Goal: Task Accomplishment & Management: Manage account settings

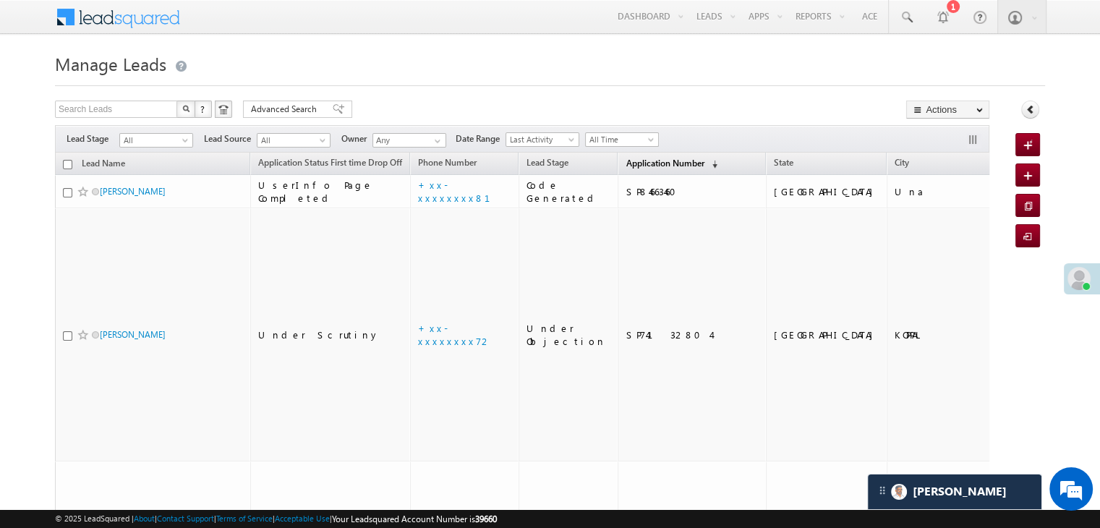
click at [626, 163] on span "Application Number" at bounding box center [665, 163] width 78 height 11
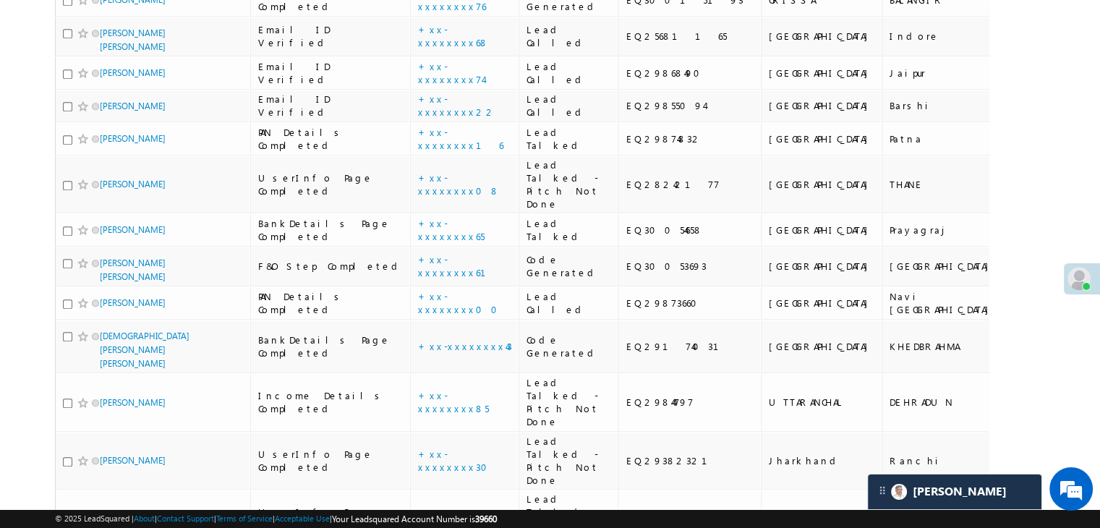
scroll to position [1302, 0]
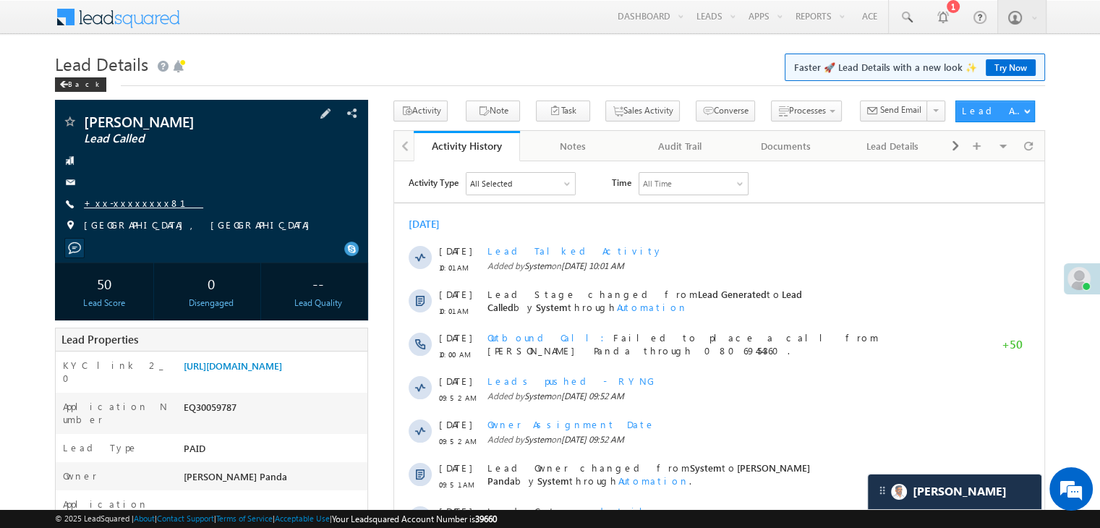
click at [112, 209] on link "+xx-xxxxxxxx81" at bounding box center [143, 203] width 119 height 12
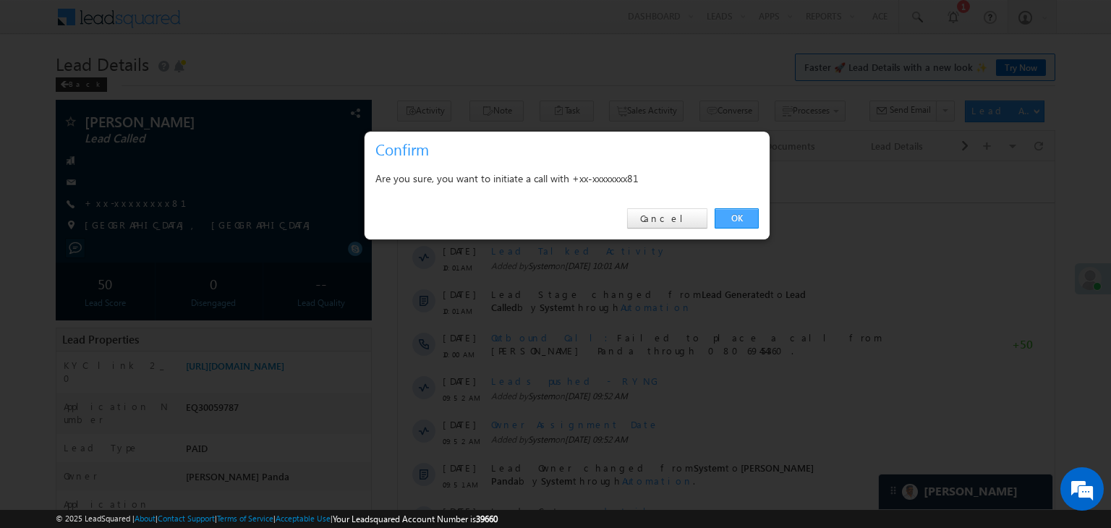
click at [739, 218] on link "OK" at bounding box center [737, 218] width 44 height 20
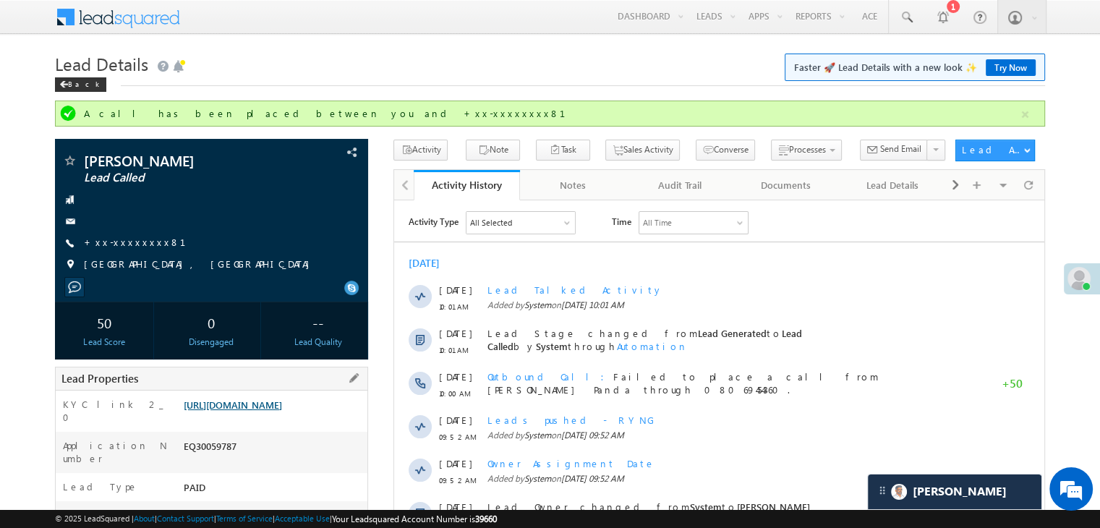
click at [266, 411] on link "https://angelbroking1-pk3em7sa.customui-test.leadsquared.com?leadId=6562e1b8-b4…" at bounding box center [233, 405] width 98 height 12
click at [121, 248] on link "+xx-xxxxxxxx81" at bounding box center [143, 242] width 119 height 12
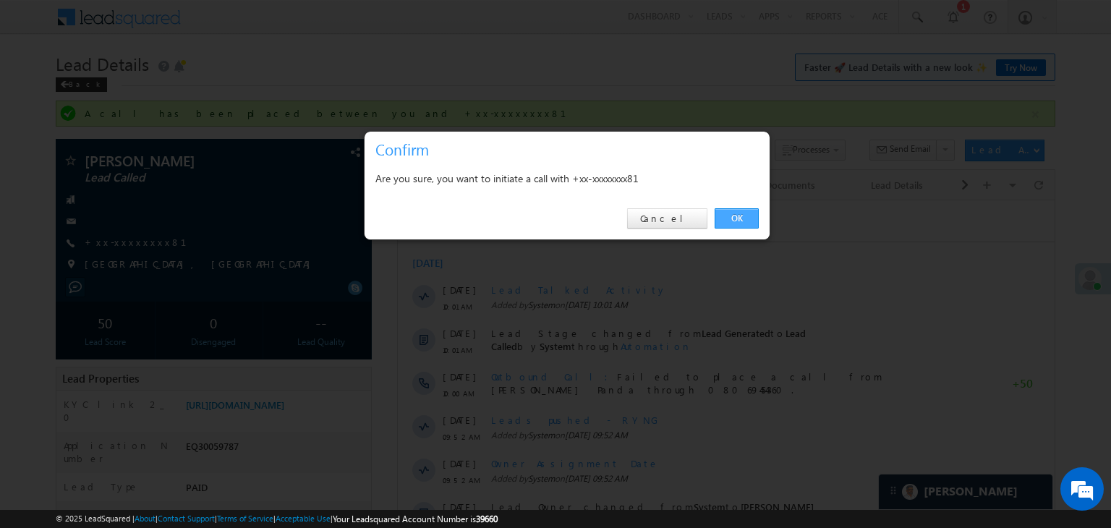
drag, startPoint x: 732, startPoint y: 211, endPoint x: 336, endPoint y: 9, distance: 444.5
click at [732, 211] on link "OK" at bounding box center [737, 218] width 44 height 20
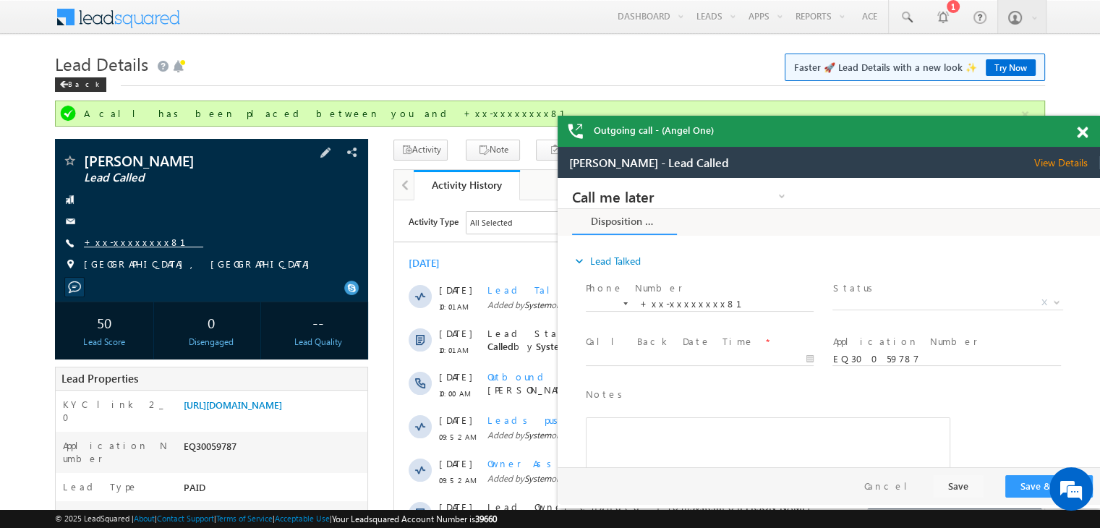
click at [129, 248] on link "+xx-xxxxxxxx81" at bounding box center [143, 242] width 119 height 12
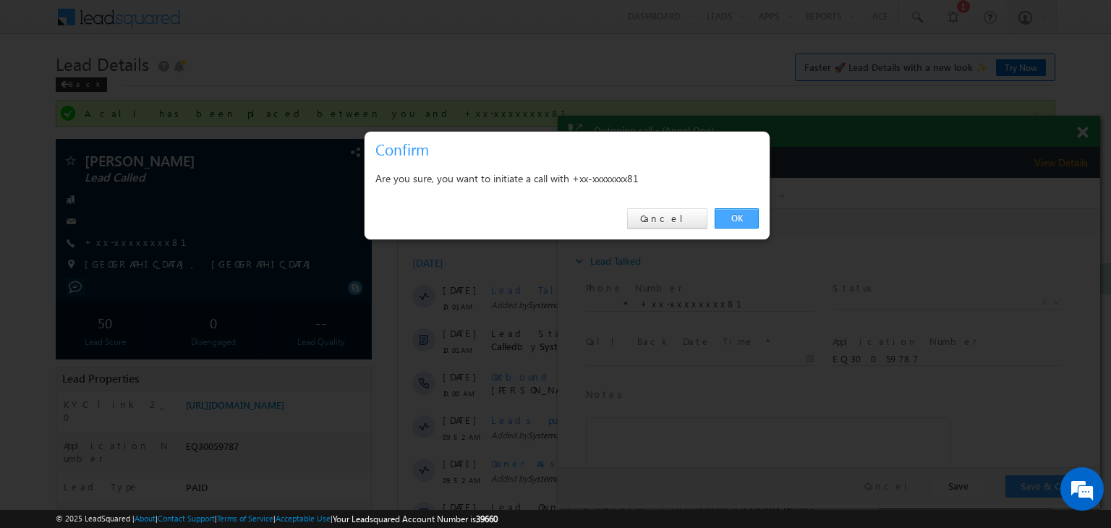
click at [729, 215] on link "OK" at bounding box center [737, 218] width 44 height 20
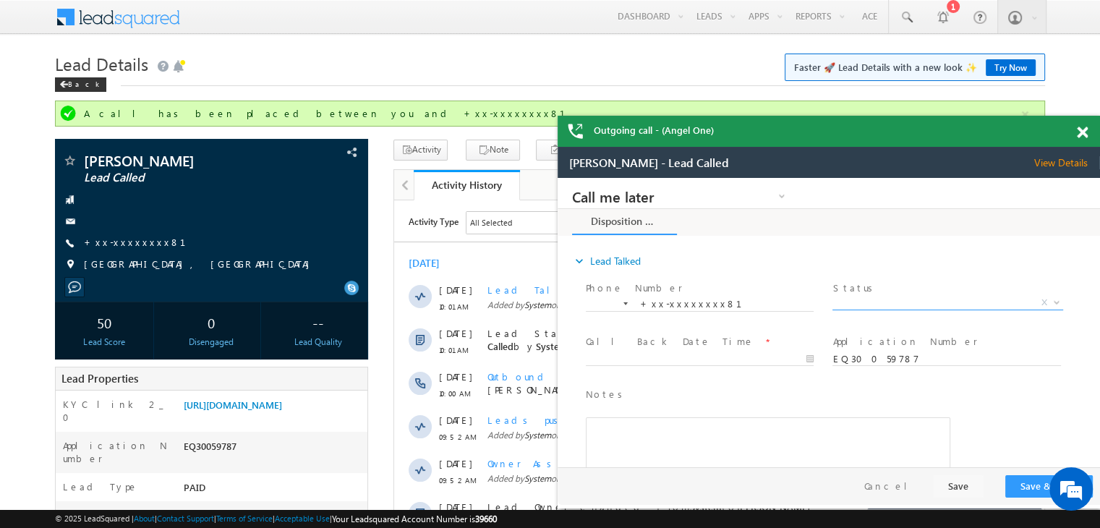
click at [914, 303] on span "X" at bounding box center [948, 303] width 230 height 14
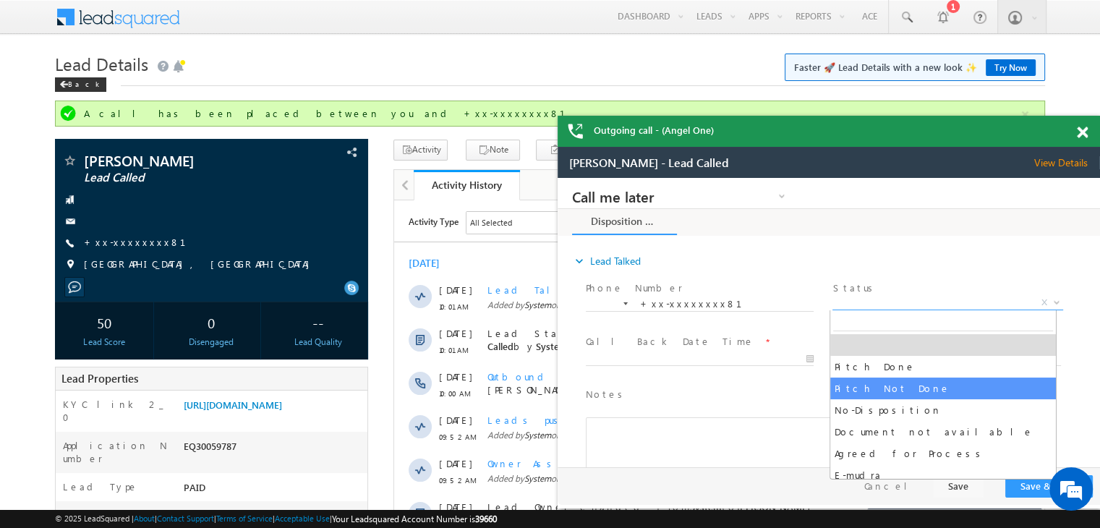
select select "Pitch Not Done"
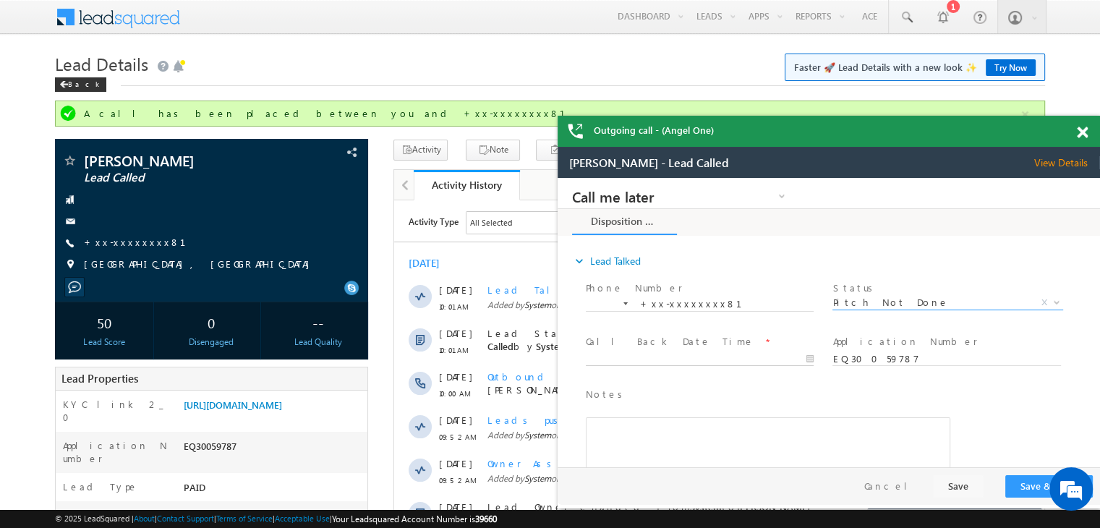
type input "10/06/25 11:04 AM"
click at [731, 359] on body "Call me later Campaign Success Commitment Cross Sell Customer Drop-off reasons …" at bounding box center [829, 323] width 543 height 290
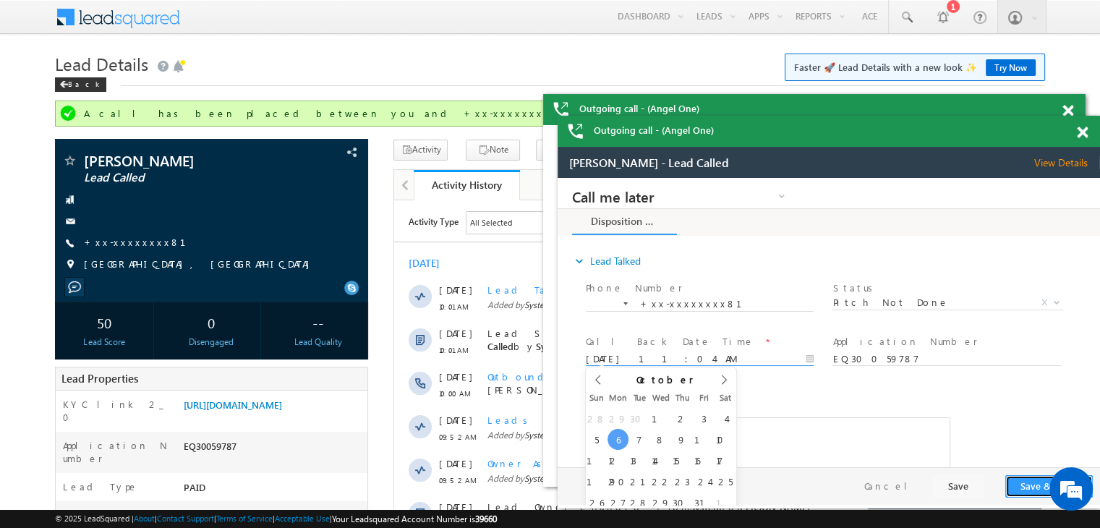
click at [1012, 491] on button "Save & Close" at bounding box center [1050, 486] width 88 height 22
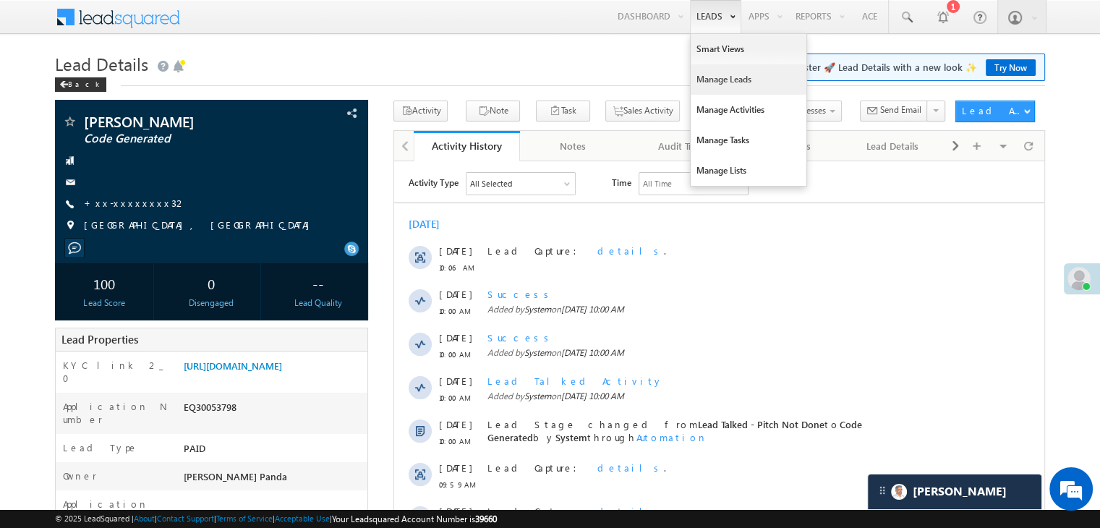
click at [713, 75] on link "Manage Leads" at bounding box center [749, 79] width 116 height 30
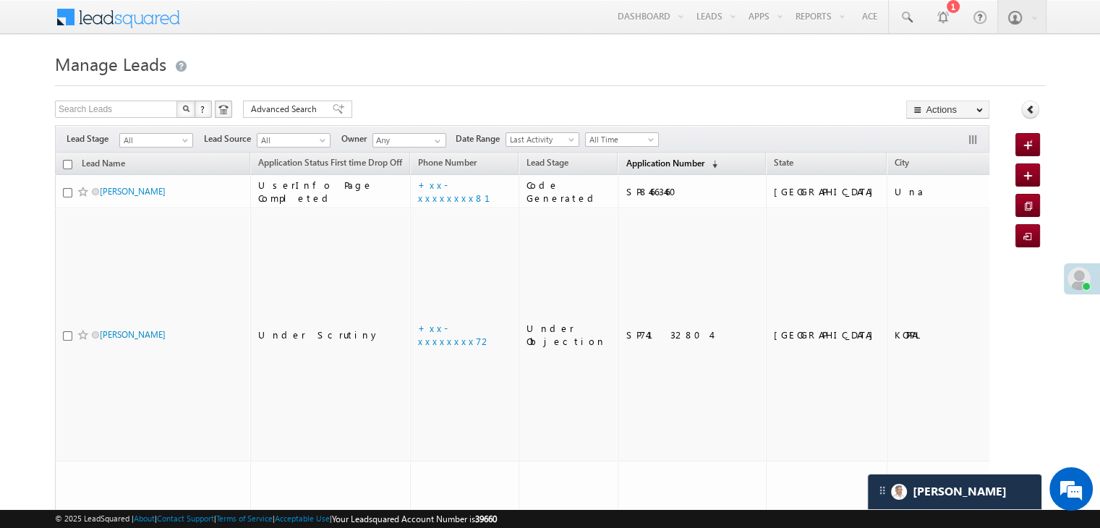
click at [646, 165] on span "Application Number" at bounding box center [665, 163] width 78 height 11
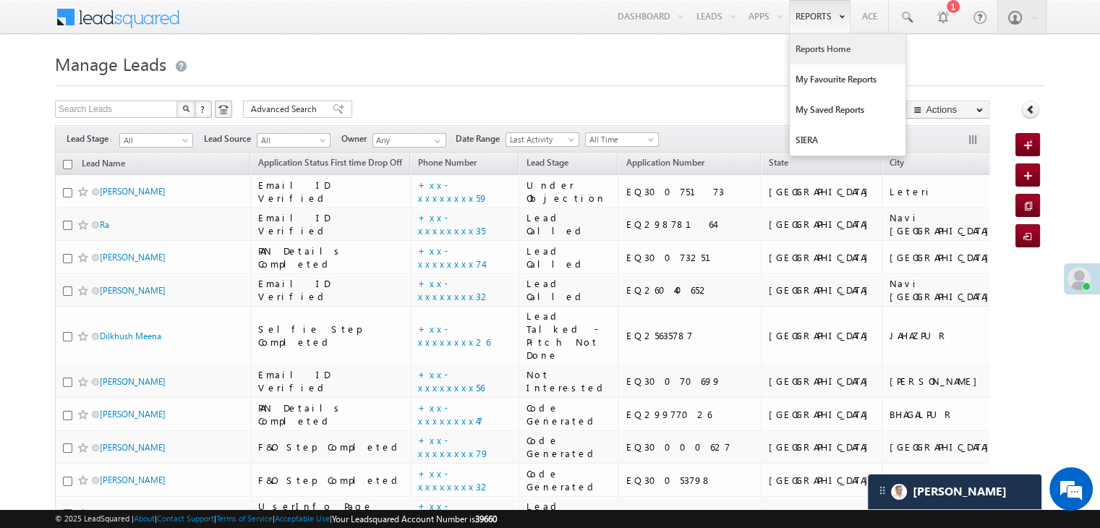
click at [813, 54] on link "Reports Home" at bounding box center [848, 49] width 116 height 30
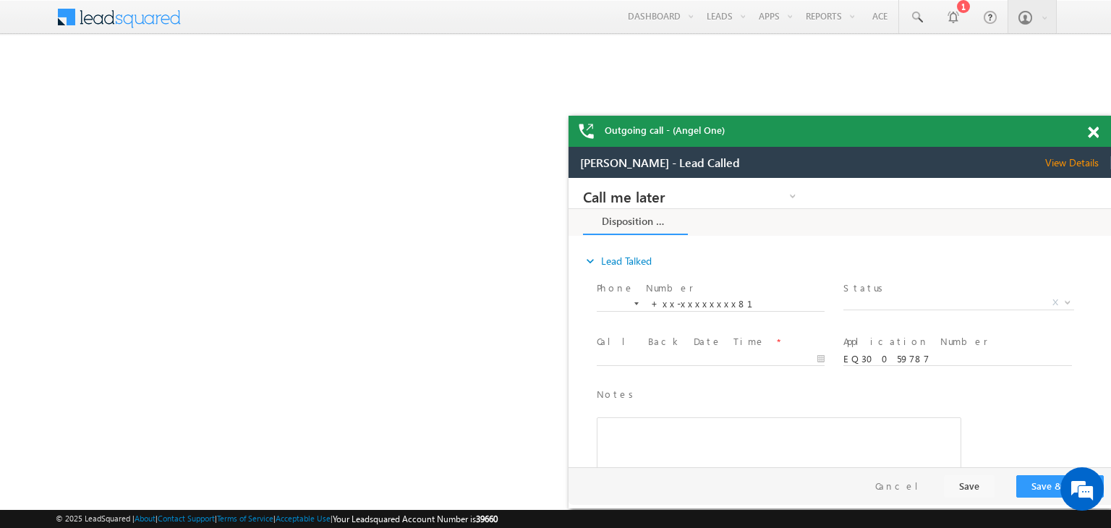
click at [1088, 134] on span at bounding box center [1093, 133] width 11 height 12
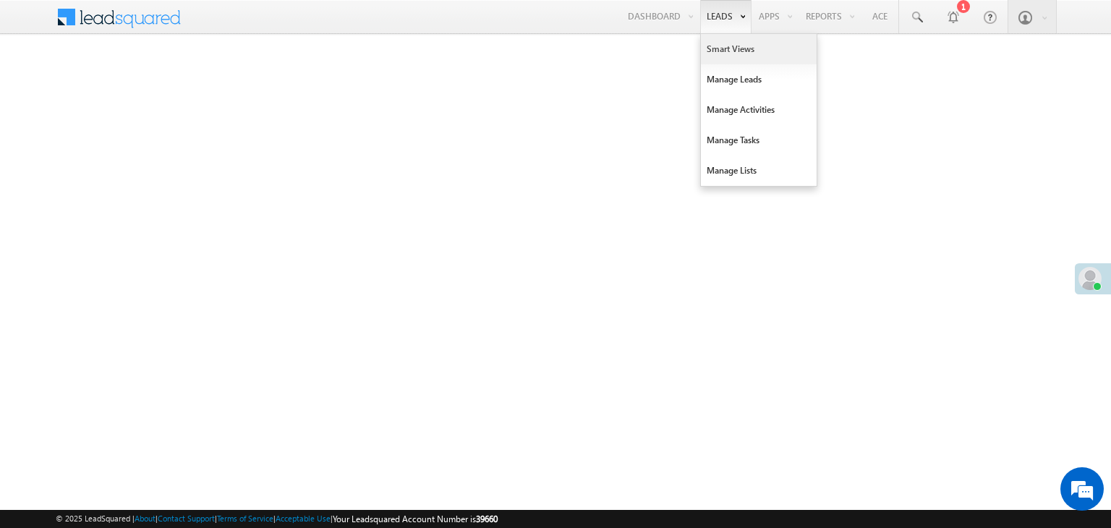
click at [723, 47] on link "Smart Views" at bounding box center [759, 49] width 116 height 30
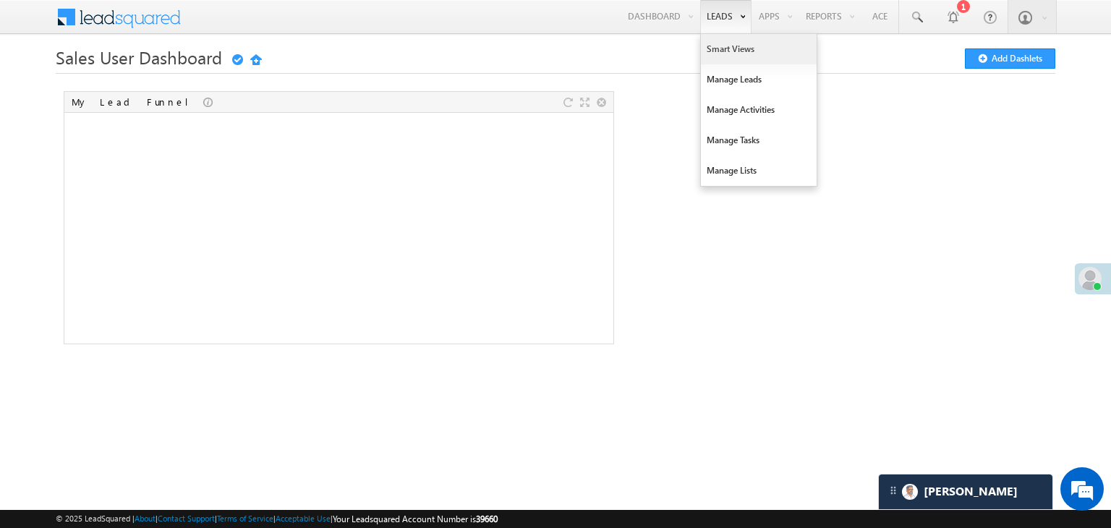
click at [723, 53] on link "Smart Views" at bounding box center [759, 49] width 116 height 30
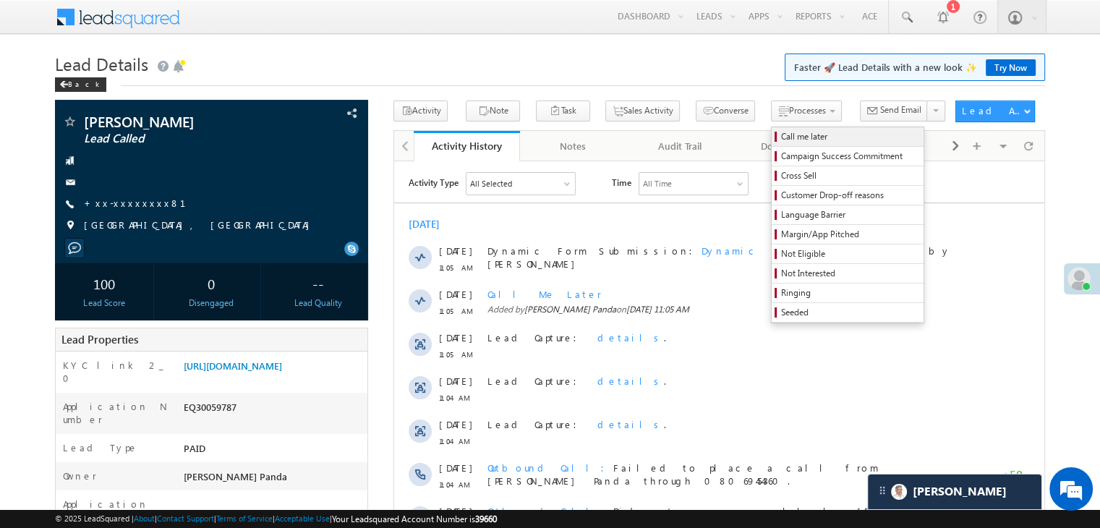
click at [786, 132] on span "Call me later" at bounding box center [849, 136] width 137 height 13
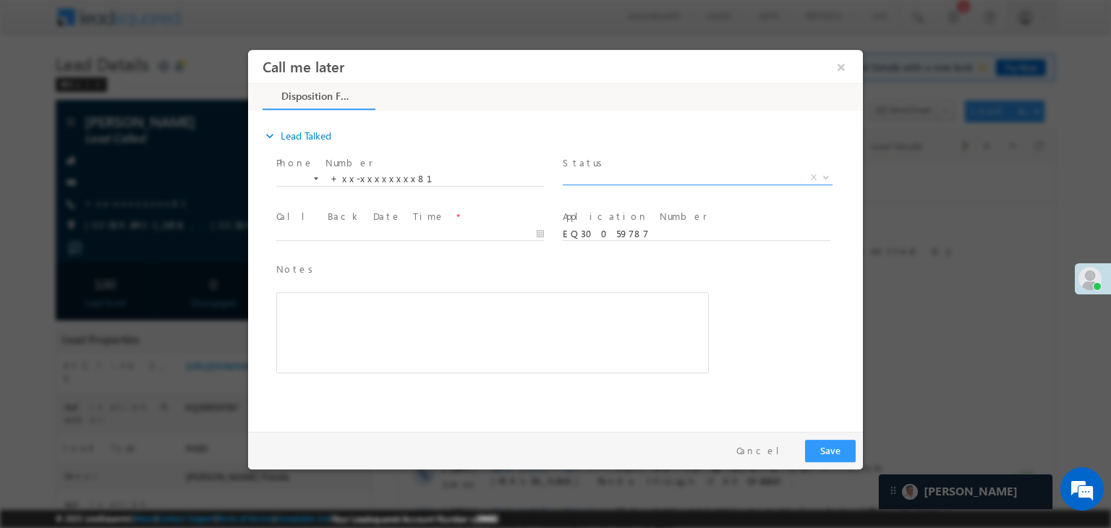
click at [755, 172] on span "X" at bounding box center [698, 178] width 270 height 14
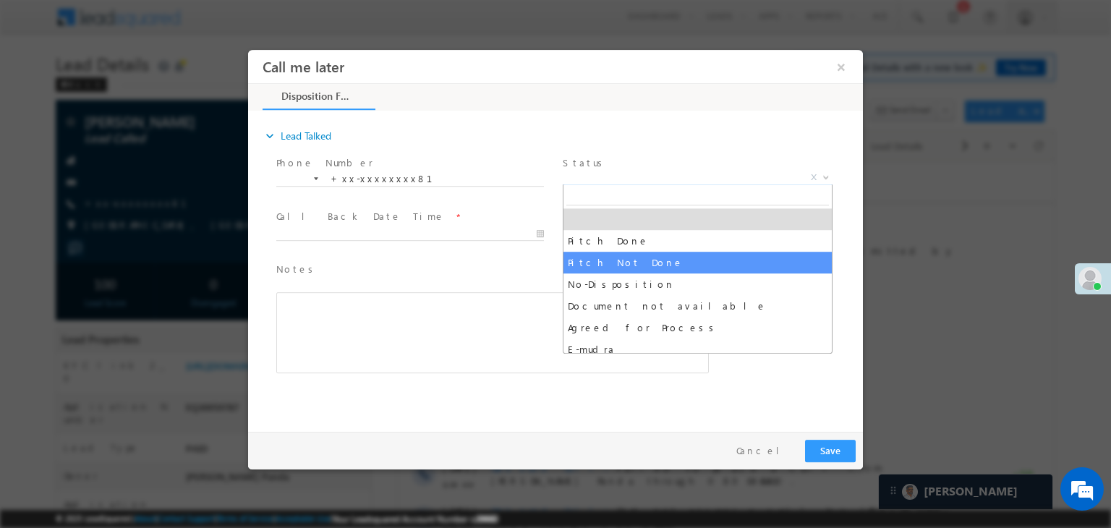
select select "Pitch Not Done"
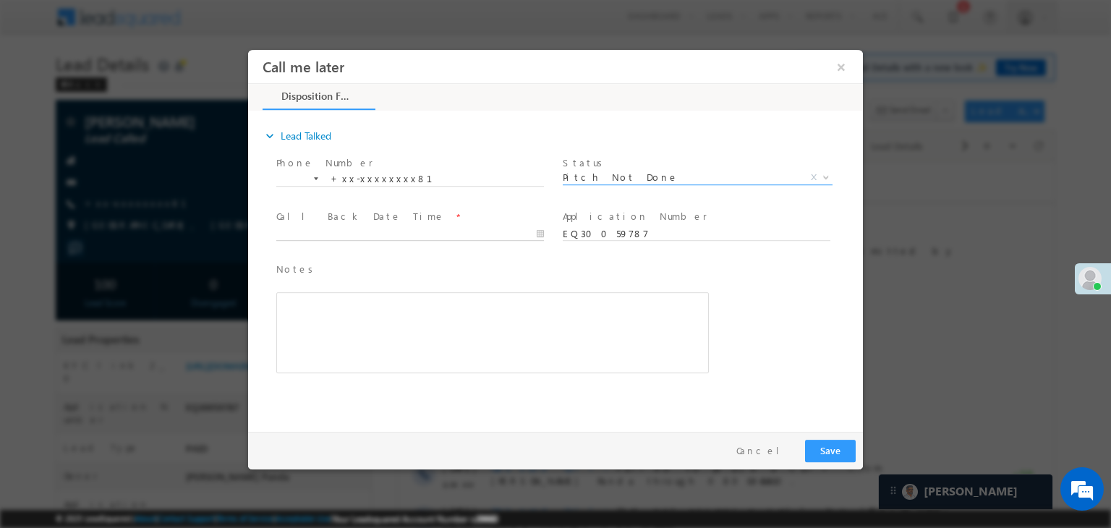
type input "10/06/25 11:07 AM"
click at [498, 234] on input "10/06/25 11:07 AM" at bounding box center [410, 234] width 268 height 14
click at [822, 454] on button "Save" at bounding box center [830, 451] width 51 height 22
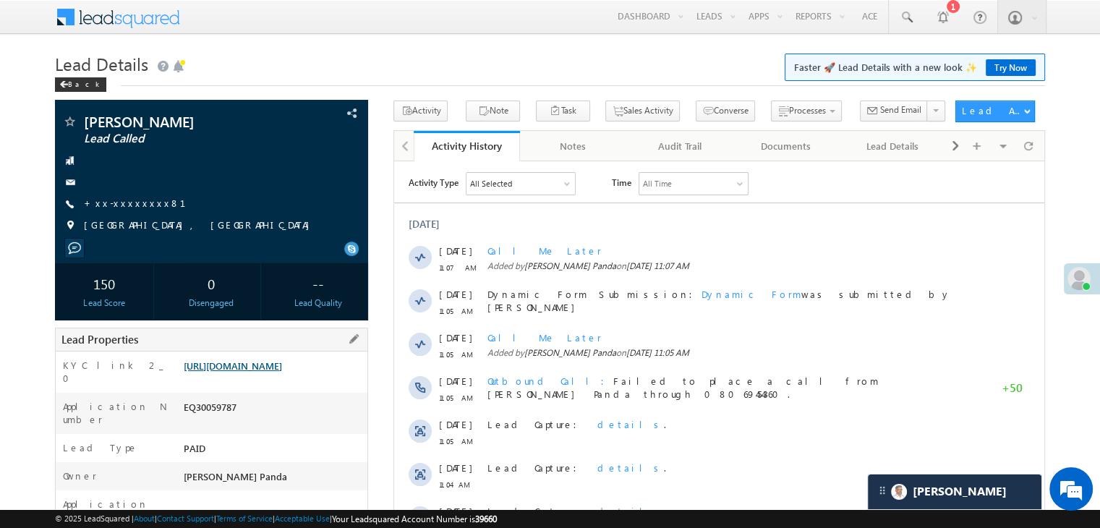
click at [256, 372] on link "[URL][DOMAIN_NAME]" at bounding box center [233, 366] width 98 height 12
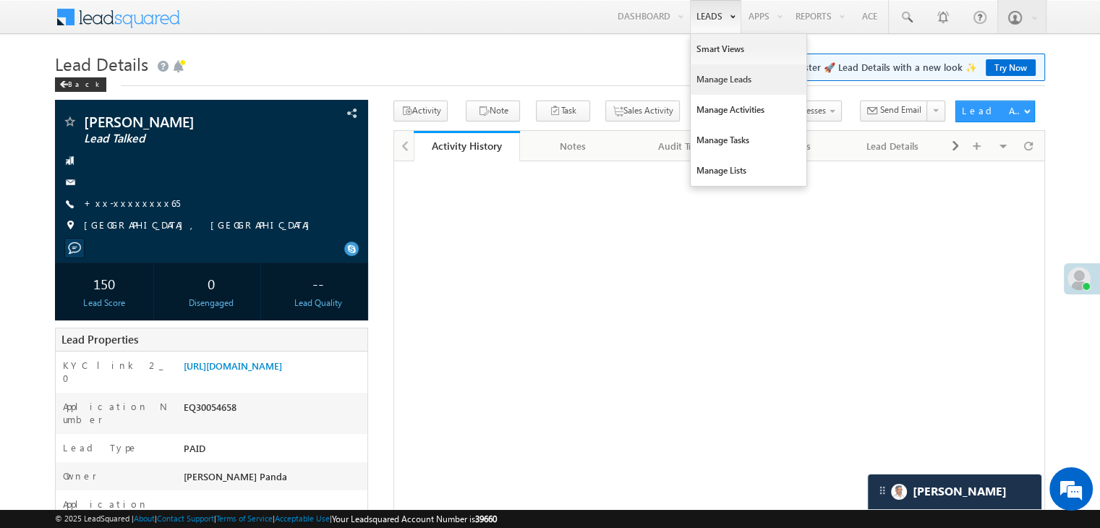
click at [720, 82] on link "Manage Leads" at bounding box center [749, 79] width 116 height 30
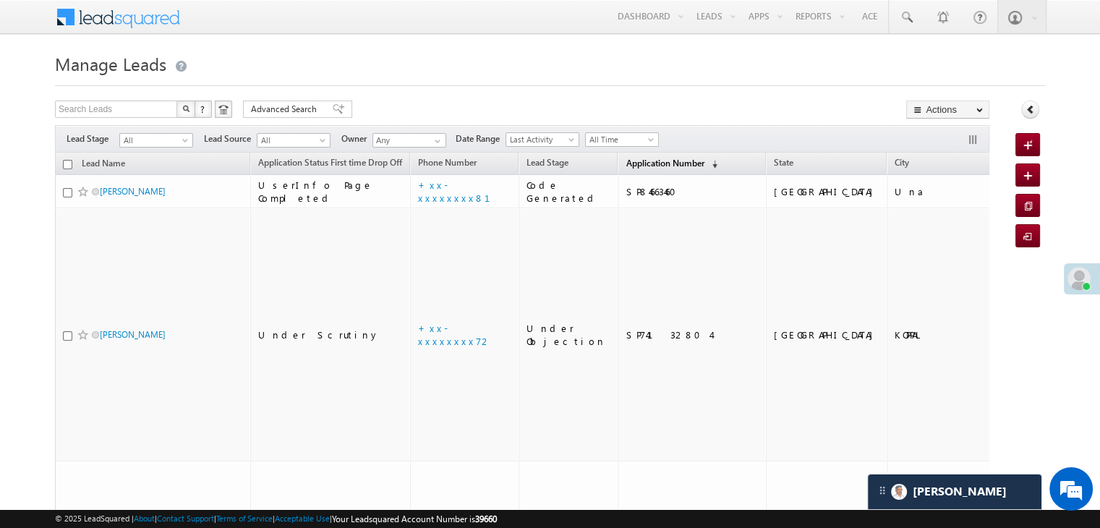
click at [626, 162] on span "Application Number" at bounding box center [665, 163] width 78 height 11
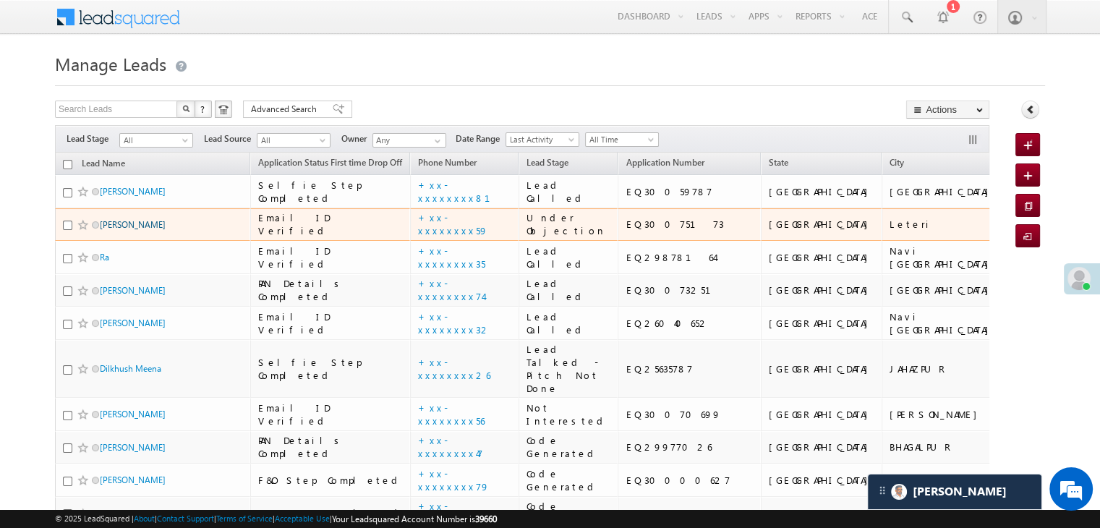
click at [125, 230] on link "[PERSON_NAME]" at bounding box center [133, 224] width 66 height 11
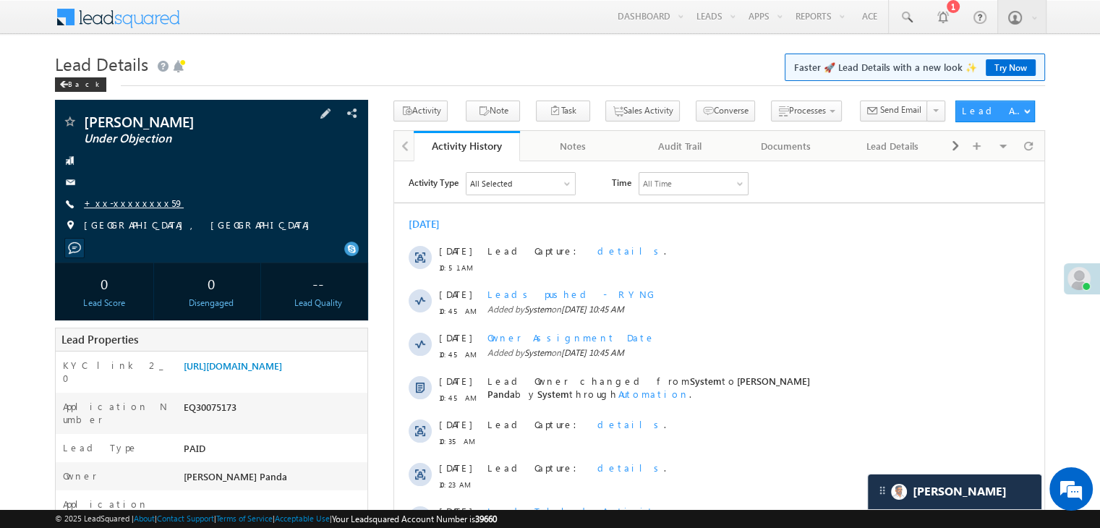
click at [133, 204] on link "+xx-xxxxxxxx59" at bounding box center [134, 203] width 100 height 12
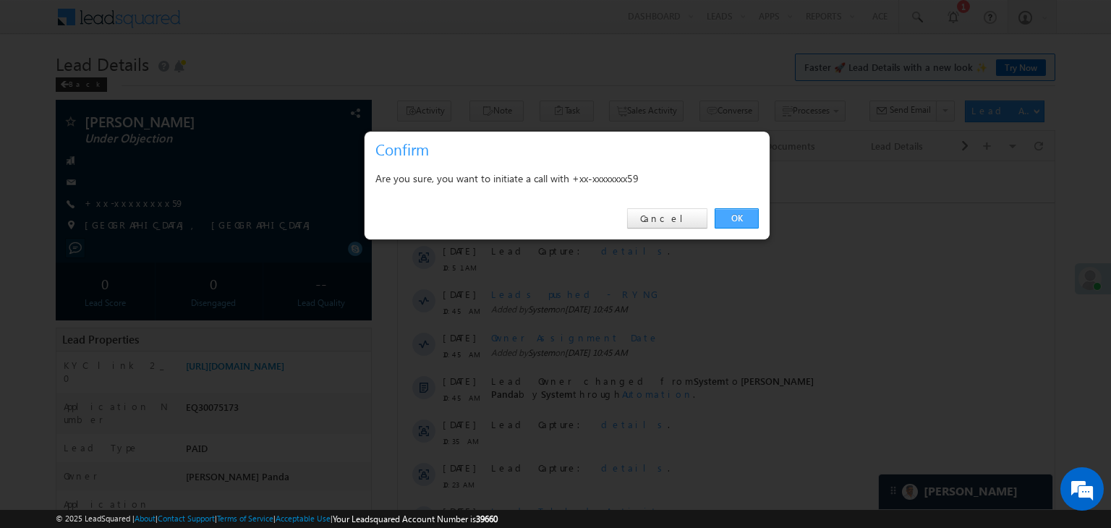
drag, startPoint x: 734, startPoint y: 215, endPoint x: 40, endPoint y: 131, distance: 698.8
click at [734, 215] on link "OK" at bounding box center [737, 218] width 44 height 20
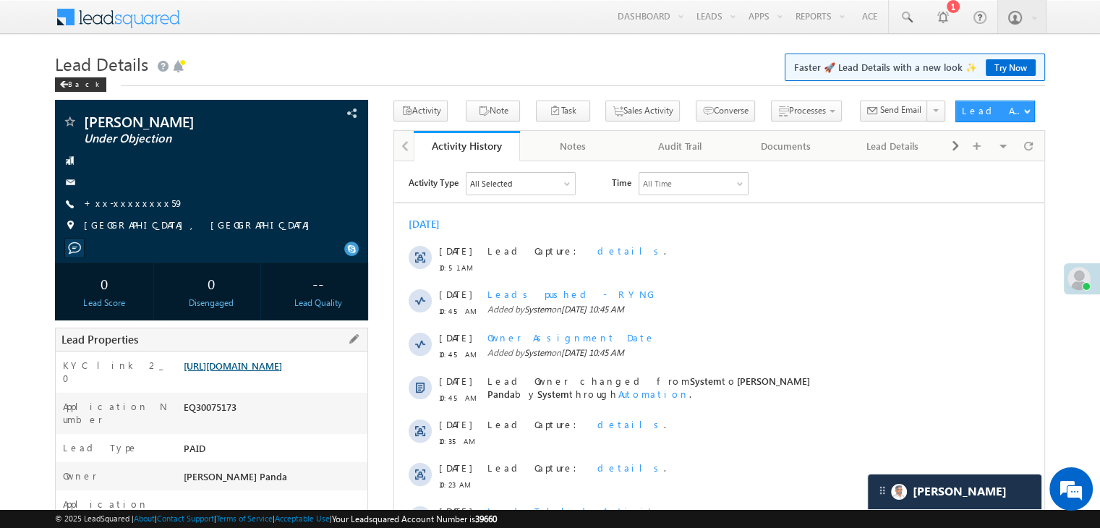
click at [260, 372] on link "[URL][DOMAIN_NAME]" at bounding box center [233, 366] width 98 height 12
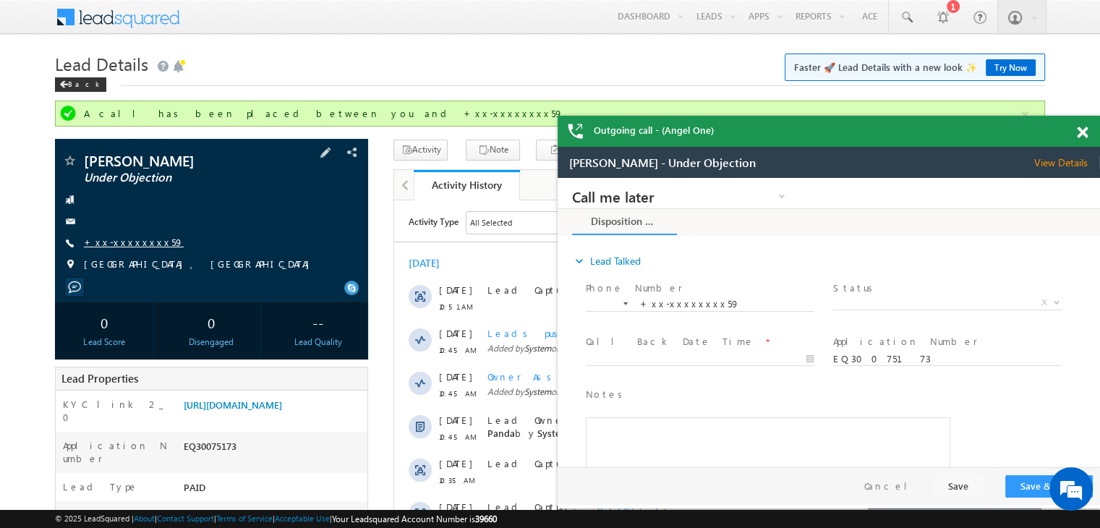
click at [123, 241] on link "+xx-xxxxxxxx59" at bounding box center [134, 242] width 100 height 12
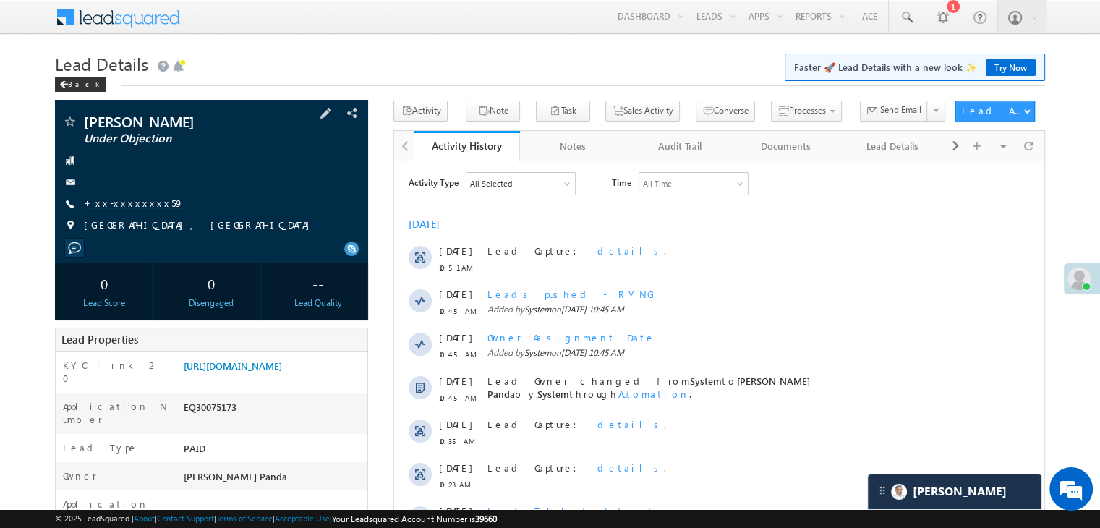
click at [134, 206] on link "+xx-xxxxxxxx59" at bounding box center [134, 203] width 100 height 12
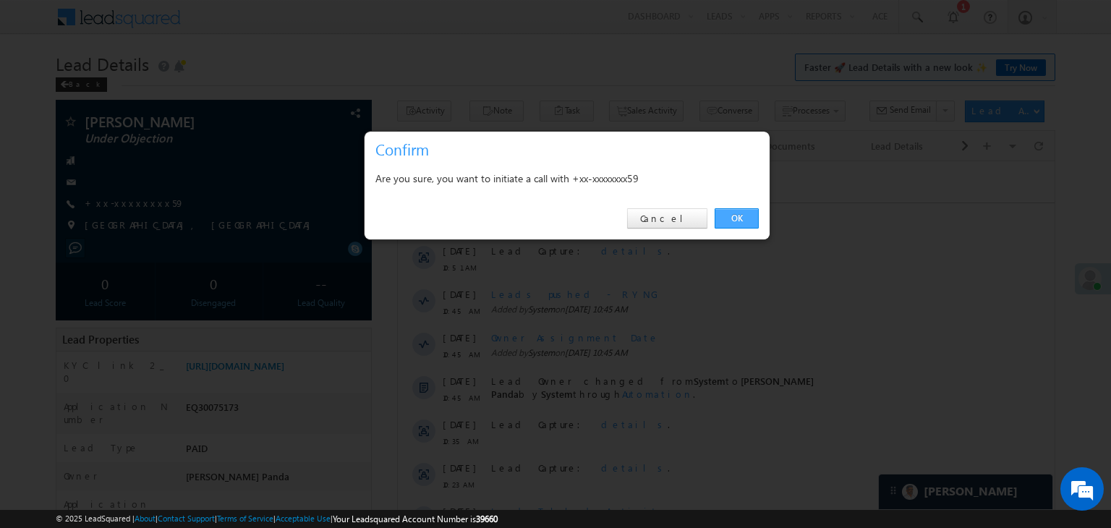
click at [733, 213] on link "OK" at bounding box center [737, 218] width 44 height 20
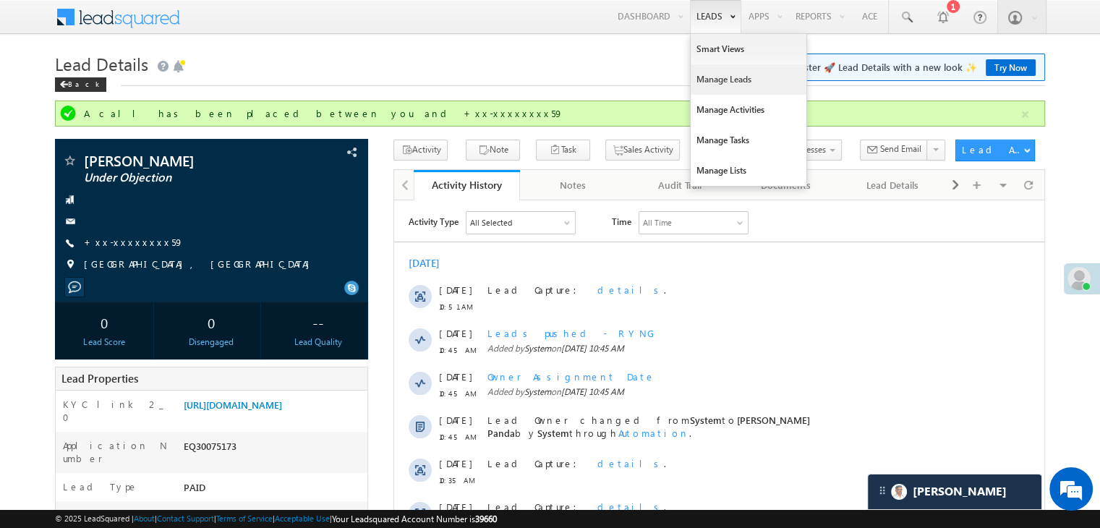
click at [713, 79] on link "Manage Leads" at bounding box center [749, 79] width 116 height 30
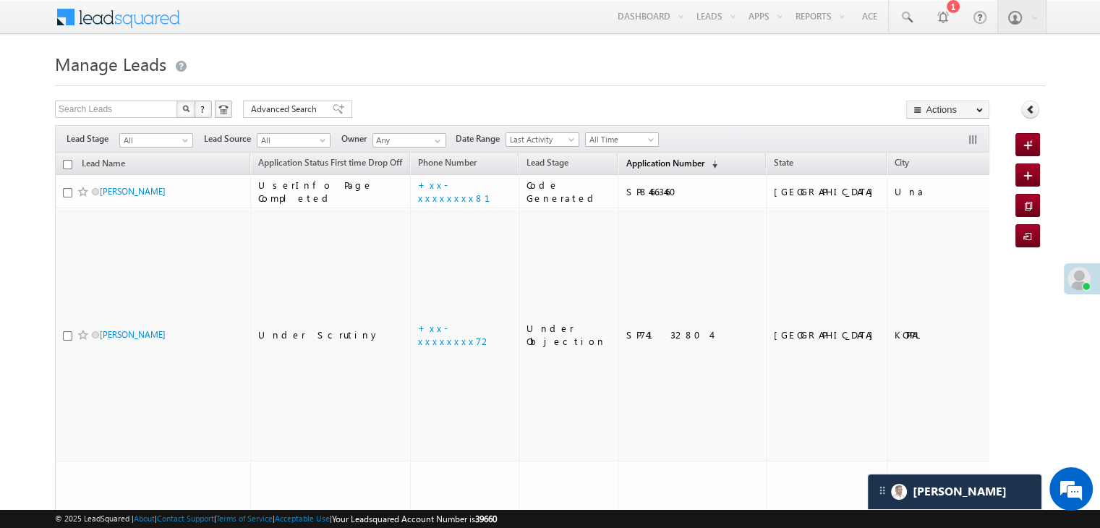
click at [627, 166] on span "Application Number" at bounding box center [665, 163] width 78 height 11
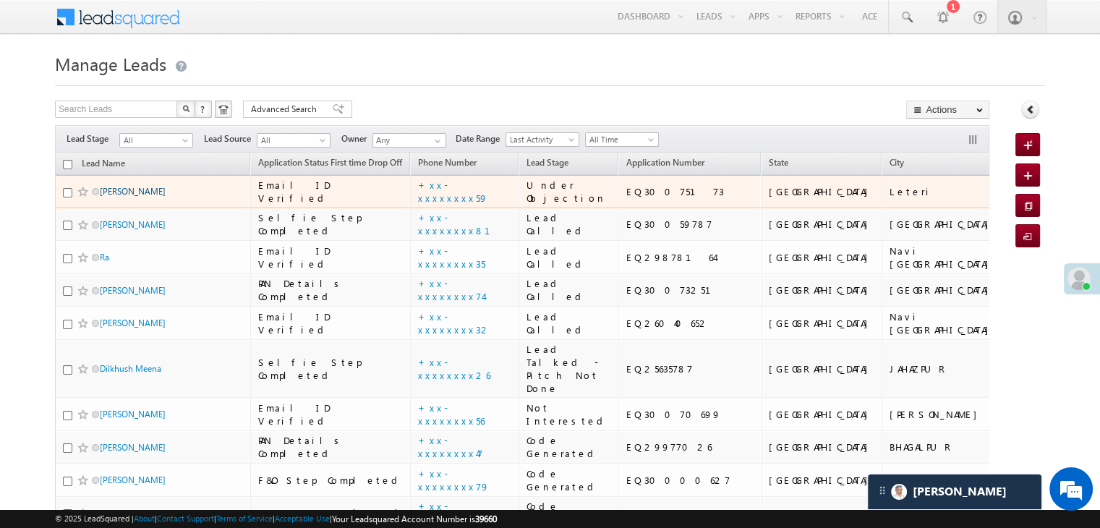
click at [148, 197] on link "[PERSON_NAME]" at bounding box center [133, 191] width 66 height 11
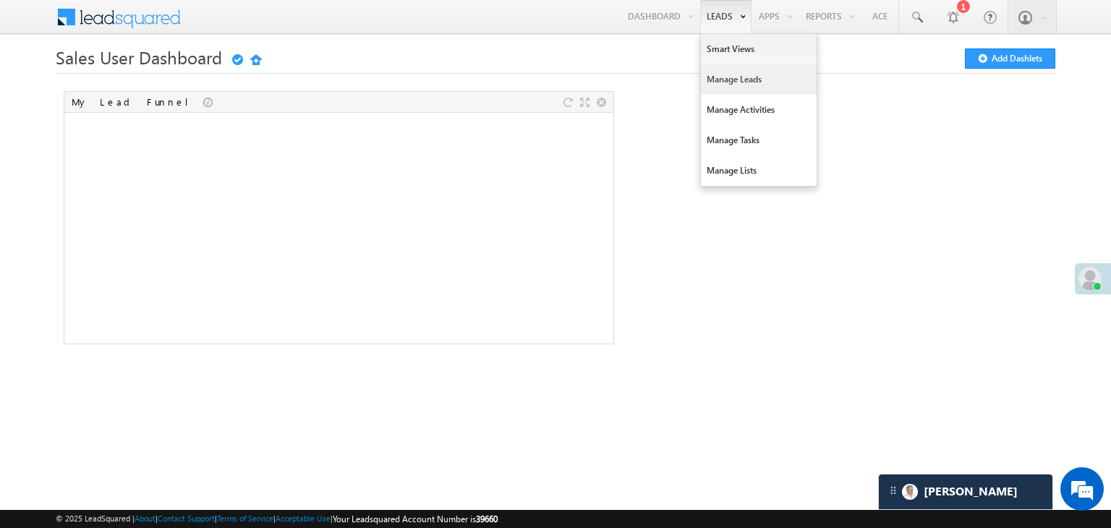
click at [721, 78] on link "Manage Leads" at bounding box center [759, 79] width 116 height 30
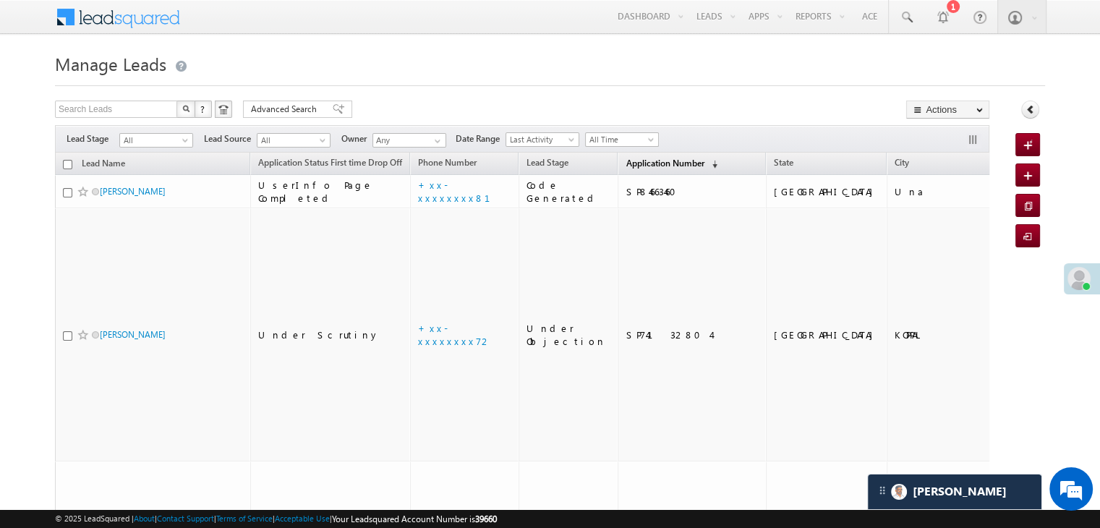
click at [642, 161] on span "Application Number" at bounding box center [665, 163] width 78 height 11
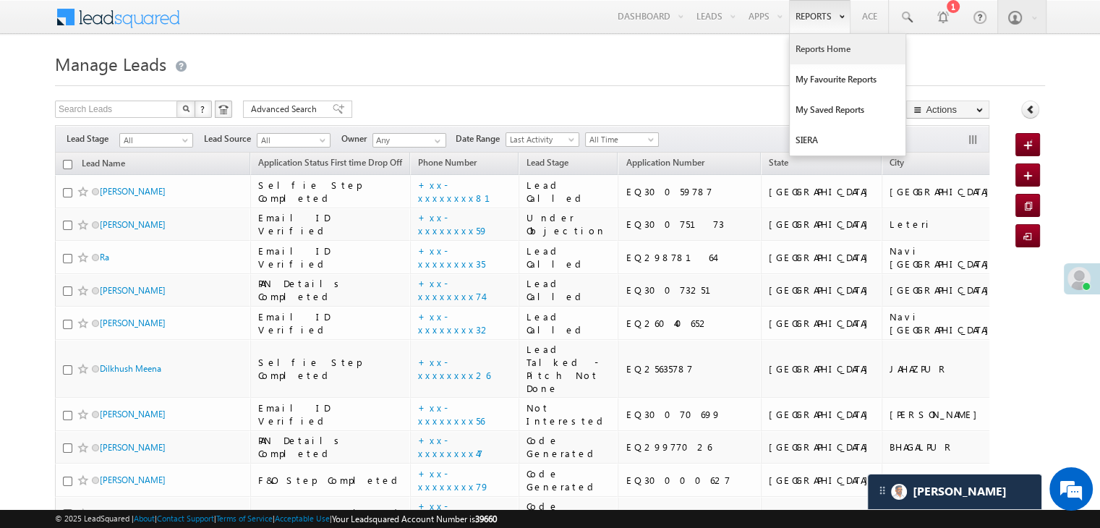
click at [819, 46] on link "Reports Home" at bounding box center [848, 49] width 116 height 30
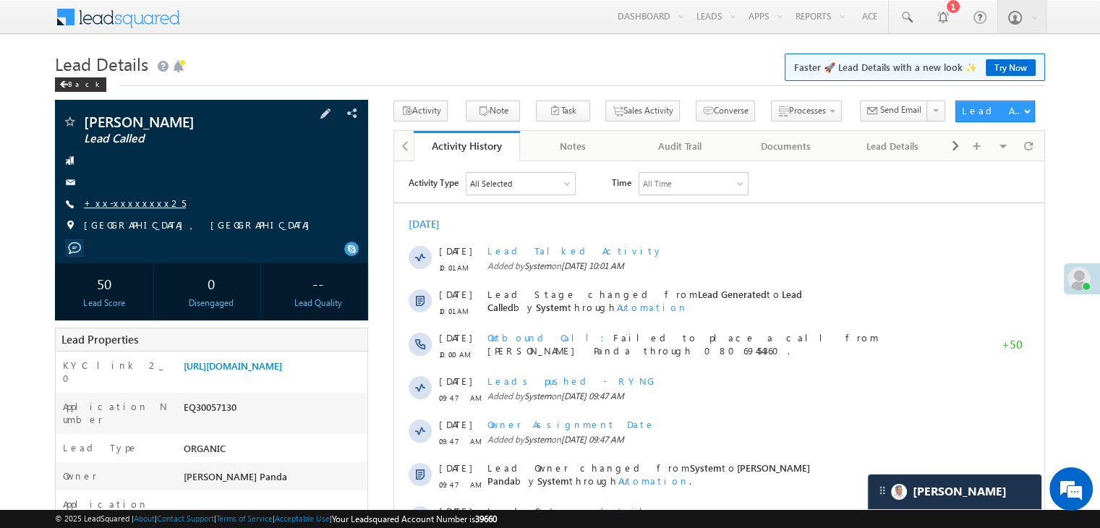
click at [127, 207] on link "+xx-xxxxxxxx25" at bounding box center [135, 203] width 102 height 12
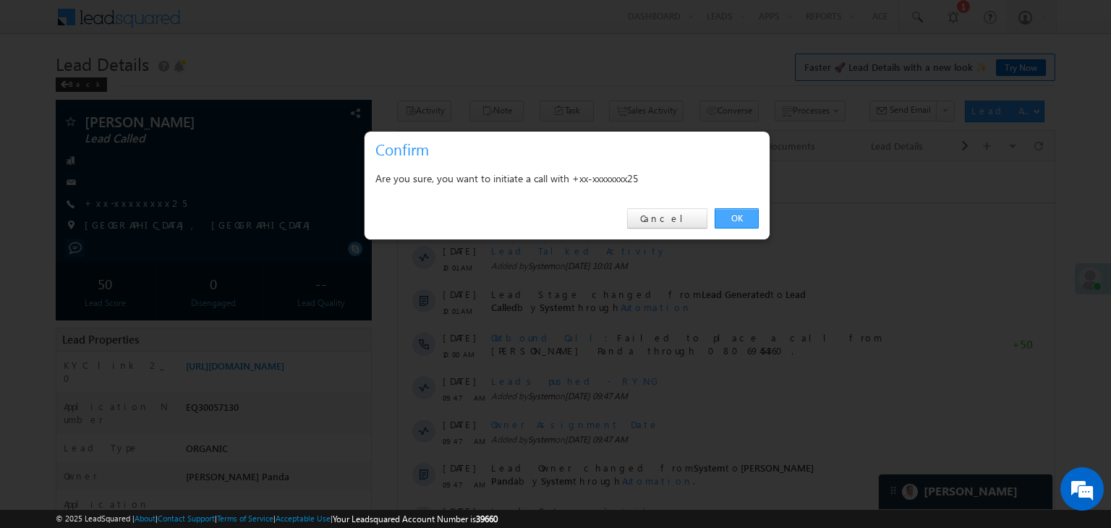
click at [739, 217] on link "OK" at bounding box center [737, 218] width 44 height 20
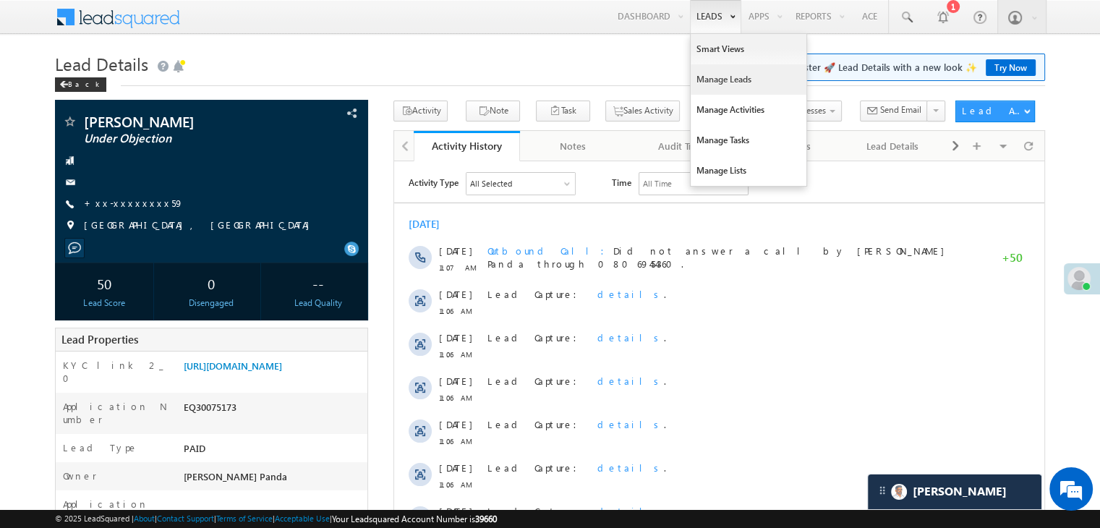
click at [706, 73] on link "Manage Leads" at bounding box center [749, 79] width 116 height 30
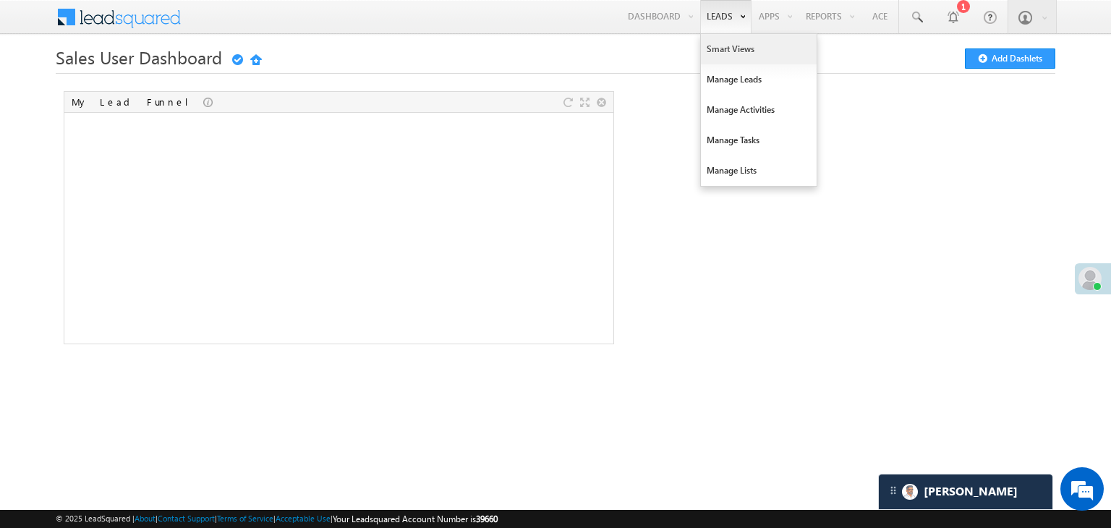
click at [717, 51] on link "Smart Views" at bounding box center [759, 49] width 116 height 30
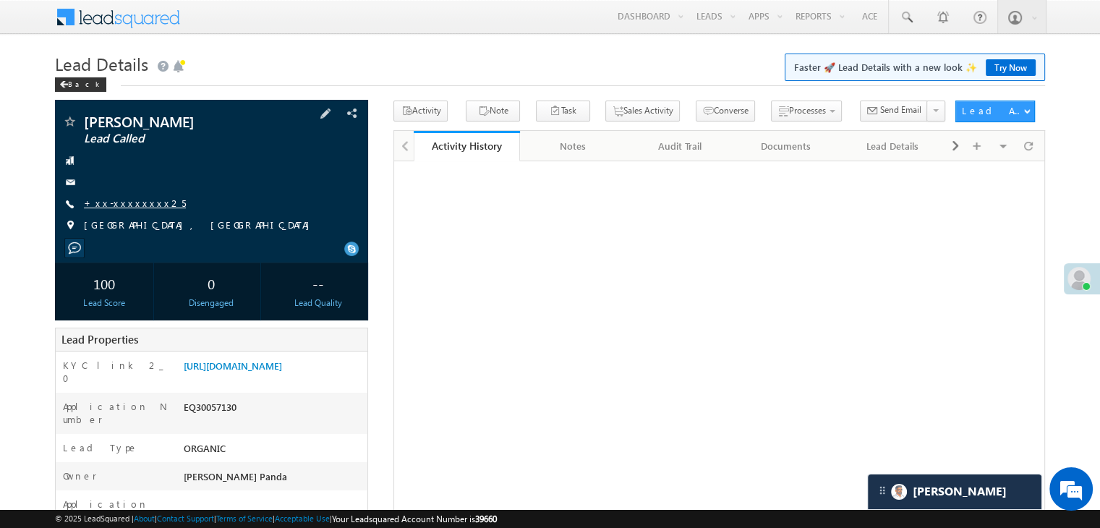
click at [116, 203] on link "+xx-xxxxxxxx25" at bounding box center [135, 203] width 102 height 12
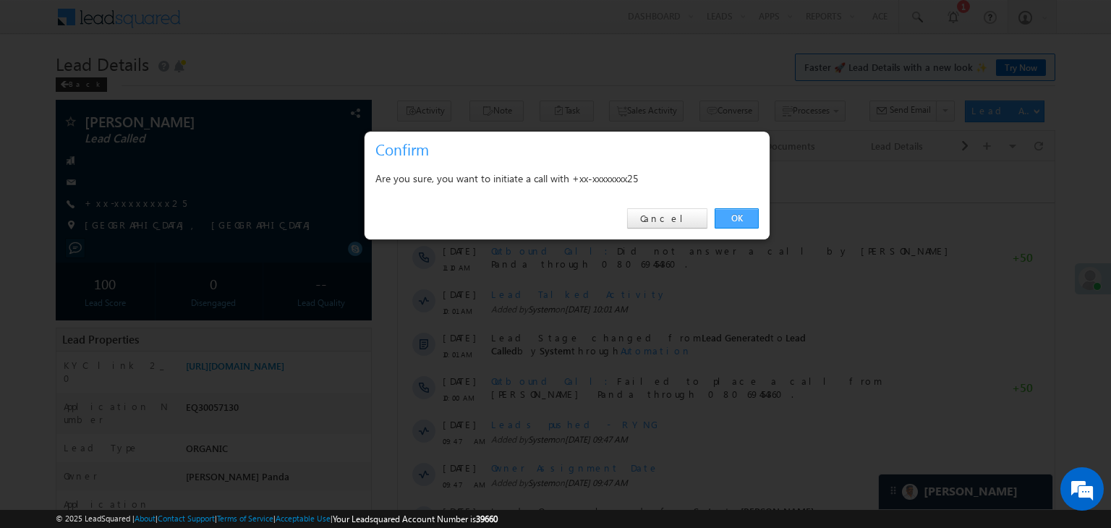
click at [734, 215] on link "OK" at bounding box center [737, 218] width 44 height 20
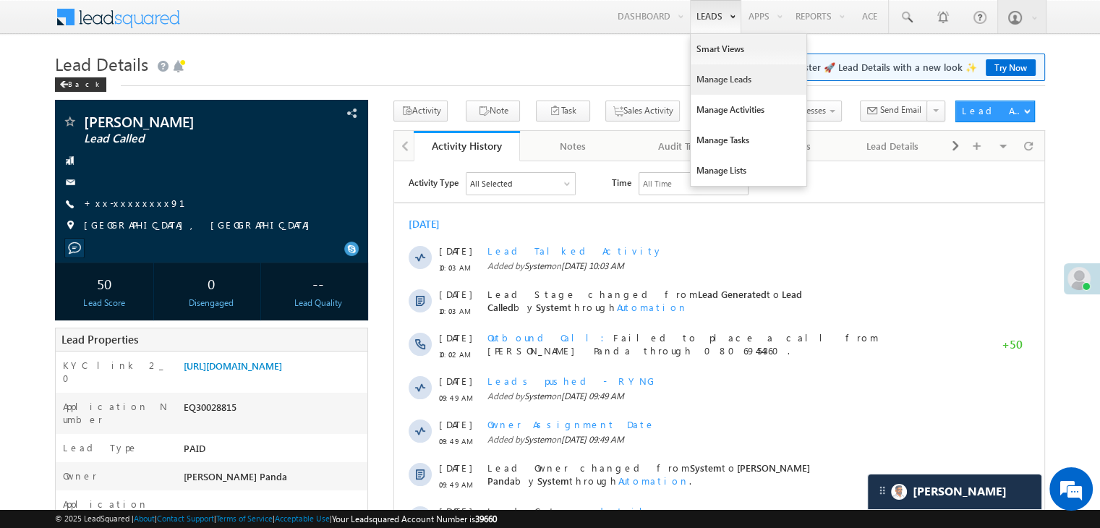
click at [711, 79] on link "Manage Leads" at bounding box center [749, 79] width 116 height 30
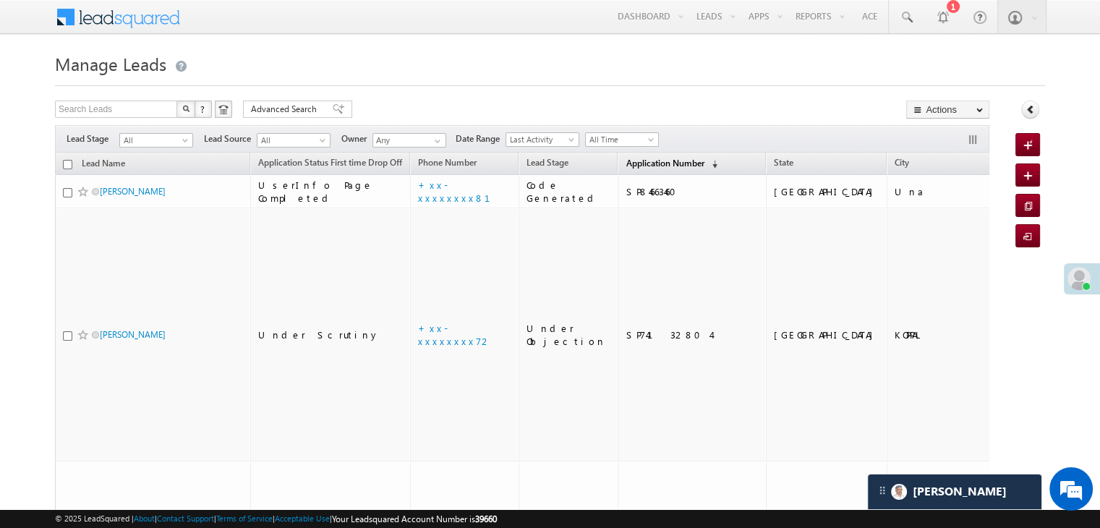
click at [626, 160] on span "Application Number" at bounding box center [665, 163] width 78 height 11
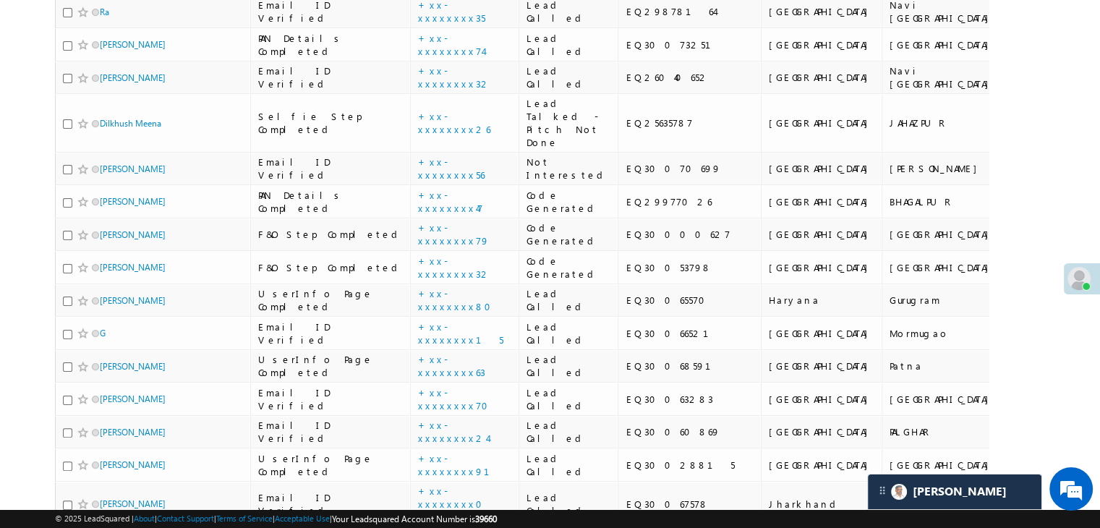
scroll to position [362, 0]
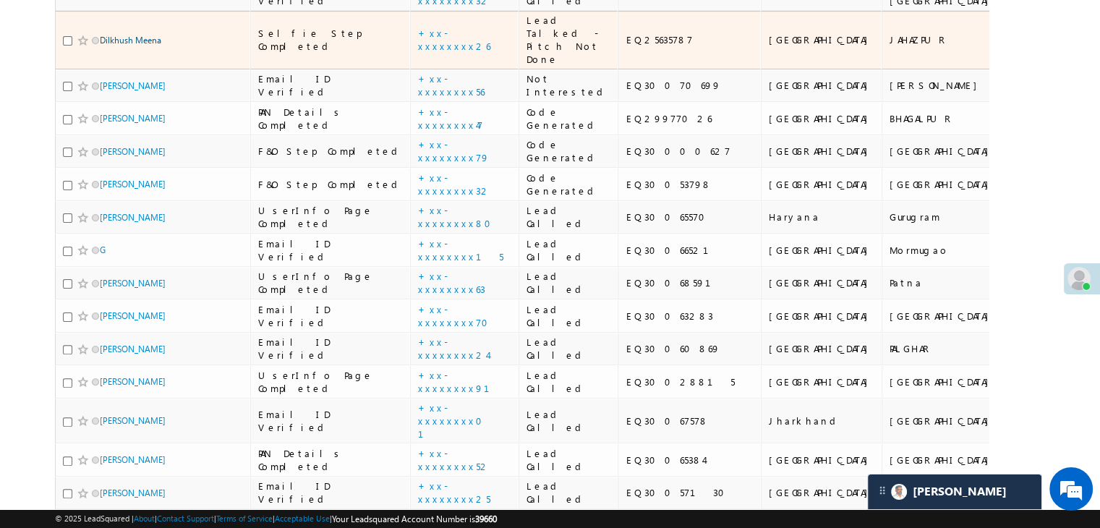
click at [126, 46] on link "Dilkhush Meena" at bounding box center [130, 40] width 61 height 11
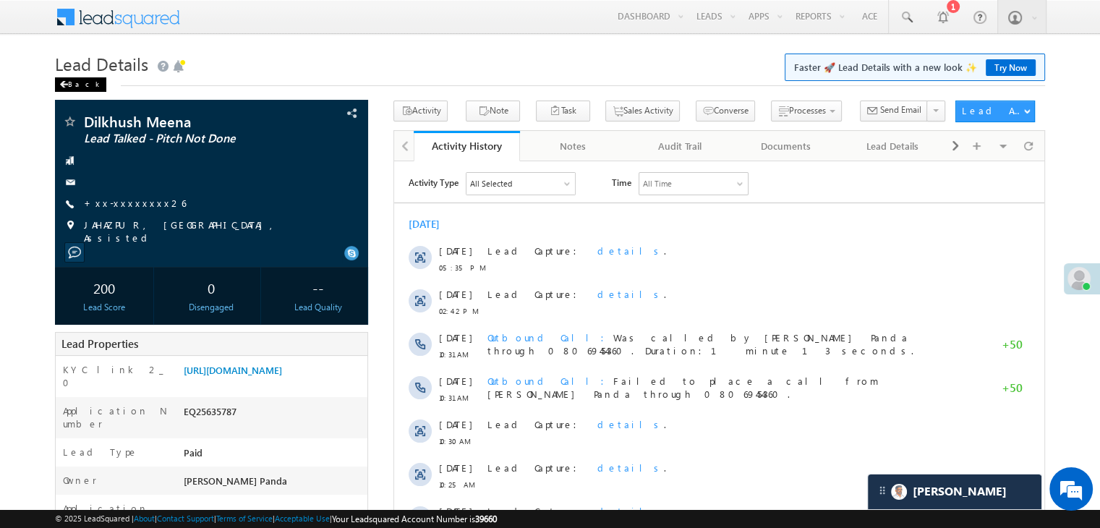
click at [75, 85] on div "Back" at bounding box center [80, 84] width 51 height 14
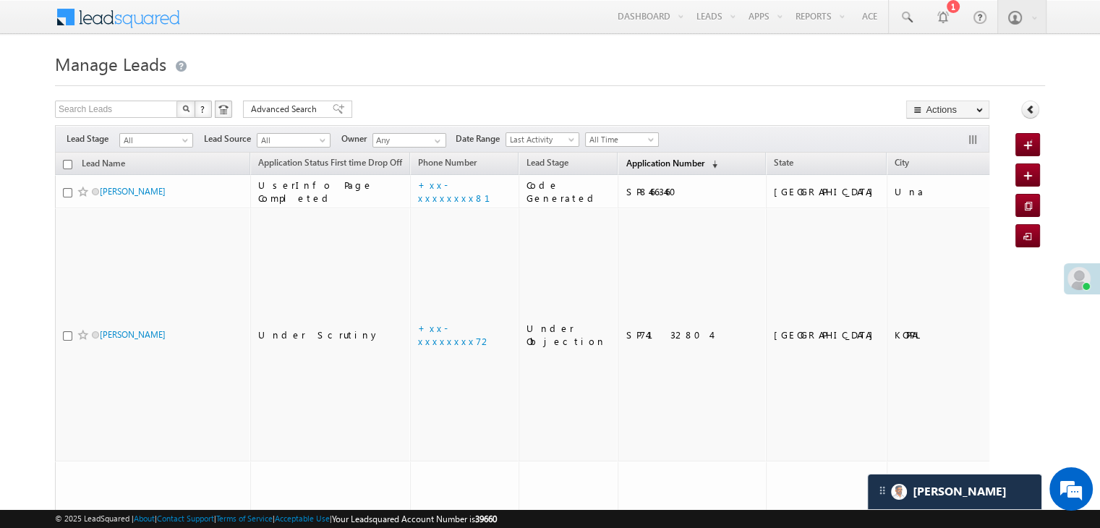
click at [626, 163] on span "Application Number" at bounding box center [665, 163] width 78 height 11
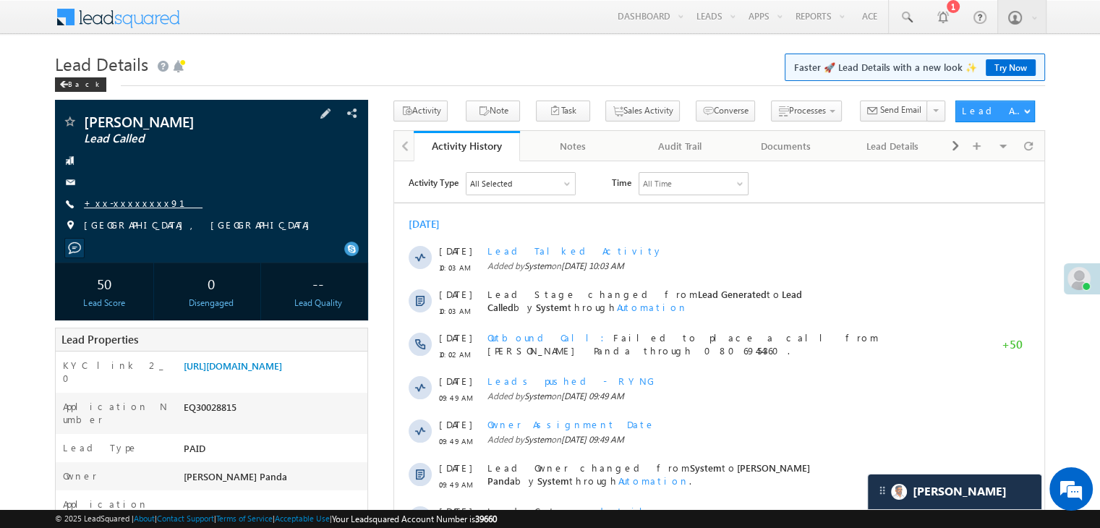
click at [129, 205] on link "+xx-xxxxxxxx91" at bounding box center [143, 203] width 119 height 12
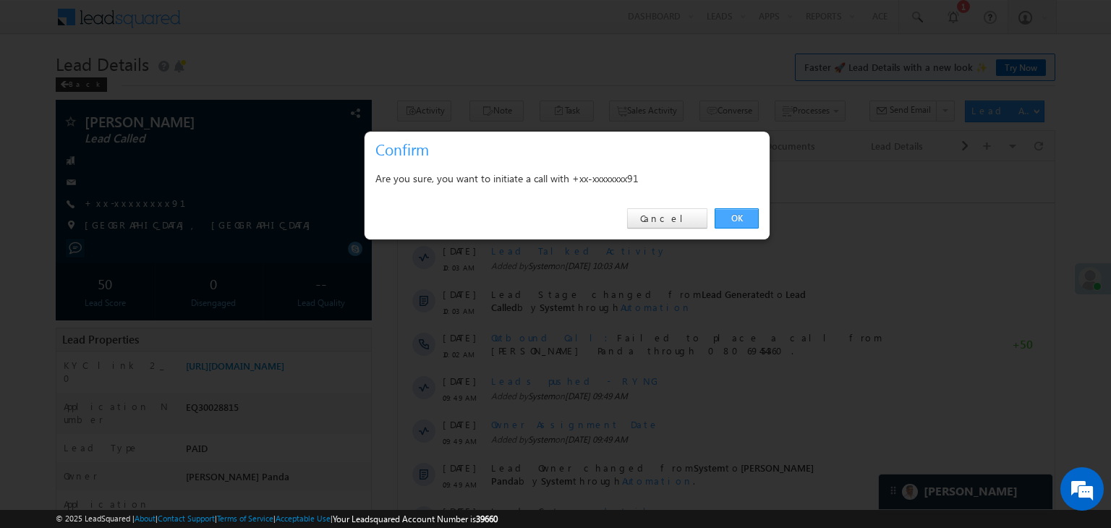
click at [734, 218] on link "OK" at bounding box center [737, 218] width 44 height 20
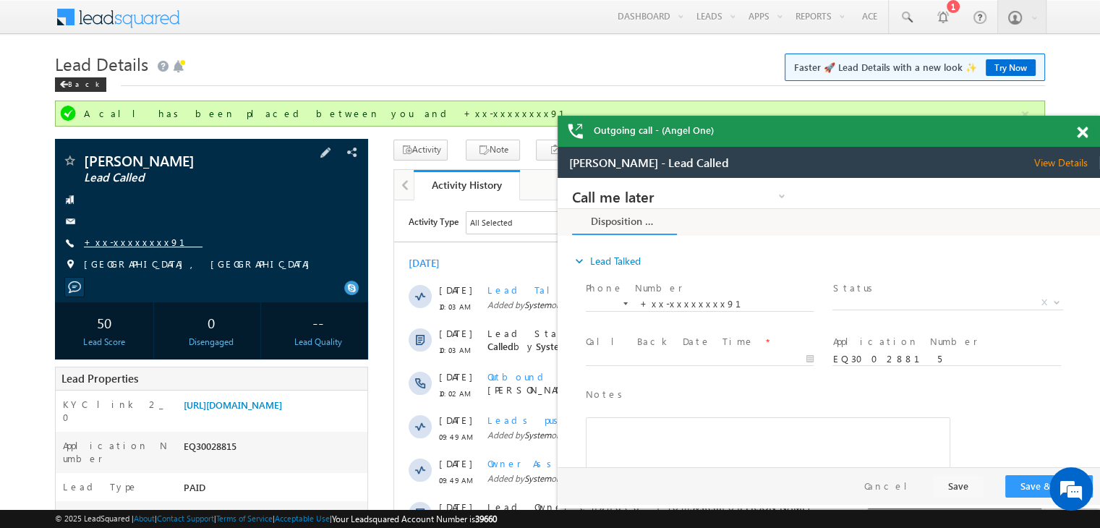
click at [138, 247] on link "+xx-xxxxxxxx91" at bounding box center [143, 242] width 119 height 12
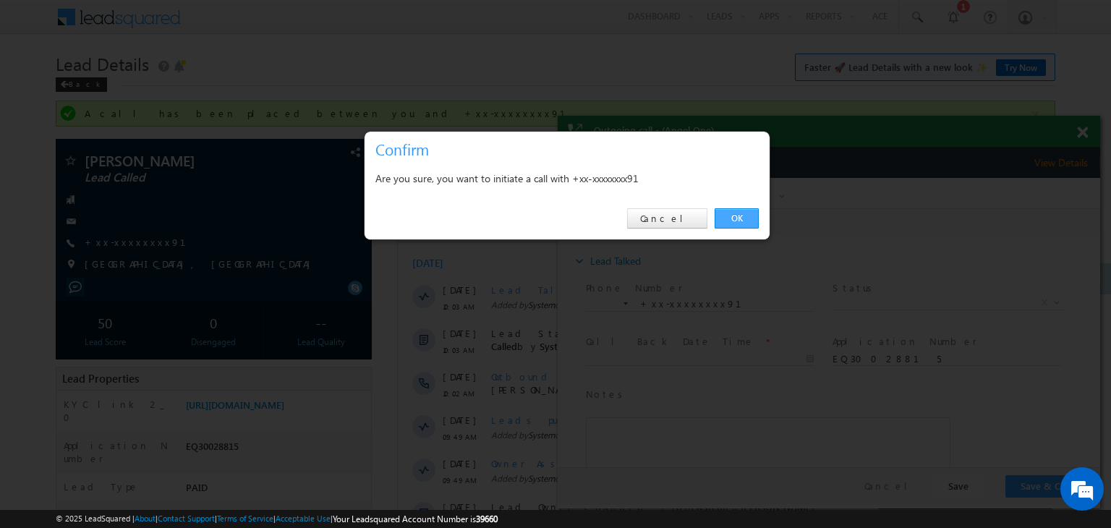
click at [744, 217] on link "OK" at bounding box center [737, 218] width 44 height 20
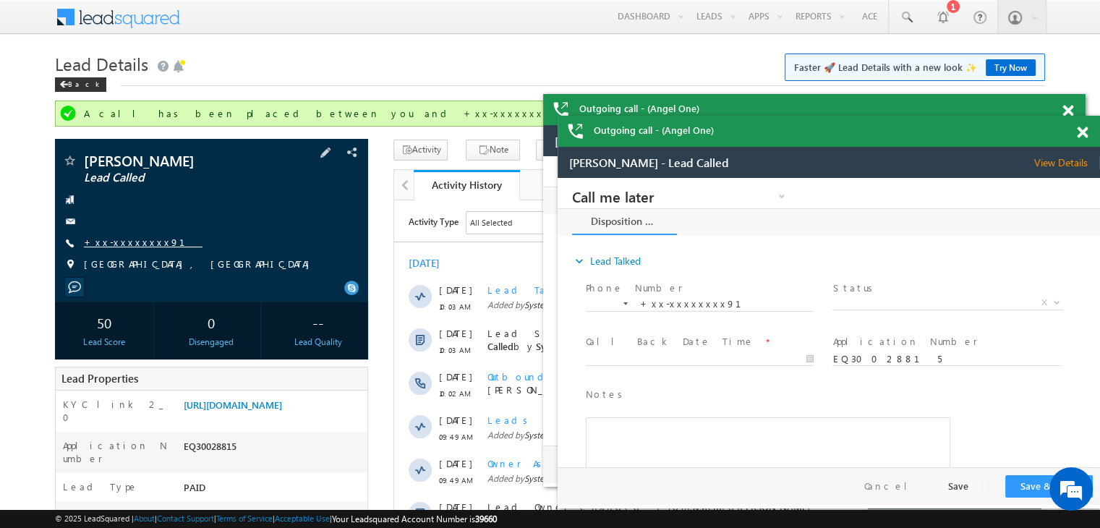
click at [106, 242] on link "+xx-xxxxxxxx91" at bounding box center [143, 242] width 119 height 12
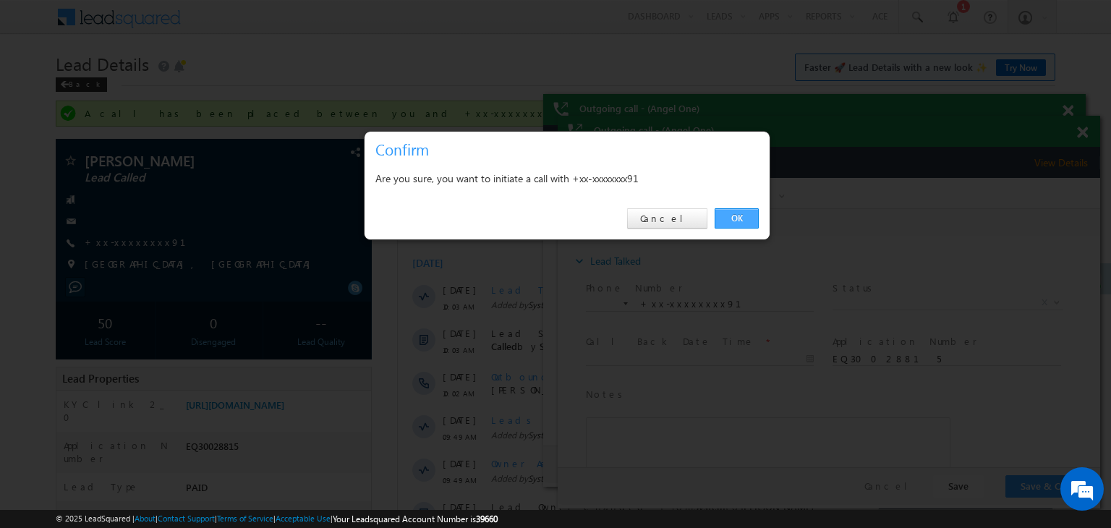
click at [729, 215] on link "OK" at bounding box center [737, 218] width 44 height 20
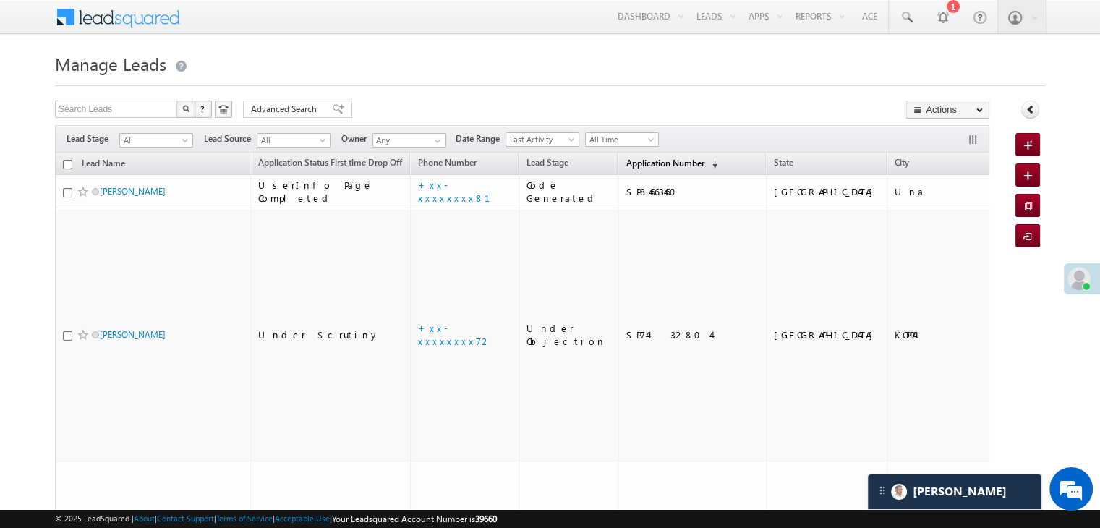
click at [631, 165] on span "Application Number" at bounding box center [665, 163] width 78 height 11
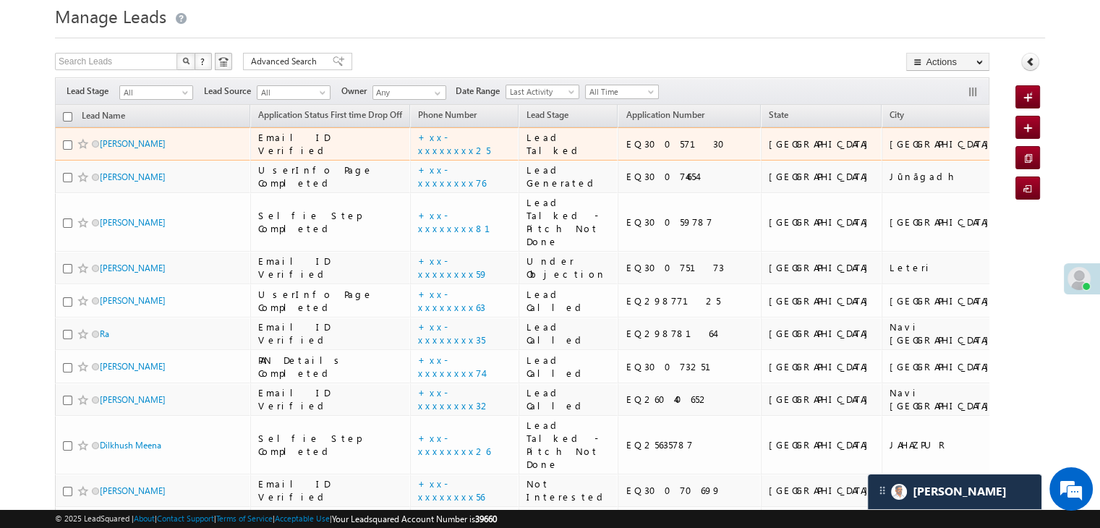
scroll to position [72, 0]
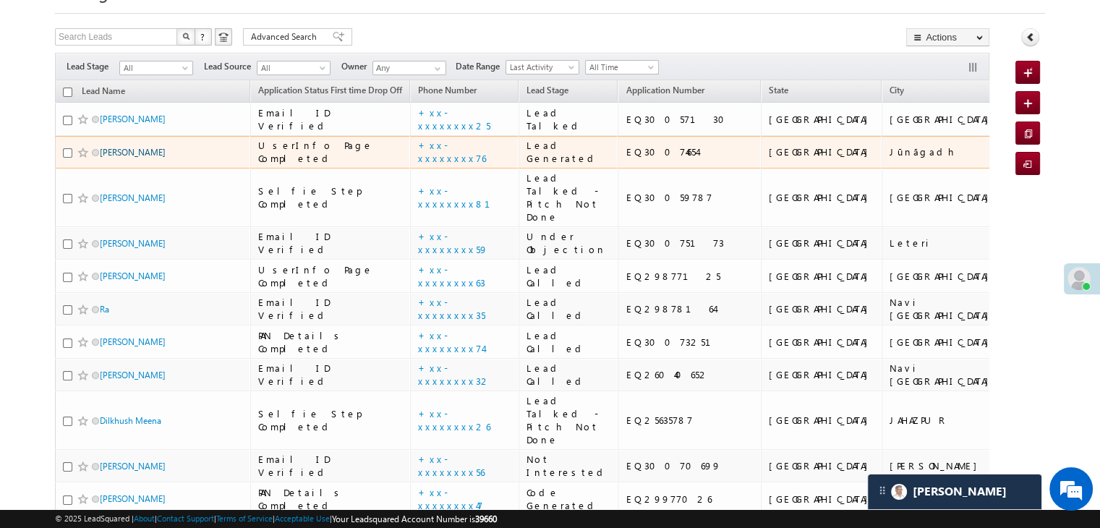
click at [106, 158] on link "[PERSON_NAME]" at bounding box center [133, 152] width 66 height 11
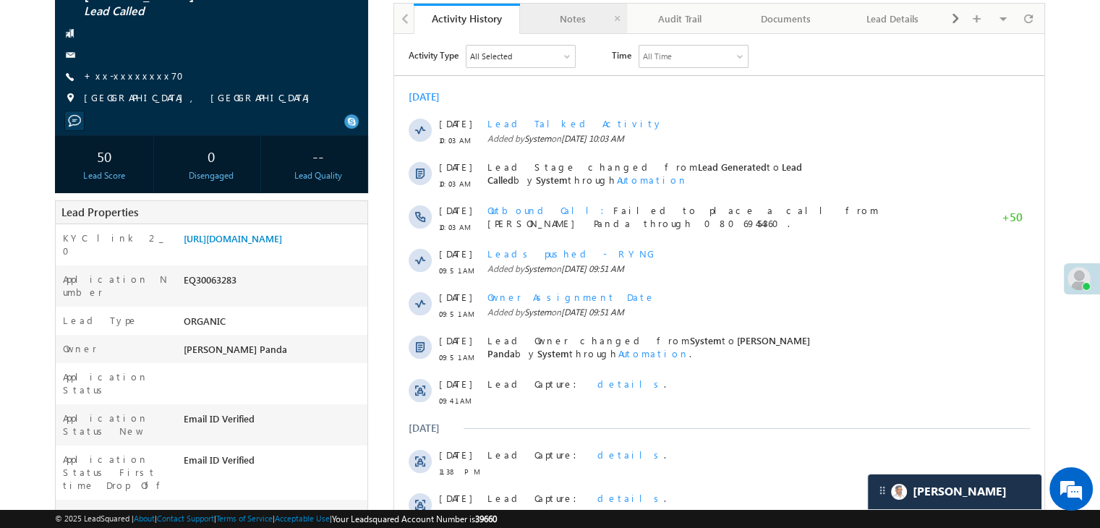
scroll to position [72, 0]
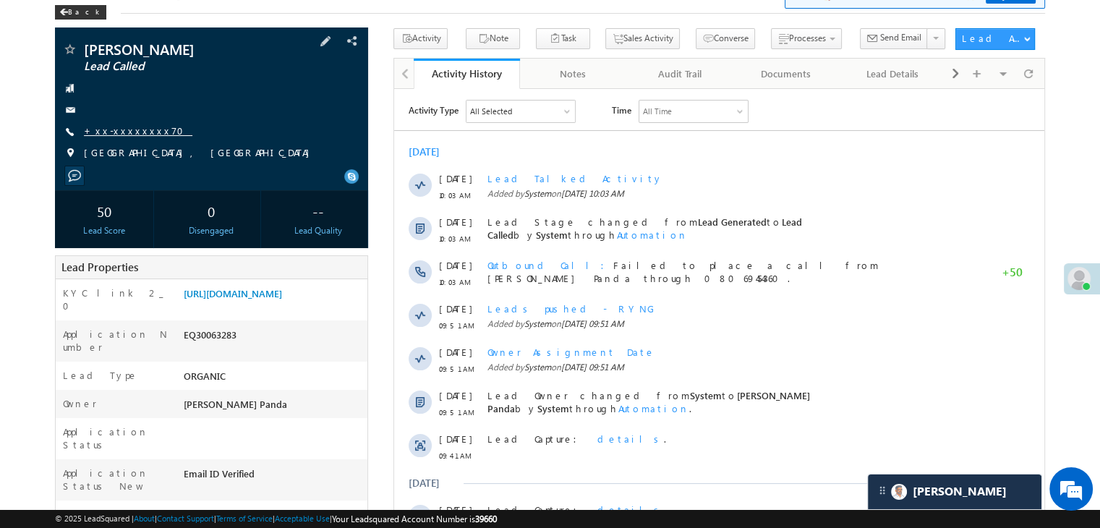
click at [124, 133] on link "+xx-xxxxxxxx70" at bounding box center [138, 130] width 109 height 12
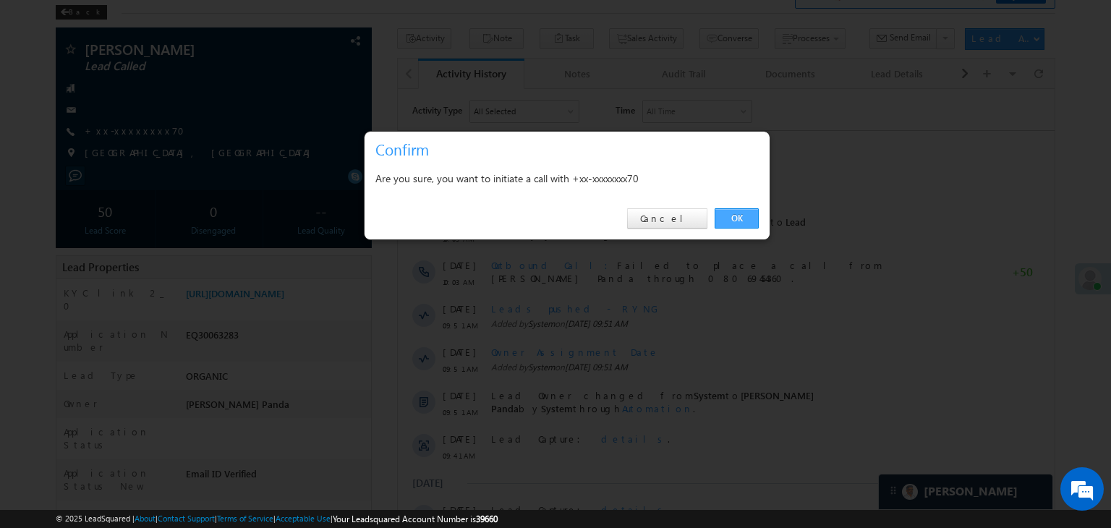
click at [734, 226] on link "OK" at bounding box center [737, 218] width 44 height 20
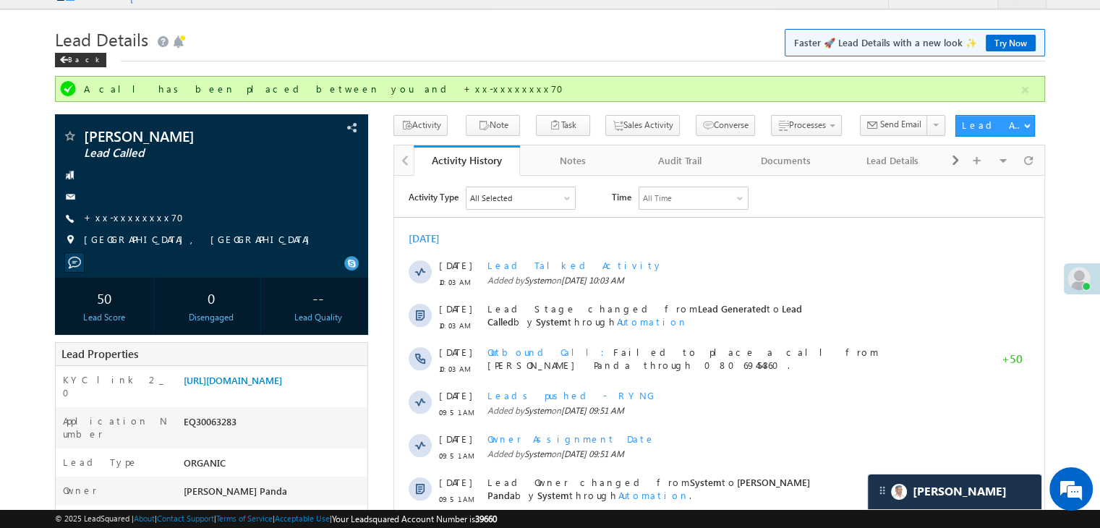
scroll to position [0, 0]
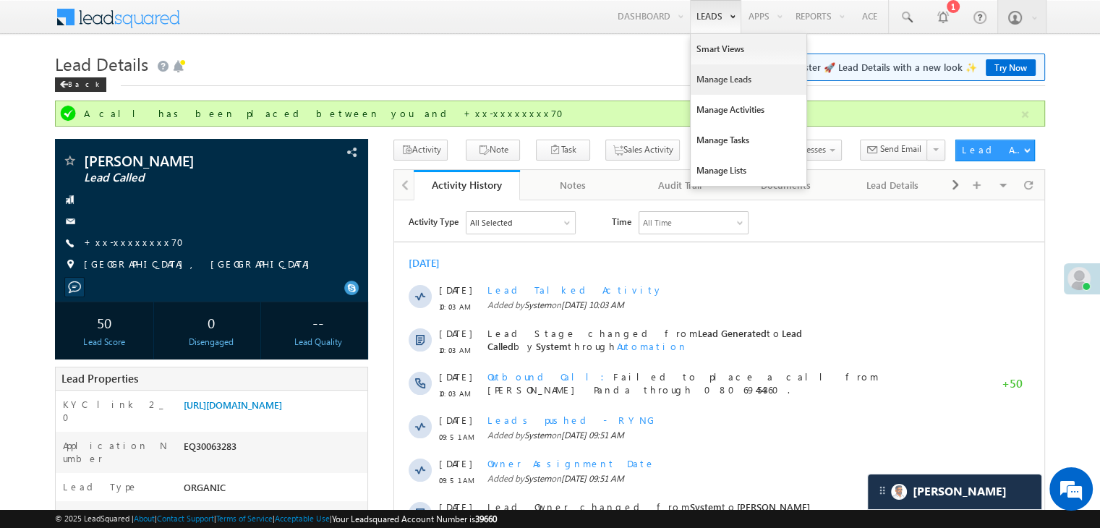
click at [711, 75] on link "Manage Leads" at bounding box center [749, 79] width 116 height 30
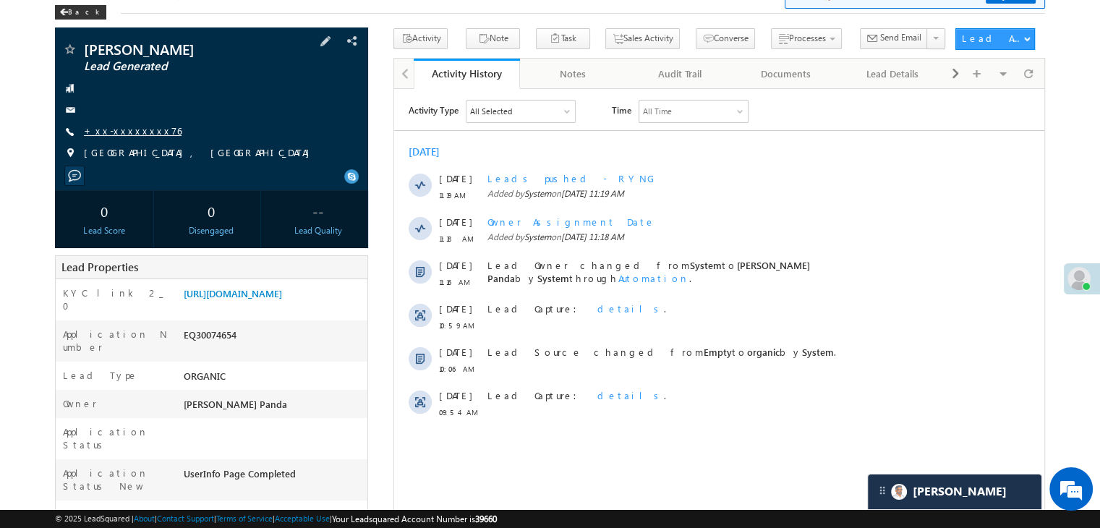
click at [123, 129] on link "+xx-xxxxxxxx76" at bounding box center [133, 130] width 98 height 12
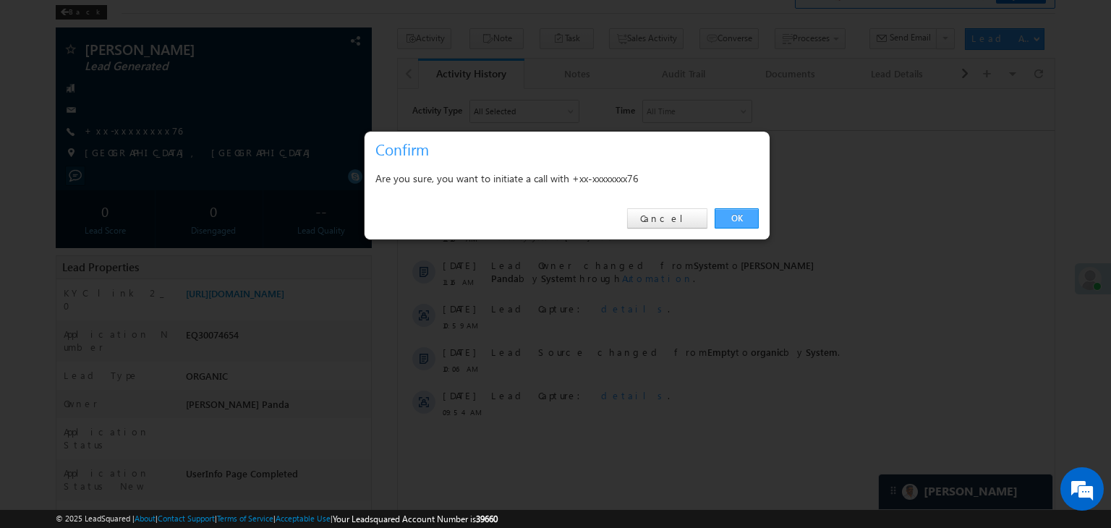
click at [741, 224] on link "OK" at bounding box center [737, 218] width 44 height 20
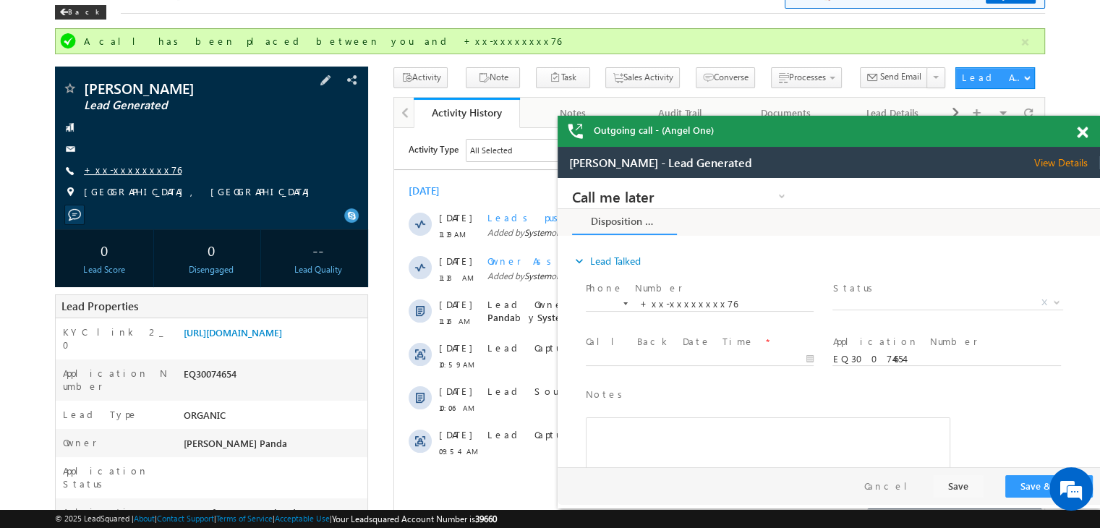
click at [121, 170] on link "+xx-xxxxxxxx76" at bounding box center [133, 169] width 98 height 12
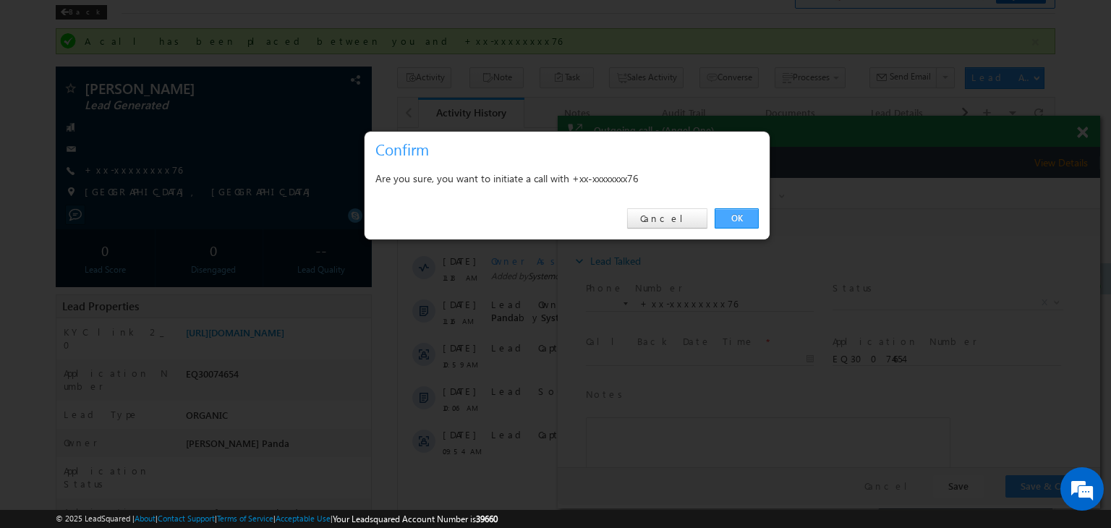
click at [741, 218] on link "OK" at bounding box center [737, 218] width 44 height 20
drag, startPoint x: 1299, startPoint y: 396, endPoint x: 741, endPoint y: 218, distance: 585.4
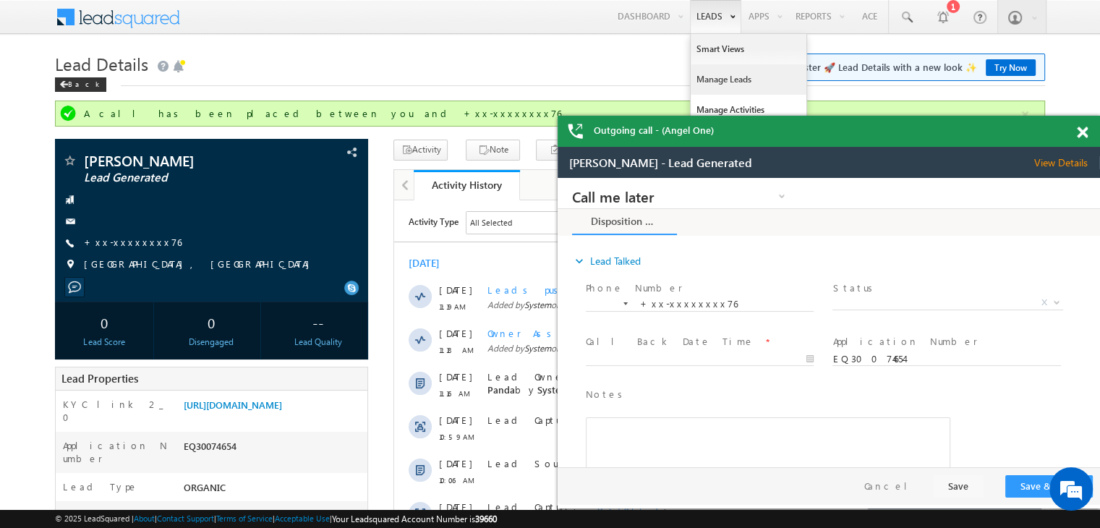
click at [709, 82] on link "Manage Leads" at bounding box center [749, 79] width 116 height 30
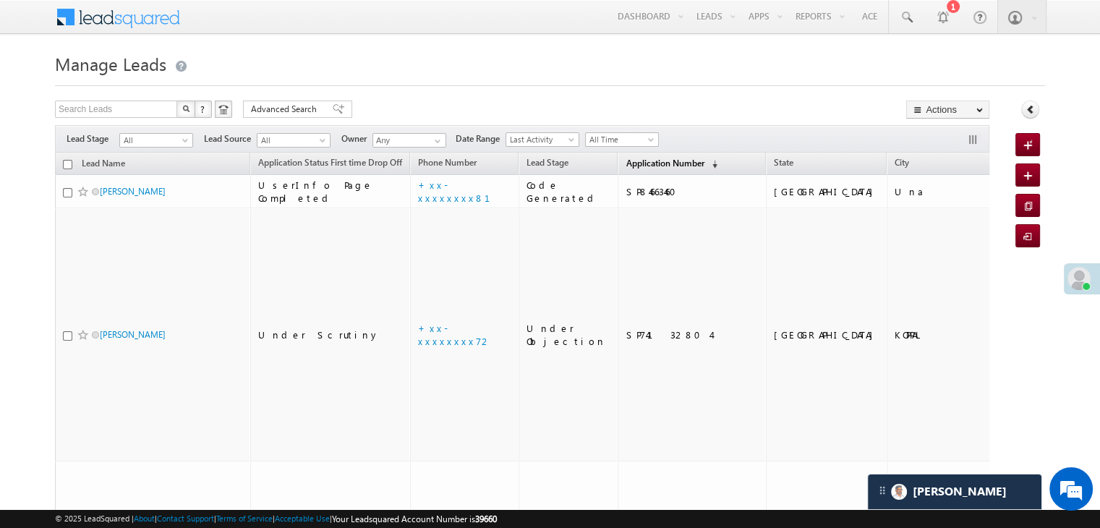
click at [659, 169] on link "Application Number (sorted descending)" at bounding box center [671, 164] width 106 height 19
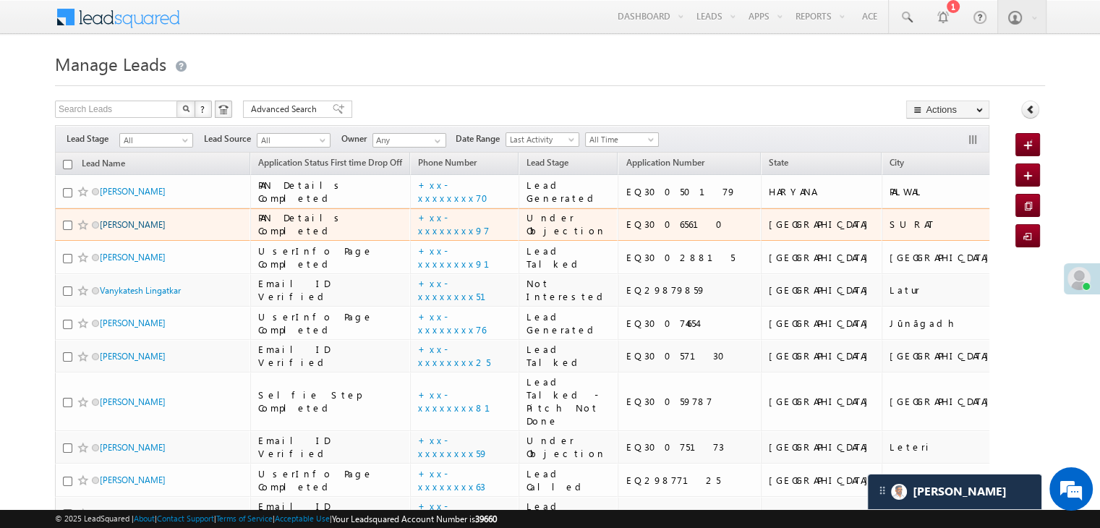
click at [134, 230] on link "[PERSON_NAME]" at bounding box center [133, 224] width 66 height 11
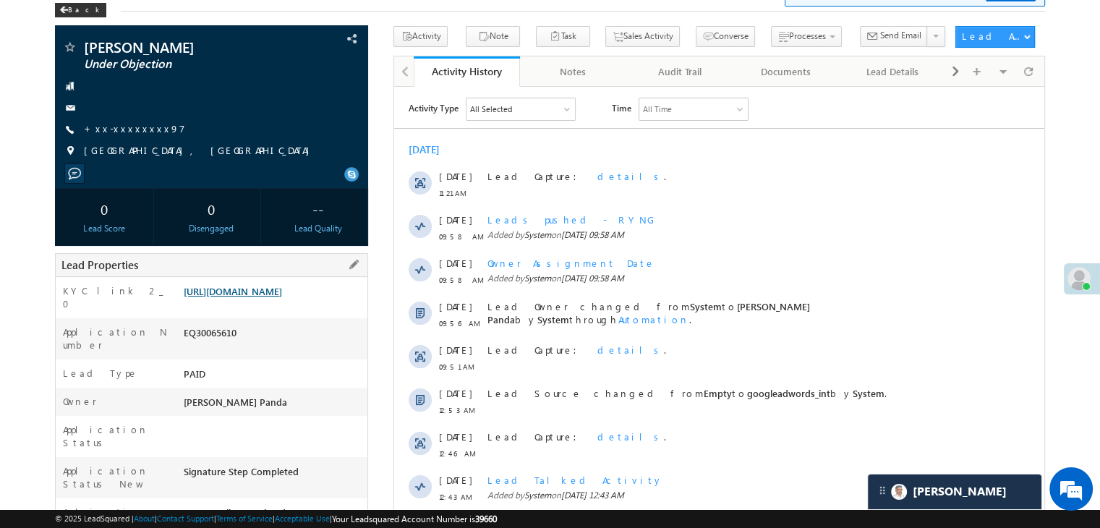
scroll to position [72, 0]
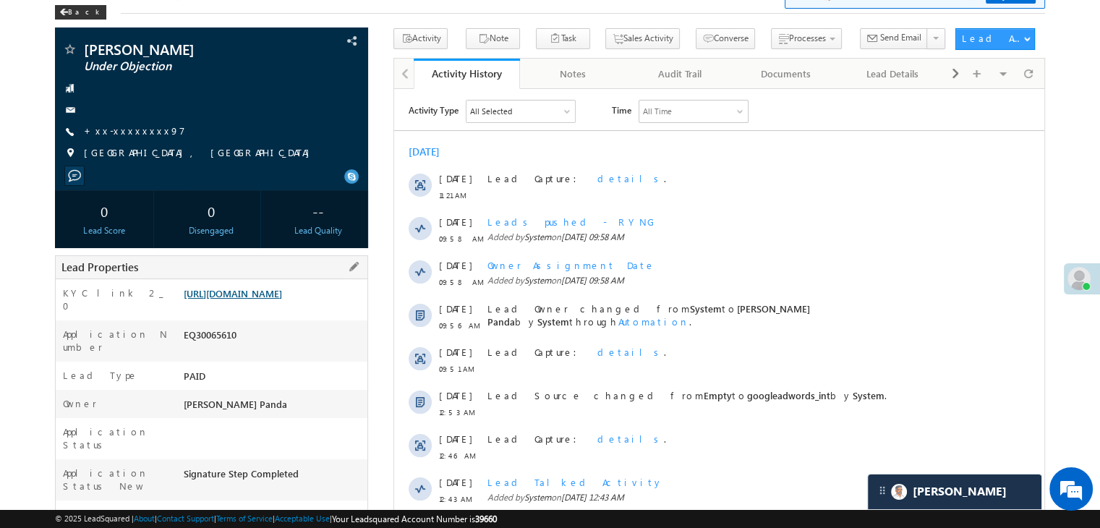
click at [282, 299] on link "[URL][DOMAIN_NAME]" at bounding box center [233, 293] width 98 height 12
click at [120, 131] on link "+xx-xxxxxxxx97" at bounding box center [134, 130] width 101 height 12
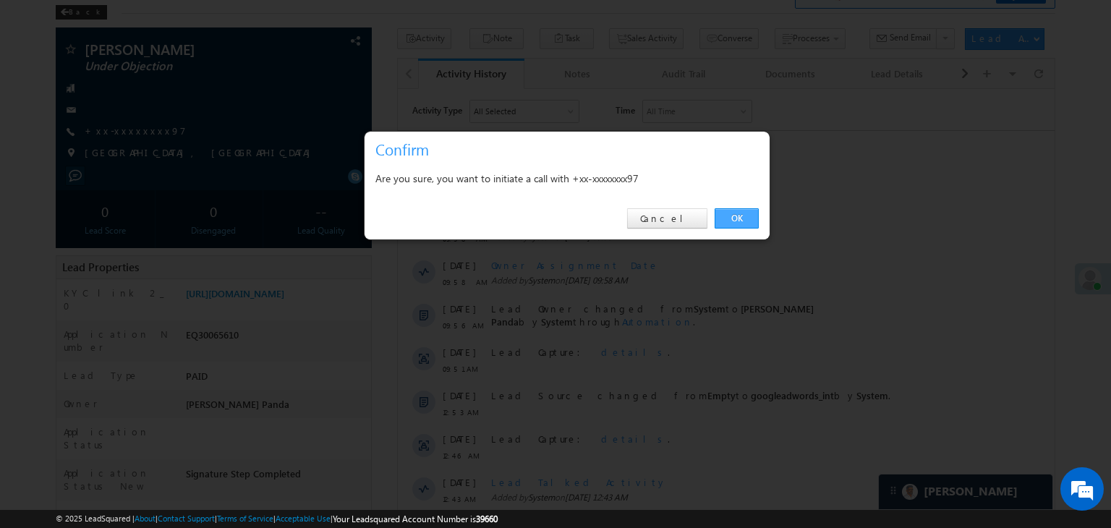
click at [733, 218] on link "OK" at bounding box center [737, 218] width 44 height 20
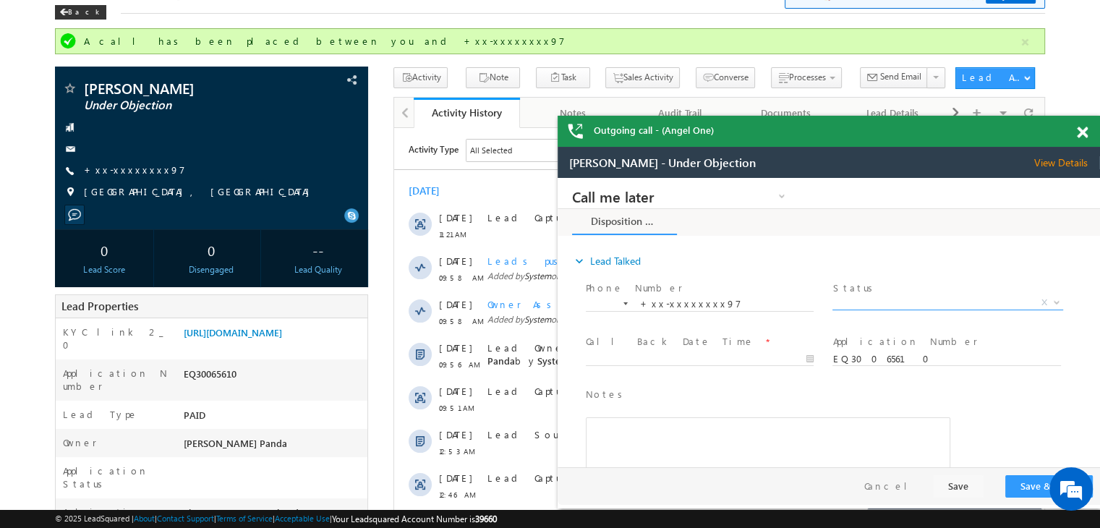
click at [970, 305] on span "X" at bounding box center [948, 303] width 230 height 14
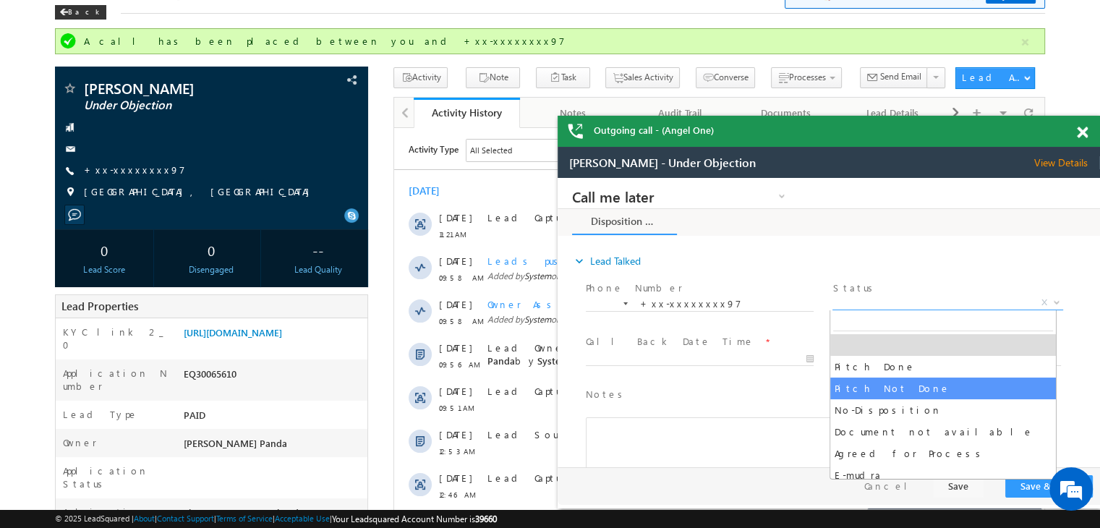
select select "Pitch Not Done"
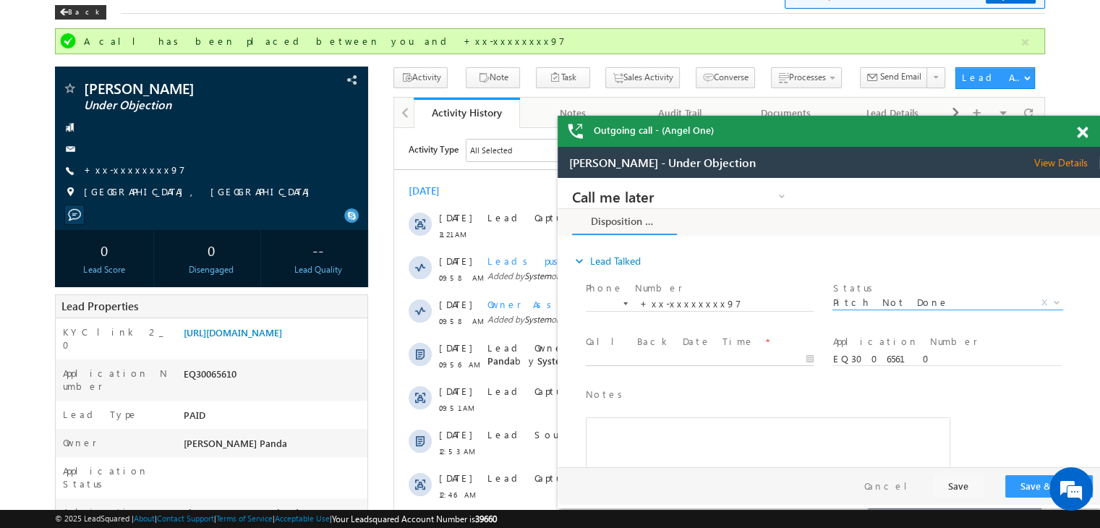
type input "10/06/25 11:26 AM"
click at [766, 360] on input "10/06/25 11:26 AM" at bounding box center [700, 359] width 228 height 14
click at [1032, 484] on button "Save & Close" at bounding box center [1050, 486] width 88 height 22
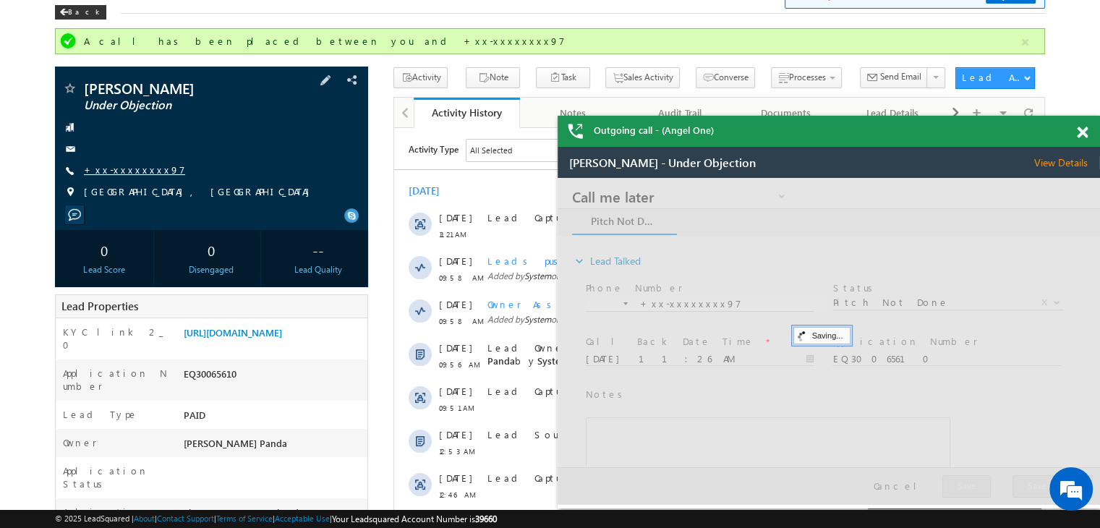
click at [117, 173] on link "+xx-xxxxxxxx97" at bounding box center [134, 169] width 101 height 12
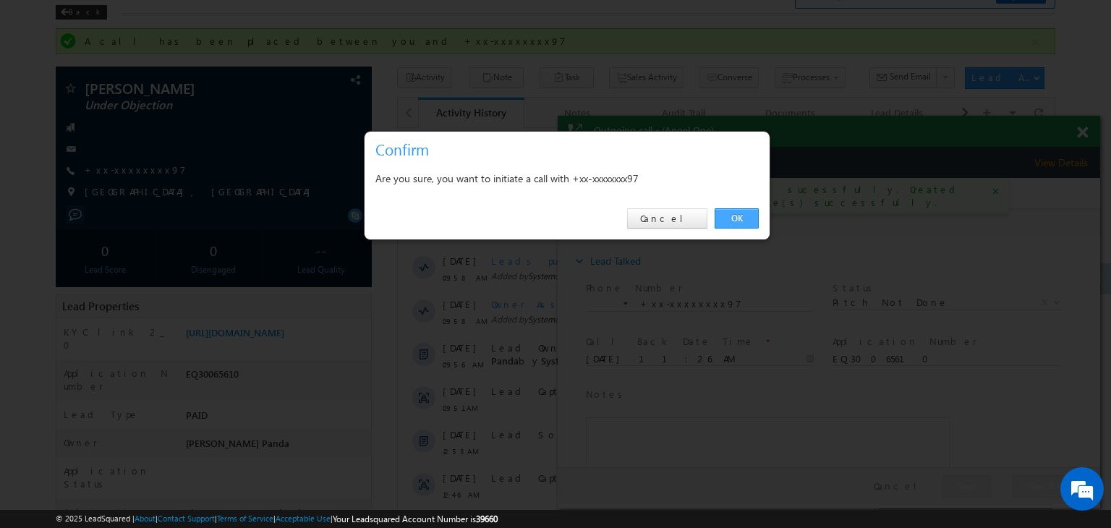
click at [736, 217] on link "OK" at bounding box center [737, 218] width 44 height 20
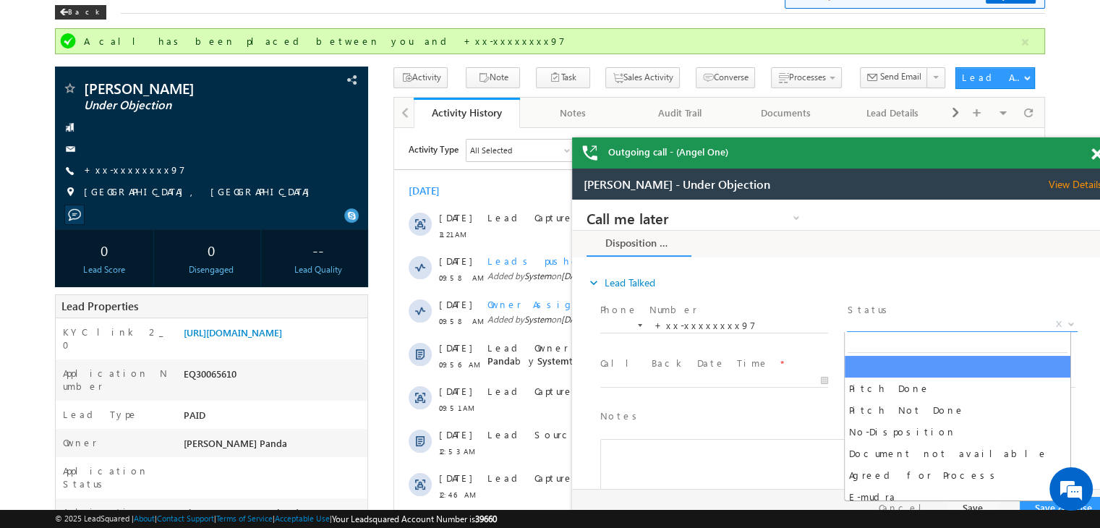
click at [953, 320] on span "X" at bounding box center [962, 325] width 230 height 14
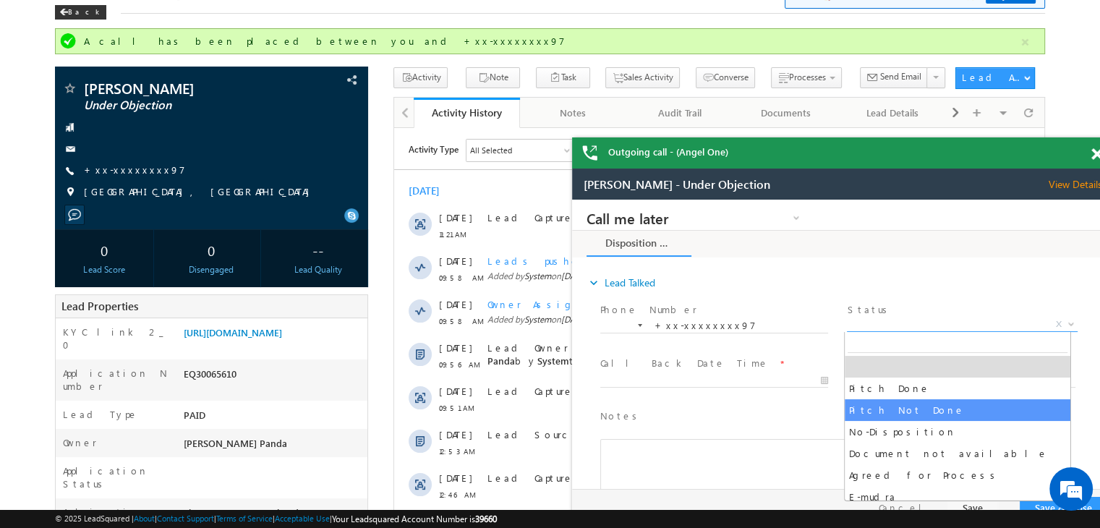
select select "Pitch Not Done"
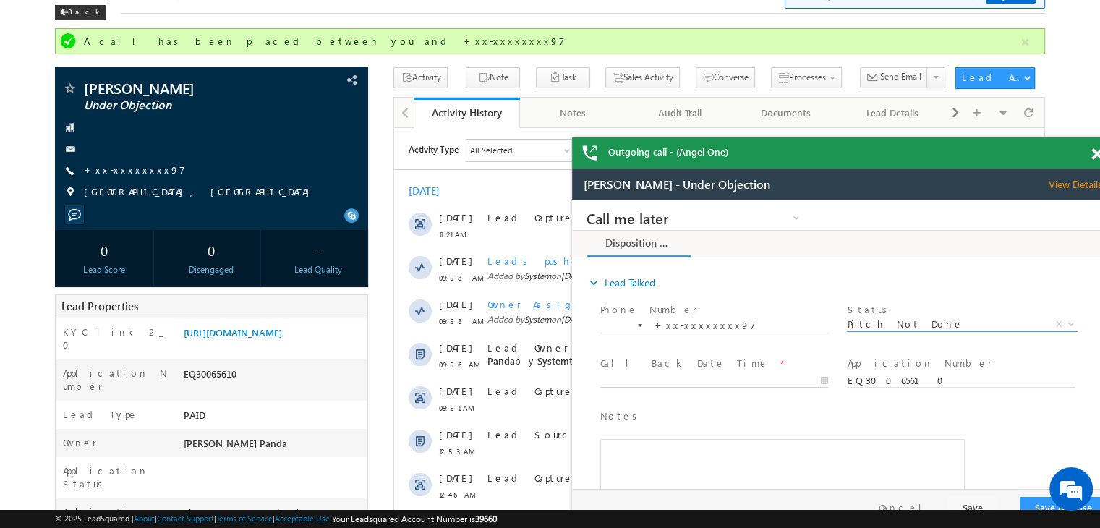
type input "10/06/25 11:26 AM"
click at [791, 381] on input "10/06/25 11:26 AM" at bounding box center [714, 381] width 228 height 14
click at [1036, 501] on button "Save & Close" at bounding box center [1064, 508] width 88 height 22
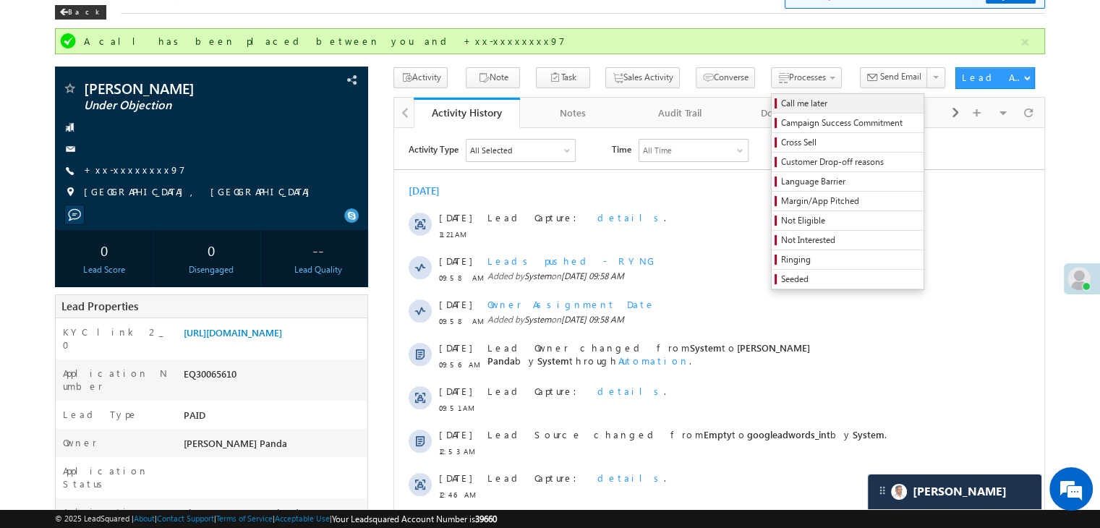
click at [783, 101] on span "Call me later" at bounding box center [849, 103] width 137 height 13
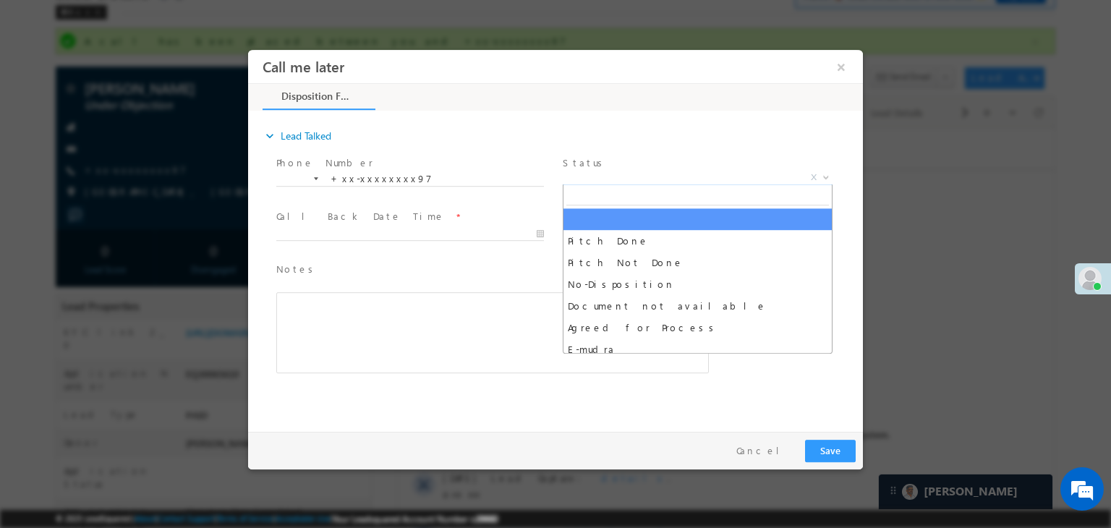
click at [715, 182] on span "X" at bounding box center [698, 178] width 270 height 14
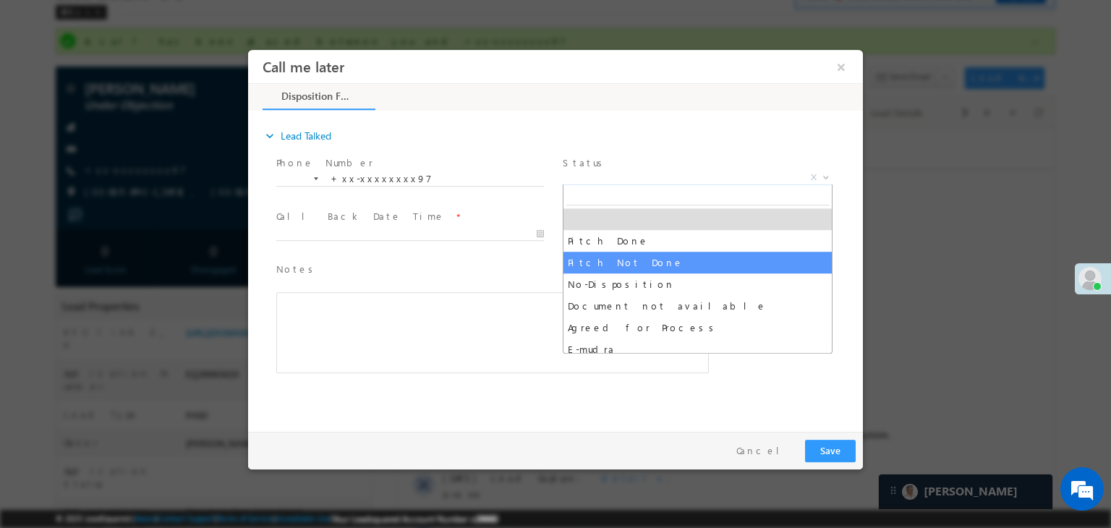
select select "Pitch Not Done"
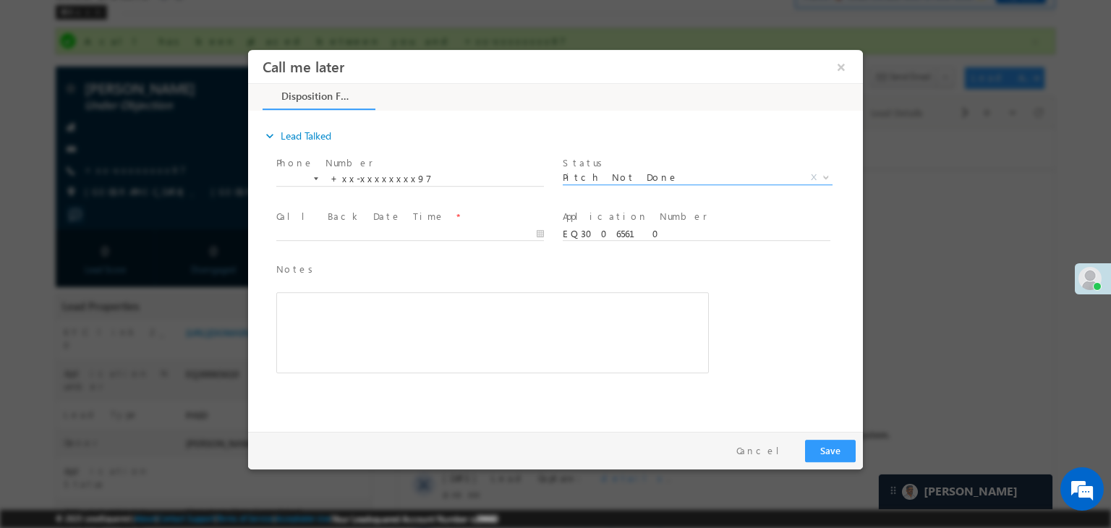
click at [456, 242] on span at bounding box center [409, 248] width 267 height 16
type input "10/06/25 11:30 AM"
click at [452, 236] on input "10/06/25 11:30 AM" at bounding box center [410, 234] width 268 height 14
click at [834, 445] on button "Save" at bounding box center [830, 451] width 51 height 22
click at [836, 452] on button "Save" at bounding box center [830, 451] width 51 height 22
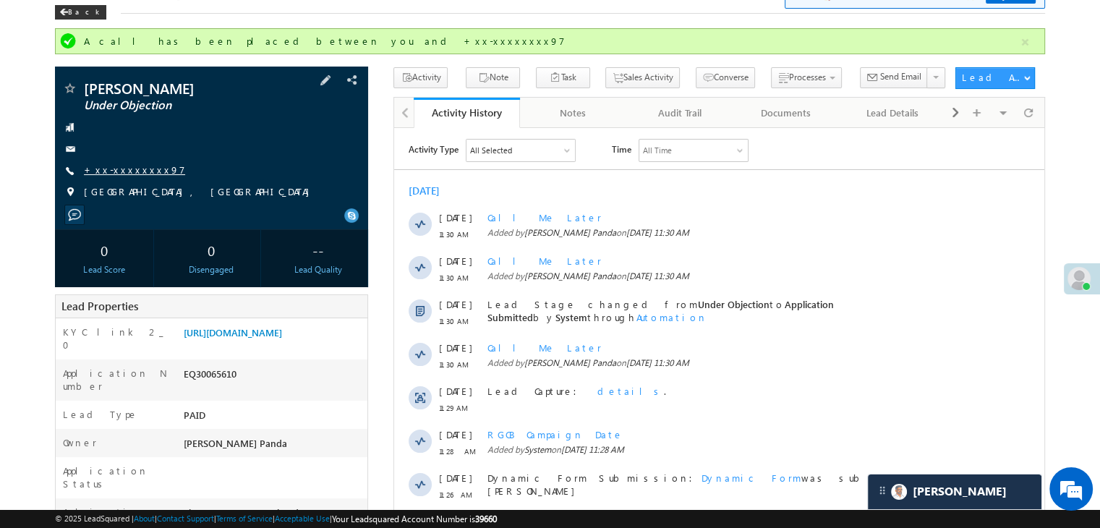
click at [133, 174] on link "+xx-xxxxxxxx97" at bounding box center [134, 169] width 101 height 12
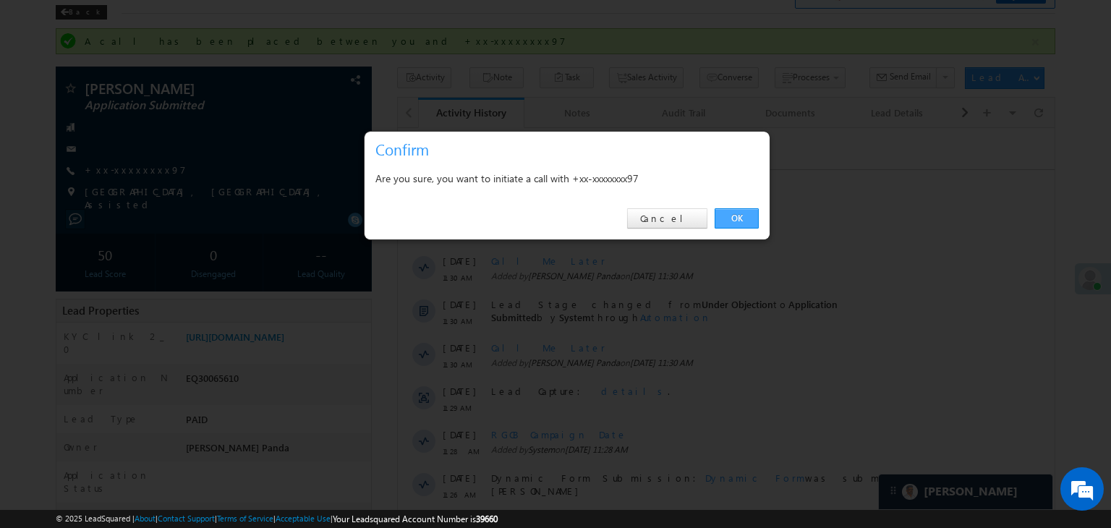
click at [733, 220] on link "OK" at bounding box center [737, 218] width 44 height 20
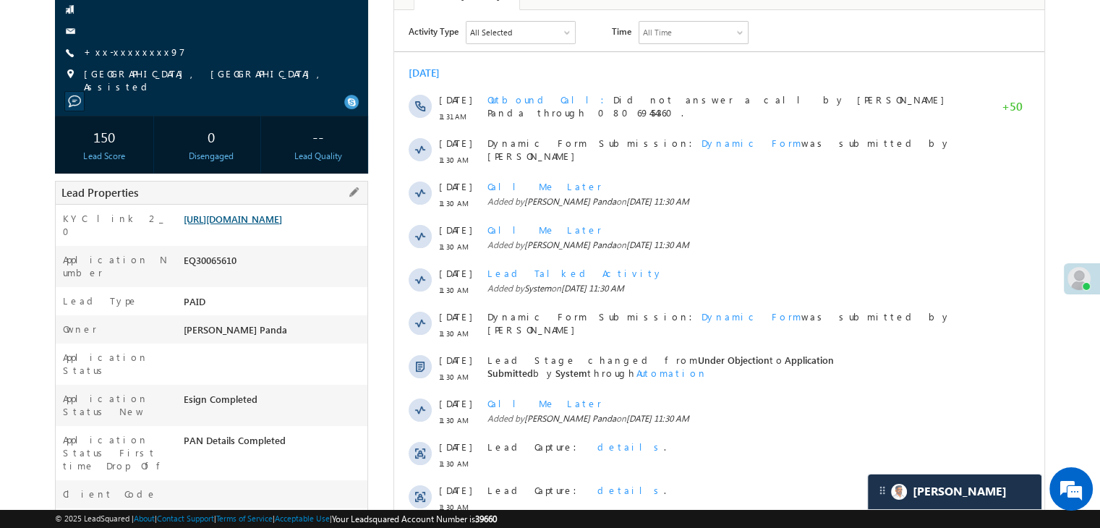
scroll to position [145, 0]
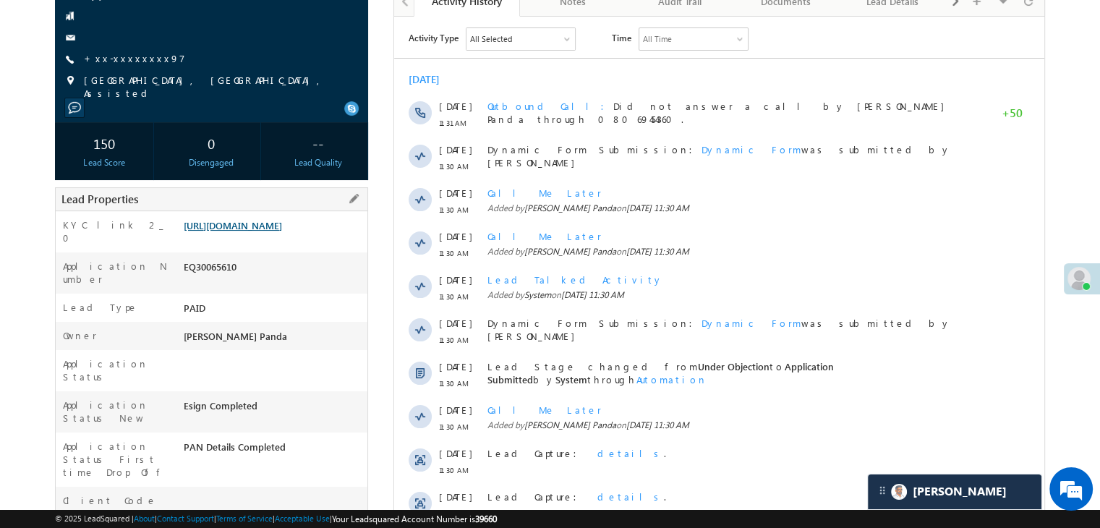
click at [255, 231] on link "[URL][DOMAIN_NAME]" at bounding box center [233, 225] width 98 height 12
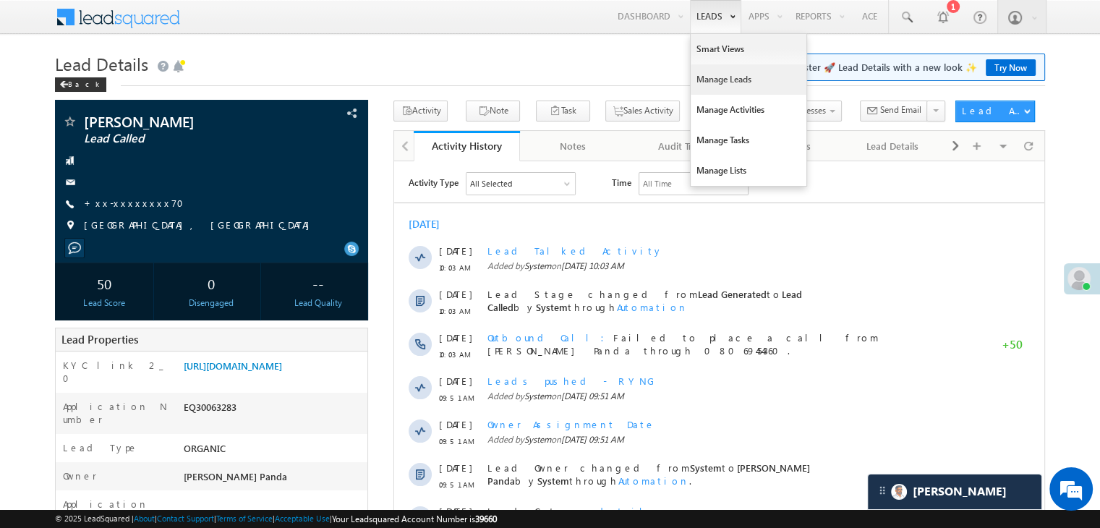
click at [708, 80] on link "Manage Leads" at bounding box center [749, 79] width 116 height 30
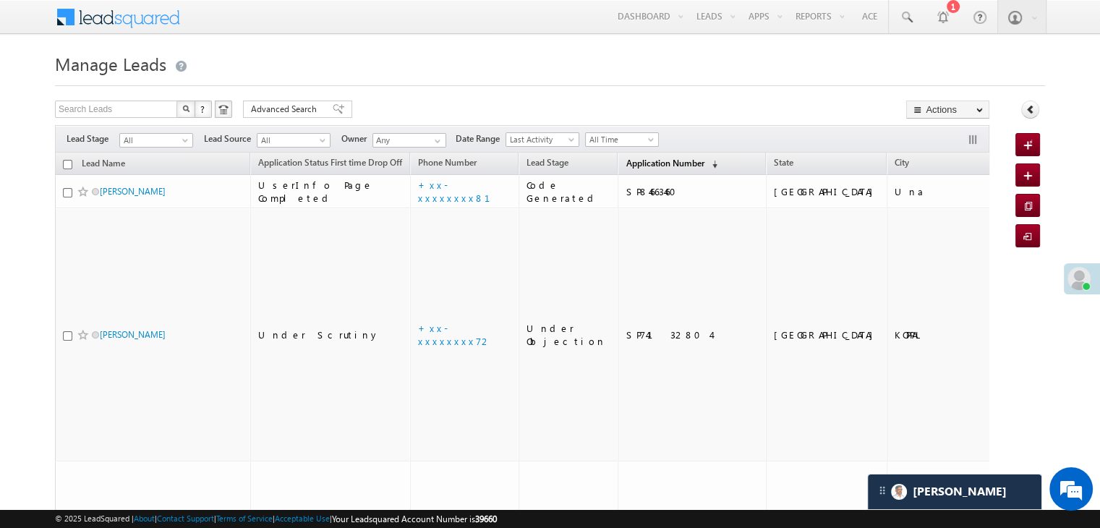
click at [626, 166] on span "Application Number" at bounding box center [665, 163] width 78 height 11
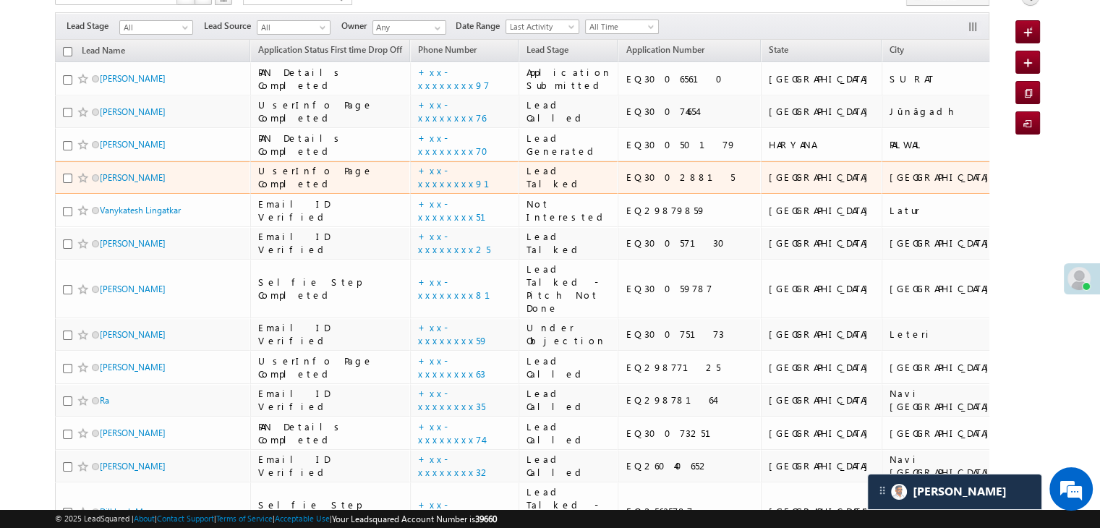
scroll to position [72, 0]
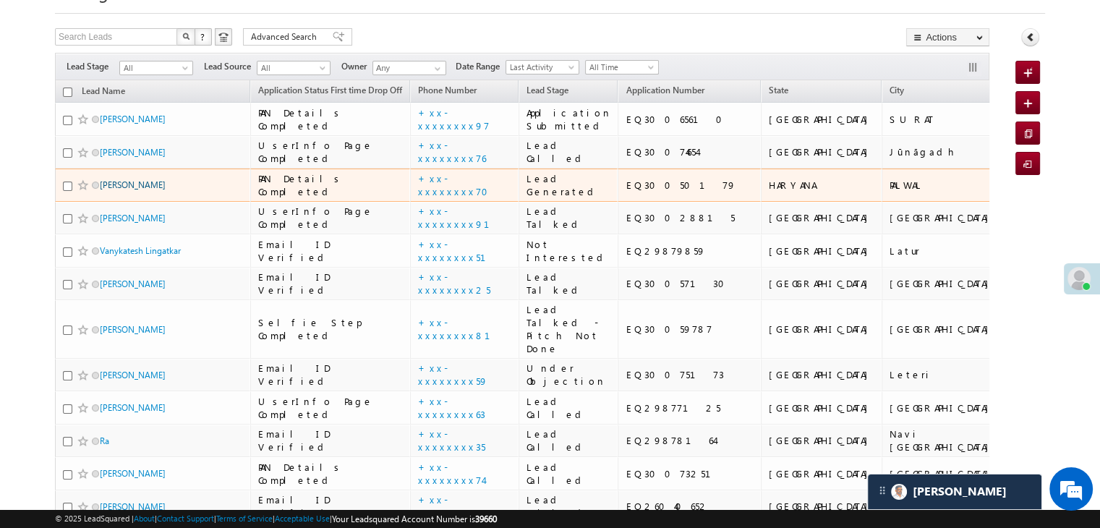
click at [129, 190] on link "[PERSON_NAME]" at bounding box center [133, 184] width 66 height 11
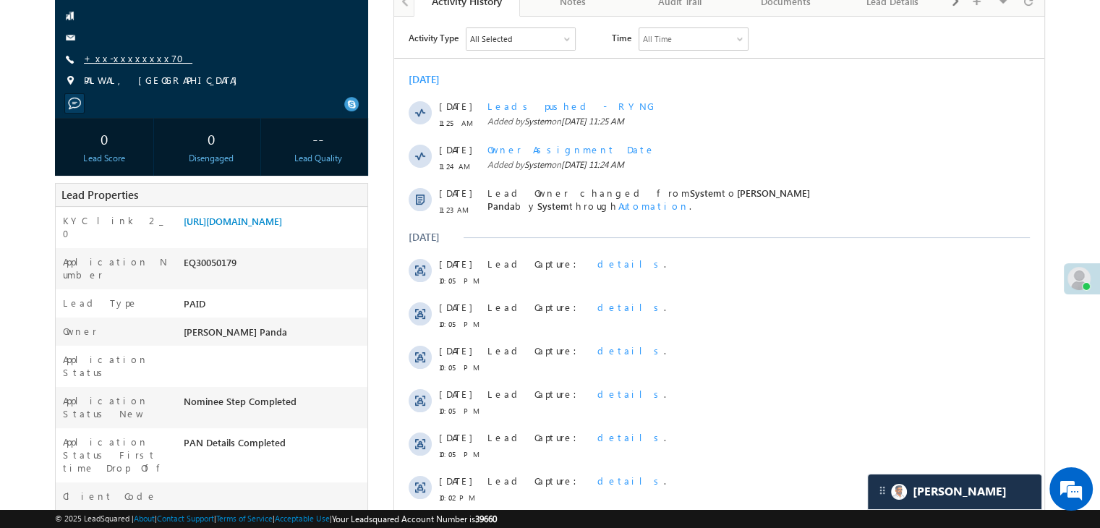
click at [129, 62] on link "+xx-xxxxxxxx70" at bounding box center [138, 58] width 109 height 12
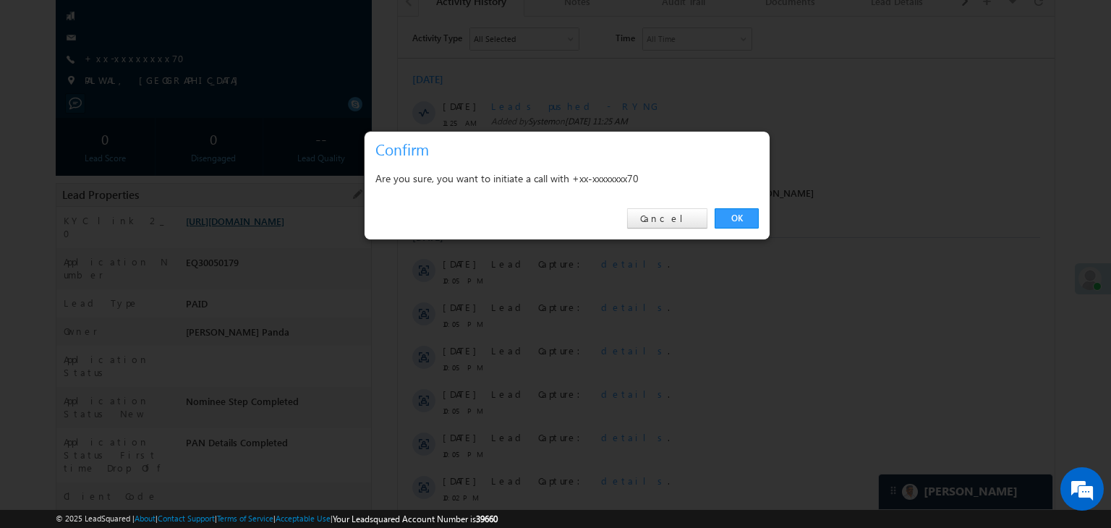
drag, startPoint x: 743, startPoint y: 215, endPoint x: 289, endPoint y: 237, distance: 454.1
click at [743, 215] on link "OK" at bounding box center [737, 218] width 44 height 20
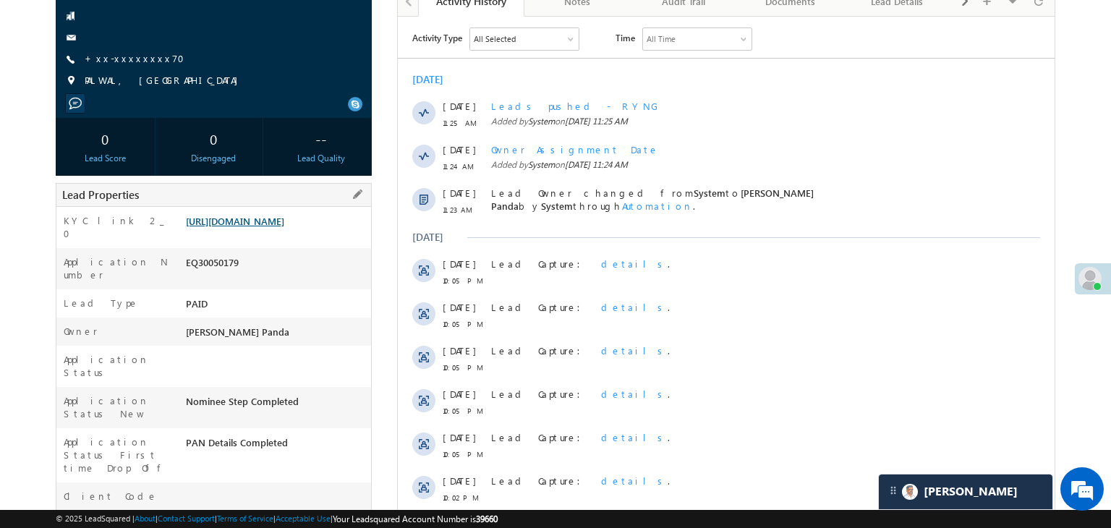
click at [284, 227] on link "[URL][DOMAIN_NAME]" at bounding box center [235, 221] width 98 height 12
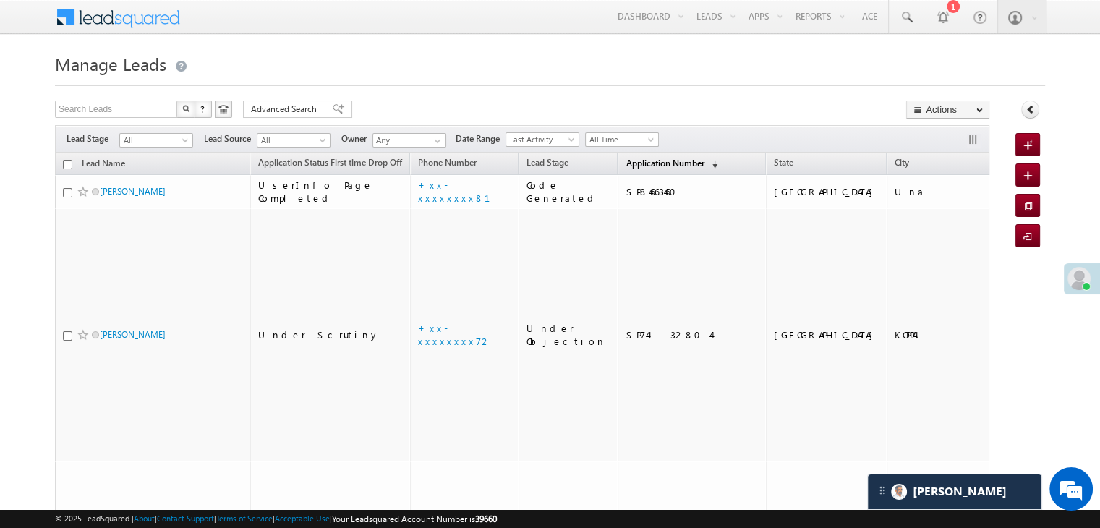
click at [634, 158] on span "Application Number" at bounding box center [665, 163] width 78 height 11
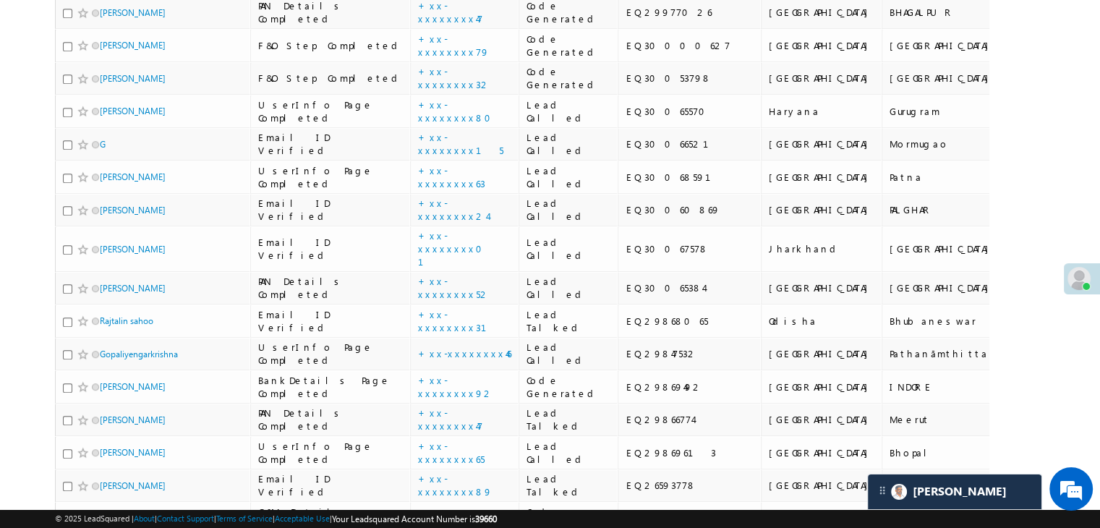
scroll to position [868, 0]
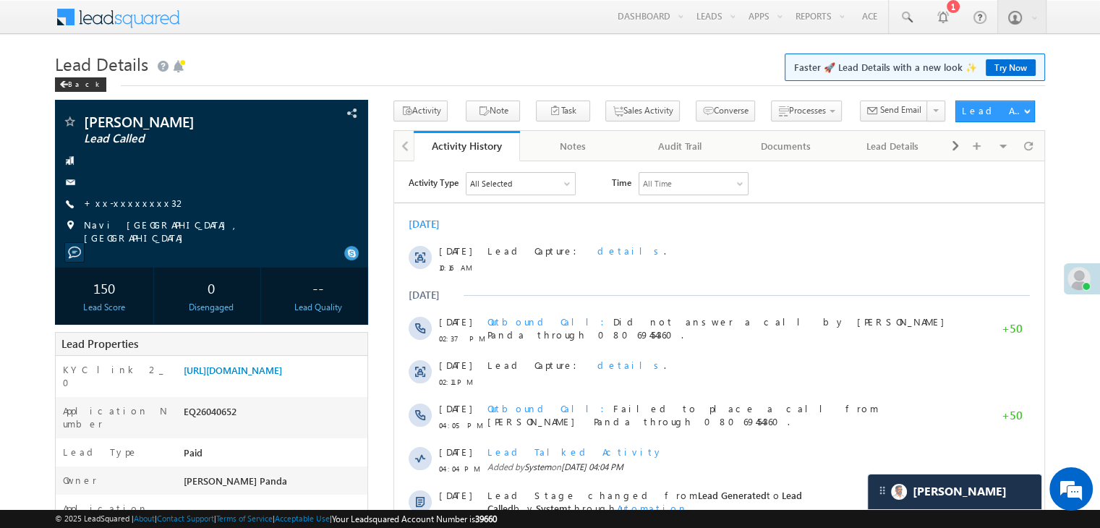
drag, startPoint x: 116, startPoint y: 206, endPoint x: 600, endPoint y: 70, distance: 502.7
click at [616, 72] on h1 "Lead Details Faster 🚀 Lead Details with a new look ✨ Try Now" at bounding box center [550, 62] width 990 height 28
click at [120, 203] on link "+xx-xxxxxxxx32" at bounding box center [135, 203] width 103 height 12
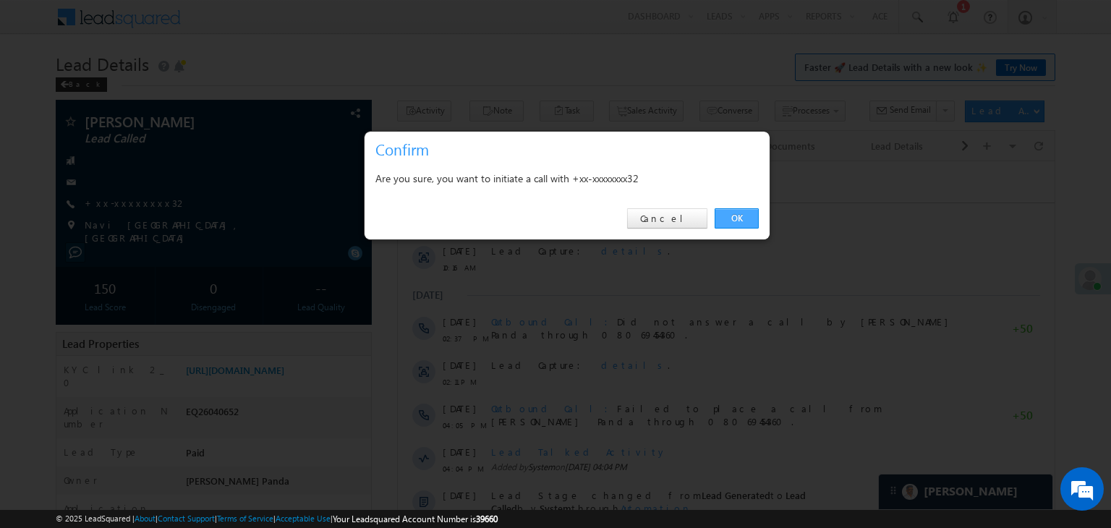
click at [739, 220] on link "OK" at bounding box center [737, 218] width 44 height 20
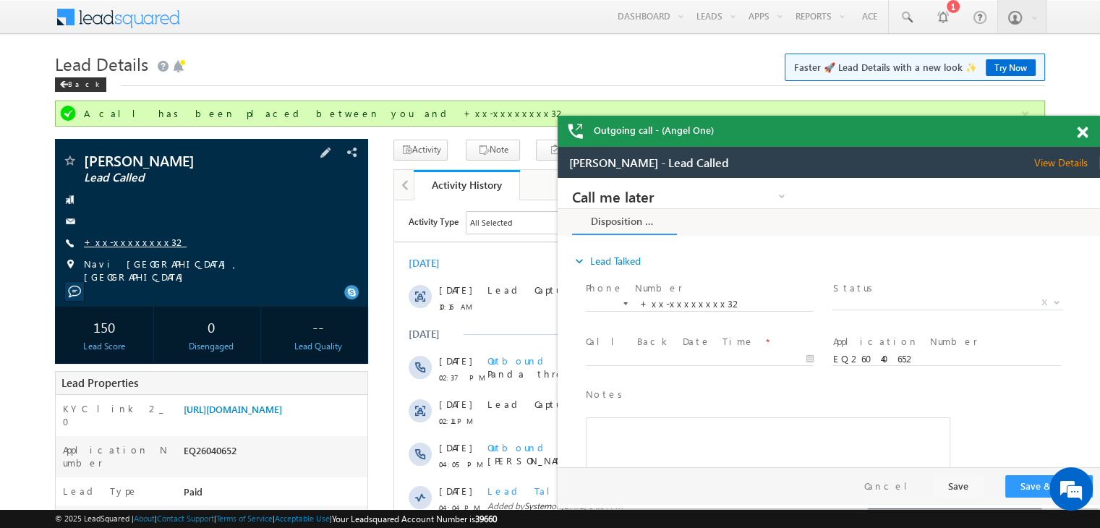
click at [139, 242] on link "+xx-xxxxxxxx32" at bounding box center [135, 242] width 103 height 12
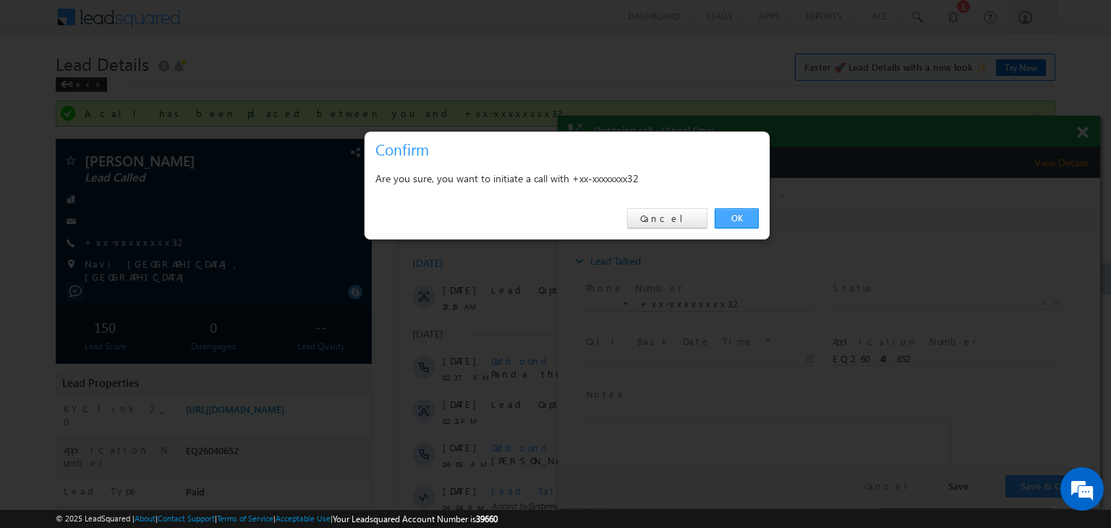
click at [731, 218] on link "OK" at bounding box center [737, 218] width 44 height 20
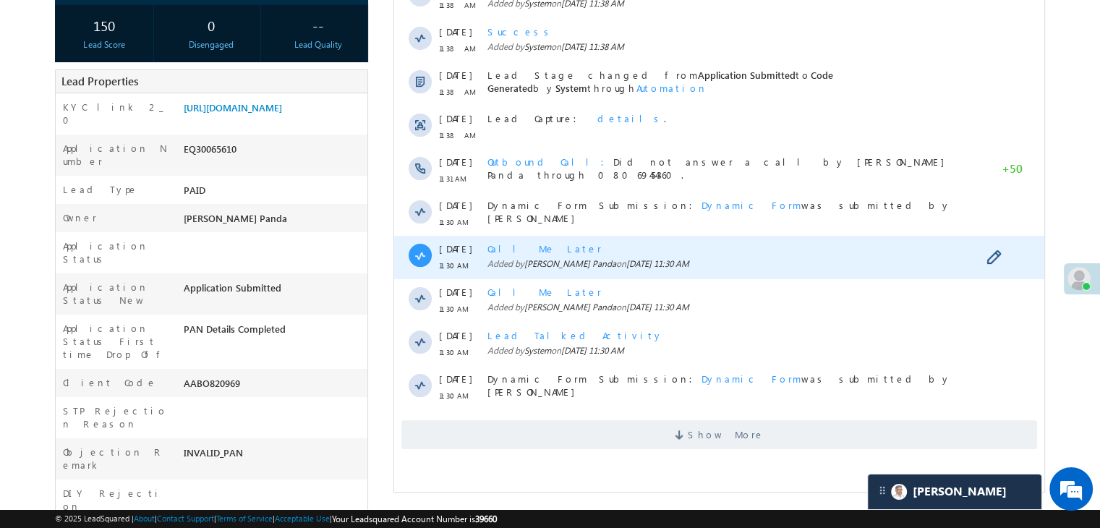
scroll to position [289, 0]
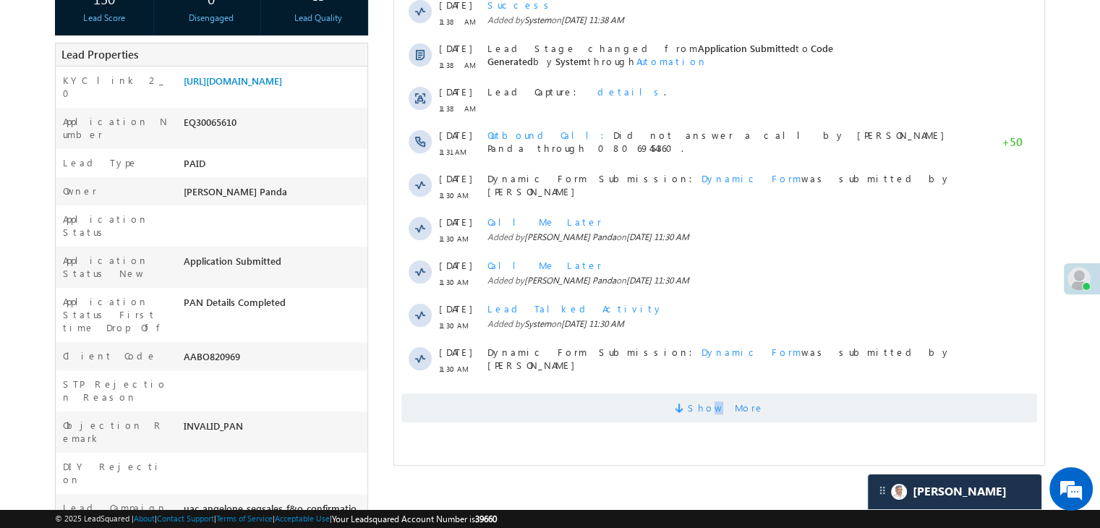
click at [723, 417] on span "Show More" at bounding box center [726, 408] width 77 height 29
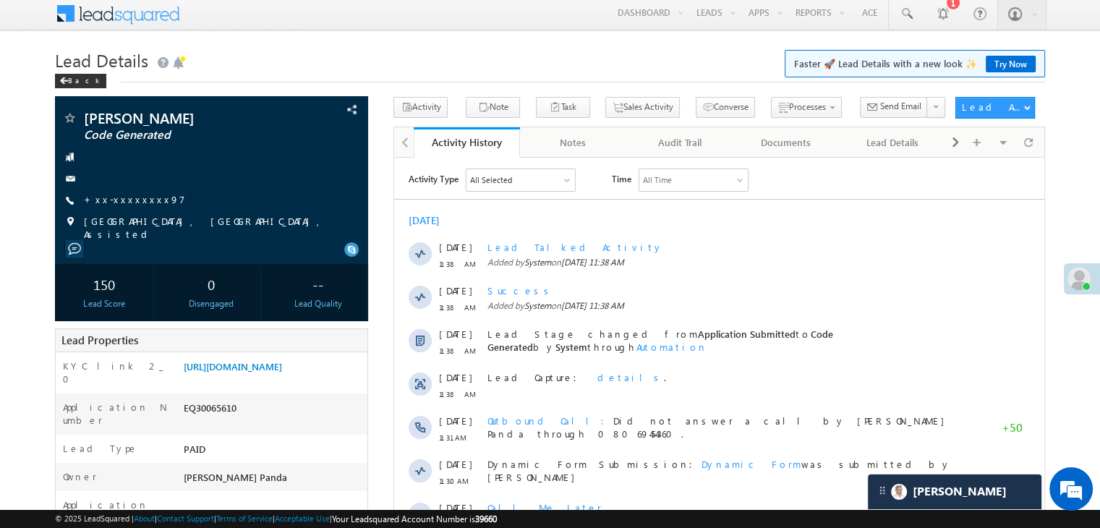
scroll to position [0, 0]
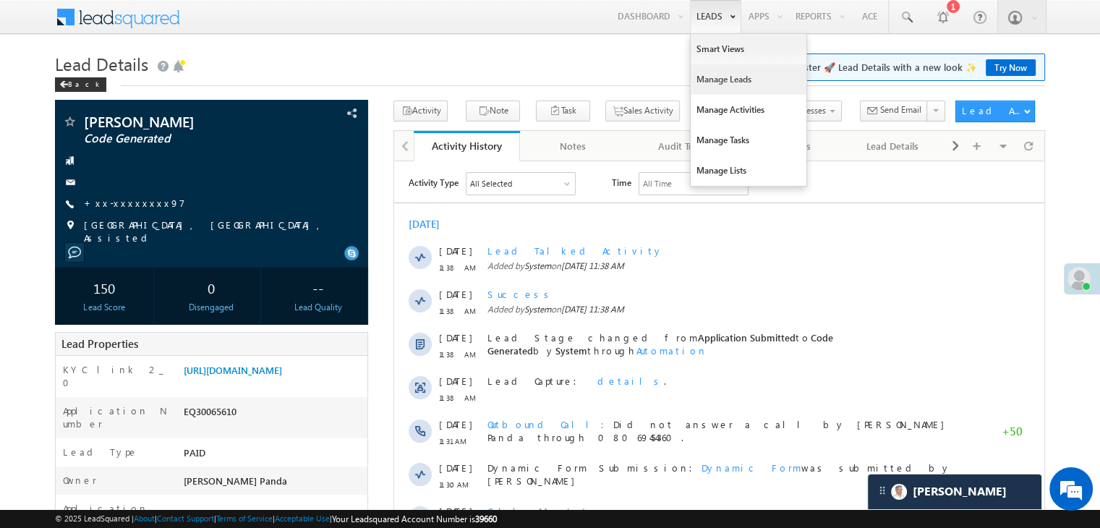
click at [707, 83] on link "Manage Leads" at bounding box center [749, 79] width 116 height 30
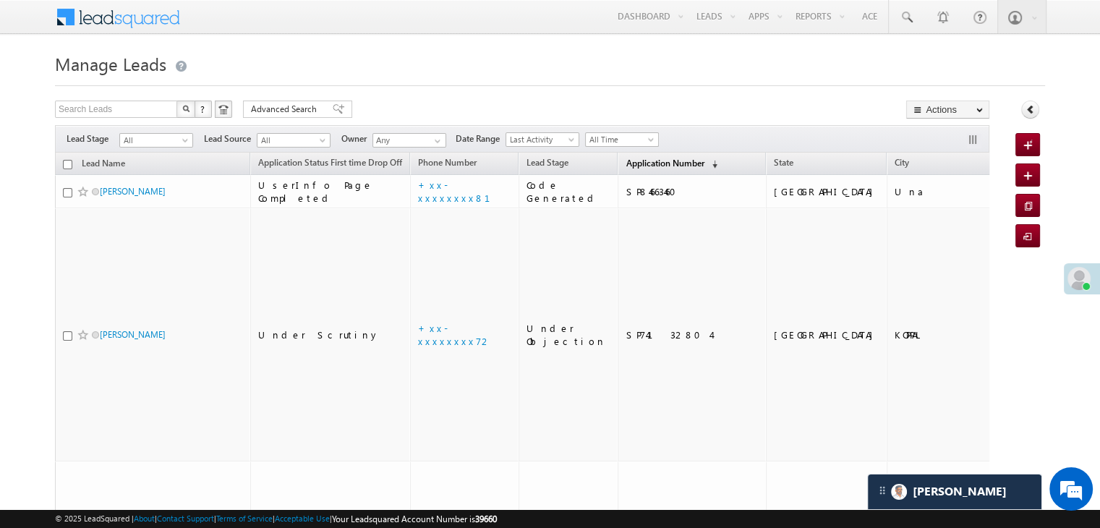
click at [629, 160] on span "Application Number" at bounding box center [665, 163] width 78 height 11
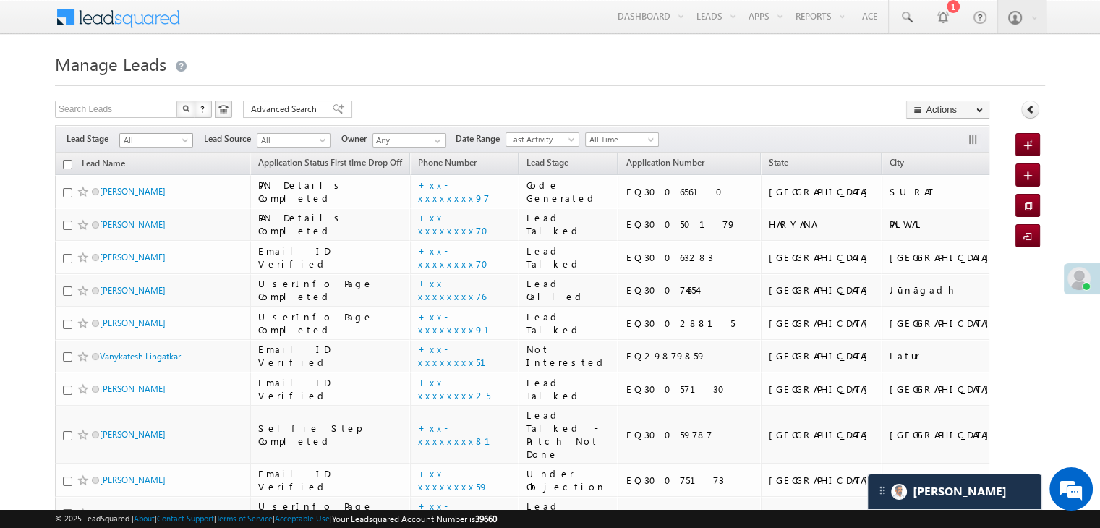
click at [181, 143] on span at bounding box center [187, 143] width 12 height 12
click at [158, 171] on link "Lead Generated" at bounding box center [156, 170] width 73 height 13
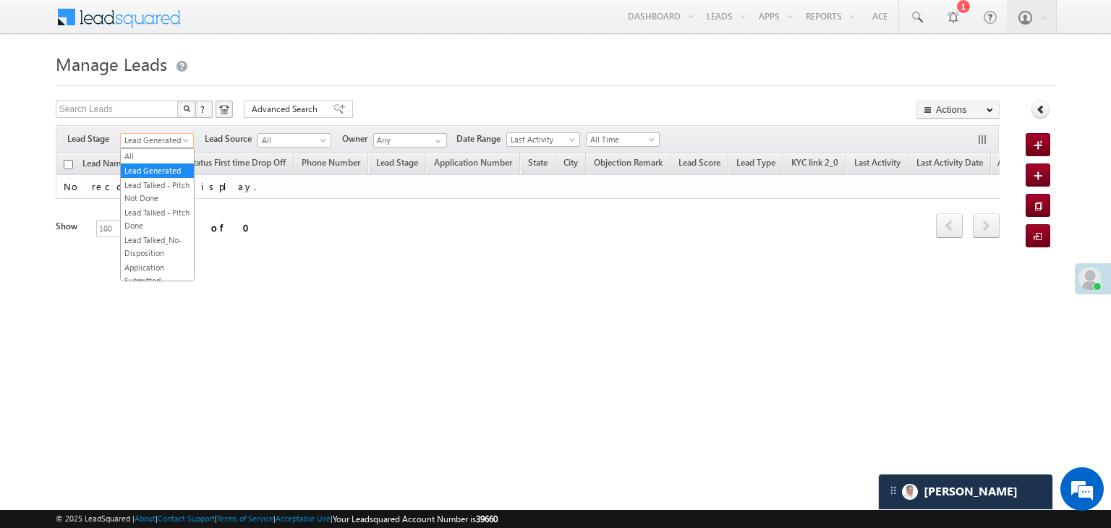
click at [182, 138] on span at bounding box center [188, 143] width 12 height 12
click at [150, 150] on link "All" at bounding box center [157, 156] width 73 height 13
click at [150, 150] on div "Filters Lead Stage All Lead Generated Lead Talked - Pitch Not Done Lead Talked …" at bounding box center [527, 138] width 943 height 27
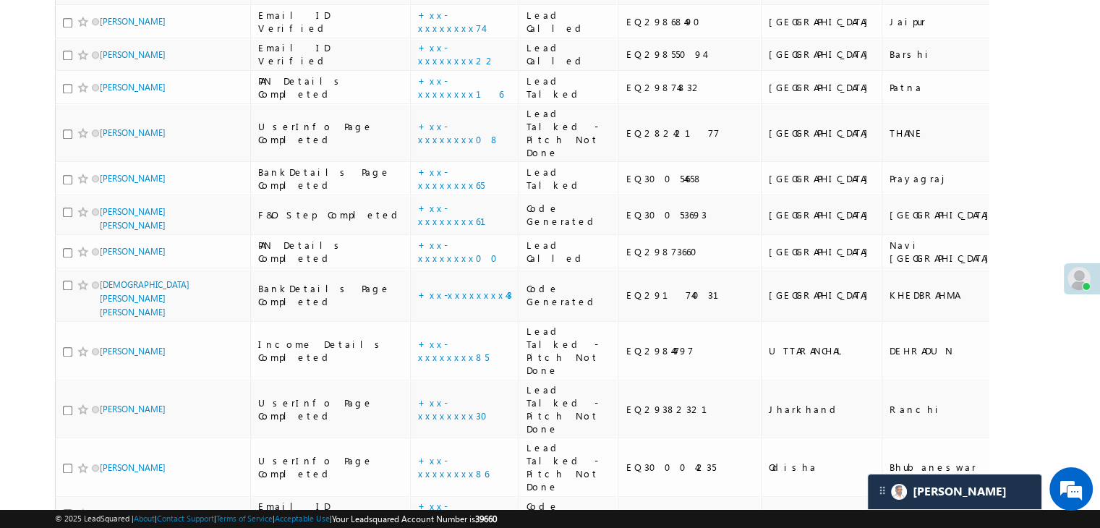
scroll to position [1374, 0]
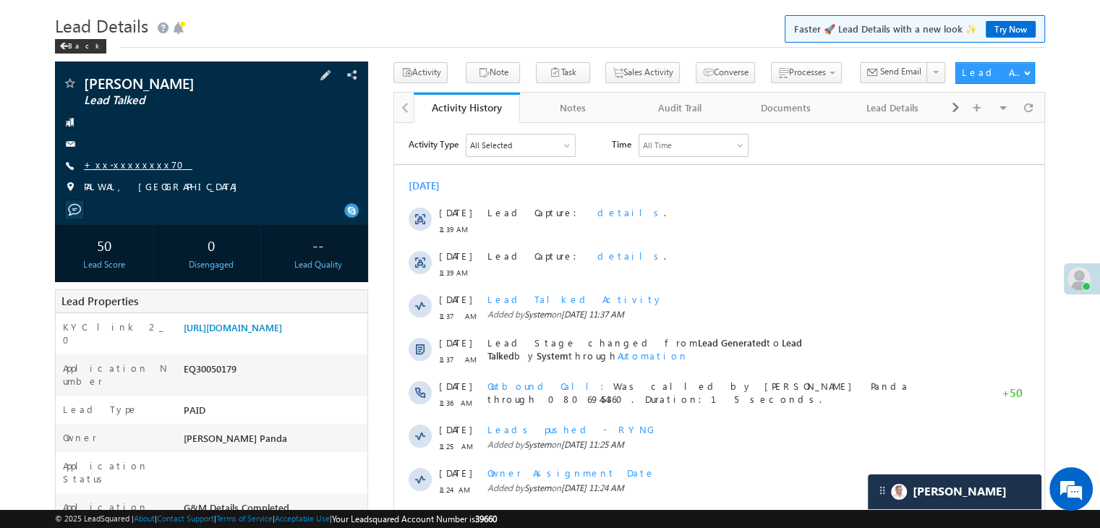
click at [128, 163] on link "+xx-xxxxxxxx70" at bounding box center [138, 164] width 109 height 12
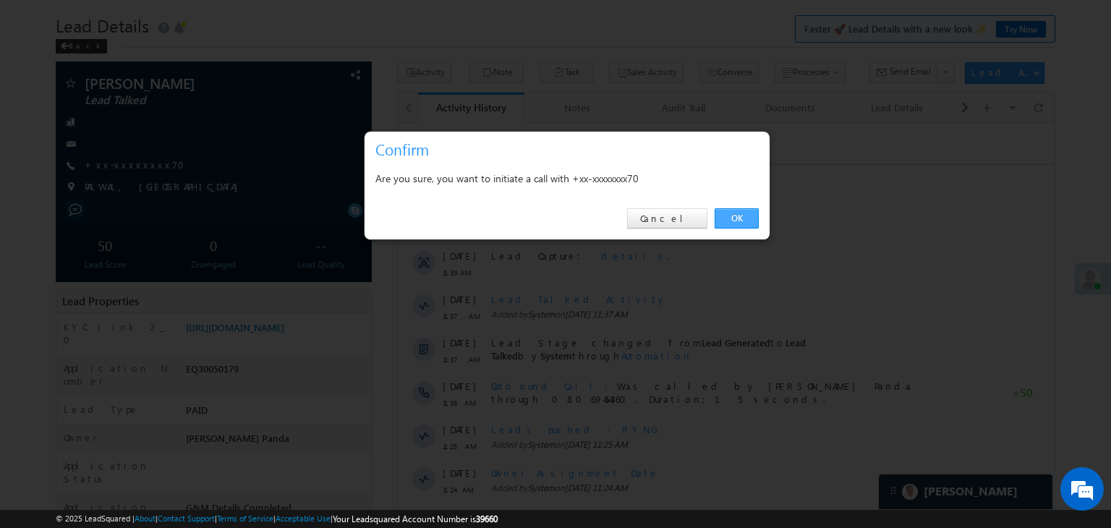
click at [743, 216] on link "OK" at bounding box center [737, 218] width 44 height 20
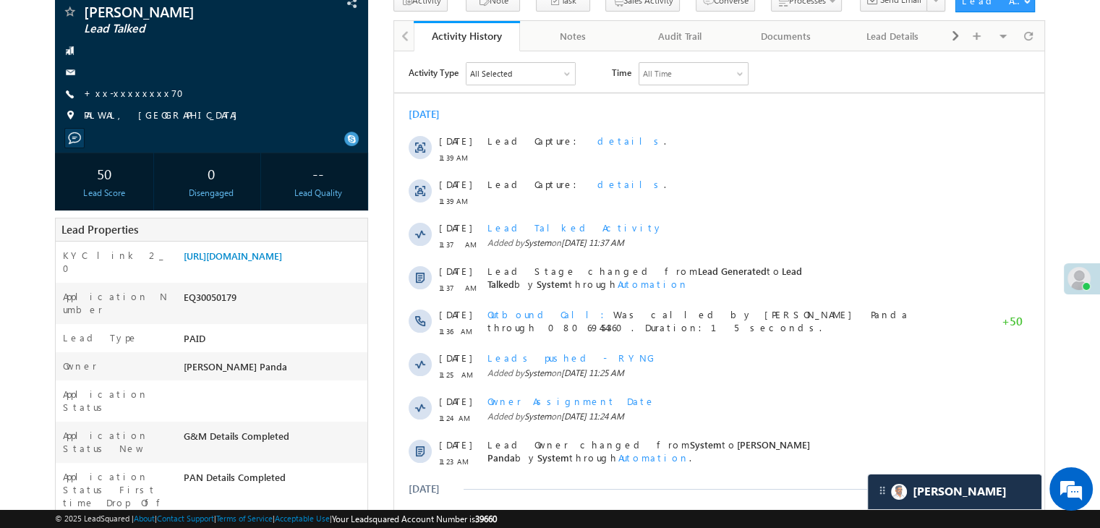
scroll to position [183, 0]
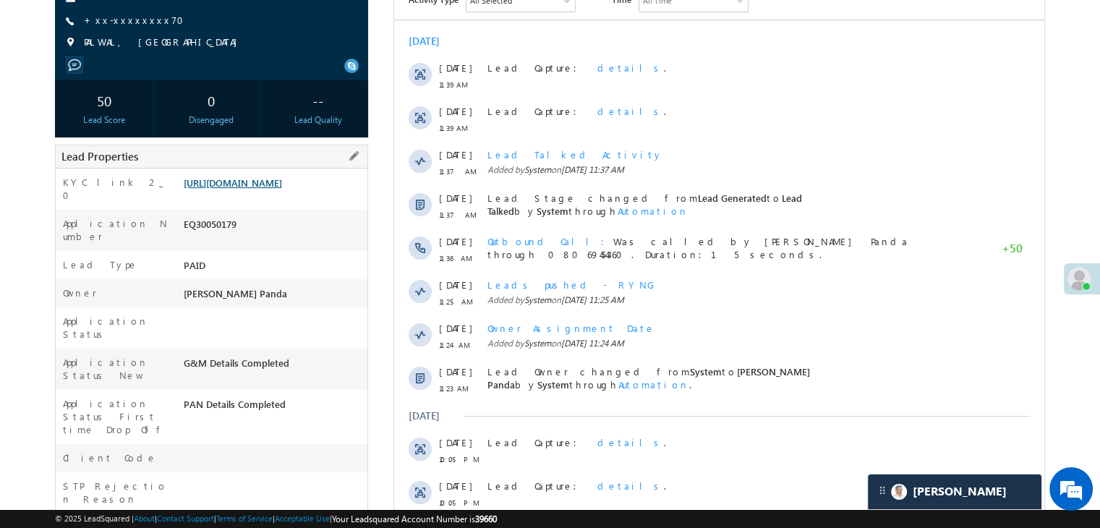
click at [260, 189] on link "https://angelbroking1-pk3em7sa.customui-test.leadsquared.com?leadId=defb6f8b-64…" at bounding box center [233, 183] width 98 height 12
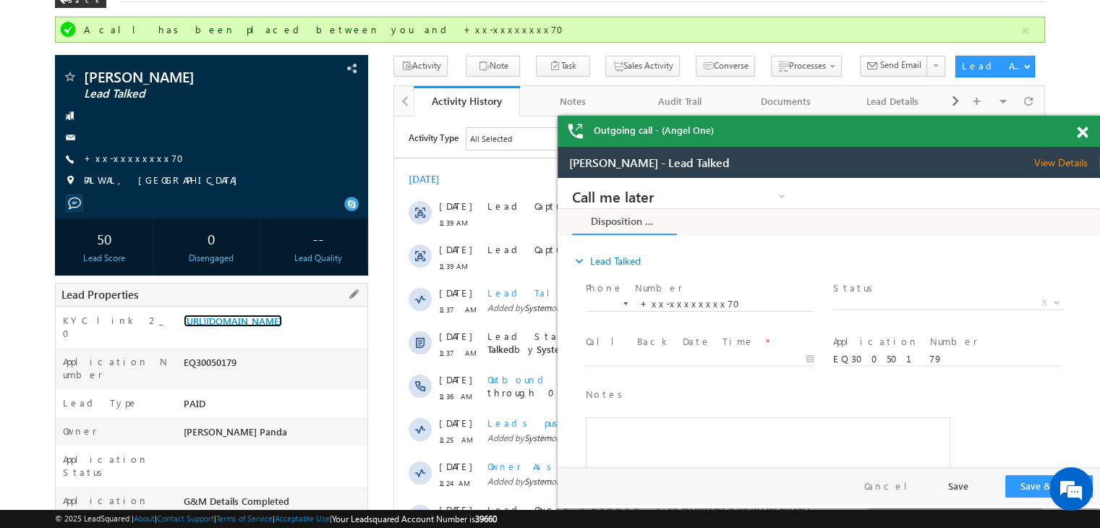
scroll to position [77, 0]
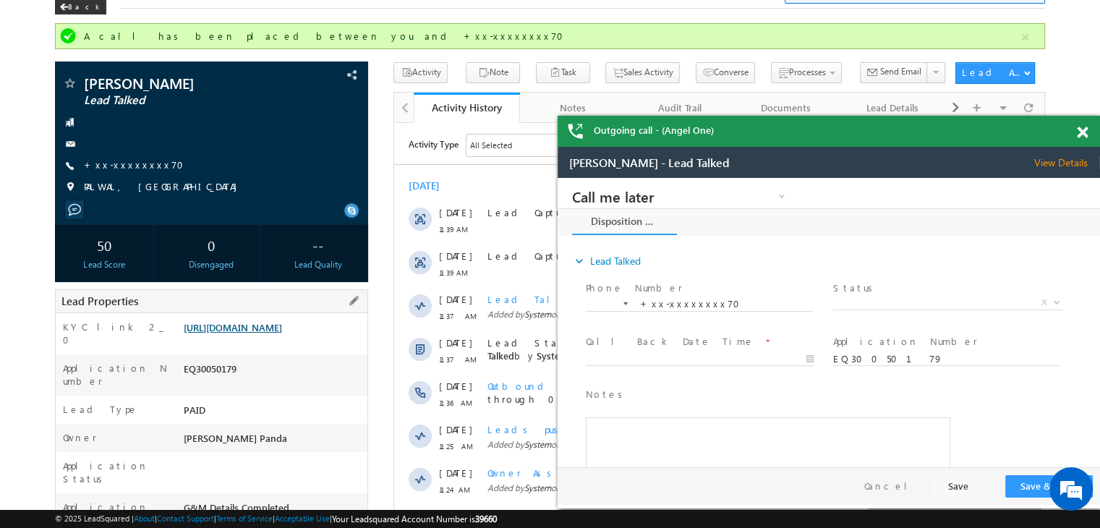
click at [267, 333] on link "[URL][DOMAIN_NAME]" at bounding box center [233, 327] width 98 height 12
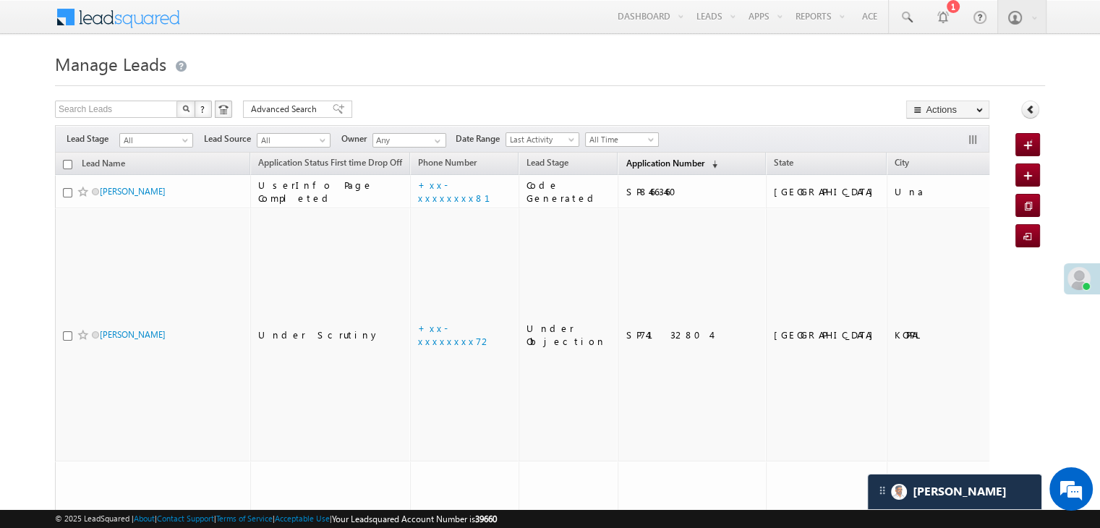
click at [637, 166] on span "Application Number" at bounding box center [665, 163] width 78 height 11
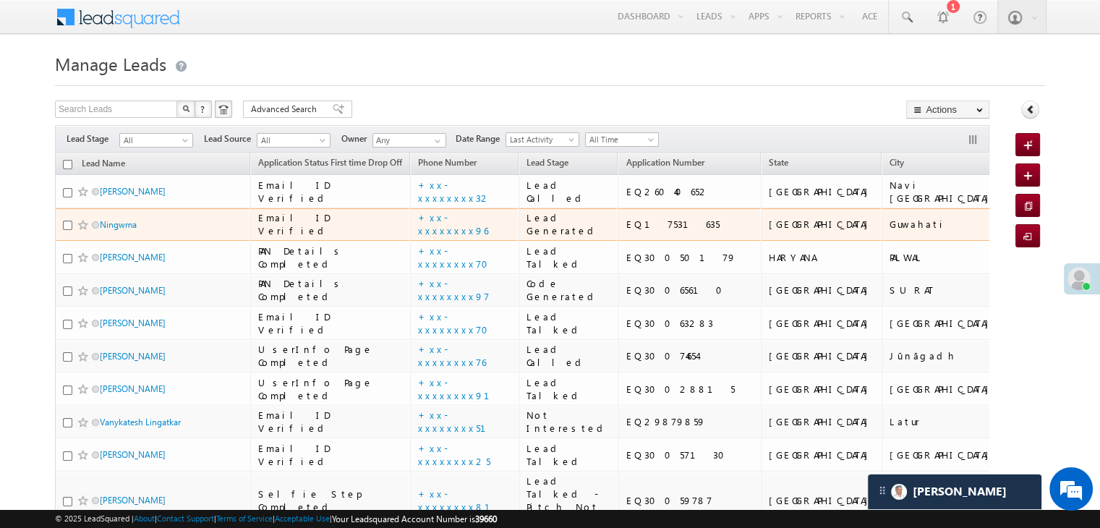
click at [115, 231] on span "Ningwma" at bounding box center [149, 225] width 98 height 14
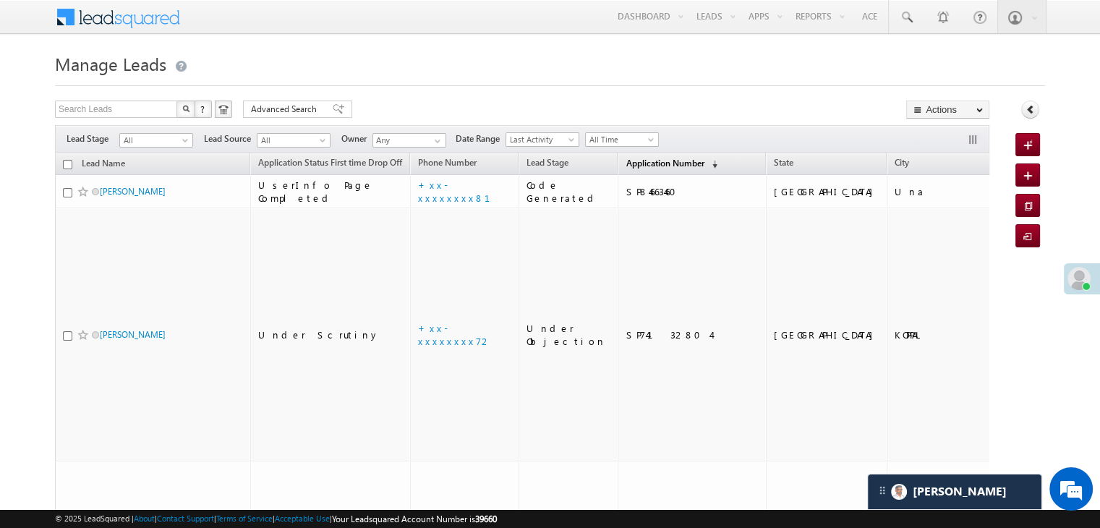
click at [653, 163] on span "Application Number" at bounding box center [665, 163] width 78 height 11
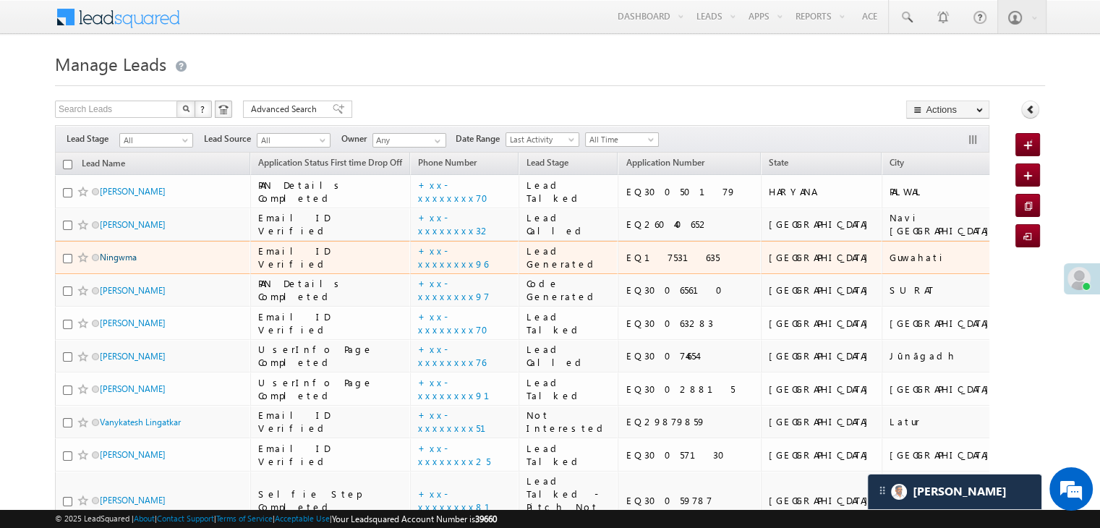
click at [123, 263] on link "Ningwma" at bounding box center [118, 257] width 37 height 11
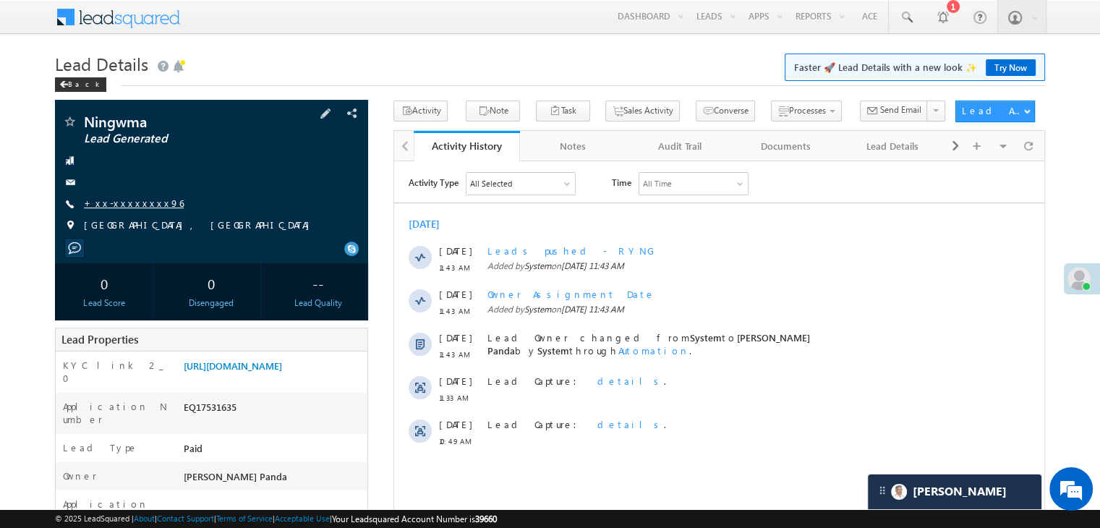
click at [129, 202] on link "+xx-xxxxxxxx96" at bounding box center [134, 203] width 100 height 12
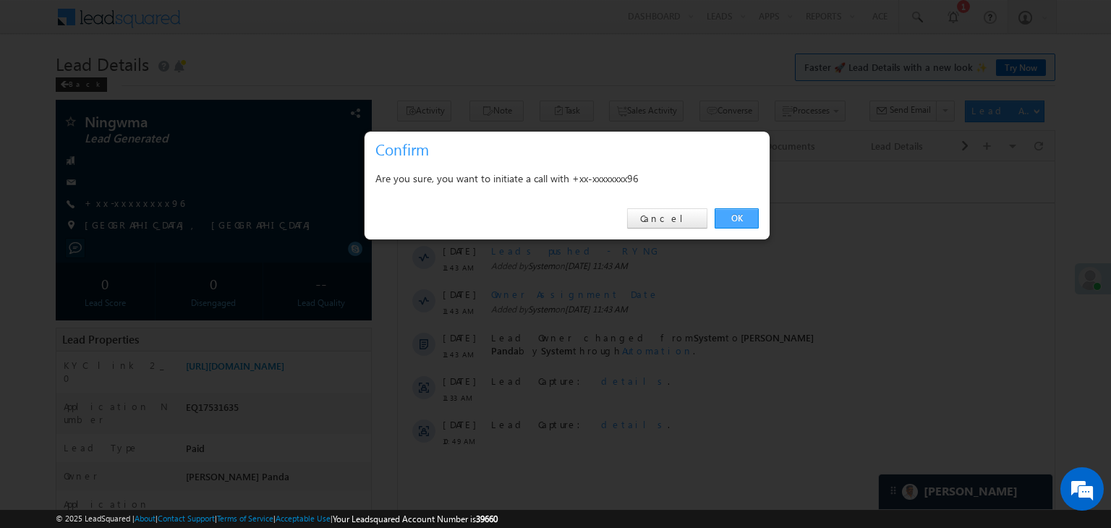
click at [734, 221] on link "OK" at bounding box center [737, 218] width 44 height 20
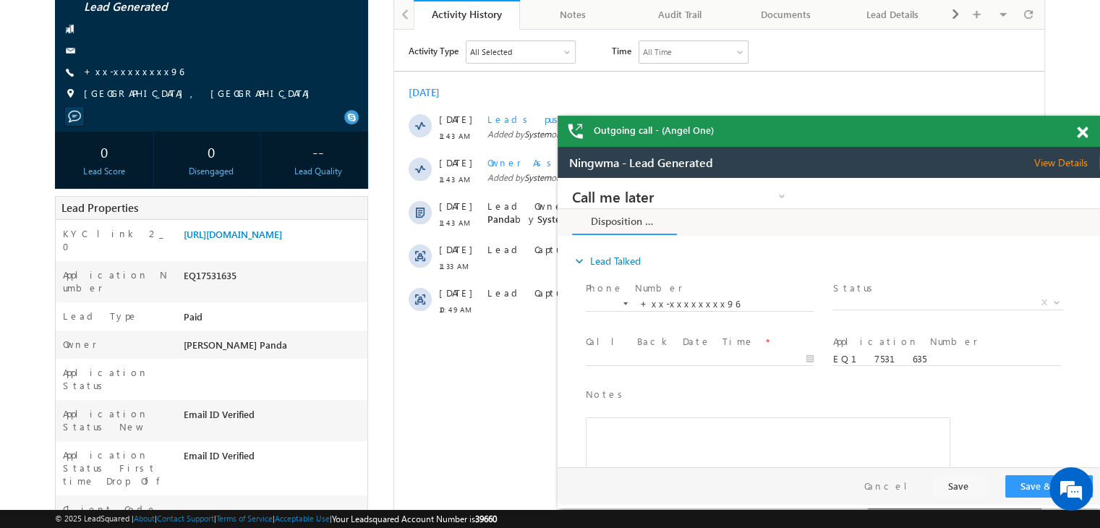
scroll to position [38, 0]
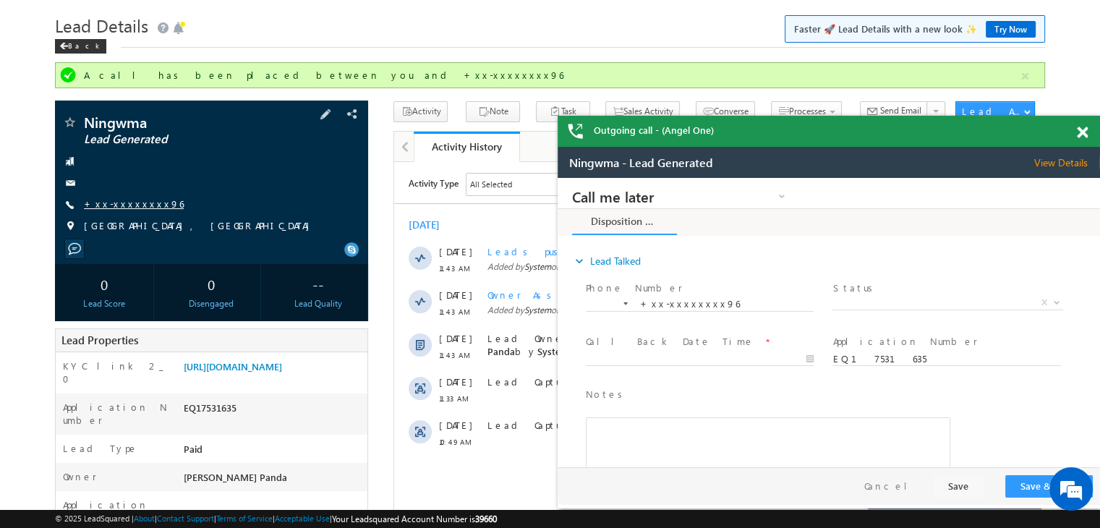
click at [119, 204] on link "+xx-xxxxxxxx96" at bounding box center [134, 203] width 100 height 12
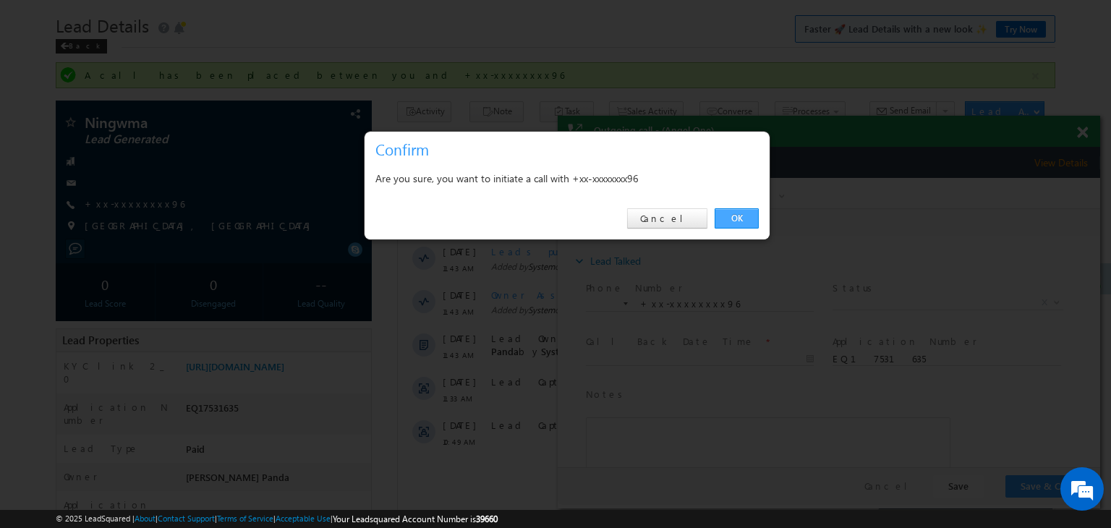
click at [744, 216] on link "OK" at bounding box center [737, 218] width 44 height 20
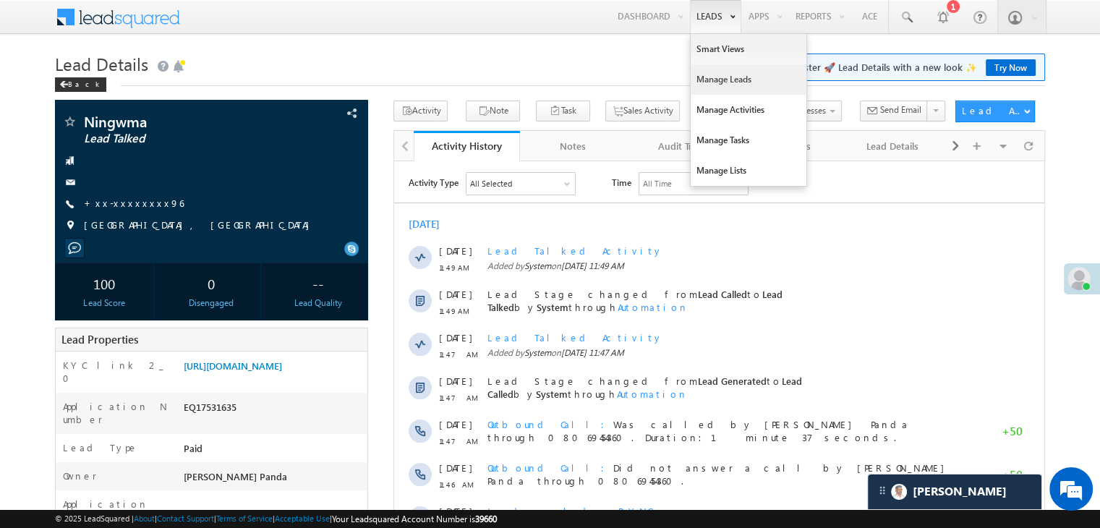
click at [706, 75] on link "Manage Leads" at bounding box center [749, 79] width 116 height 30
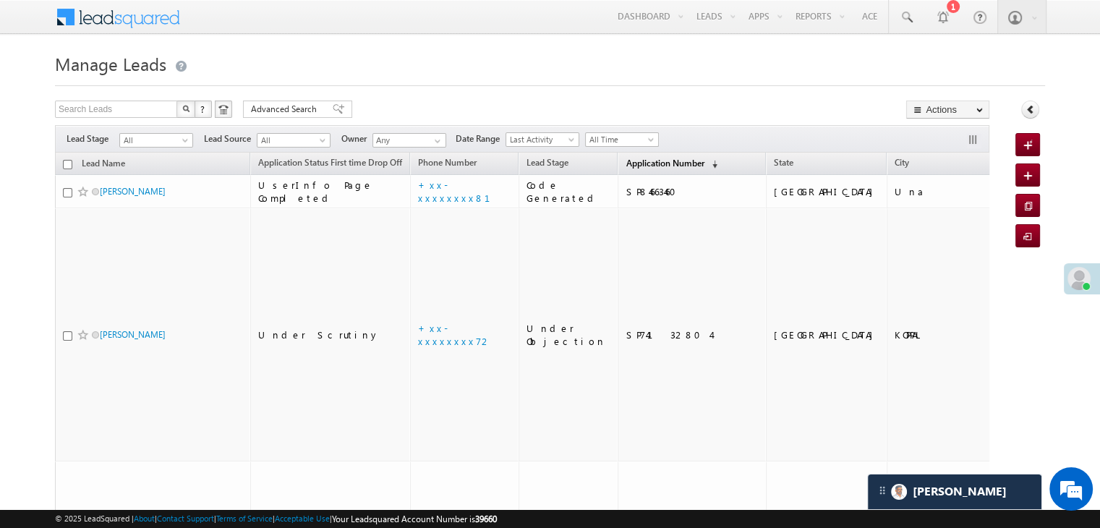
click at [651, 165] on span "Application Number" at bounding box center [665, 163] width 78 height 11
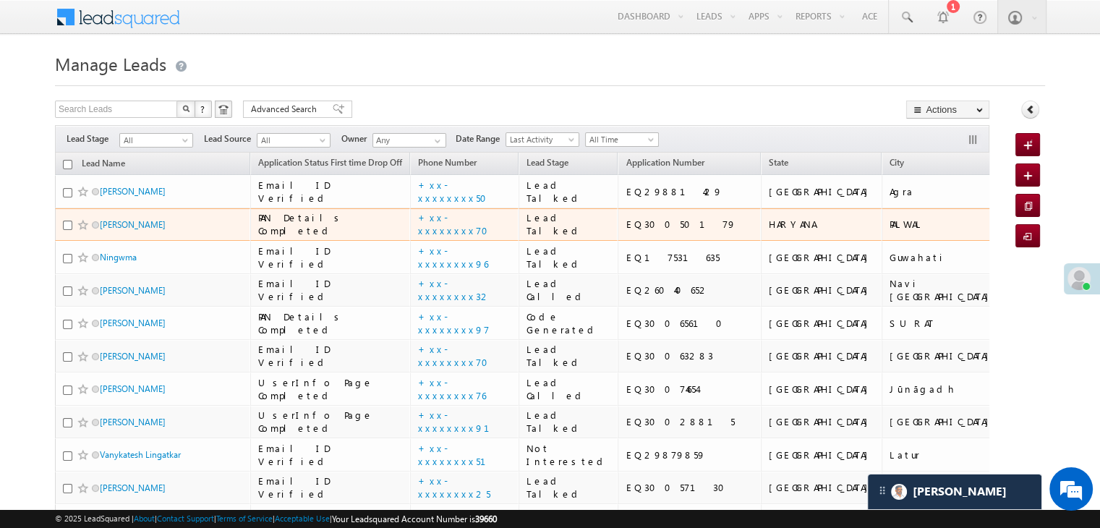
scroll to position [145, 0]
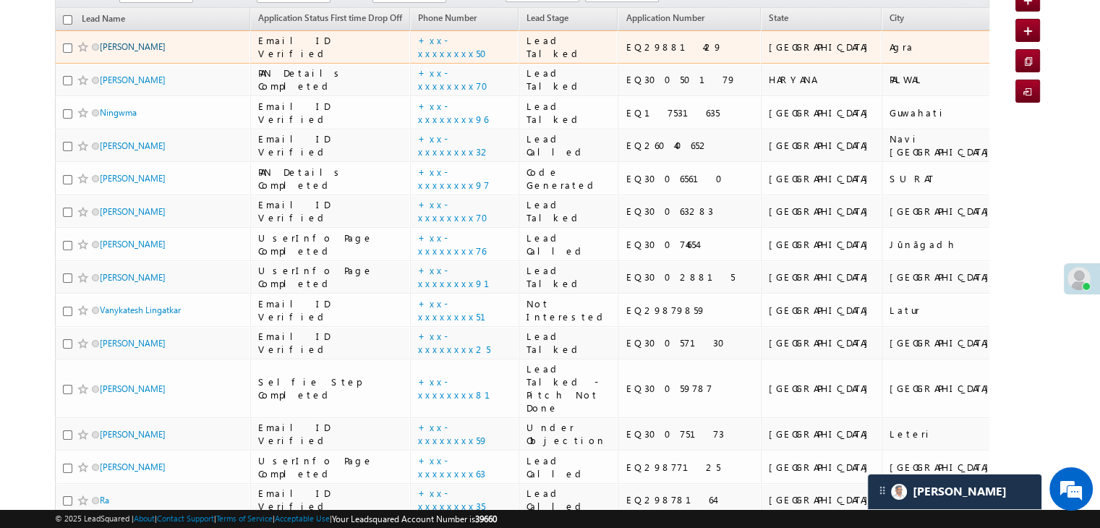
click at [117, 52] on link "[PERSON_NAME]" at bounding box center [133, 46] width 66 height 11
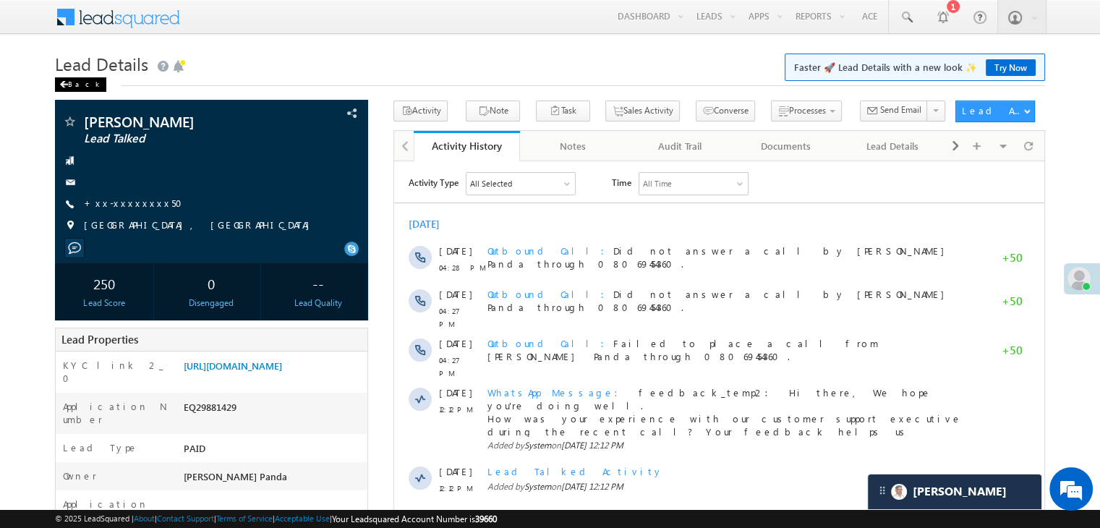
click at [69, 82] on div "Back" at bounding box center [80, 84] width 51 height 14
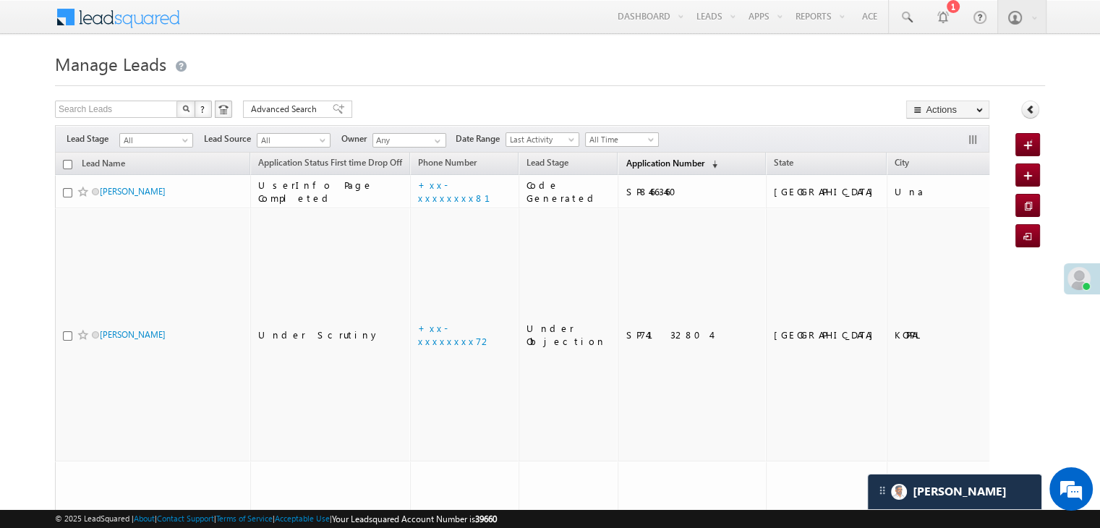
click at [626, 164] on span "Application Number" at bounding box center [665, 163] width 78 height 11
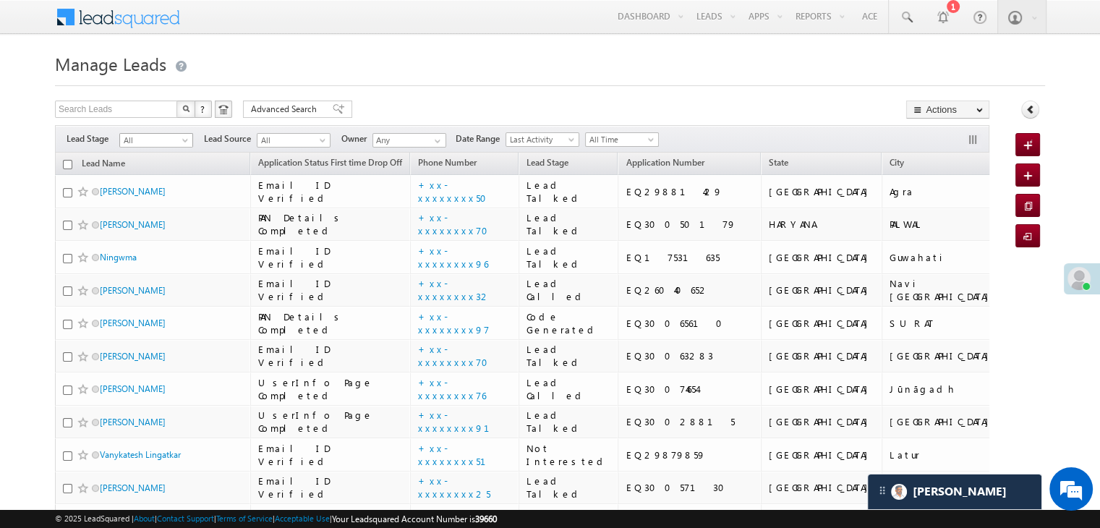
click at [182, 139] on span at bounding box center [187, 143] width 12 height 12
click at [165, 173] on link "Lead Generated" at bounding box center [156, 170] width 73 height 13
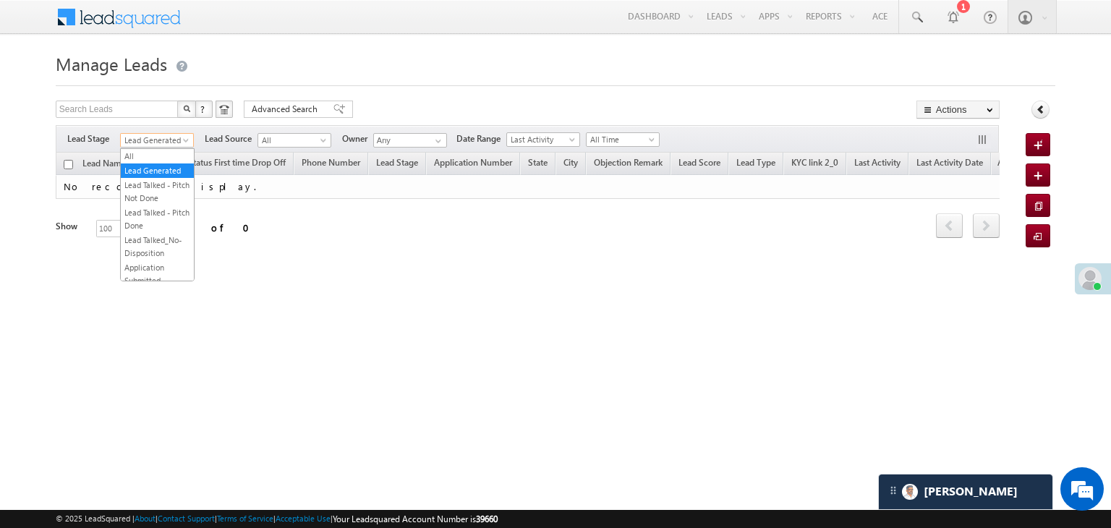
click at [185, 143] on span at bounding box center [188, 143] width 12 height 12
click at [156, 150] on link "All" at bounding box center [157, 156] width 73 height 13
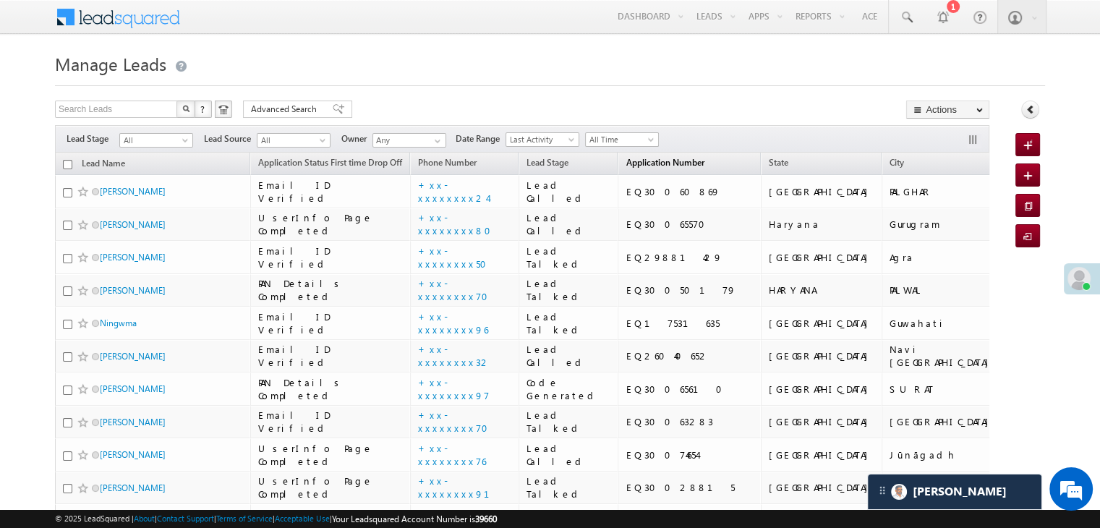
click at [641, 169] on link "Application Number (sorted descending)" at bounding box center [664, 164] width 93 height 19
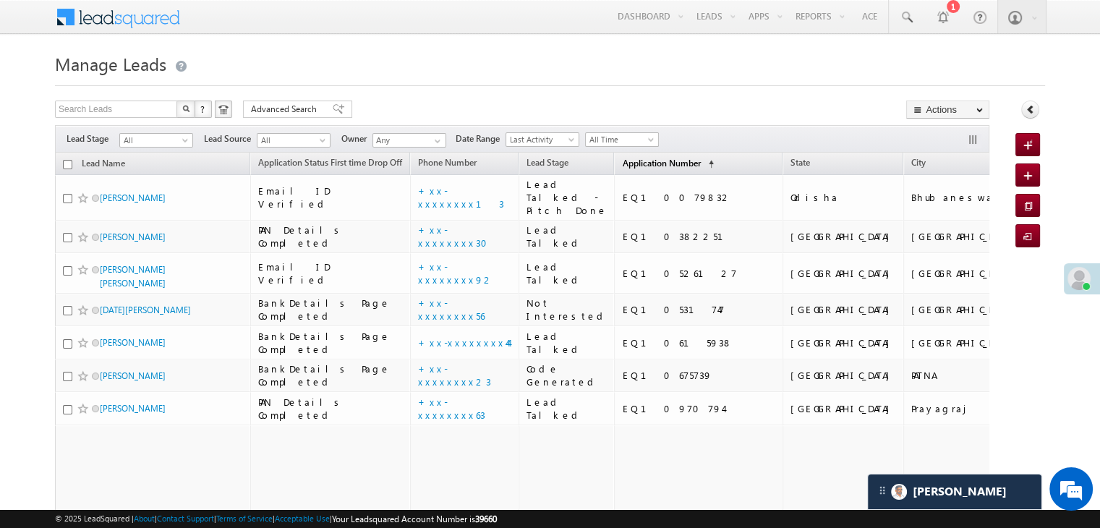
click at [639, 165] on span "Application Number" at bounding box center [661, 163] width 78 height 11
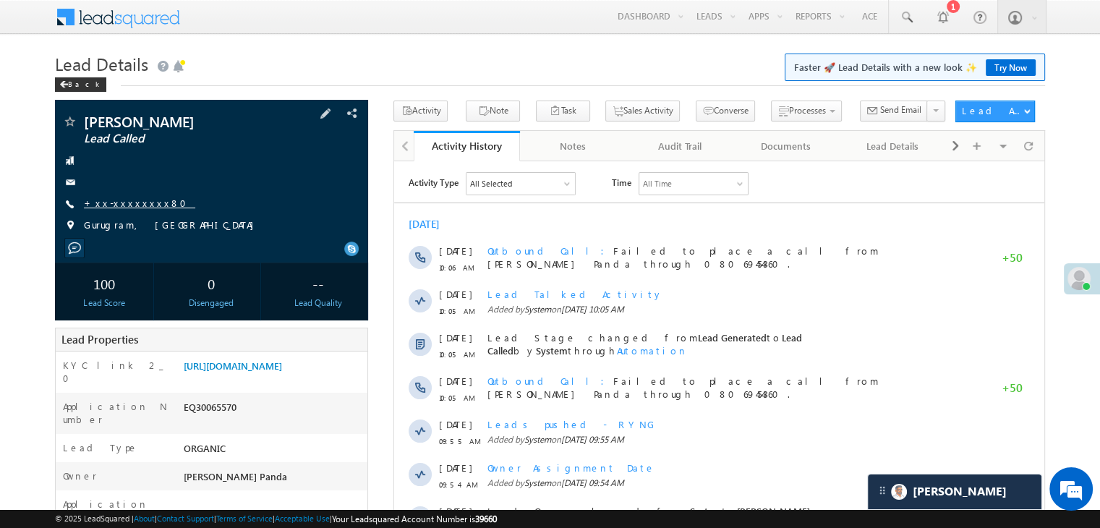
click at [114, 205] on link "+xx-xxxxxxxx80" at bounding box center [139, 203] width 111 height 12
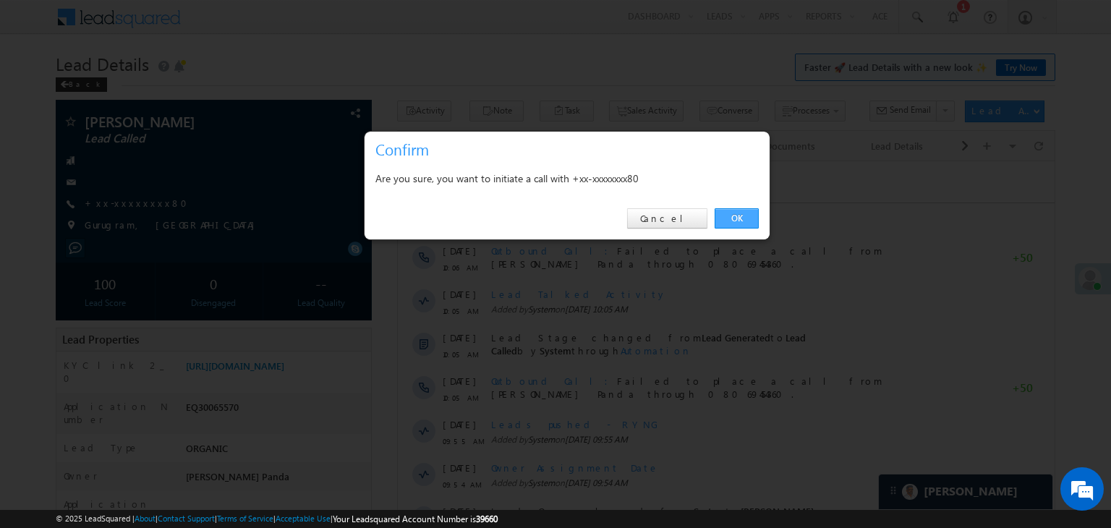
click at [731, 225] on link "OK" at bounding box center [737, 218] width 44 height 20
drag, startPoint x: 1128, startPoint y: 386, endPoint x: 734, endPoint y: 224, distance: 426.0
click at [734, 224] on div "[DATE]" at bounding box center [726, 223] width 657 height 13
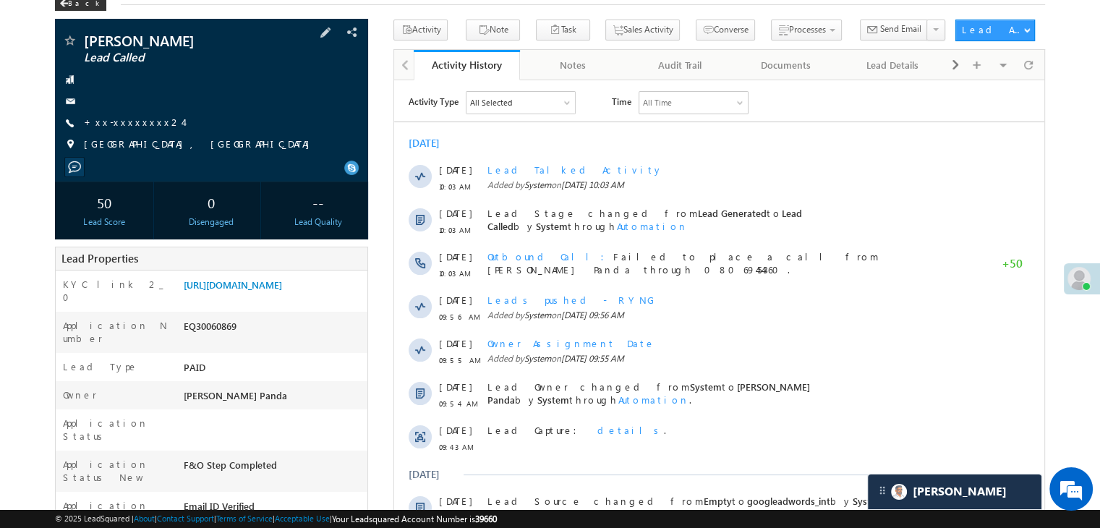
scroll to position [72, 0]
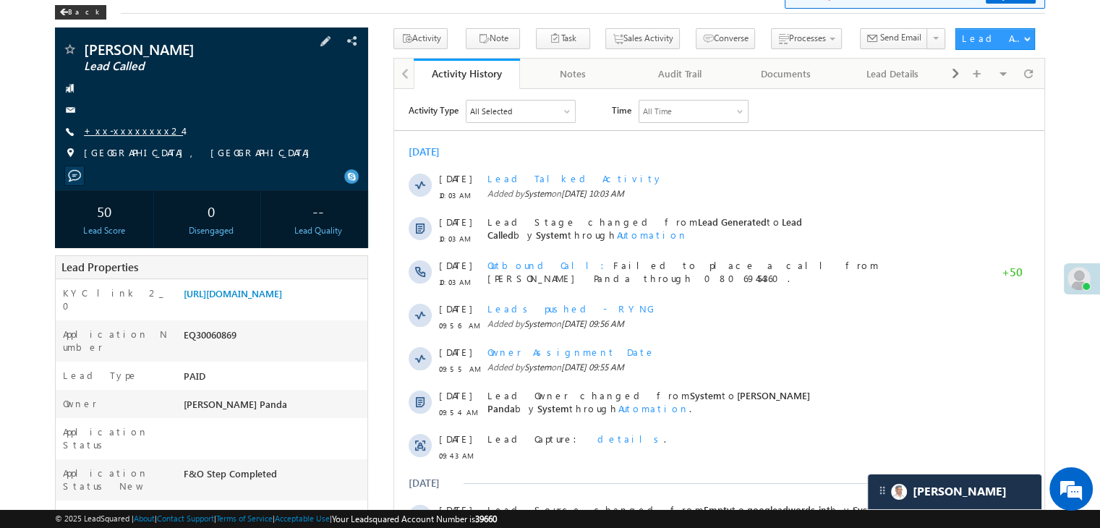
click at [119, 130] on link "+xx-xxxxxxxx24" at bounding box center [133, 130] width 99 height 12
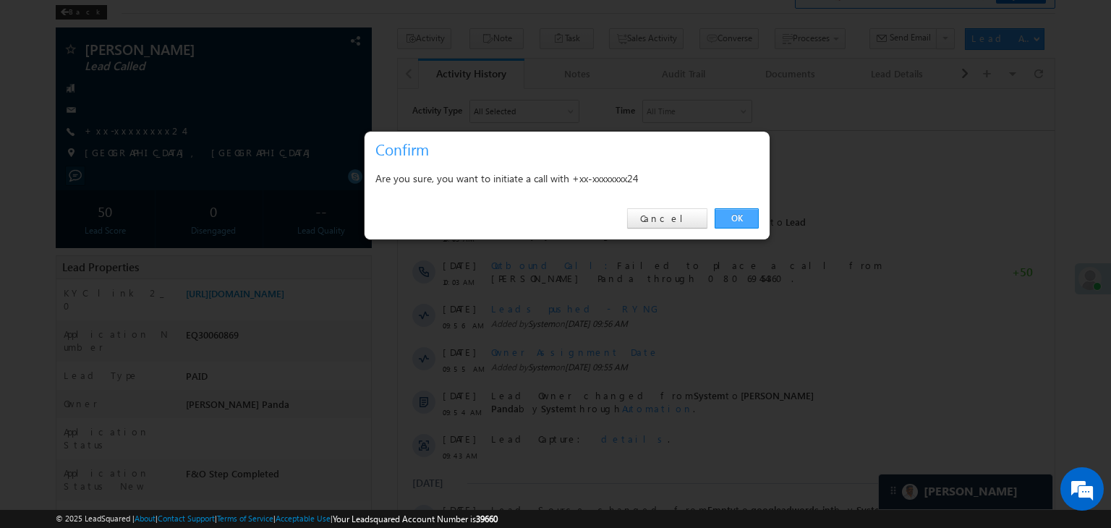
click at [737, 218] on link "OK" at bounding box center [737, 218] width 44 height 20
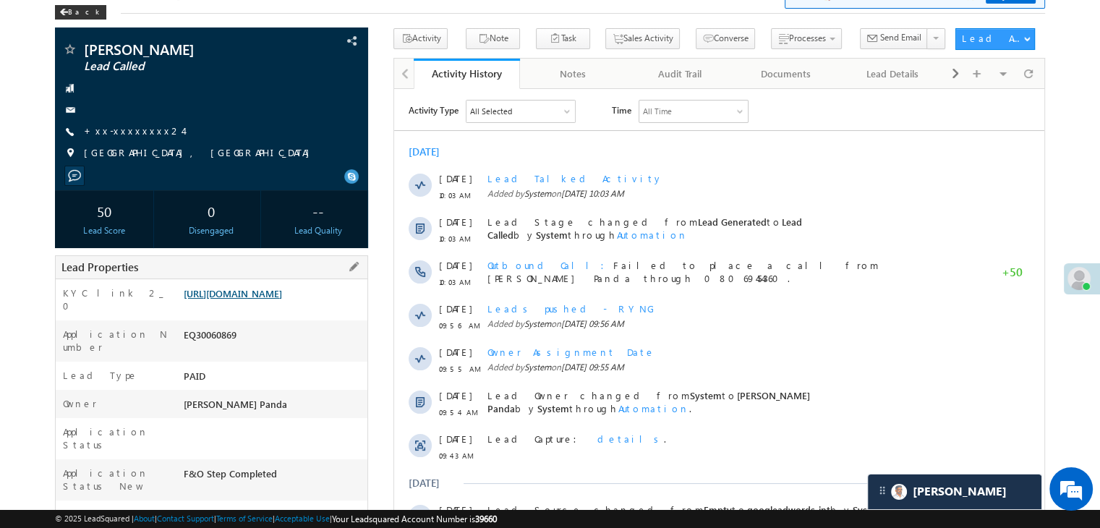
click at [260, 299] on link "[URL][DOMAIN_NAME]" at bounding box center [233, 293] width 98 height 12
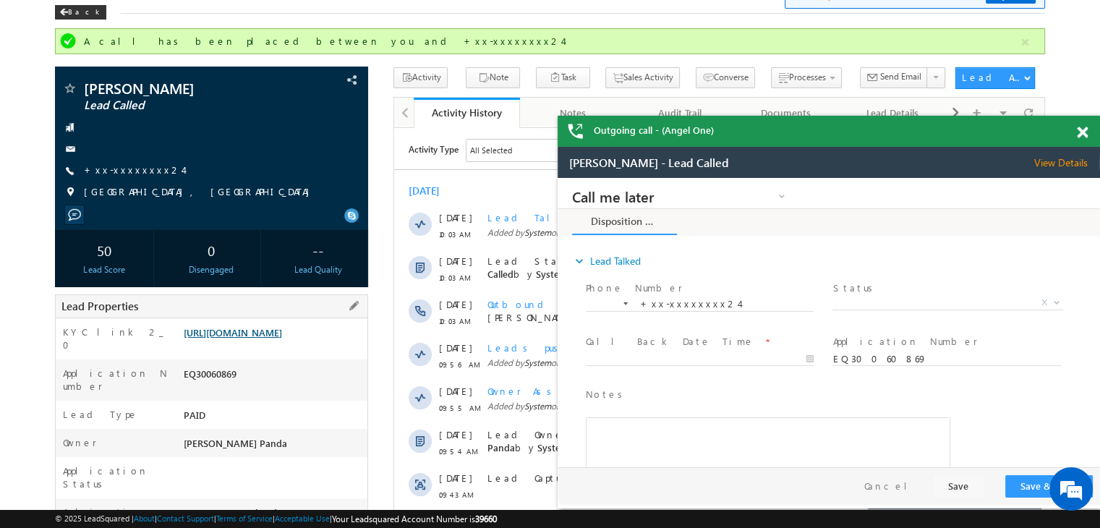
scroll to position [0, 0]
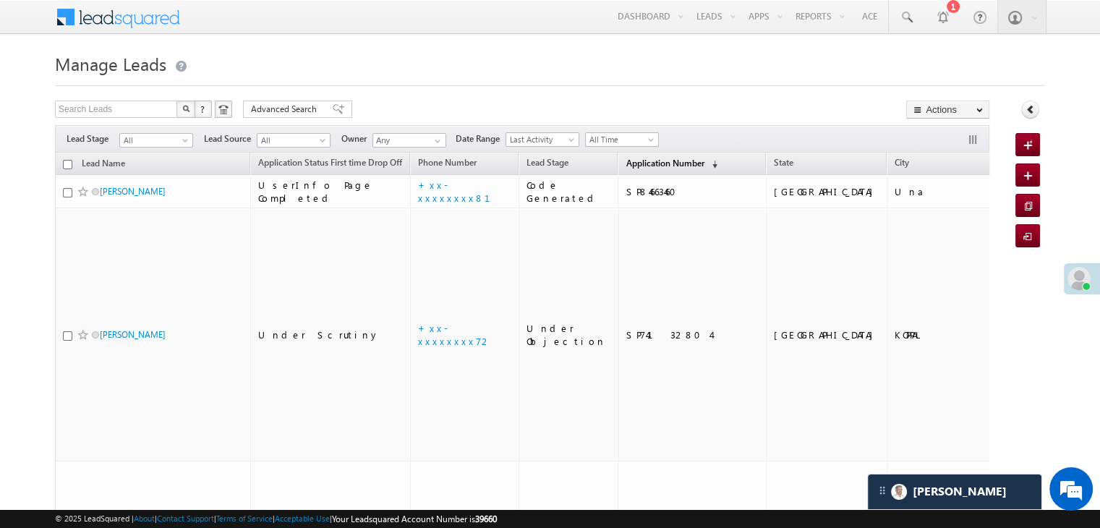
click at [626, 163] on span "Application Number" at bounding box center [665, 163] width 78 height 11
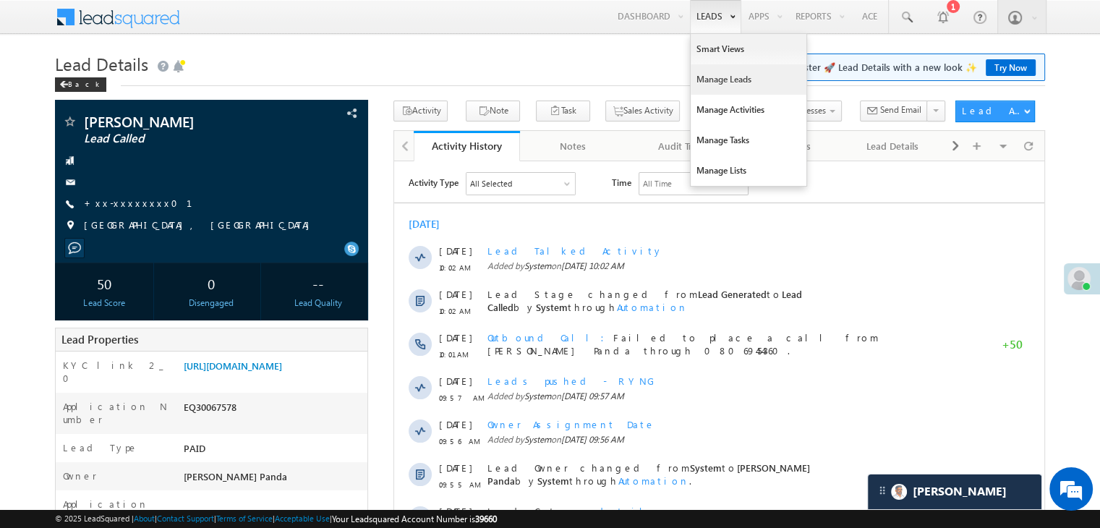
click at [713, 78] on link "Manage Leads" at bounding box center [749, 79] width 116 height 30
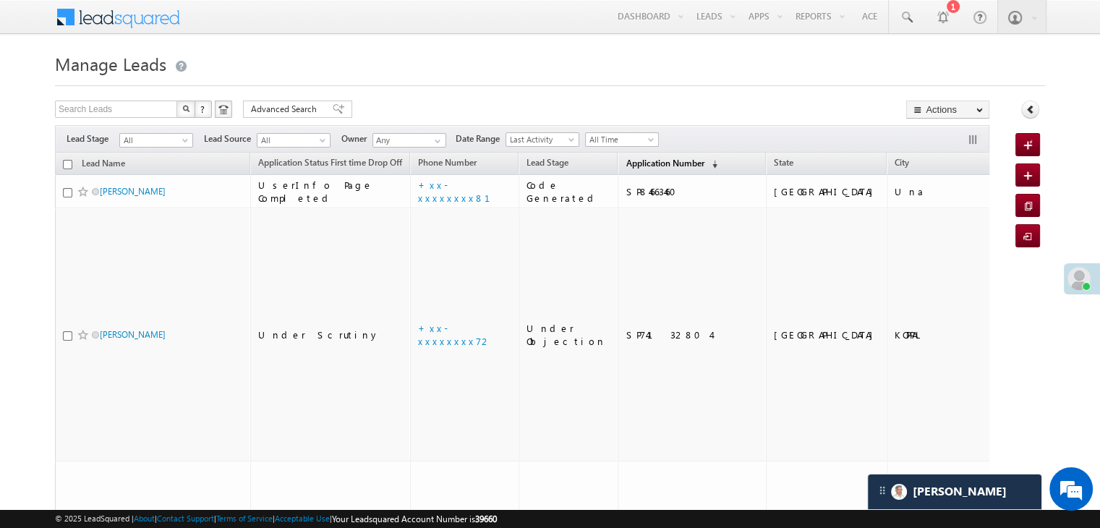
click at [626, 165] on span "Application Number" at bounding box center [665, 163] width 78 height 11
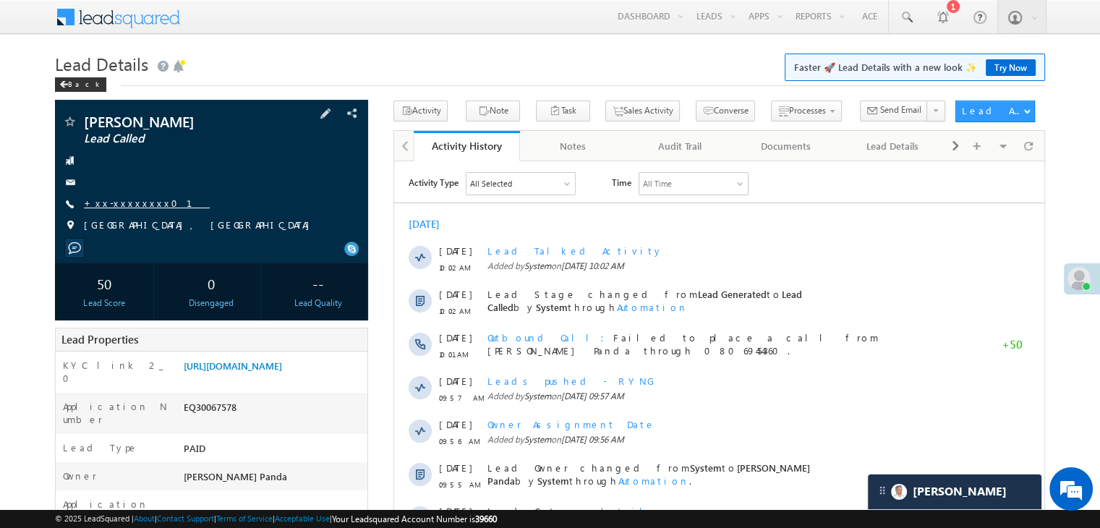
click at [119, 204] on link "+xx-xxxxxxxx01" at bounding box center [147, 203] width 126 height 12
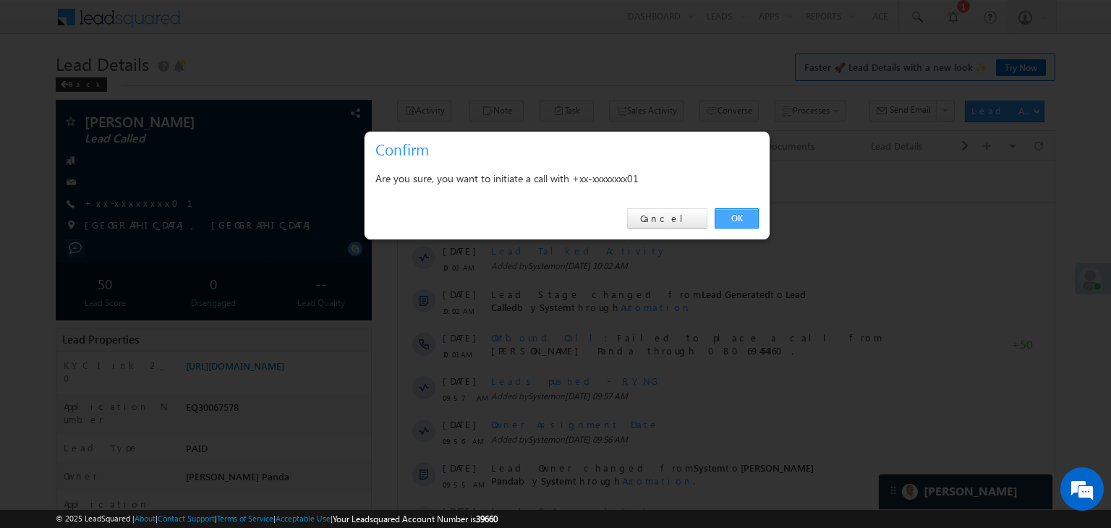
click at [736, 216] on link "OK" at bounding box center [737, 218] width 44 height 20
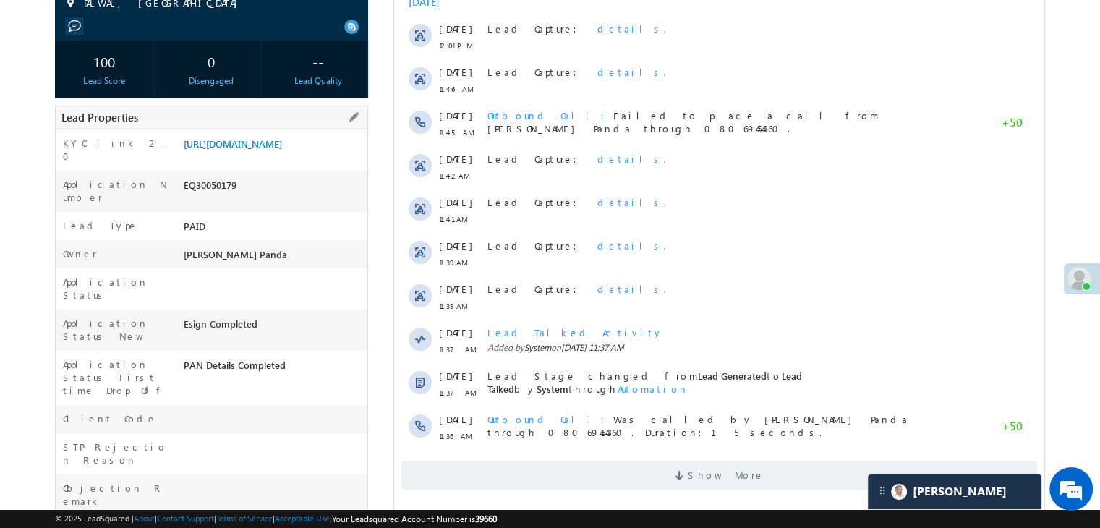
scroll to position [77, 0]
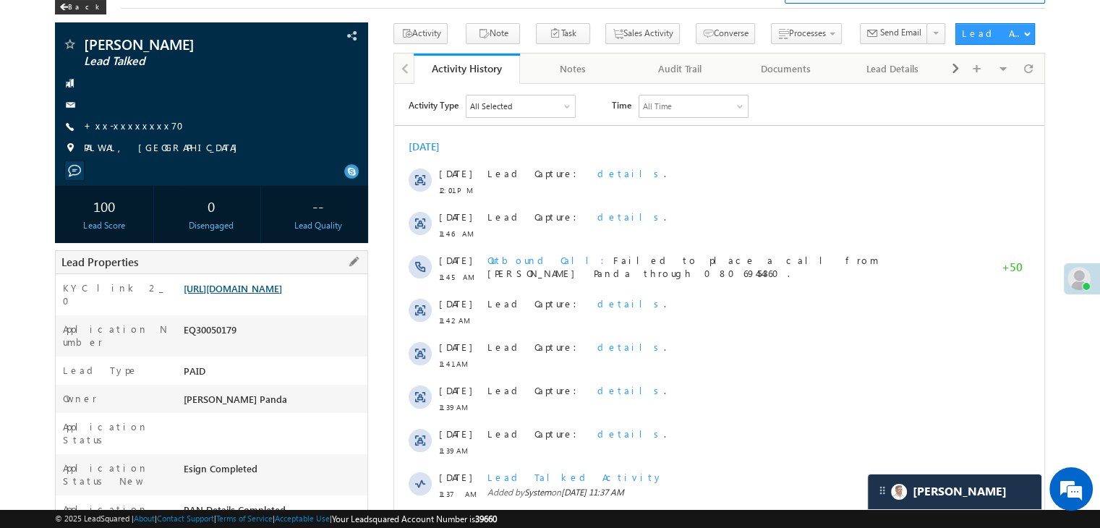
click at [282, 294] on link "[URL][DOMAIN_NAME]" at bounding box center [233, 288] width 98 height 12
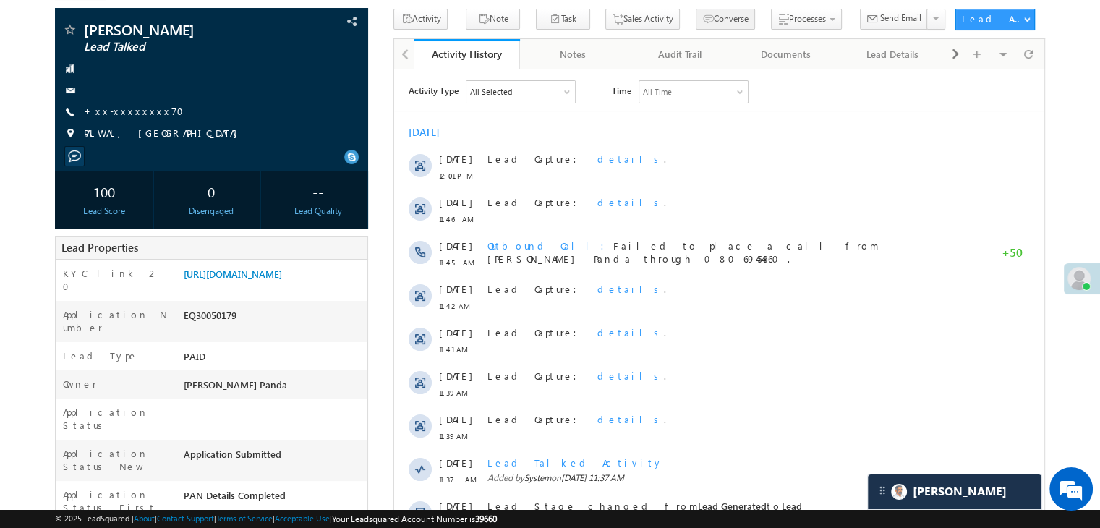
scroll to position [77, 0]
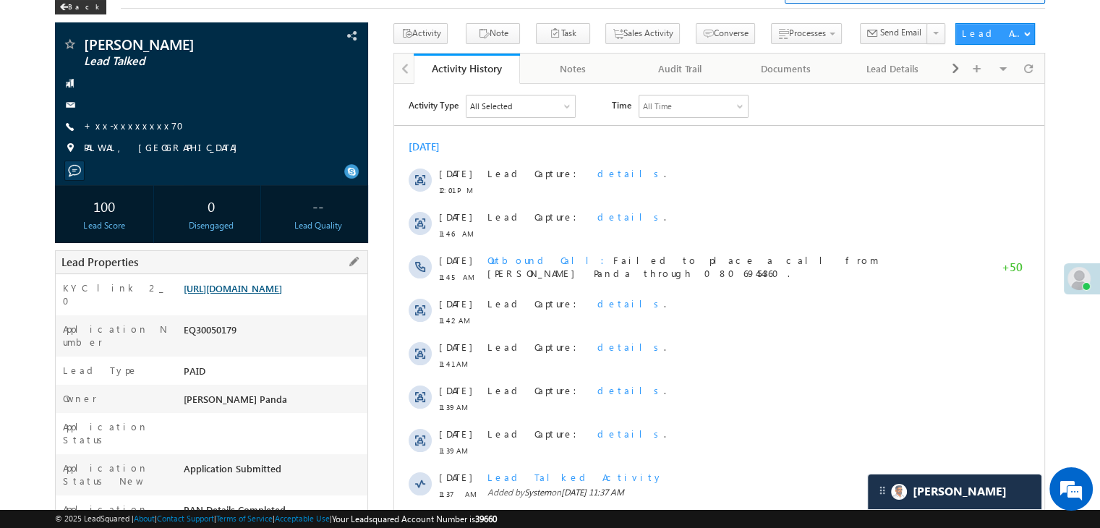
click at [278, 294] on link "[URL][DOMAIN_NAME]" at bounding box center [233, 288] width 98 height 12
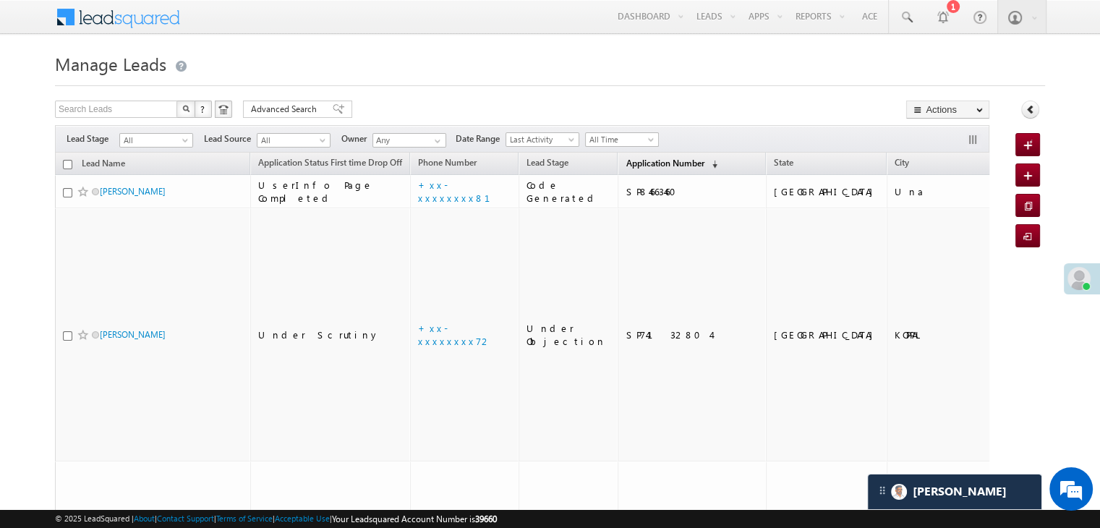
click at [633, 166] on span "Application Number" at bounding box center [665, 163] width 78 height 11
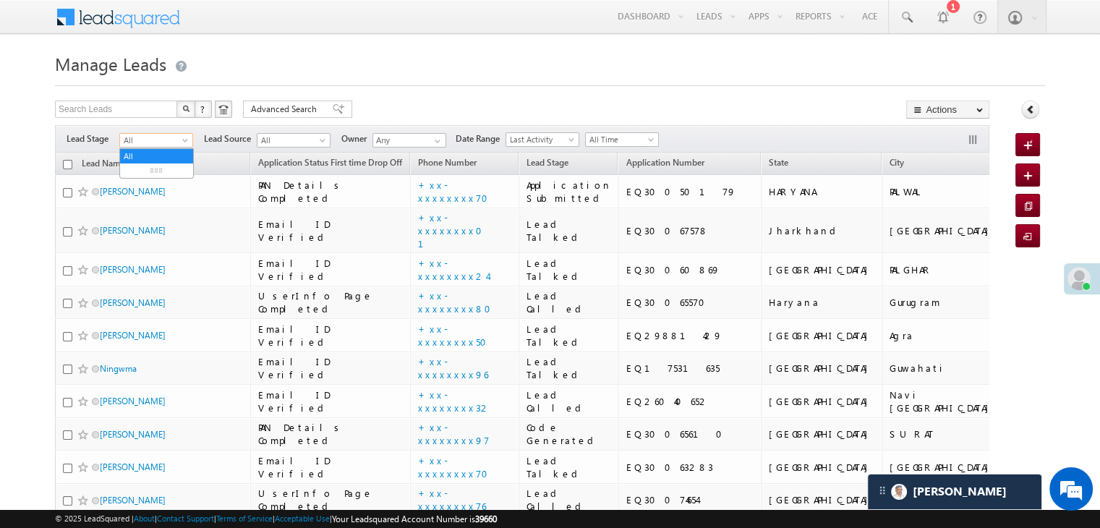
click at [189, 143] on span at bounding box center [187, 143] width 12 height 12
click at [154, 169] on link "Lead Generated" at bounding box center [156, 170] width 73 height 13
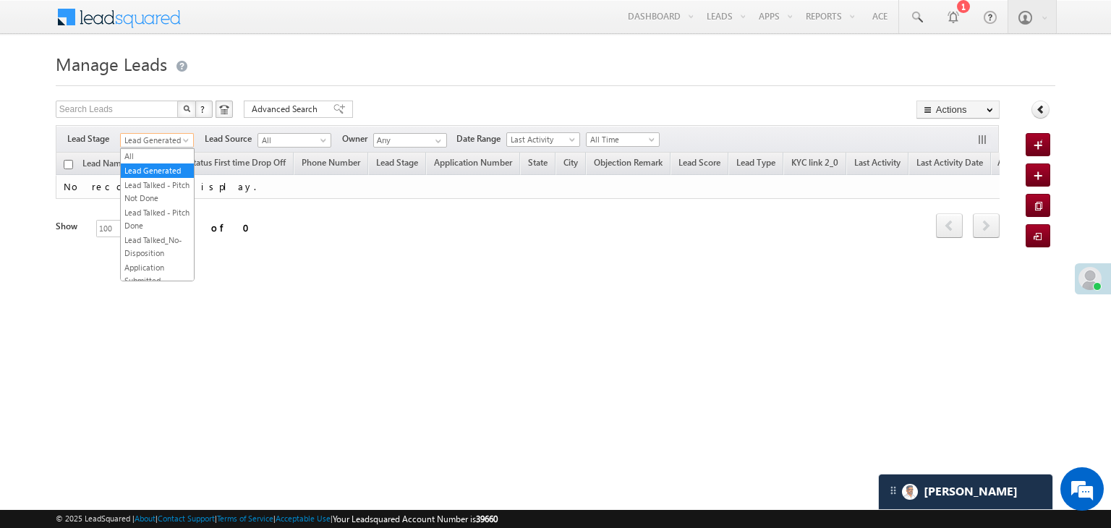
click at [184, 140] on span at bounding box center [188, 143] width 12 height 12
click at [153, 150] on link "All" at bounding box center [157, 156] width 73 height 13
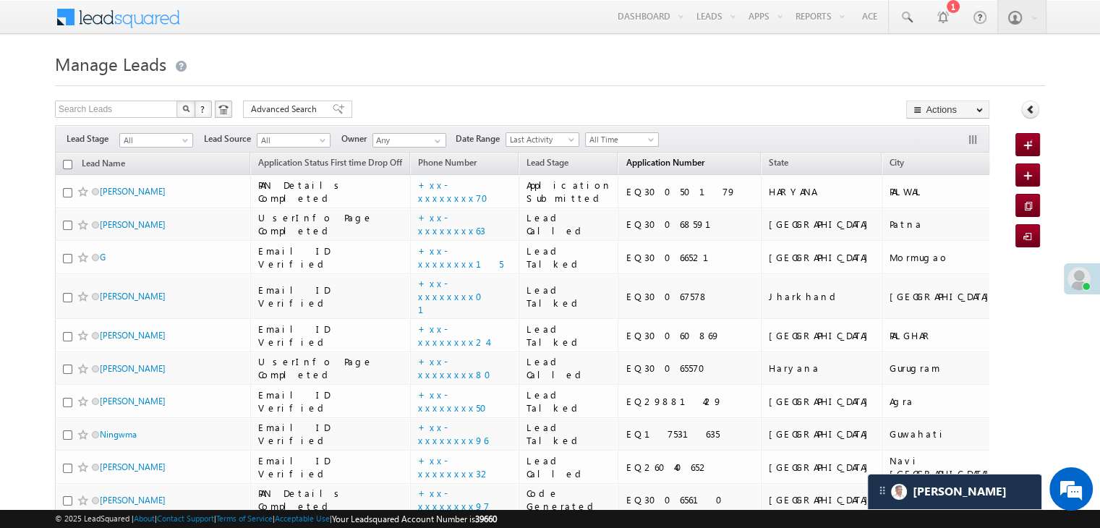
click at [626, 158] on span "Application Number" at bounding box center [665, 162] width 78 height 11
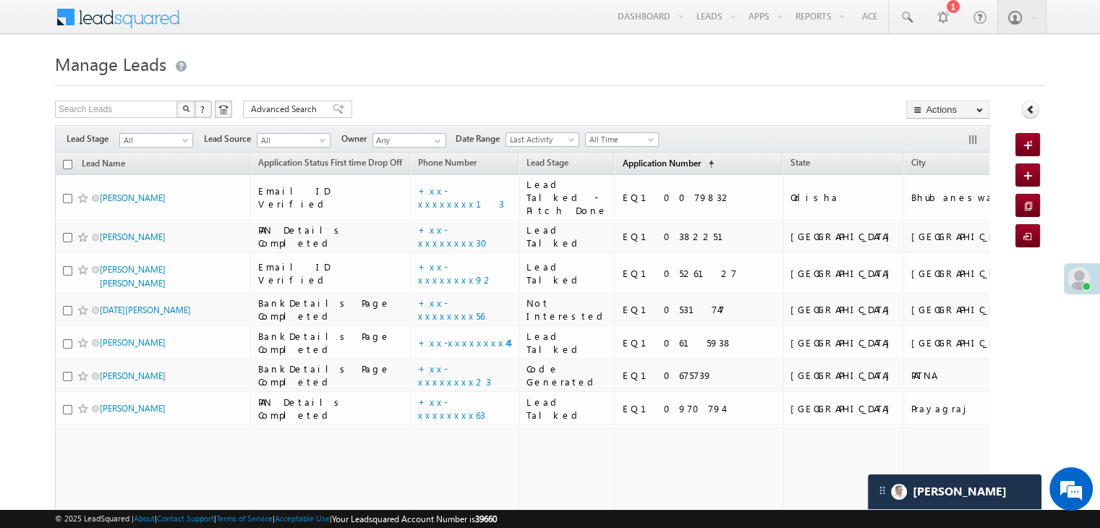
click at [622, 158] on span "Application Number" at bounding box center [661, 163] width 78 height 11
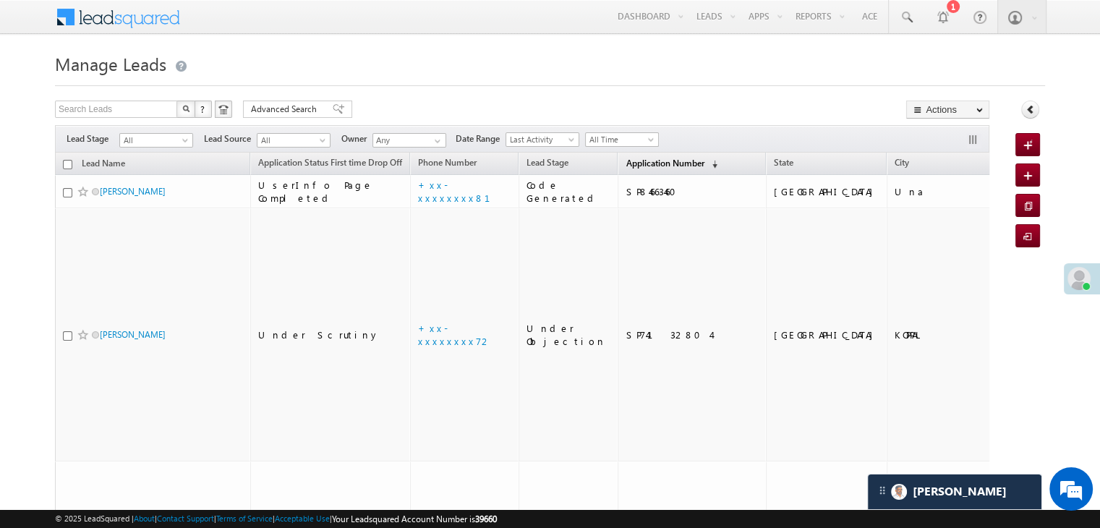
click at [626, 158] on span "Application Number" at bounding box center [665, 163] width 78 height 11
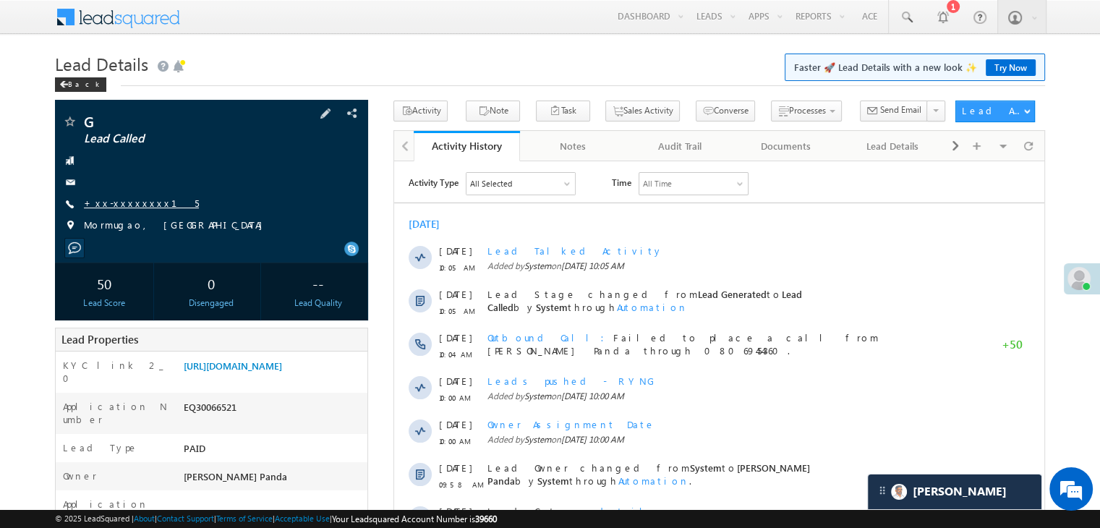
click at [118, 203] on link "+xx-xxxxxxxx15" at bounding box center [141, 203] width 115 height 12
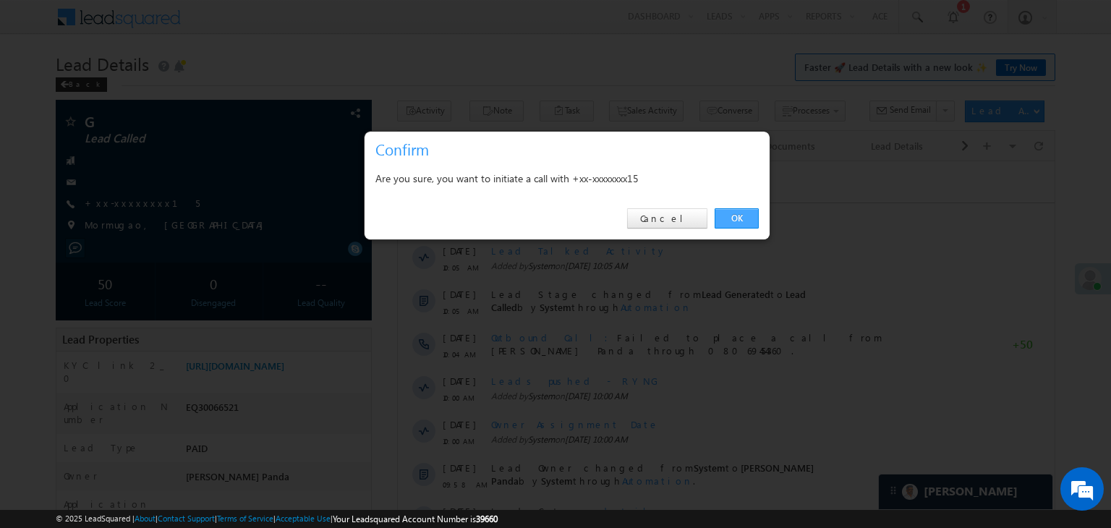
click at [727, 218] on link "OK" at bounding box center [737, 218] width 44 height 20
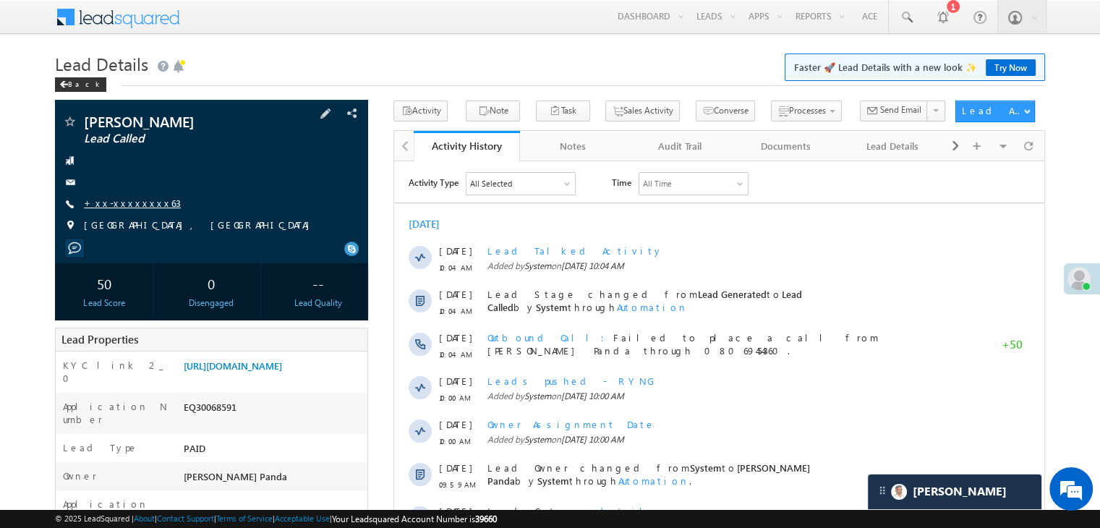
click at [122, 209] on link "+xx-xxxxxxxx63" at bounding box center [132, 203] width 97 height 12
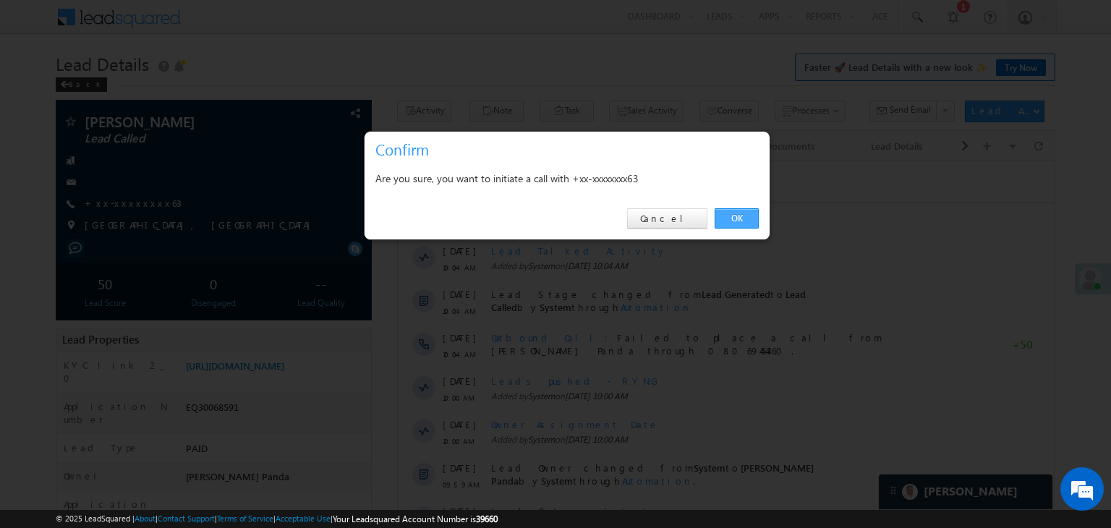
click at [734, 218] on link "OK" at bounding box center [737, 218] width 44 height 20
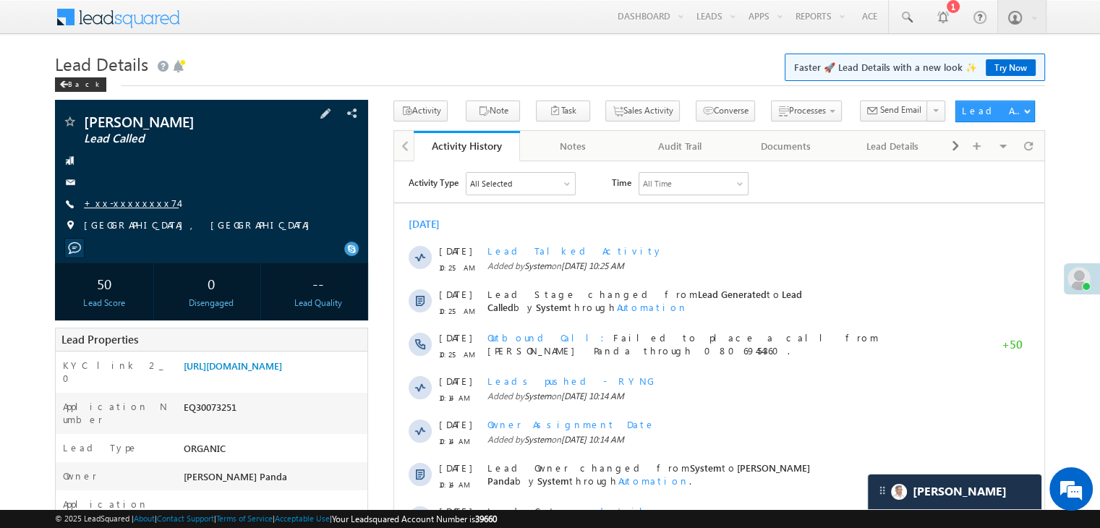
click at [119, 203] on link "+xx-xxxxxxxx74" at bounding box center [131, 203] width 95 height 12
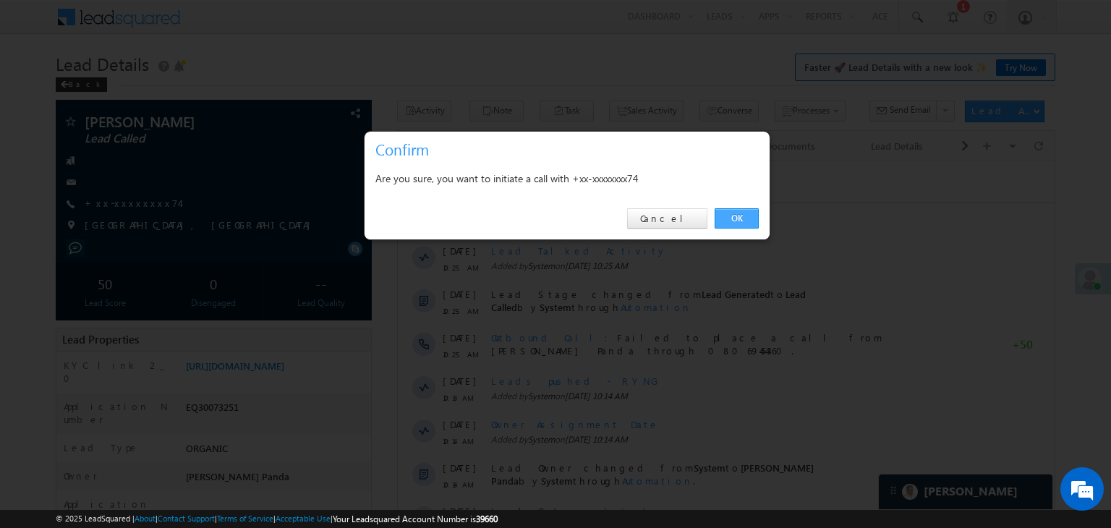
click at [734, 216] on link "OK" at bounding box center [737, 218] width 44 height 20
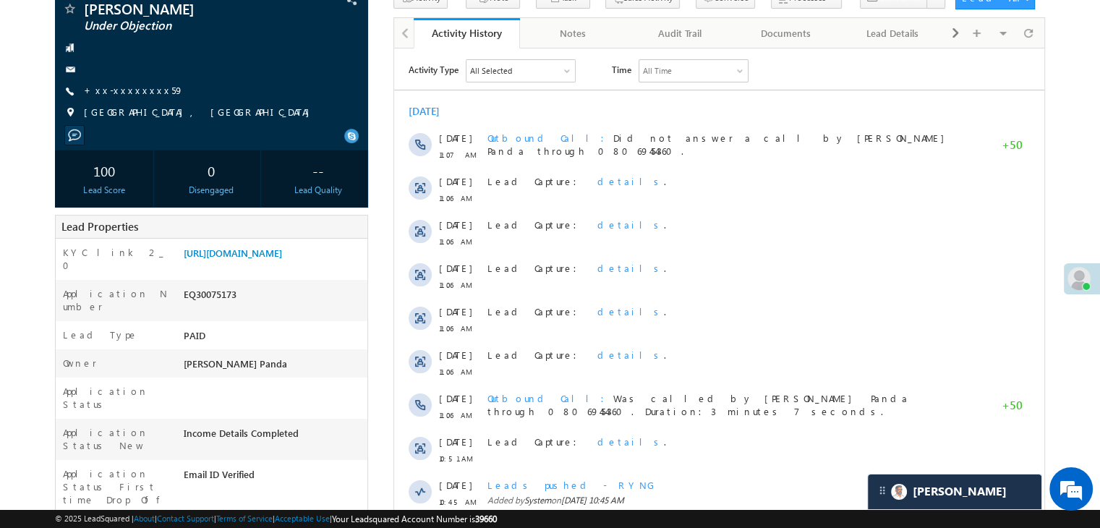
scroll to position [217, 0]
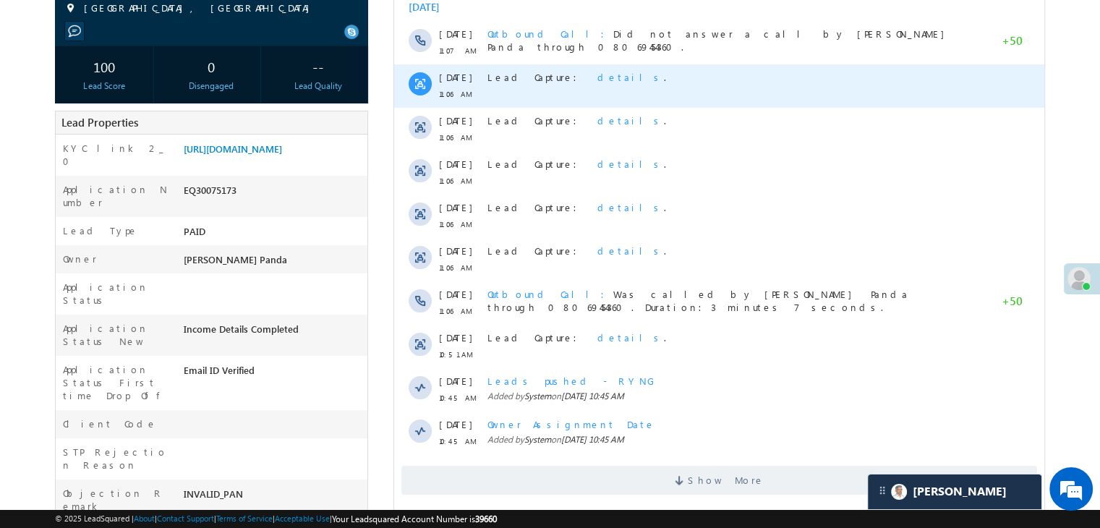
click at [908, 99] on div "Lead Capture: details ." at bounding box center [726, 85] width 477 height 43
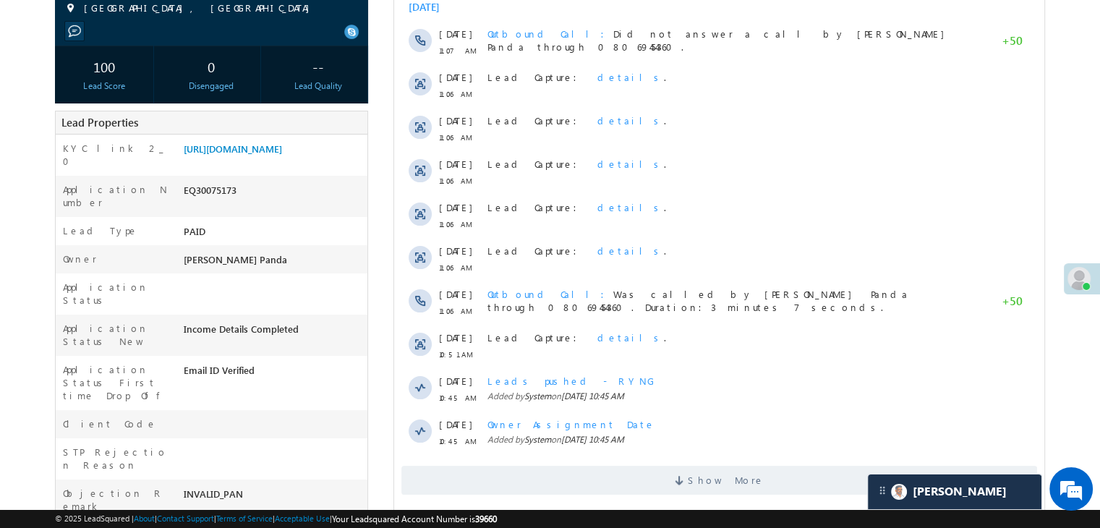
scroll to position [0, 0]
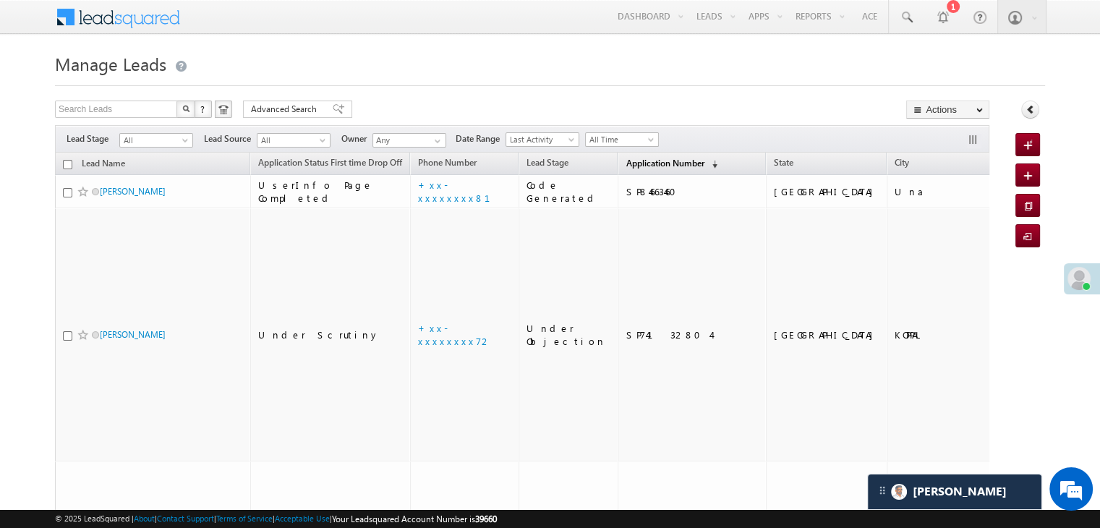
click at [644, 160] on span "Application Number" at bounding box center [665, 163] width 78 height 11
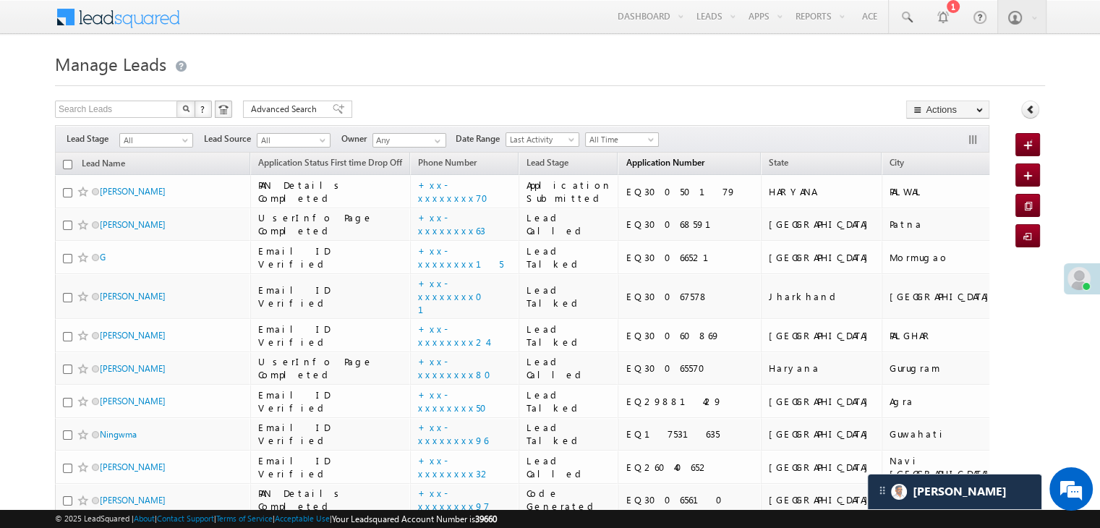
click at [629, 161] on span "Application Number" at bounding box center [665, 162] width 78 height 11
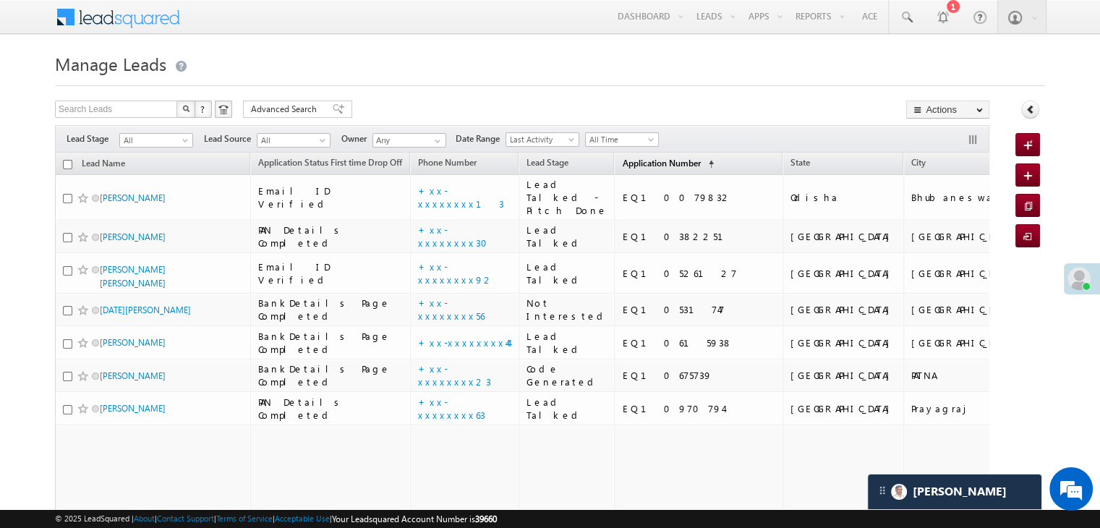
click at [631, 161] on span "Application Number" at bounding box center [661, 163] width 78 height 11
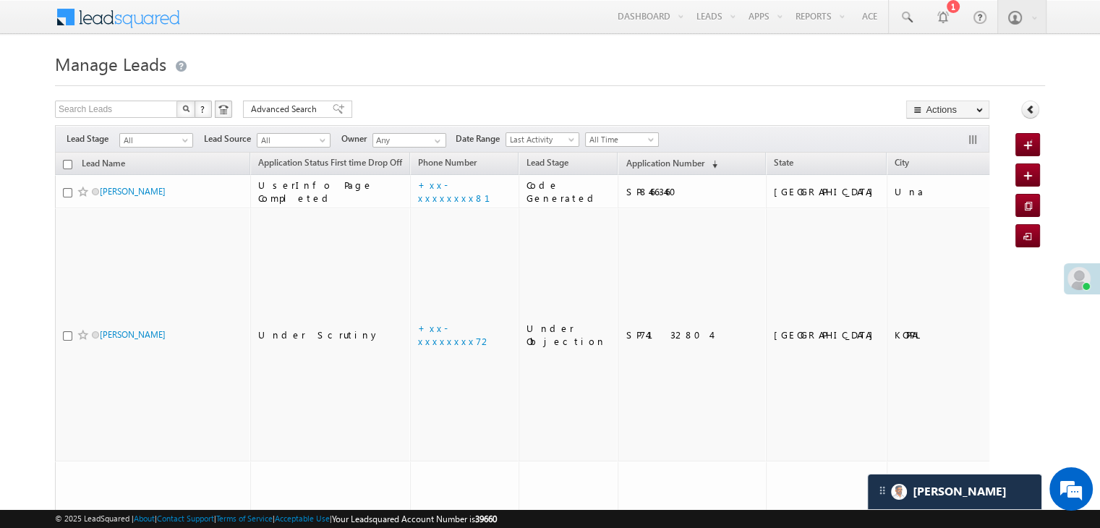
click at [632, 160] on span "Application Number" at bounding box center [665, 163] width 78 height 11
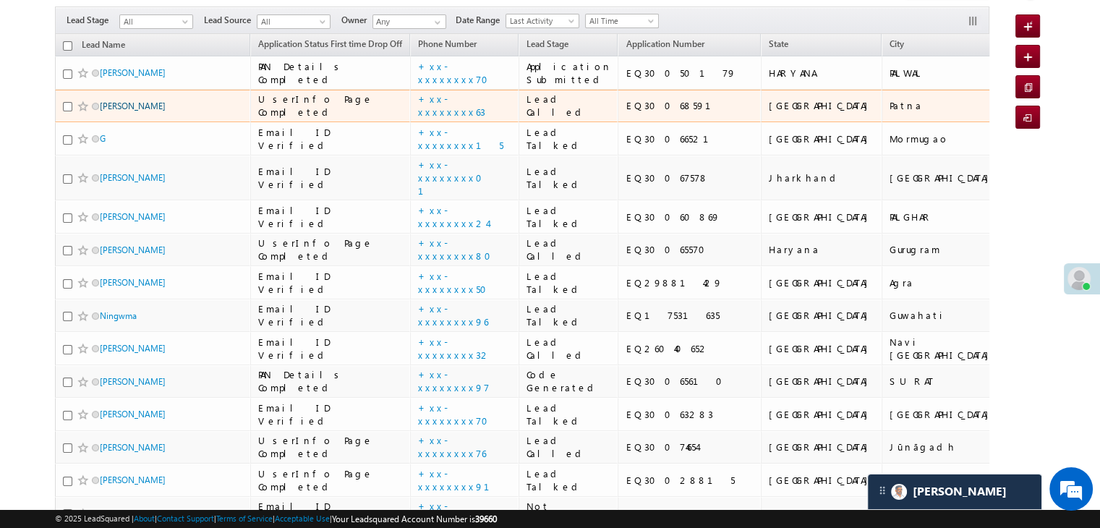
scroll to position [145, 0]
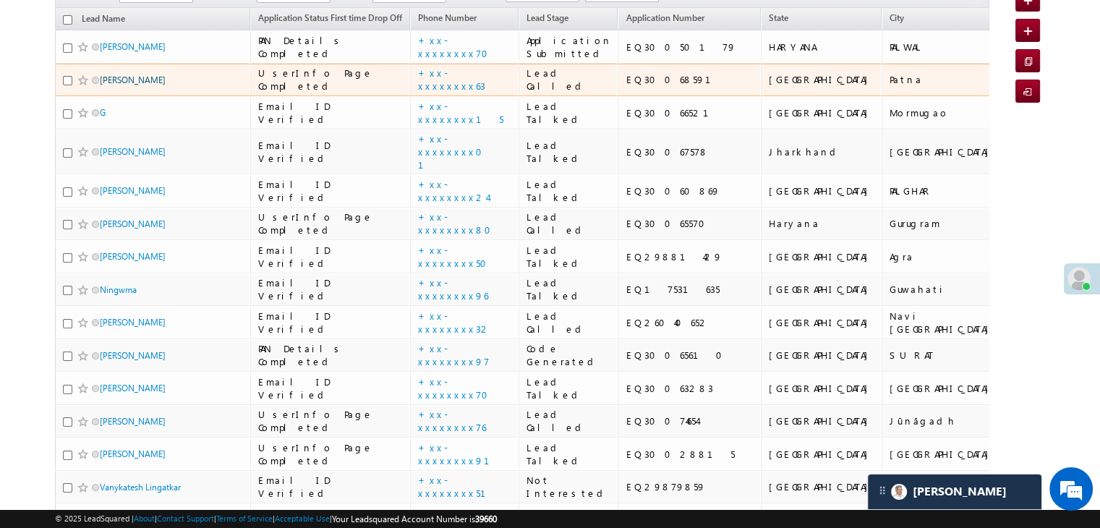
click at [127, 85] on link "[PERSON_NAME]" at bounding box center [133, 80] width 66 height 11
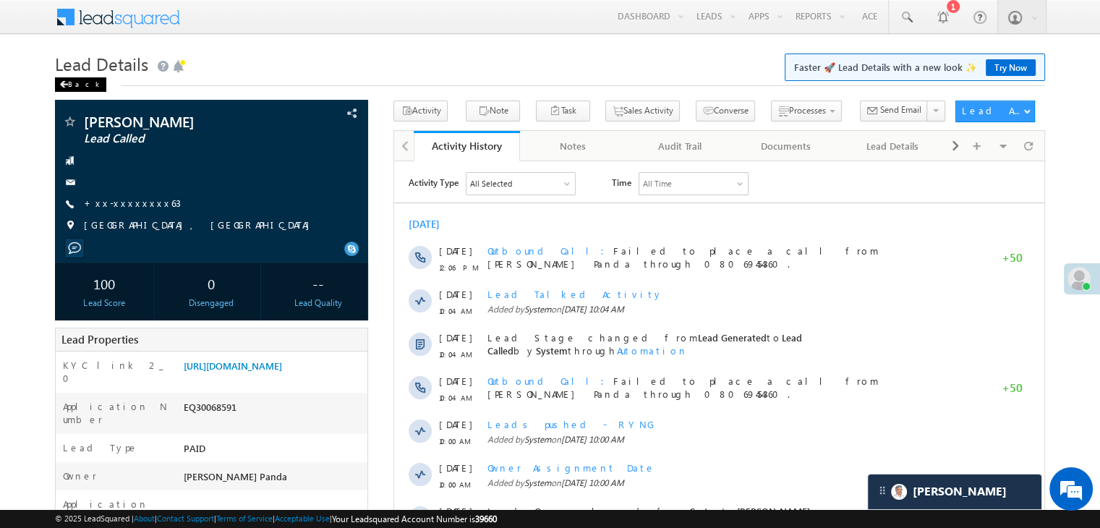
click at [75, 82] on div "Back" at bounding box center [80, 84] width 51 height 14
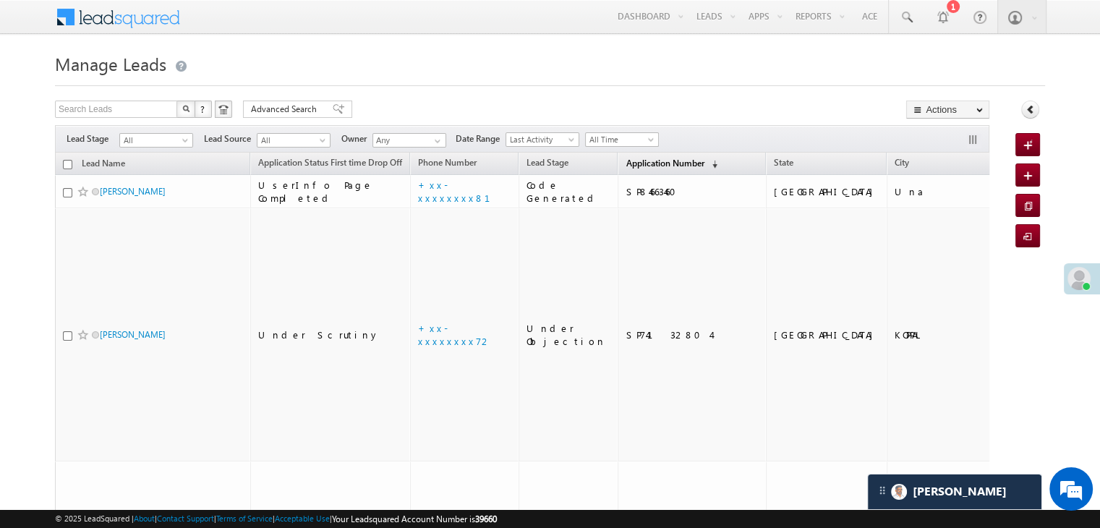
click at [632, 166] on span "Application Number" at bounding box center [665, 163] width 78 height 11
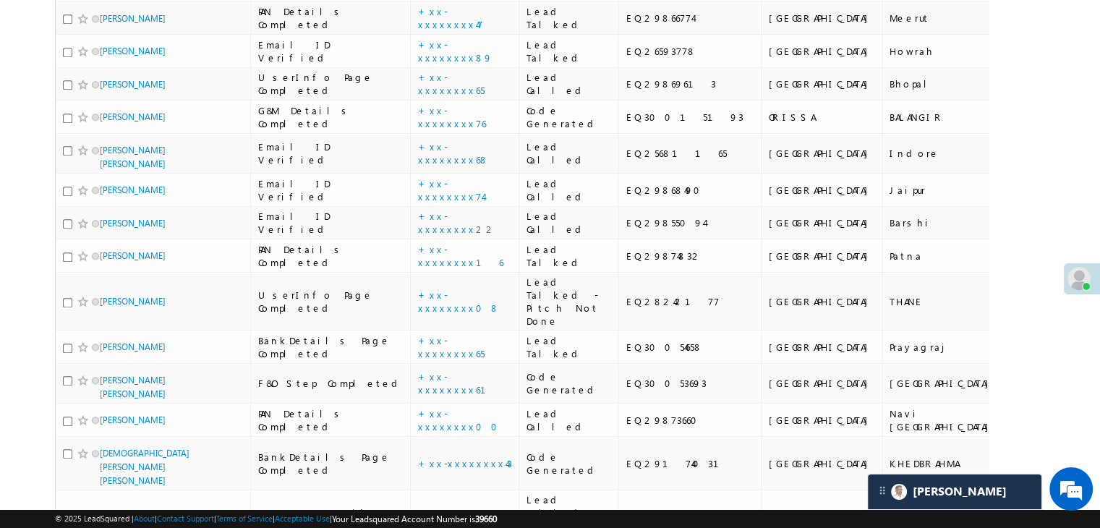
scroll to position [1085, 0]
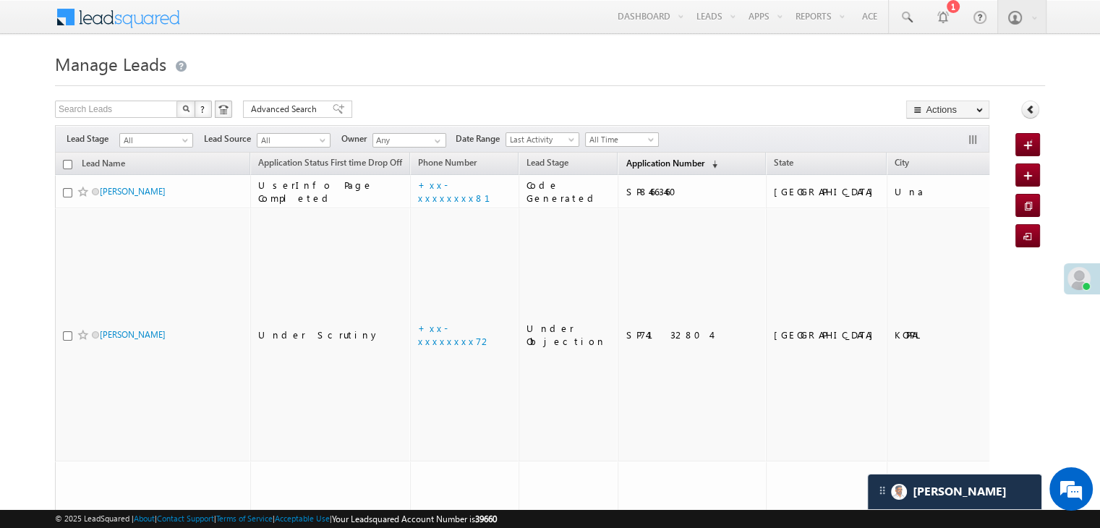
click at [628, 164] on span "Application Number" at bounding box center [665, 163] width 78 height 11
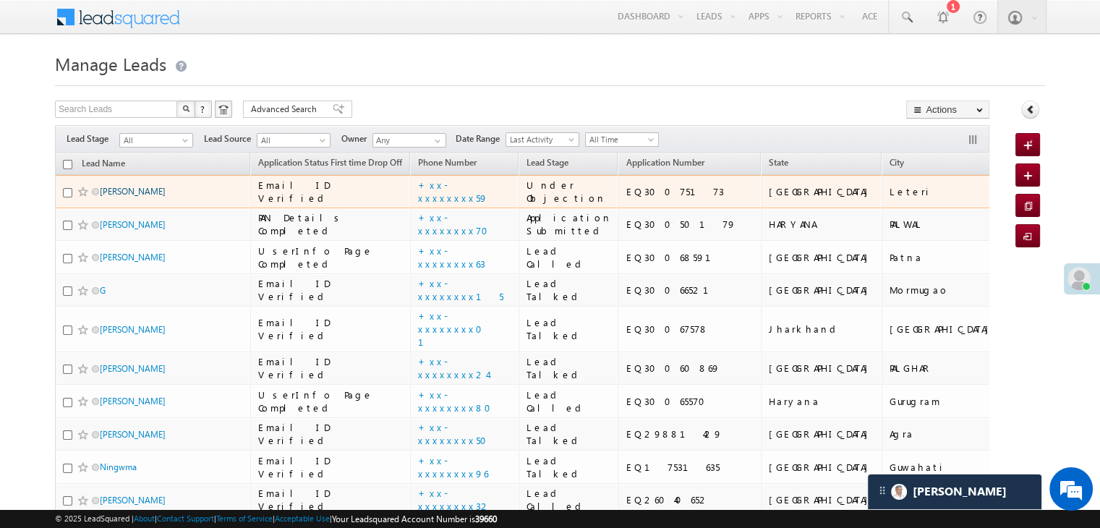
click at [115, 197] on link "[PERSON_NAME]" at bounding box center [133, 191] width 66 height 11
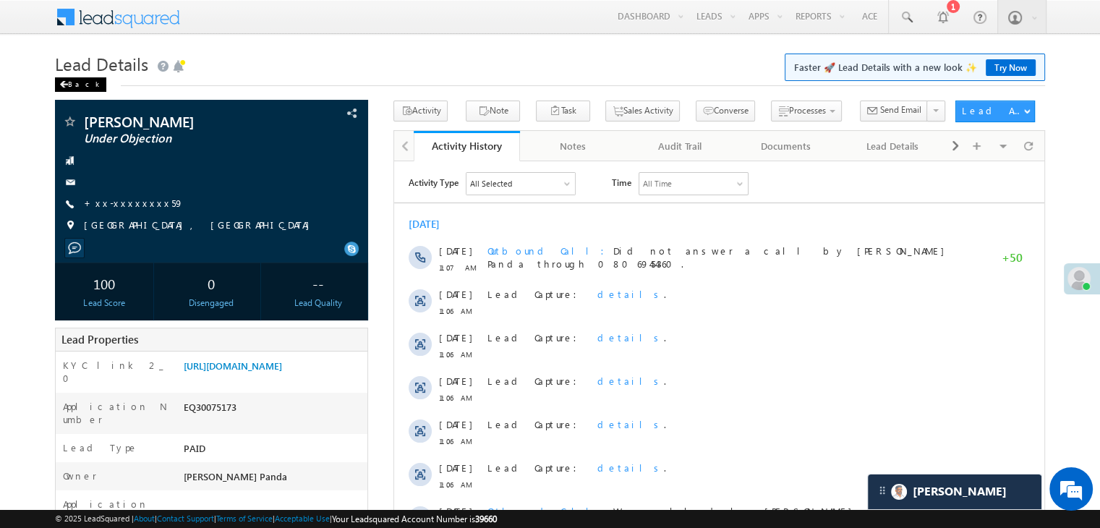
click at [71, 81] on div "Back" at bounding box center [80, 84] width 51 height 14
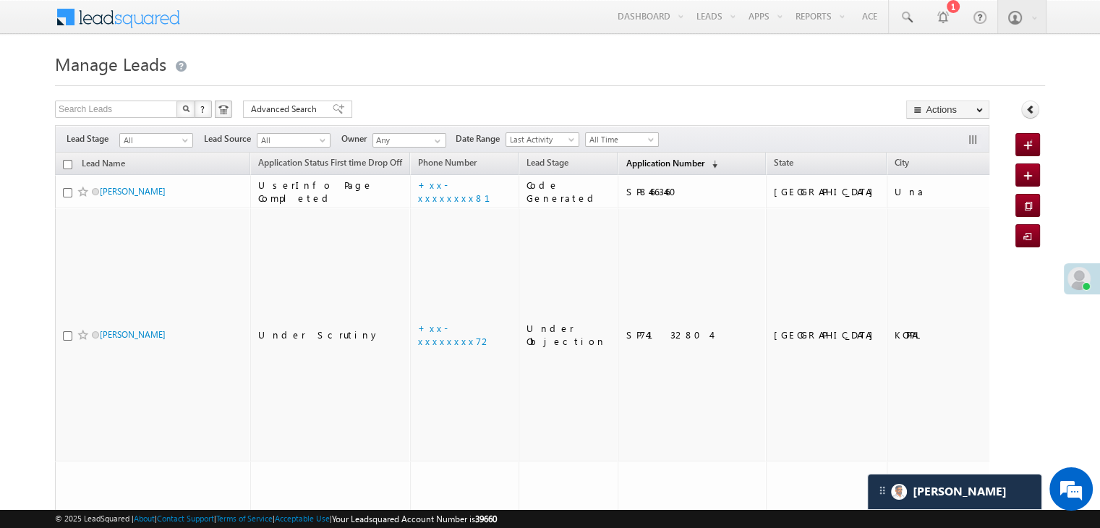
click at [628, 161] on span "Application Number" at bounding box center [665, 163] width 78 height 11
click at [634, 154] on th "Application Number (sorted descending)" at bounding box center [692, 164] width 148 height 22
click at [626, 165] on span "Application Number" at bounding box center [665, 163] width 78 height 11
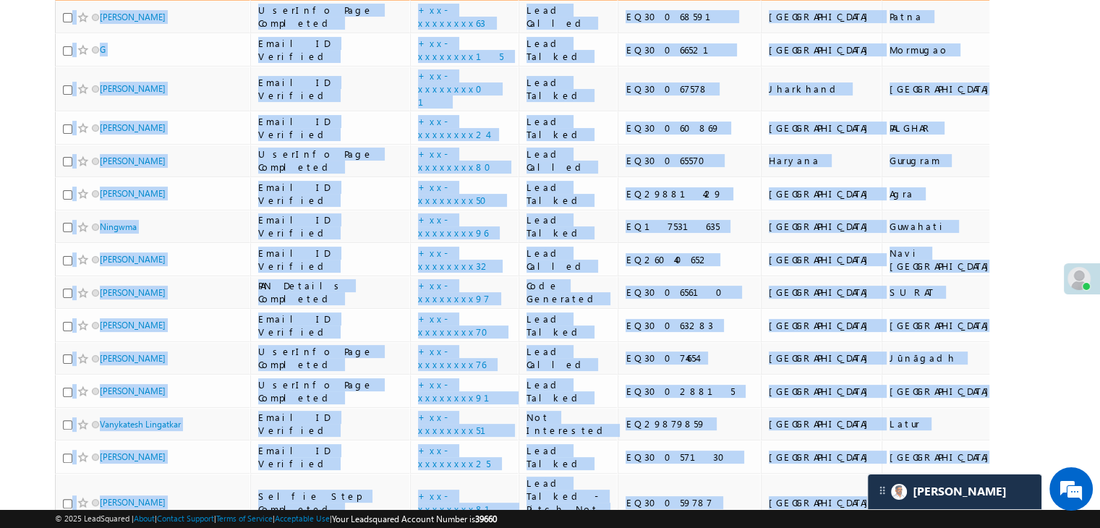
scroll to position [289, 0]
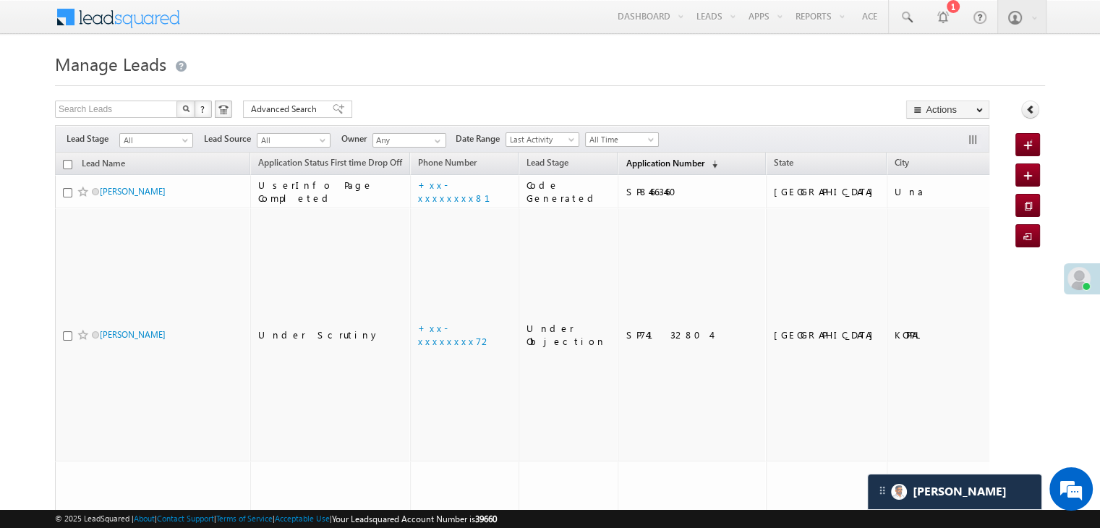
click at [647, 165] on span "Application Number" at bounding box center [665, 163] width 78 height 11
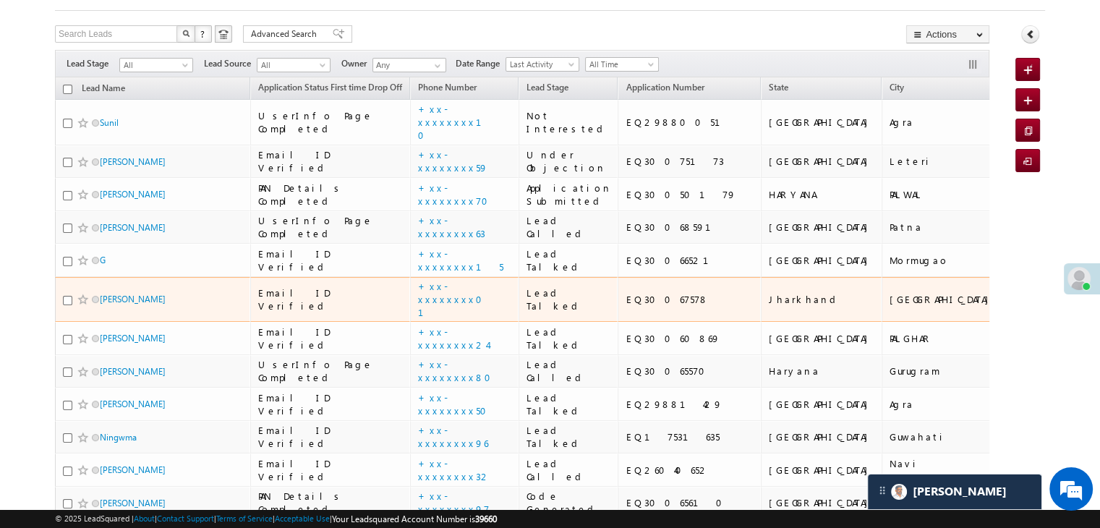
scroll to position [72, 0]
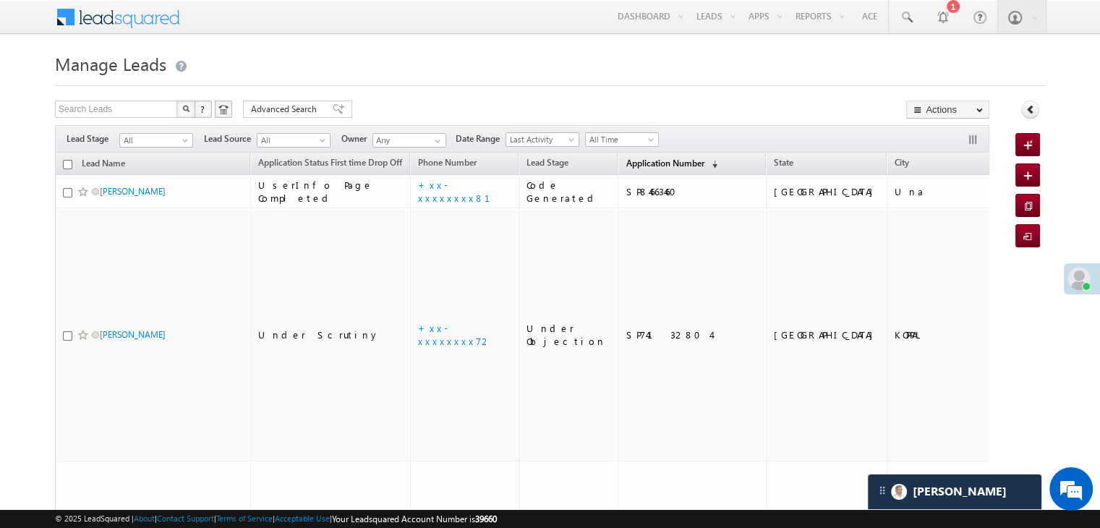
click at [626, 166] on span "Application Number" at bounding box center [665, 163] width 78 height 11
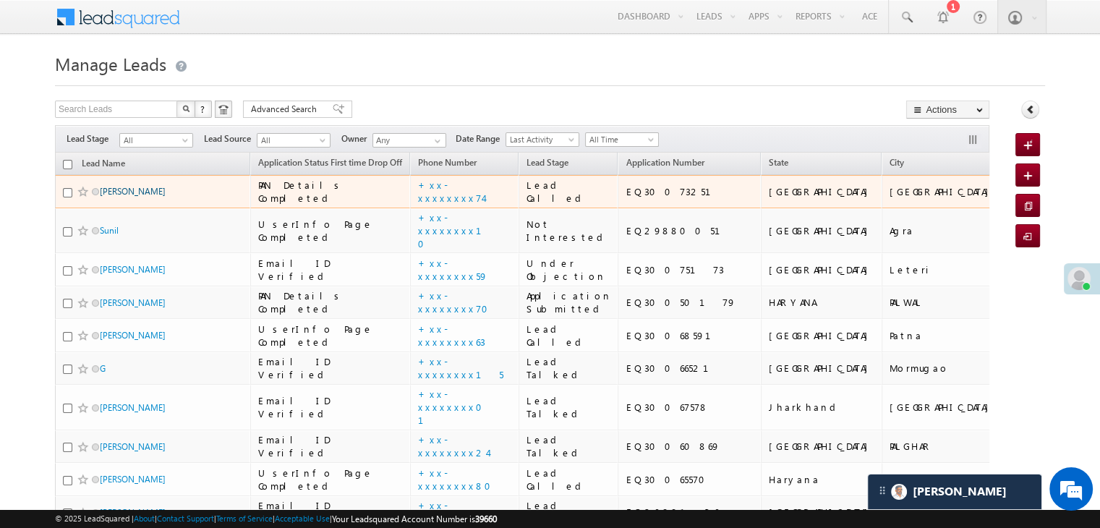
click at [126, 197] on link "[PERSON_NAME]" at bounding box center [133, 191] width 66 height 11
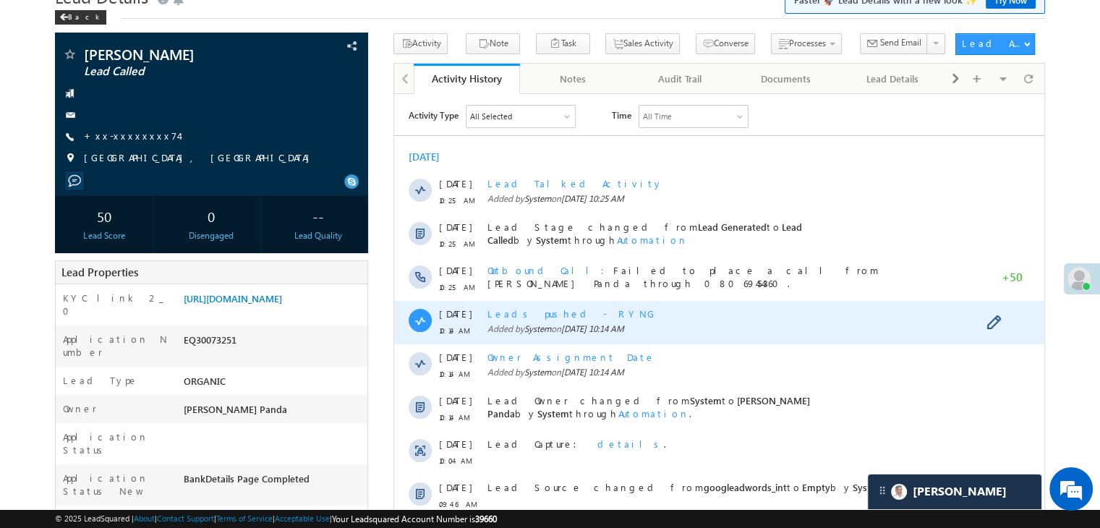
scroll to position [217, 0]
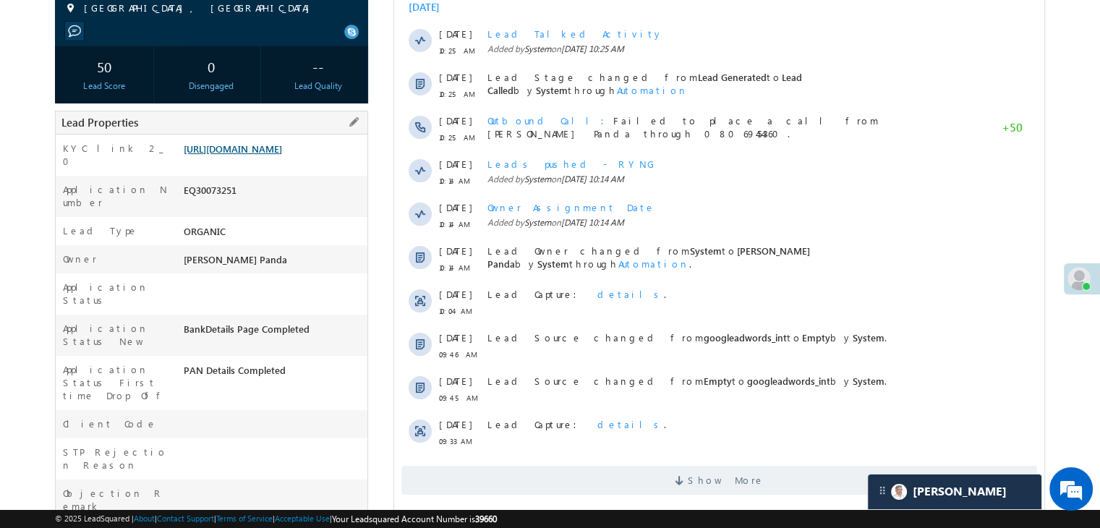
click at [276, 155] on link "[URL][DOMAIN_NAME]" at bounding box center [233, 149] width 98 height 12
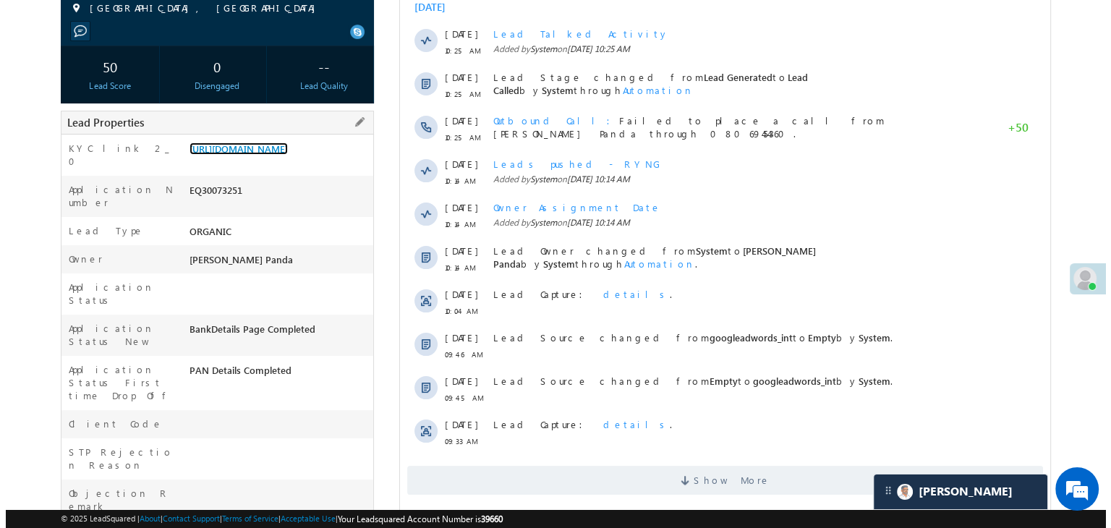
scroll to position [72, 0]
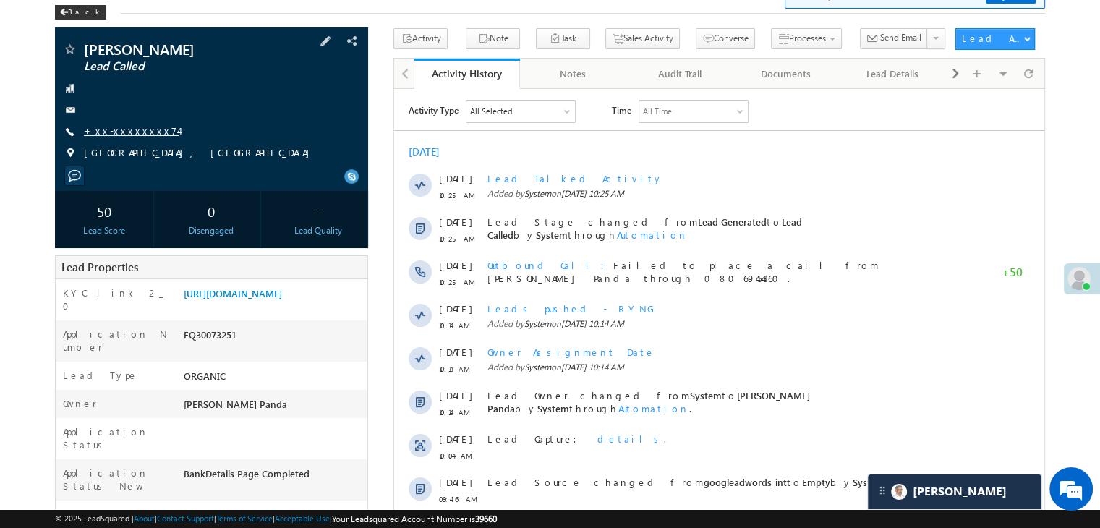
click at [134, 135] on link "+xx-xxxxxxxx74" at bounding box center [131, 130] width 95 height 12
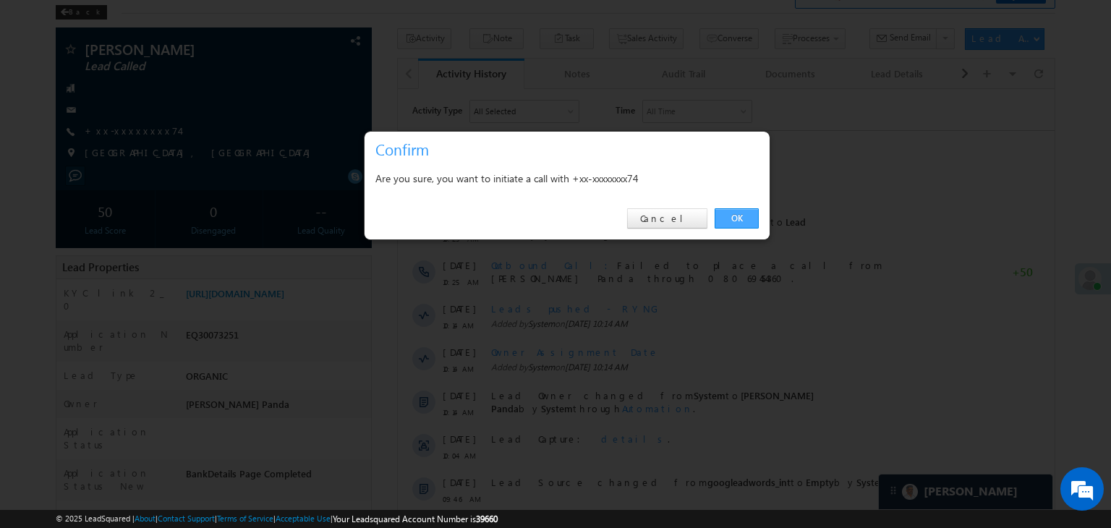
click at [731, 221] on link "OK" at bounding box center [737, 218] width 44 height 20
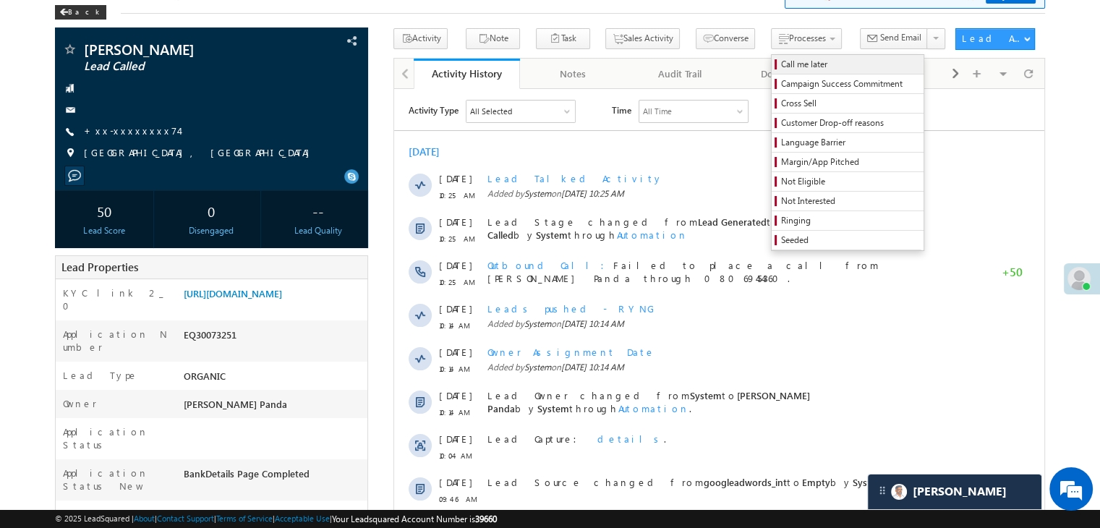
click at [781, 67] on span "Call me later" at bounding box center [849, 64] width 137 height 13
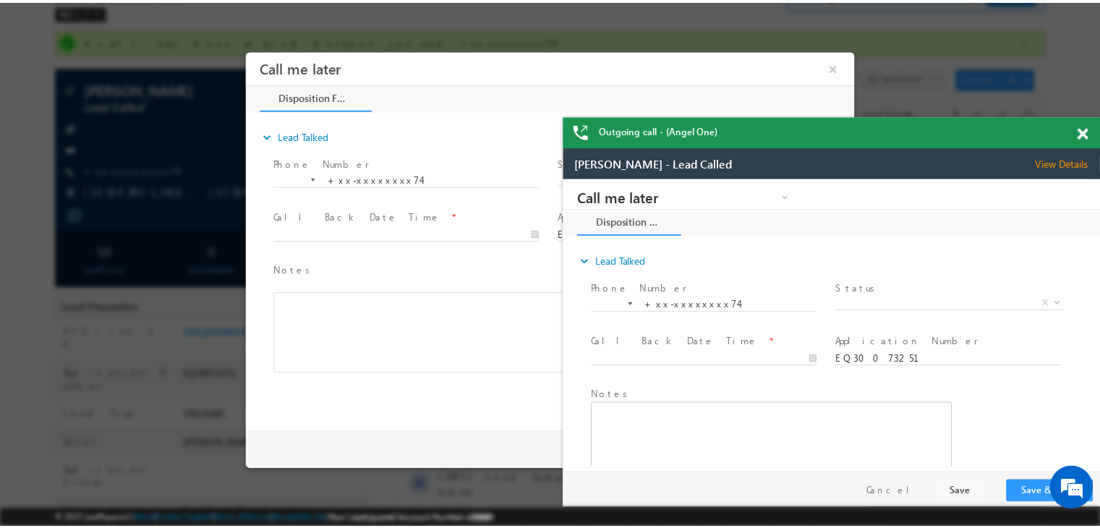
scroll to position [0, 0]
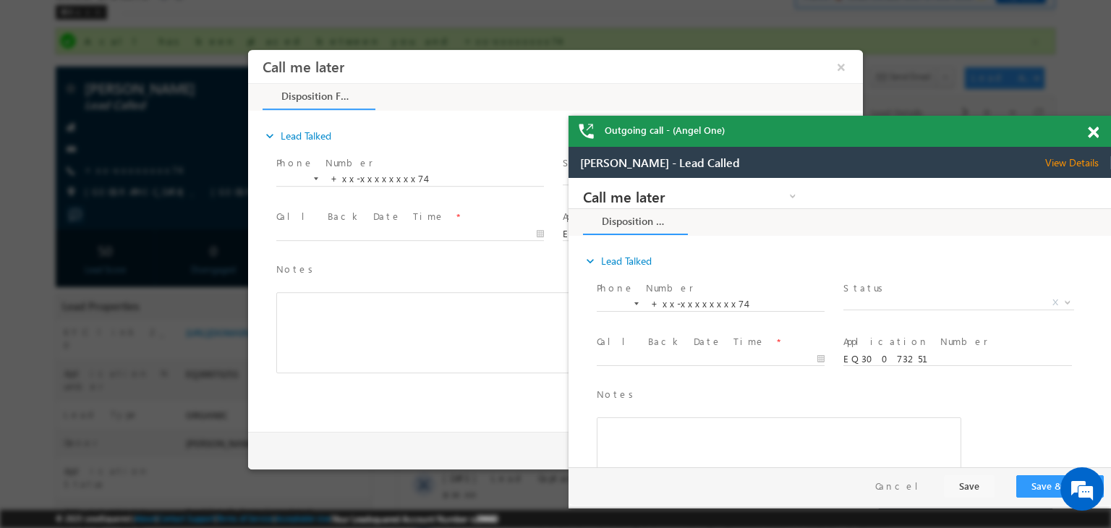
click at [1094, 133] on span at bounding box center [1093, 133] width 11 height 12
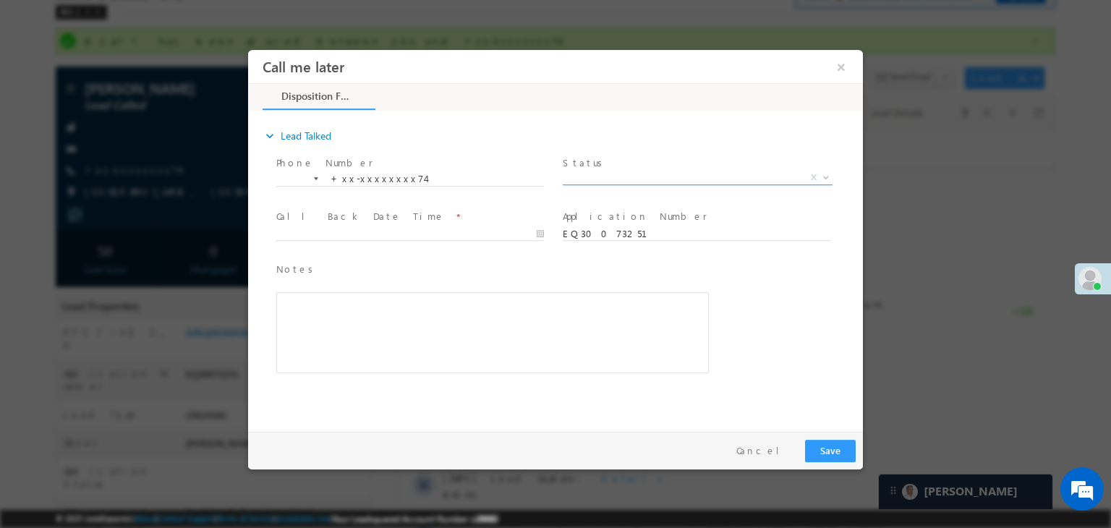
click at [681, 182] on span "X" at bounding box center [698, 178] width 270 height 14
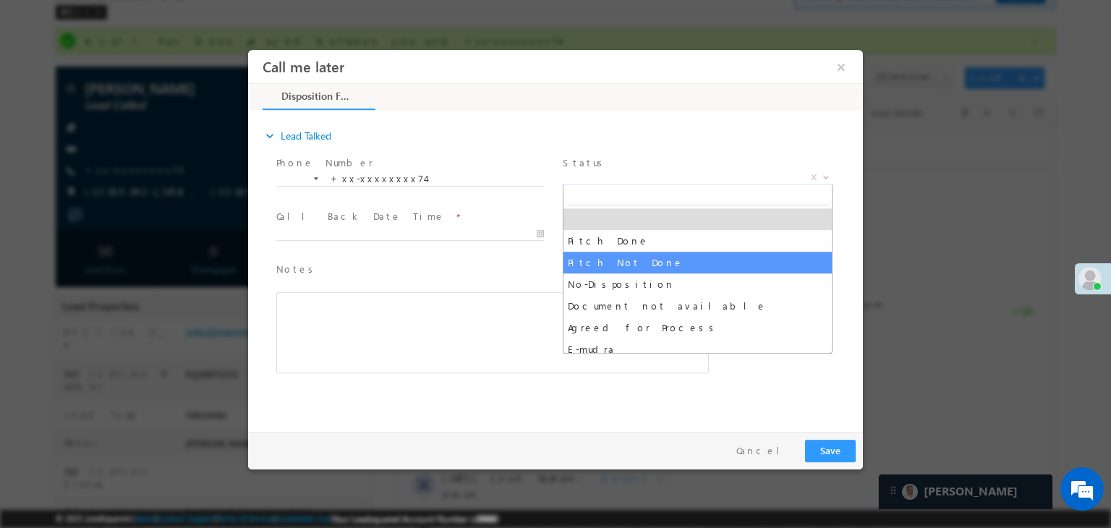
select select "Pitch Not Done"
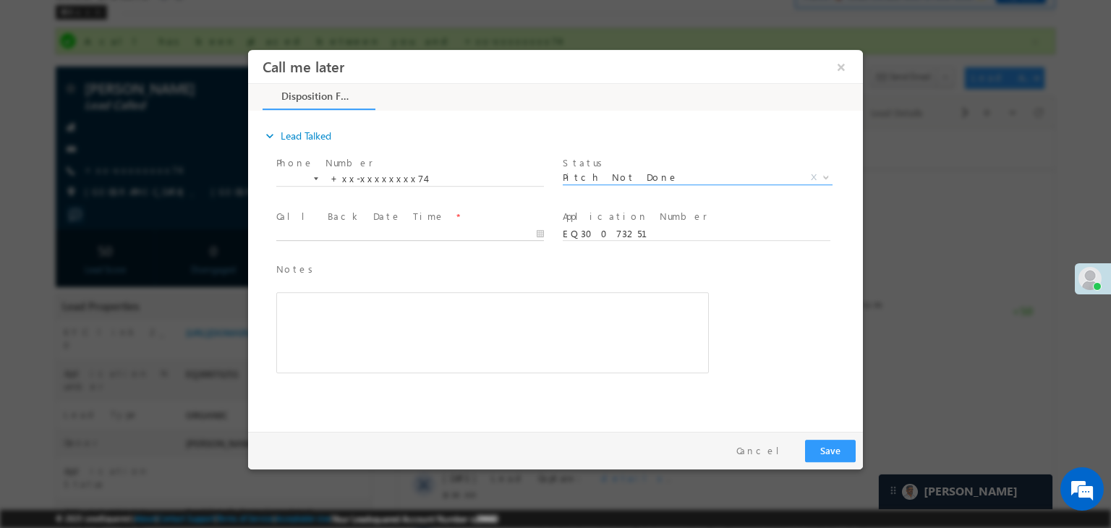
type input "10/06/25 12:19 PM"
click at [498, 228] on input "10/06/25 12:19 PM" at bounding box center [410, 234] width 268 height 14
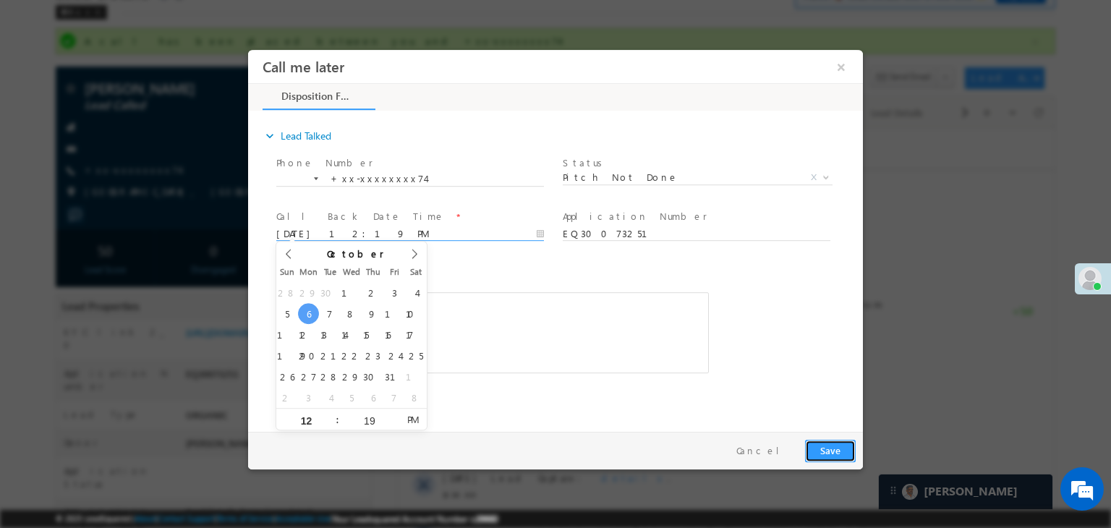
click at [833, 451] on button "Save" at bounding box center [830, 451] width 51 height 22
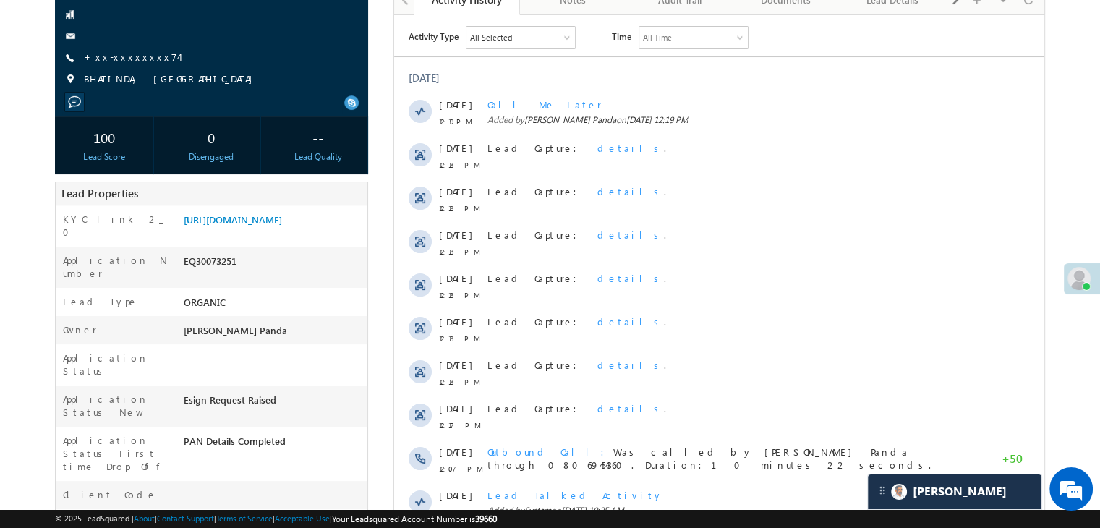
scroll to position [145, 0]
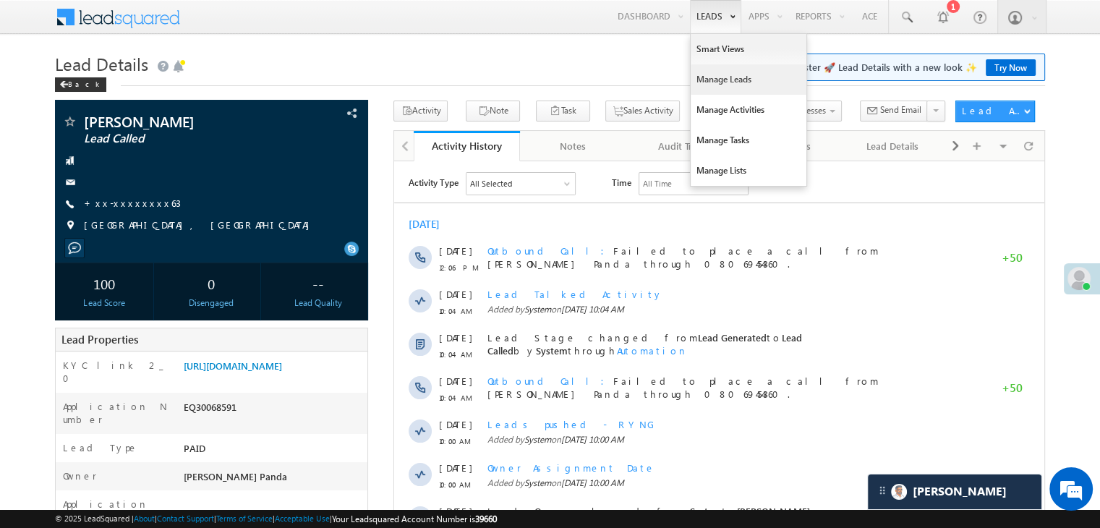
click at [710, 77] on link "Manage Leads" at bounding box center [749, 79] width 116 height 30
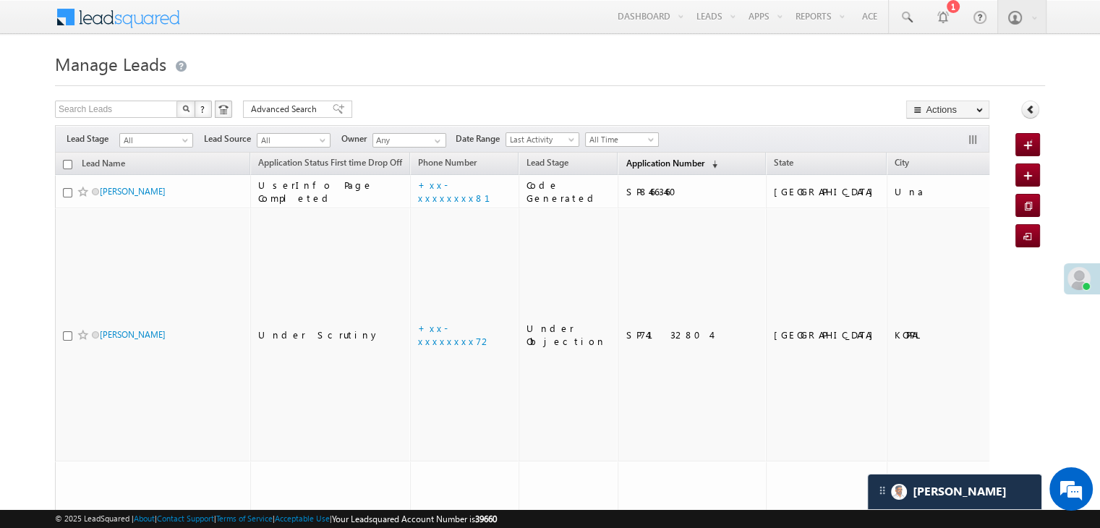
click at [626, 162] on span "Application Number" at bounding box center [665, 163] width 78 height 11
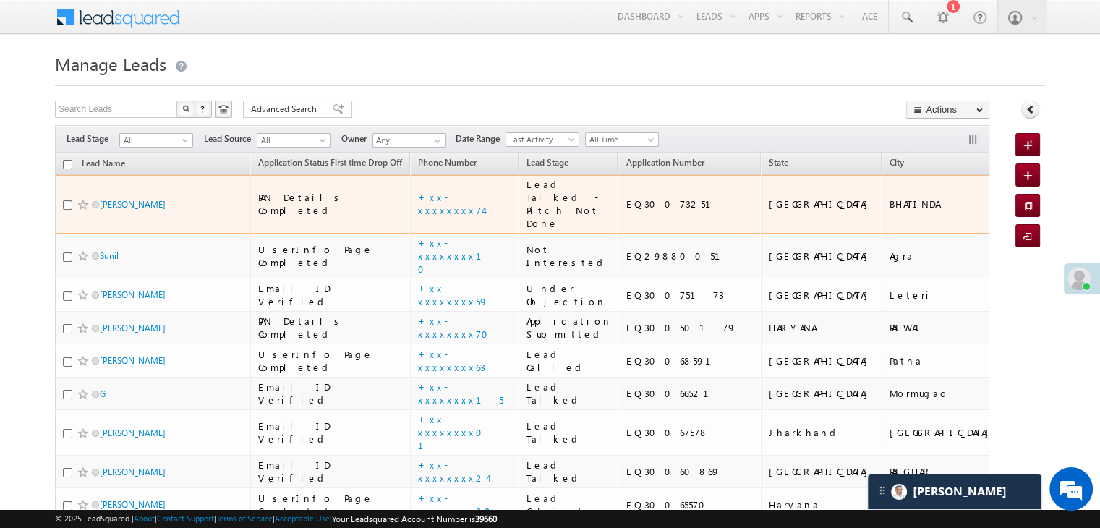
scroll to position [72, 0]
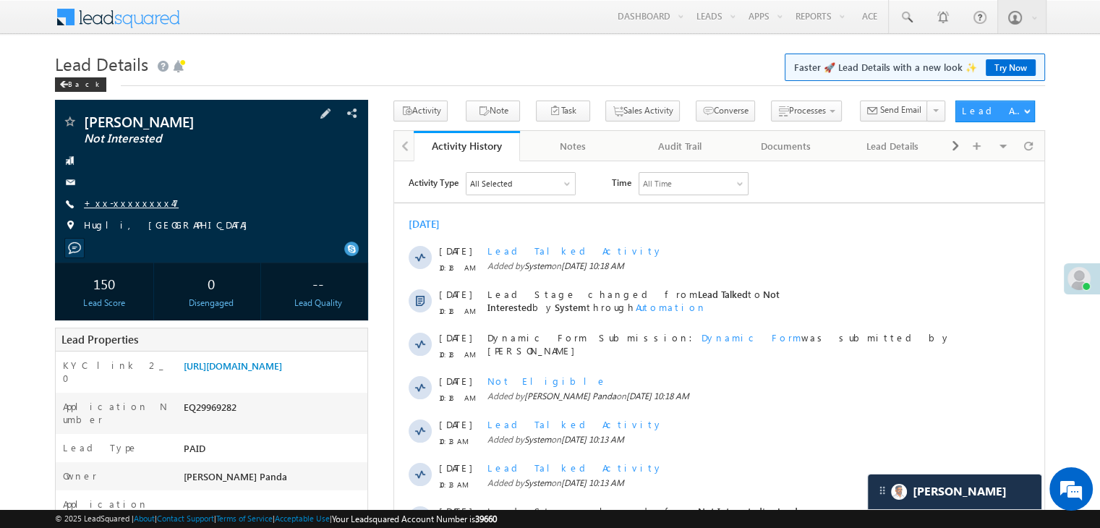
click at [116, 206] on link "+xx-xxxxxxxx47" at bounding box center [131, 203] width 95 height 12
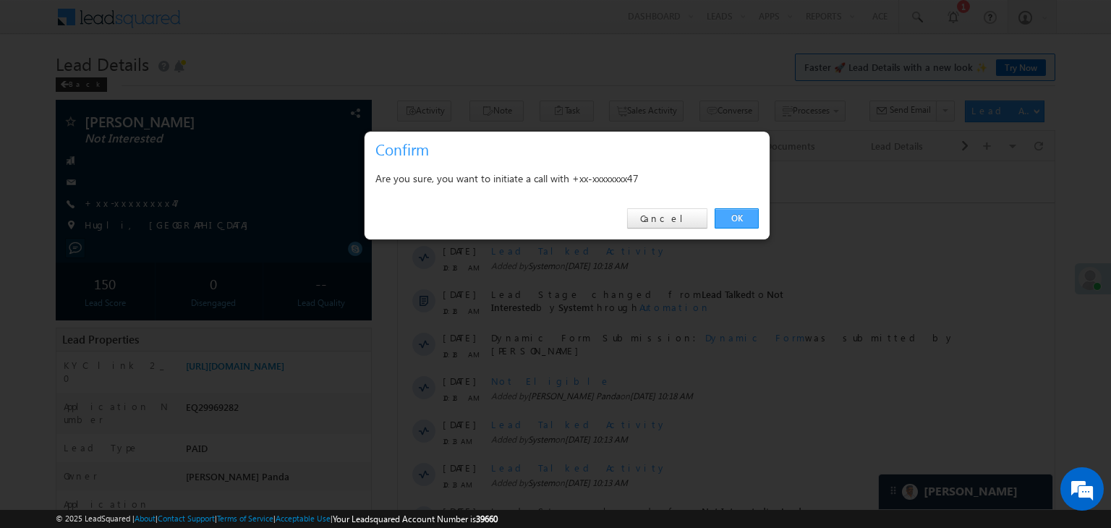
drag, startPoint x: 738, startPoint y: 214, endPoint x: 339, endPoint y: 53, distance: 430.7
click at [738, 214] on link "OK" at bounding box center [737, 218] width 44 height 20
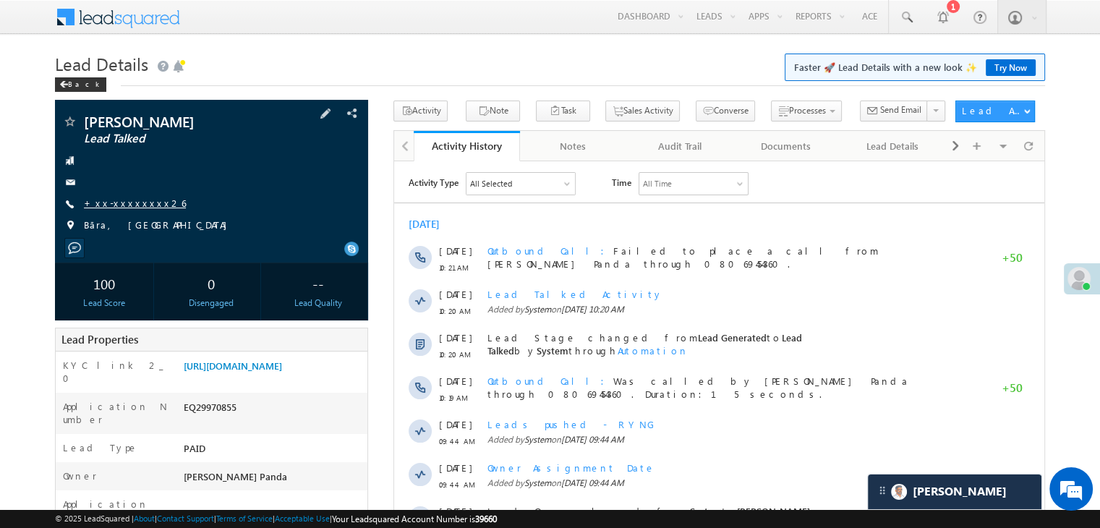
click at [119, 203] on link "+xx-xxxxxxxx26" at bounding box center [135, 203] width 102 height 12
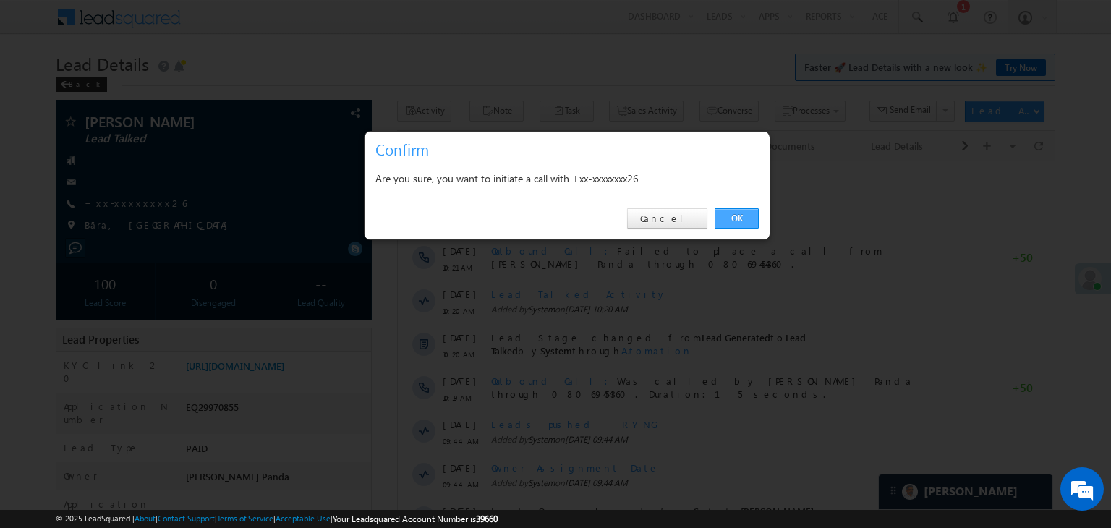
drag, startPoint x: 729, startPoint y: 217, endPoint x: 336, endPoint y: 56, distance: 425.3
click at [729, 217] on link "OK" at bounding box center [737, 218] width 44 height 20
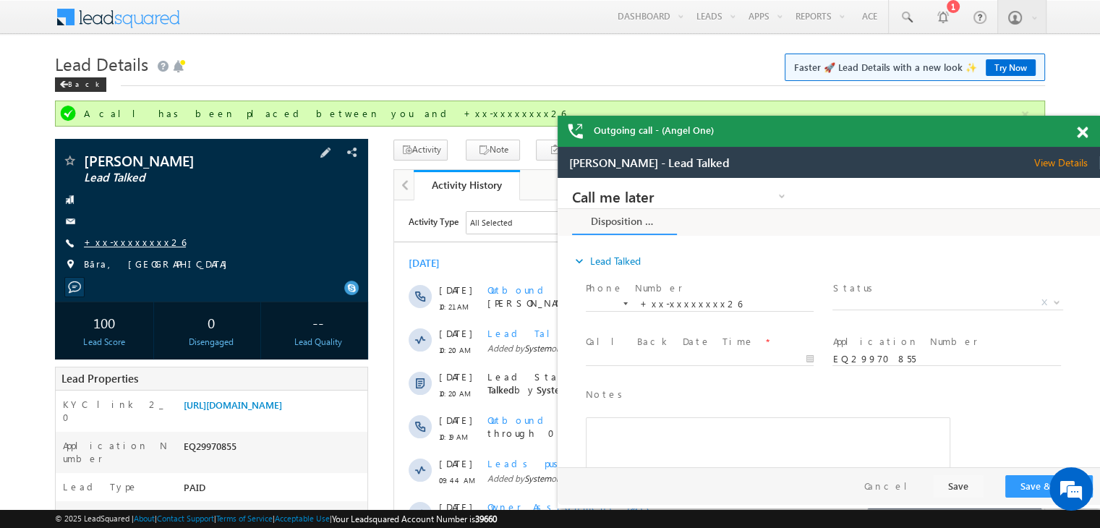
click at [119, 244] on link "+xx-xxxxxxxx26" at bounding box center [135, 242] width 102 height 12
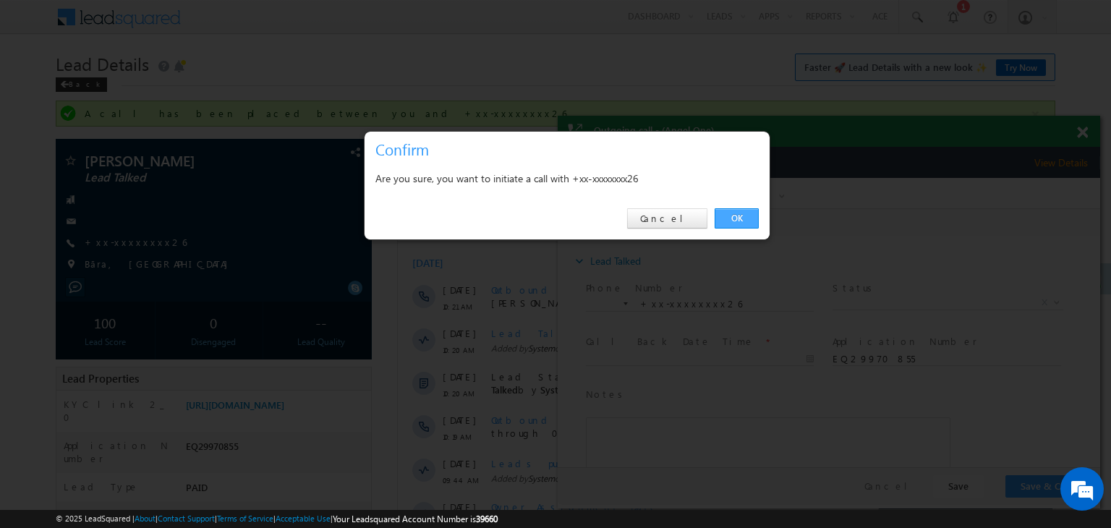
click at [739, 218] on link "OK" at bounding box center [737, 218] width 44 height 20
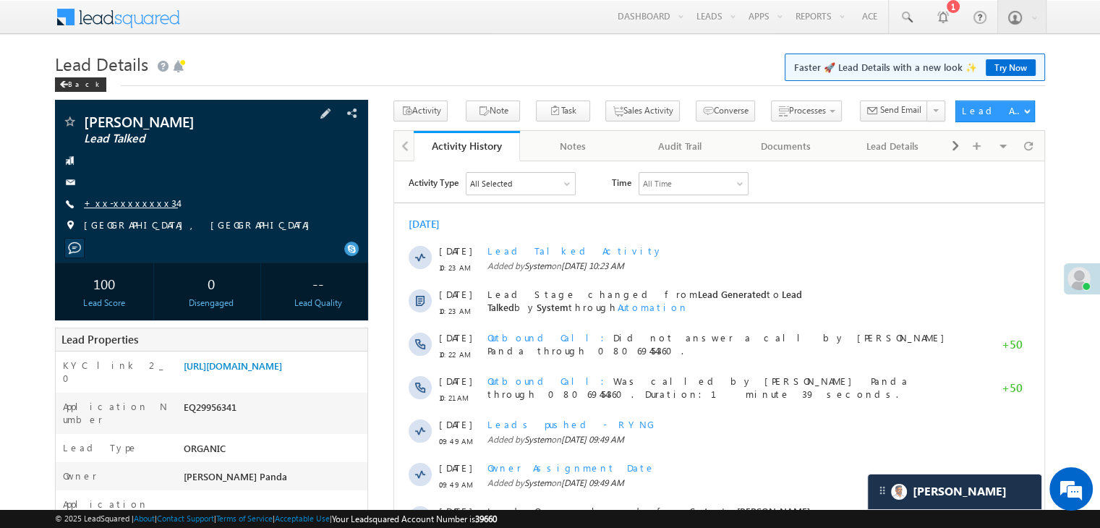
click at [127, 203] on link "+xx-xxxxxxxx34" at bounding box center [131, 203] width 94 height 12
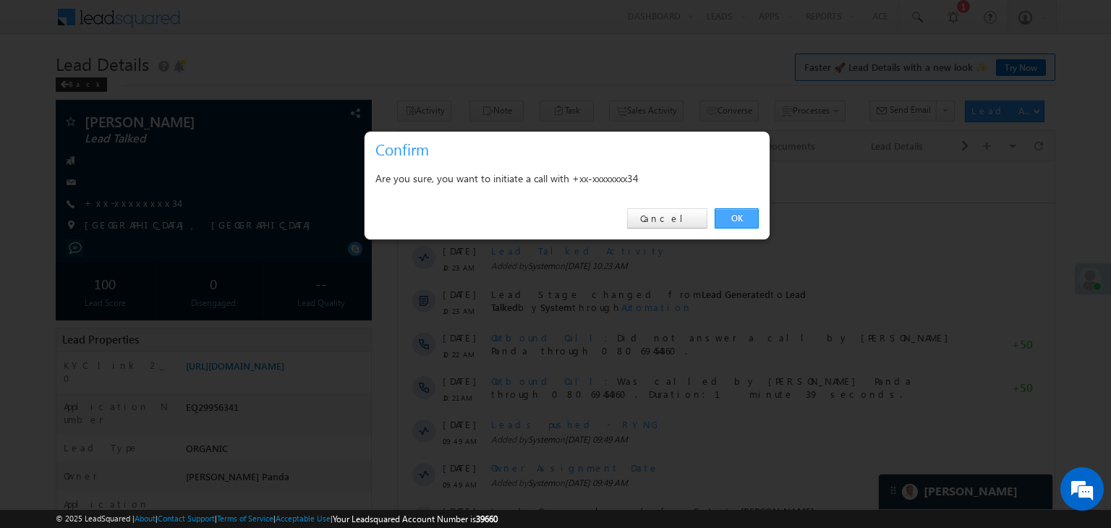
click at [743, 218] on link "OK" at bounding box center [737, 218] width 44 height 20
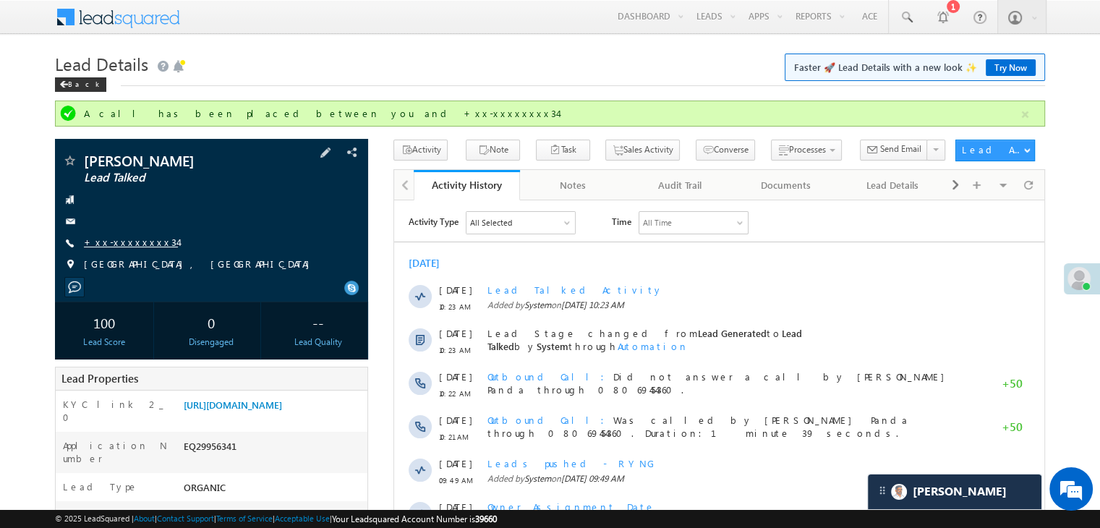
click at [119, 243] on link "+xx-xxxxxxxx34" at bounding box center [131, 242] width 94 height 12
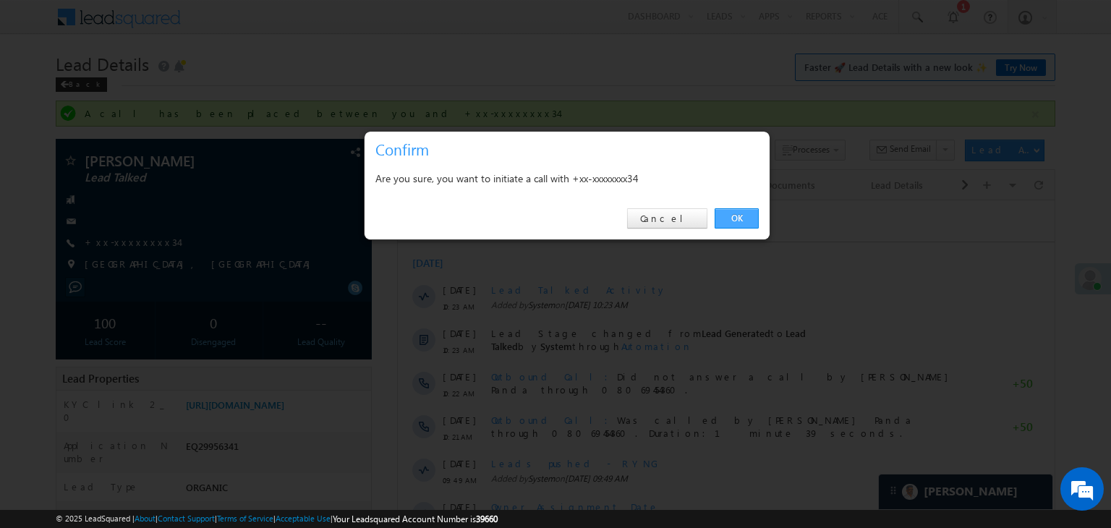
click at [741, 213] on link "OK" at bounding box center [737, 218] width 44 height 20
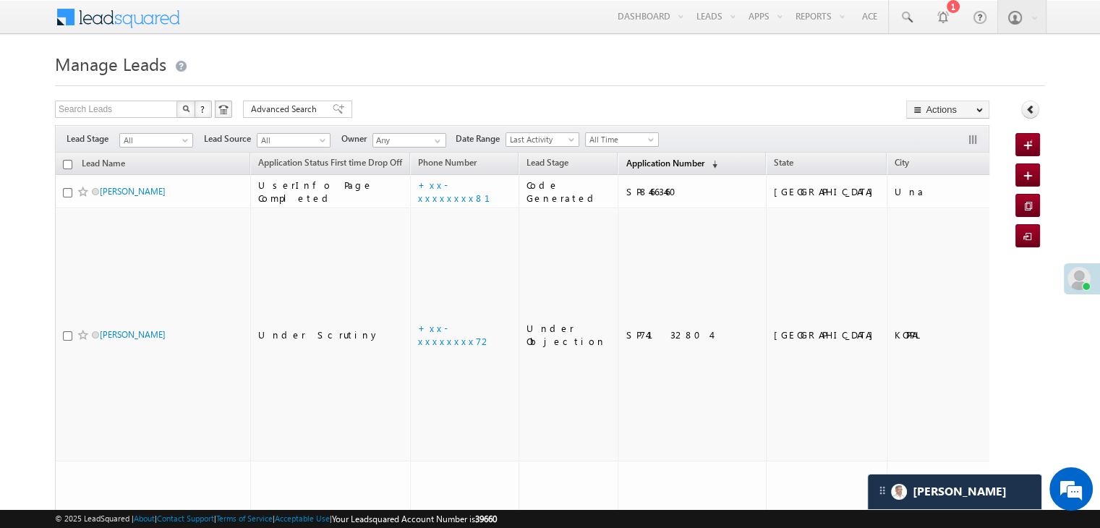
click at [626, 166] on span "Application Number" at bounding box center [665, 163] width 78 height 11
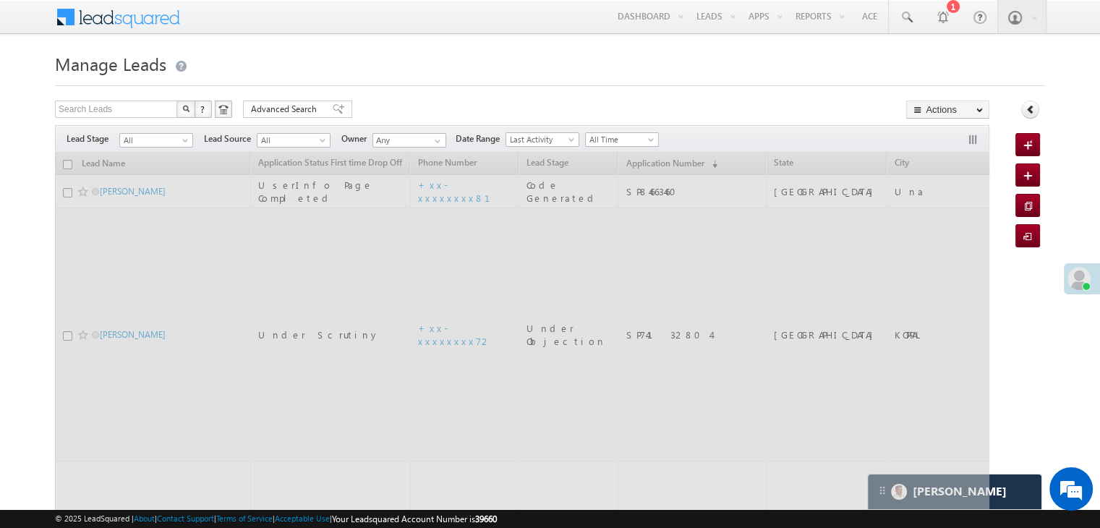
drag, startPoint x: 611, startPoint y: 166, endPoint x: 647, endPoint y: 85, distance: 88.7
click at [647, 85] on div at bounding box center [550, 81] width 990 height 9
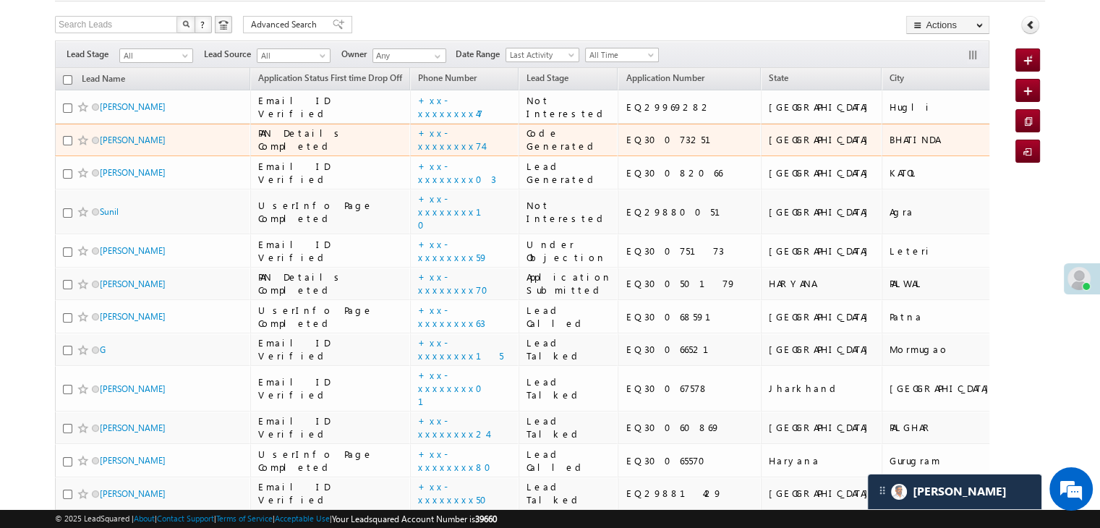
scroll to position [72, 0]
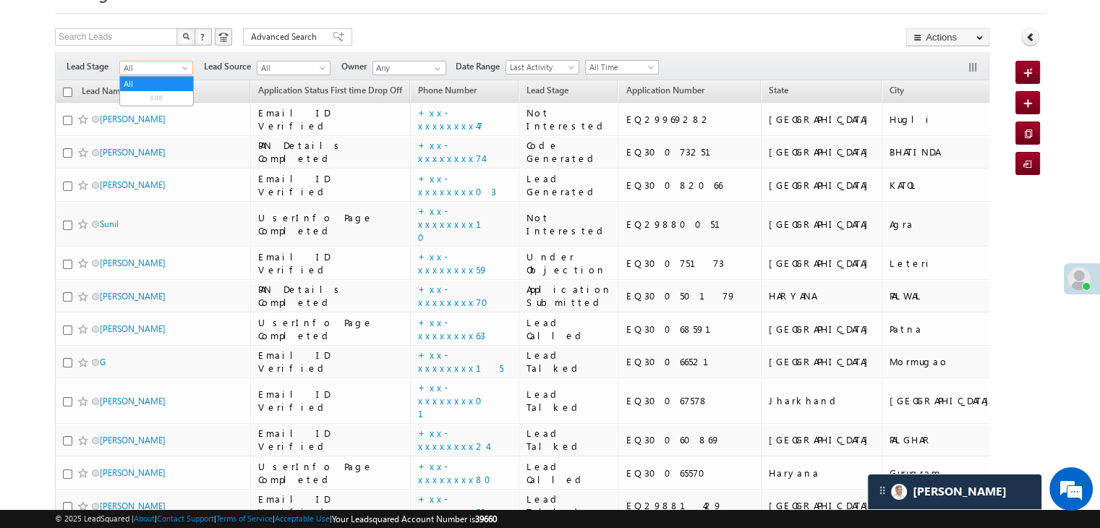
click at [185, 69] on span at bounding box center [187, 71] width 12 height 12
click at [163, 105] on link "Lead Generated" at bounding box center [156, 98] width 73 height 13
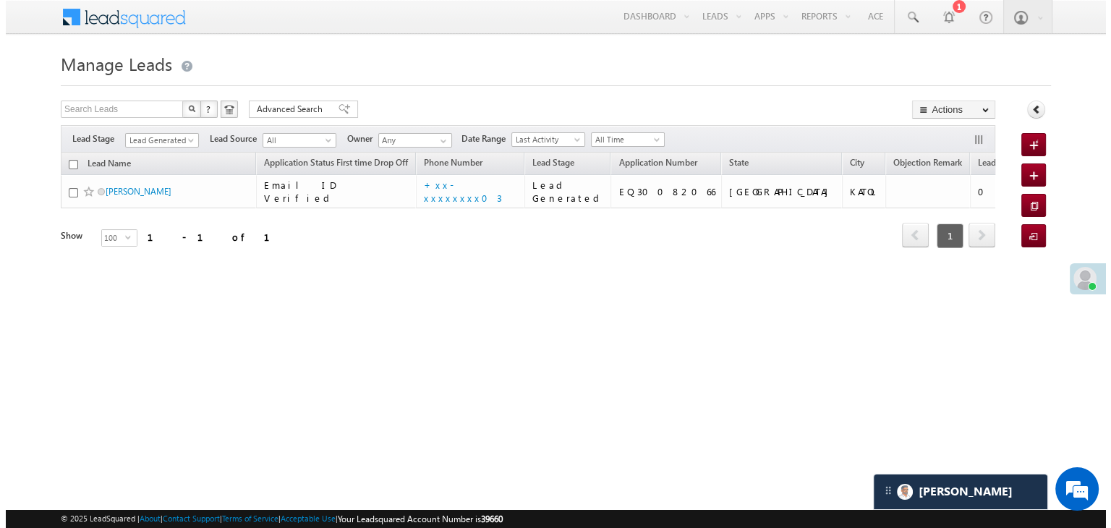
scroll to position [0, 0]
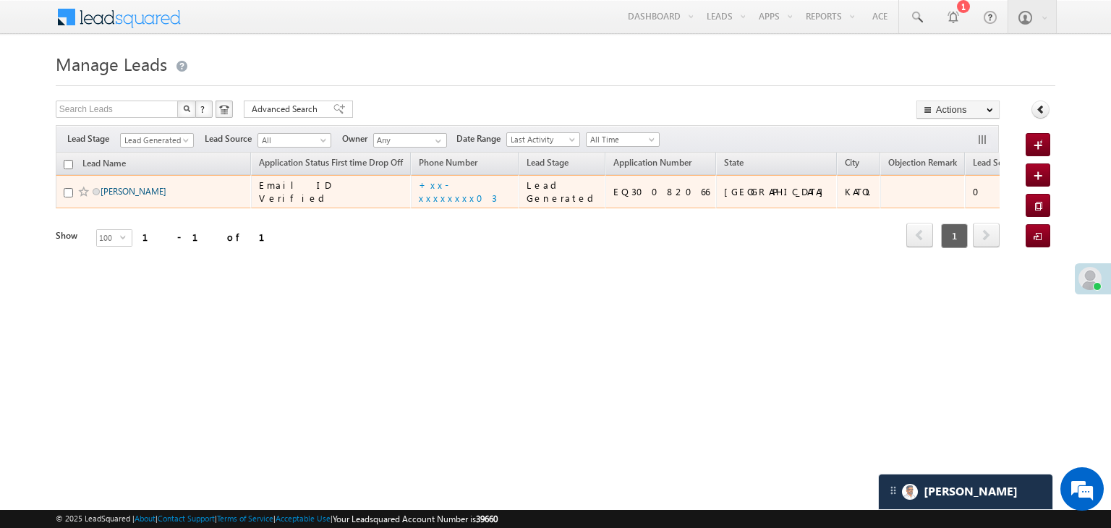
click at [153, 197] on link "[PERSON_NAME]" at bounding box center [134, 191] width 66 height 11
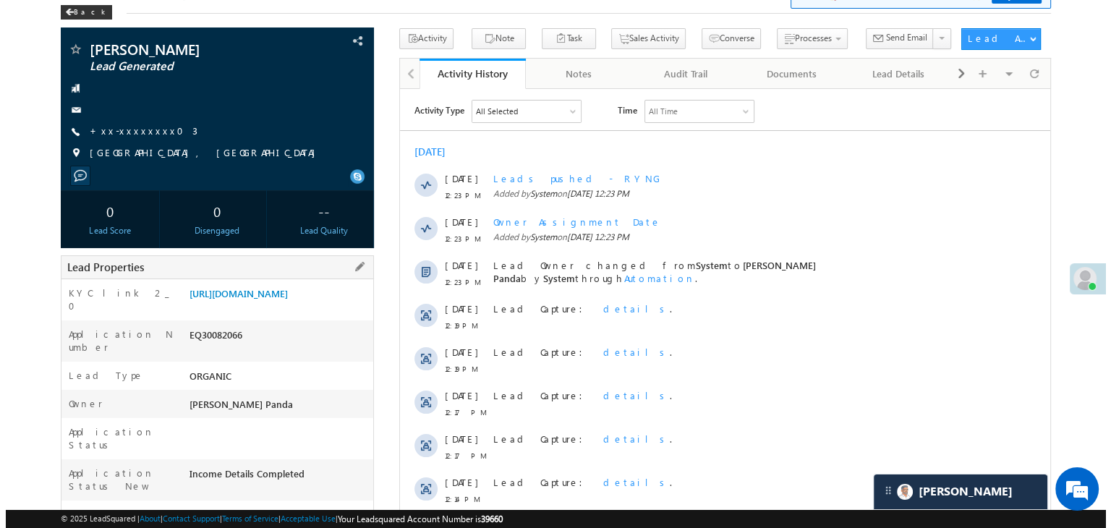
scroll to position [72, 0]
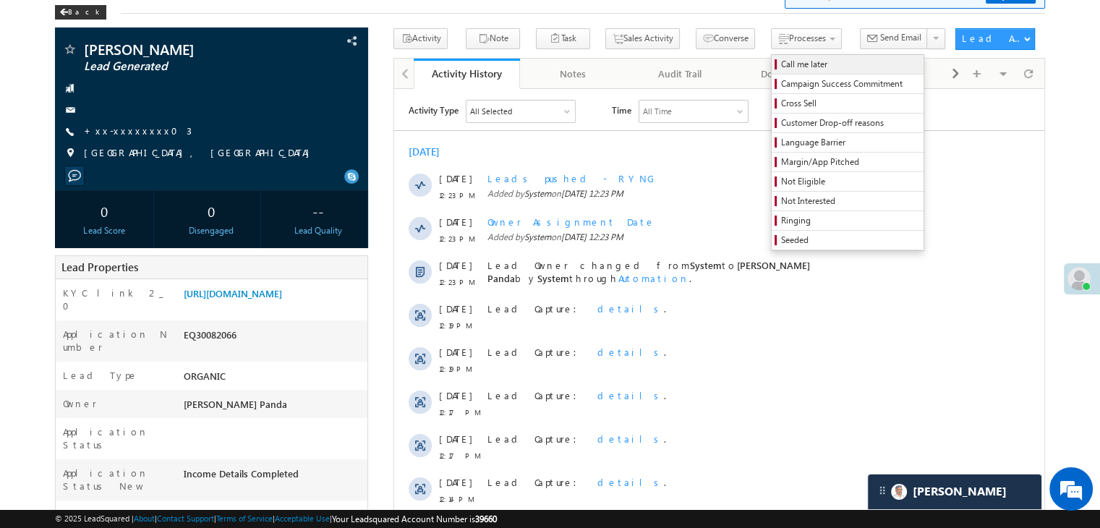
click at [781, 64] on span "Call me later" at bounding box center [849, 64] width 137 height 13
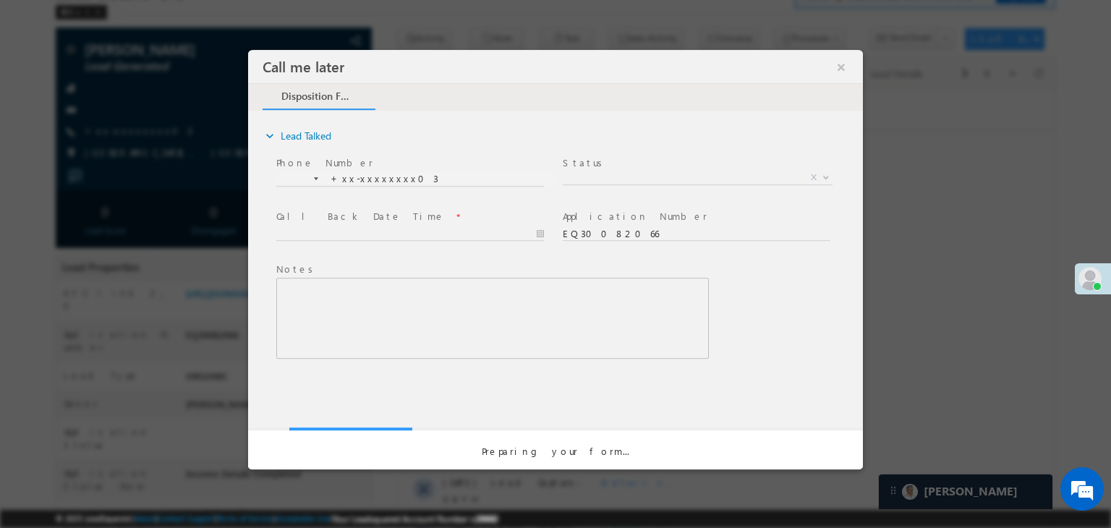
scroll to position [0, 0]
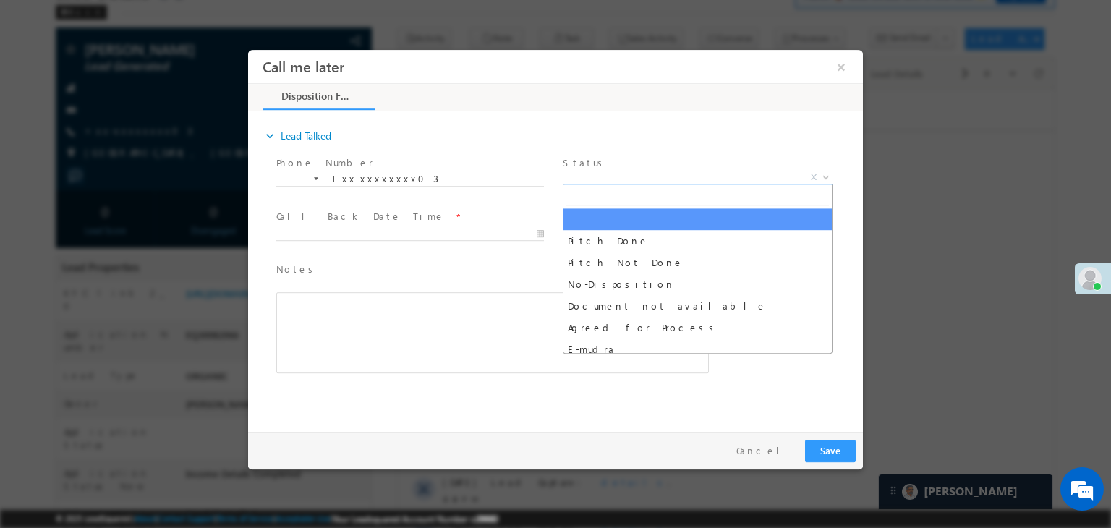
click at [676, 177] on span "X" at bounding box center [698, 178] width 270 height 14
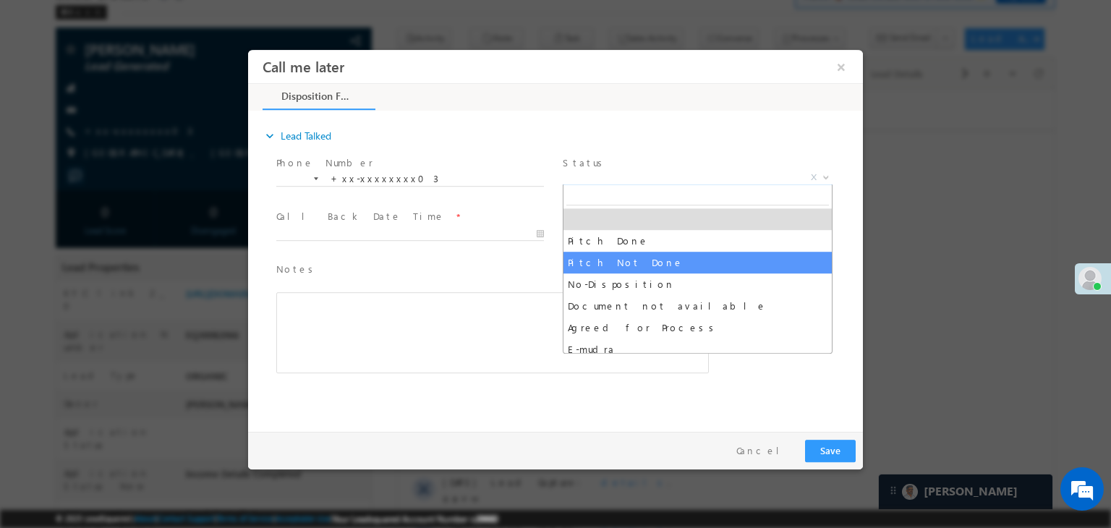
select select "Pitch Not Done"
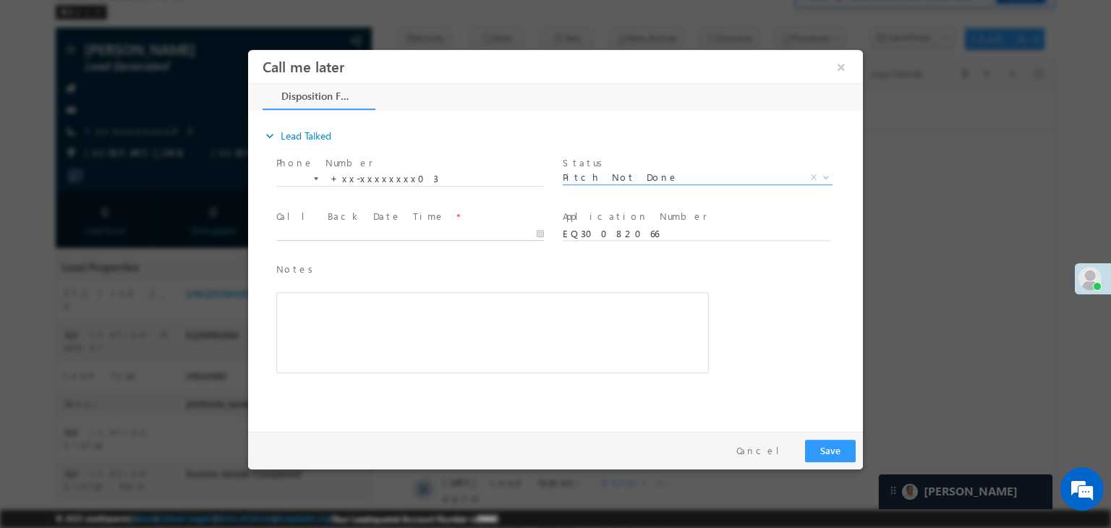
type input "10/06/25 12:26 PM"
click at [483, 234] on input "10/06/25 12:26 PM" at bounding box center [410, 234] width 268 height 14
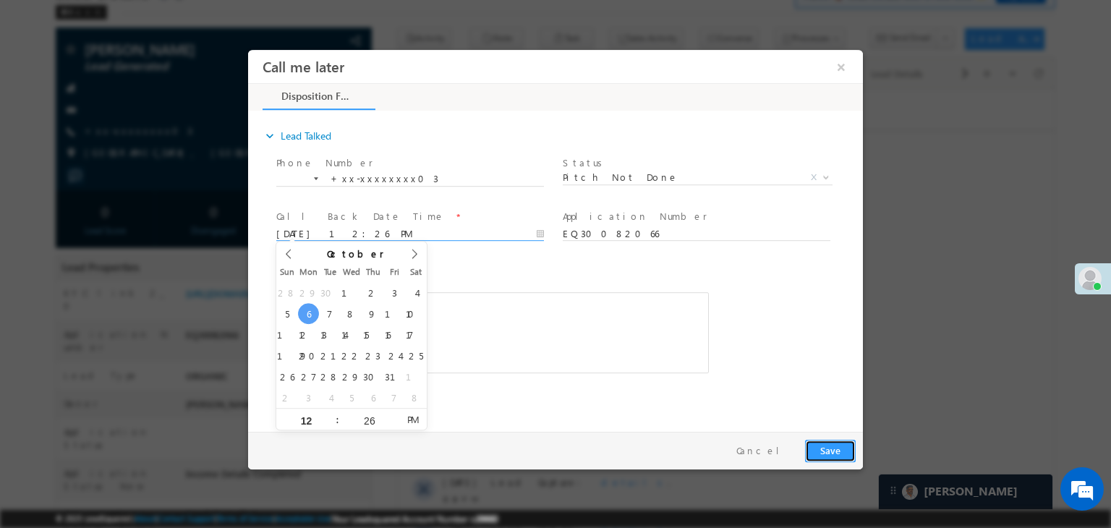
click at [828, 449] on button "Save" at bounding box center [830, 451] width 51 height 22
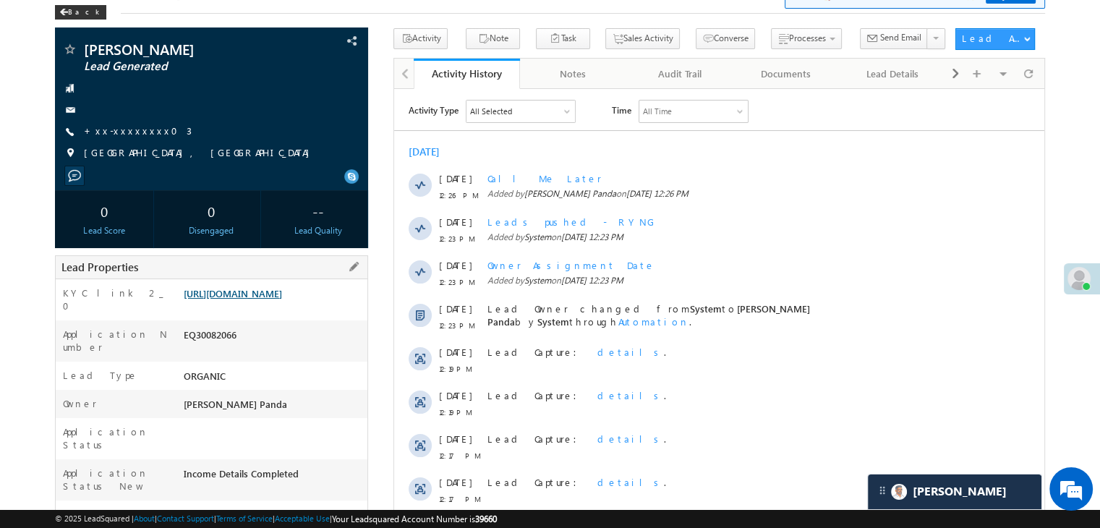
click at [280, 299] on link "[URL][DOMAIN_NAME]" at bounding box center [233, 293] width 98 height 12
click at [129, 131] on link "+xx-xxxxxxxx03" at bounding box center [138, 130] width 108 height 12
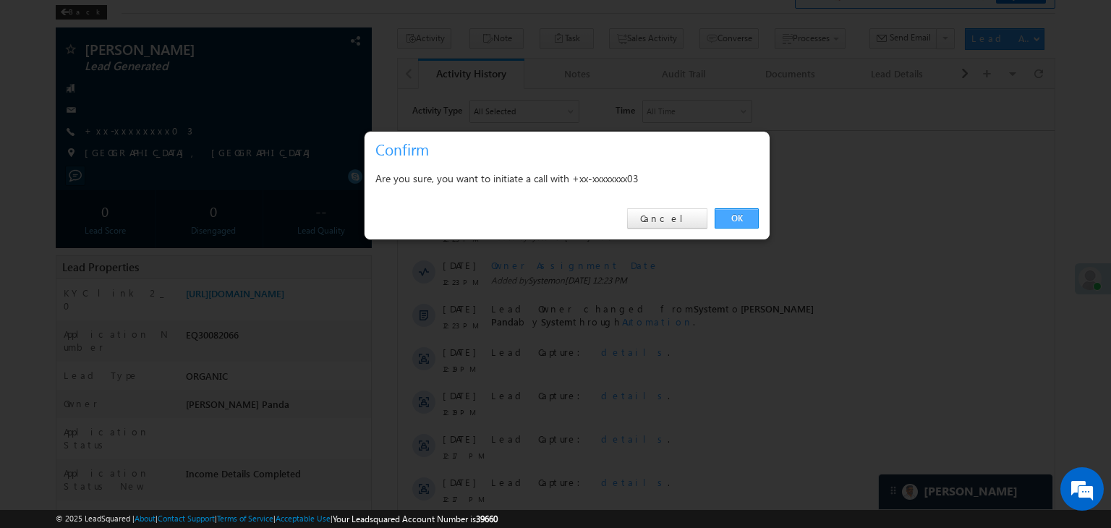
click at [736, 212] on link "OK" at bounding box center [737, 218] width 44 height 20
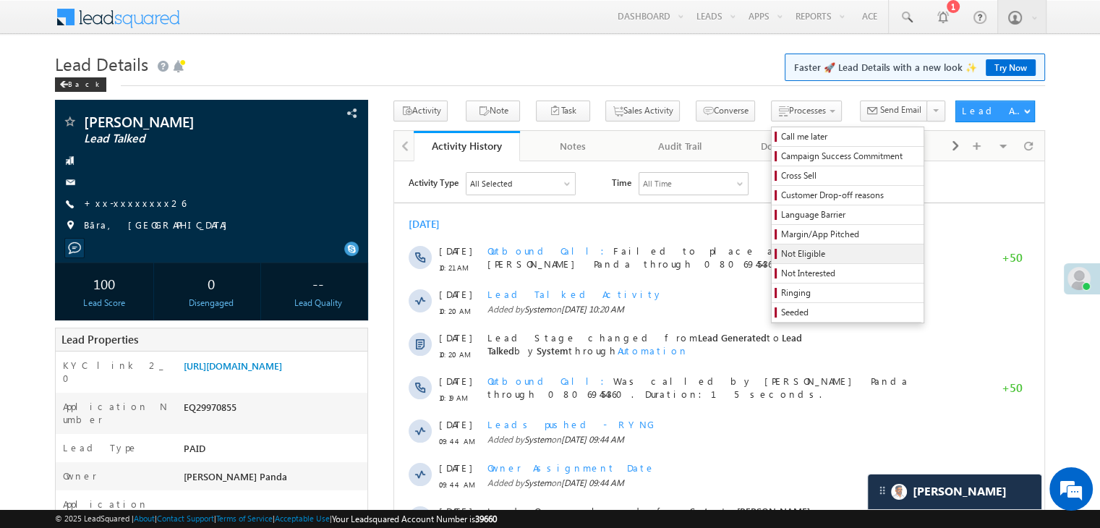
click at [786, 255] on span "Not Eligible" at bounding box center [849, 253] width 137 height 13
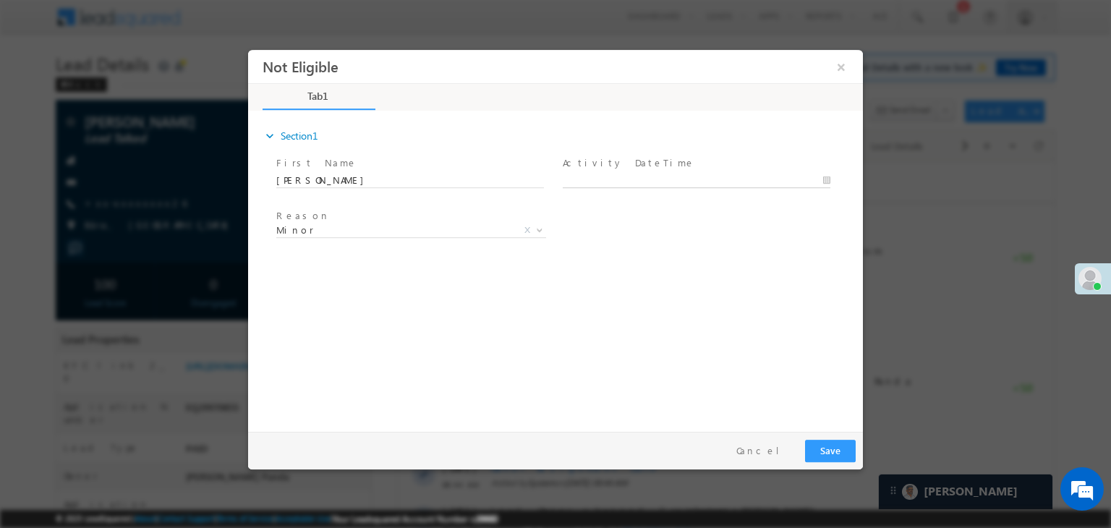
type input "10/06/25 12:26 PM"
click at [618, 180] on body "Not Eligible ×" at bounding box center [555, 237] width 615 height 375
click at [618, 180] on input "10/06/25 12:26 PM" at bounding box center [697, 181] width 268 height 14
click at [753, 226] on div "Reason * Minor Existing Client Out of India DRA - FDS Termination DRA - Already…" at bounding box center [568, 233] width 590 height 54
click at [821, 448] on button "Save" at bounding box center [830, 451] width 51 height 22
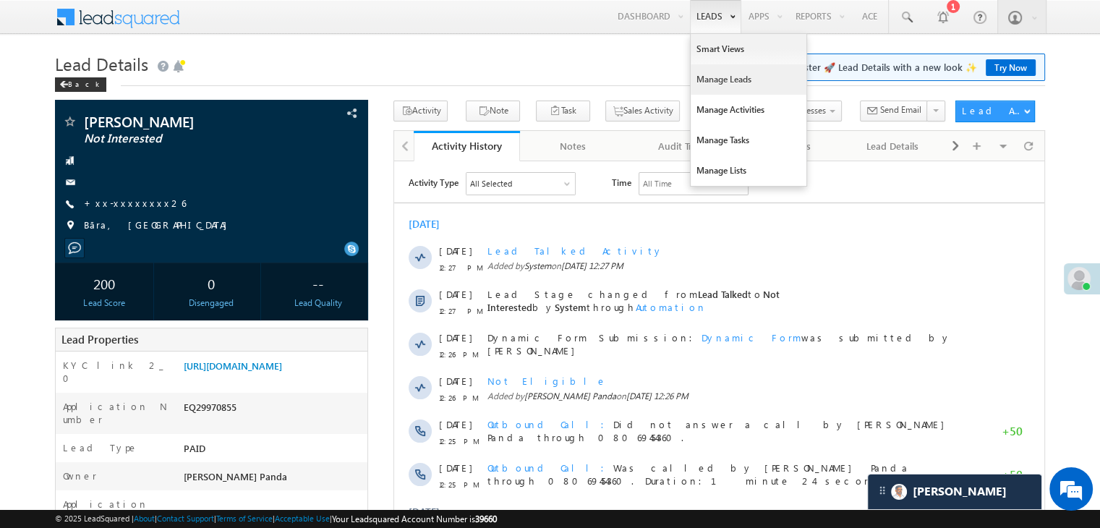
click at [718, 80] on link "Manage Leads" at bounding box center [749, 79] width 116 height 30
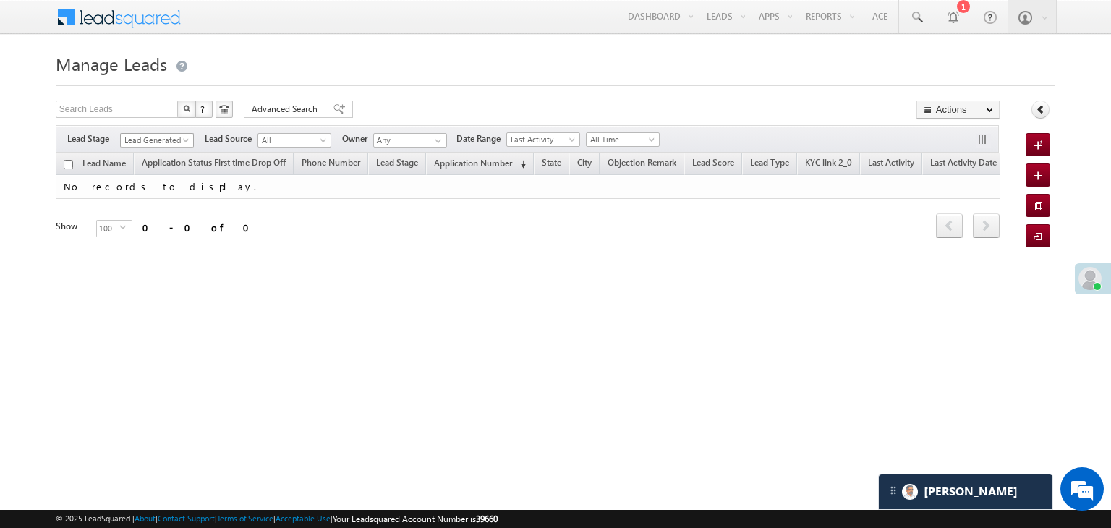
click at [185, 140] on span at bounding box center [188, 143] width 12 height 12
click at [163, 151] on link "All" at bounding box center [157, 156] width 73 height 13
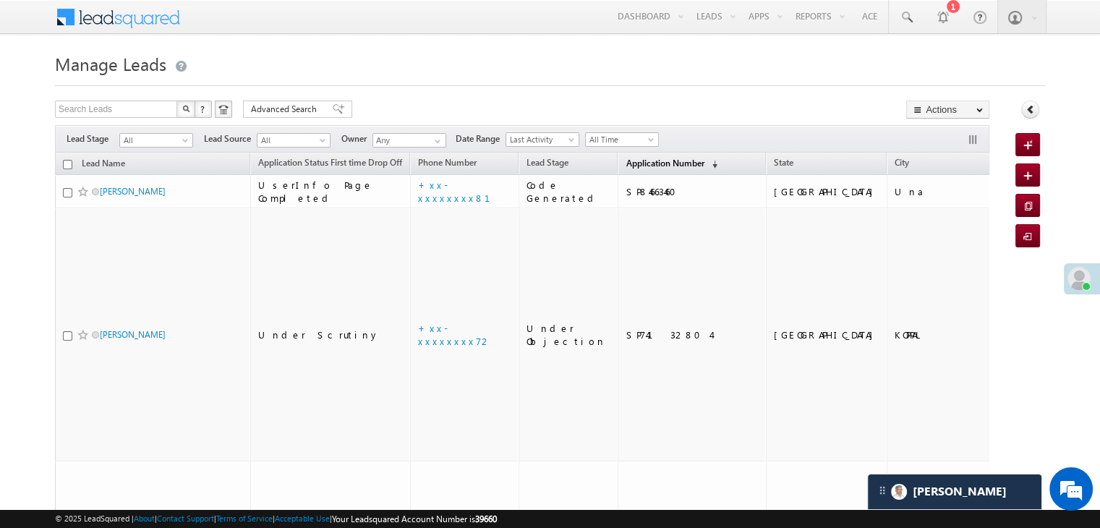
click at [626, 166] on span "Application Number" at bounding box center [665, 163] width 78 height 11
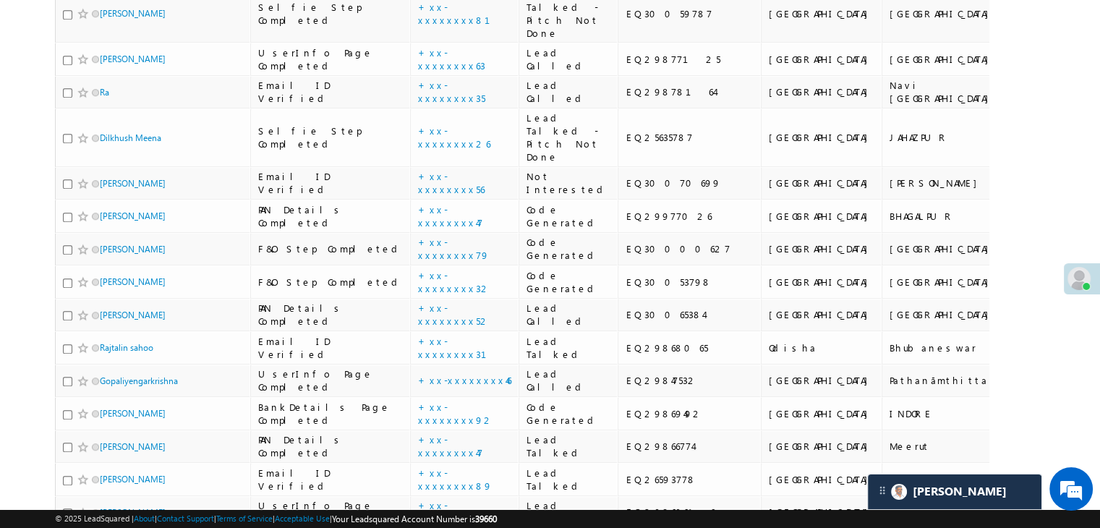
scroll to position [940, 0]
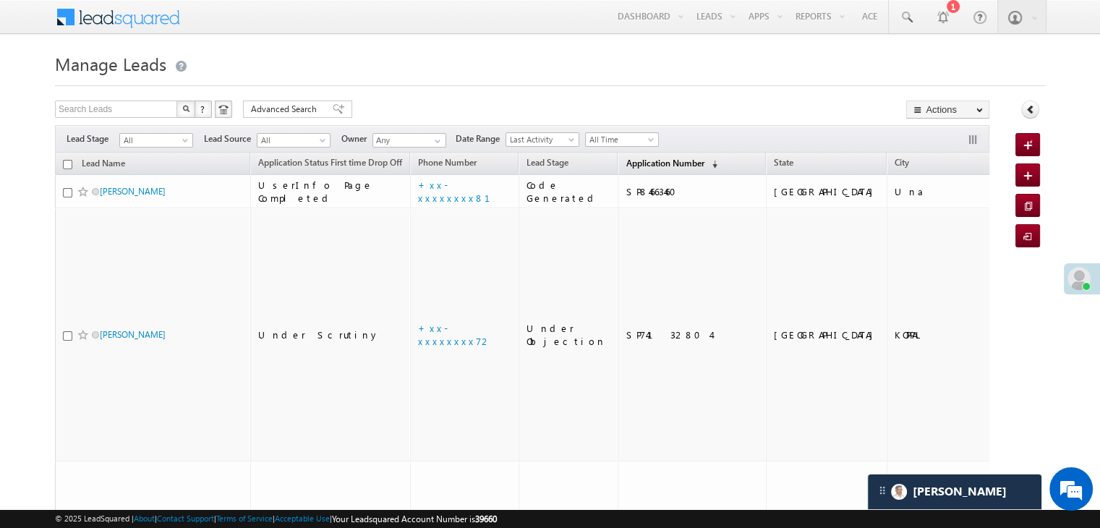
click at [626, 160] on span "Application Number" at bounding box center [665, 163] width 78 height 11
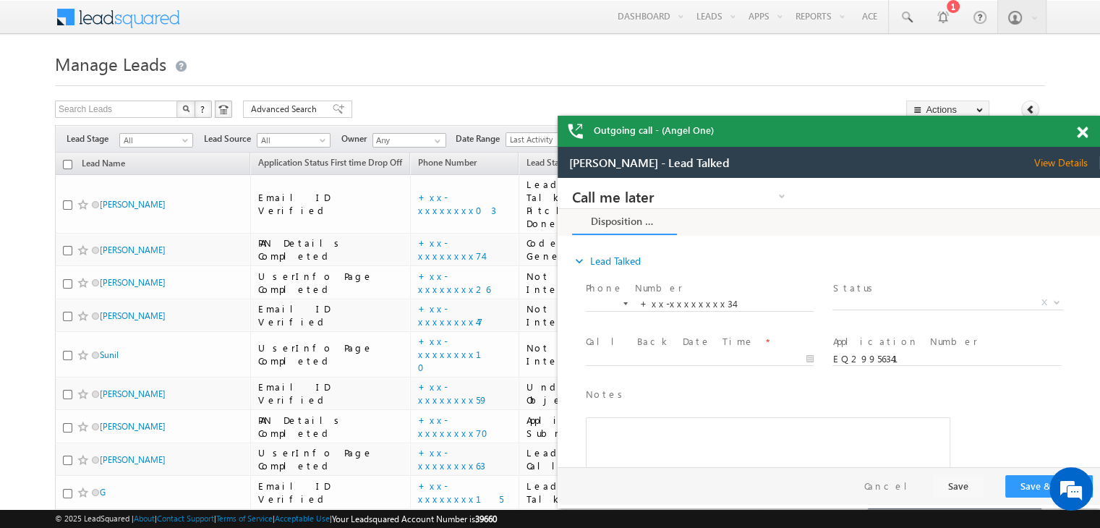
click at [1078, 133] on span at bounding box center [1082, 133] width 11 height 12
drag, startPoint x: 1078, startPoint y: 133, endPoint x: 1065, endPoint y: 129, distance: 13.7
click at [1078, 133] on span at bounding box center [1082, 133] width 11 height 12
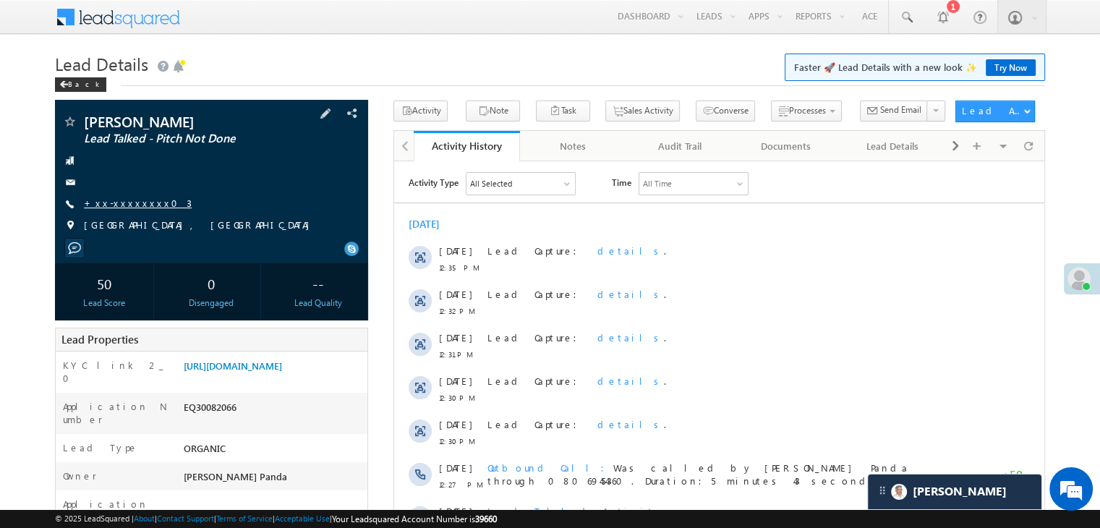
click at [129, 200] on link "+xx-xxxxxxxx03" at bounding box center [138, 203] width 108 height 12
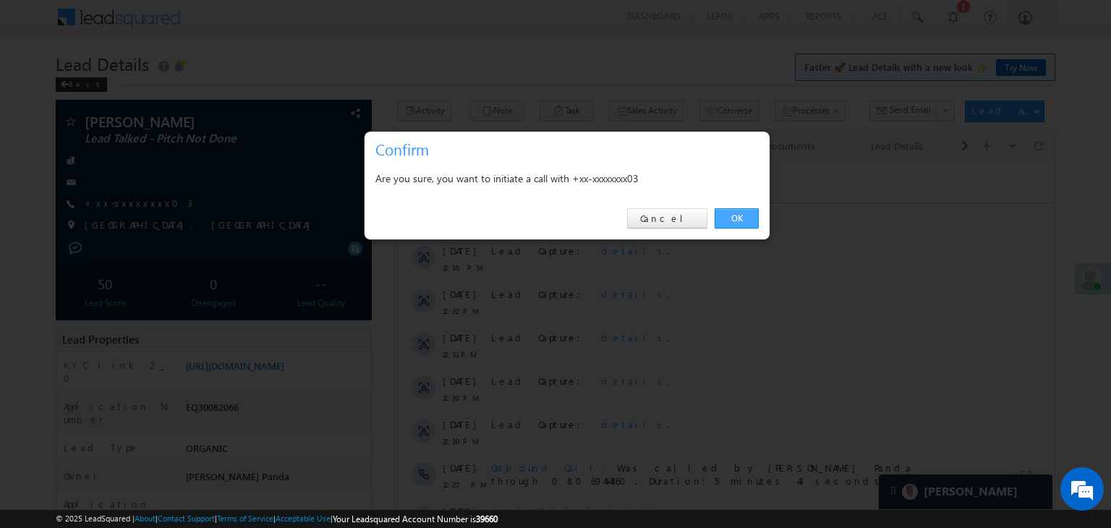
click at [734, 221] on link "OK" at bounding box center [737, 218] width 44 height 20
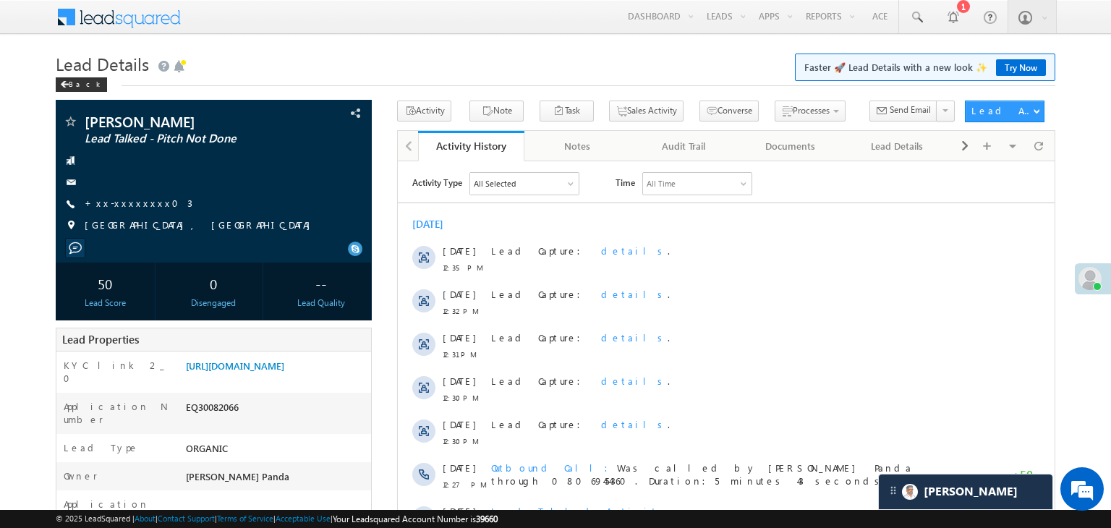
click at [738, 219] on div "[DATE]" at bounding box center [726, 223] width 657 height 13
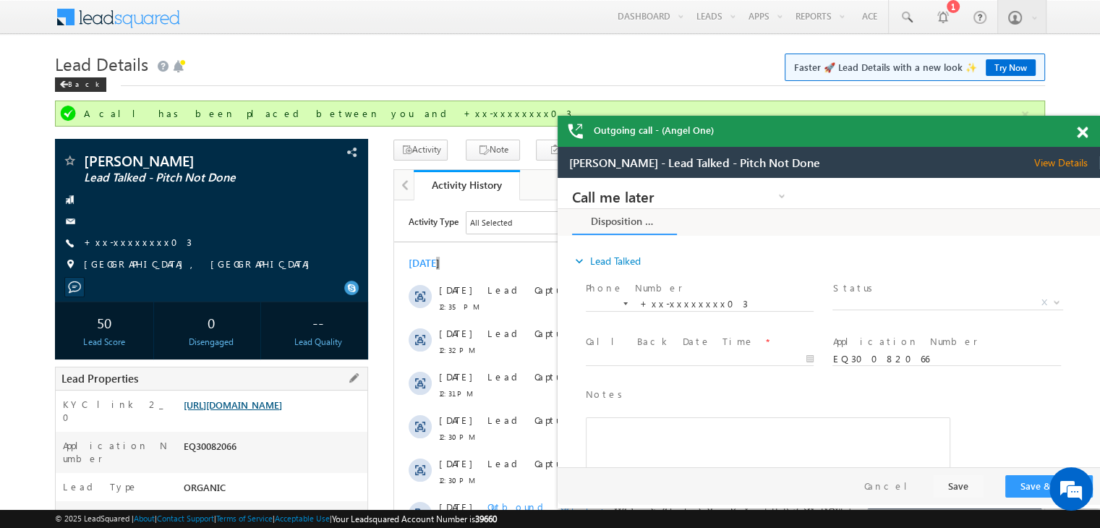
click at [282, 411] on link "[URL][DOMAIN_NAME]" at bounding box center [233, 405] width 98 height 12
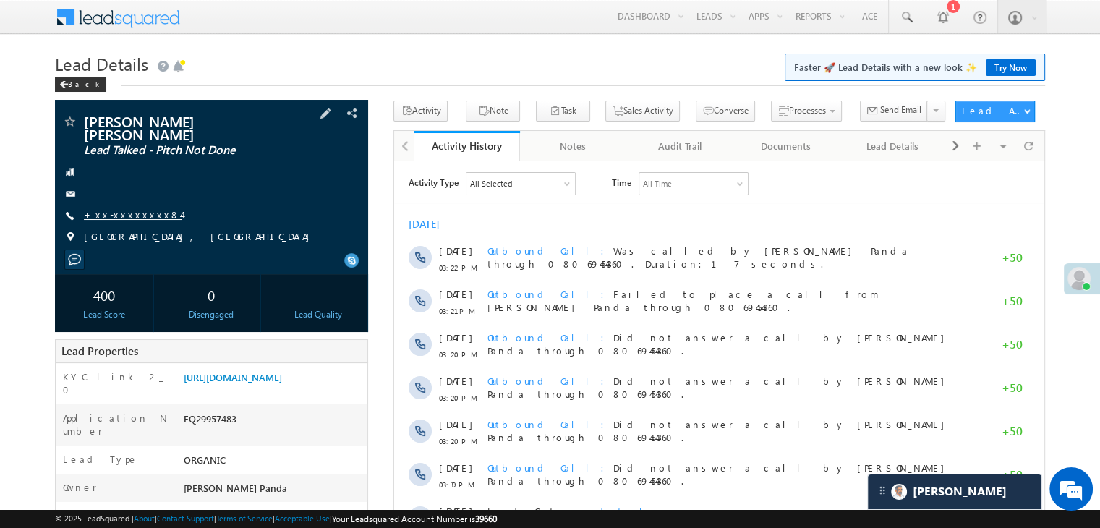
click at [124, 208] on link "+xx-xxxxxxxx84" at bounding box center [133, 214] width 98 height 12
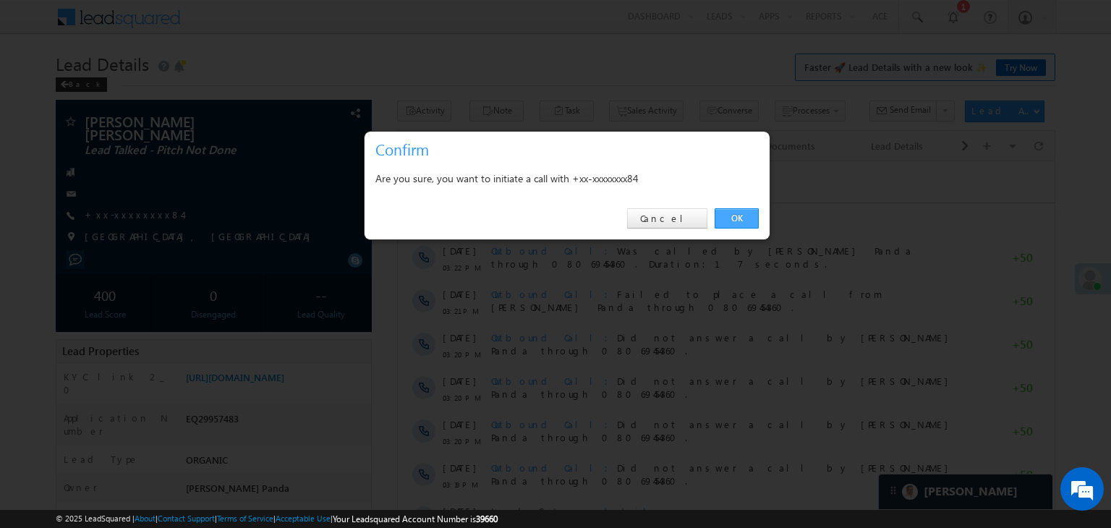
click at [736, 220] on link "OK" at bounding box center [737, 218] width 44 height 20
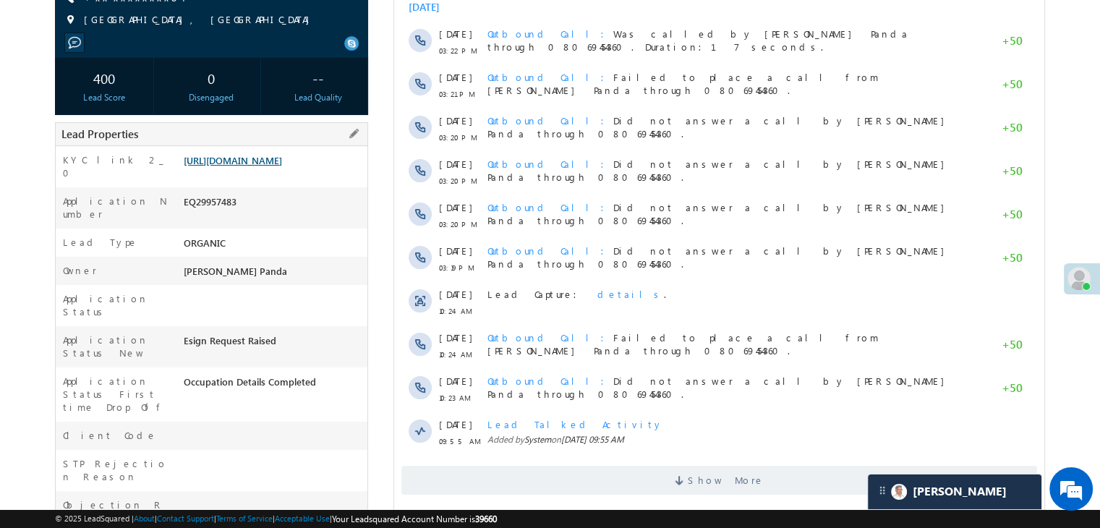
scroll to position [255, 0]
click at [281, 155] on link "https://angelbroking1-pk3em7sa.customui-test.leadsquared.com?leadId=c96b7df7-04…" at bounding box center [233, 161] width 98 height 12
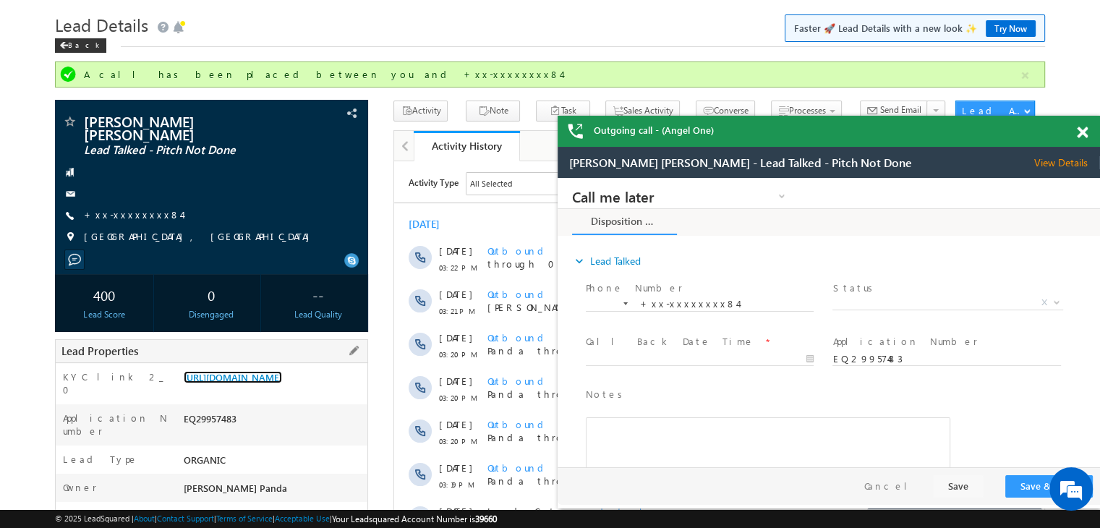
scroll to position [38, 0]
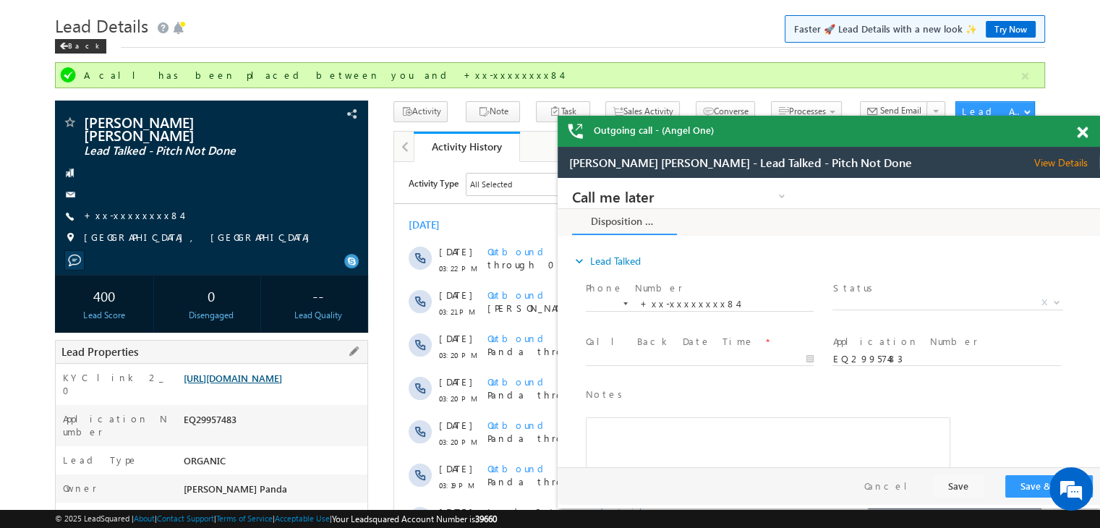
click at [282, 383] on link "[URL][DOMAIN_NAME]" at bounding box center [233, 378] width 98 height 12
click at [262, 383] on link "[URL][DOMAIN_NAME]" at bounding box center [233, 378] width 98 height 12
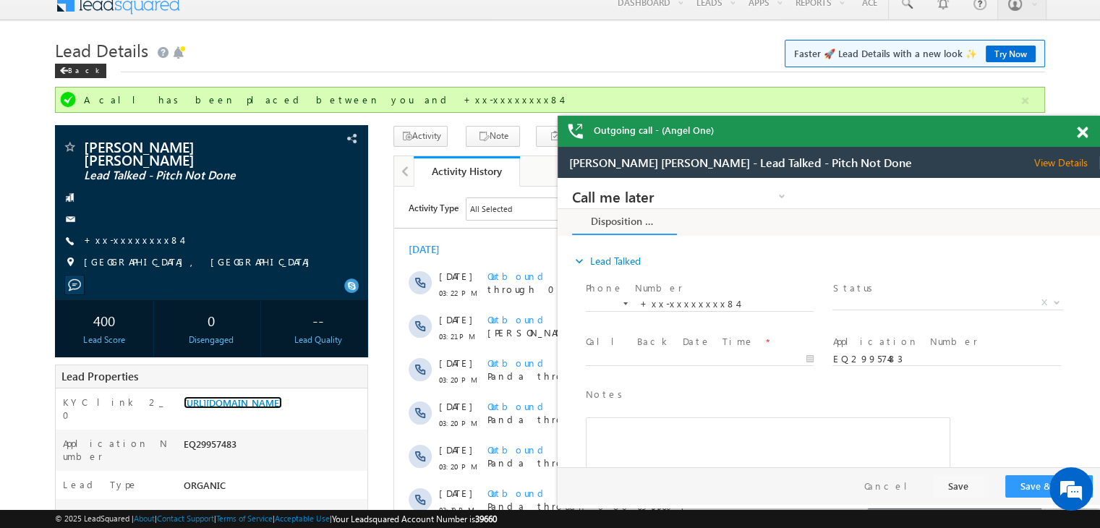
scroll to position [0, 0]
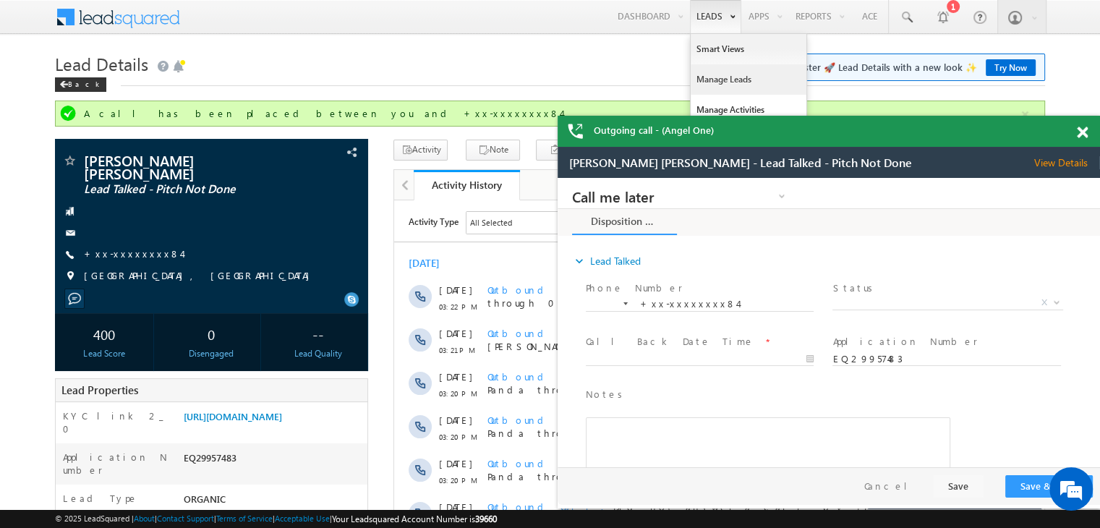
click at [709, 78] on link "Manage Leads" at bounding box center [749, 79] width 116 height 30
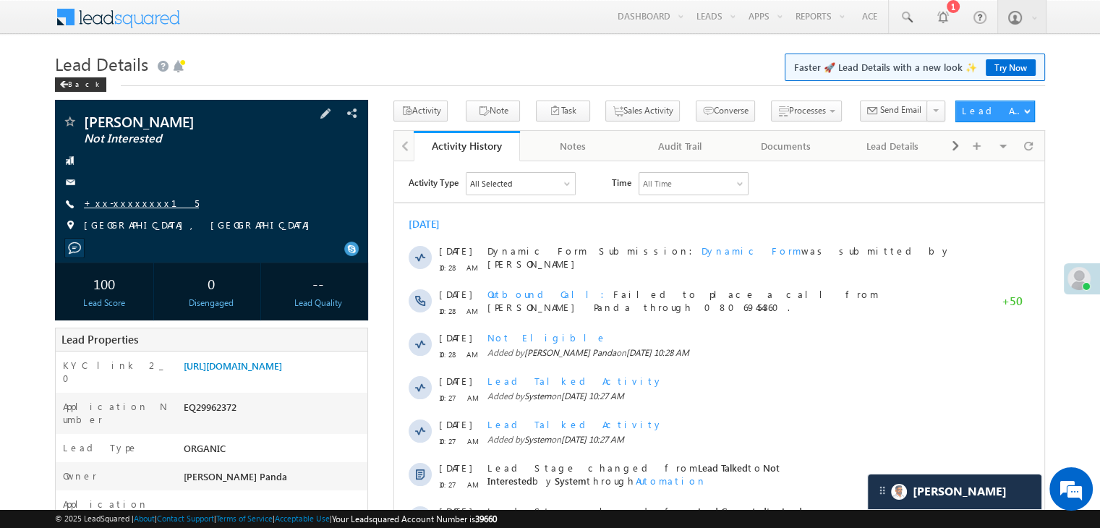
click at [119, 203] on link "+xx-xxxxxxxx15" at bounding box center [141, 203] width 115 height 12
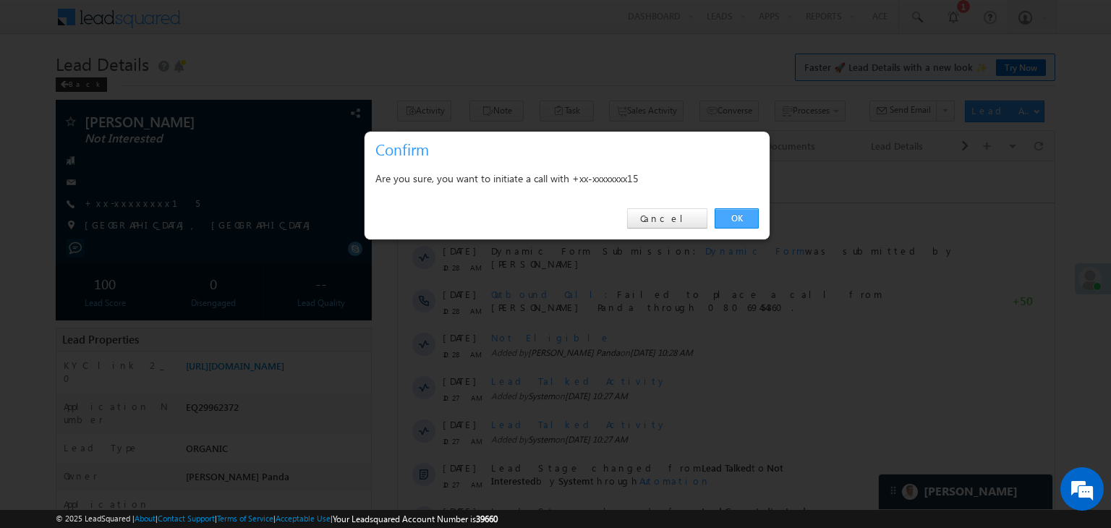
click at [726, 218] on link "OK" at bounding box center [737, 218] width 44 height 20
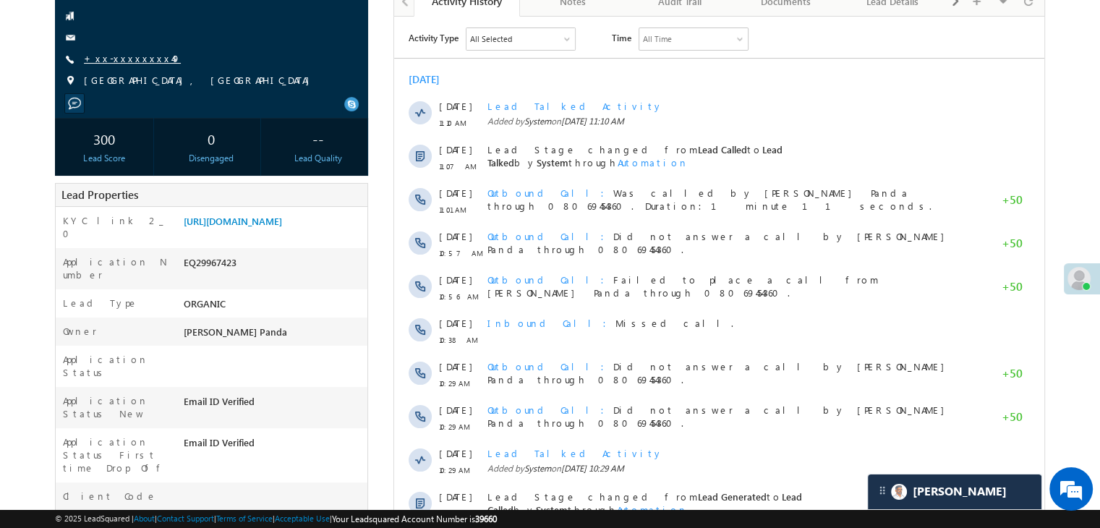
click at [119, 56] on link "+xx-xxxxxxxx49" at bounding box center [132, 58] width 97 height 12
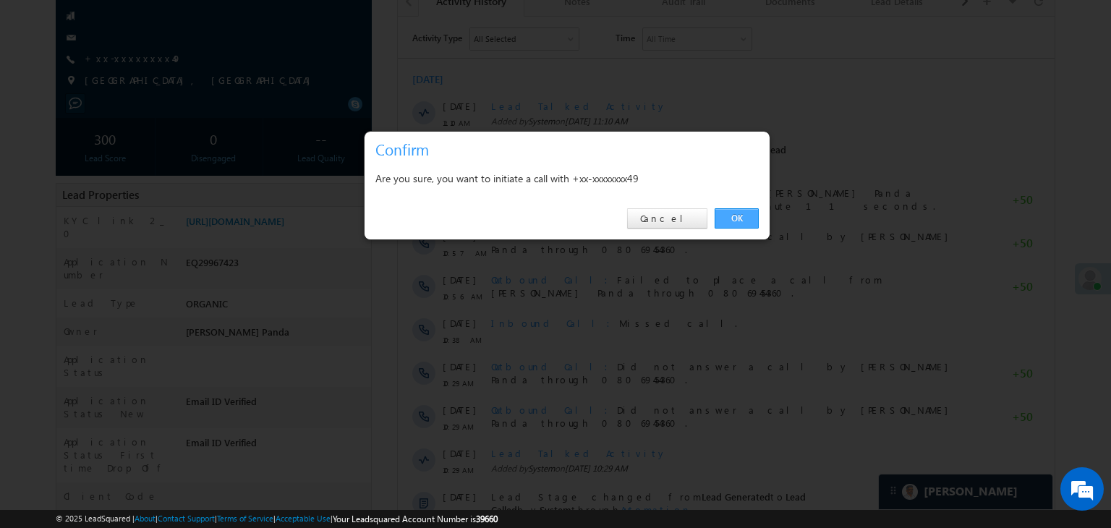
click at [741, 218] on link "OK" at bounding box center [737, 218] width 44 height 20
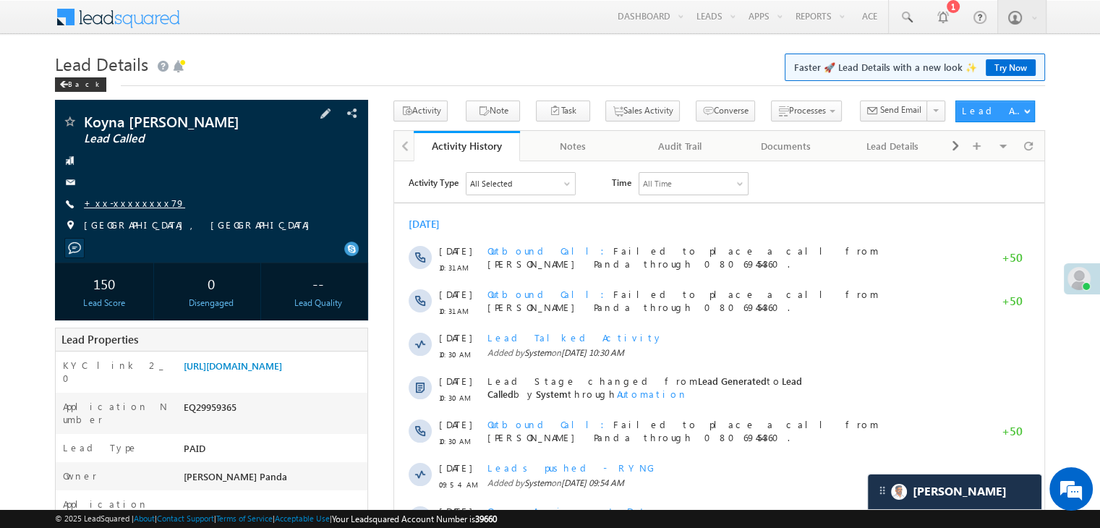
click at [119, 205] on link "+xx-xxxxxxxx79" at bounding box center [134, 203] width 101 height 12
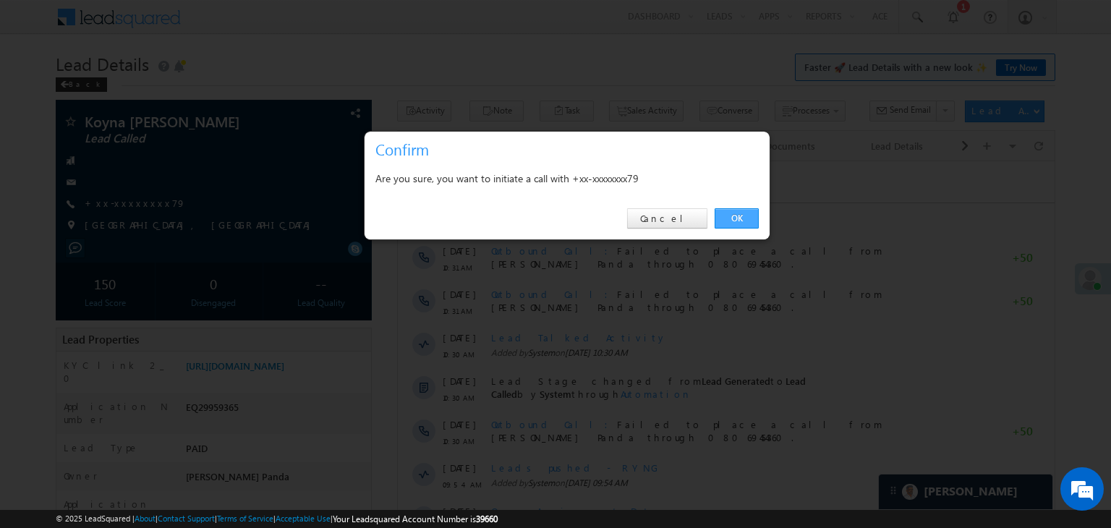
click at [737, 218] on link "OK" at bounding box center [737, 218] width 44 height 20
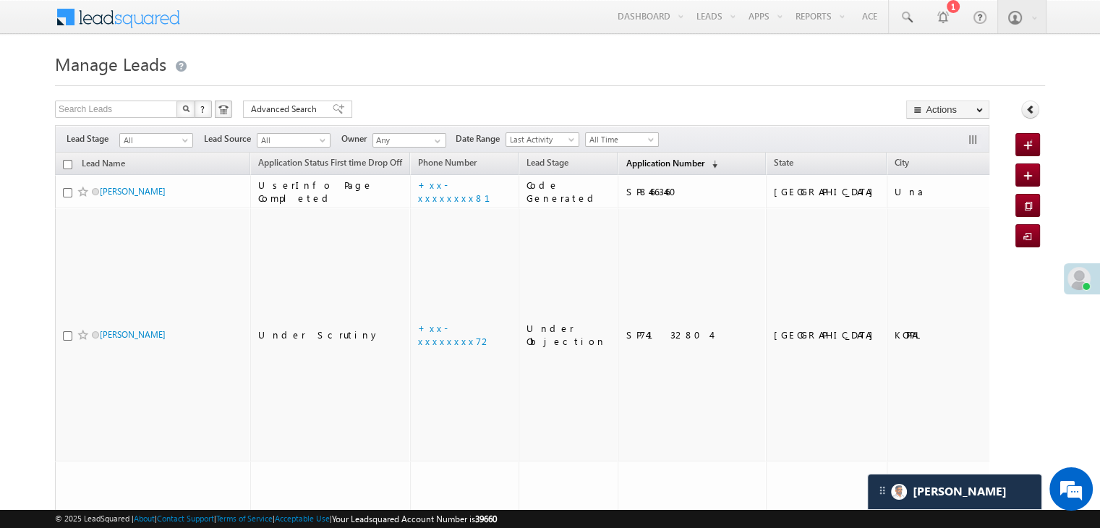
click at [629, 163] on span "Application Number" at bounding box center [665, 163] width 78 height 11
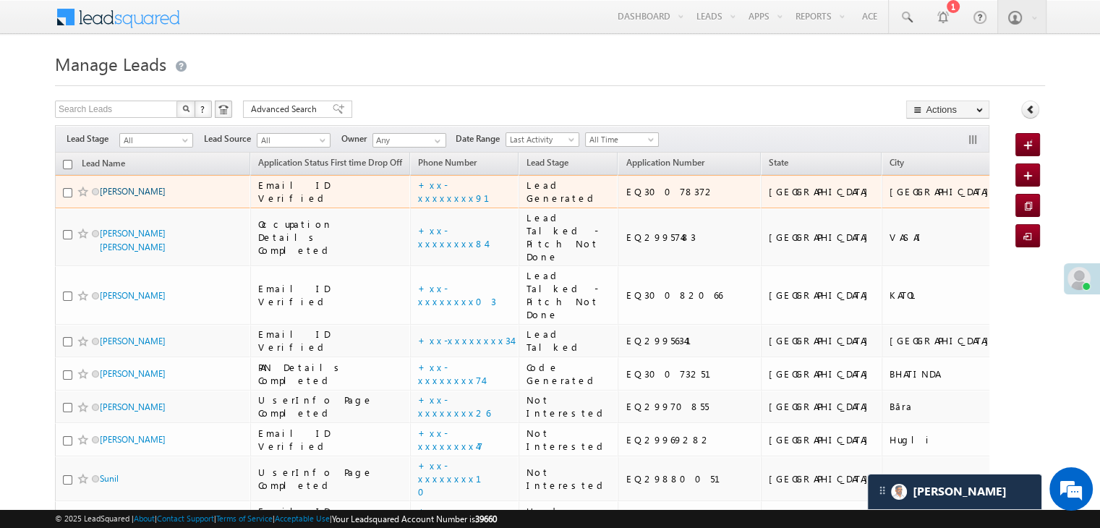
click at [122, 197] on link "[PERSON_NAME]" at bounding box center [133, 191] width 66 height 11
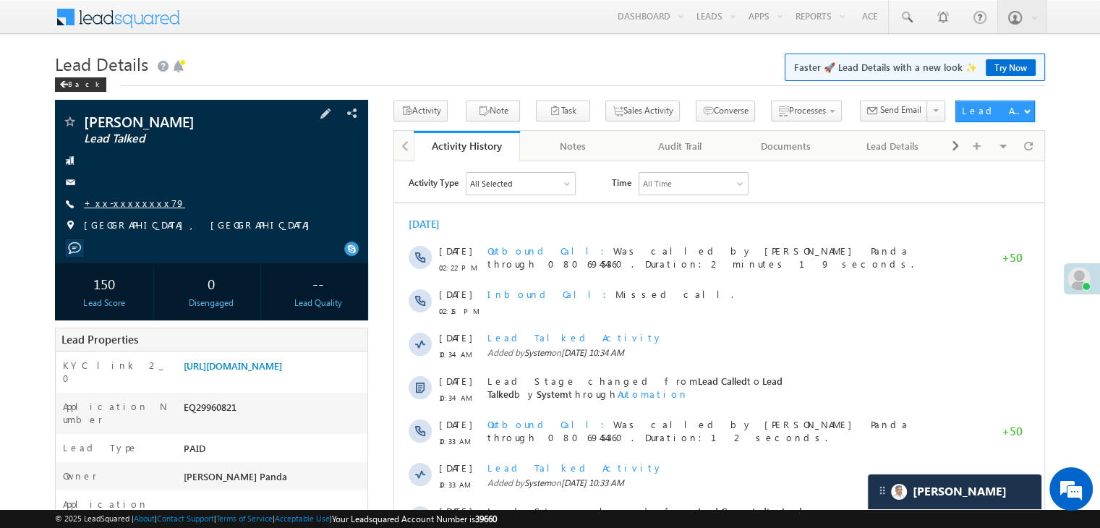
click at [137, 203] on link "+xx-xxxxxxxx79" at bounding box center [134, 203] width 101 height 12
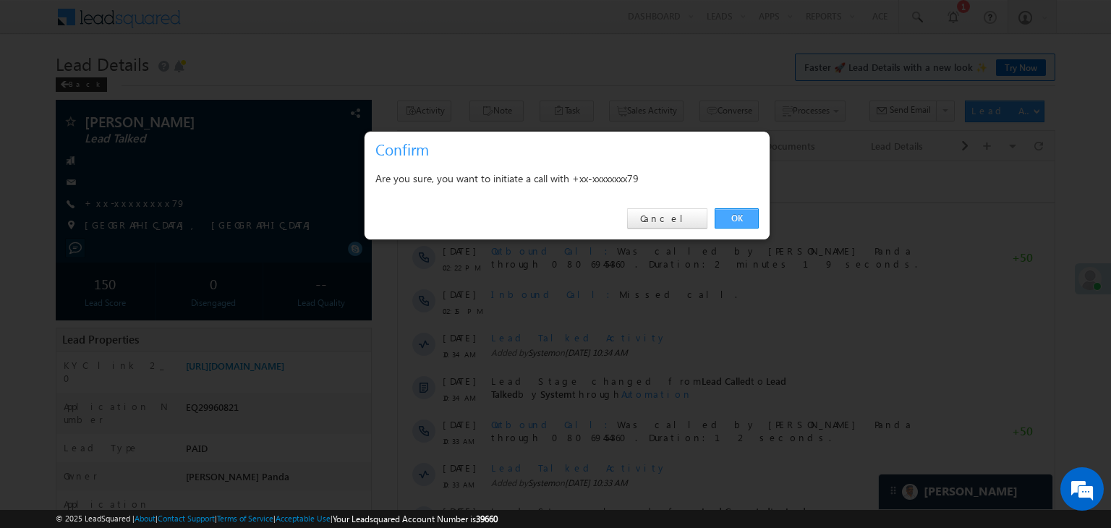
click at [734, 215] on link "OK" at bounding box center [737, 218] width 44 height 20
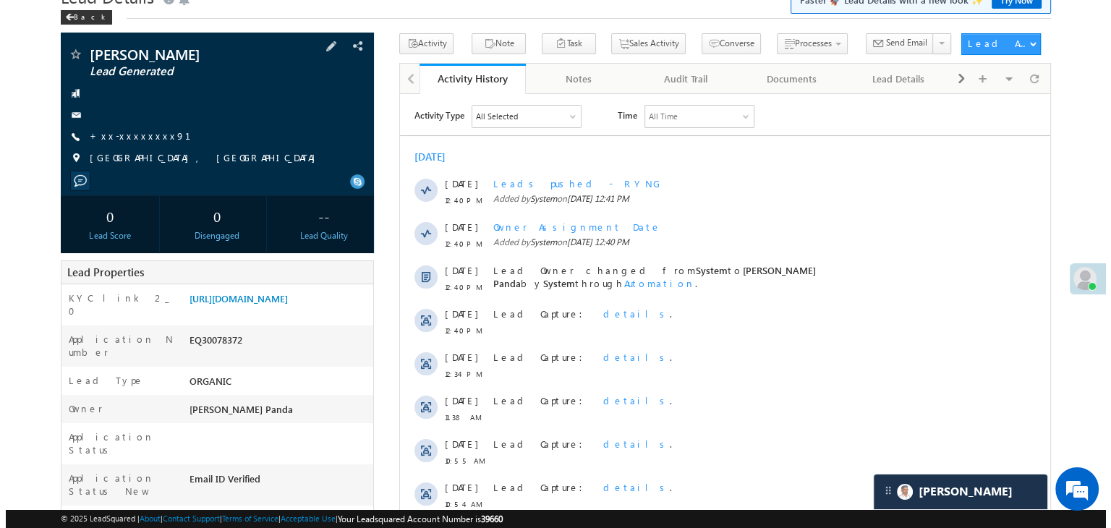
scroll to position [145, 0]
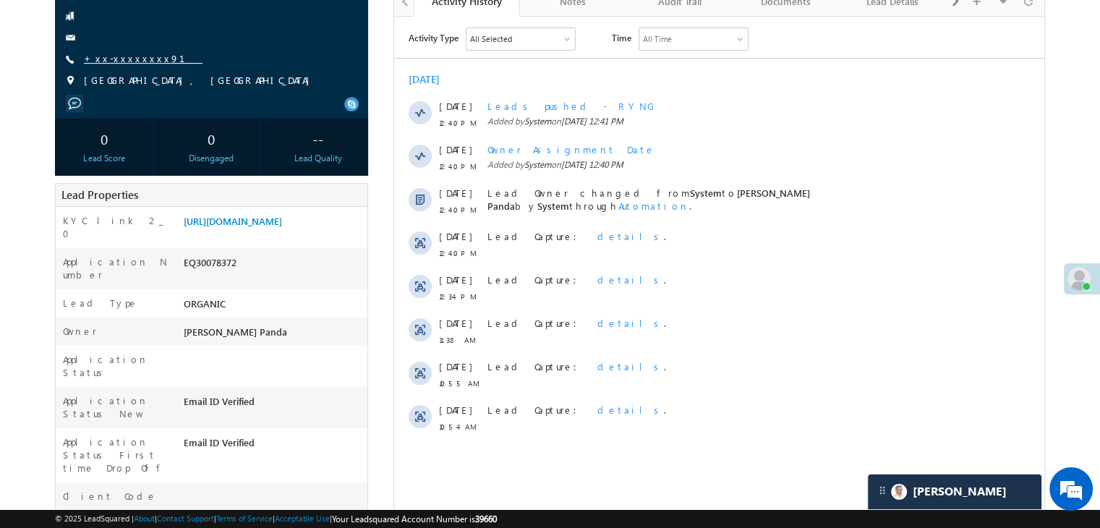
click at [119, 60] on link "+xx-xxxxxxxx91" at bounding box center [143, 58] width 119 height 12
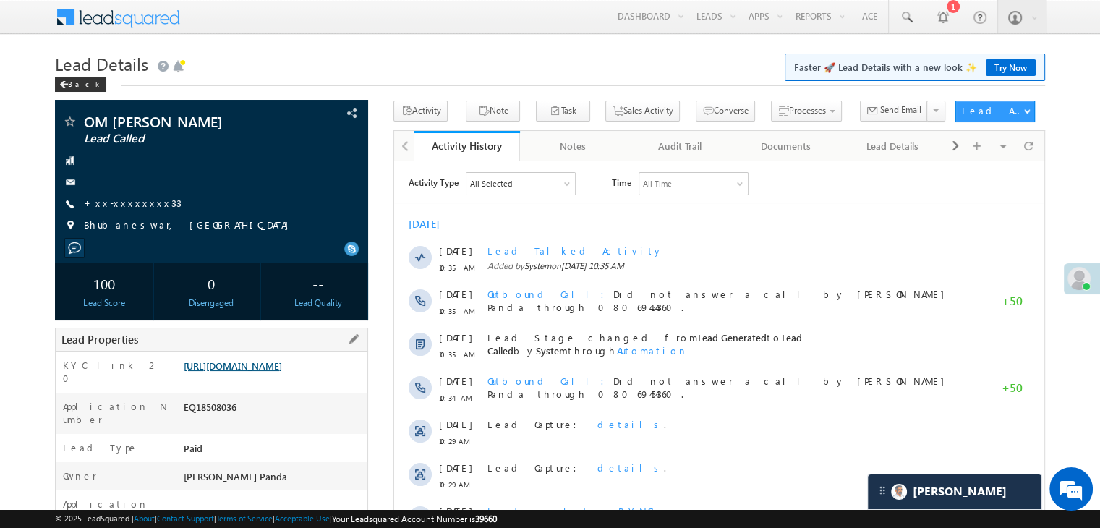
click at [246, 372] on link "[URL][DOMAIN_NAME]" at bounding box center [233, 366] width 98 height 12
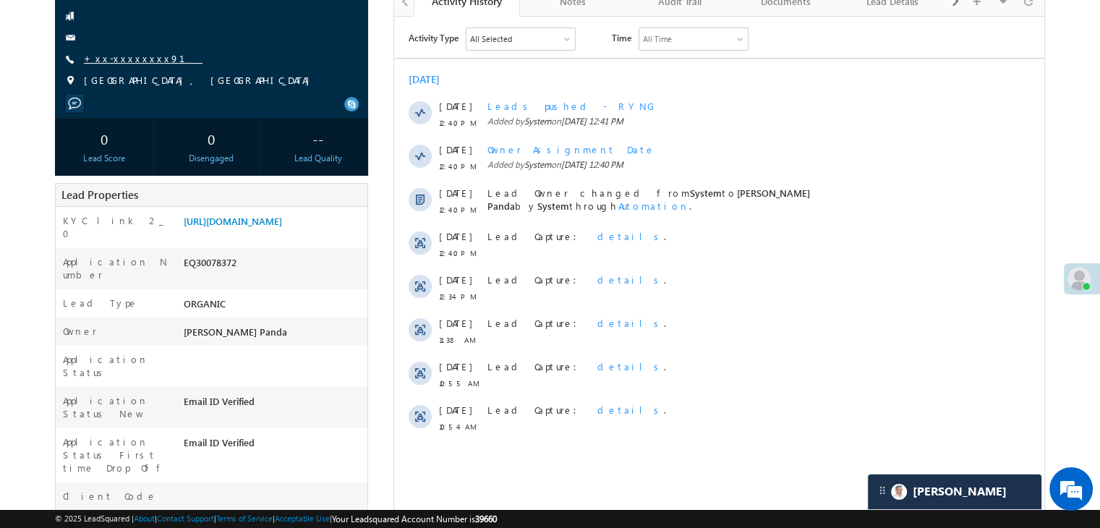
click at [116, 56] on link "+xx-xxxxxxxx91" at bounding box center [143, 58] width 119 height 12
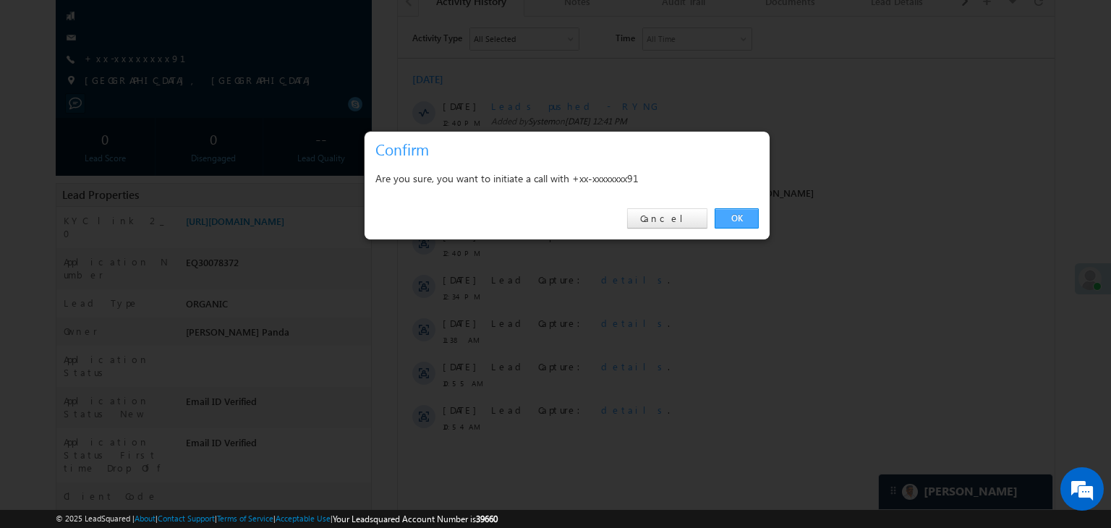
click at [739, 216] on link "OK" at bounding box center [737, 218] width 44 height 20
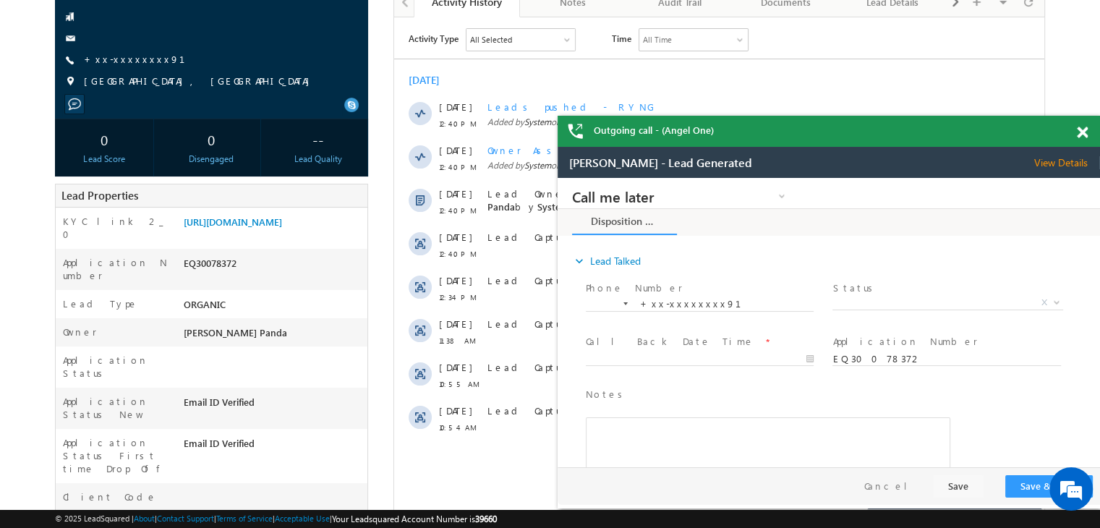
click at [109, 67] on span "+xx-xxxxxxxx91" at bounding box center [143, 60] width 119 height 14
click at [116, 61] on link "+xx-xxxxxxxx91" at bounding box center [143, 59] width 119 height 12
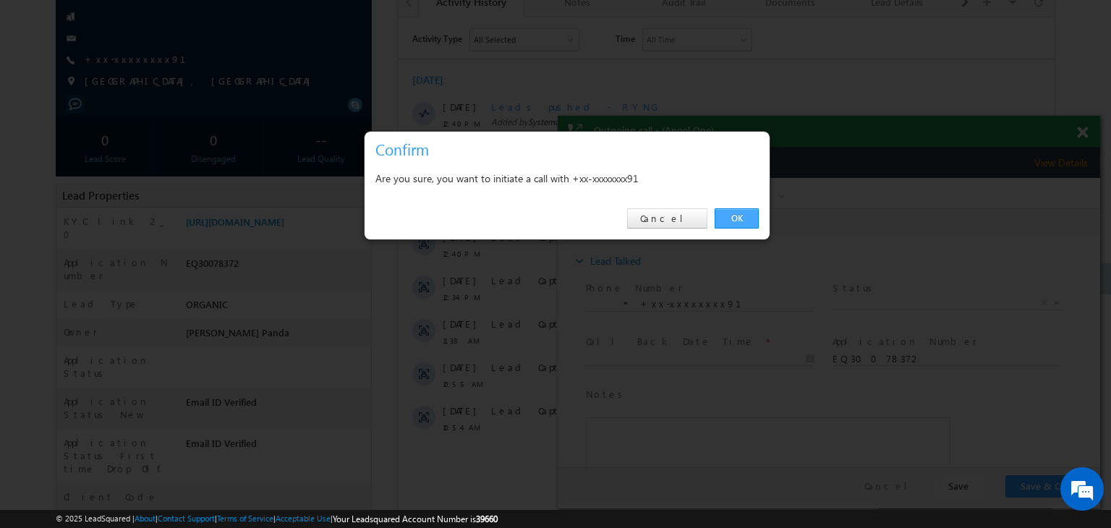
click at [736, 214] on link "OK" at bounding box center [737, 218] width 44 height 20
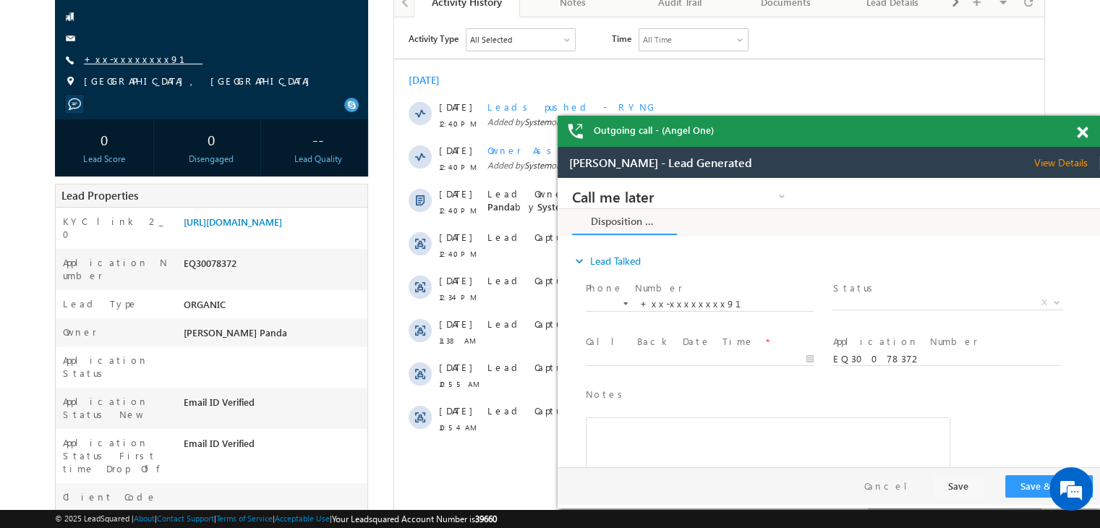
click at [123, 63] on link "+xx-xxxxxxxx91" at bounding box center [143, 59] width 119 height 12
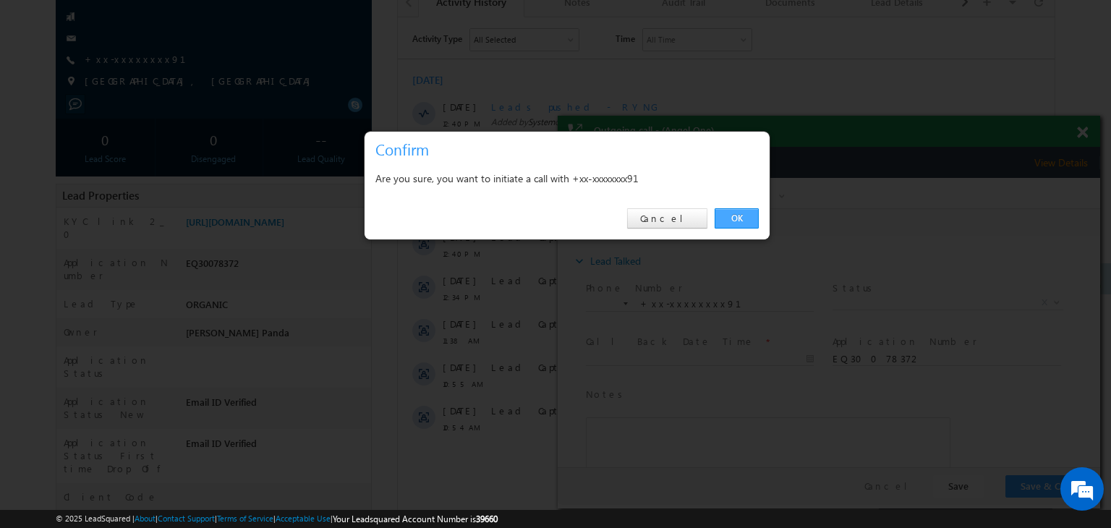
click at [741, 215] on link "OK" at bounding box center [737, 218] width 44 height 20
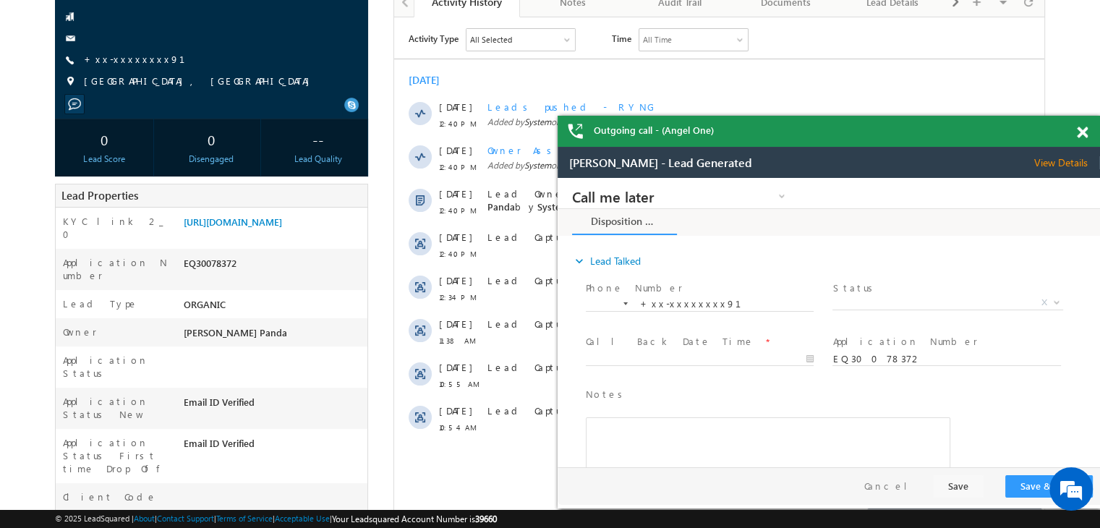
click at [1084, 132] on span at bounding box center [1082, 133] width 11 height 12
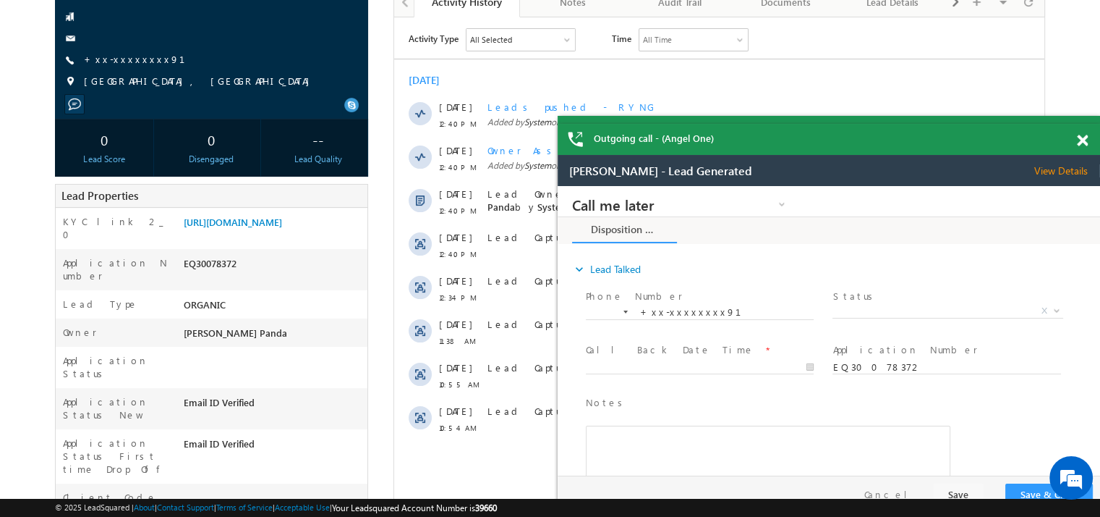
drag, startPoint x: 851, startPoint y: 154, endPoint x: 761, endPoint y: 101, distance: 104.5
click at [747, 124] on div "Outgoing call - (Angel One)" at bounding box center [829, 139] width 543 height 31
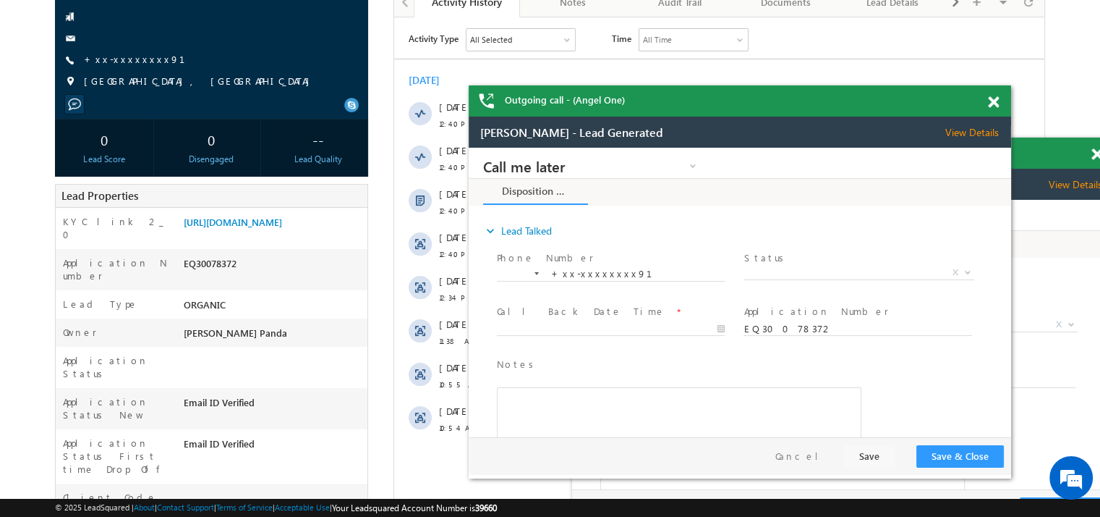
click at [995, 103] on span at bounding box center [993, 102] width 11 height 12
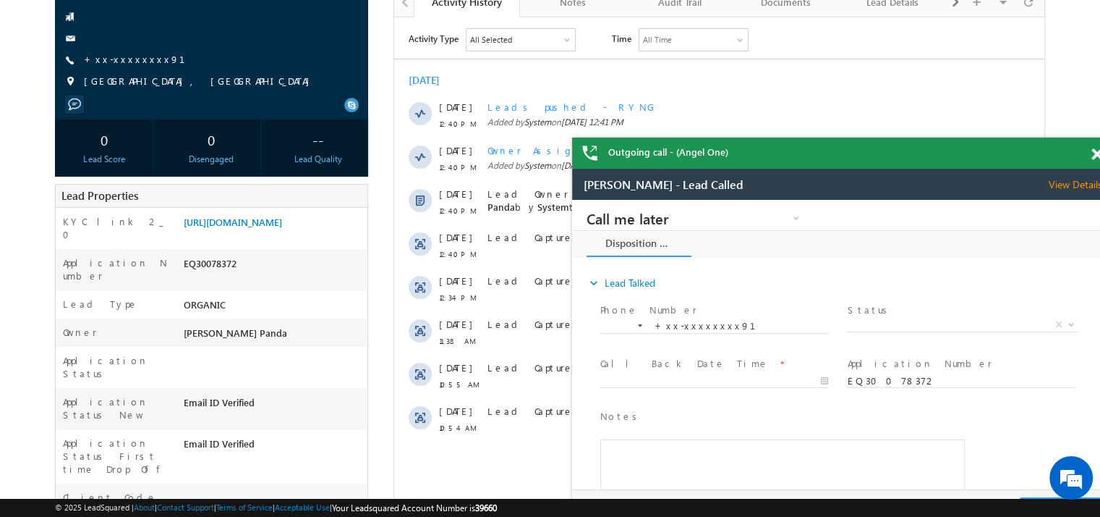
click at [1094, 154] on span at bounding box center [1097, 154] width 11 height 12
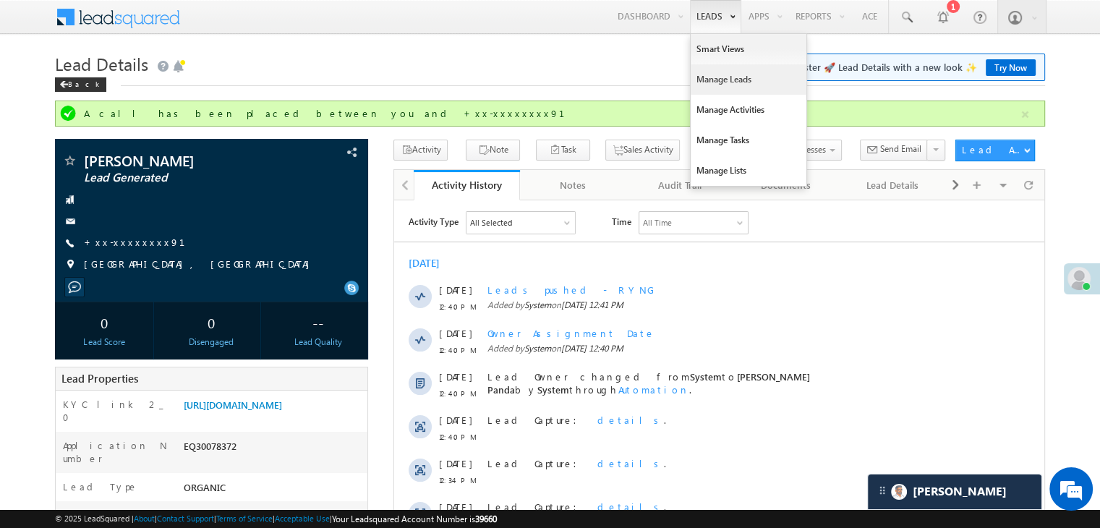
click at [706, 76] on link "Manage Leads" at bounding box center [749, 79] width 116 height 30
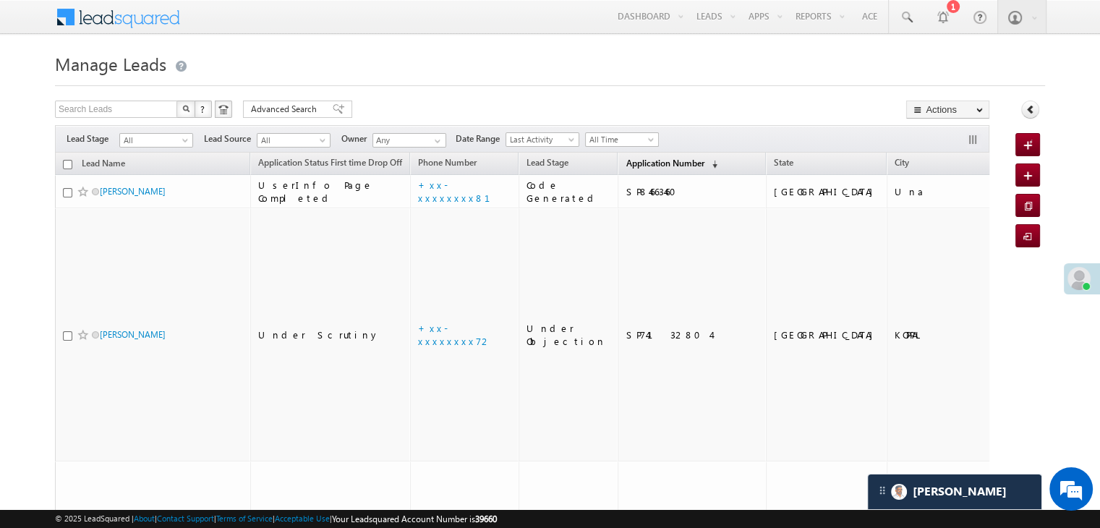
click at [648, 163] on span "Application Number" at bounding box center [665, 163] width 78 height 11
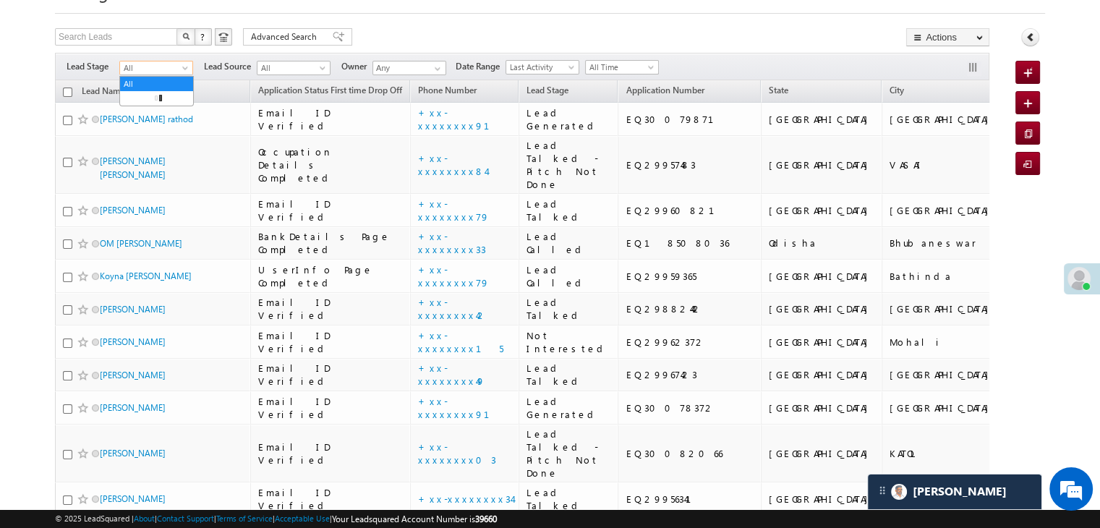
click at [182, 70] on span at bounding box center [187, 71] width 12 height 12
click at [169, 96] on link "Lead Generated" at bounding box center [156, 98] width 73 height 13
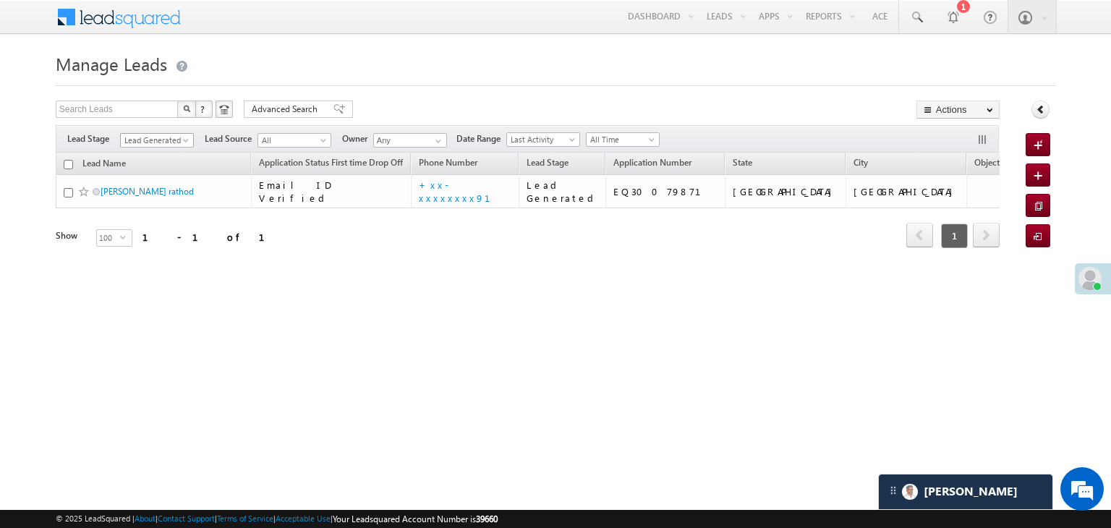
click at [195, 137] on div "Filters Lead Stage All Lead Generated Lead Talked - Pitch Not Done Lead Talked …" at bounding box center [527, 138] width 943 height 27
click at [191, 137] on span at bounding box center [188, 143] width 12 height 12
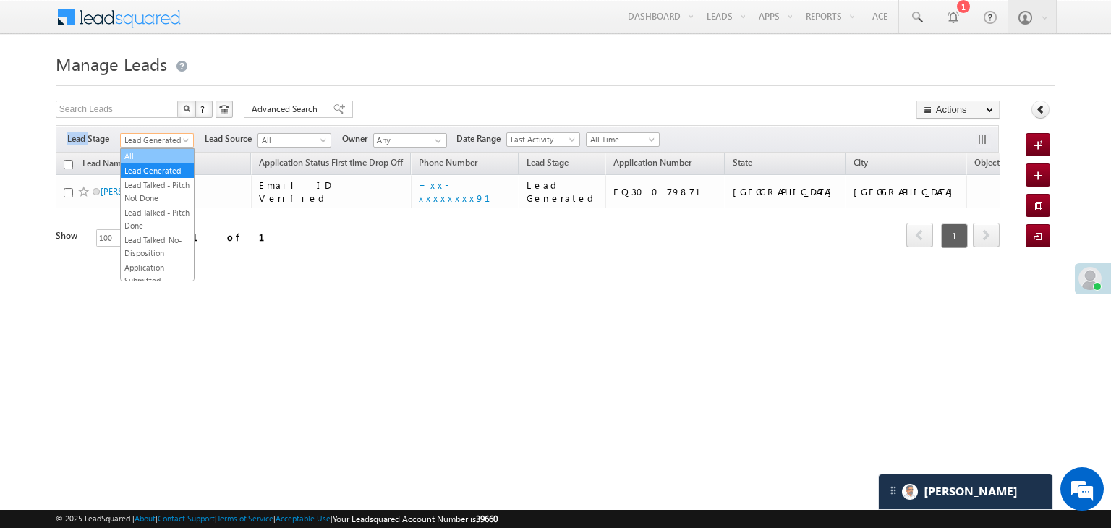
click at [157, 151] on link "All" at bounding box center [157, 156] width 73 height 13
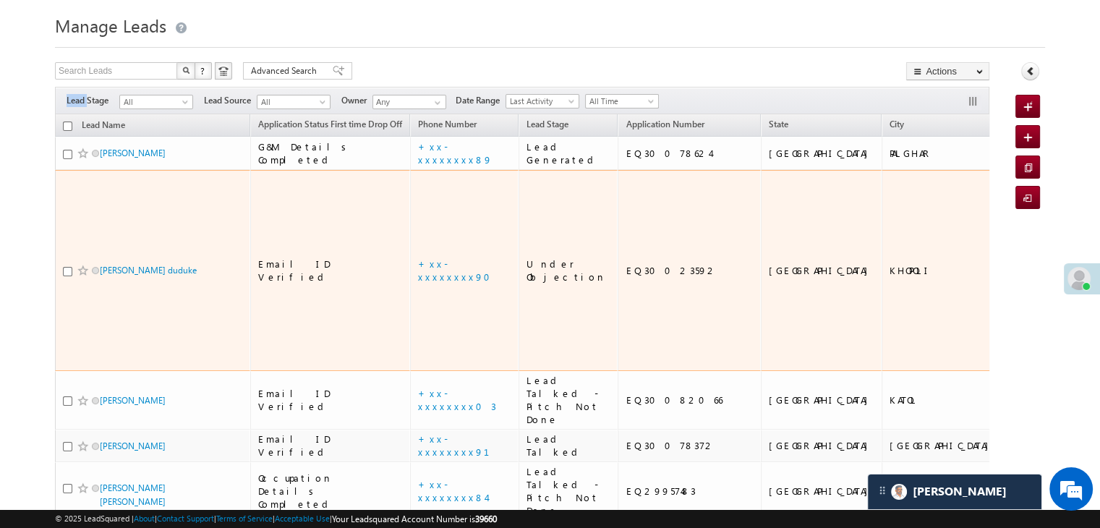
scroll to position [72, 0]
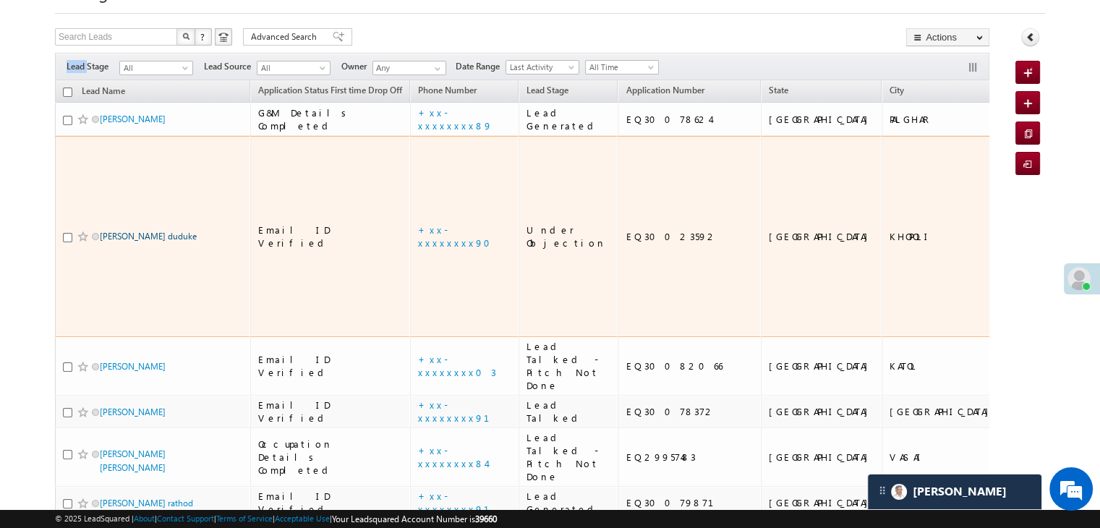
click at [138, 242] on link "Farhan khalil duduke" at bounding box center [148, 236] width 97 height 11
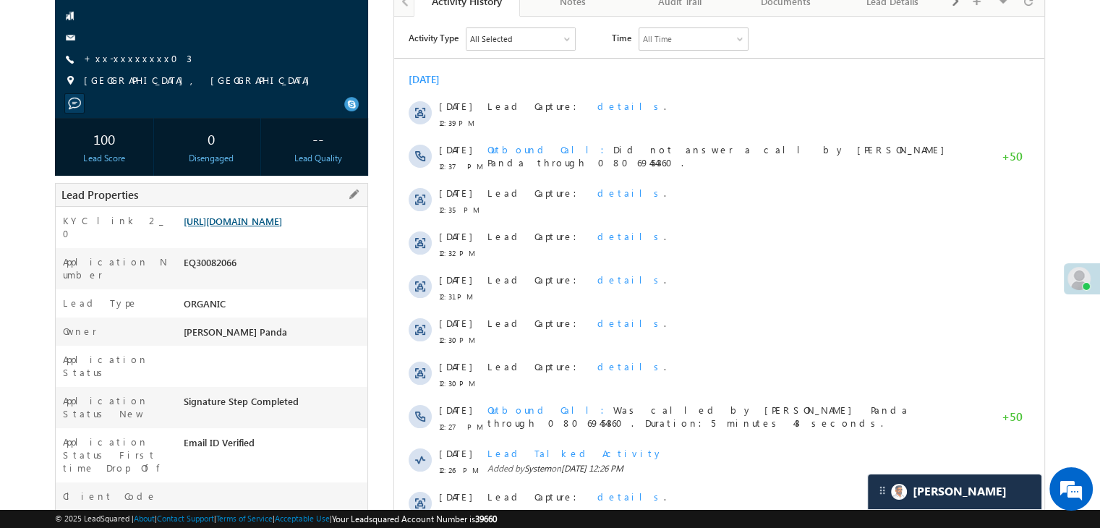
click at [282, 227] on link "https://angelbroking1-pk3em7sa.customui-test.leadsquared.com?leadId=fbd130bf-a4…" at bounding box center [233, 221] width 98 height 12
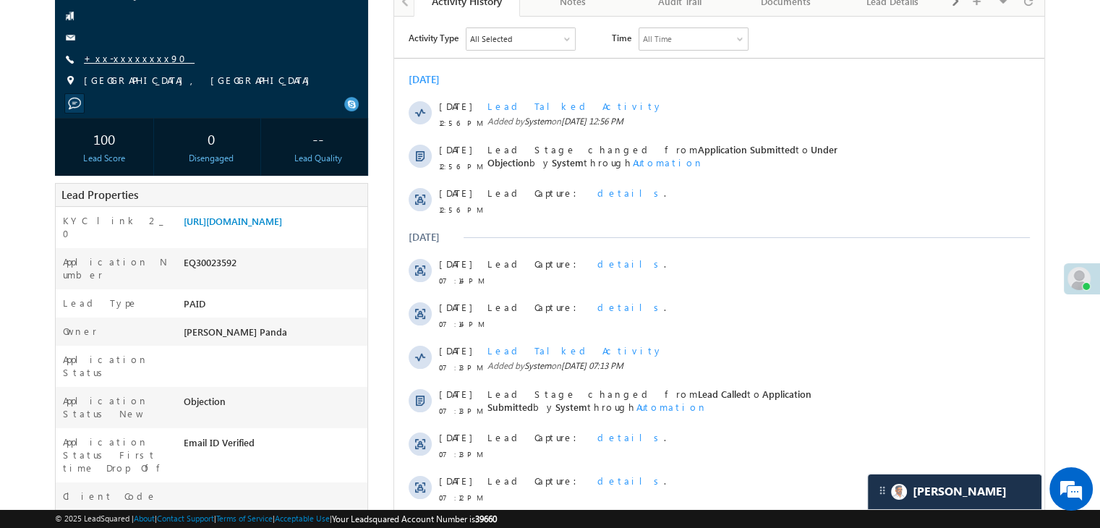
click at [125, 59] on link "+xx-xxxxxxxx90" at bounding box center [139, 58] width 111 height 12
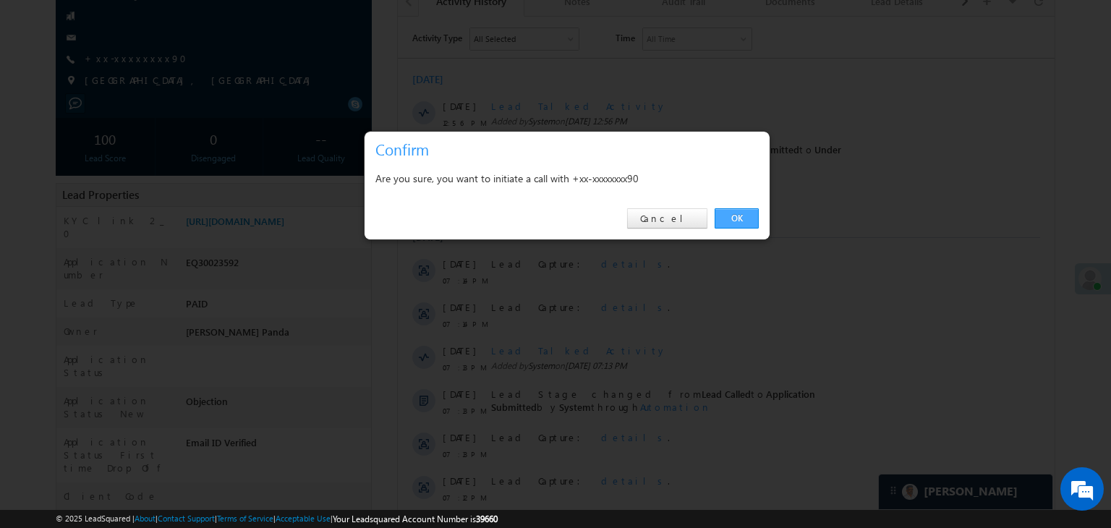
drag, startPoint x: 738, startPoint y: 216, endPoint x: 341, endPoint y: 197, distance: 396.9
click at [738, 216] on link "OK" at bounding box center [737, 218] width 44 height 20
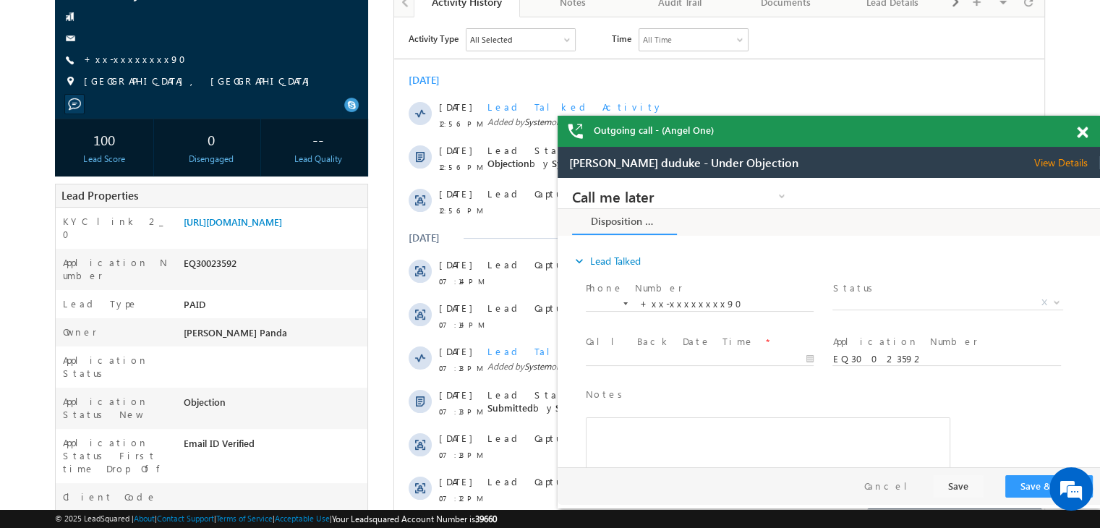
click at [1083, 131] on span at bounding box center [1082, 133] width 11 height 12
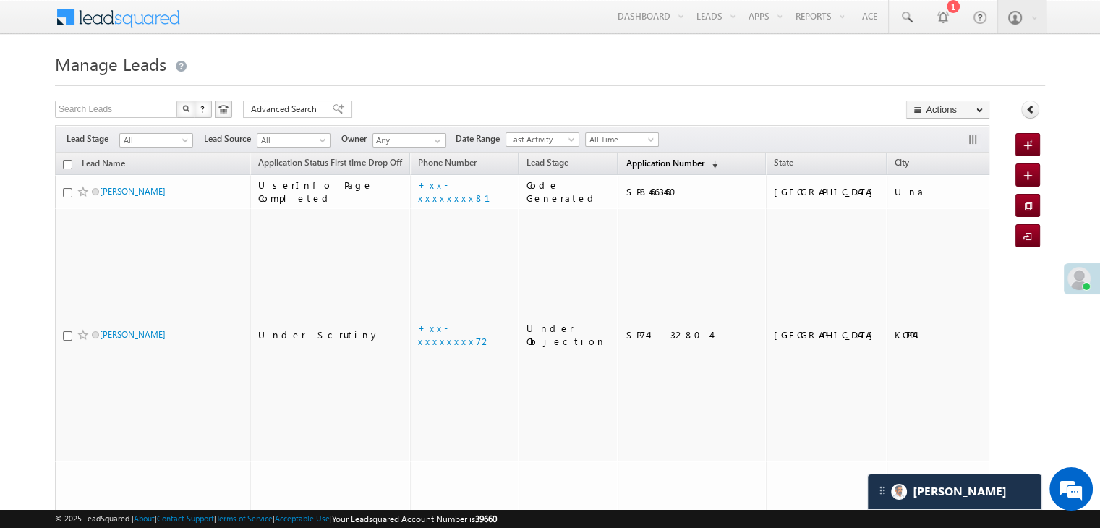
click at [622, 171] on link "Application Number (sorted descending)" at bounding box center [671, 164] width 106 height 19
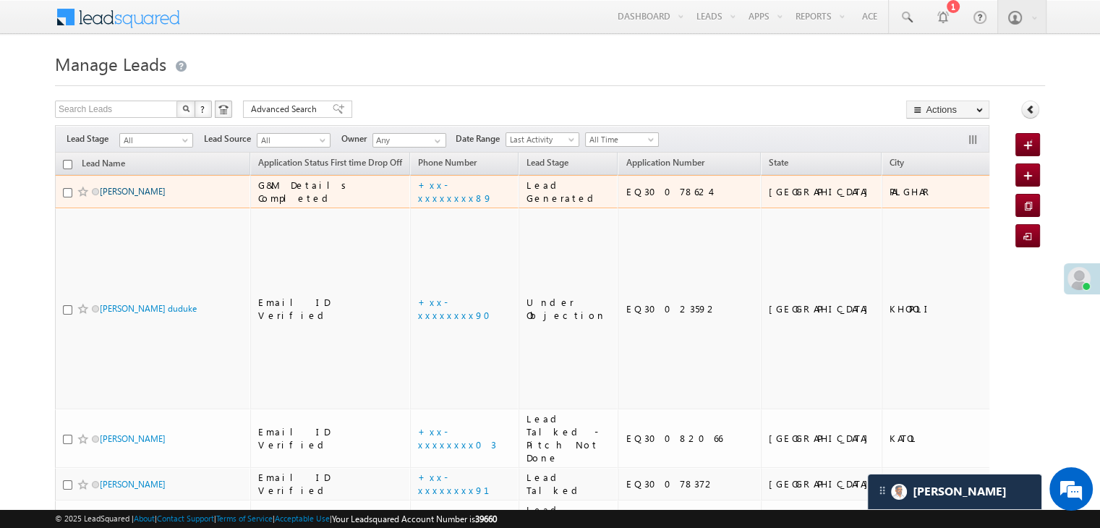
click at [124, 197] on link "Avinash nivdange" at bounding box center [133, 191] width 66 height 11
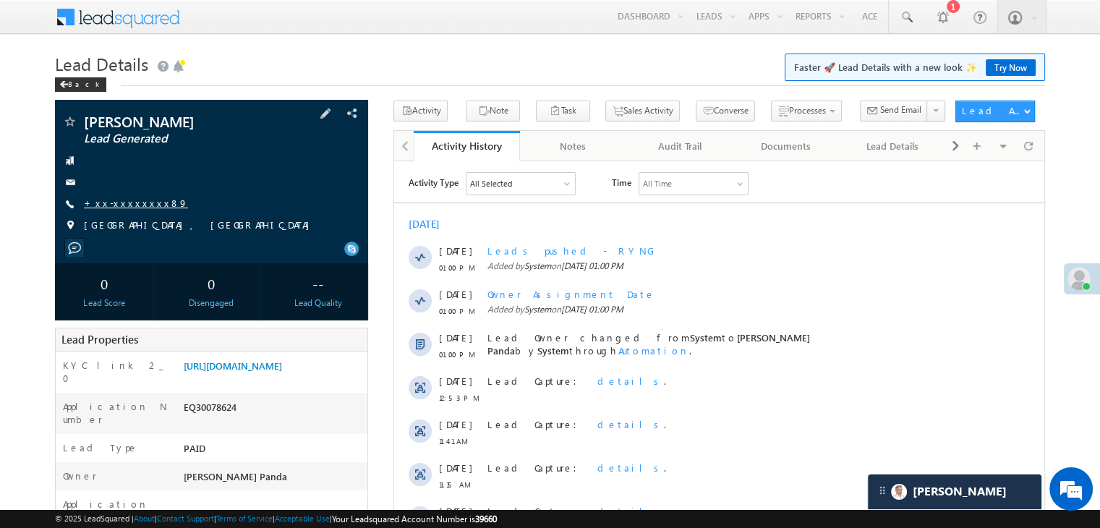
click at [113, 208] on link "+xx-xxxxxxxx89" at bounding box center [136, 203] width 104 height 12
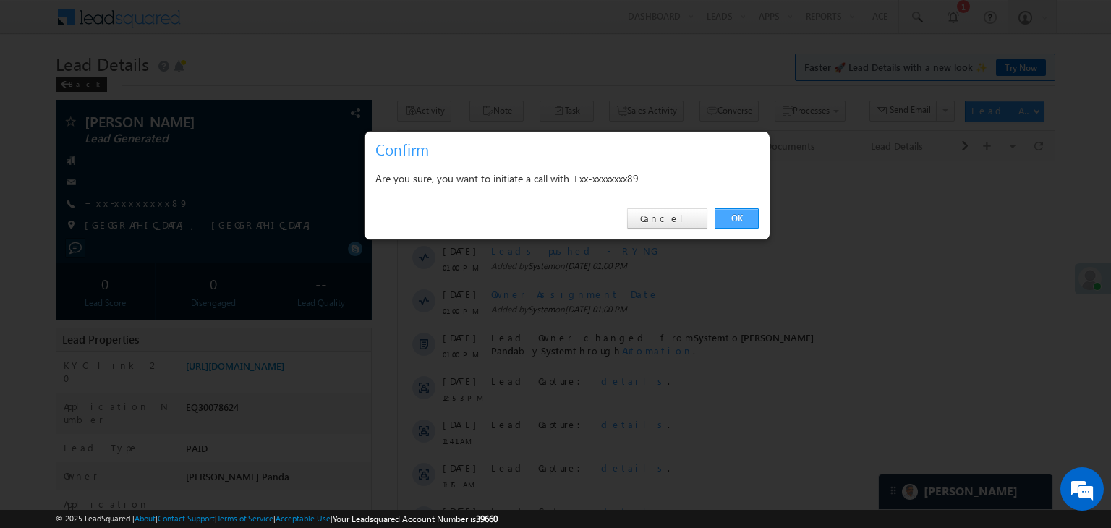
drag, startPoint x: 731, startPoint y: 213, endPoint x: 336, endPoint y: 51, distance: 426.2
click at [731, 213] on link "OK" at bounding box center [737, 218] width 44 height 20
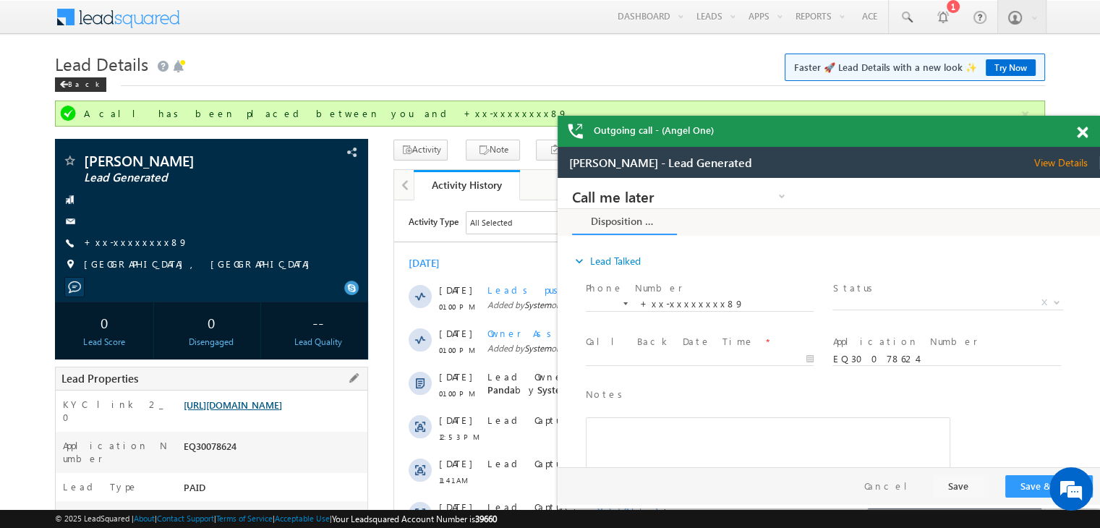
click at [282, 411] on link "[URL][DOMAIN_NAME]" at bounding box center [233, 405] width 98 height 12
click at [127, 244] on link "+xx-xxxxxxxx89" at bounding box center [136, 242] width 104 height 12
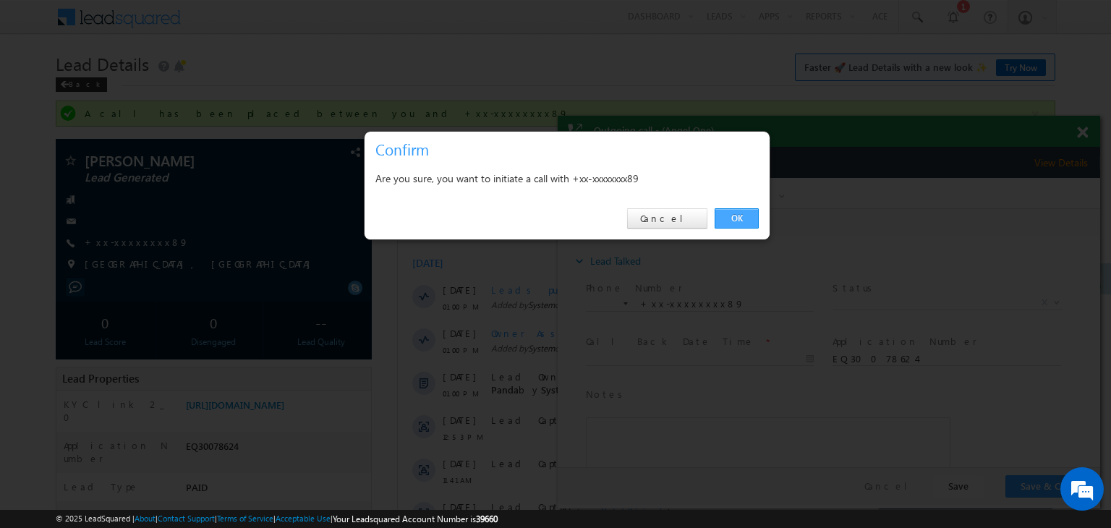
click at [734, 218] on link "OK" at bounding box center [737, 218] width 44 height 20
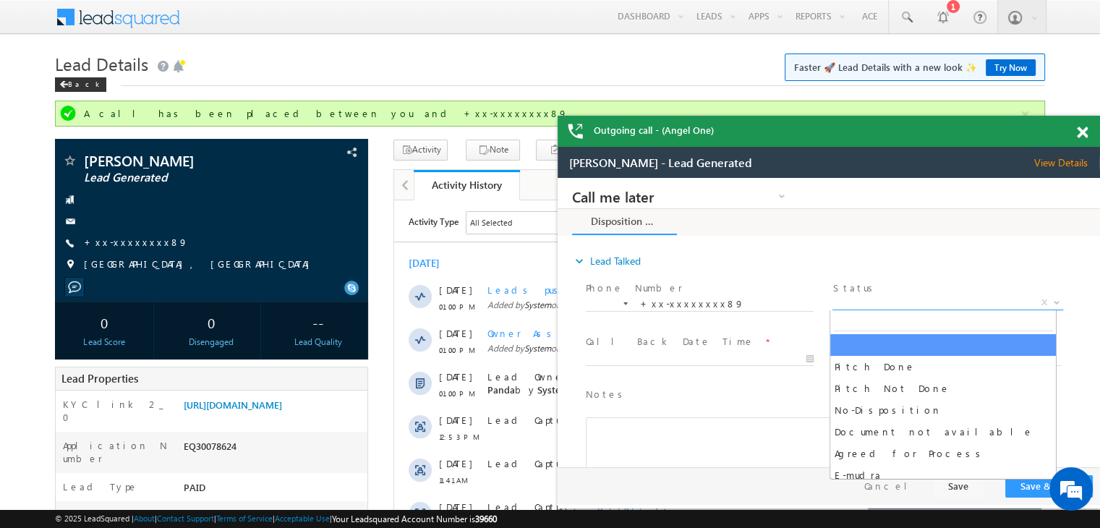
click at [896, 305] on span "X" at bounding box center [948, 303] width 230 height 14
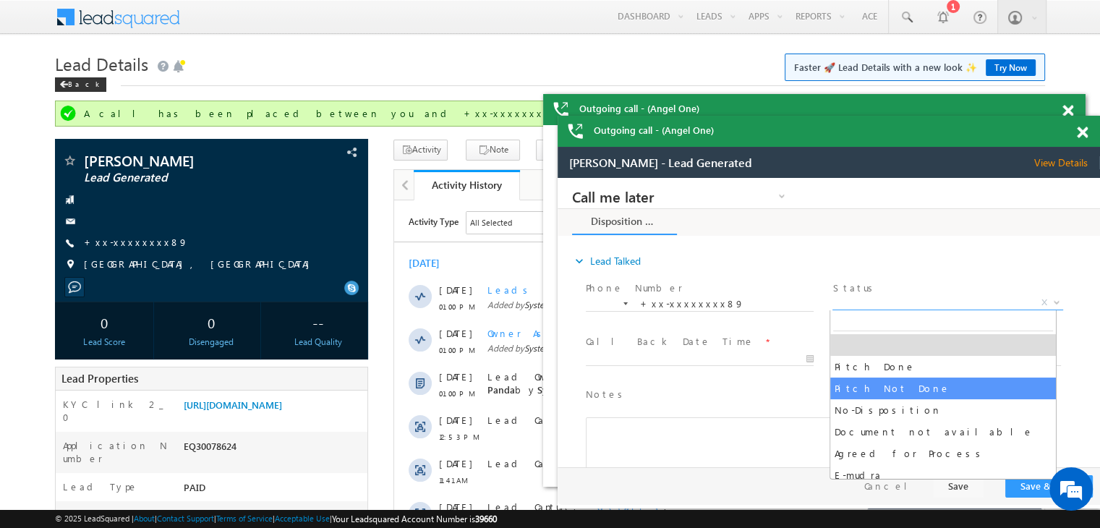
select select "Pitch Not Done"
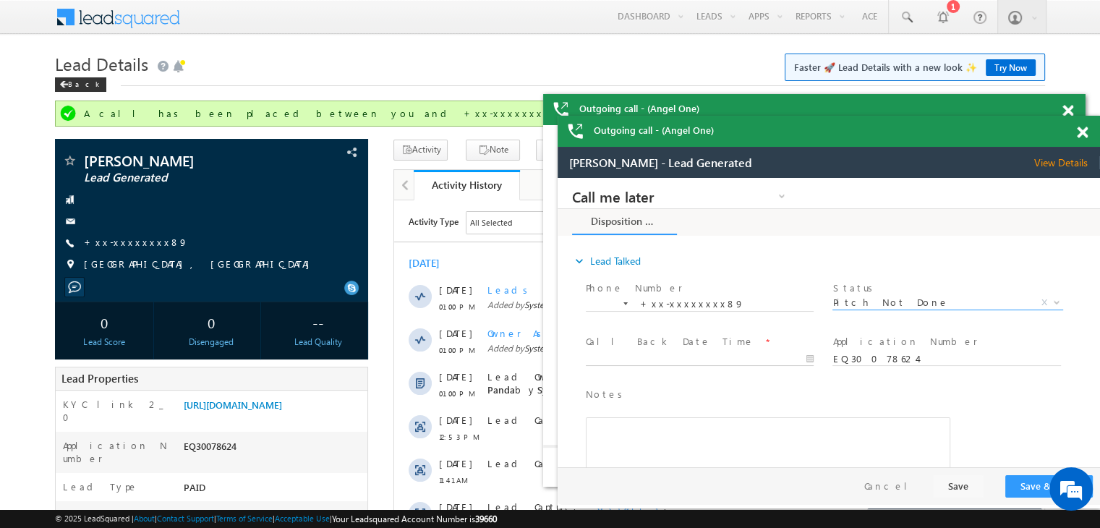
type input "10/06/25 1:02 PM"
click at [764, 357] on input "10/06/25 1:02 PM" at bounding box center [700, 359] width 228 height 14
click at [1028, 489] on button "Save & Close" at bounding box center [1050, 486] width 88 height 22
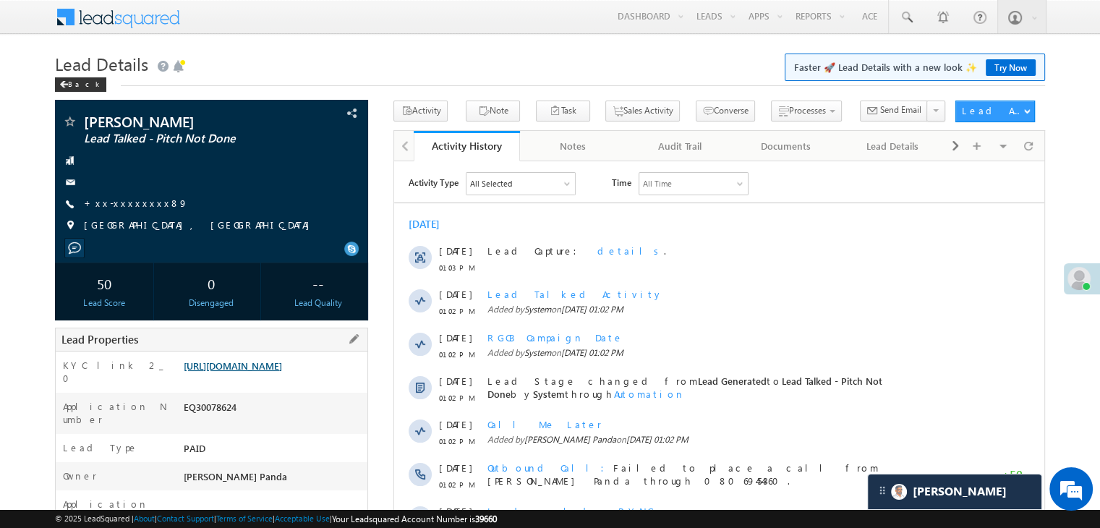
click at [257, 372] on link "https://angelbroking1-pk3em7sa.customui-test.leadsquared.com?leadId=5d897022-f3…" at bounding box center [233, 366] width 98 height 12
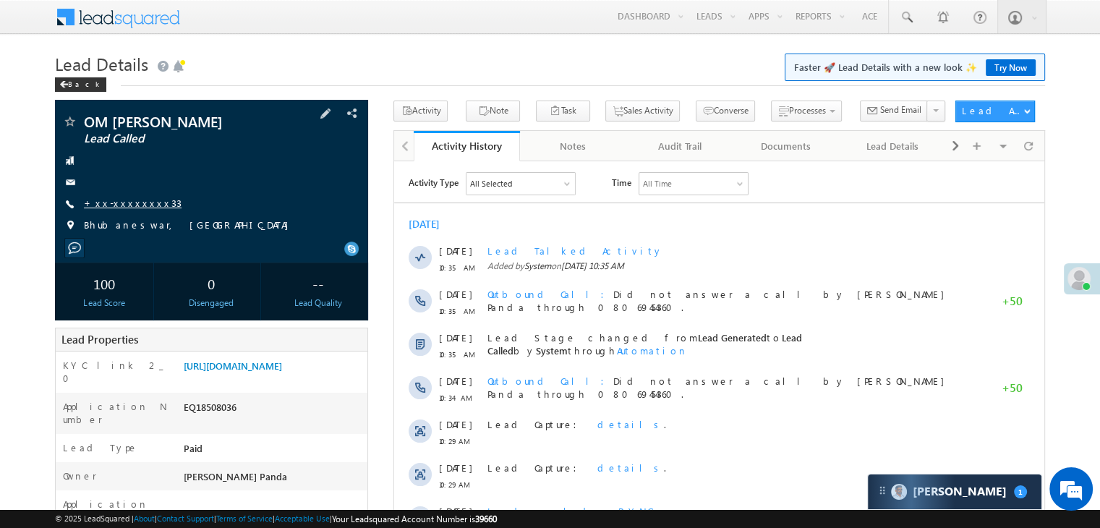
click at [124, 203] on link "+xx-xxxxxxxx33" at bounding box center [133, 203] width 98 height 12
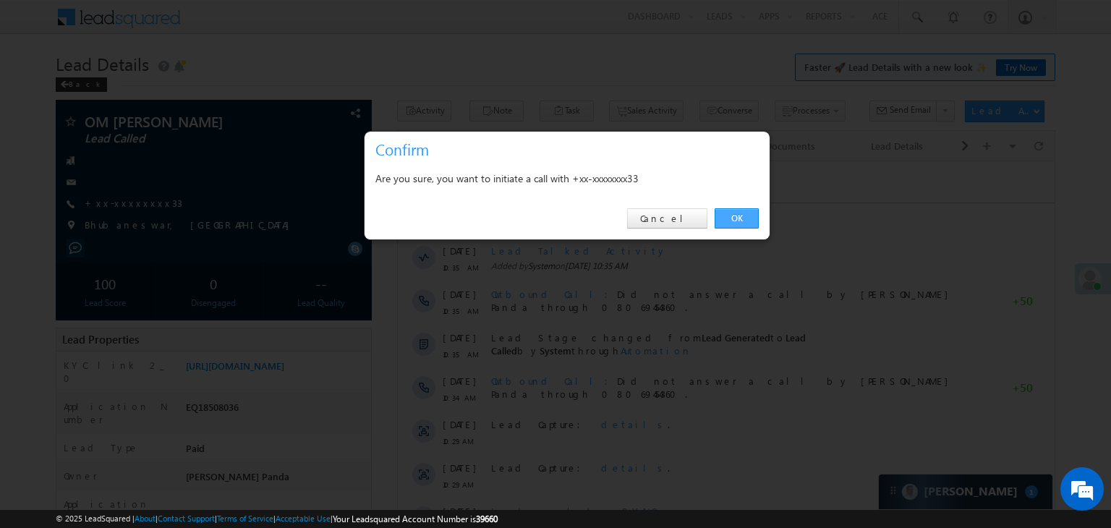
click at [745, 218] on link "OK" at bounding box center [737, 218] width 44 height 20
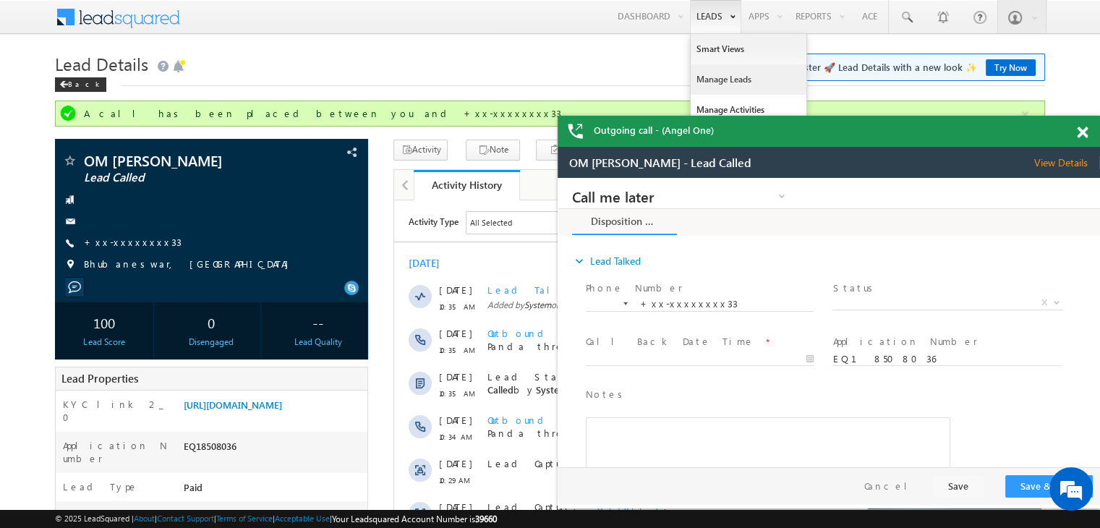
click at [711, 77] on link "Manage Leads" at bounding box center [749, 79] width 116 height 30
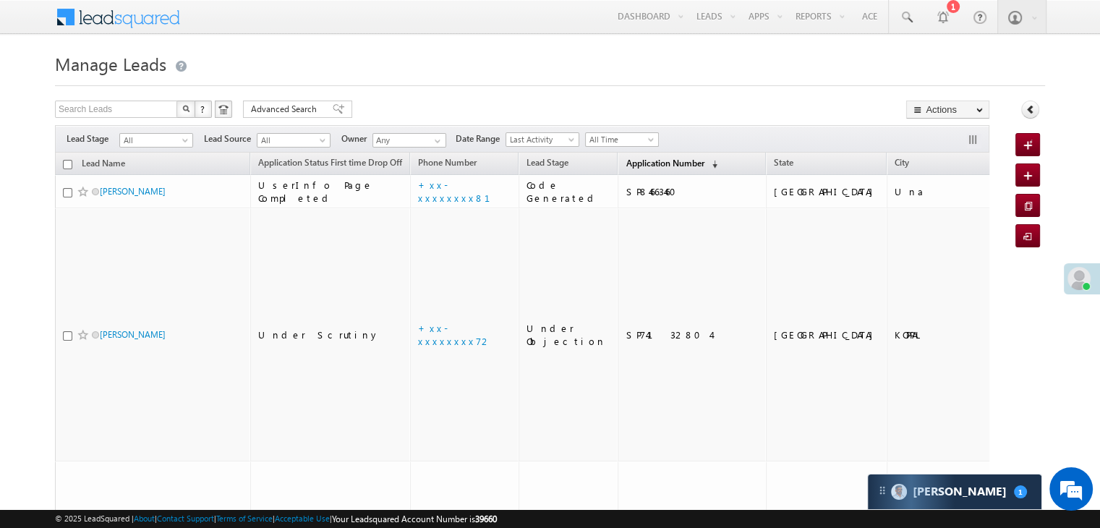
click at [632, 161] on span "Application Number" at bounding box center [665, 163] width 78 height 11
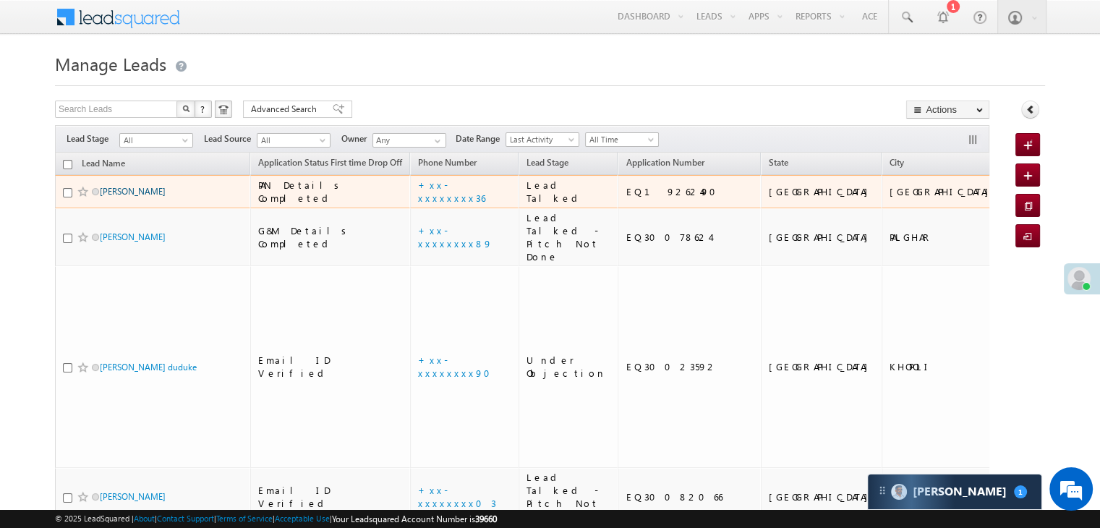
click at [120, 197] on link "Aaditya Senta" at bounding box center [133, 191] width 66 height 11
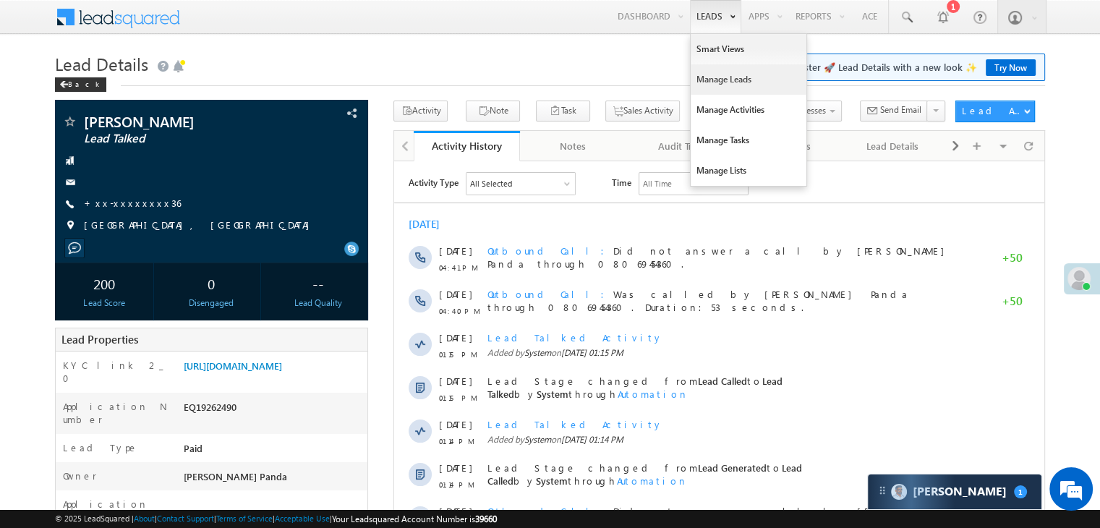
click at [723, 81] on link "Manage Leads" at bounding box center [749, 79] width 116 height 30
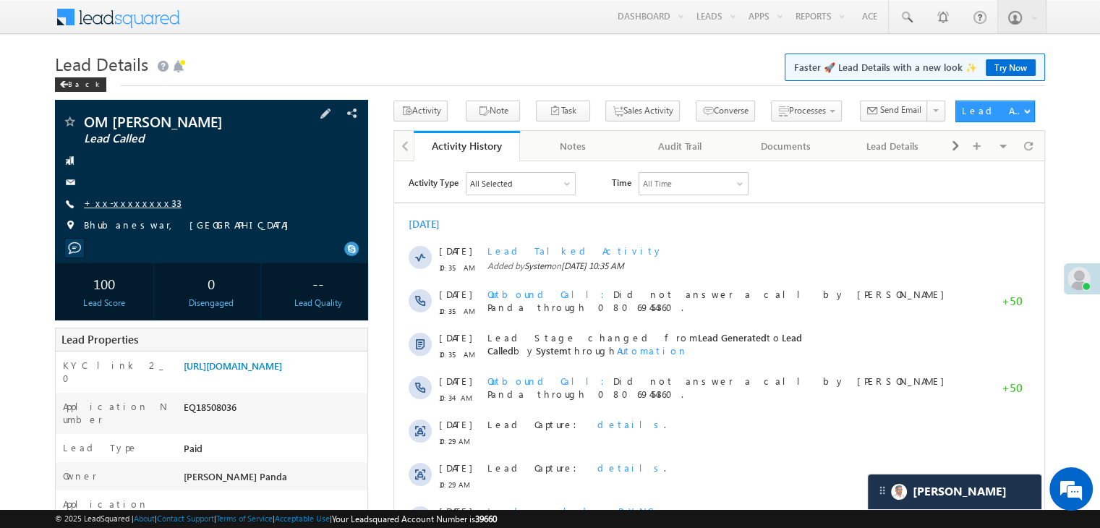
click at [122, 205] on link "+xx-xxxxxxxx33" at bounding box center [133, 203] width 98 height 12
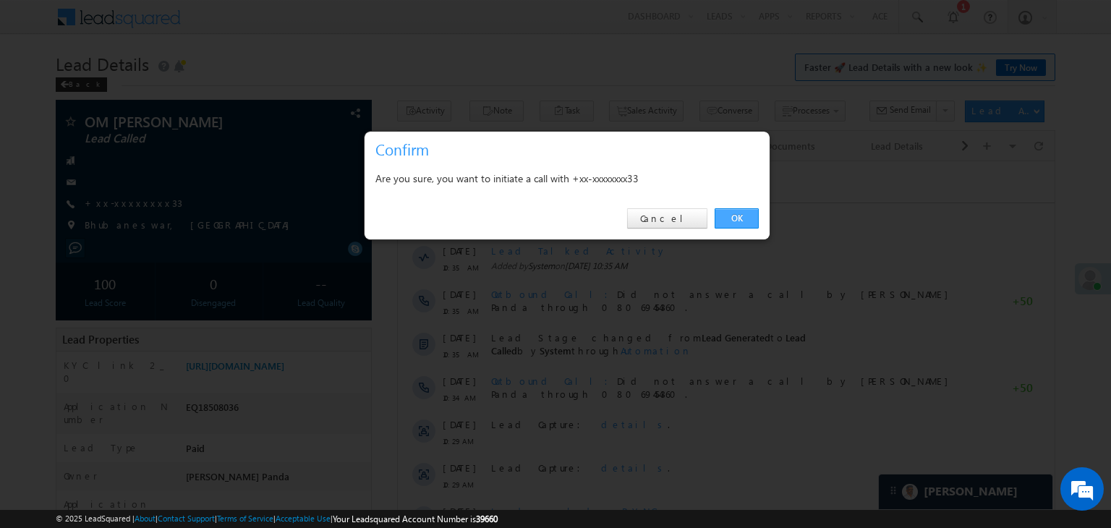
click at [746, 212] on link "OK" at bounding box center [737, 218] width 44 height 20
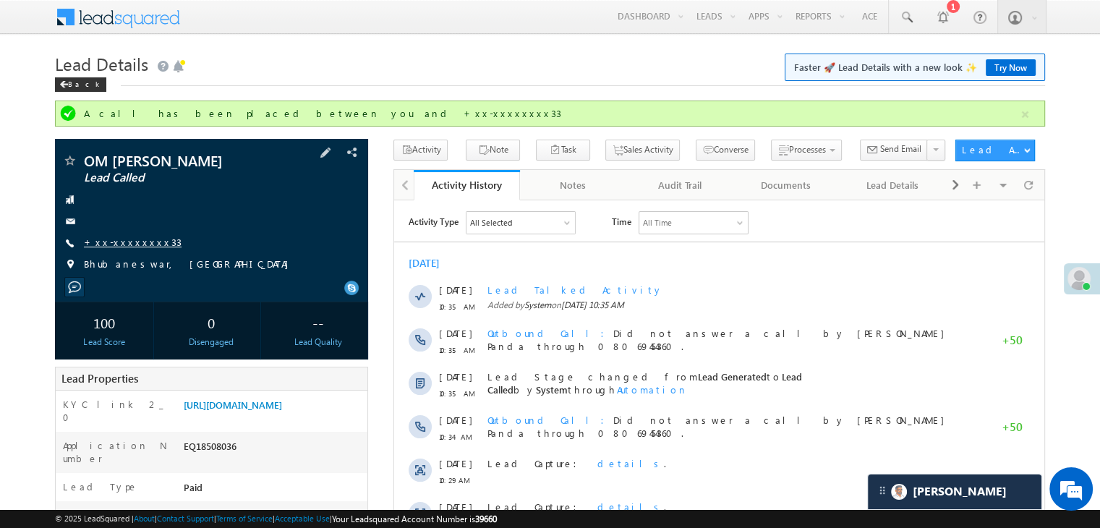
click at [117, 247] on link "+xx-xxxxxxxx33" at bounding box center [133, 242] width 98 height 12
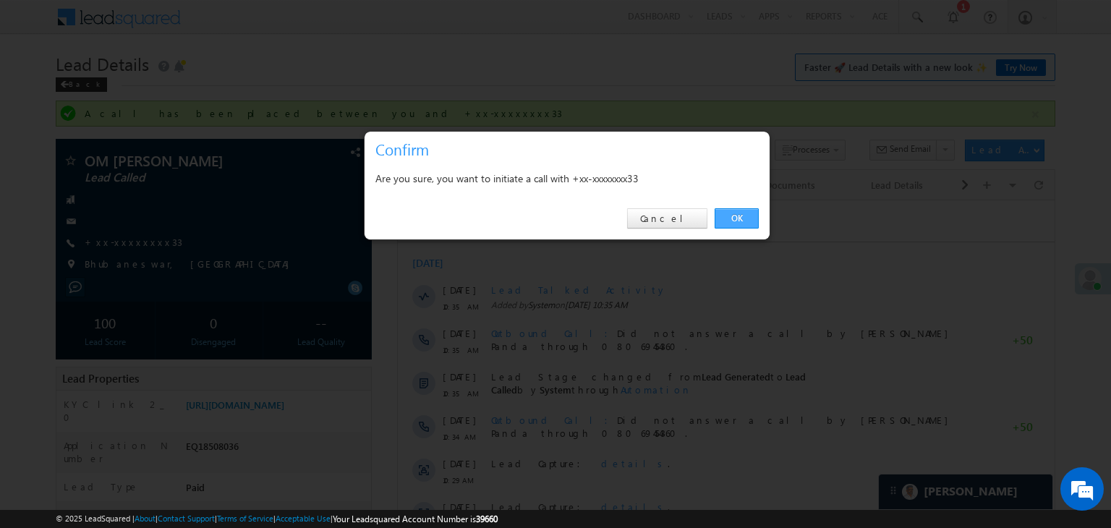
drag, startPoint x: 117, startPoint y: 247, endPoint x: 728, endPoint y: 221, distance: 611.8
click at [728, 221] on link "OK" at bounding box center [737, 218] width 44 height 20
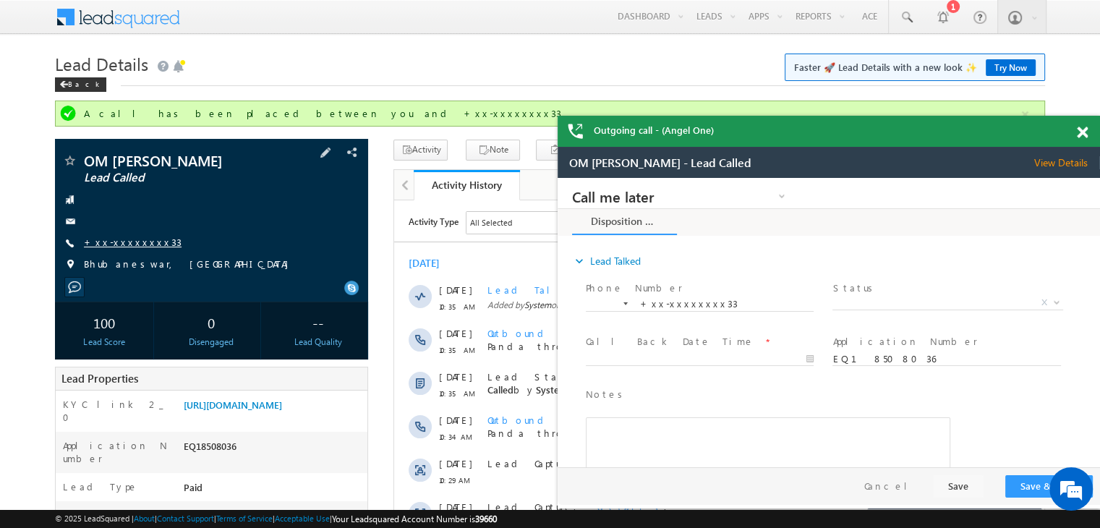
click at [135, 245] on link "+xx-xxxxxxxx33" at bounding box center [133, 242] width 98 height 12
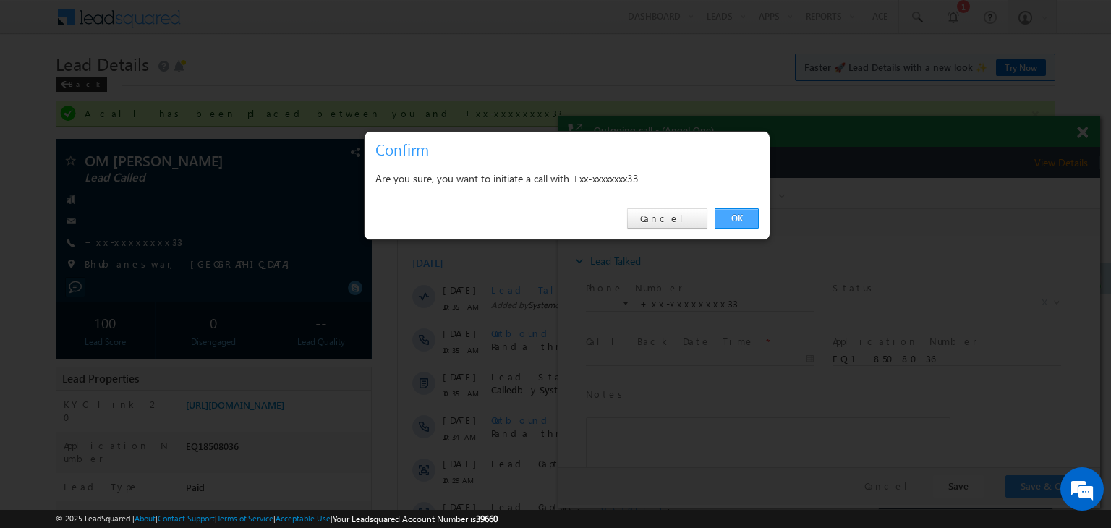
click at [741, 217] on link "OK" at bounding box center [737, 218] width 44 height 20
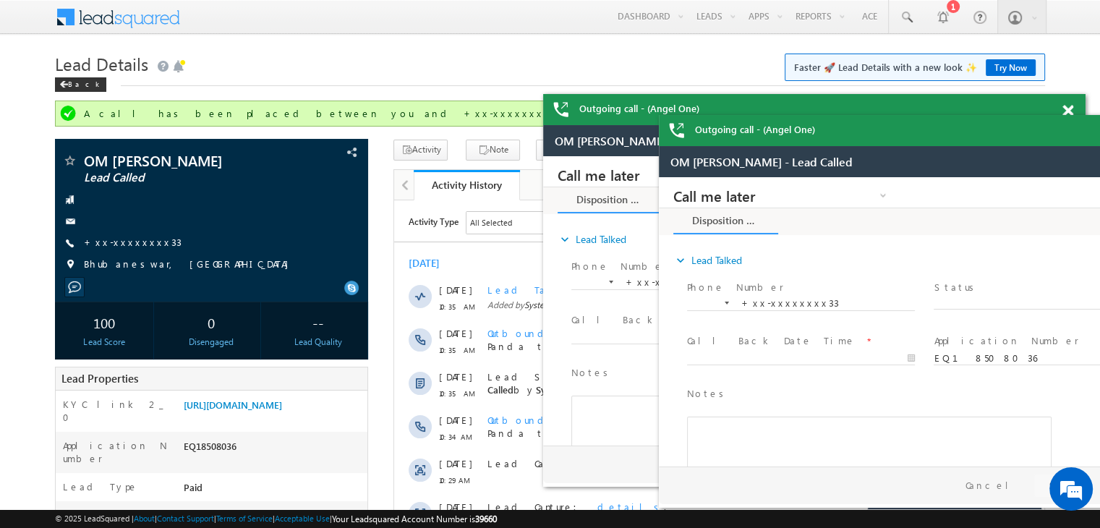
click at [1084, 136] on div "Outgoing call - (Angel One)" at bounding box center [930, 130] width 543 height 31
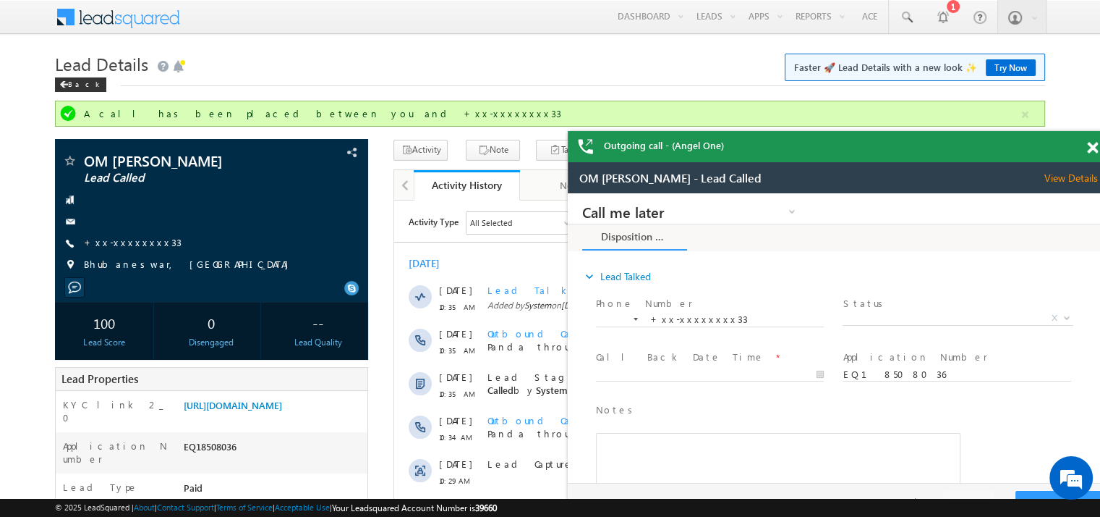
click at [1084, 136] on div "Outgoing call - (Angel One)" at bounding box center [839, 146] width 543 height 31
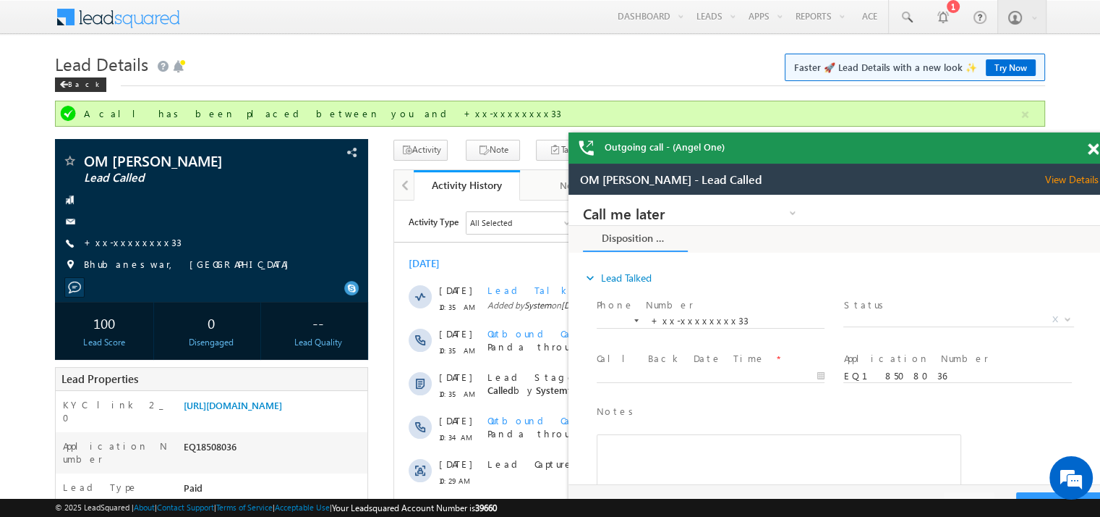
click at [1091, 153] on span at bounding box center [1093, 149] width 11 height 12
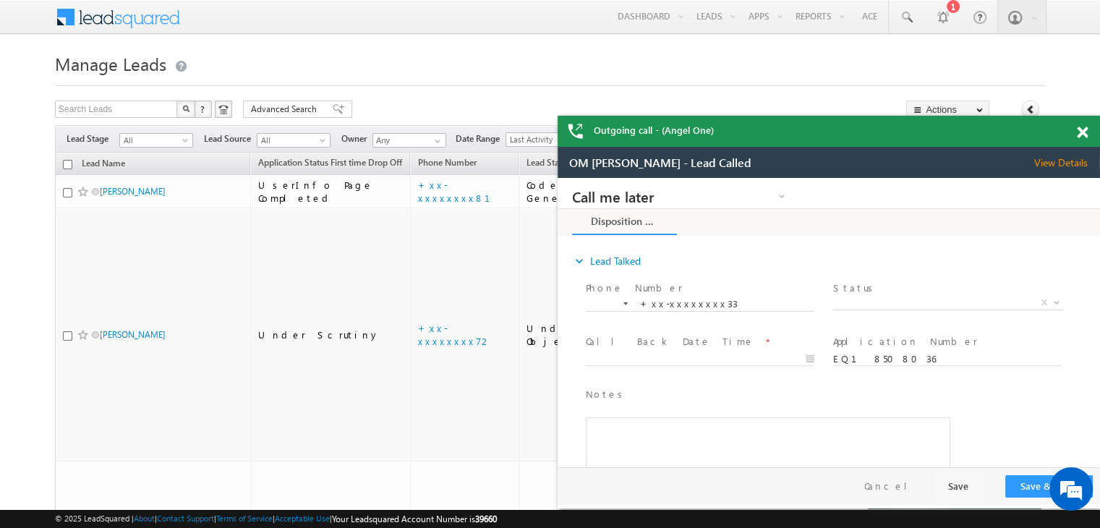
click at [1079, 131] on span at bounding box center [1082, 133] width 11 height 12
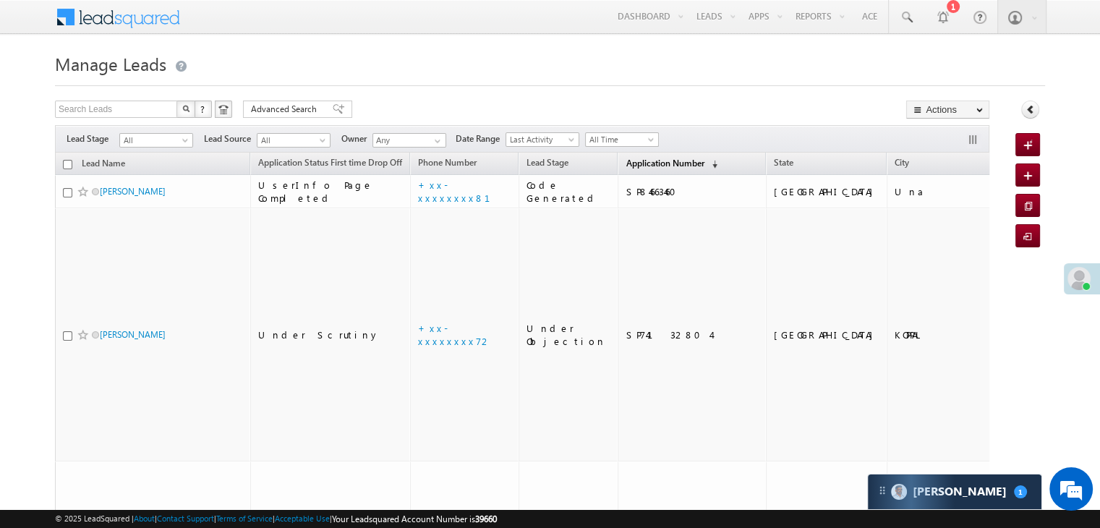
click at [636, 166] on span "Application Number" at bounding box center [665, 163] width 78 height 11
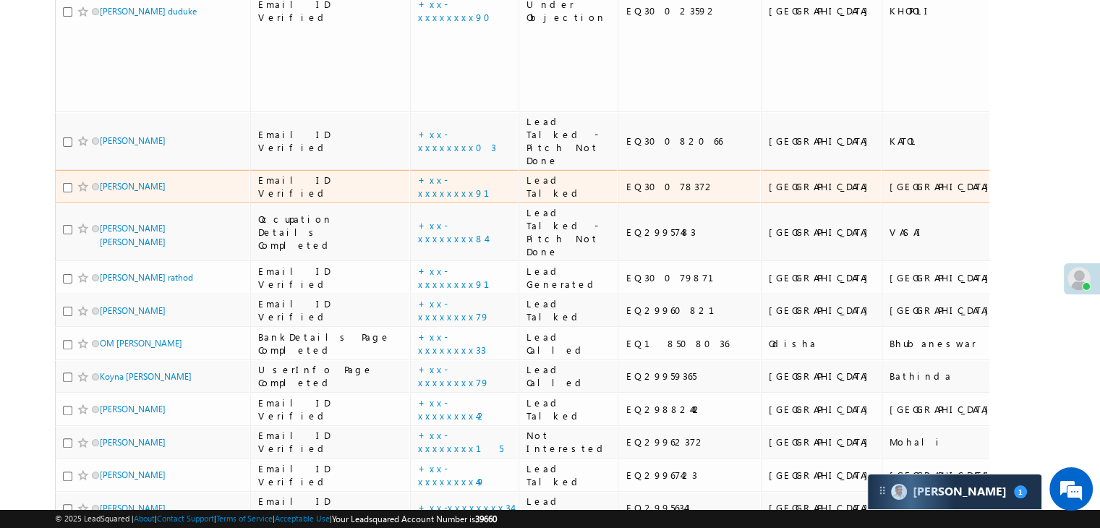
scroll to position [434, 0]
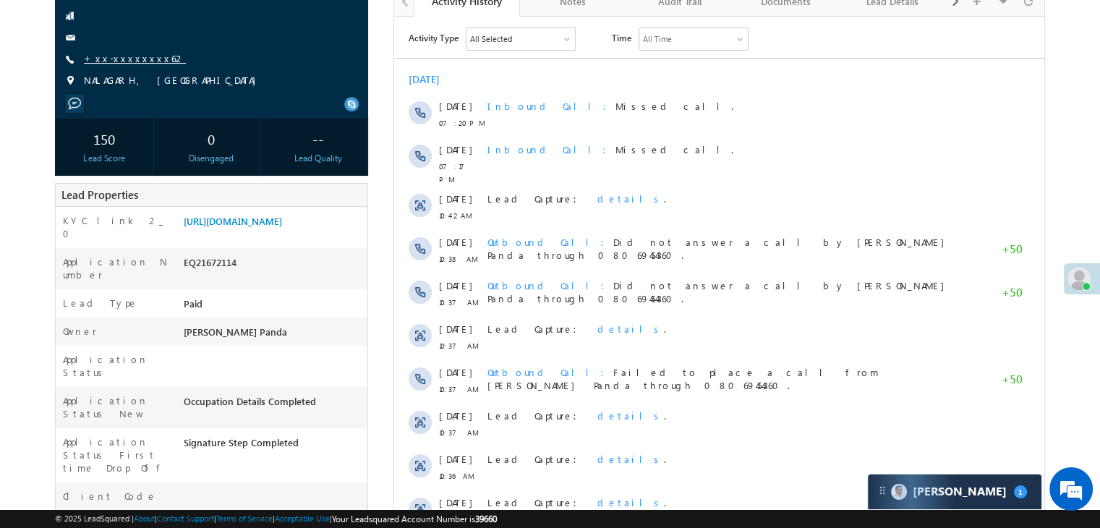
click at [121, 58] on link "+xx-xxxxxxxx62" at bounding box center [135, 58] width 102 height 12
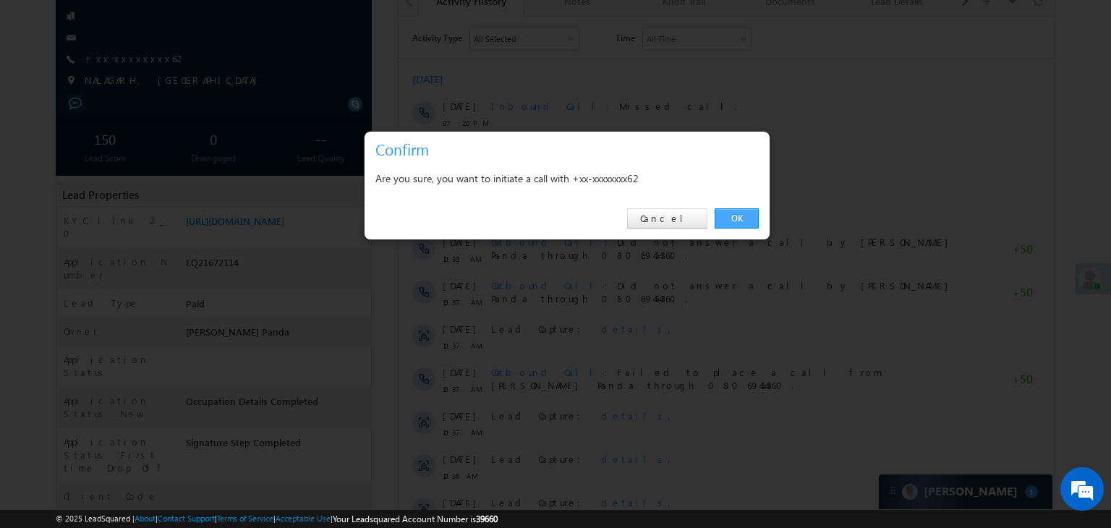
drag, startPoint x: 738, startPoint y: 216, endPoint x: 344, endPoint y: 200, distance: 393.8
click at [738, 216] on link "OK" at bounding box center [737, 218] width 44 height 20
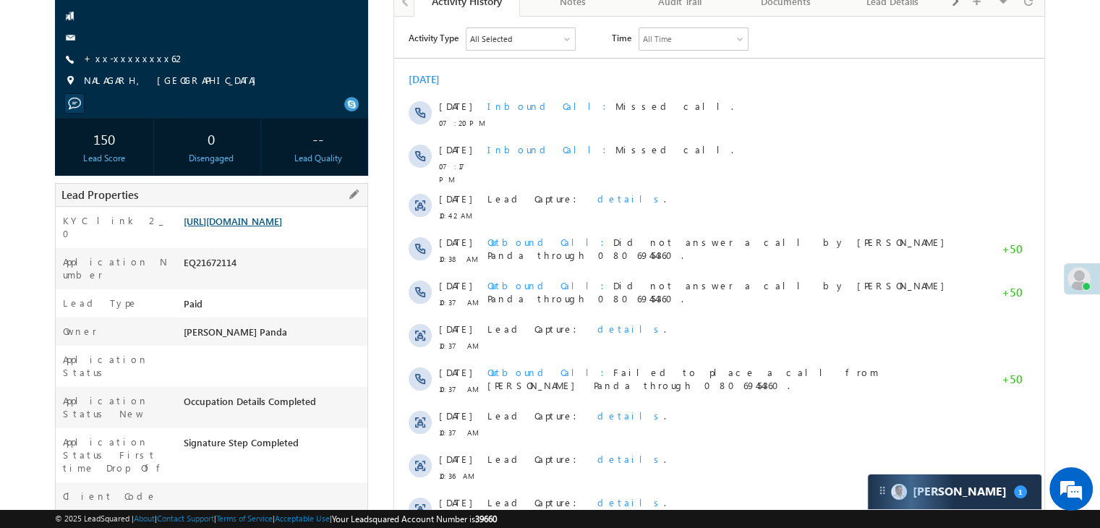
click at [274, 227] on link "https://angelbroking1-pk3em7sa.customui-test.leadsquared.com?leadId=22819cb5-7b…" at bounding box center [233, 221] width 98 height 12
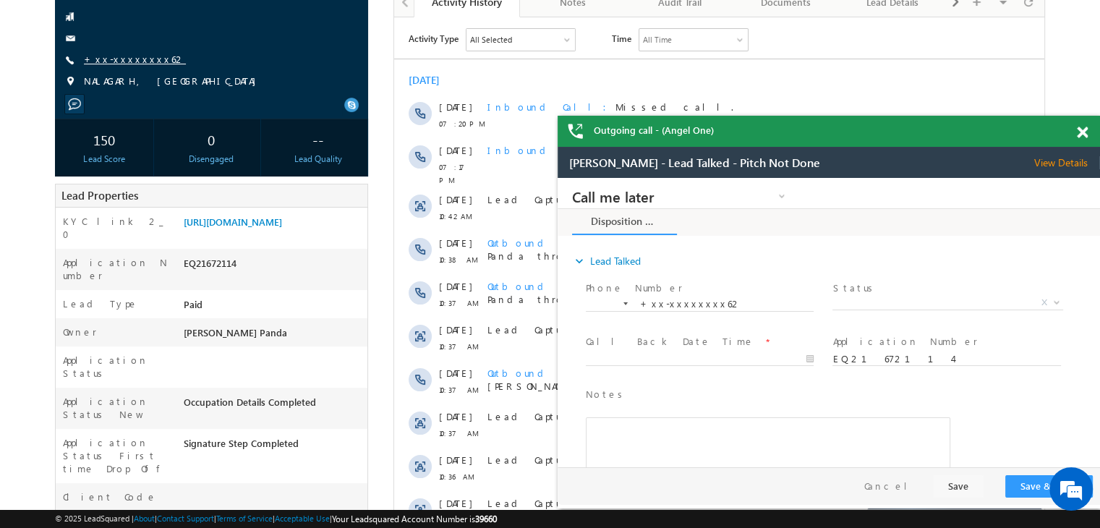
click at [114, 61] on link "+xx-xxxxxxxx62" at bounding box center [135, 59] width 102 height 12
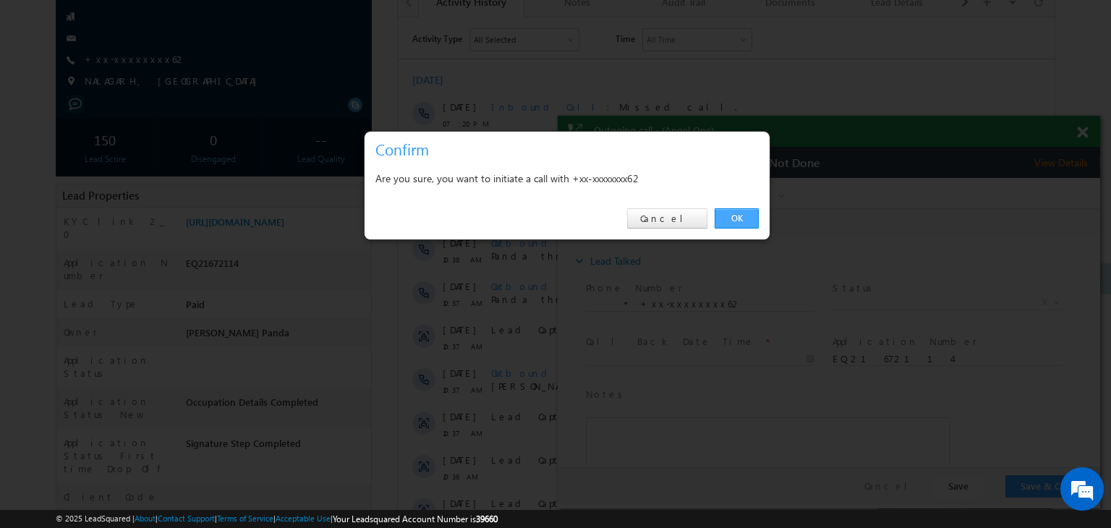
click at [734, 212] on link "OK" at bounding box center [737, 218] width 44 height 20
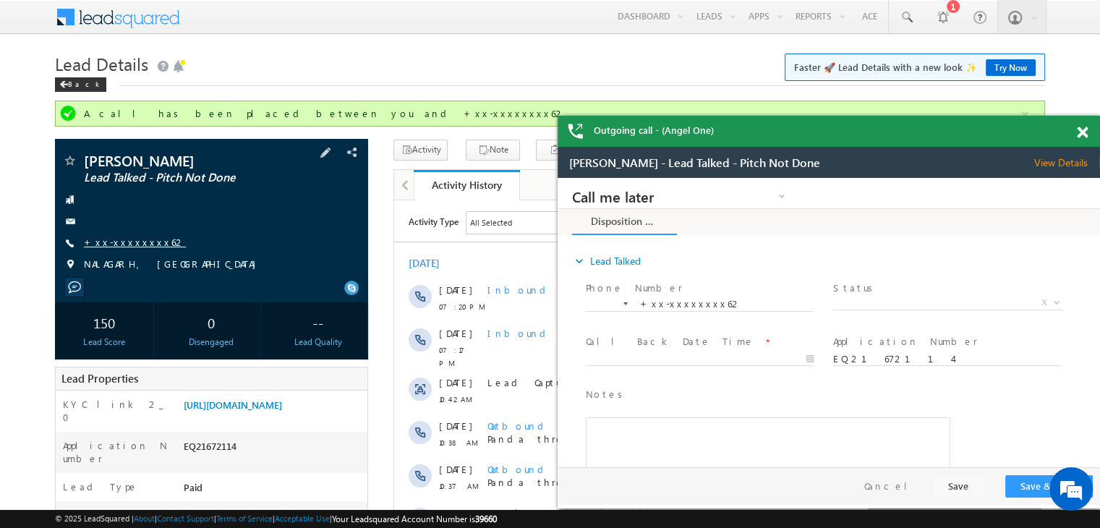
click at [122, 239] on link "+xx-xxxxxxxx62" at bounding box center [135, 242] width 102 height 12
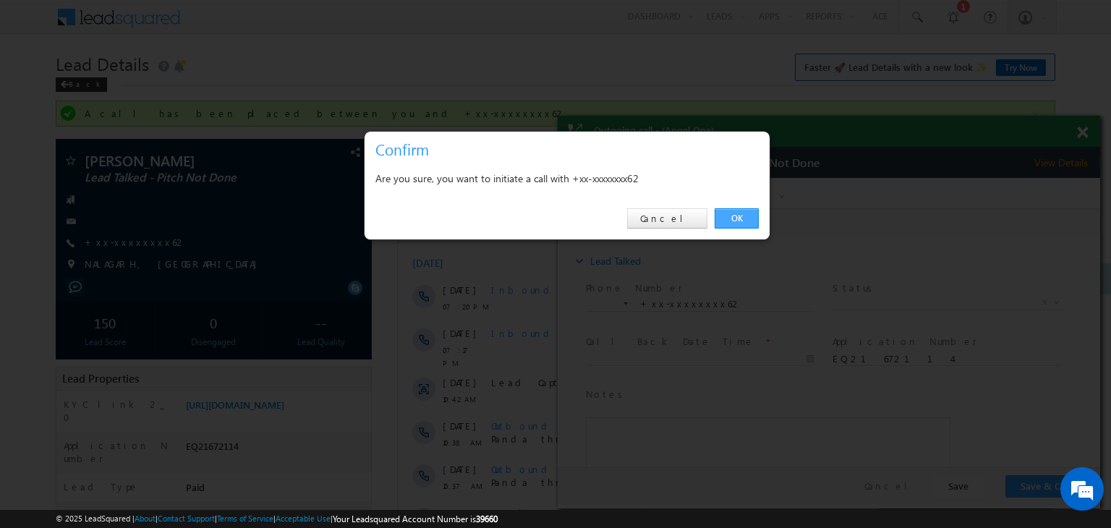
click at [734, 219] on link "OK" at bounding box center [737, 218] width 44 height 20
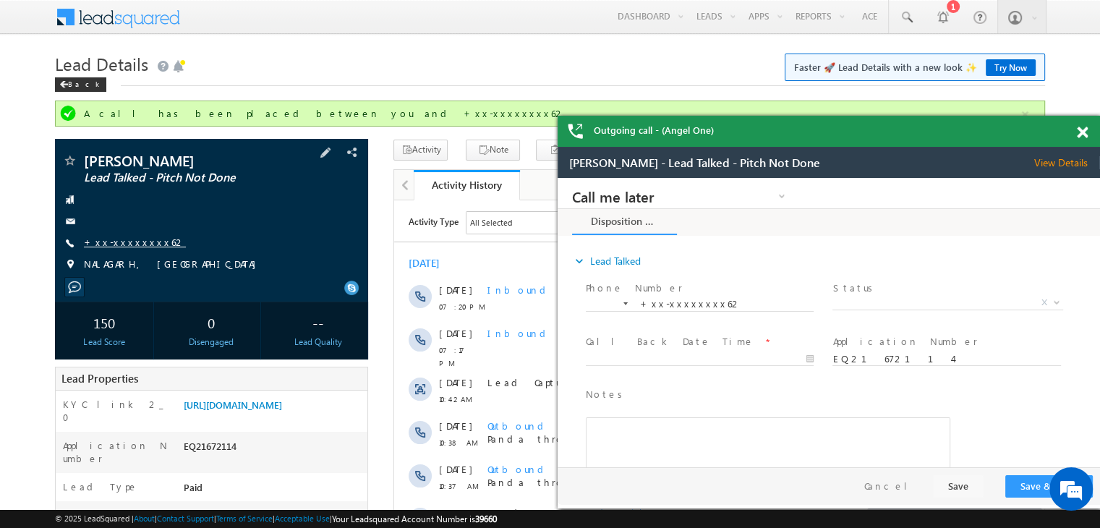
click at [124, 241] on link "+xx-xxxxxxxx62" at bounding box center [135, 242] width 102 height 12
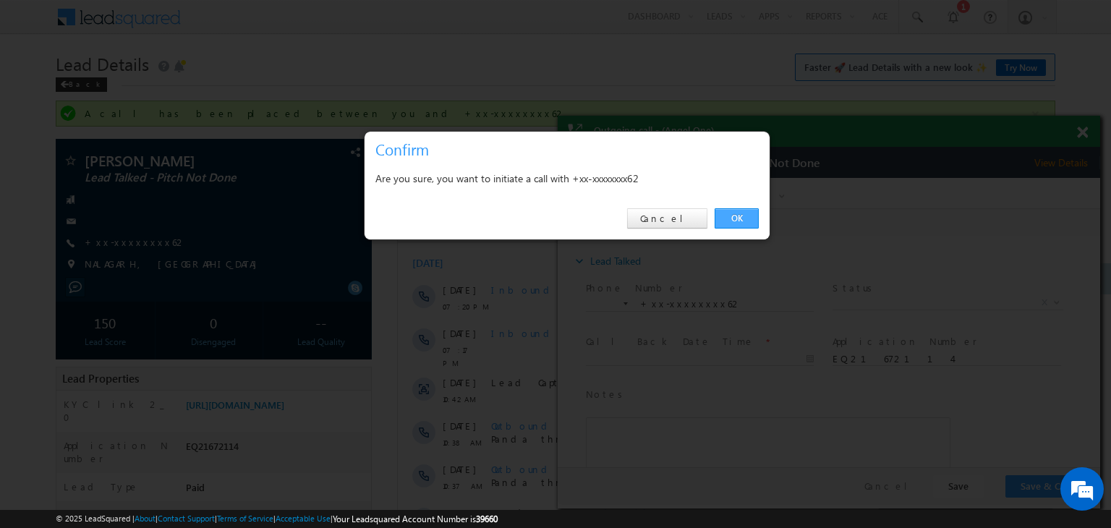
click at [742, 220] on link "OK" at bounding box center [737, 218] width 44 height 20
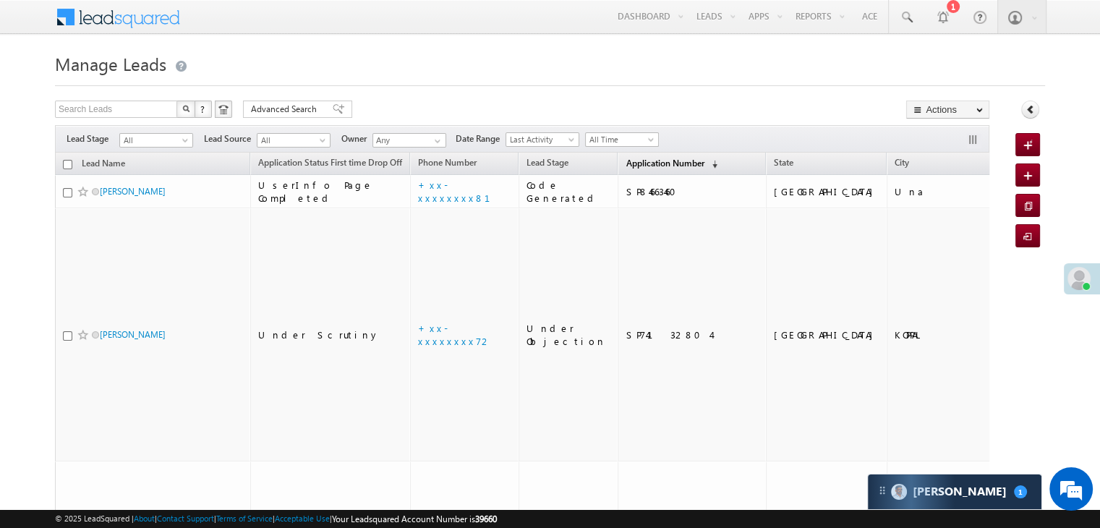
click at [637, 160] on span "Application Number" at bounding box center [665, 163] width 78 height 11
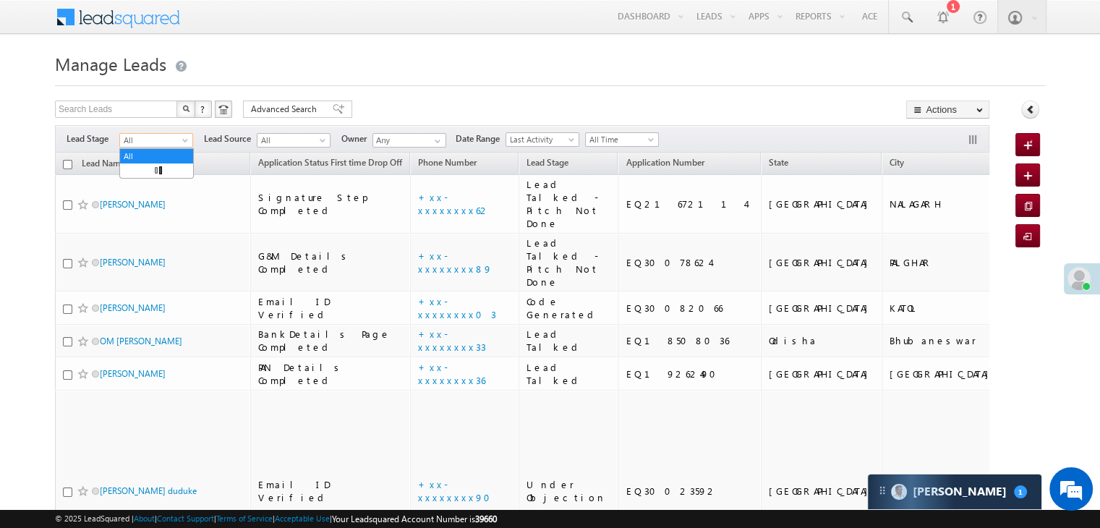
click at [186, 144] on span at bounding box center [187, 143] width 12 height 12
click at [158, 171] on link "Lead Generated" at bounding box center [156, 170] width 73 height 13
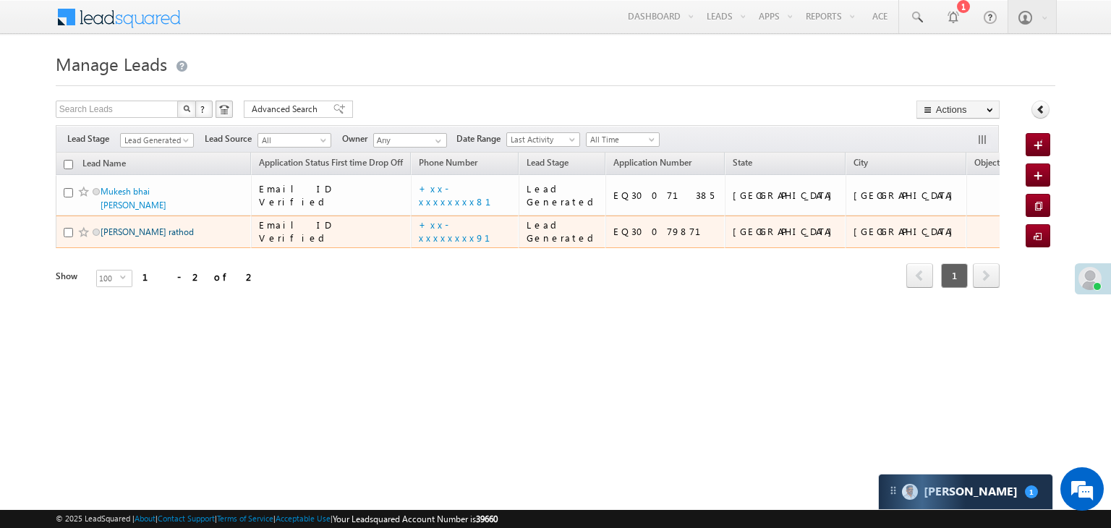
click at [134, 237] on link "[PERSON_NAME] rathod" at bounding box center [147, 231] width 93 height 11
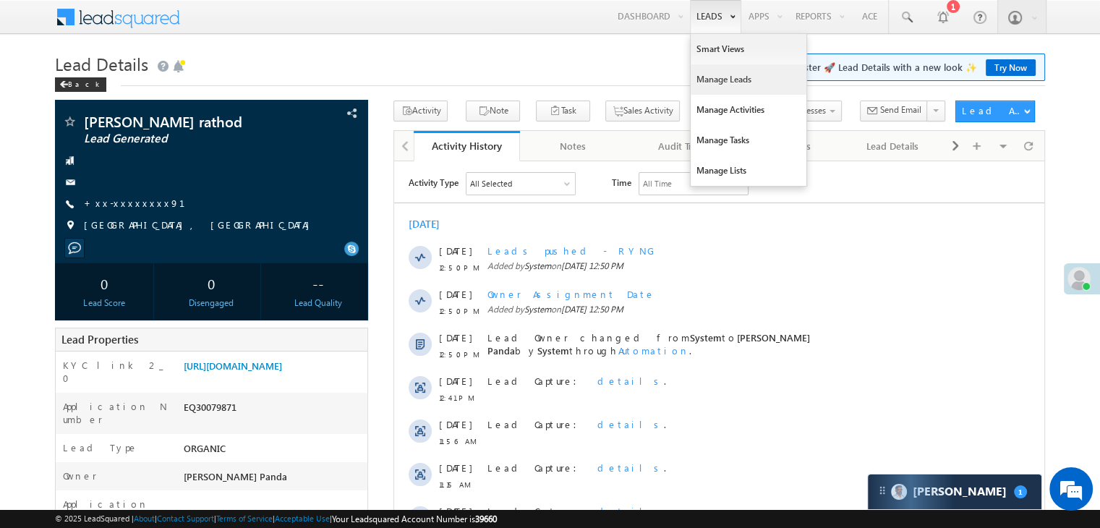
click at [713, 82] on link "Manage Leads" at bounding box center [749, 79] width 116 height 30
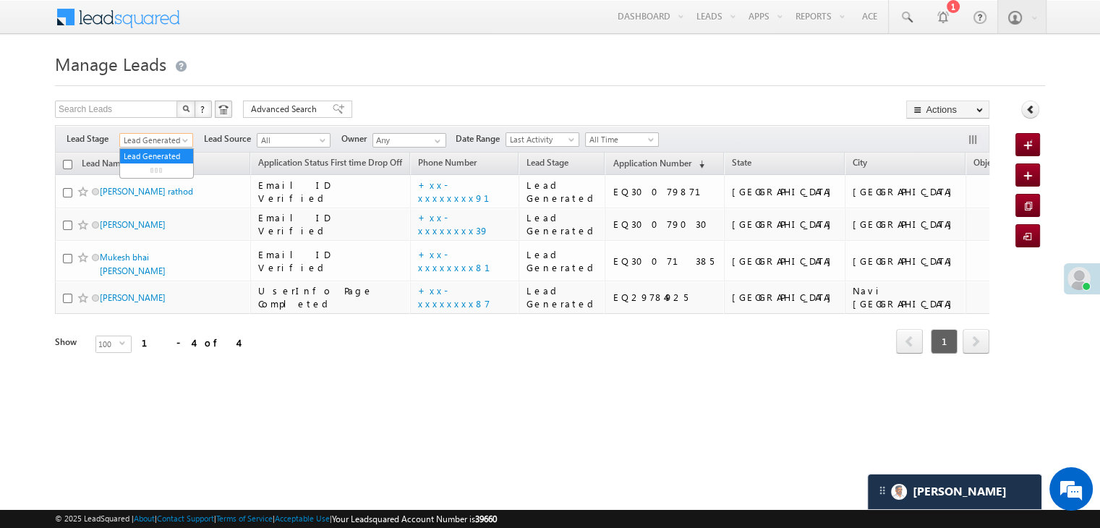
click at [188, 140] on span at bounding box center [187, 143] width 12 height 12
click at [156, 153] on link "All" at bounding box center [156, 156] width 73 height 13
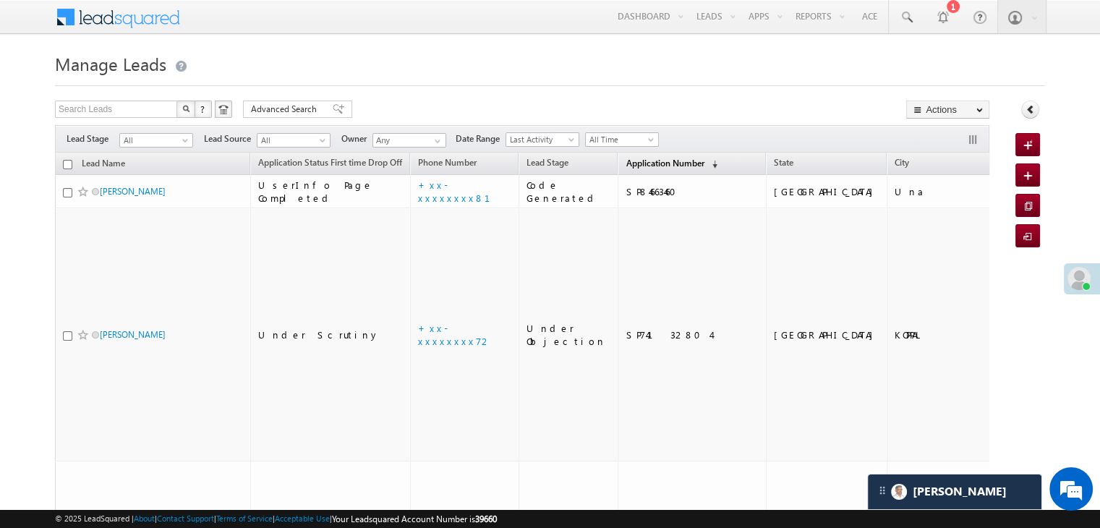
click at [645, 164] on span "Application Number" at bounding box center [665, 163] width 78 height 11
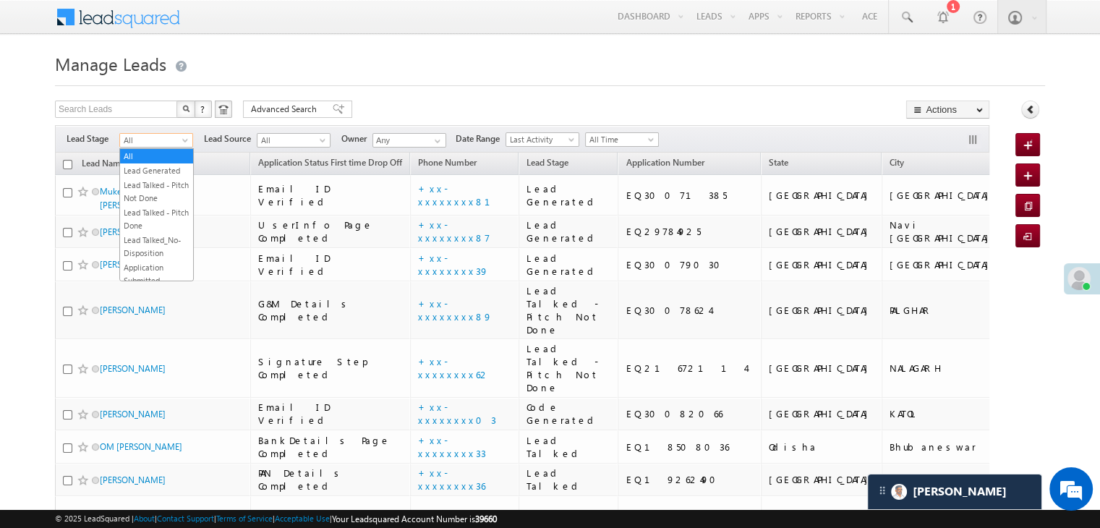
click at [189, 141] on span at bounding box center [187, 143] width 12 height 12
click at [166, 171] on link "Lead Generated" at bounding box center [156, 170] width 73 height 13
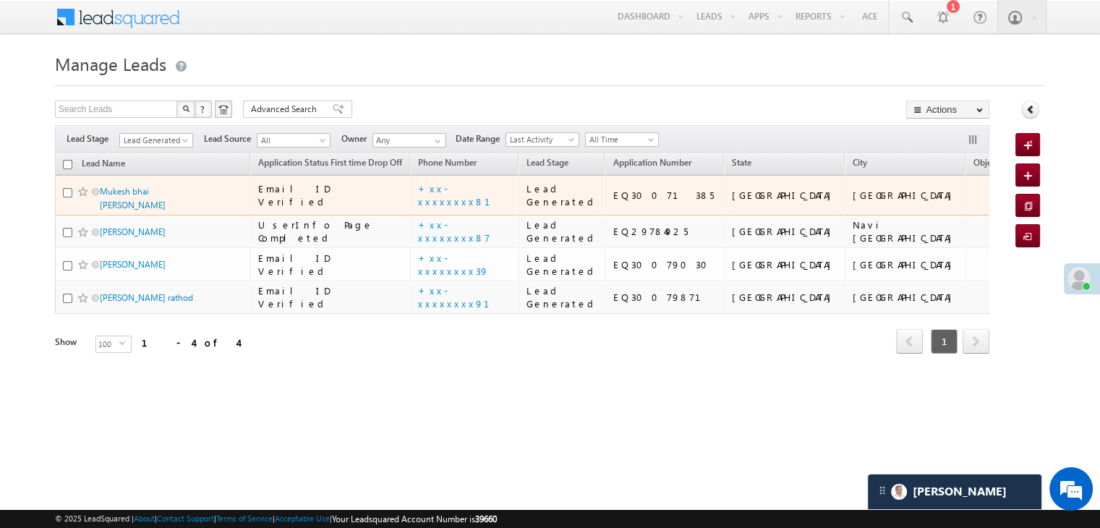
scroll to position [109, 0]
click at [164, 186] on link "Mukesh bhai [PERSON_NAME]" at bounding box center [133, 198] width 66 height 25
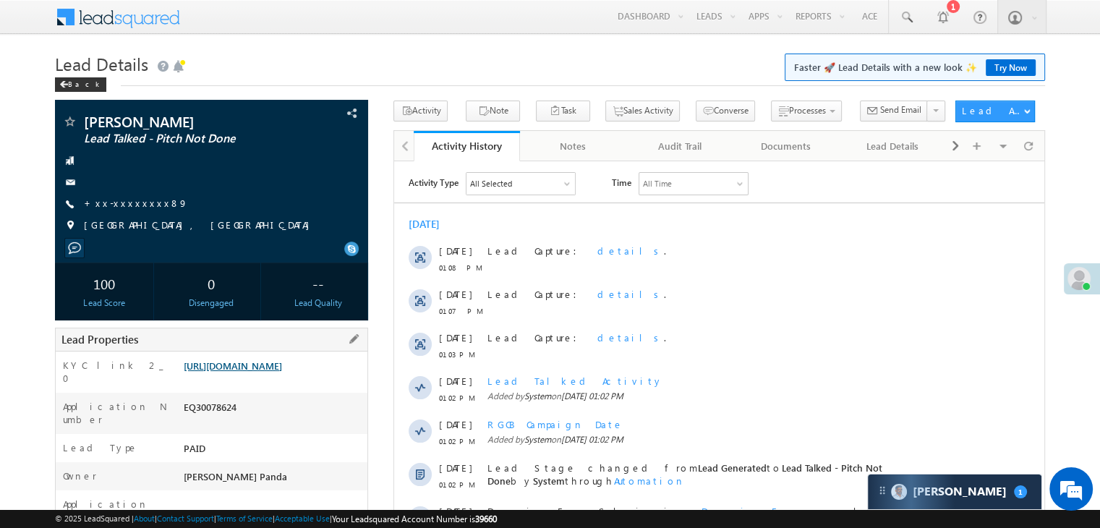
click at [282, 372] on link "[URL][DOMAIN_NAME]" at bounding box center [233, 366] width 98 height 12
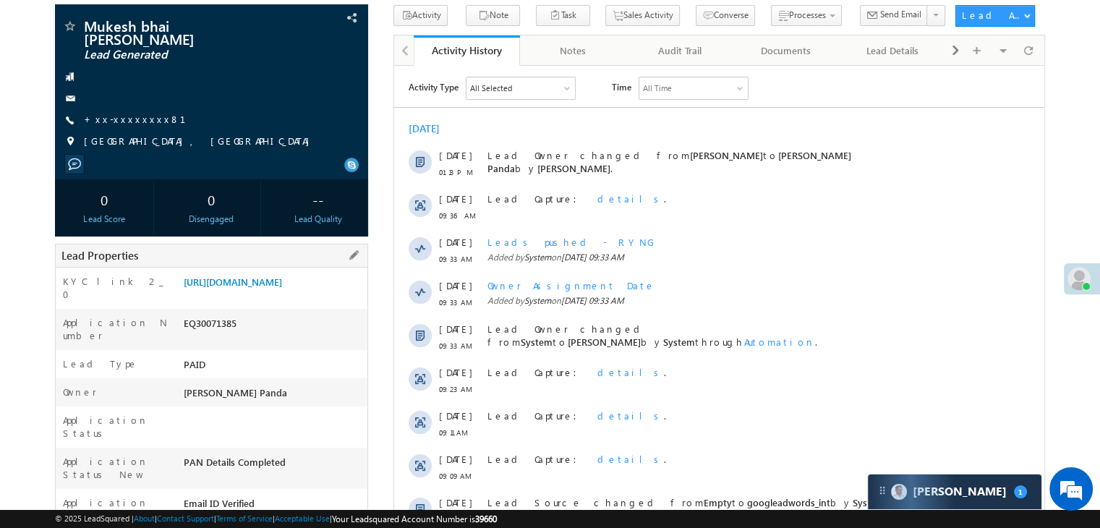
scroll to position [72, 0]
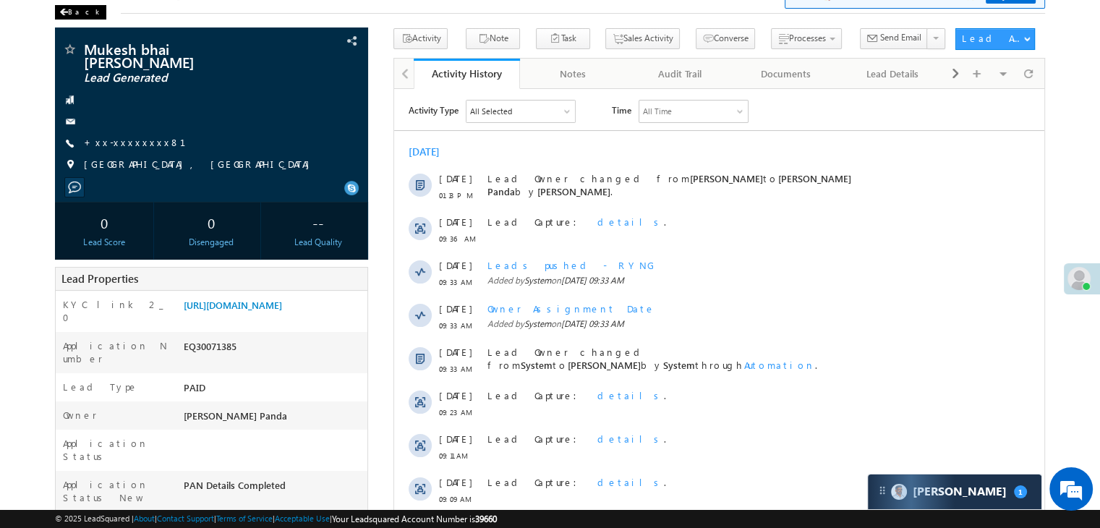
click at [70, 12] on div "Back" at bounding box center [80, 12] width 51 height 14
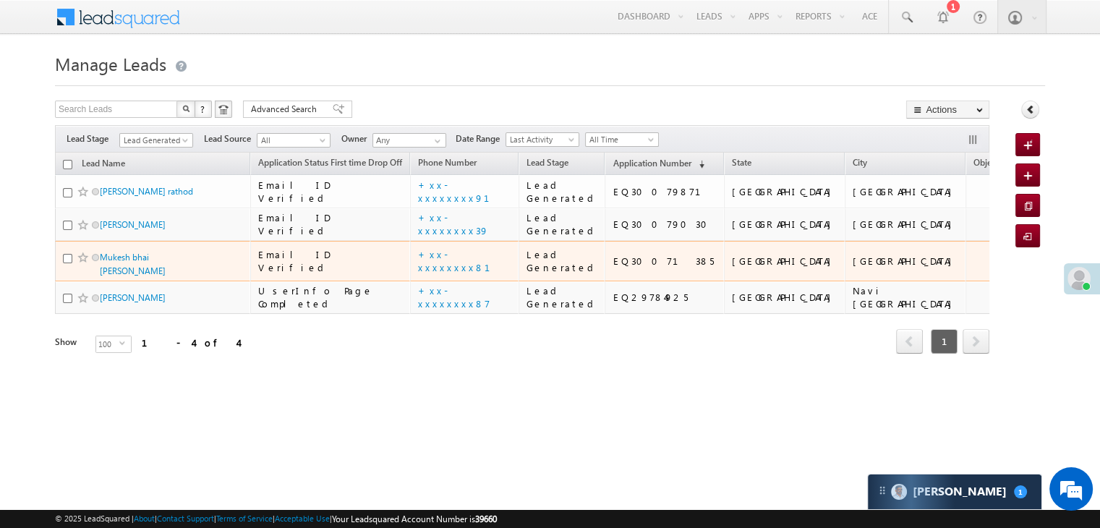
scroll to position [109, 0]
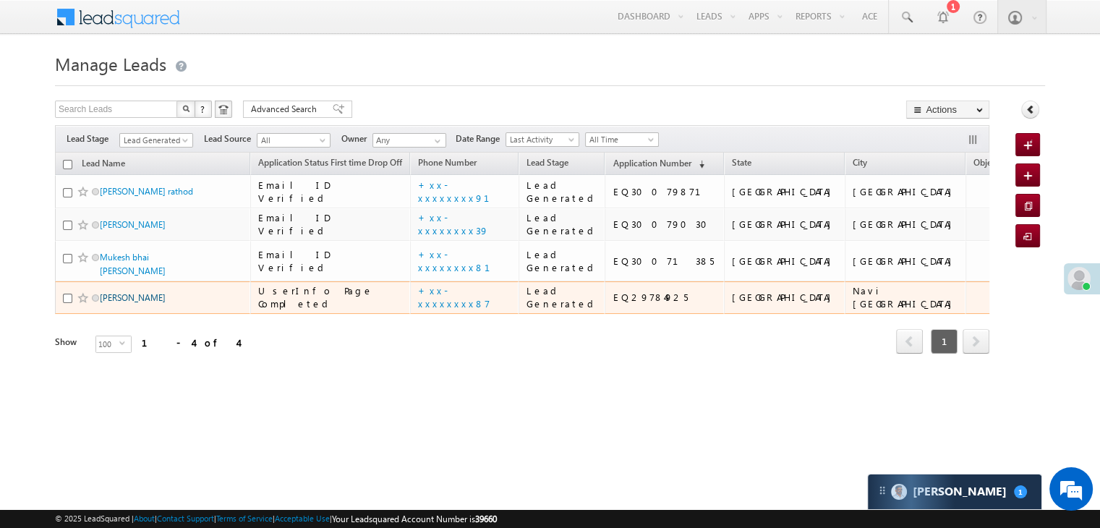
click at [108, 303] on link "[PERSON_NAME]" at bounding box center [133, 297] width 66 height 11
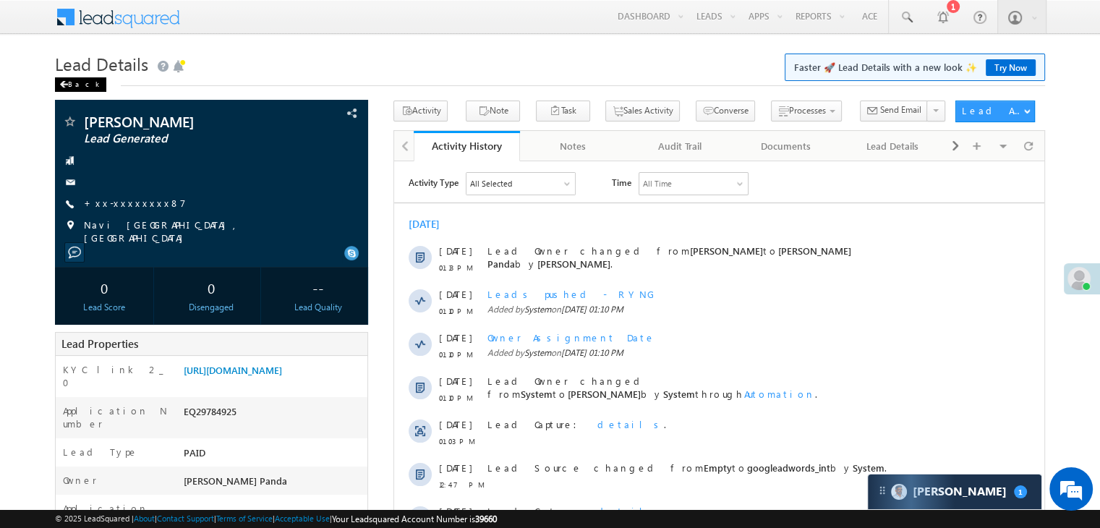
click at [72, 85] on div "Back" at bounding box center [80, 84] width 51 height 14
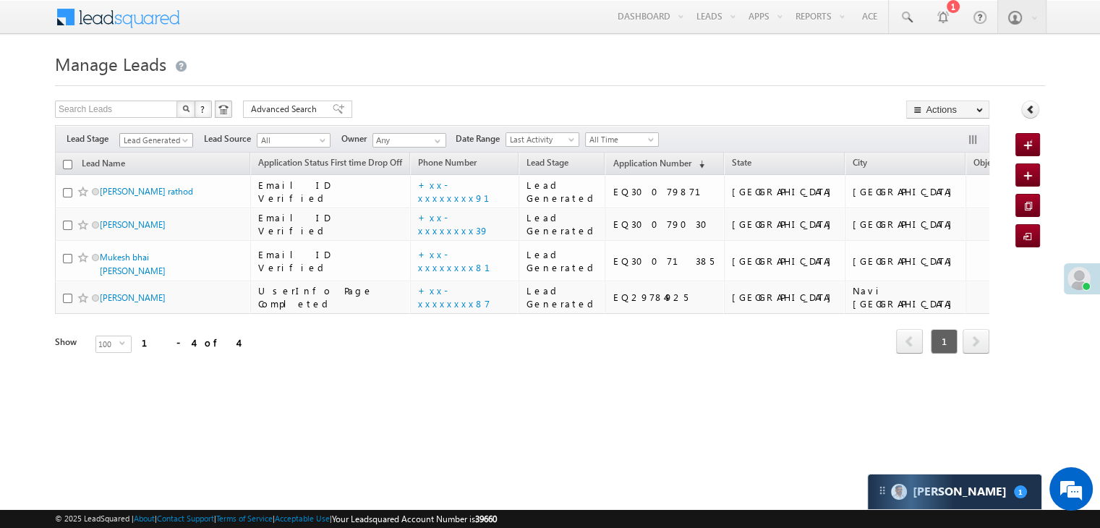
click at [184, 143] on span at bounding box center [187, 143] width 12 height 12
click at [161, 152] on link "All" at bounding box center [156, 156] width 73 height 13
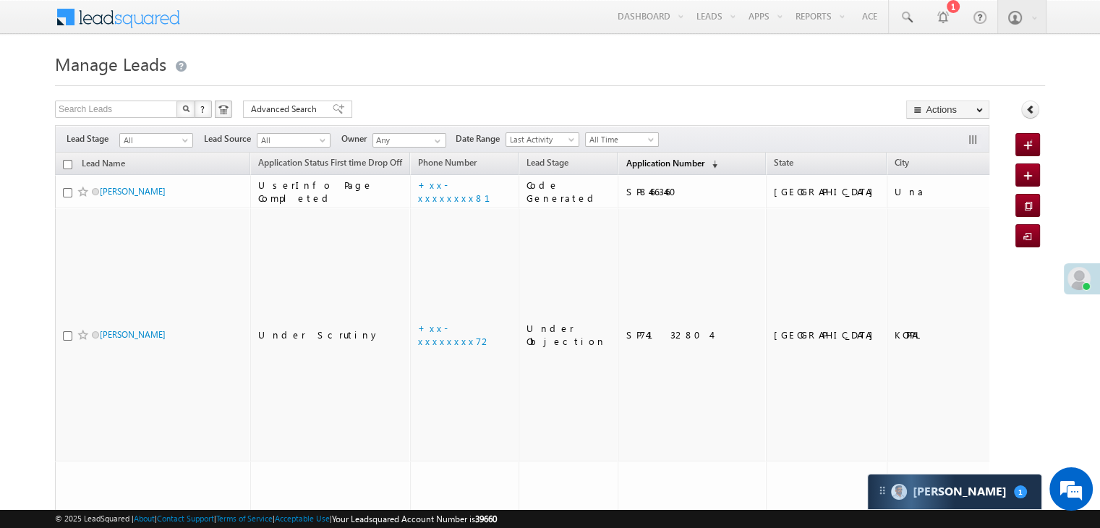
click at [626, 166] on span "Application Number" at bounding box center [665, 163] width 78 height 11
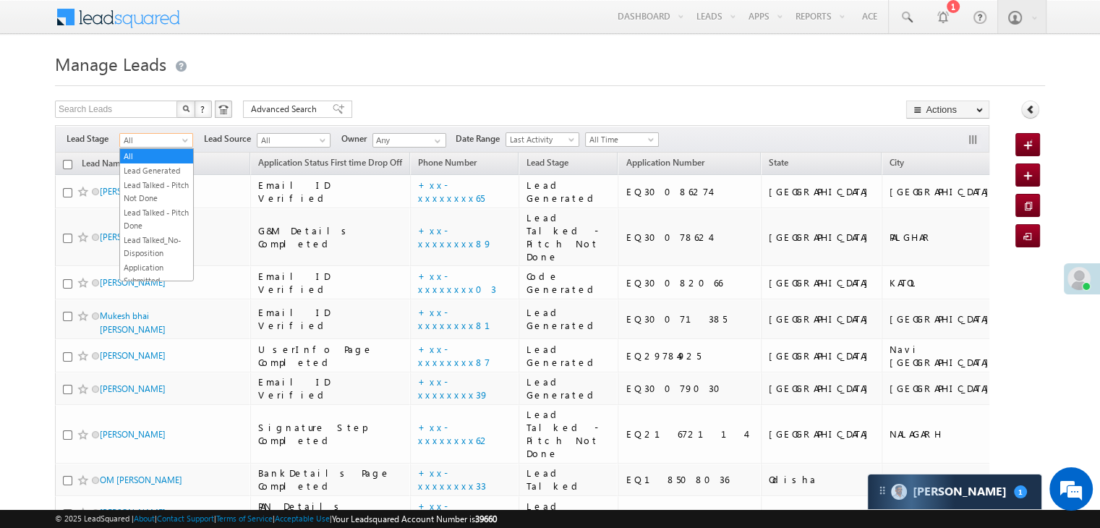
click at [189, 145] on span at bounding box center [187, 143] width 12 height 12
click at [164, 177] on link "Lead Generated" at bounding box center [156, 170] width 73 height 13
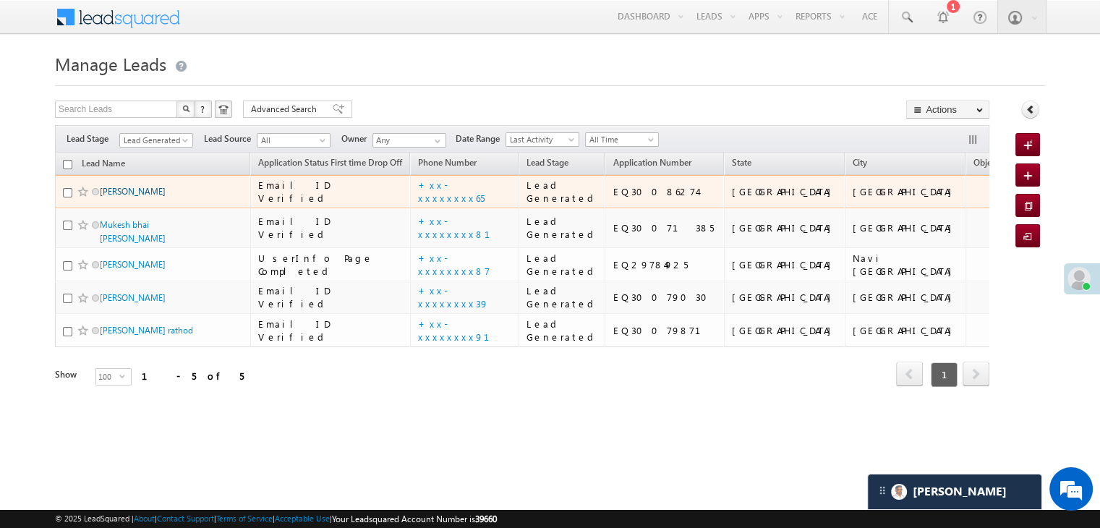
scroll to position [193, 0]
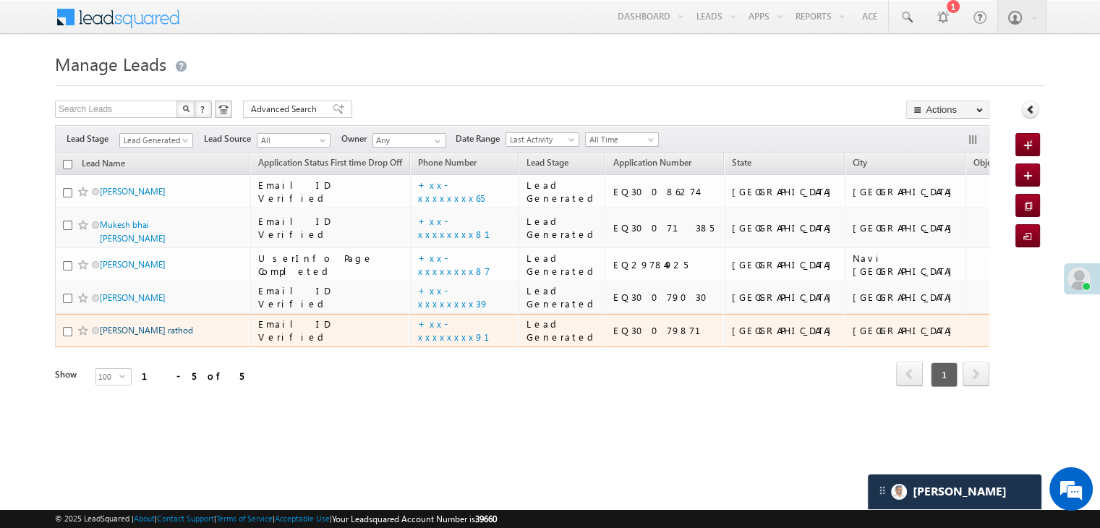
click at [135, 336] on link "[PERSON_NAME] rathod" at bounding box center [146, 330] width 93 height 11
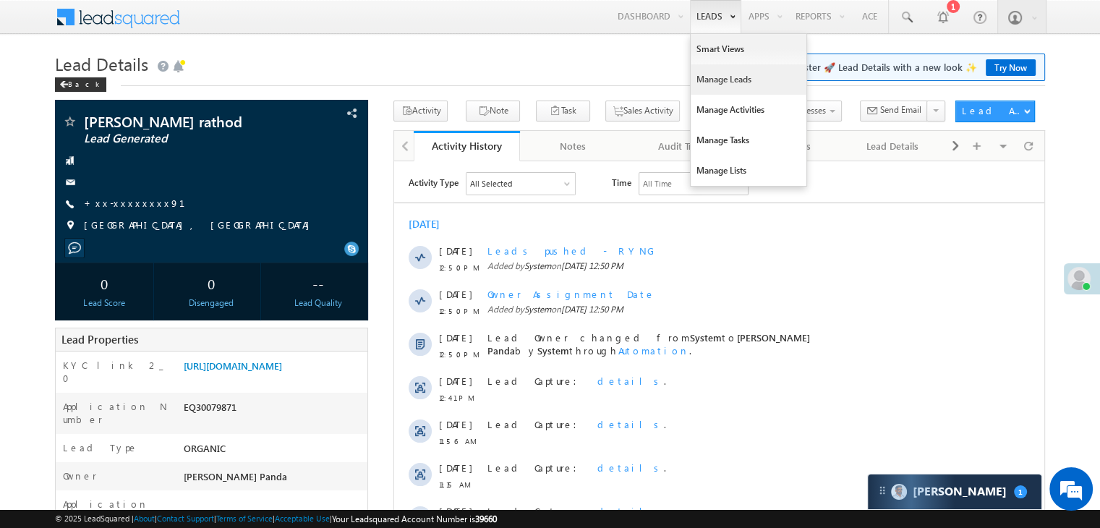
click at [710, 83] on link "Manage Leads" at bounding box center [749, 79] width 116 height 30
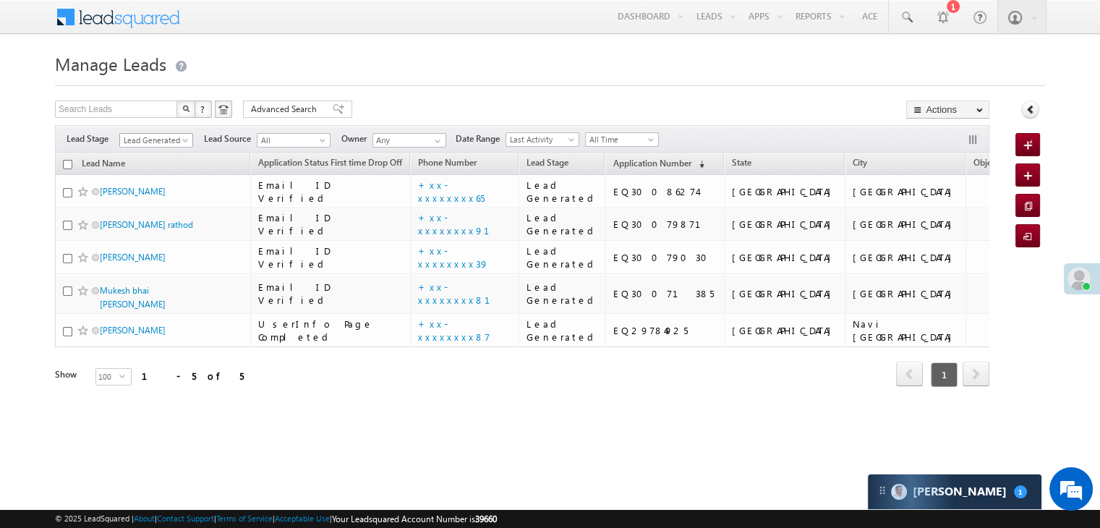
click at [182, 143] on span at bounding box center [187, 143] width 12 height 12
click at [145, 152] on link "All" at bounding box center [156, 156] width 73 height 13
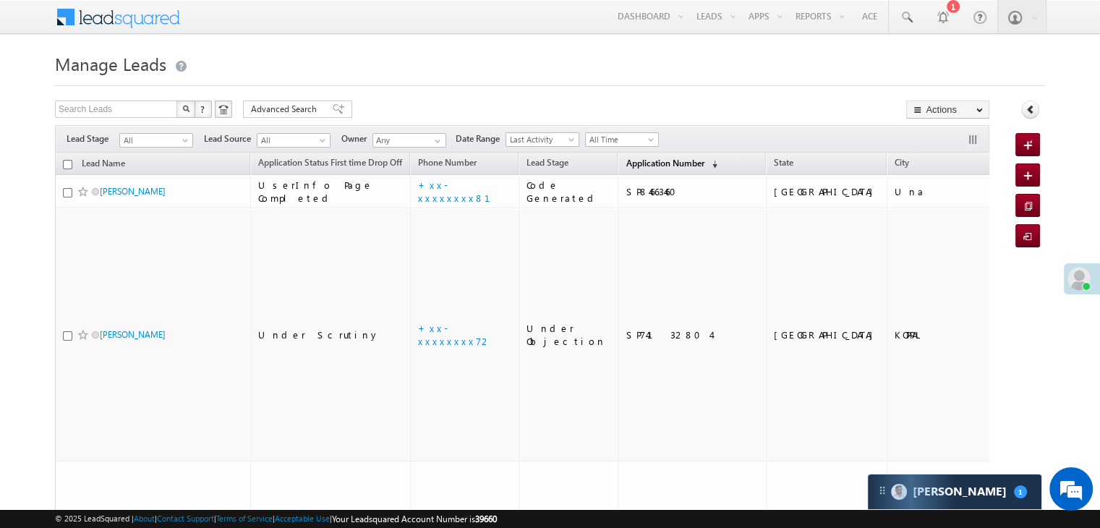
click at [626, 166] on span "Application Number" at bounding box center [665, 163] width 78 height 11
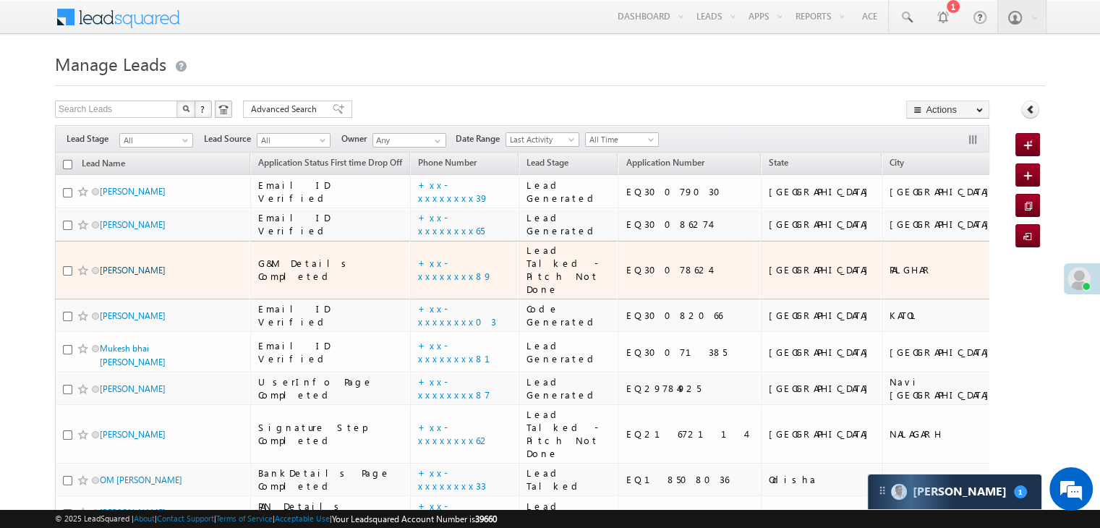
click at [145, 276] on link "[PERSON_NAME]" at bounding box center [133, 270] width 66 height 11
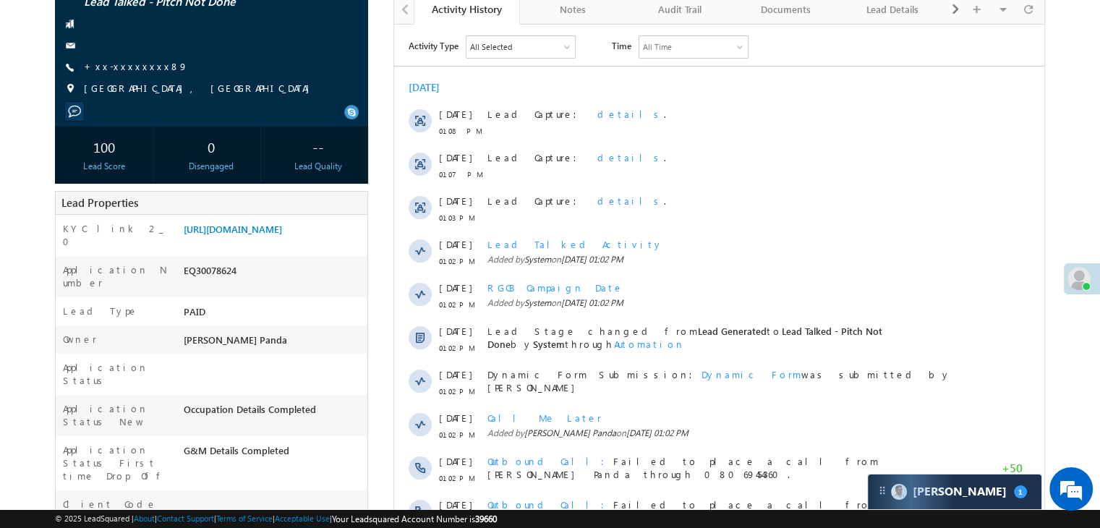
scroll to position [145, 0]
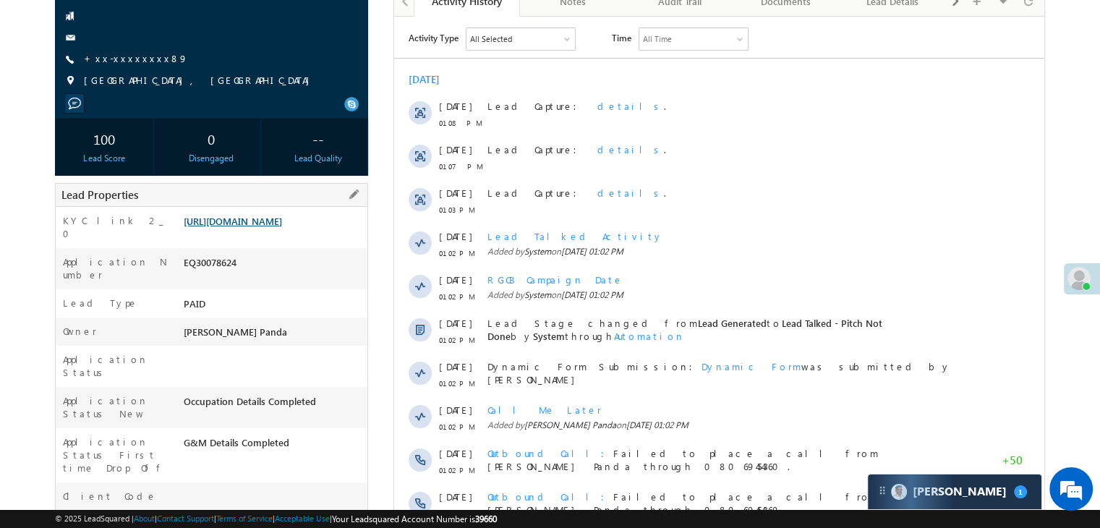
click at [259, 227] on link "https://angelbroking1-pk3em7sa.customui-test.leadsquared.com?leadId=5d897022-f3…" at bounding box center [233, 221] width 98 height 12
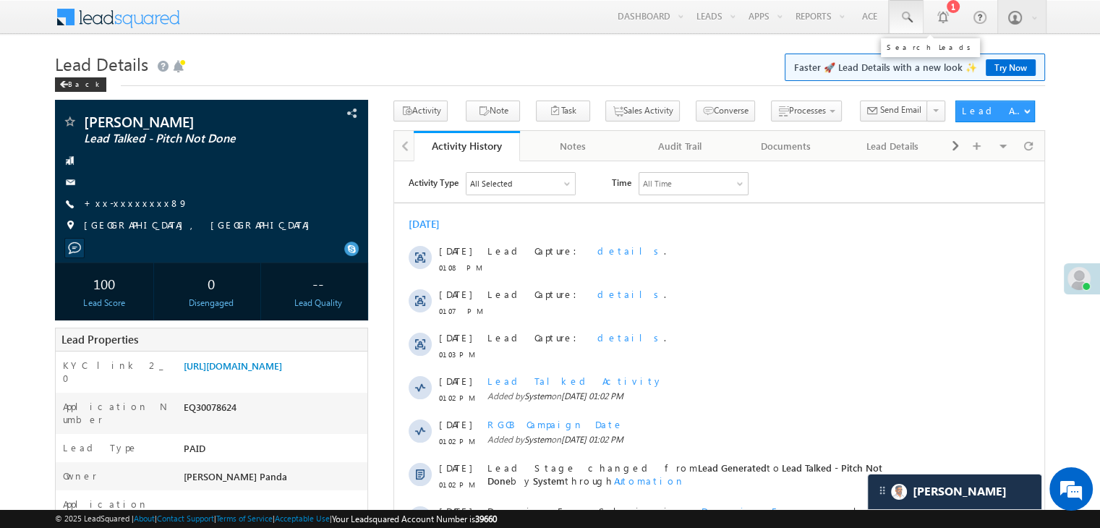
click at [909, 20] on span at bounding box center [906, 17] width 14 height 14
paste input "9421657681"
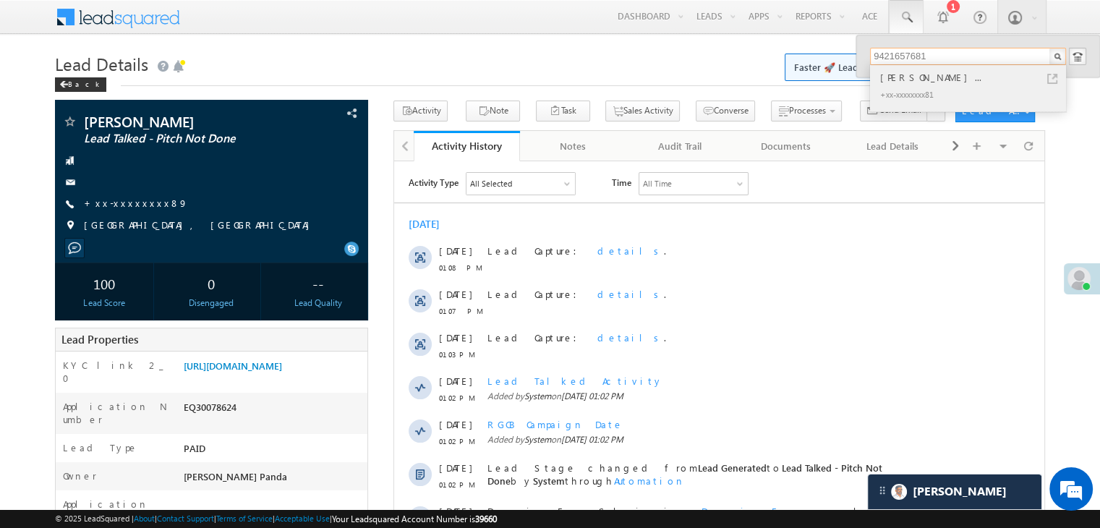
type input "9421657681"
click at [928, 77] on div "[PERSON_NAME]..." at bounding box center [974, 77] width 194 height 16
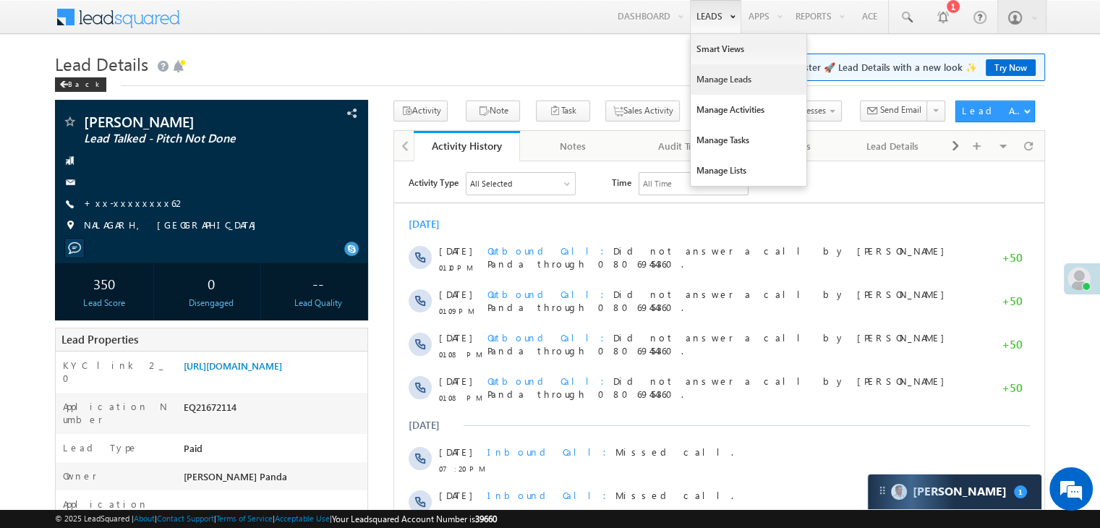
click at [713, 77] on link "Manage Leads" at bounding box center [749, 79] width 116 height 30
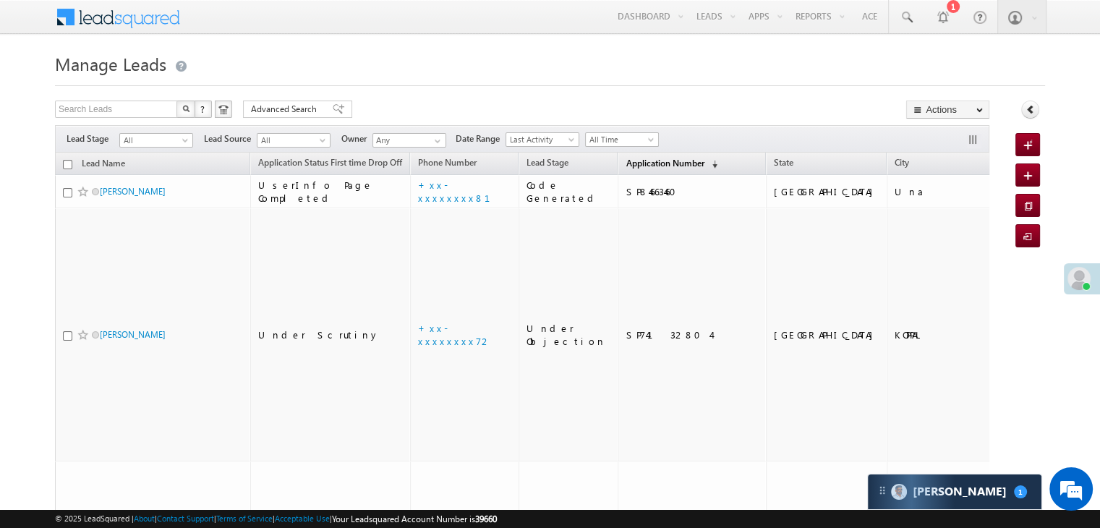
click at [626, 164] on span "Application Number" at bounding box center [665, 163] width 78 height 11
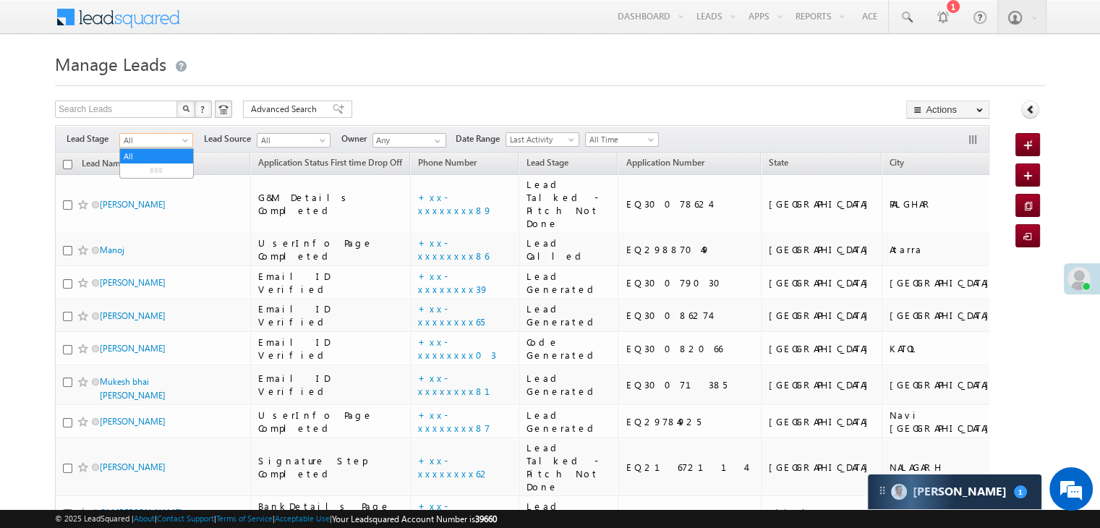
click at [181, 143] on span at bounding box center [187, 143] width 12 height 12
click at [170, 167] on link "Lead Generated" at bounding box center [156, 170] width 73 height 13
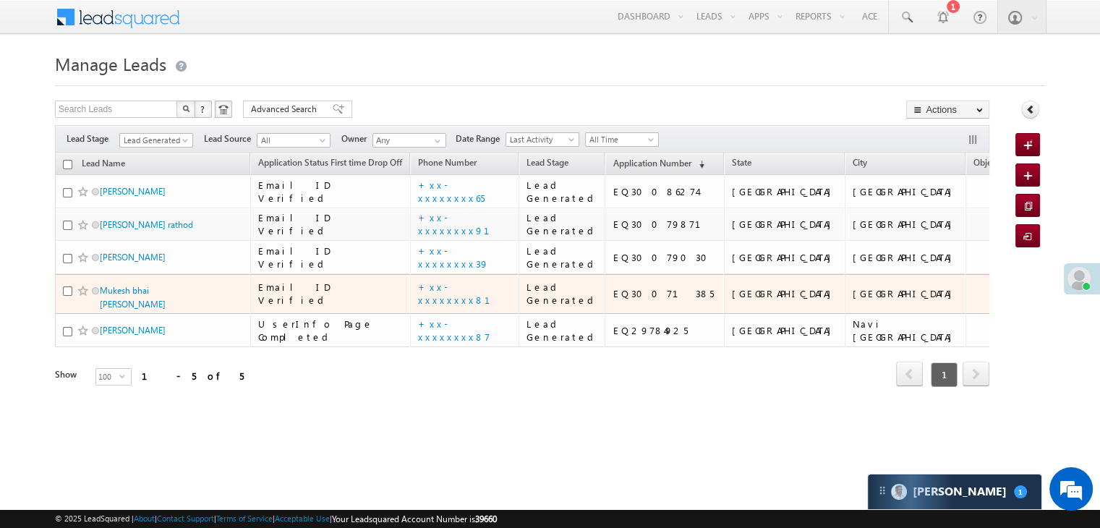
scroll to position [193, 0]
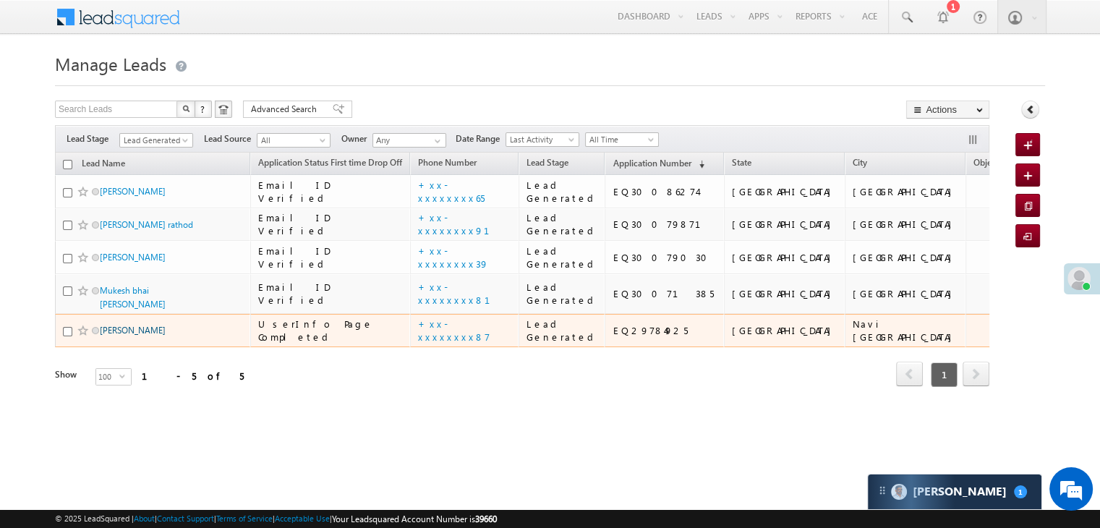
click at [111, 336] on link "[PERSON_NAME]" at bounding box center [133, 330] width 66 height 11
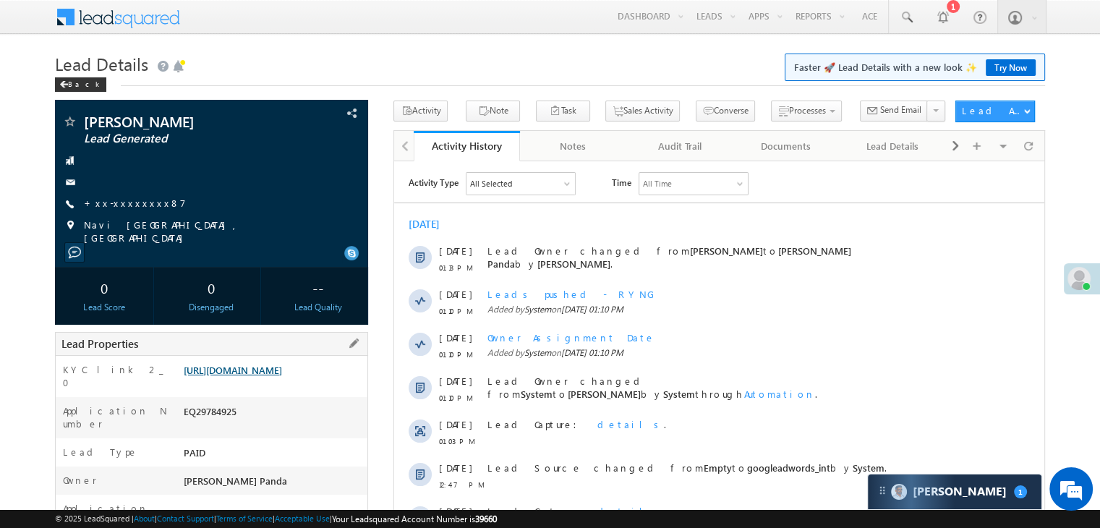
click at [282, 376] on link "[URL][DOMAIN_NAME]" at bounding box center [233, 370] width 98 height 12
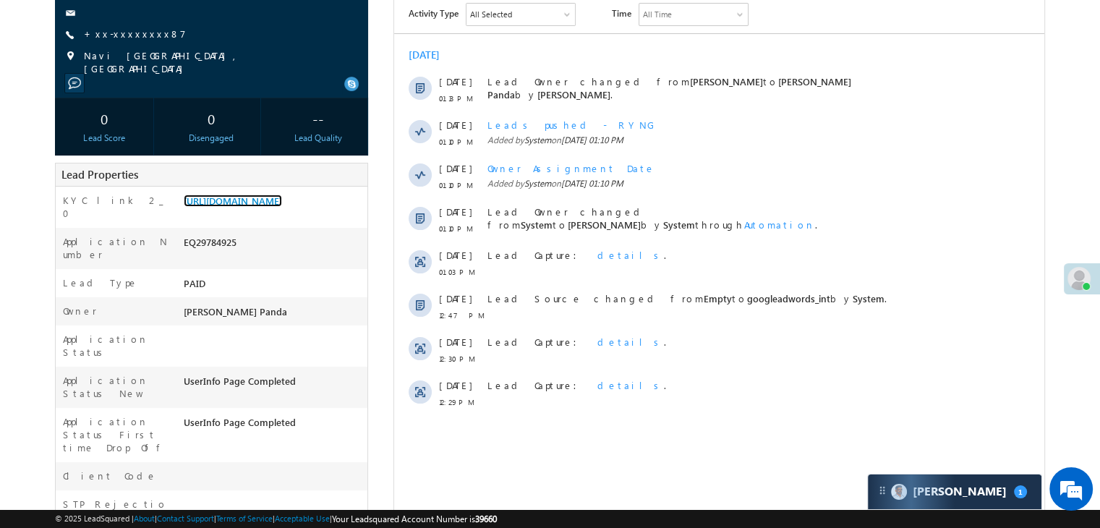
scroll to position [145, 0]
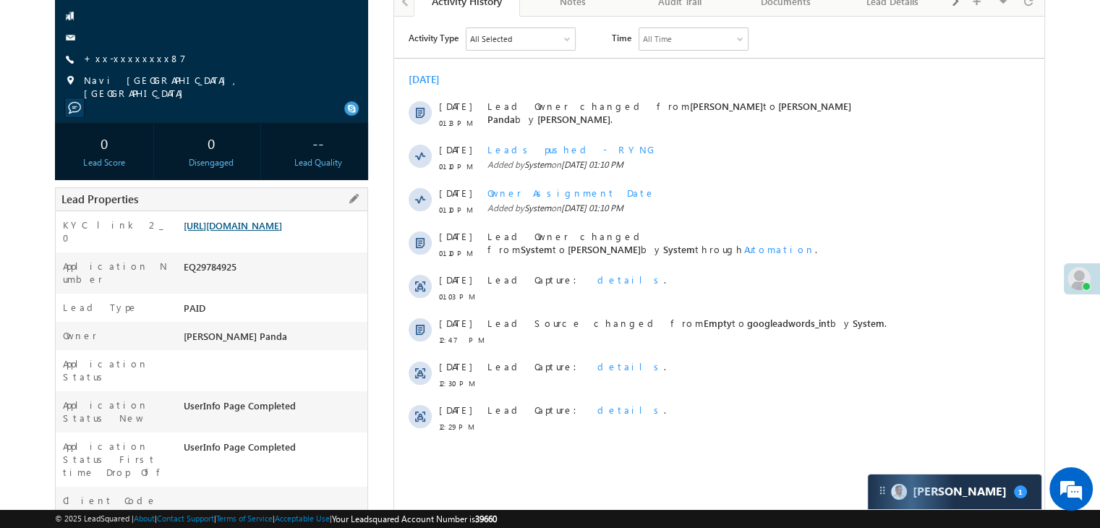
click at [282, 231] on link "https://angelbroking1-pk3em7sa.customui-test.leadsquared.com?leadId=e366d84d-e8…" at bounding box center [233, 225] width 98 height 12
click at [117, 58] on link "+xx-xxxxxxxx87" at bounding box center [135, 58] width 102 height 12
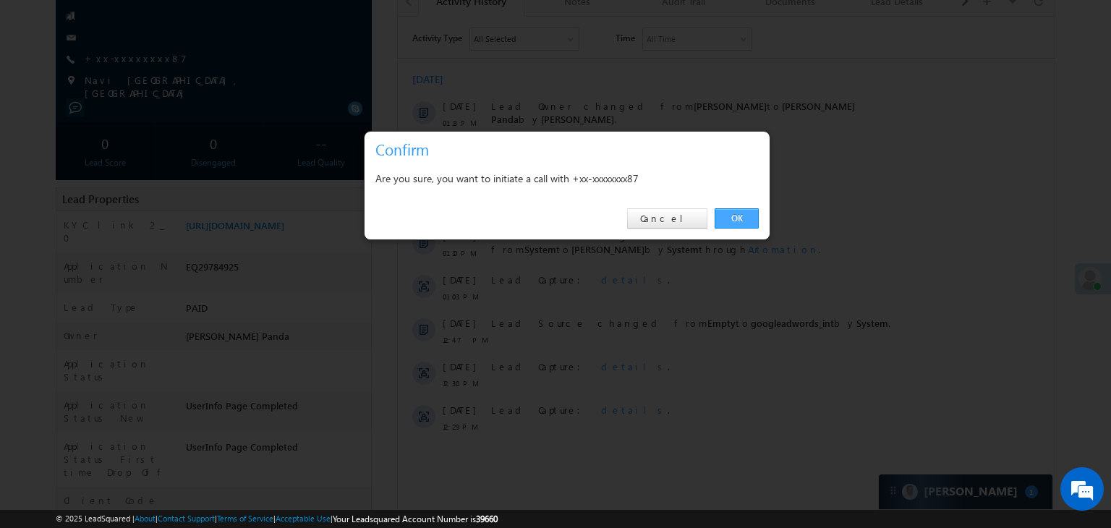
click at [740, 216] on link "OK" at bounding box center [737, 218] width 44 height 20
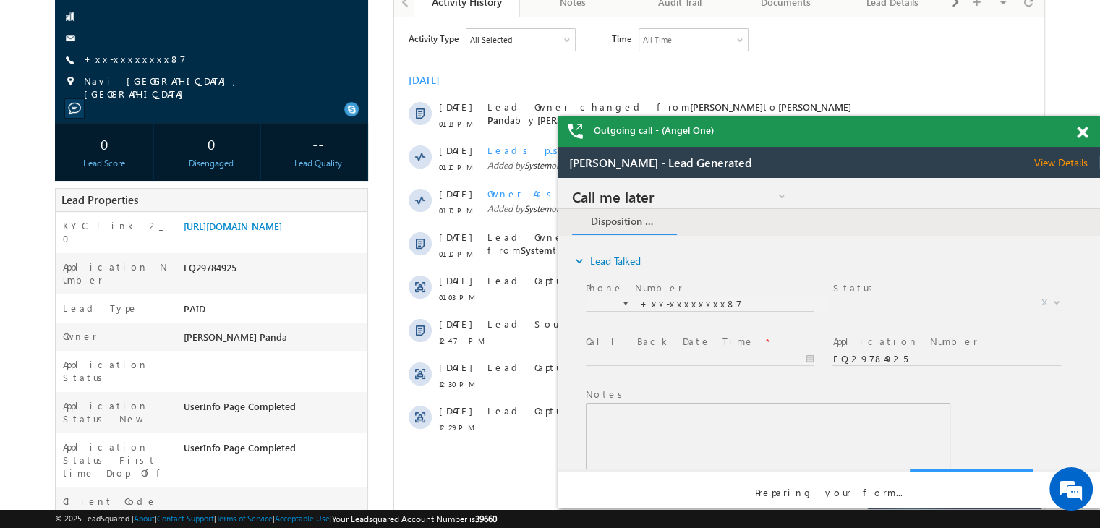
scroll to position [0, 0]
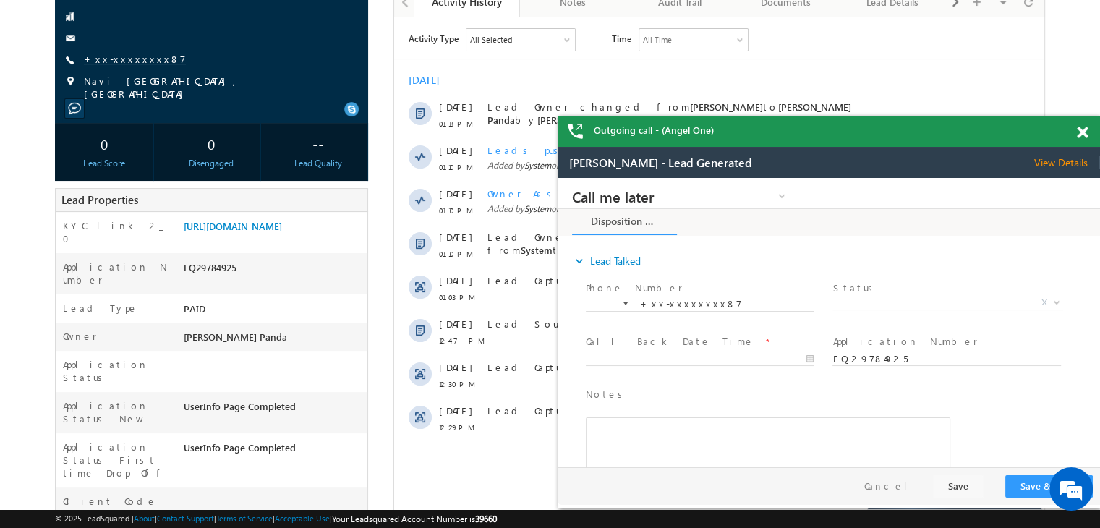
click at [132, 58] on link "+xx-xxxxxxxx87" at bounding box center [135, 59] width 102 height 12
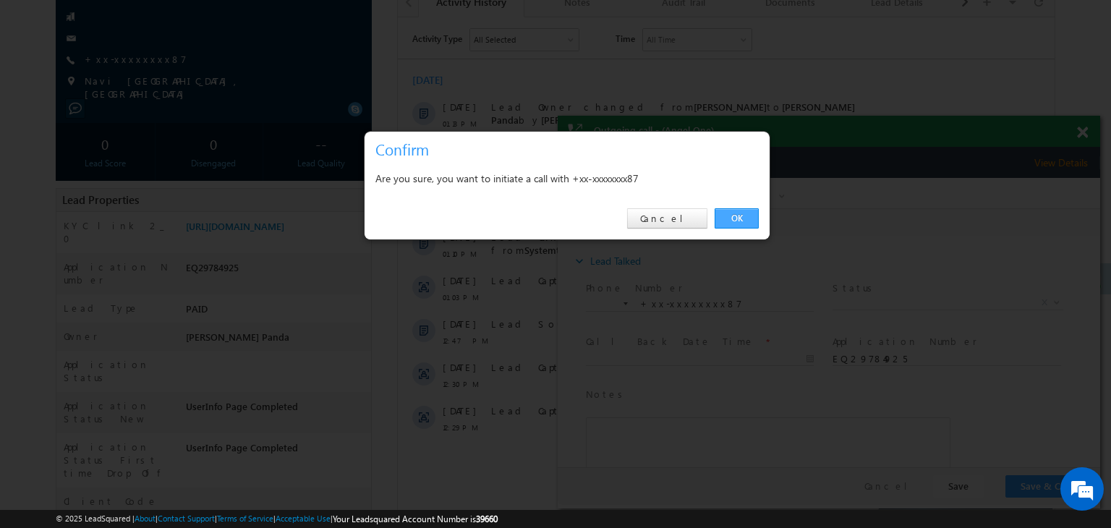
click at [738, 218] on link "OK" at bounding box center [737, 218] width 44 height 20
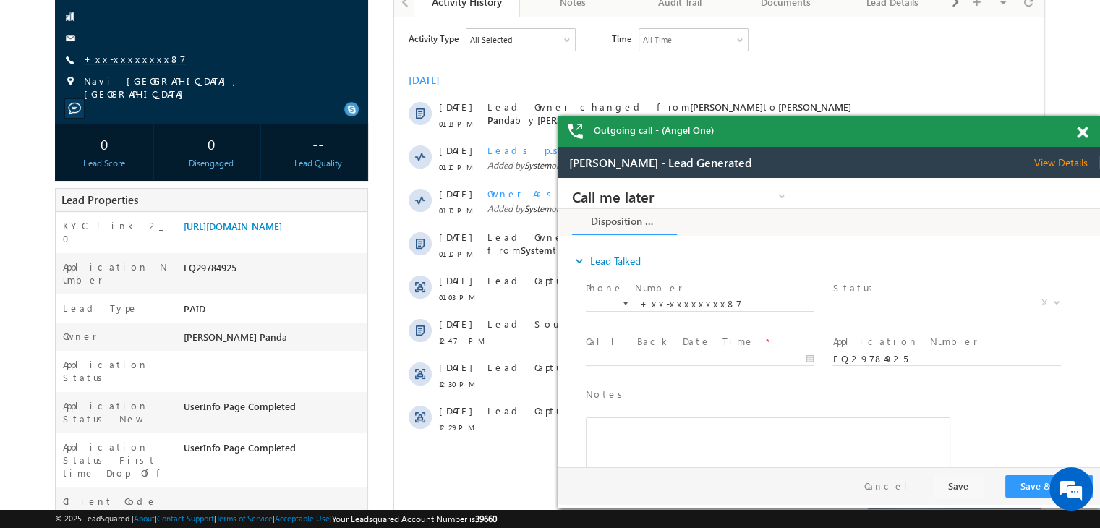
click at [124, 62] on link "+xx-xxxxxxxx87" at bounding box center [135, 59] width 102 height 12
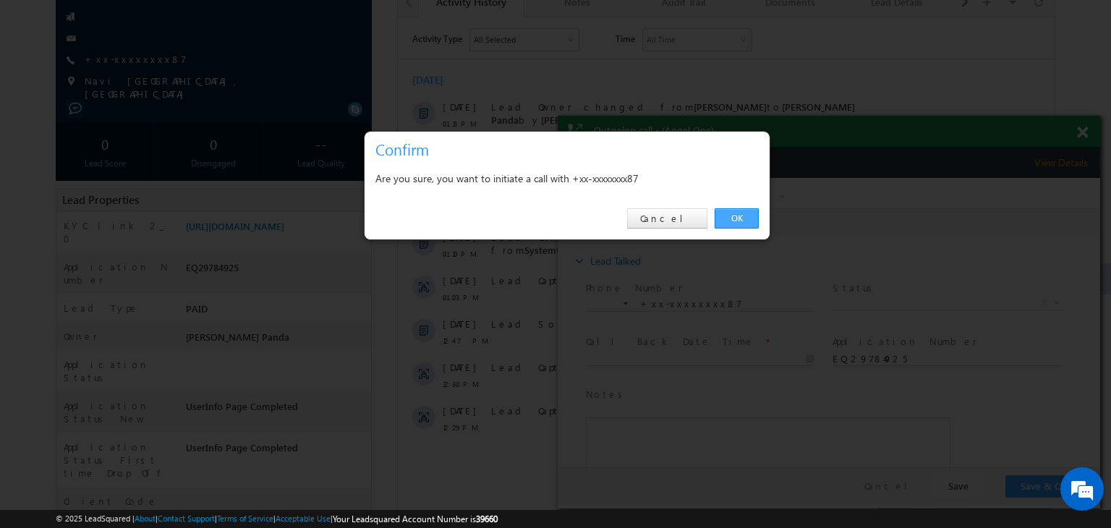
click at [741, 213] on link "OK" at bounding box center [737, 218] width 44 height 20
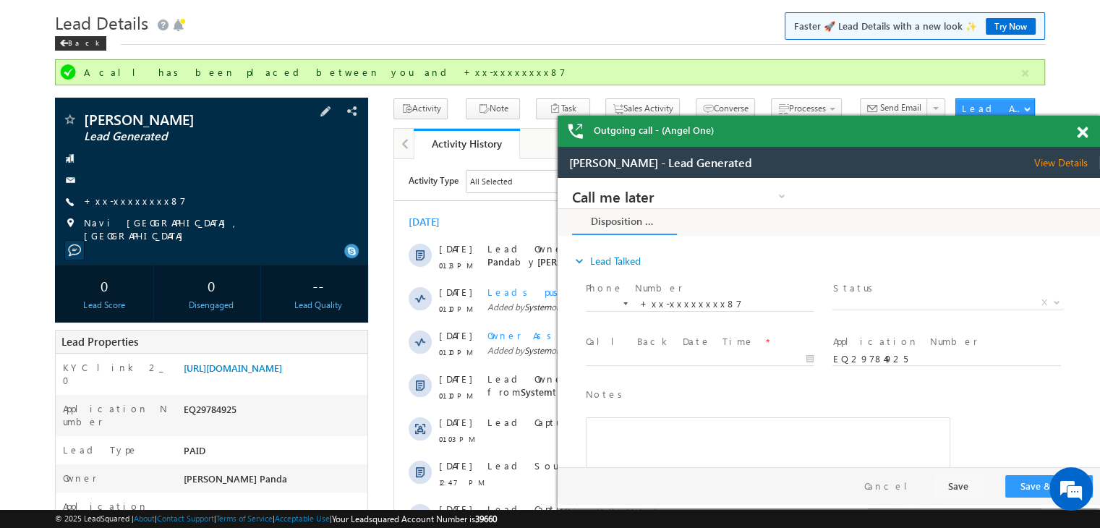
scroll to position [38, 0]
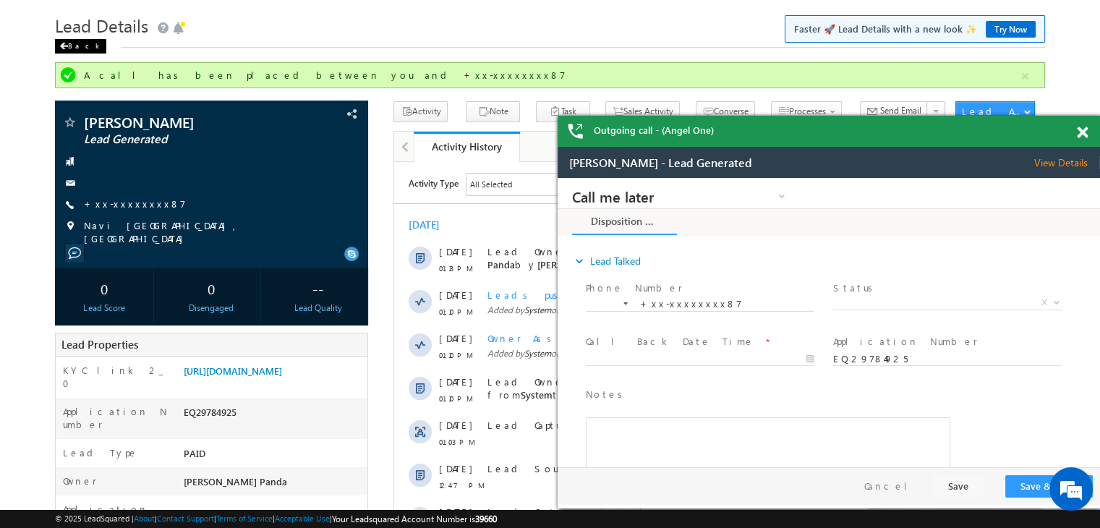
click at [77, 46] on div "Back" at bounding box center [80, 46] width 51 height 14
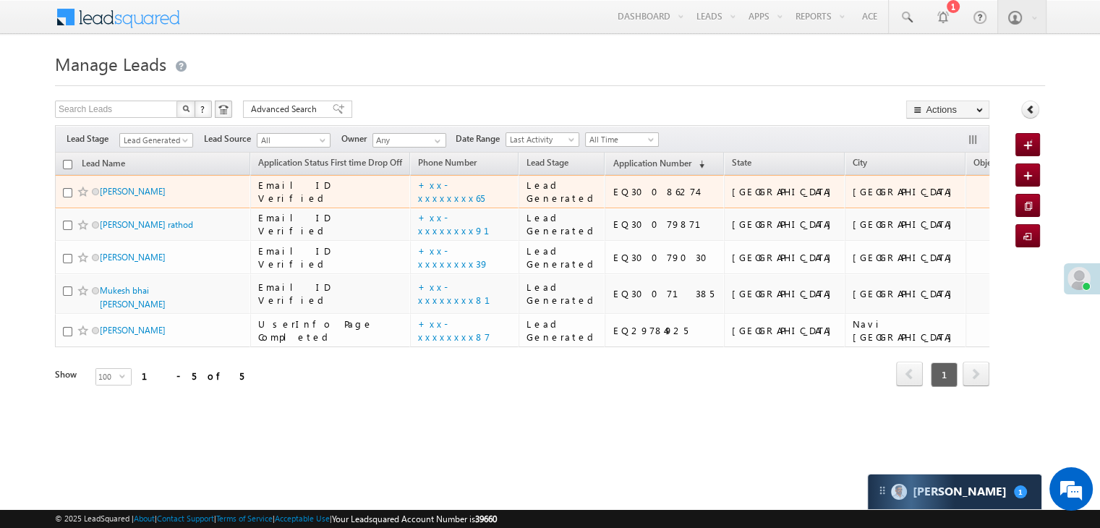
scroll to position [193, 0]
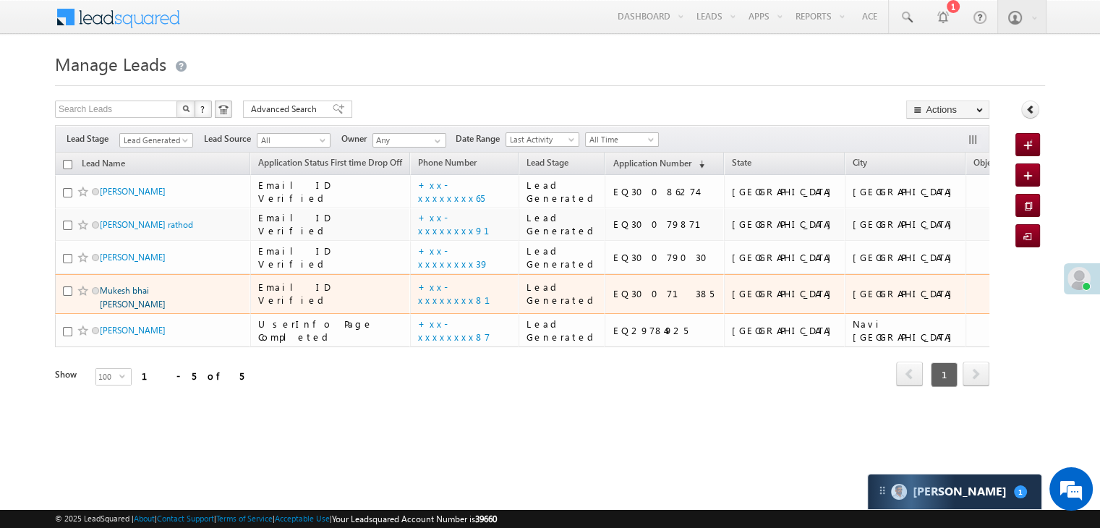
click at [152, 285] on link "Mukesh bhai [PERSON_NAME]" at bounding box center [133, 297] width 66 height 25
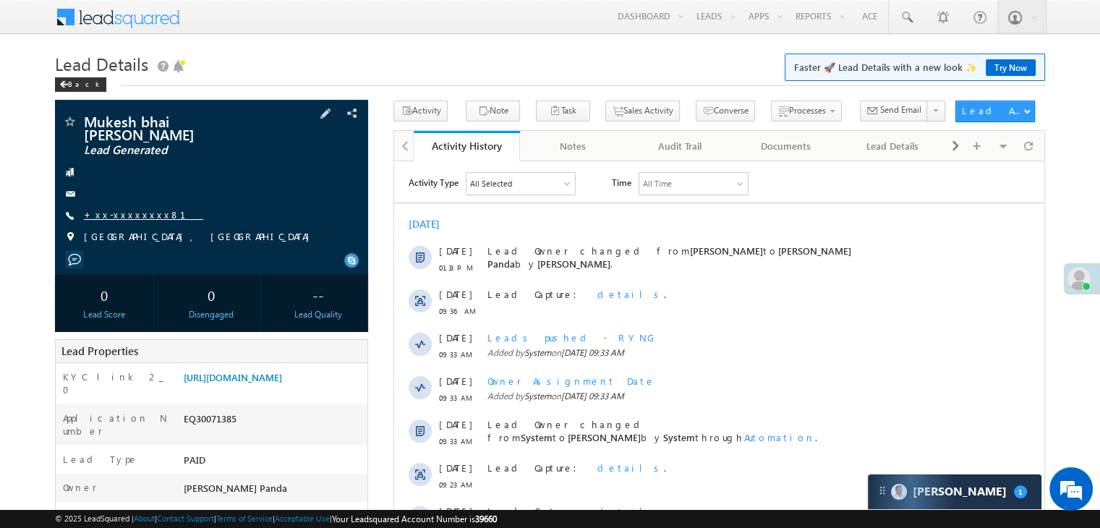
click at [135, 219] on link "+xx-xxxxxxxx81" at bounding box center [143, 214] width 119 height 12
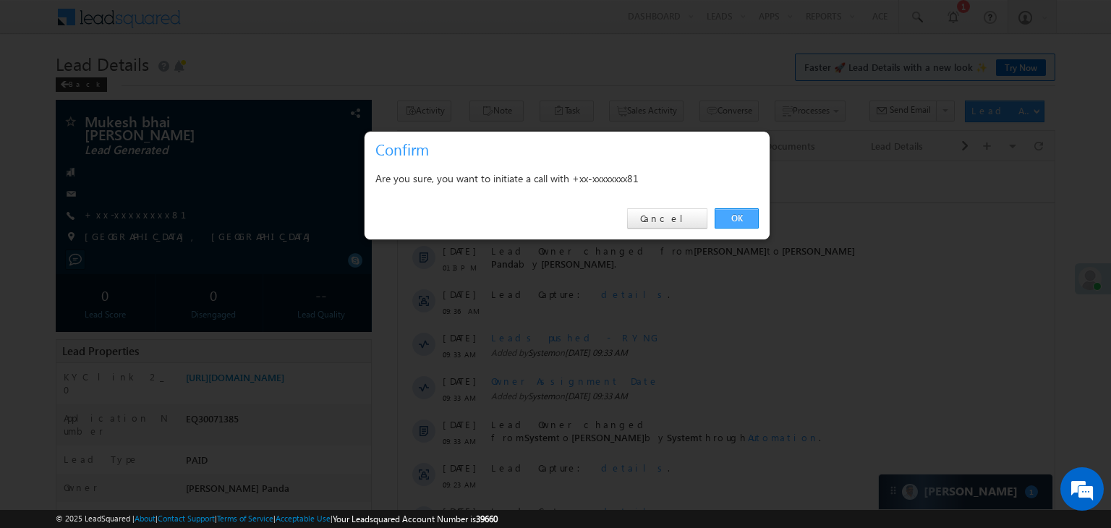
click at [744, 214] on link "OK" at bounding box center [737, 218] width 44 height 20
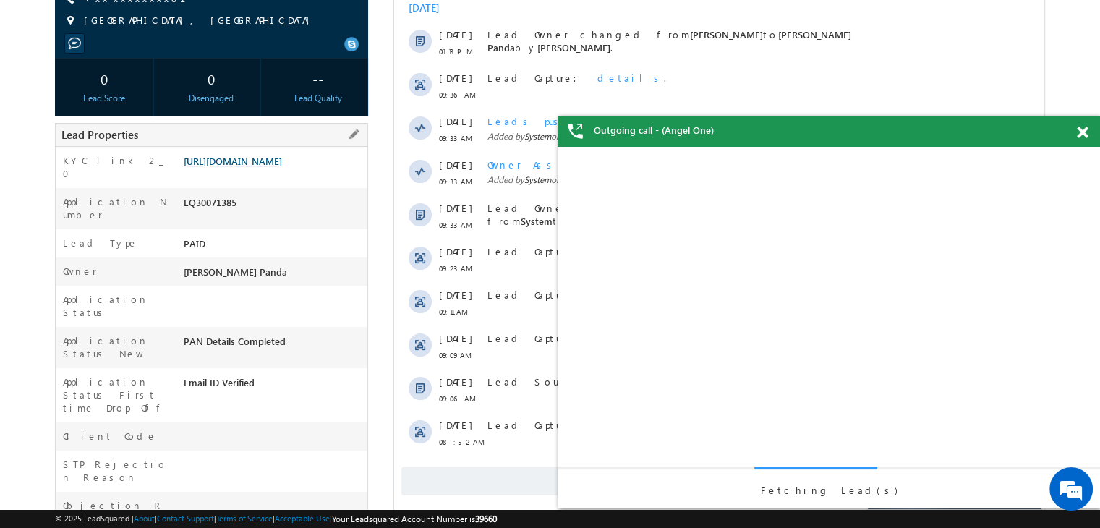
click at [262, 167] on link "[URL][DOMAIN_NAME]" at bounding box center [233, 161] width 98 height 12
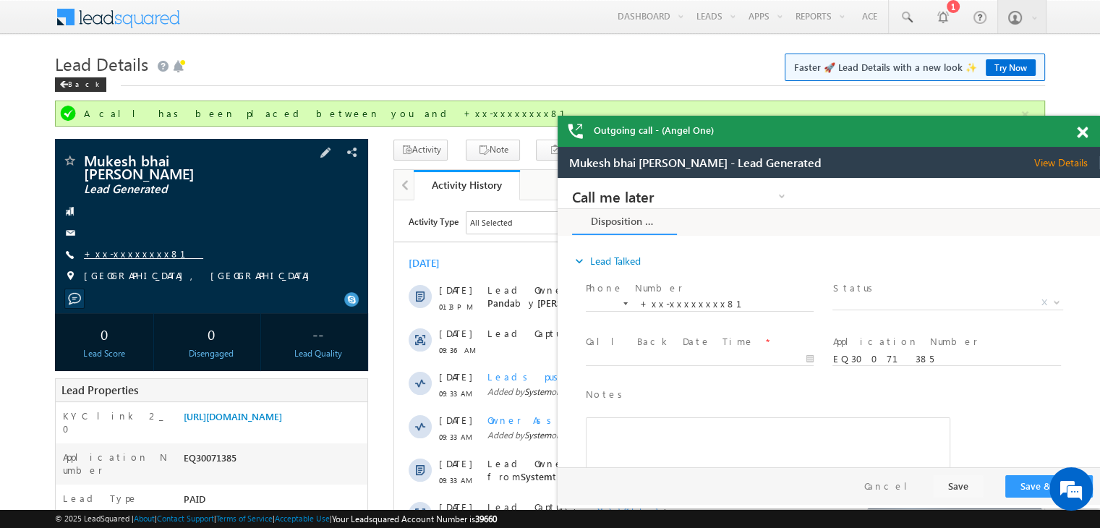
click at [124, 253] on link "+xx-xxxxxxxx81" at bounding box center [143, 253] width 119 height 12
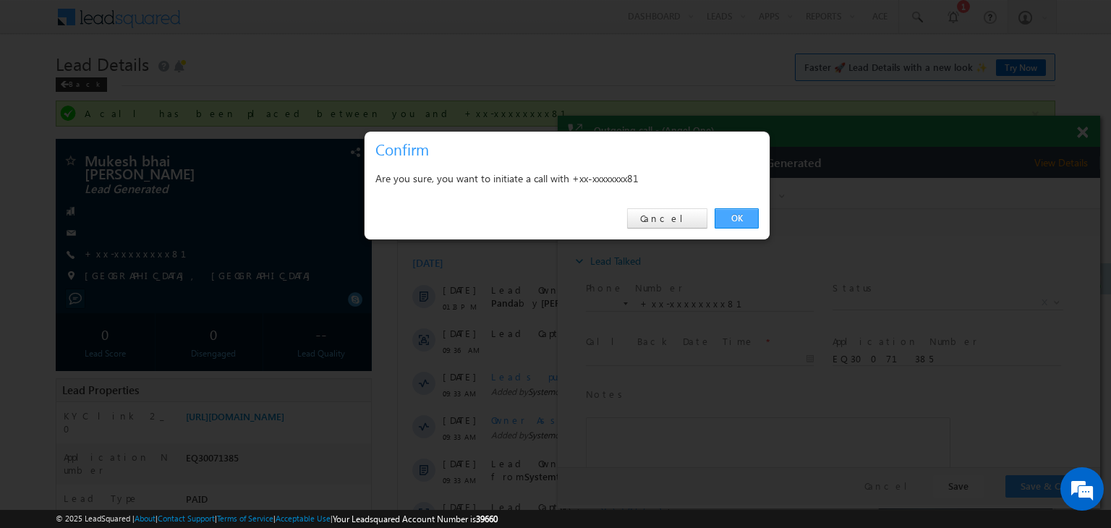
click at [731, 215] on link "OK" at bounding box center [737, 218] width 44 height 20
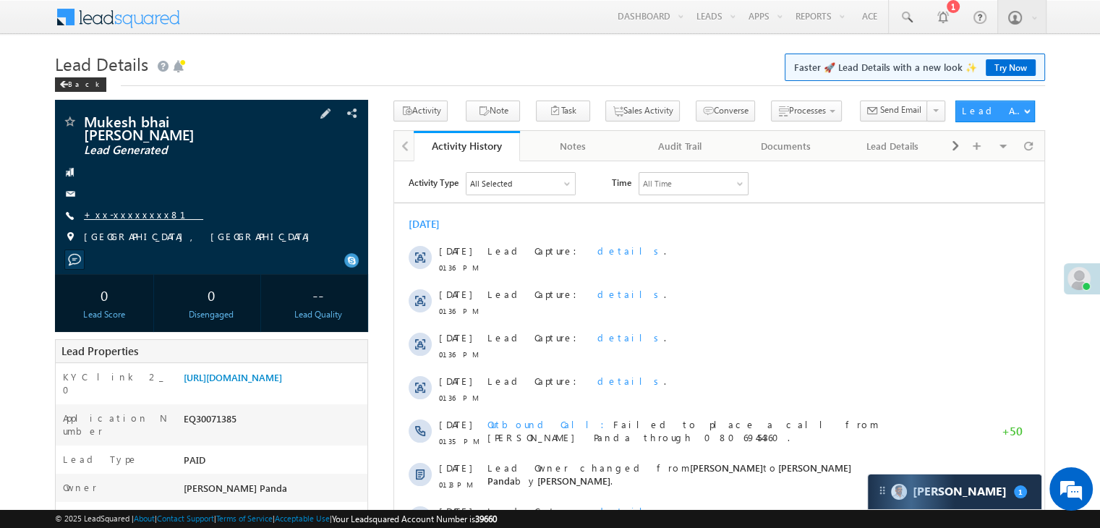
click at [113, 218] on link "+xx-xxxxxxxx81" at bounding box center [143, 214] width 119 height 12
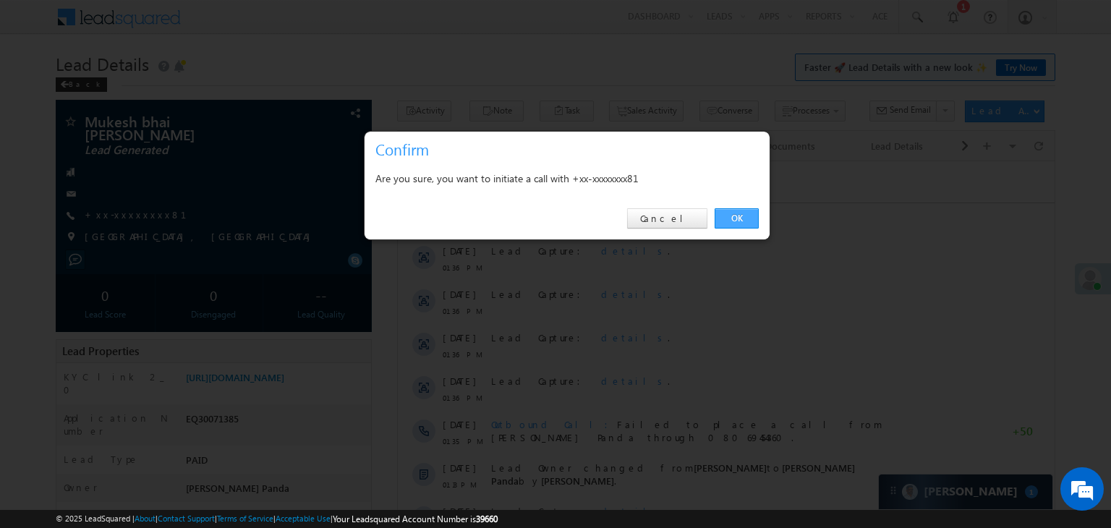
drag, startPoint x: 747, startPoint y: 218, endPoint x: 730, endPoint y: 215, distance: 16.9
click at [730, 215] on link "OK" at bounding box center [737, 218] width 44 height 20
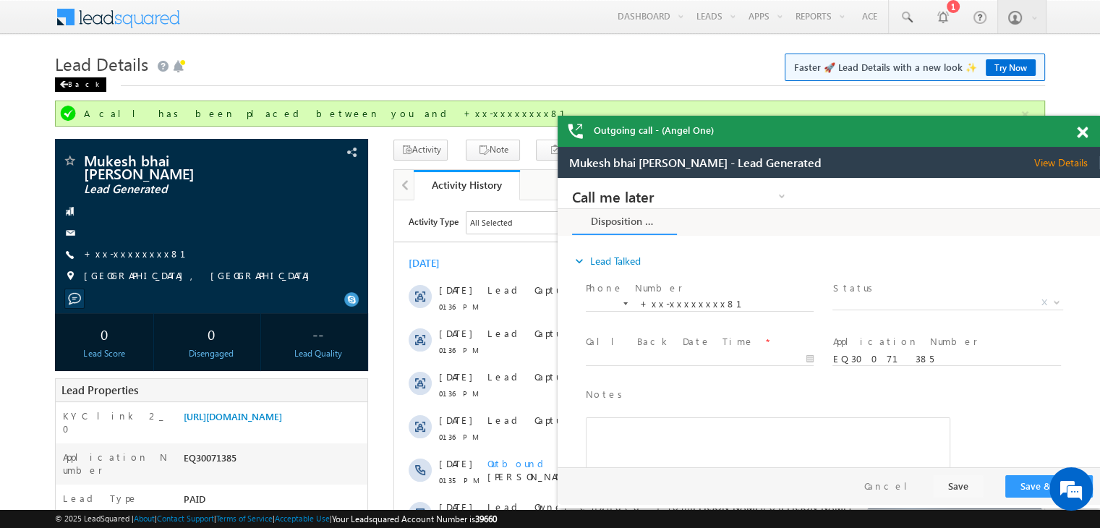
click at [72, 85] on div "Back" at bounding box center [80, 84] width 51 height 14
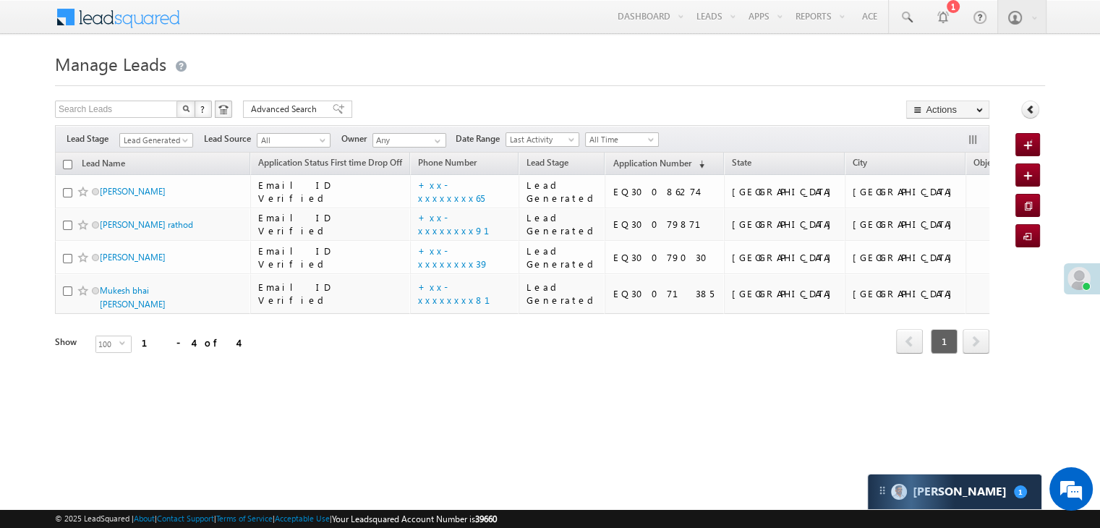
scroll to position [109, 0]
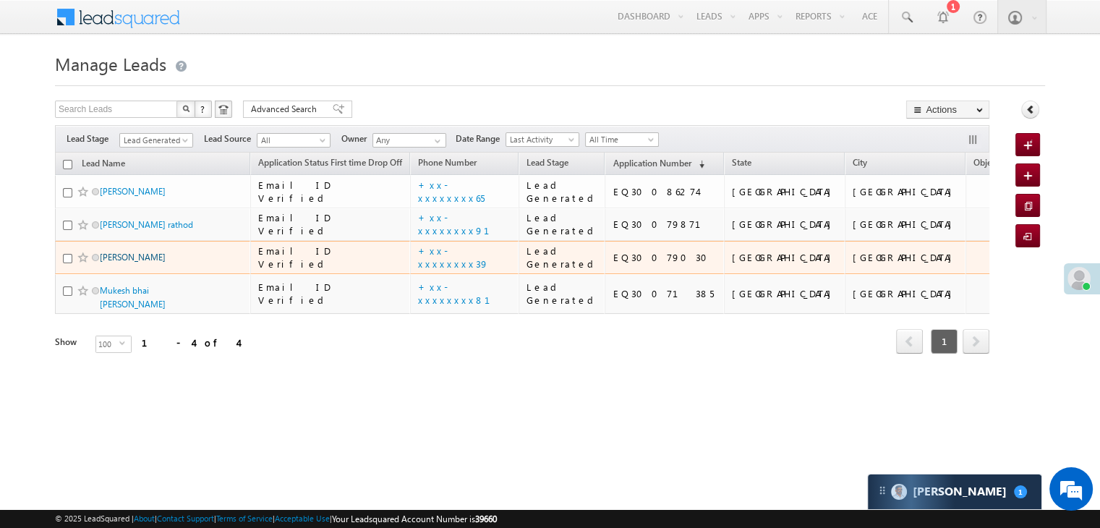
click at [116, 263] on link "Vijay kumar" at bounding box center [133, 257] width 66 height 11
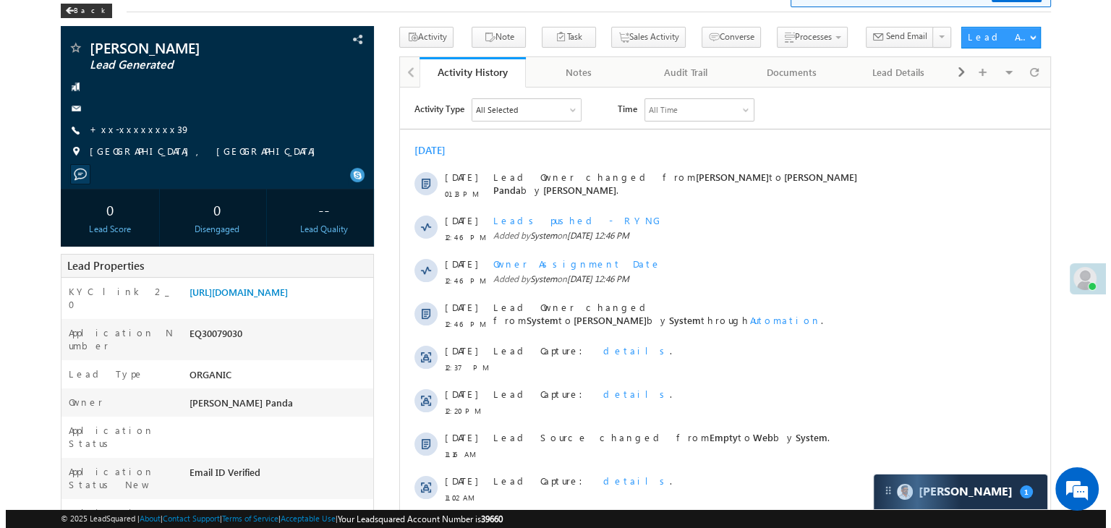
scroll to position [72, 0]
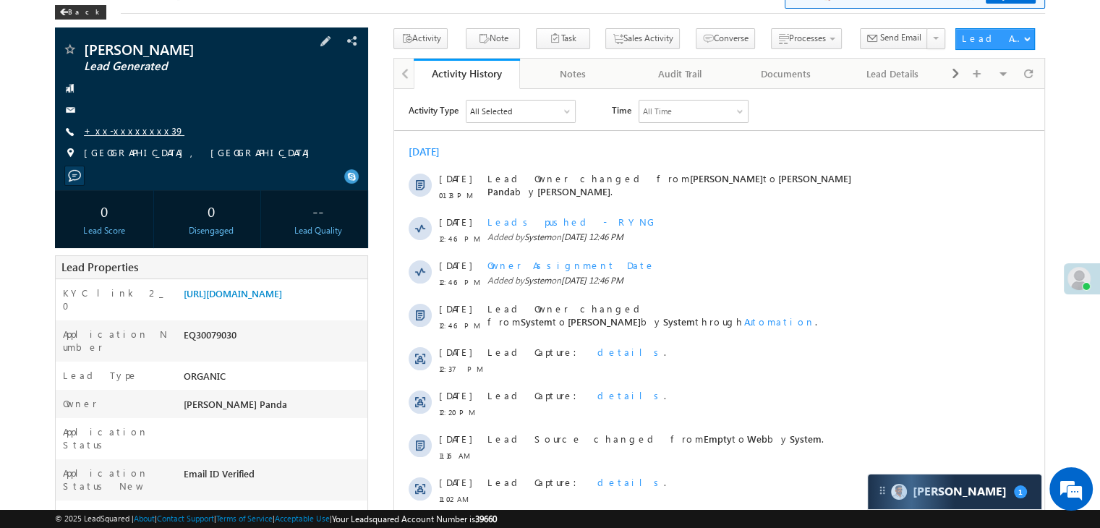
click at [112, 135] on link "+xx-xxxxxxxx39" at bounding box center [134, 130] width 101 height 12
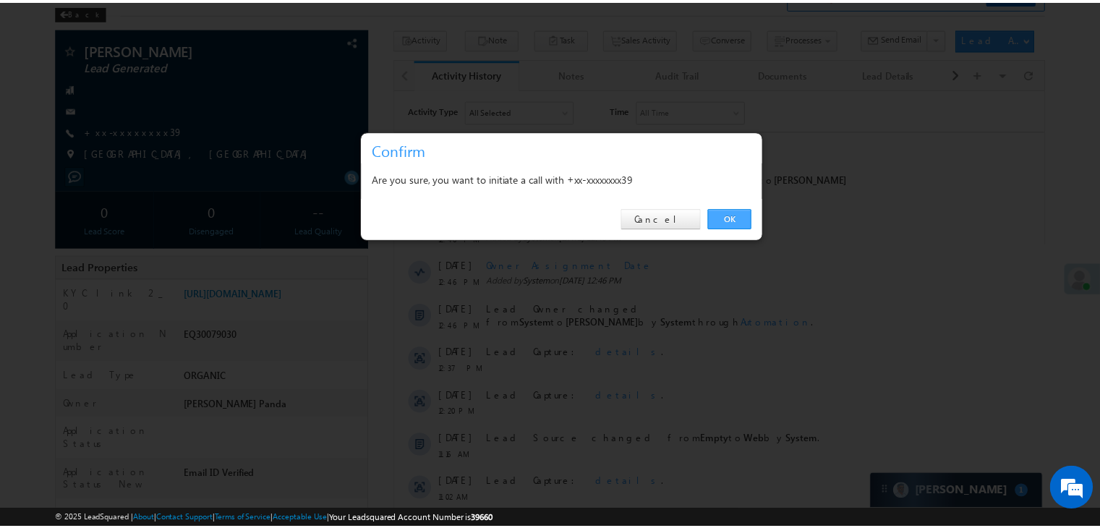
scroll to position [0, 0]
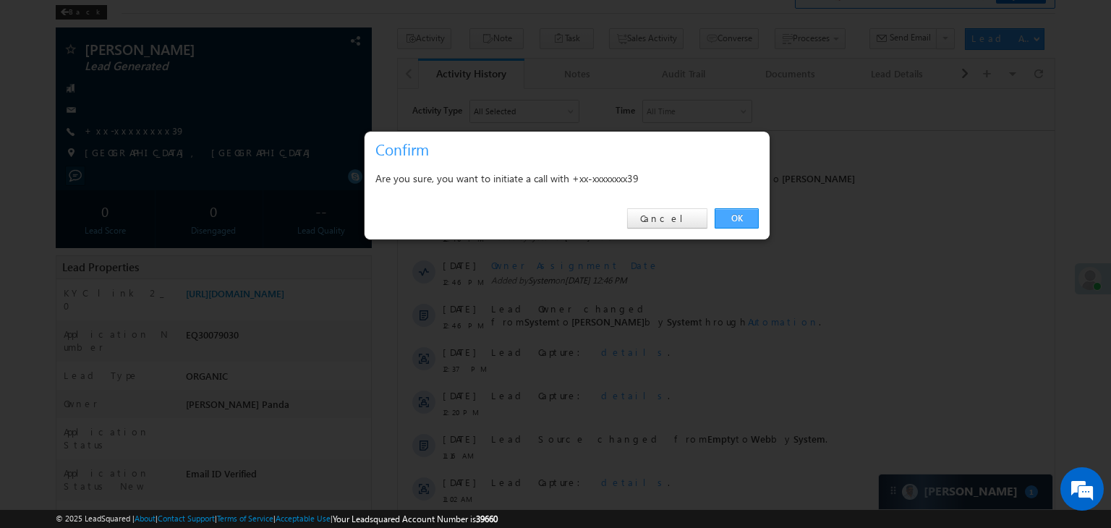
click at [734, 220] on link "OK" at bounding box center [737, 218] width 44 height 20
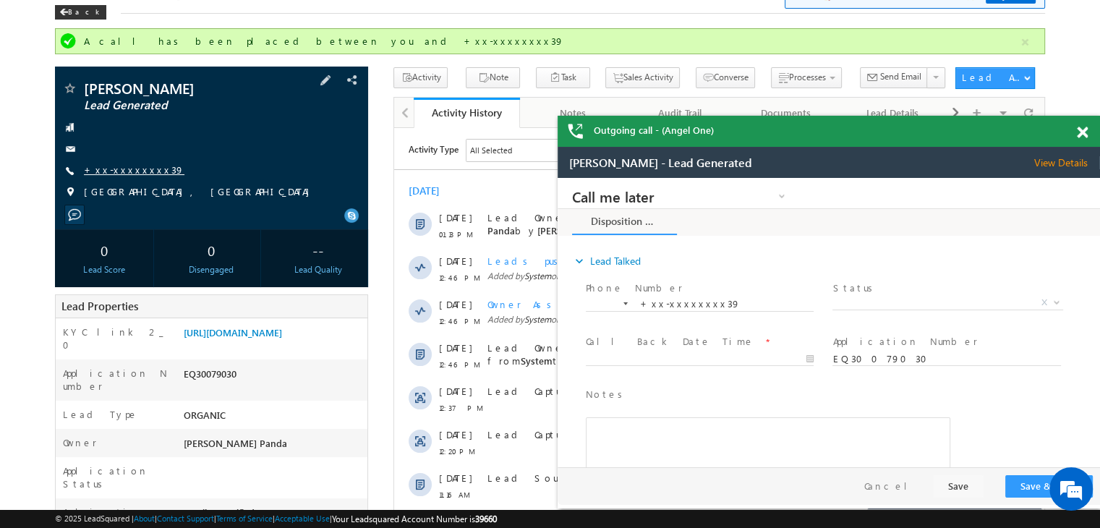
click at [108, 166] on link "+xx-xxxxxxxx39" at bounding box center [134, 169] width 101 height 12
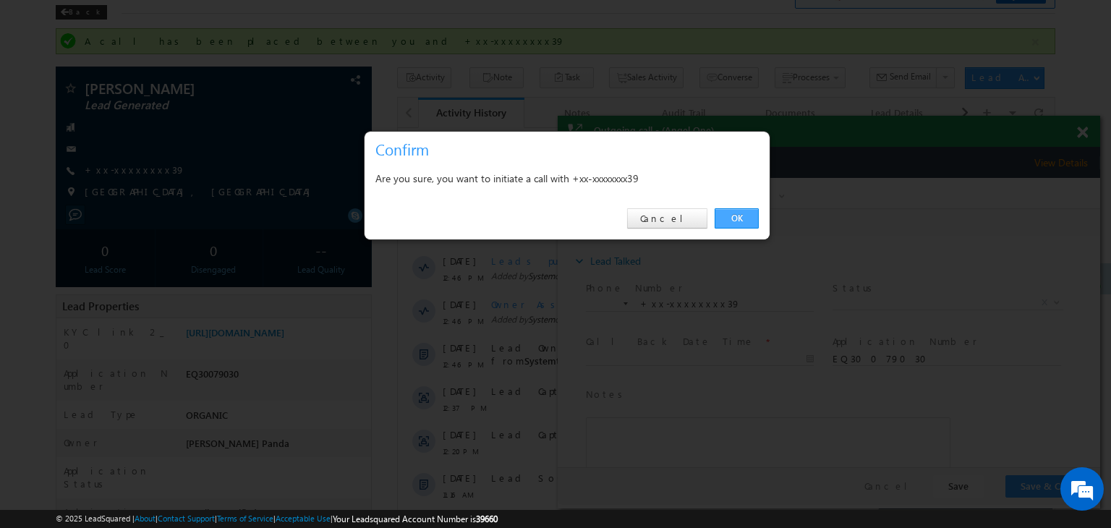
click at [735, 218] on link "OK" at bounding box center [737, 218] width 44 height 20
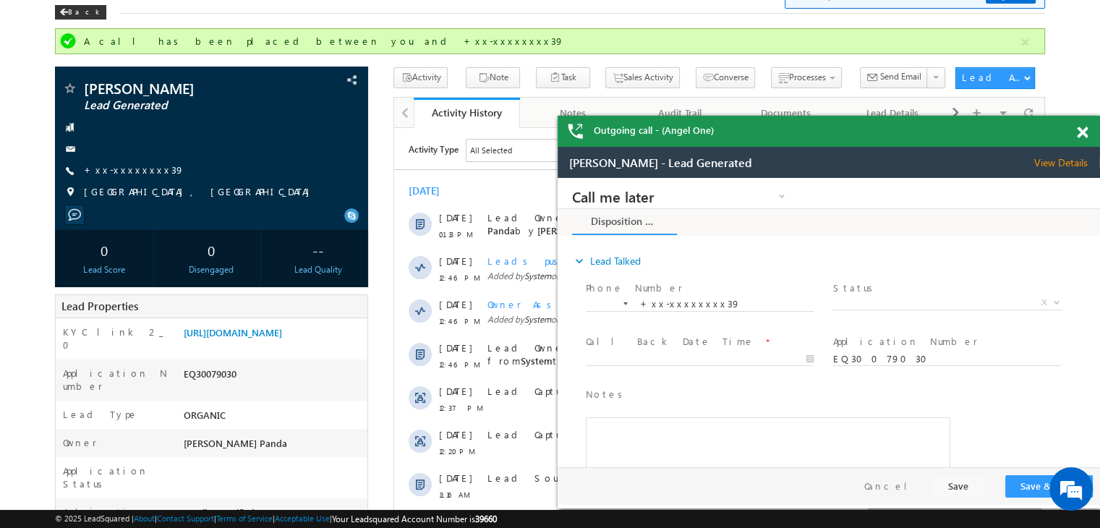
click at [1083, 131] on span at bounding box center [1082, 133] width 11 height 12
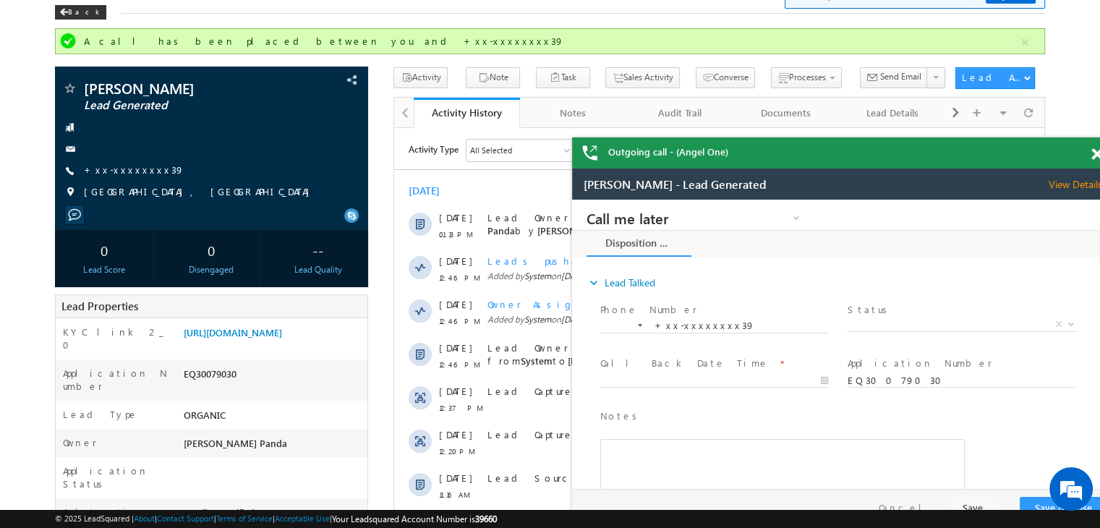
click at [1094, 156] on span at bounding box center [1097, 154] width 11 height 12
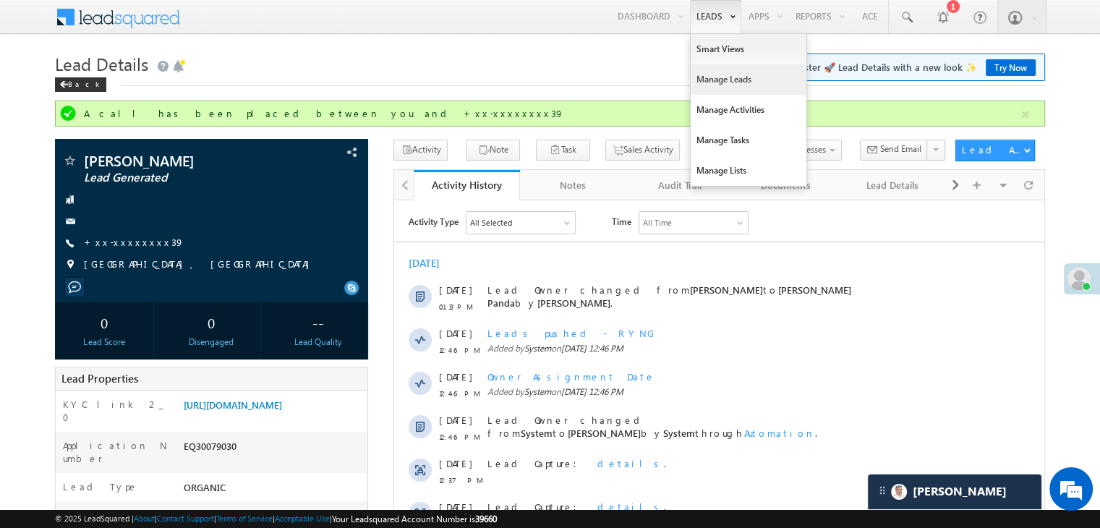
click at [730, 82] on link "Manage Leads" at bounding box center [749, 79] width 116 height 30
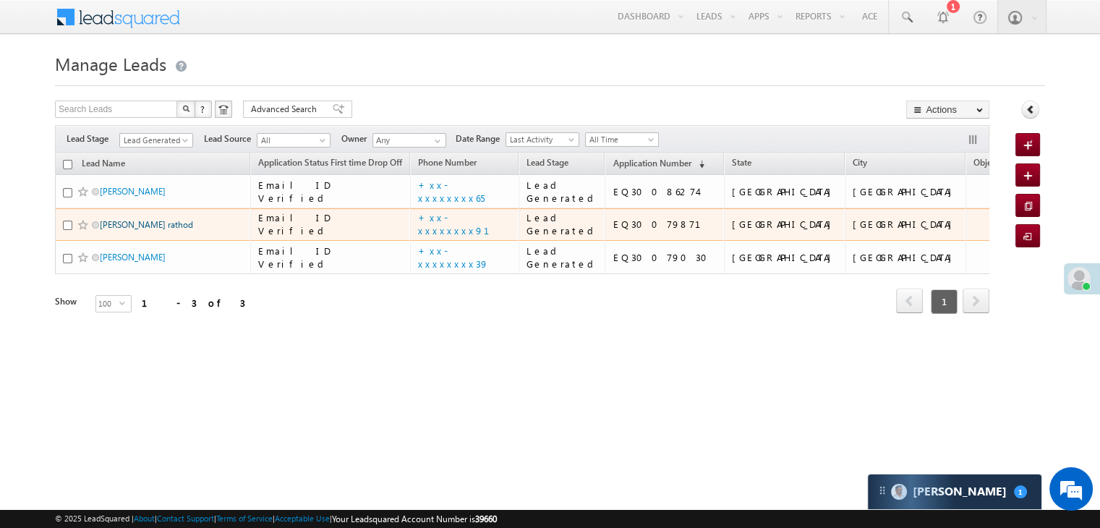
click at [143, 230] on link "[PERSON_NAME] rathod" at bounding box center [146, 224] width 93 height 11
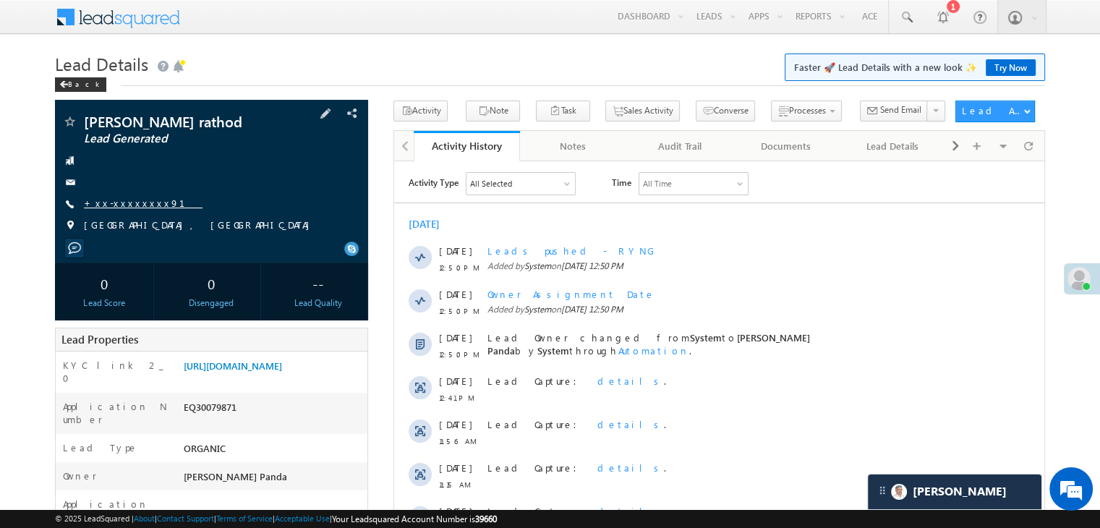
click at [119, 205] on link "+xx-xxxxxxxx91" at bounding box center [143, 203] width 119 height 12
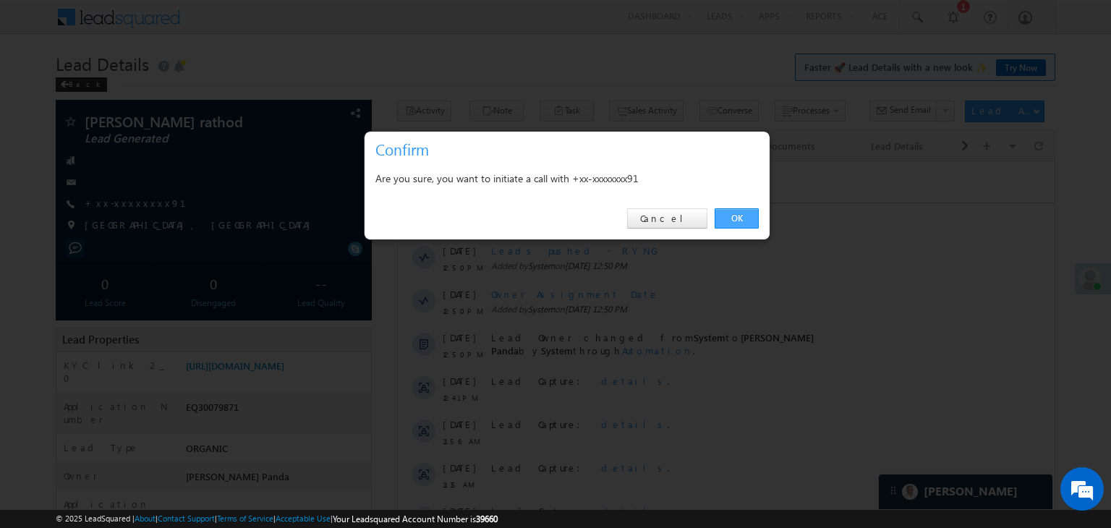
drag, startPoint x: 119, startPoint y: 205, endPoint x: 744, endPoint y: 221, distance: 625.2
click at [744, 221] on link "OK" at bounding box center [737, 218] width 44 height 20
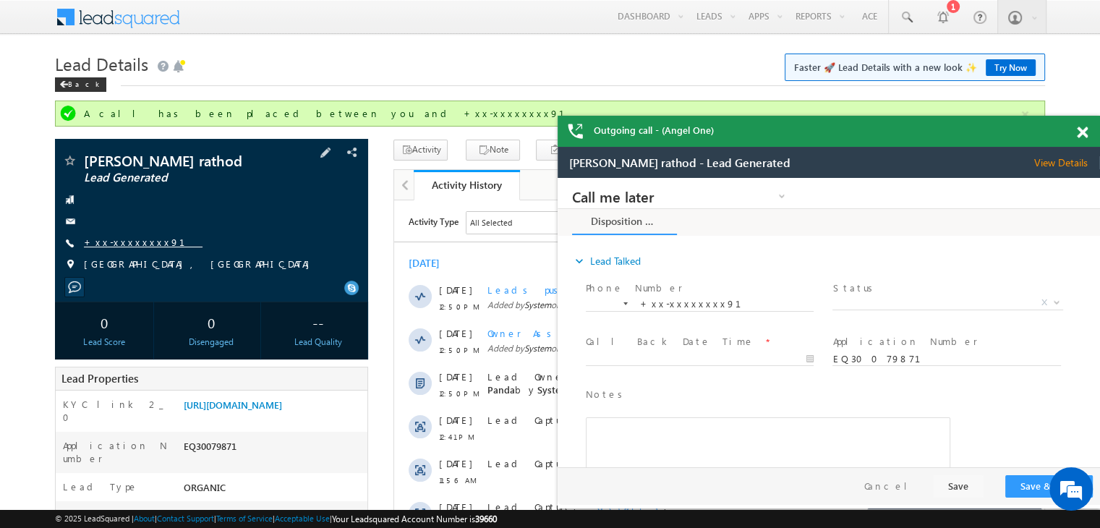
click at [117, 244] on link "+xx-xxxxxxxx91" at bounding box center [143, 242] width 119 height 12
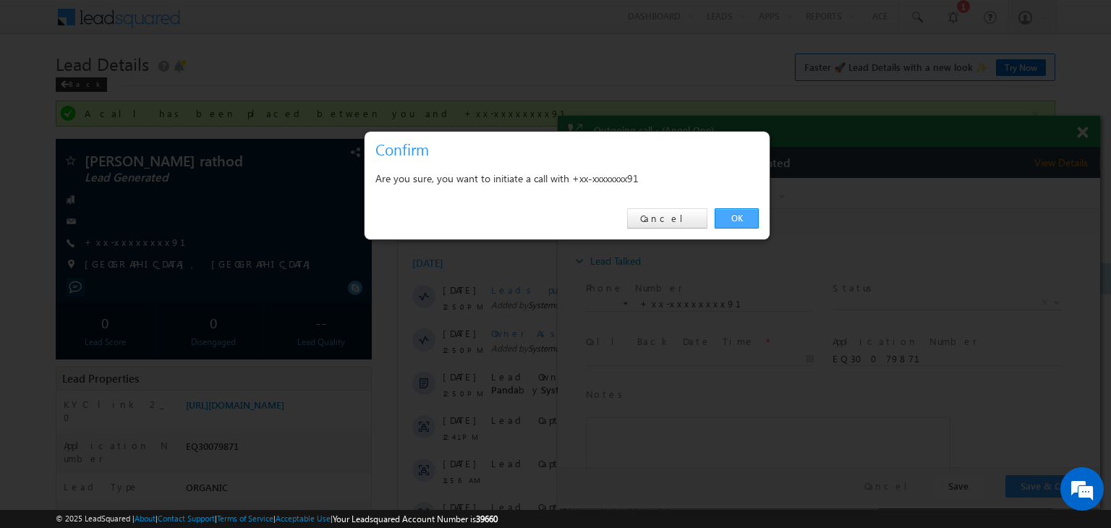
click at [732, 219] on link "OK" at bounding box center [737, 218] width 44 height 20
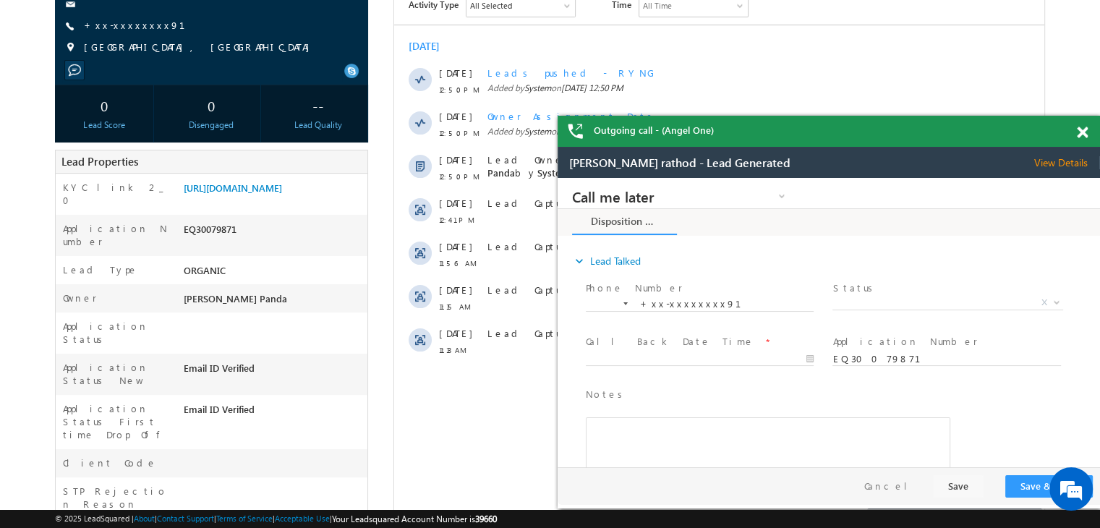
click at [1080, 137] on span at bounding box center [1082, 133] width 11 height 12
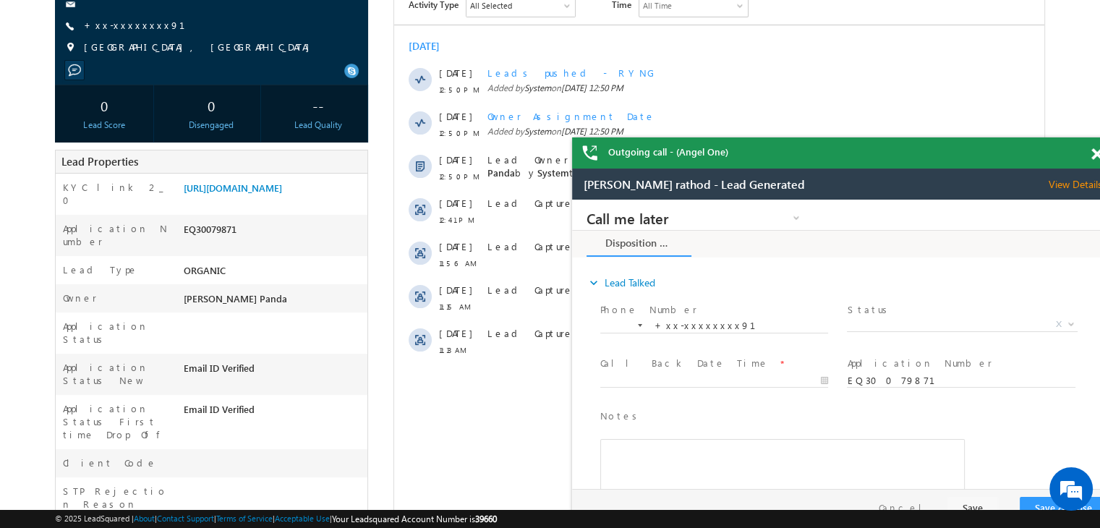
click at [1093, 151] on span at bounding box center [1097, 154] width 11 height 12
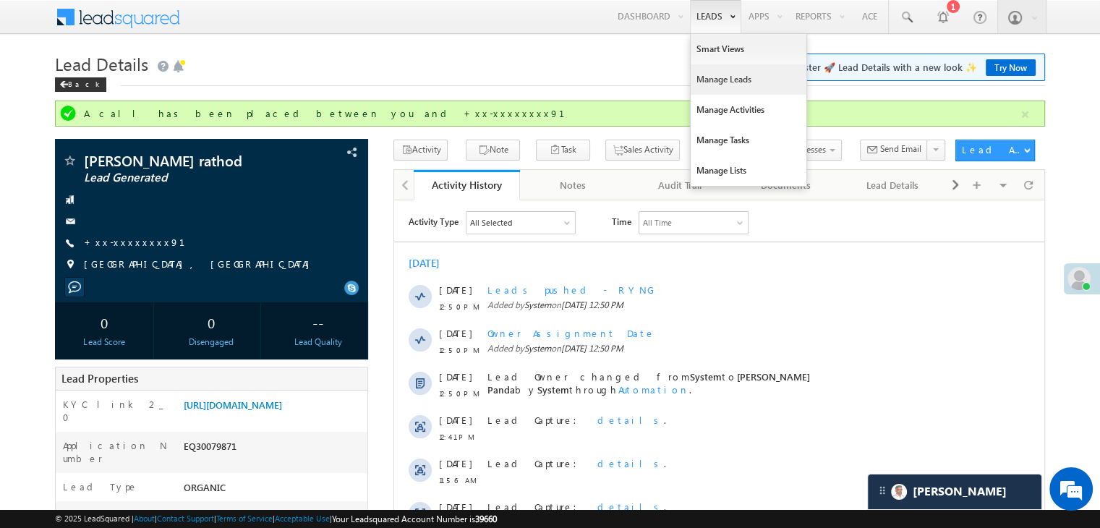
click at [719, 77] on link "Manage Leads" at bounding box center [749, 79] width 116 height 30
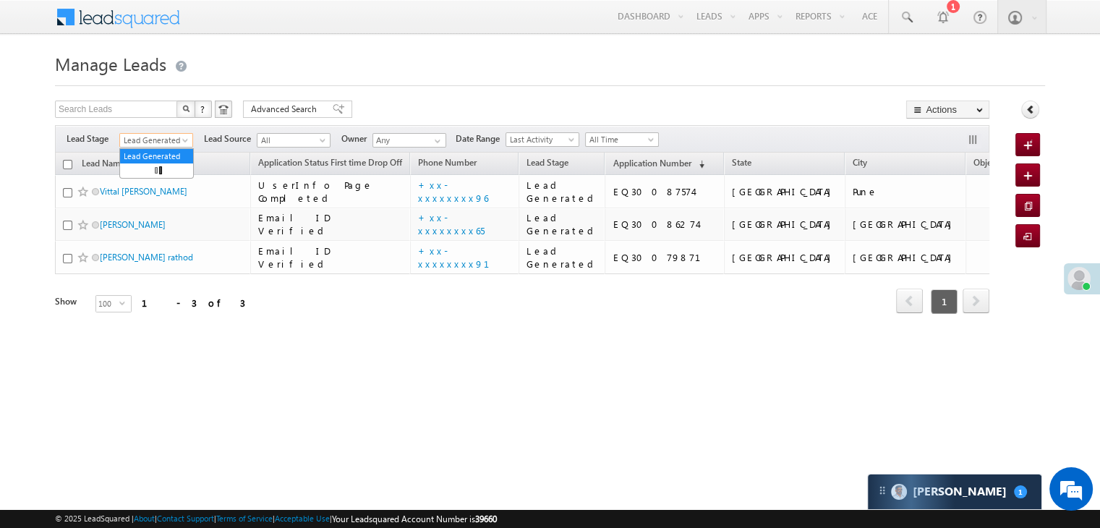
click at [183, 142] on span at bounding box center [187, 143] width 12 height 12
click at [143, 159] on link "All" at bounding box center [156, 156] width 73 height 13
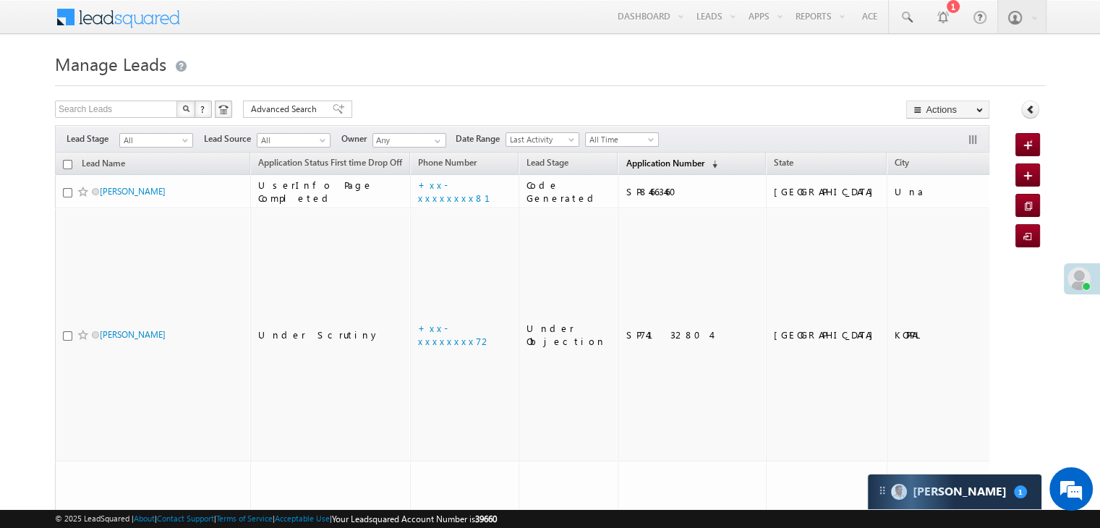
click at [654, 161] on span "Application Number" at bounding box center [665, 163] width 78 height 11
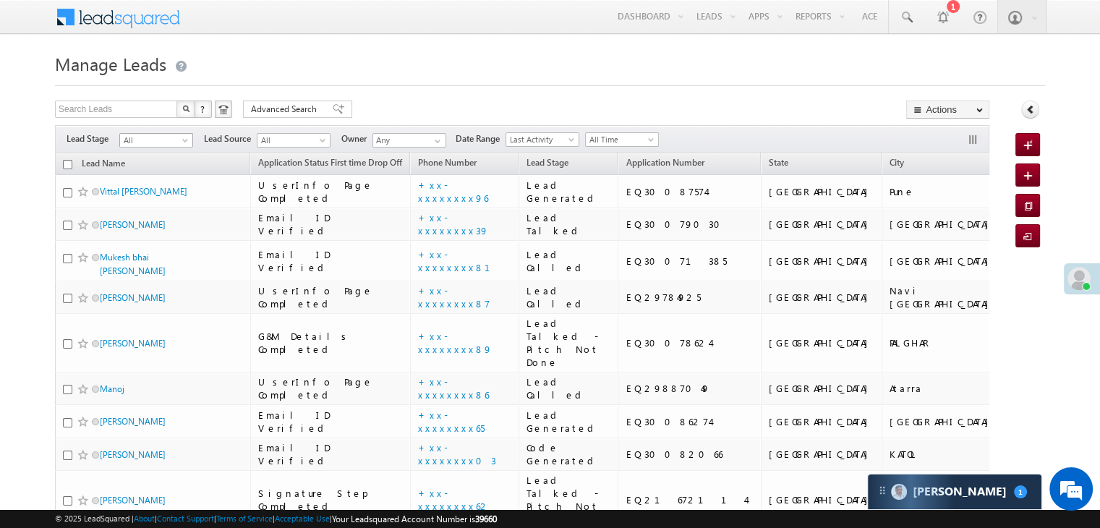
click at [184, 140] on span at bounding box center [187, 143] width 12 height 12
click at [153, 173] on link "Lead Generated" at bounding box center [156, 170] width 73 height 13
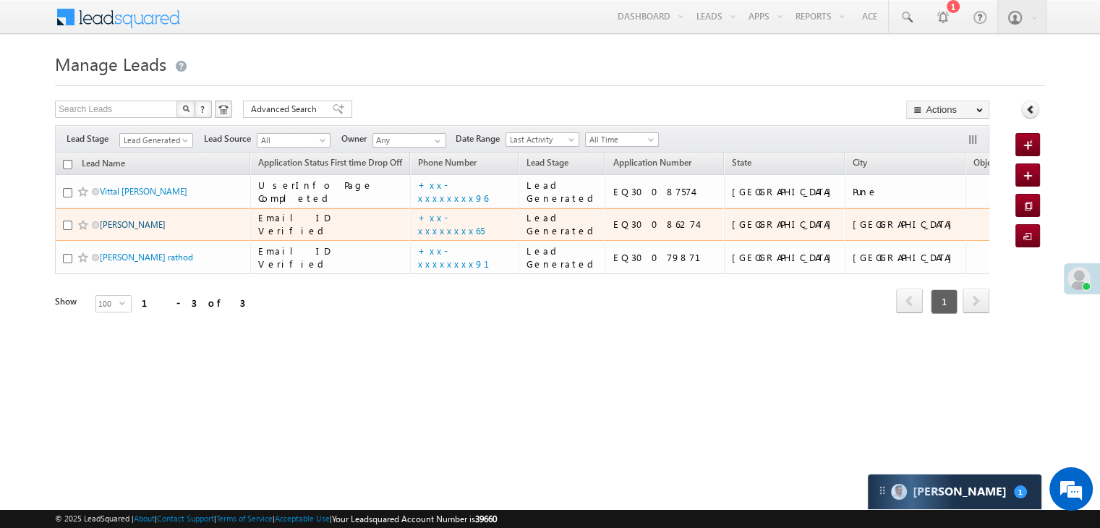
click at [128, 230] on link "[PERSON_NAME]" at bounding box center [133, 224] width 66 height 11
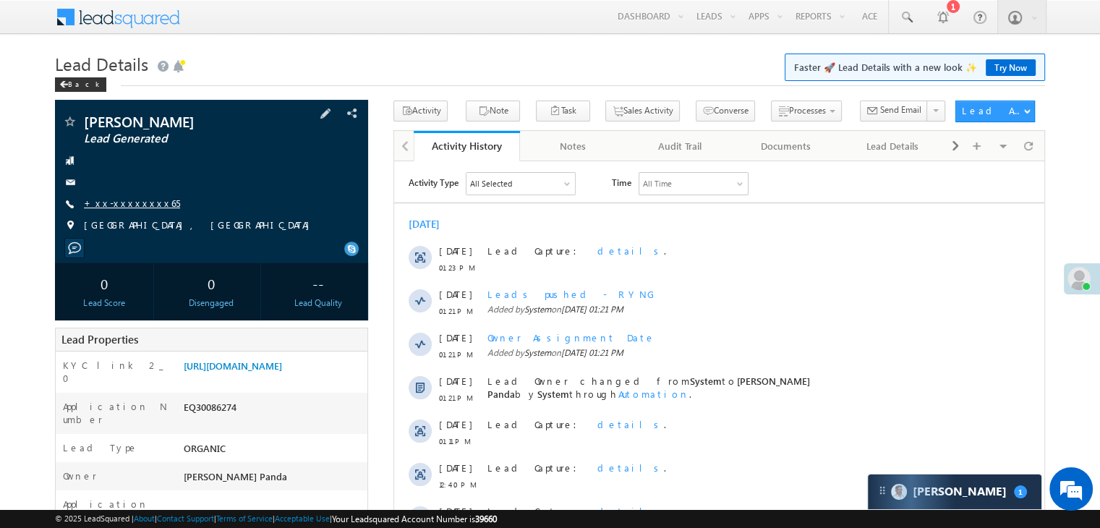
click at [137, 205] on link "+xx-xxxxxxxx65" at bounding box center [132, 203] width 96 height 12
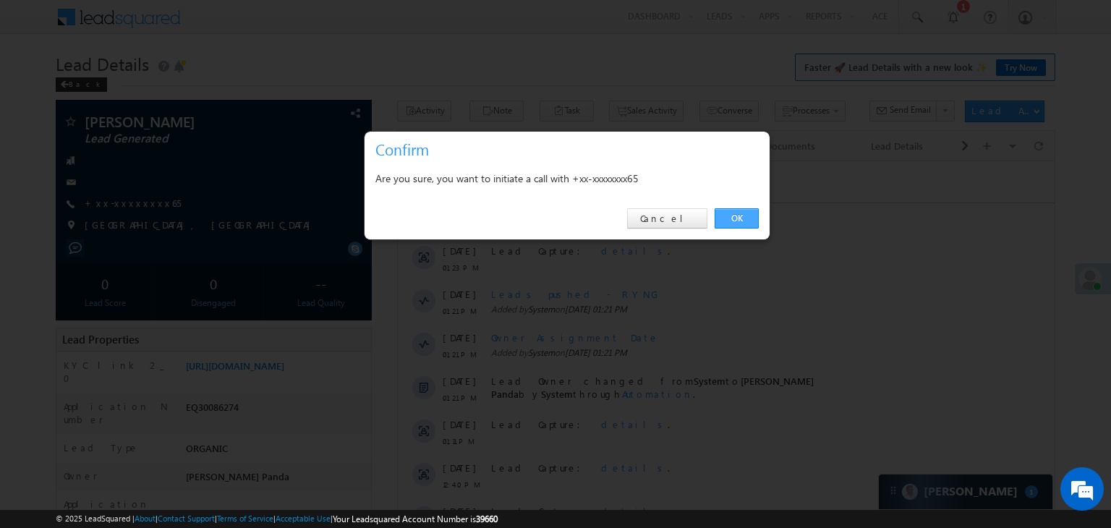
click at [745, 216] on link "OK" at bounding box center [737, 218] width 44 height 20
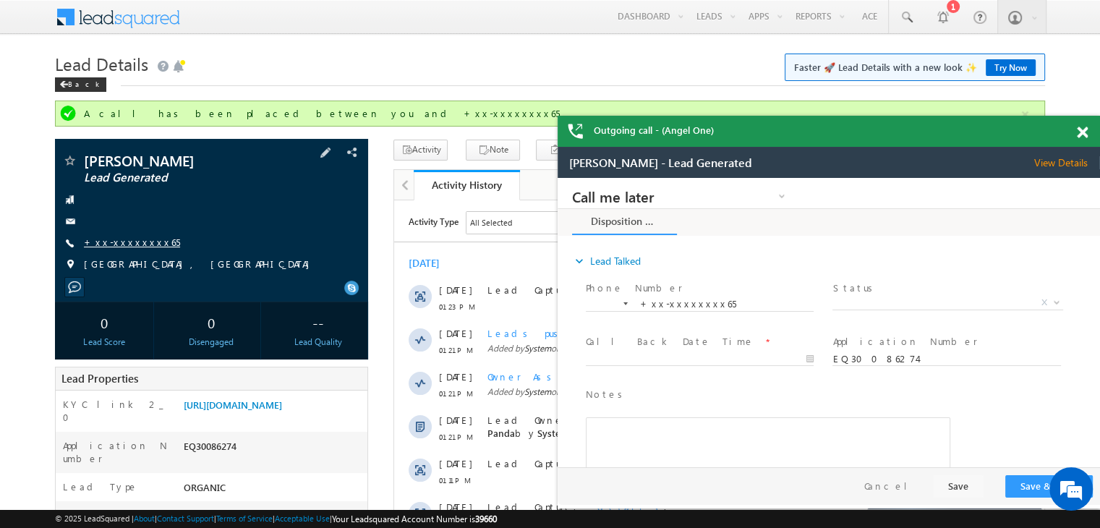
click at [123, 238] on link "+xx-xxxxxxxx65" at bounding box center [132, 242] width 96 height 12
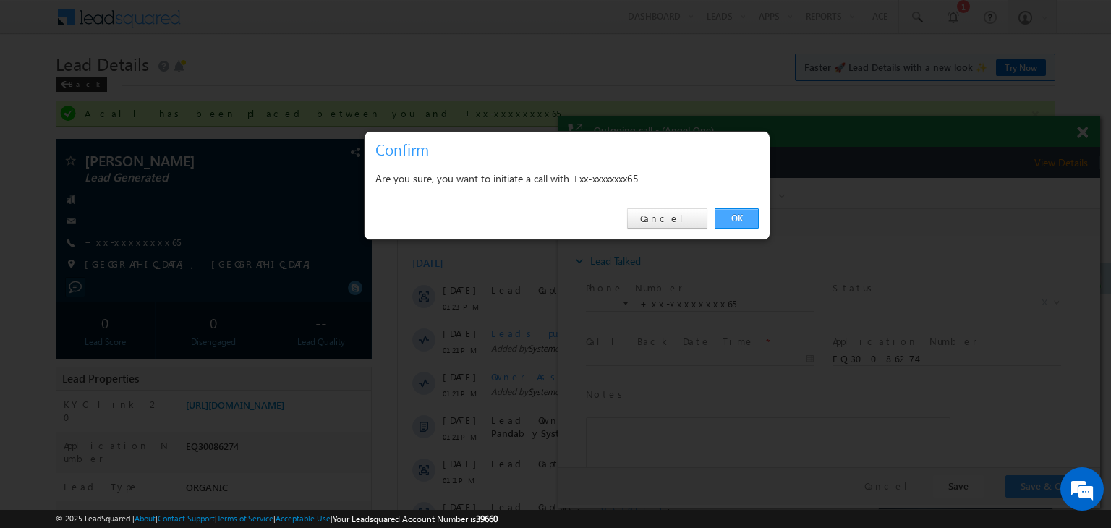
click at [742, 220] on link "OK" at bounding box center [737, 218] width 44 height 20
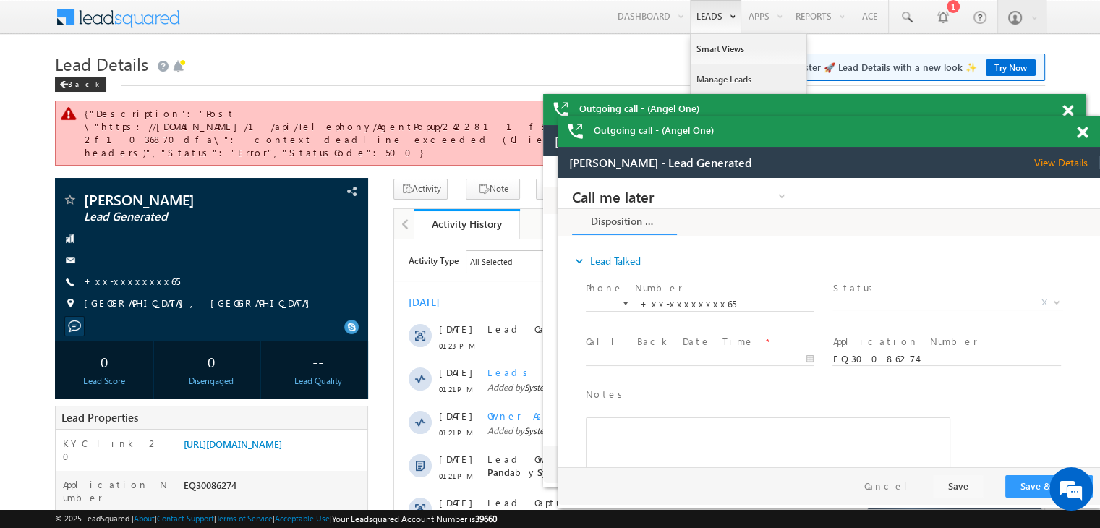
click at [712, 85] on link "Manage Leads" at bounding box center [749, 79] width 116 height 30
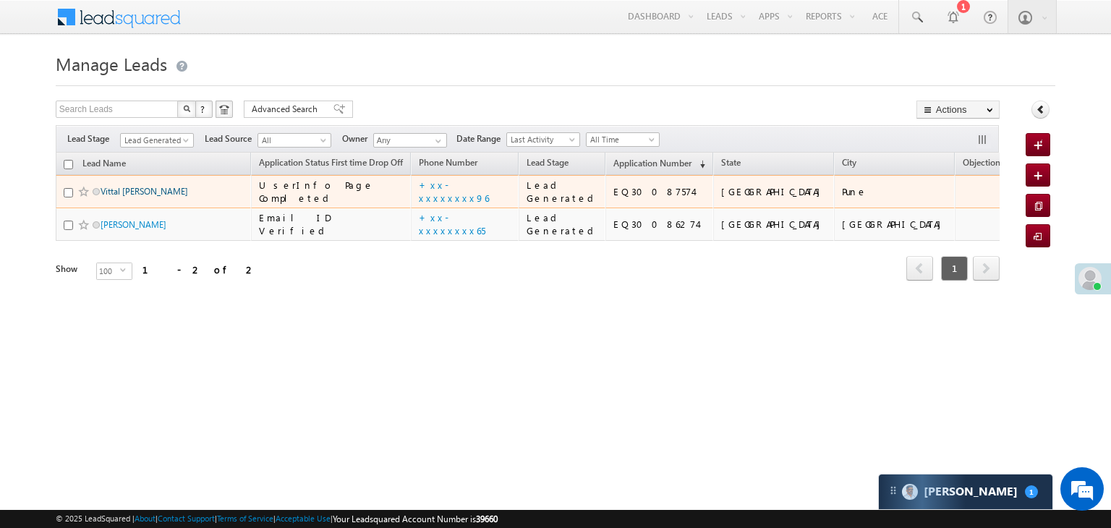
click at [134, 197] on link "Vittal [PERSON_NAME]" at bounding box center [145, 191] width 88 height 11
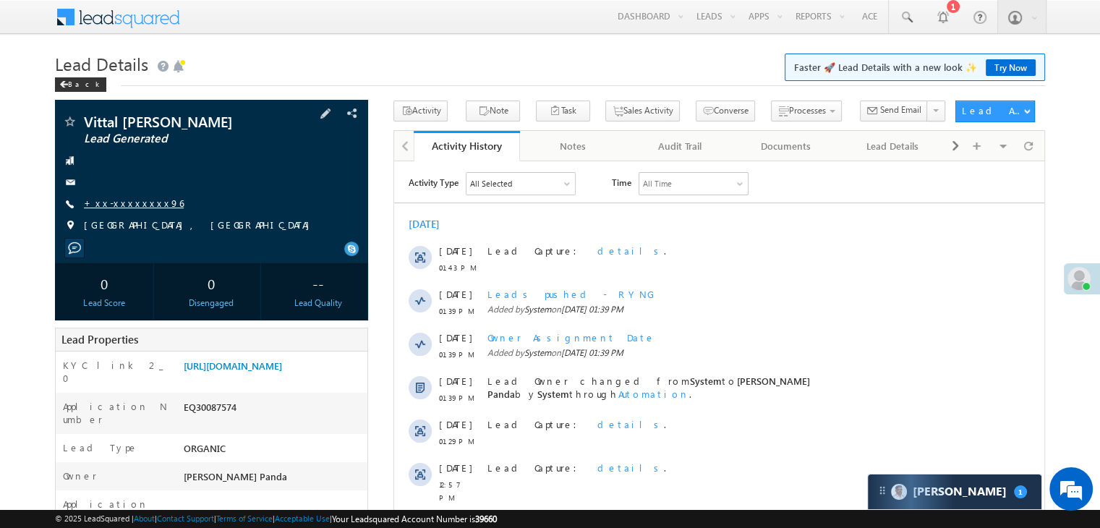
click at [122, 205] on link "+xx-xxxxxxxx96" at bounding box center [134, 203] width 100 height 12
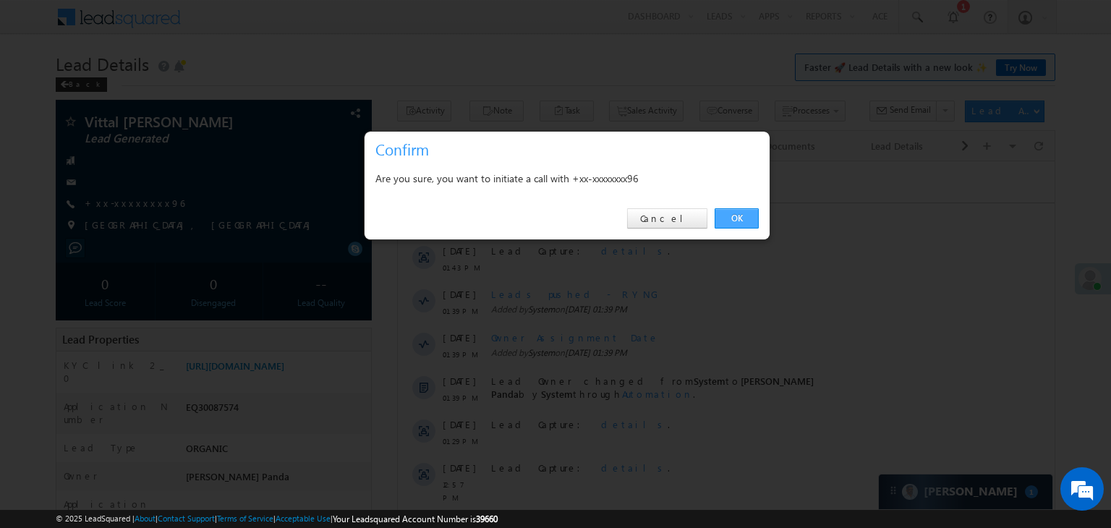
click at [734, 222] on link "OK" at bounding box center [737, 218] width 44 height 20
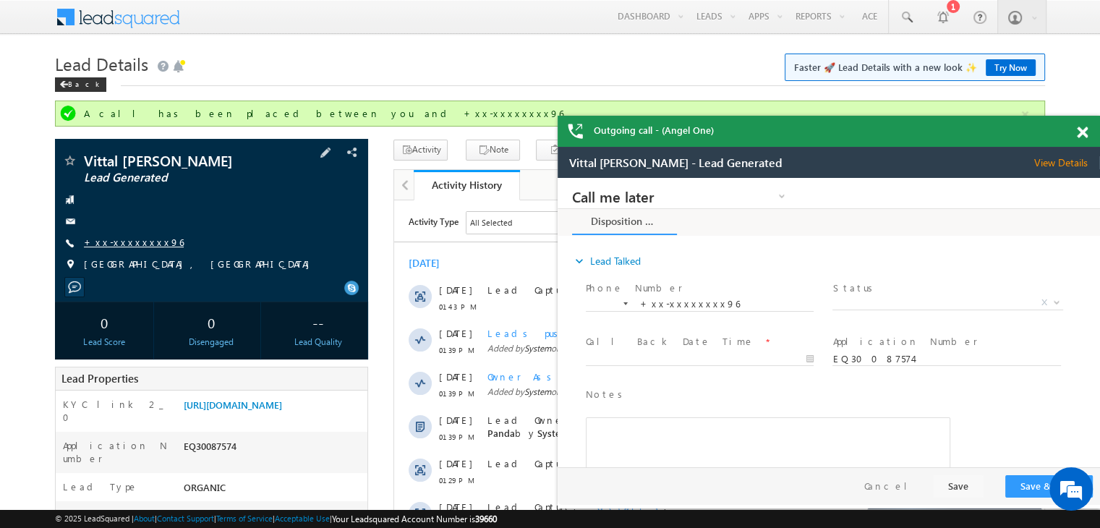
click at [116, 242] on link "+xx-xxxxxxxx96" at bounding box center [134, 242] width 100 height 12
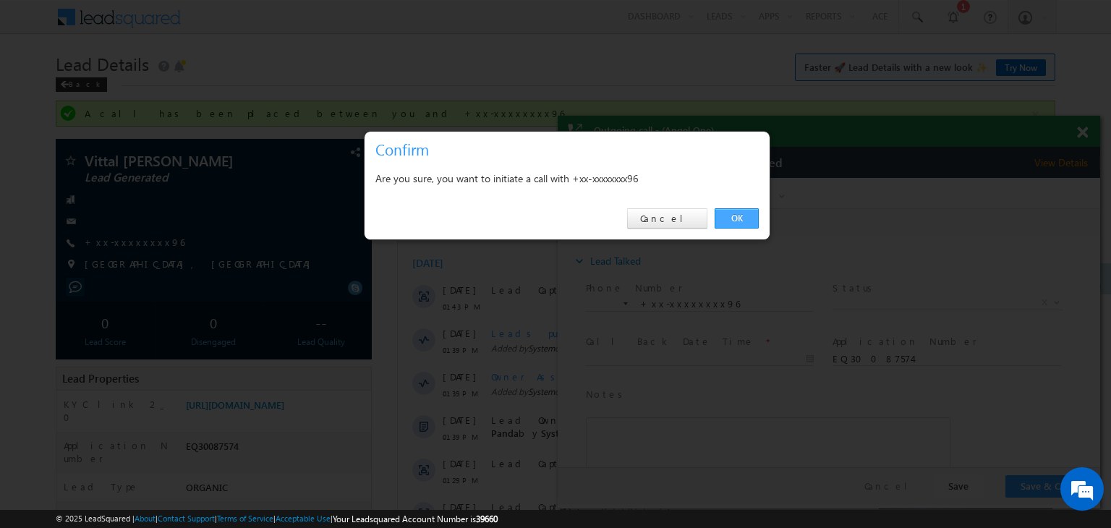
click at [730, 218] on link "OK" at bounding box center [737, 218] width 44 height 20
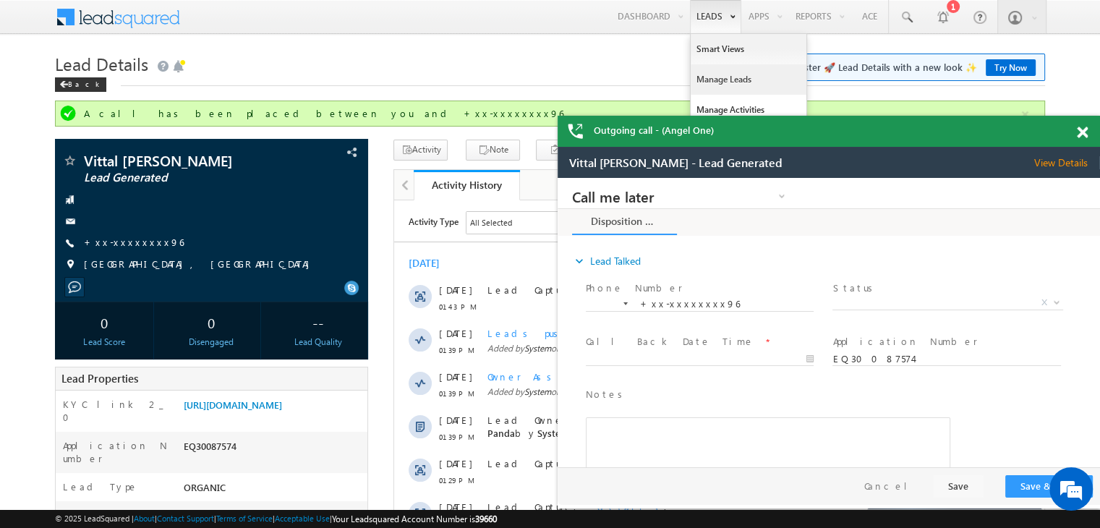
click at [718, 76] on link "Manage Leads" at bounding box center [749, 79] width 116 height 30
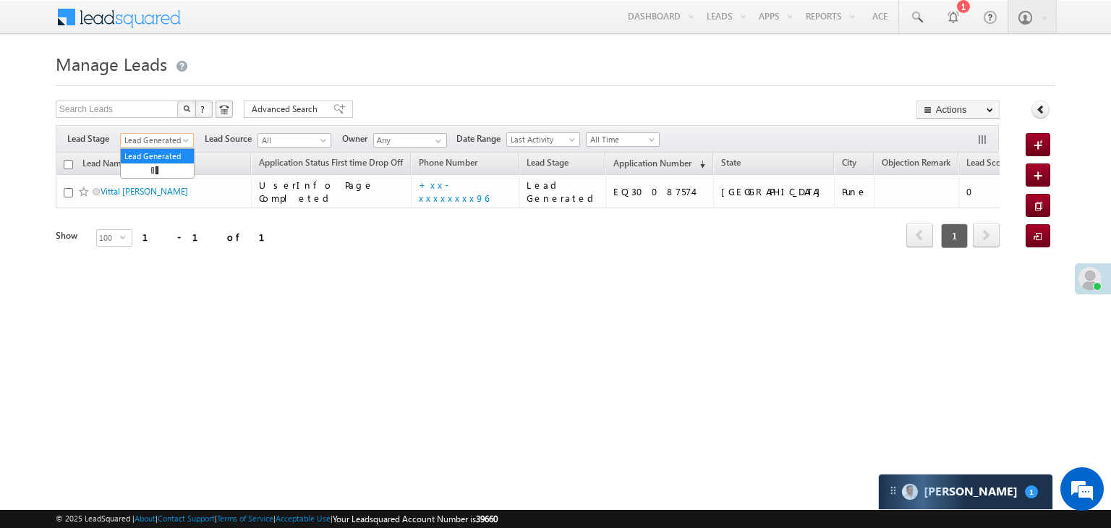
click at [184, 141] on span at bounding box center [188, 143] width 12 height 12
click at [145, 154] on link "All" at bounding box center [157, 156] width 73 height 13
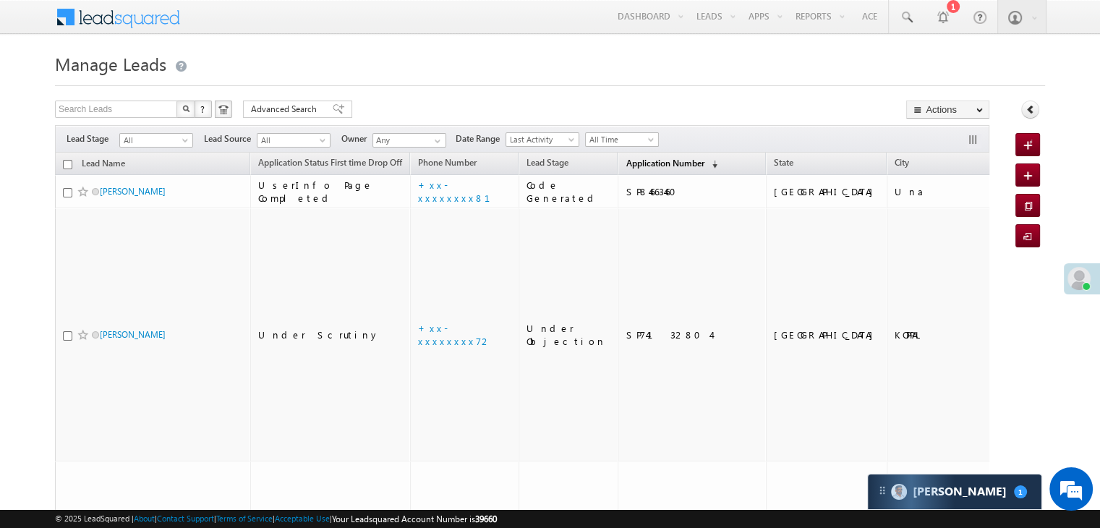
click at [635, 166] on span "Application Number" at bounding box center [665, 163] width 78 height 11
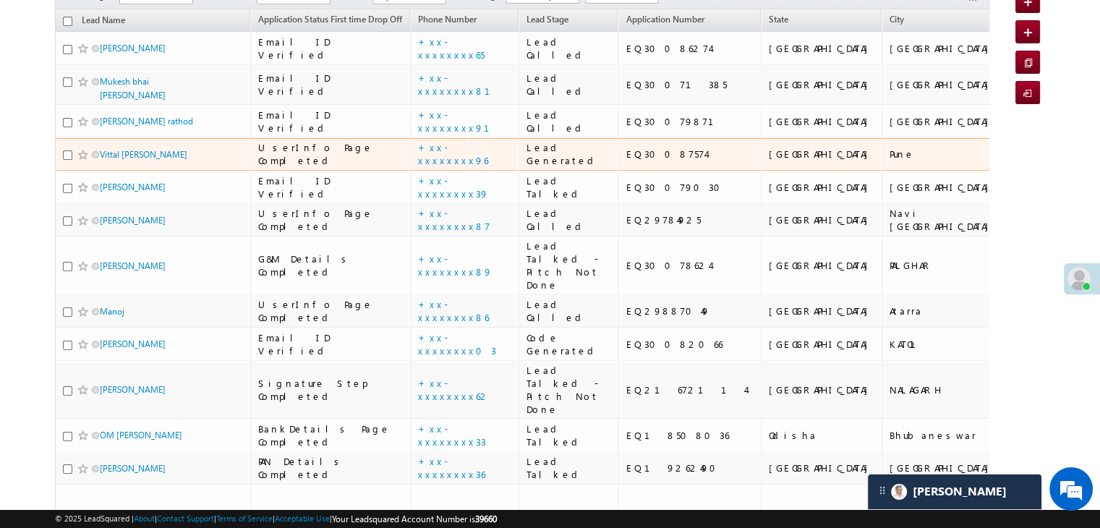
scroll to position [145, 0]
click at [139, 158] on link "Vittal vaman kakde" at bounding box center [144, 153] width 88 height 11
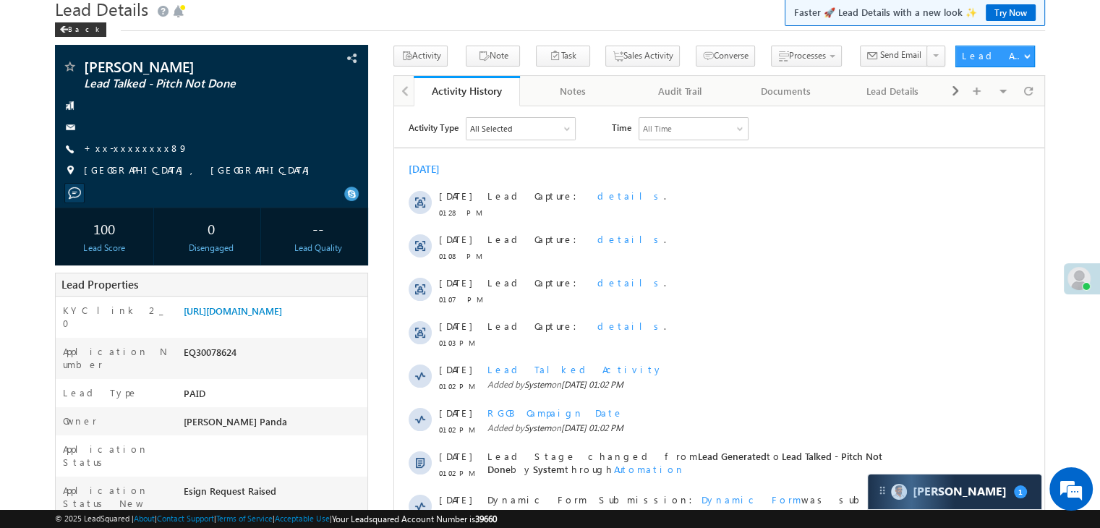
scroll to position [145, 0]
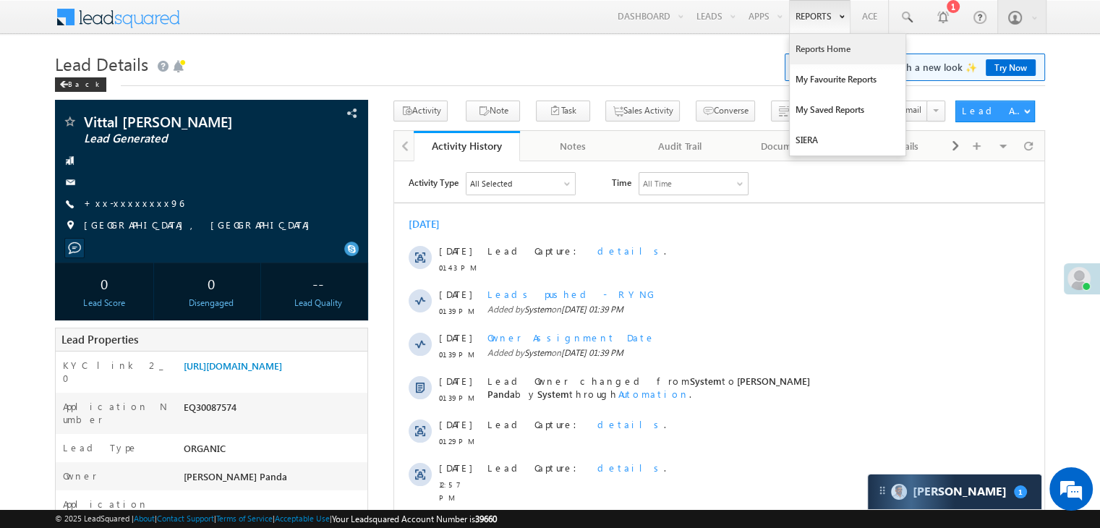
click at [830, 49] on link "Reports Home" at bounding box center [848, 49] width 116 height 30
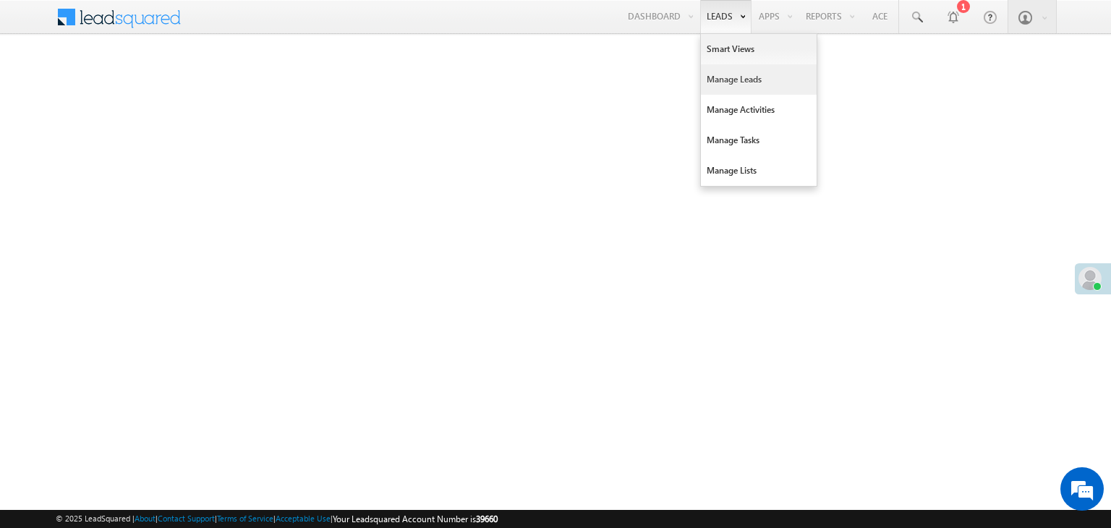
click at [720, 82] on link "Manage Leads" at bounding box center [759, 79] width 116 height 30
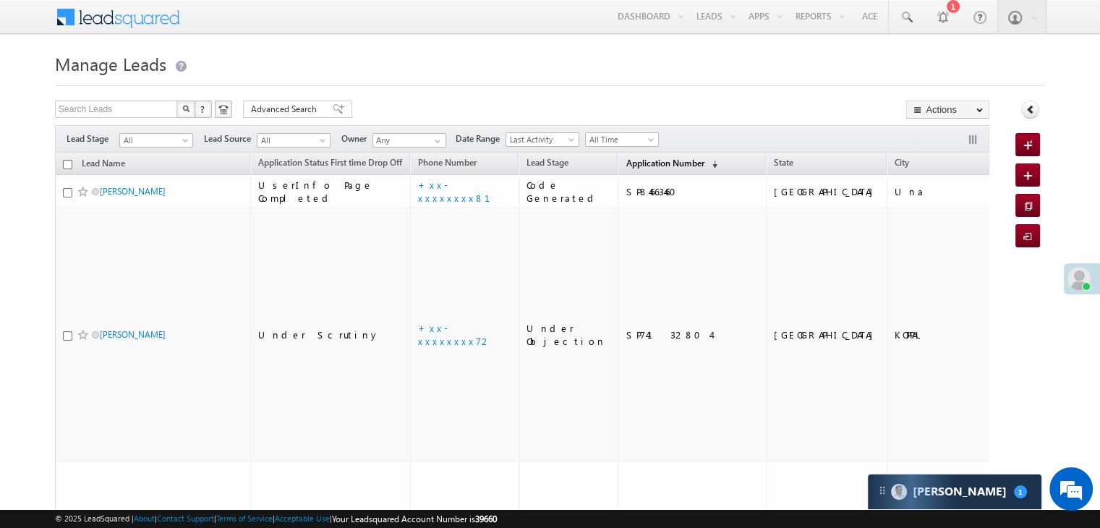
click at [642, 166] on span "Application Number" at bounding box center [665, 163] width 78 height 11
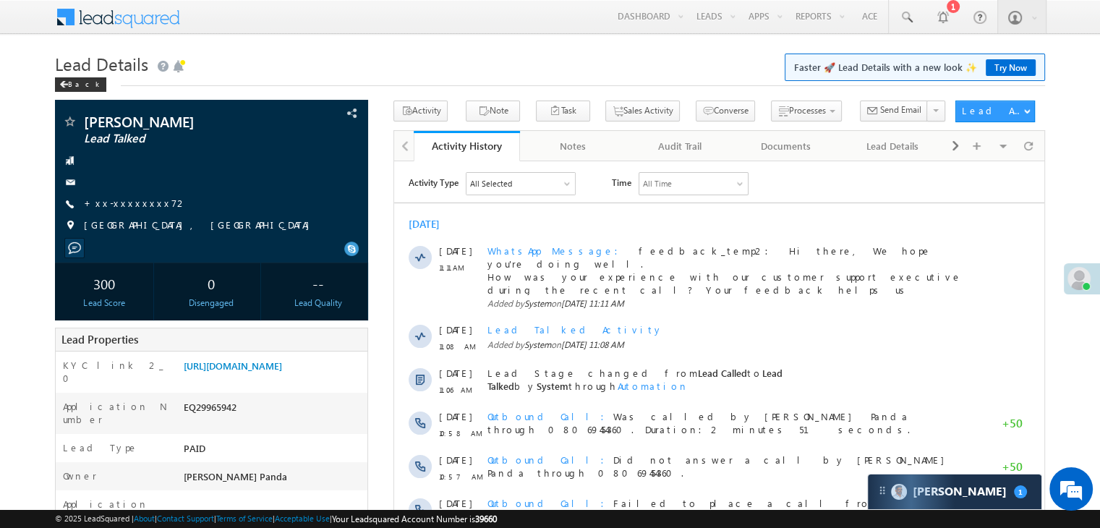
drag, startPoint x: 0, startPoint y: 0, endPoint x: 286, endPoint y: 85, distance: 298.9
click at [317, 61] on h1 "Lead Details Faster 🚀 Lead Details with a new look ✨ Try Now" at bounding box center [550, 62] width 990 height 28
click at [140, 203] on link "+xx-xxxxxxxx72" at bounding box center [135, 203] width 103 height 12
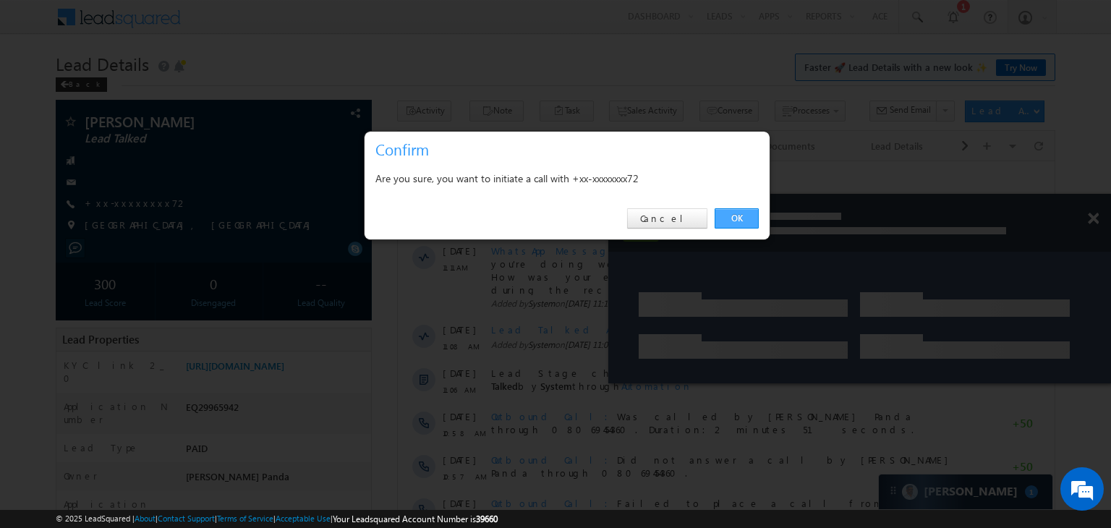
click at [736, 216] on link "OK" at bounding box center [737, 218] width 44 height 20
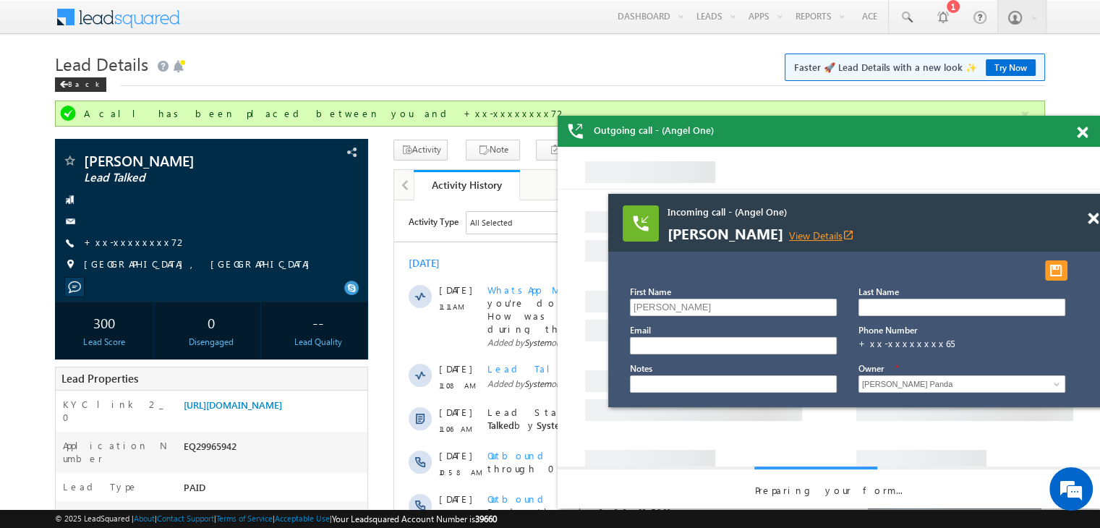
click at [789, 235] on link "View Details open_in_new" at bounding box center [821, 236] width 65 height 14
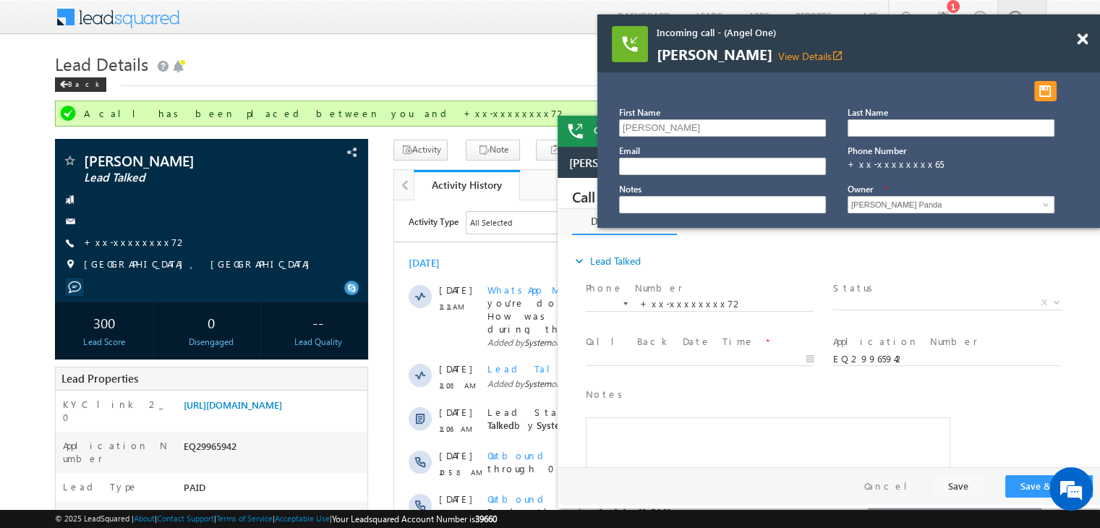
click at [1082, 55] on div "Incoming call - (Angel One) [PERSON_NAME] View Details open_in_new" at bounding box center [849, 43] width 503 height 58
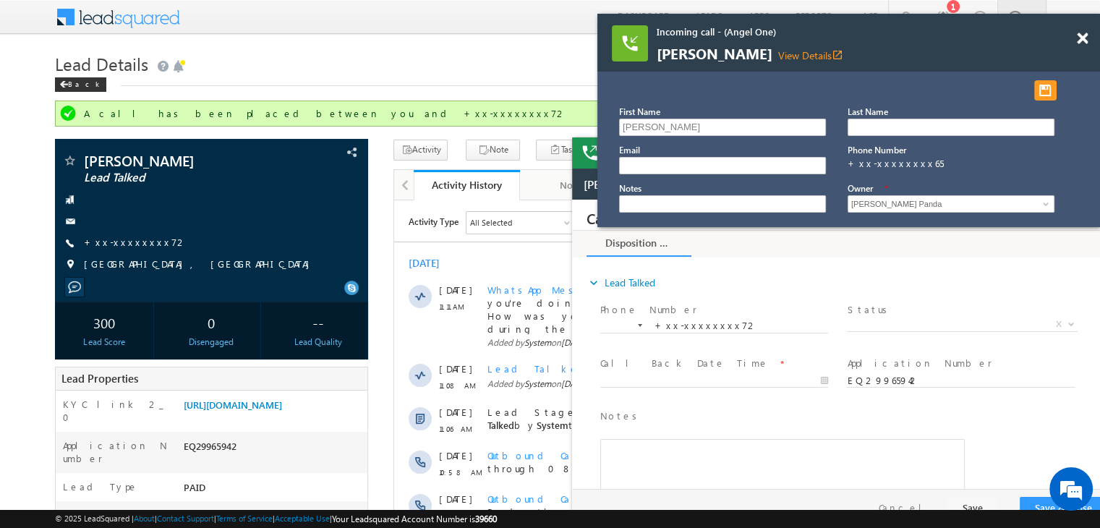
drag, startPoint x: 1082, startPoint y: 38, endPoint x: 497, endPoint y: 56, distance: 585.5
click at [473, 56] on h1 "Lead Details Faster 🚀 Lead Details with a new look ✨ Try Now" at bounding box center [550, 62] width 990 height 28
click at [1081, 36] on span at bounding box center [1082, 39] width 11 height 12
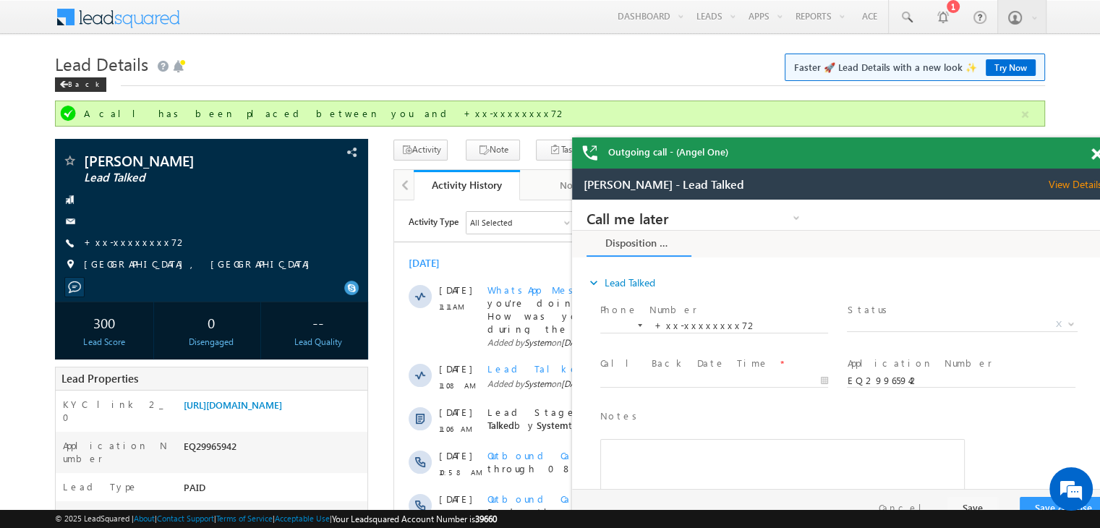
drag, startPoint x: 122, startPoint y: 249, endPoint x: 348, endPoint y: 102, distance: 269.3
click at [386, 67] on h1 "Lead Details Faster 🚀 Lead Details with a new look ✨ Try Now" at bounding box center [550, 62] width 990 height 28
click at [109, 243] on link "+xx-xxxxxxxx72" at bounding box center [135, 242] width 103 height 12
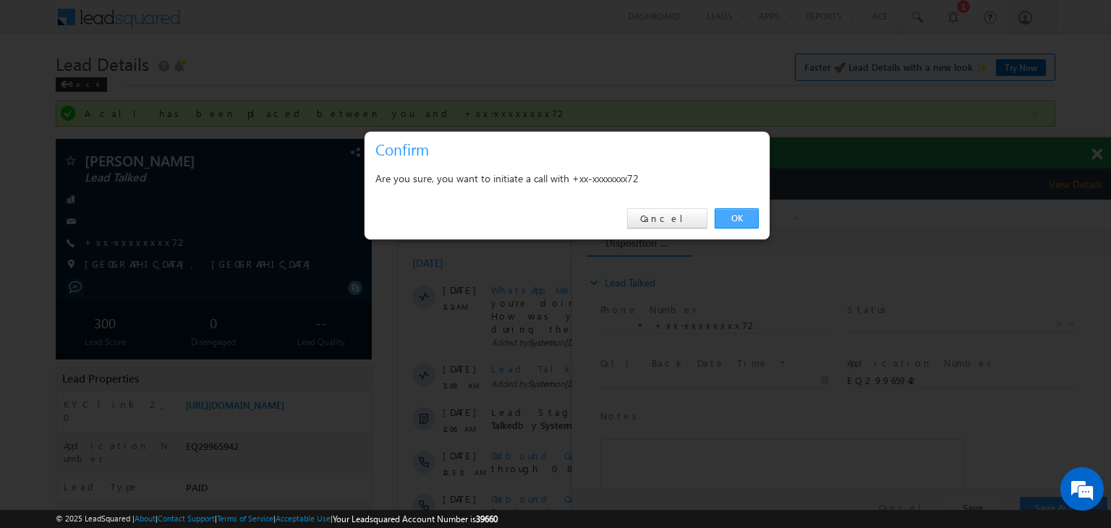
drag, startPoint x: 109, startPoint y: 243, endPoint x: 729, endPoint y: 216, distance: 621.2
drag, startPoint x: 729, startPoint y: 216, endPoint x: 718, endPoint y: 220, distance: 11.4
click at [718, 220] on link "OK" at bounding box center [737, 218] width 44 height 20
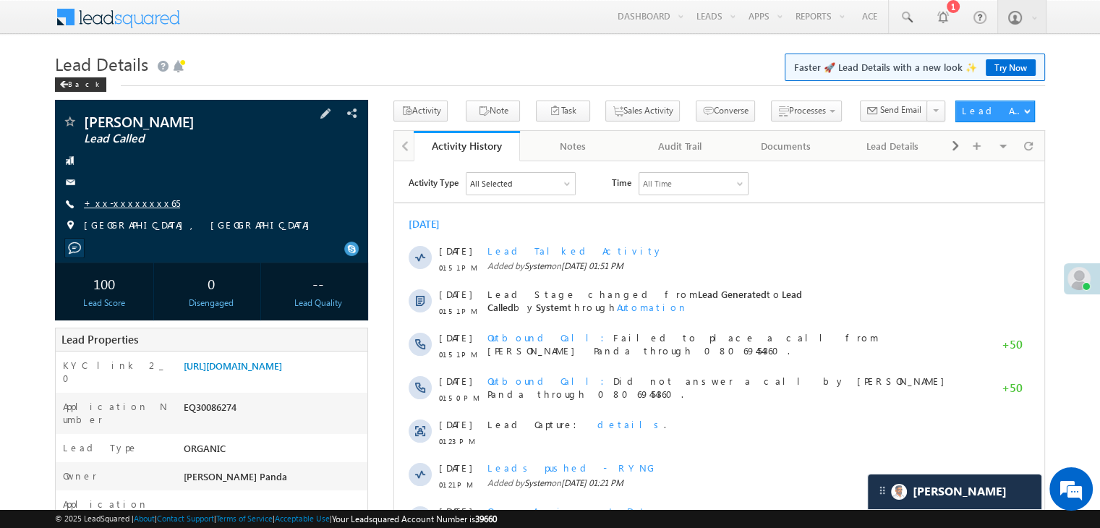
click at [127, 201] on link "+xx-xxxxxxxx65" at bounding box center [132, 203] width 96 height 12
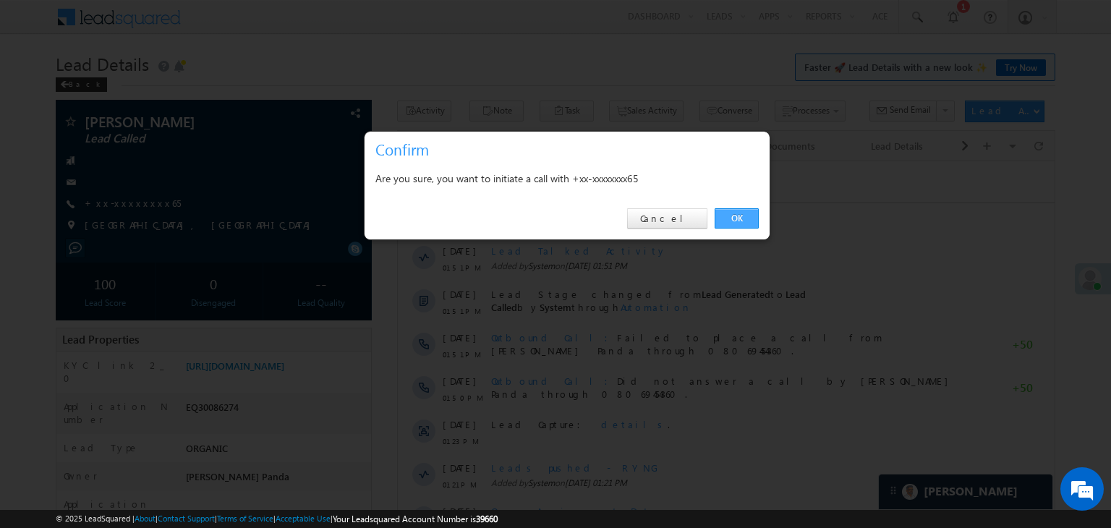
click at [739, 217] on link "OK" at bounding box center [737, 218] width 44 height 20
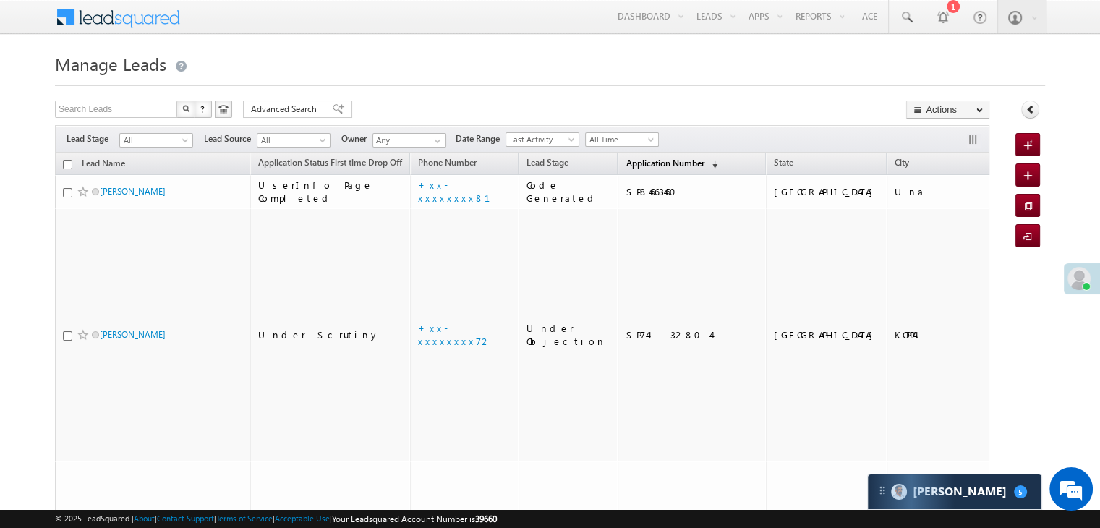
click at [639, 166] on span "Application Number" at bounding box center [665, 163] width 78 height 11
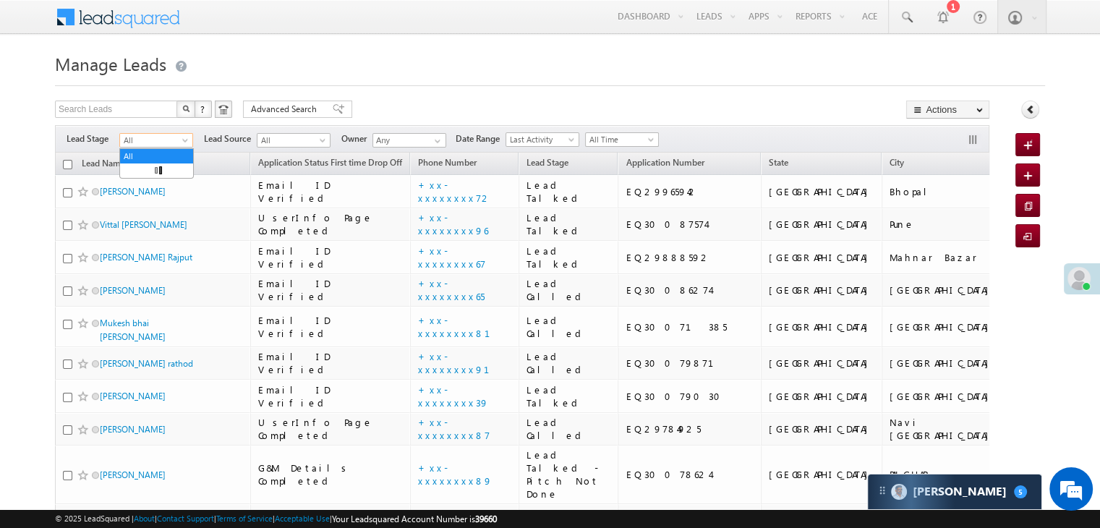
click at [185, 138] on span at bounding box center [187, 143] width 12 height 12
click at [163, 177] on link "Lead Generated" at bounding box center [156, 170] width 73 height 13
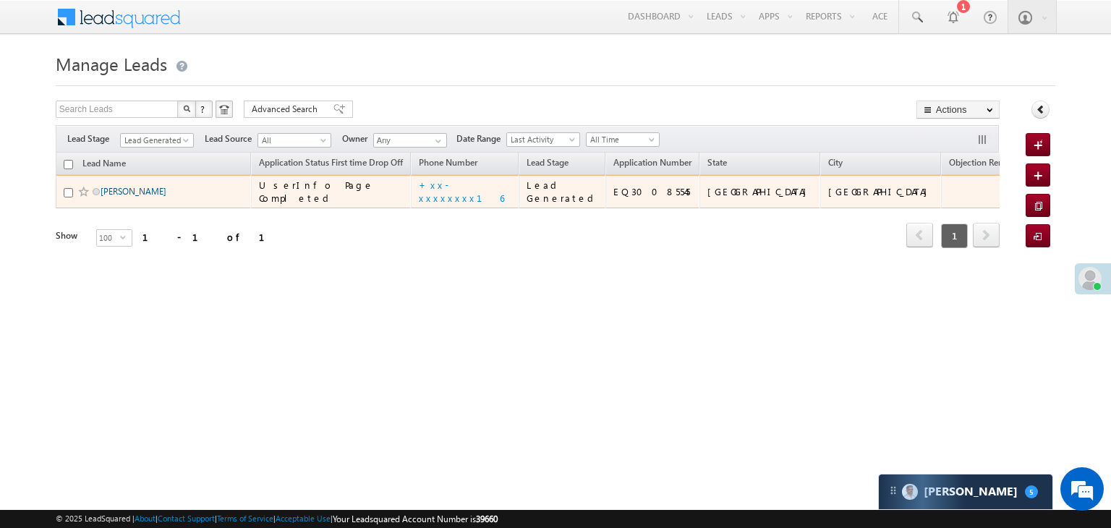
click at [121, 197] on link "Dheeraj Kumar" at bounding box center [134, 191] width 66 height 11
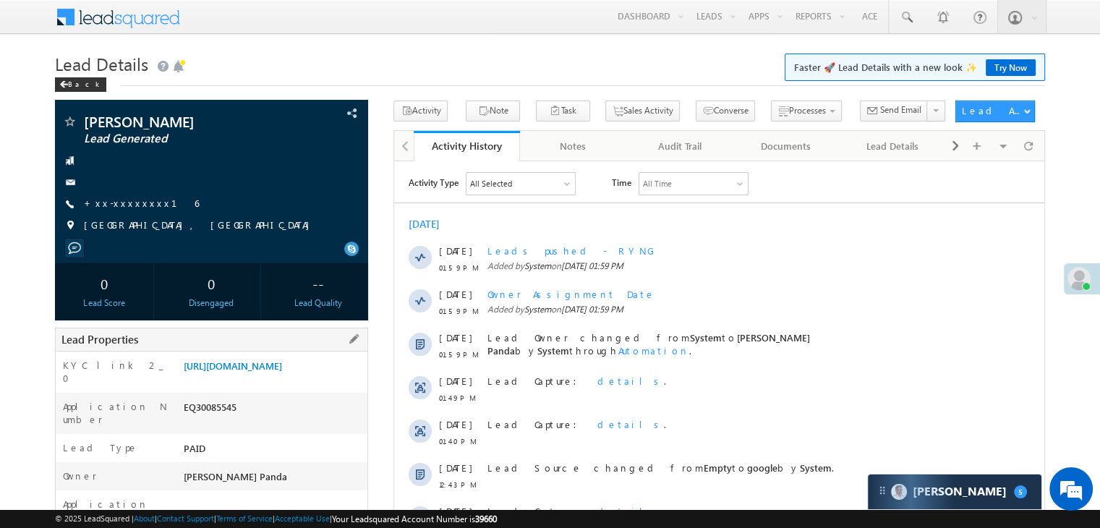
scroll to position [289, 0]
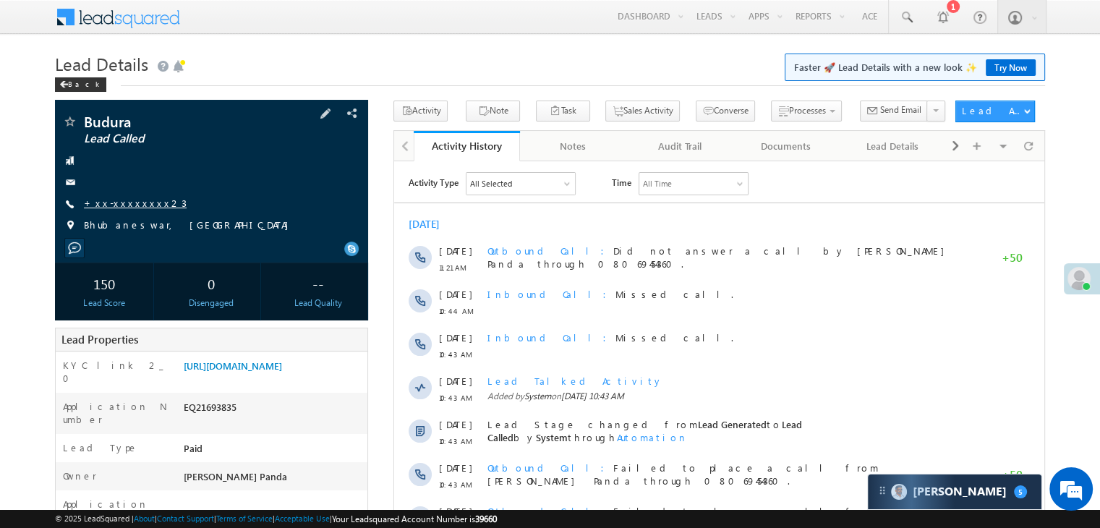
click at [127, 203] on link "+xx-xxxxxxxx23" at bounding box center [135, 203] width 103 height 12
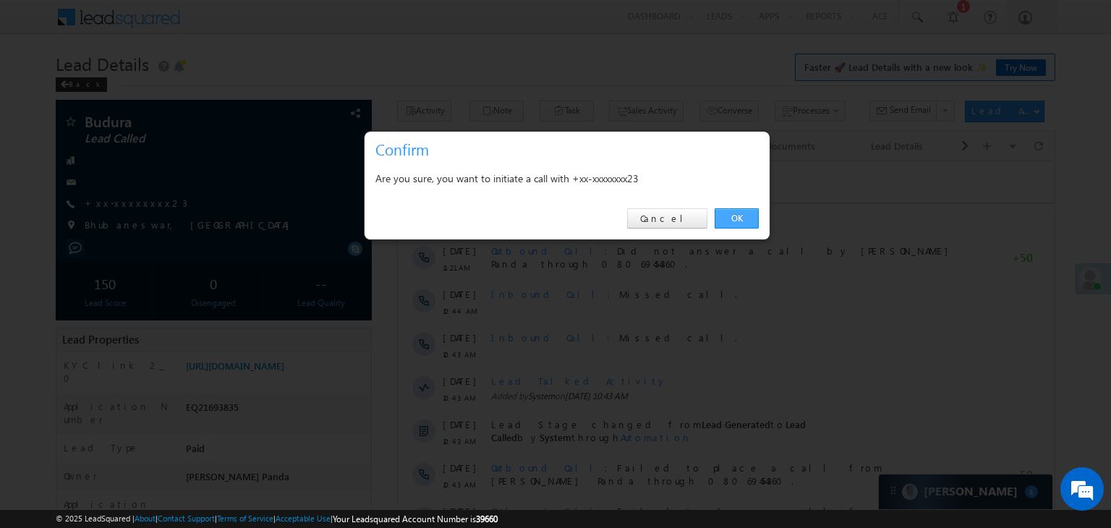
drag, startPoint x: 735, startPoint y: 218, endPoint x: 726, endPoint y: 219, distance: 8.8
drag, startPoint x: 726, startPoint y: 215, endPoint x: 663, endPoint y: 274, distance: 86.0
click at [663, 274] on div at bounding box center [555, 264] width 1111 height 528
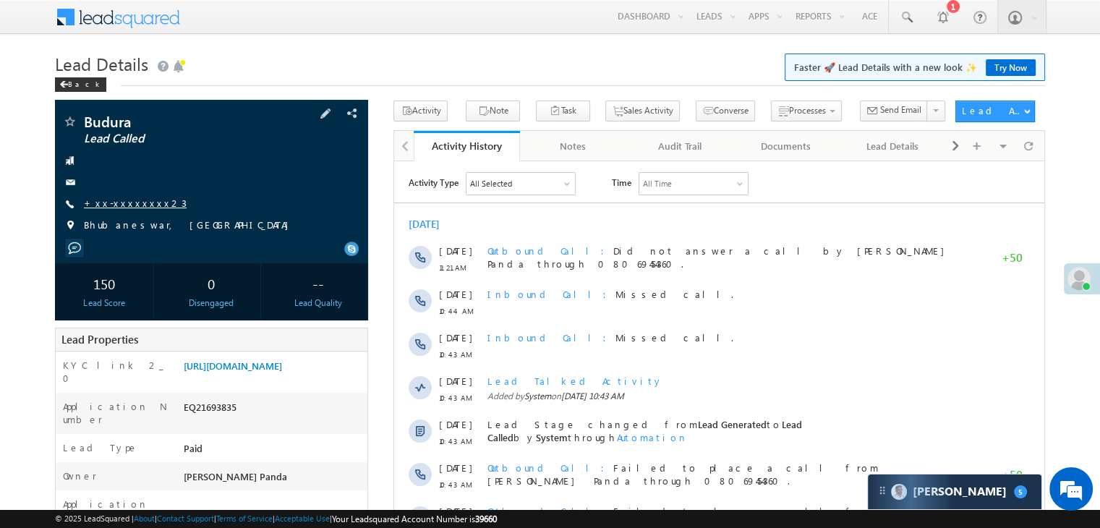
click at [116, 204] on link "+xx-xxxxxxxx23" at bounding box center [135, 203] width 103 height 12
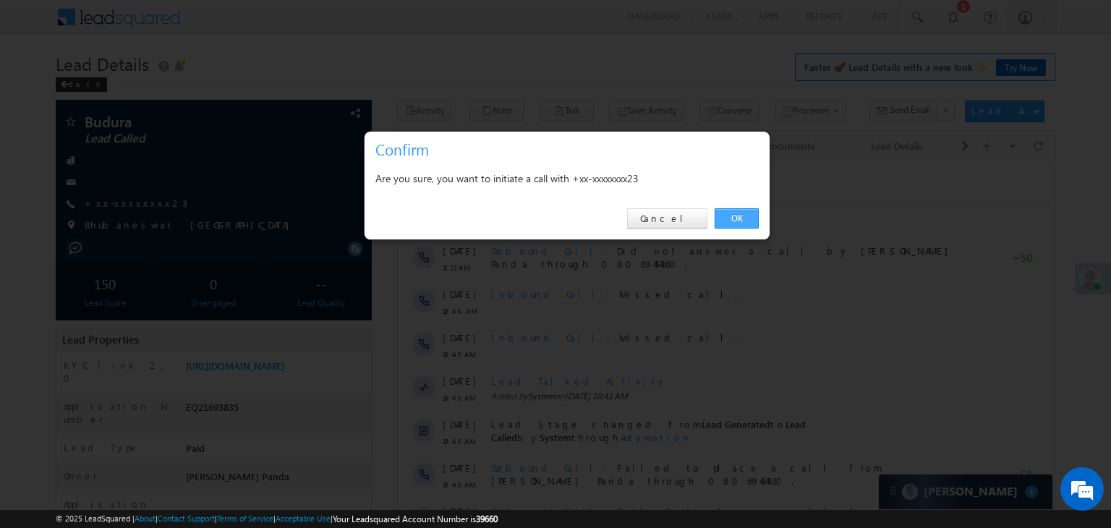
click at [736, 218] on link "OK" at bounding box center [737, 218] width 44 height 20
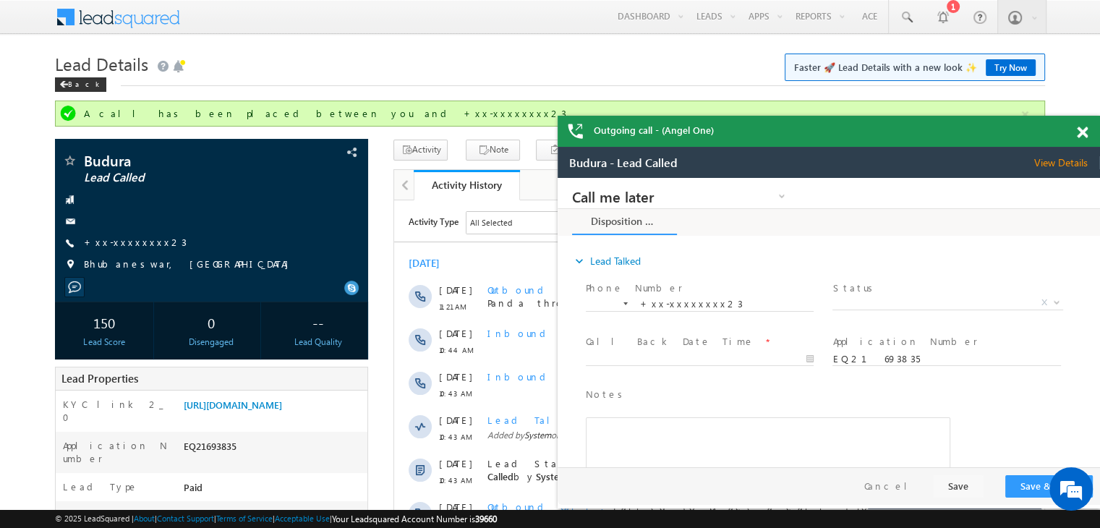
click at [1082, 134] on span at bounding box center [1082, 133] width 11 height 12
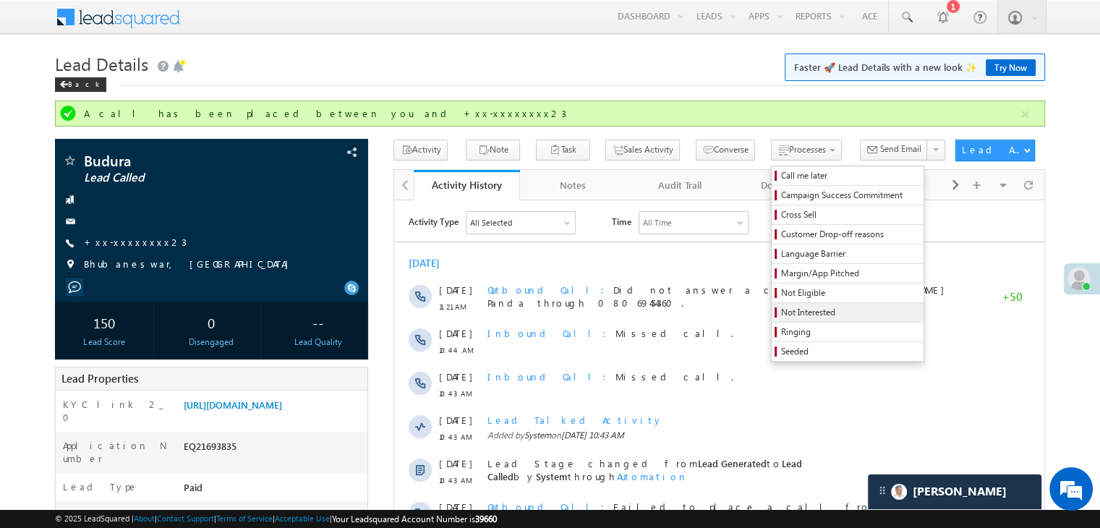
click at [783, 317] on span "Not Interested" at bounding box center [849, 312] width 137 height 13
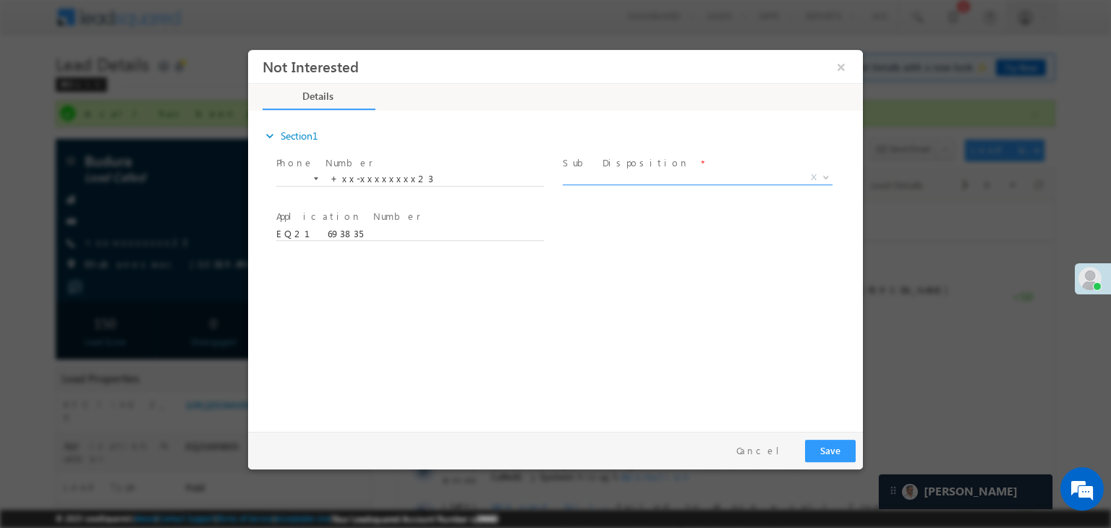
click at [647, 179] on span "X" at bounding box center [698, 178] width 270 height 14
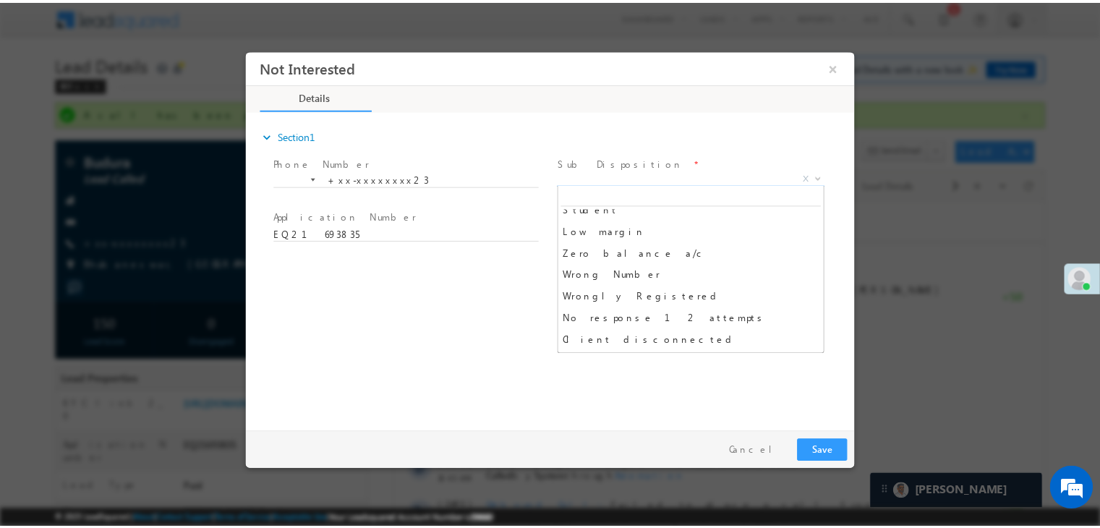
scroll to position [145, 0]
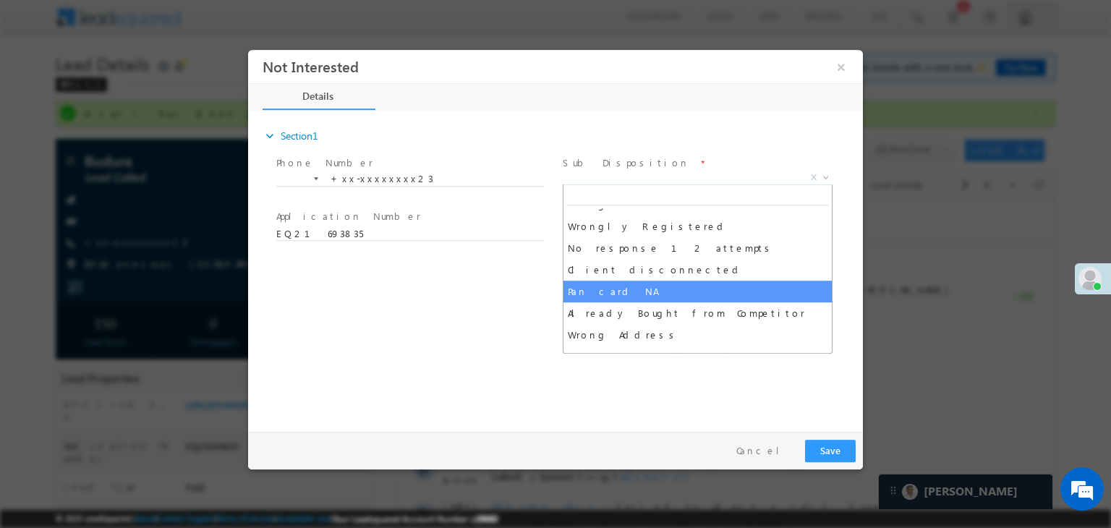
select select "Pan card NA"
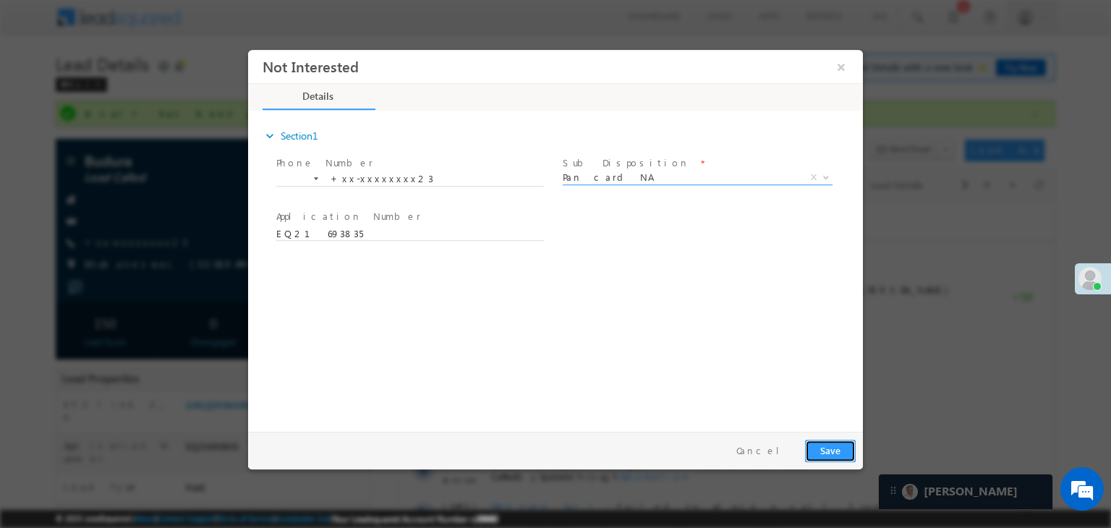
click at [828, 450] on button "Save" at bounding box center [830, 451] width 51 height 22
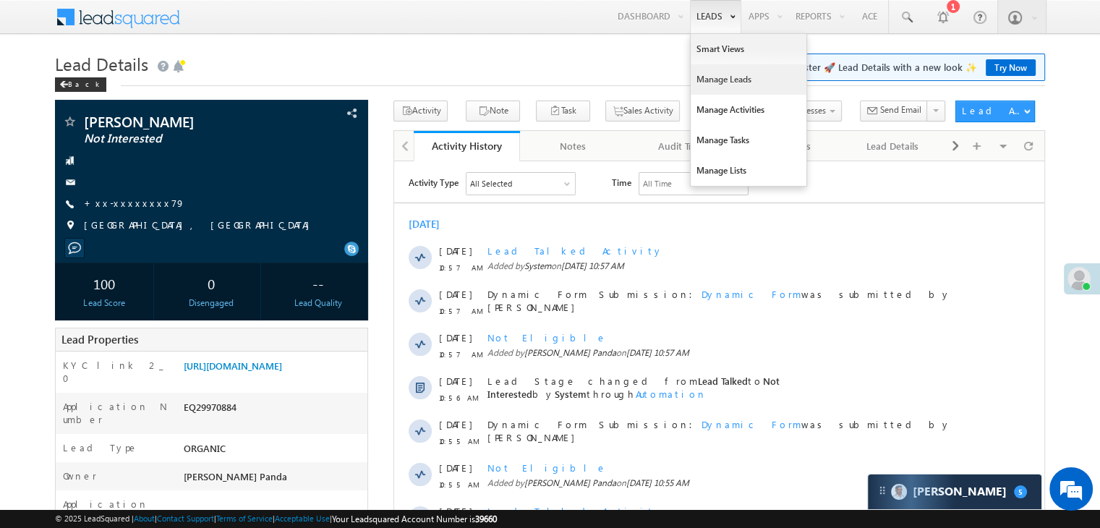
click at [711, 82] on link "Manage Leads" at bounding box center [749, 79] width 116 height 30
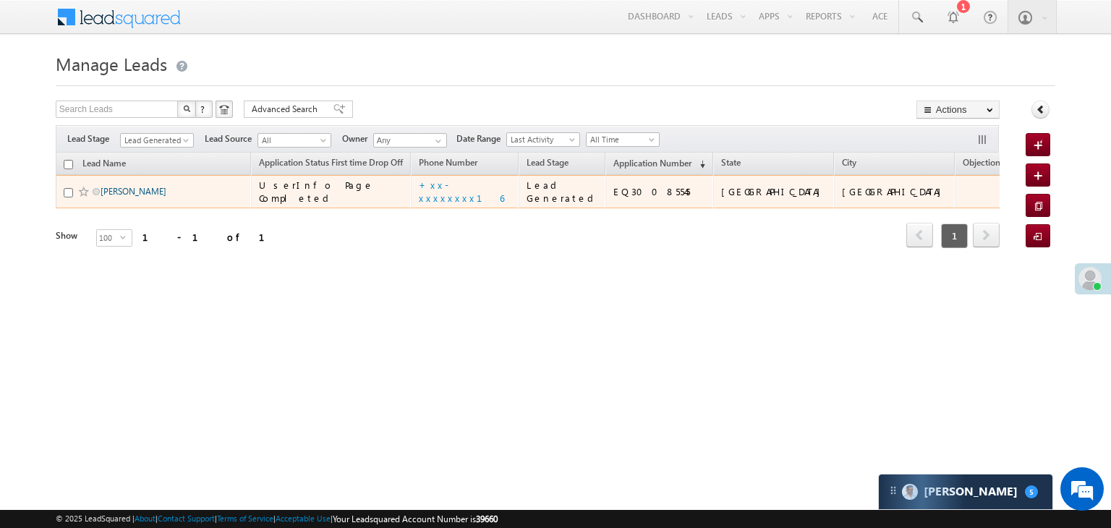
click at [116, 197] on link "[PERSON_NAME]" at bounding box center [134, 191] width 66 height 11
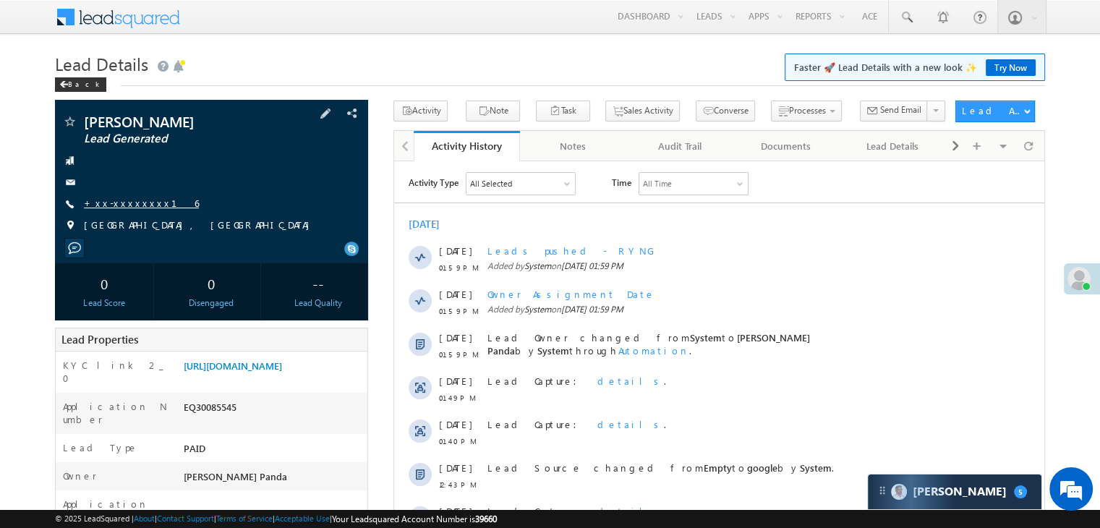
click at [127, 206] on link "+xx-xxxxxxxx16" at bounding box center [141, 203] width 115 height 12
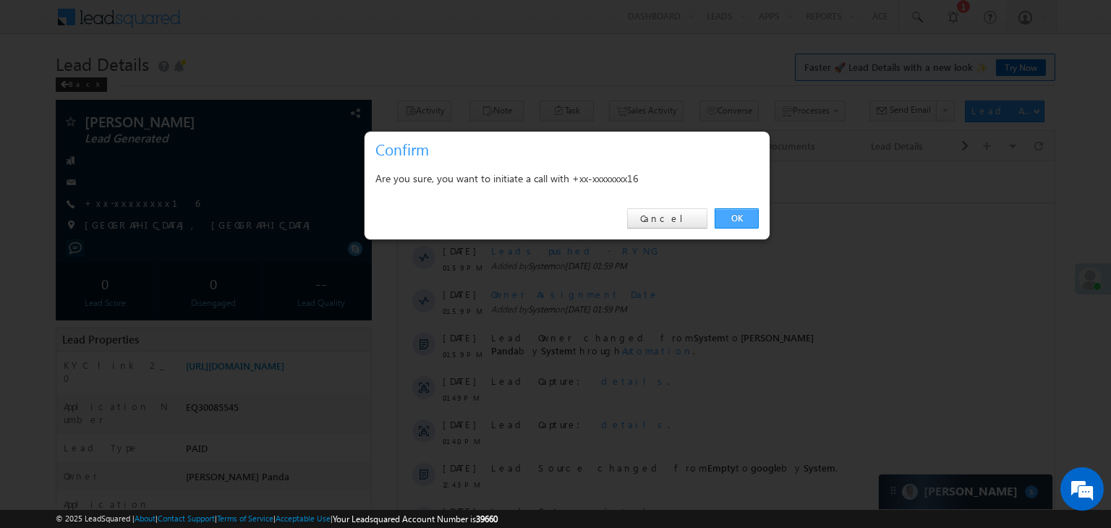
click at [742, 218] on link "OK" at bounding box center [737, 218] width 44 height 20
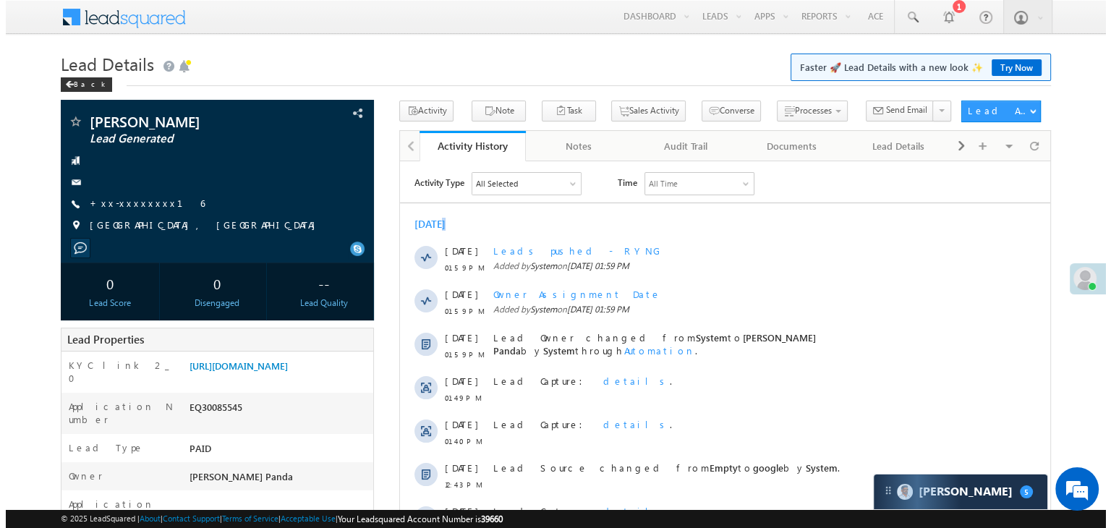
drag, startPoint x: 1142, startPoint y: 378, endPoint x: 747, endPoint y: 216, distance: 426.2
click at [747, 217] on div "[DATE]" at bounding box center [724, 223] width 650 height 13
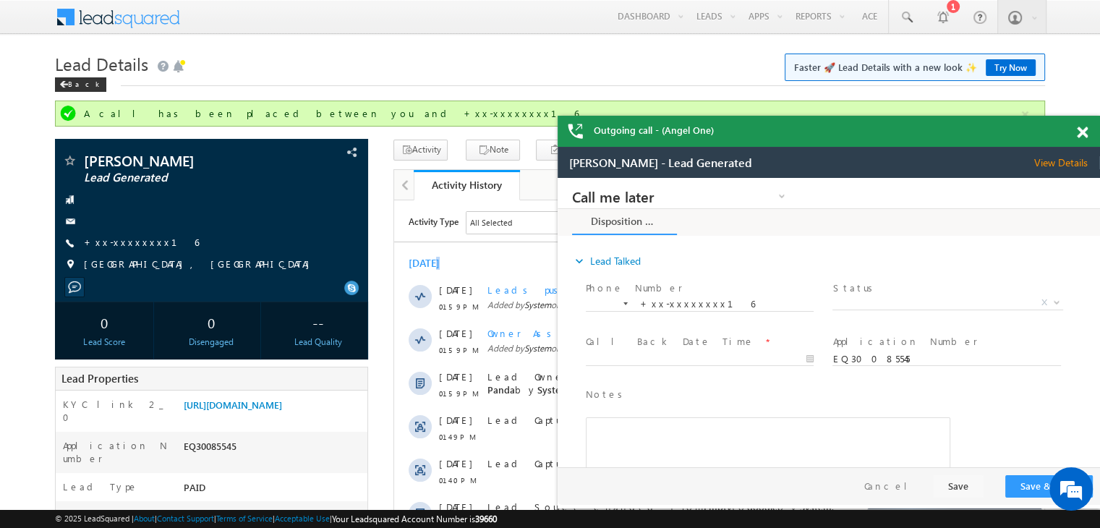
scroll to position [145, 0]
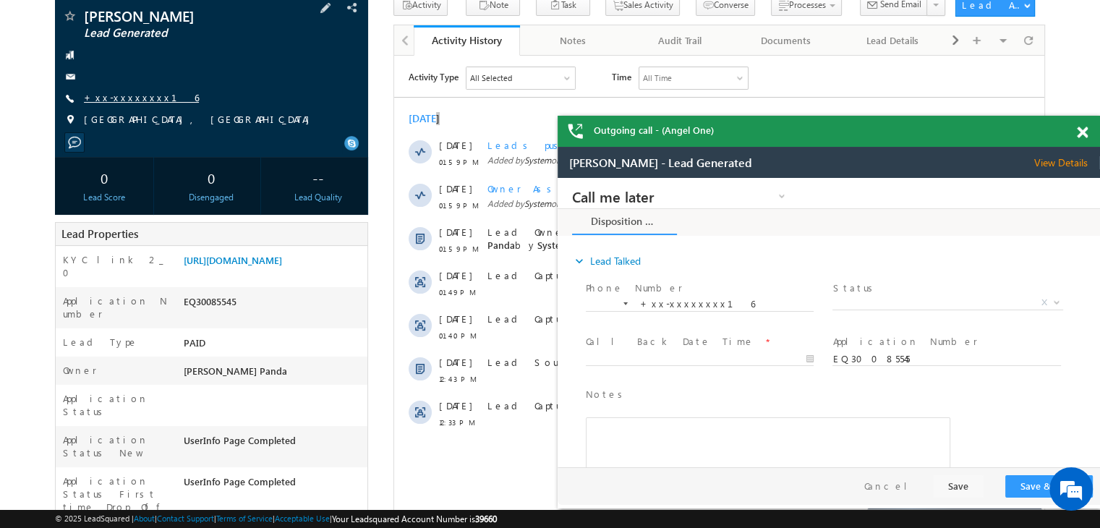
click at [111, 98] on link "+xx-xxxxxxxx16" at bounding box center [141, 97] width 115 height 12
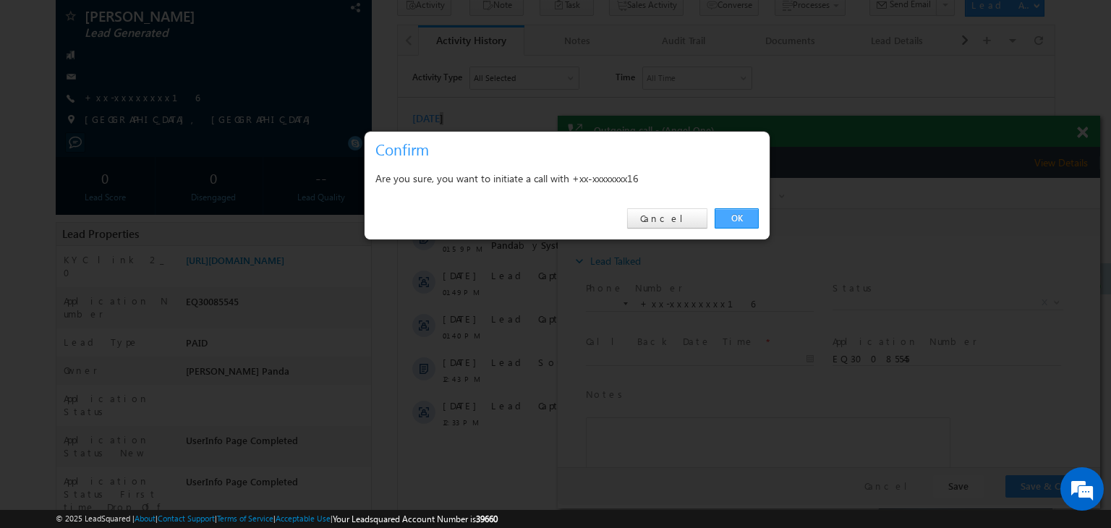
click at [738, 220] on link "OK" at bounding box center [737, 218] width 44 height 20
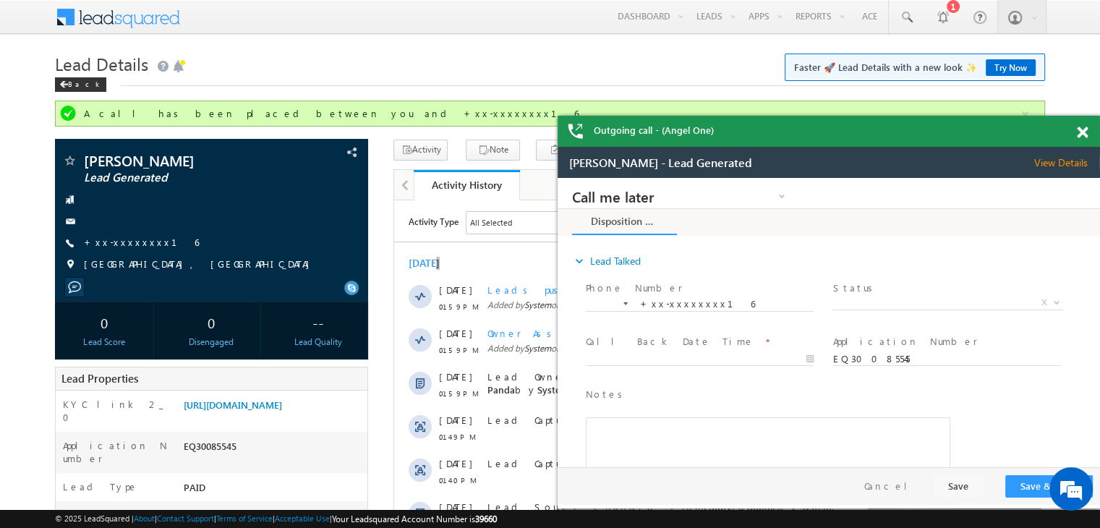
scroll to position [0, 0]
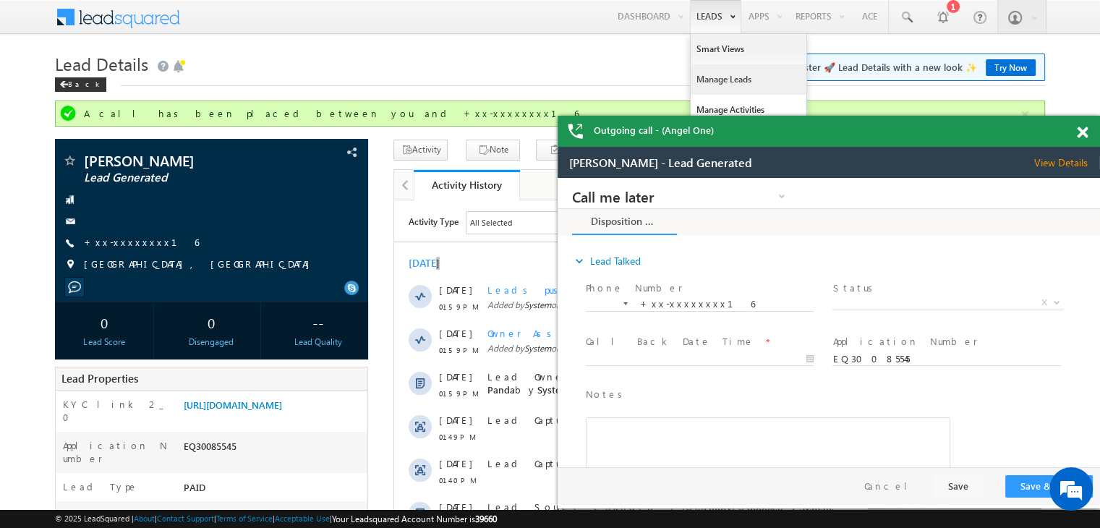
click at [705, 77] on link "Manage Leads" at bounding box center [749, 79] width 116 height 30
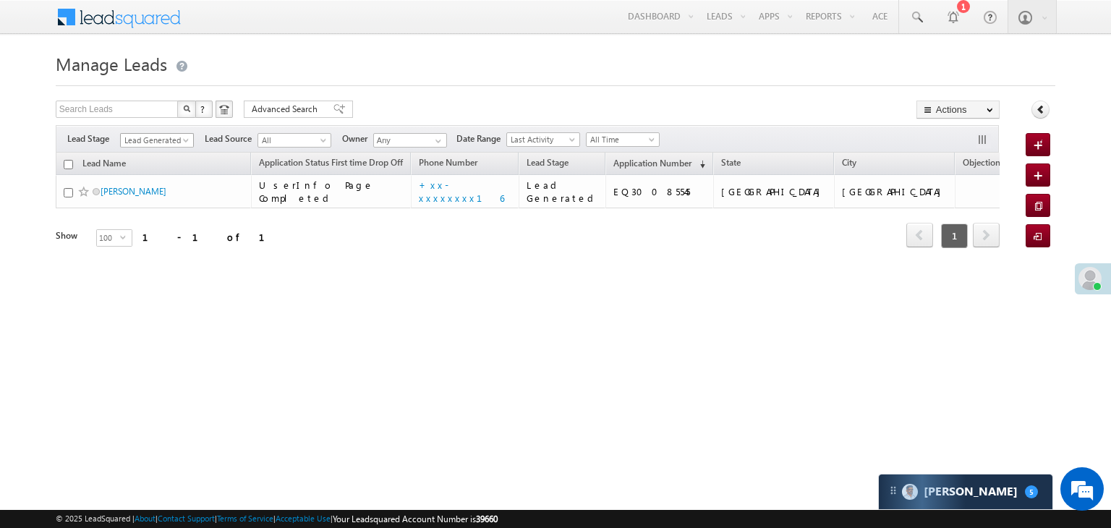
click at [187, 140] on span at bounding box center [188, 143] width 12 height 12
click at [170, 151] on link "All" at bounding box center [157, 156] width 73 height 13
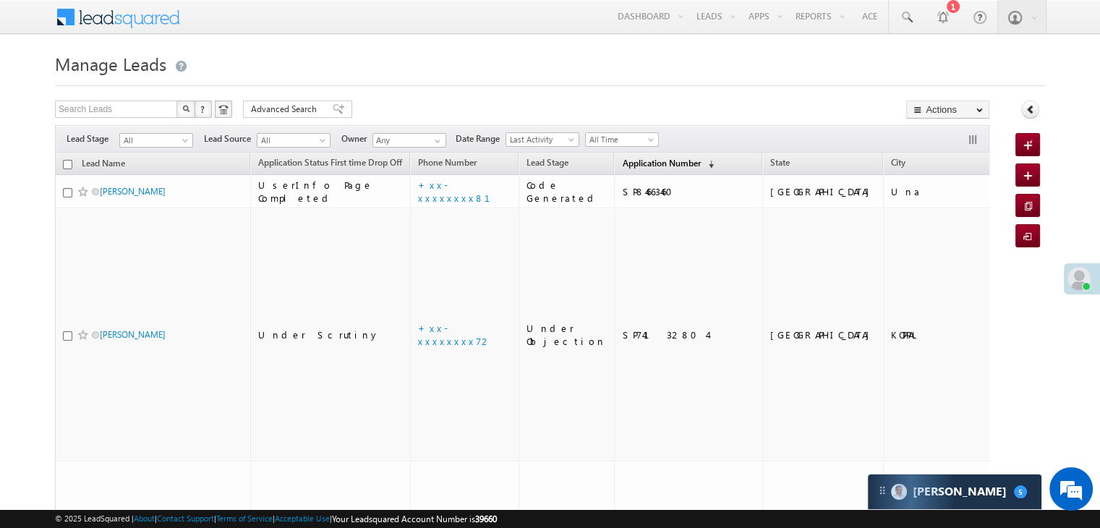
click at [652, 167] on span "Application Number" at bounding box center [661, 163] width 78 height 11
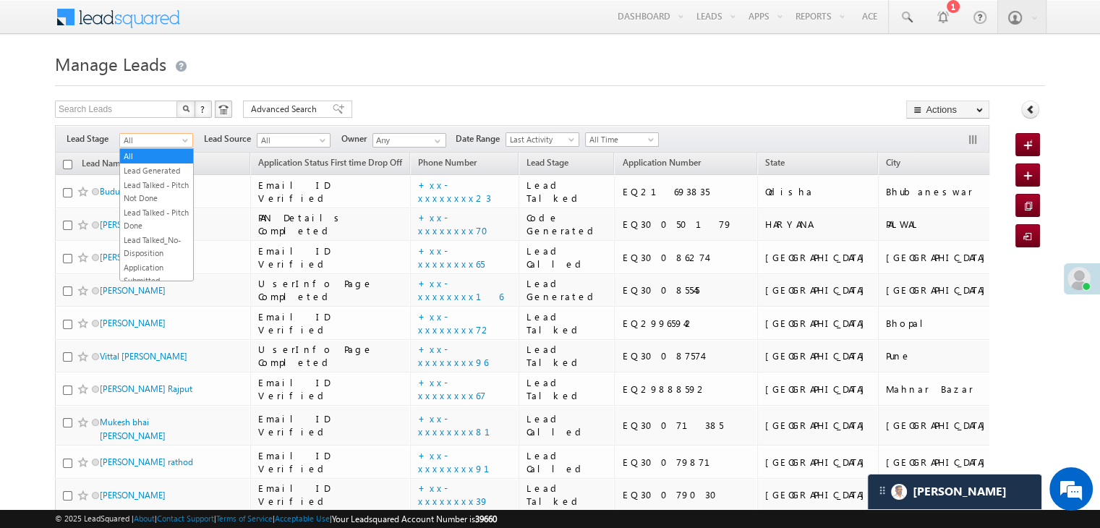
click at [187, 140] on span at bounding box center [187, 143] width 12 height 12
click at [159, 174] on link "Lead Generated" at bounding box center [156, 170] width 73 height 13
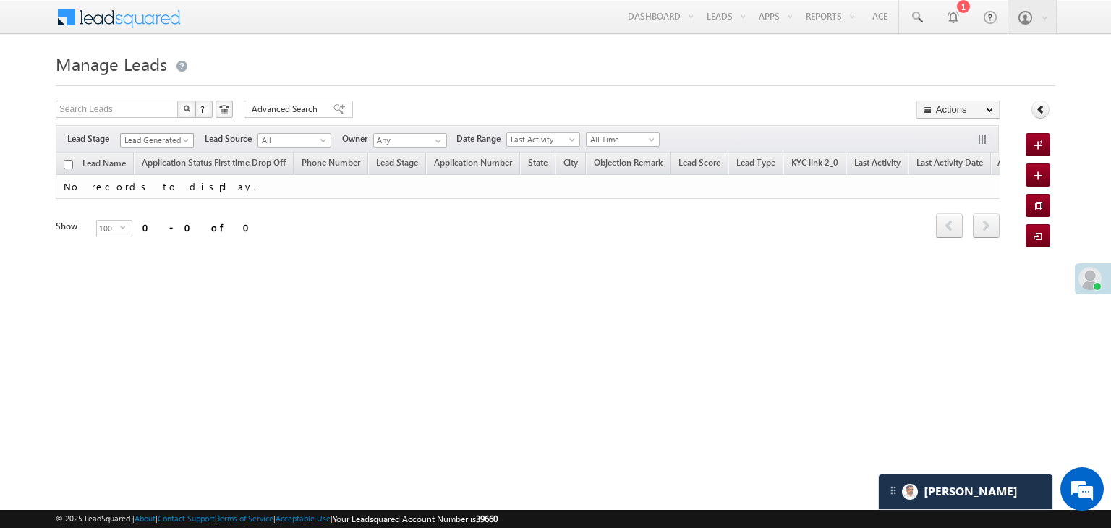
click at [188, 138] on span at bounding box center [188, 143] width 12 height 12
click at [158, 155] on link "All" at bounding box center [157, 156] width 73 height 13
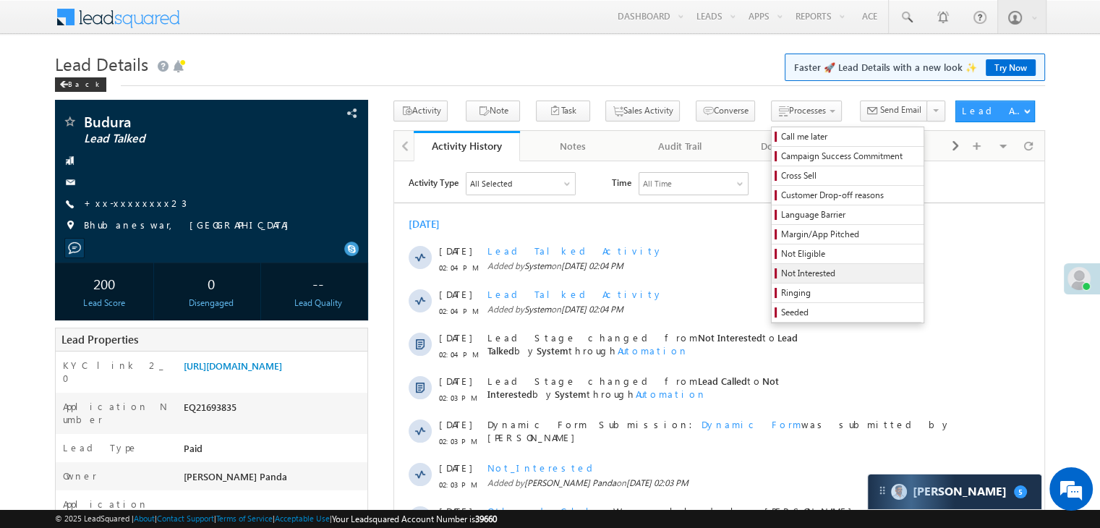
drag, startPoint x: 778, startPoint y: 274, endPoint x: 749, endPoint y: 273, distance: 29.7
click at [781, 273] on span "Not Interested" at bounding box center [849, 273] width 137 height 13
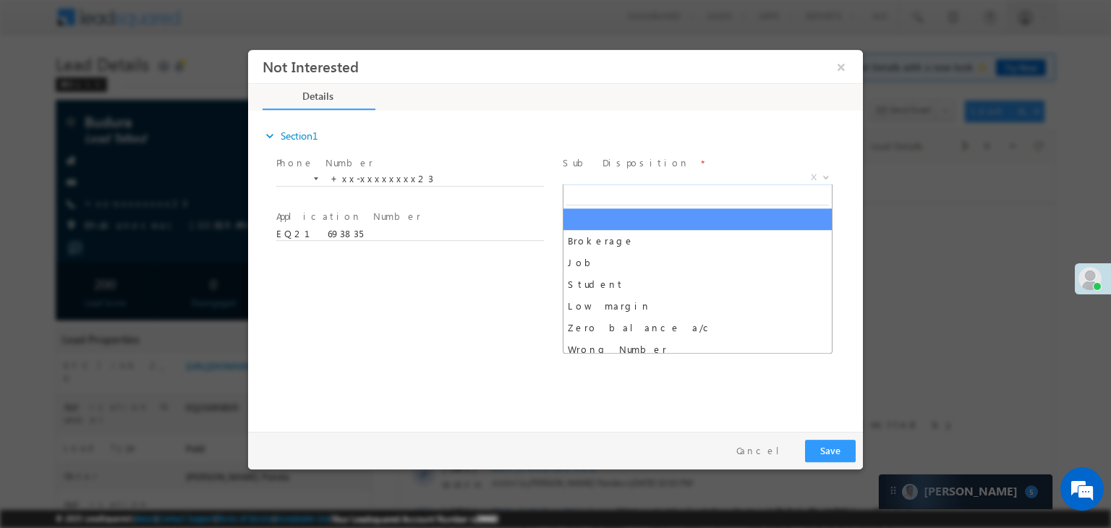
click at [678, 179] on span "X" at bounding box center [698, 178] width 270 height 14
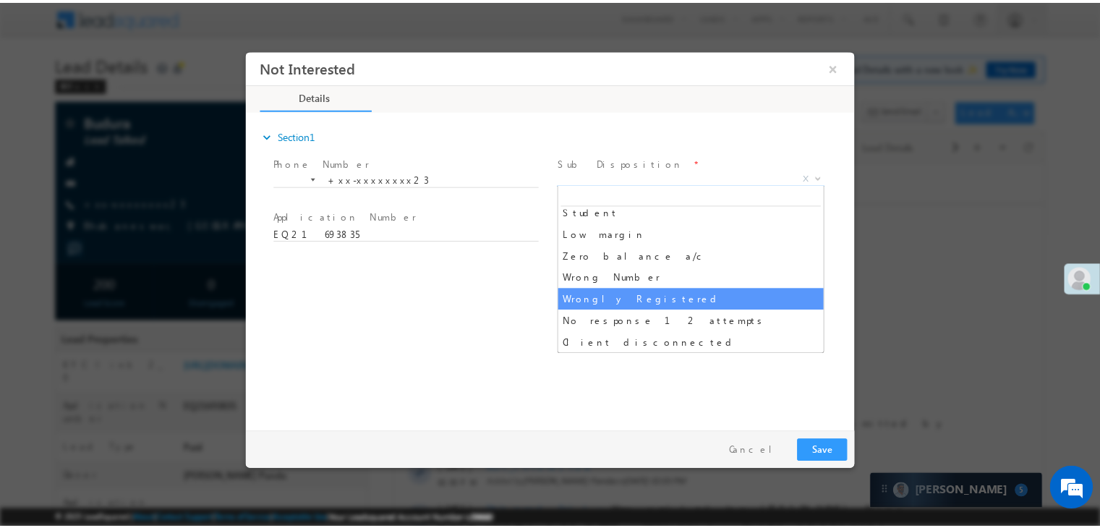
scroll to position [217, 0]
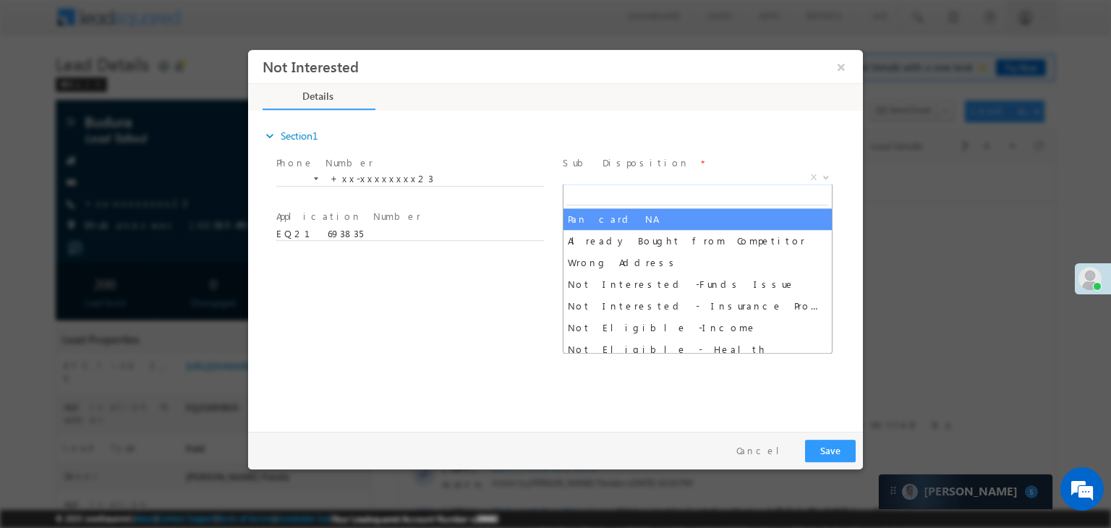
select select "Pan card NA"
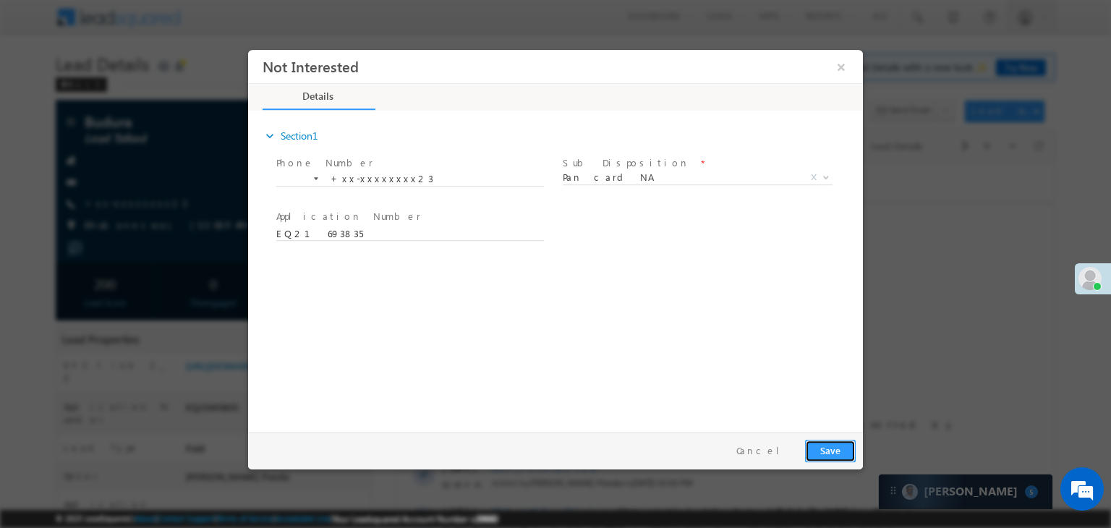
click at [835, 451] on button "Save" at bounding box center [830, 451] width 51 height 22
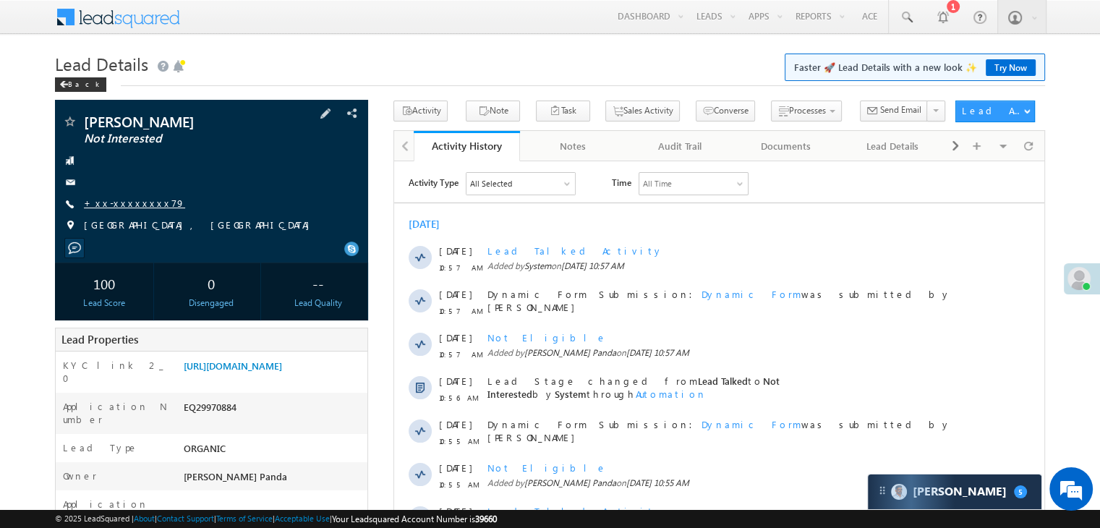
click at [134, 201] on link "+xx-xxxxxxxx79" at bounding box center [134, 203] width 101 height 12
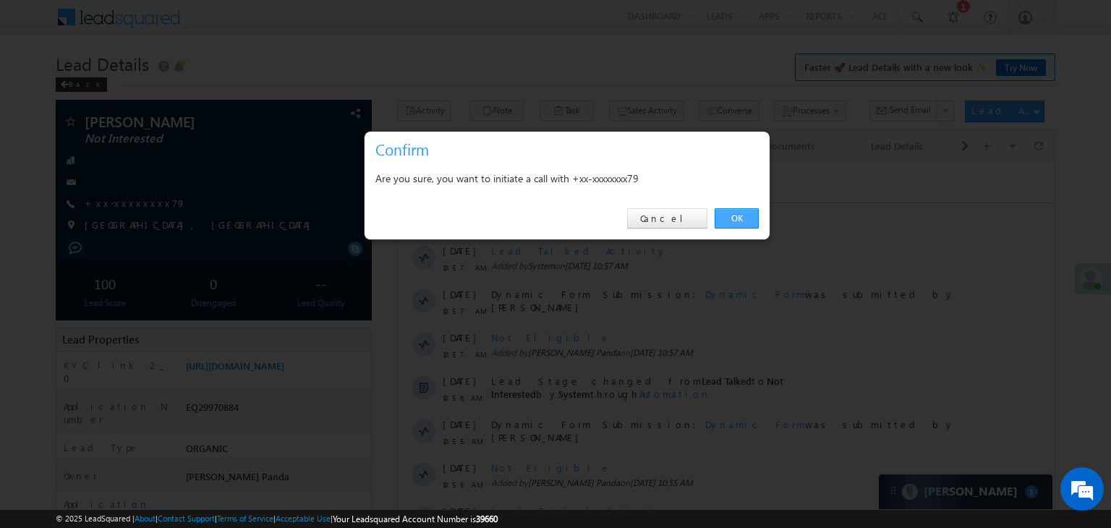
click at [733, 216] on link "OK" at bounding box center [737, 218] width 44 height 20
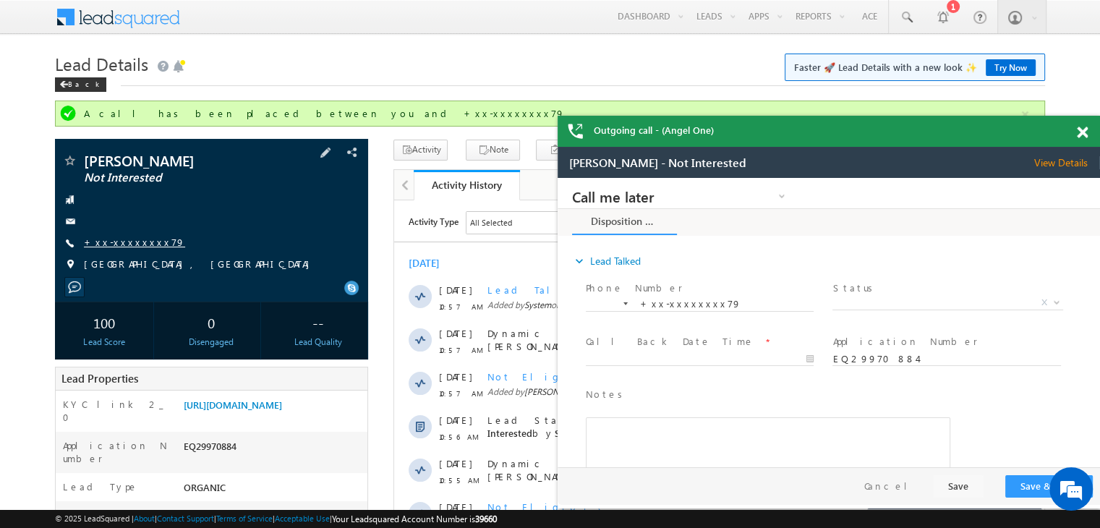
click at [132, 248] on link "+xx-xxxxxxxx79" at bounding box center [134, 242] width 101 height 12
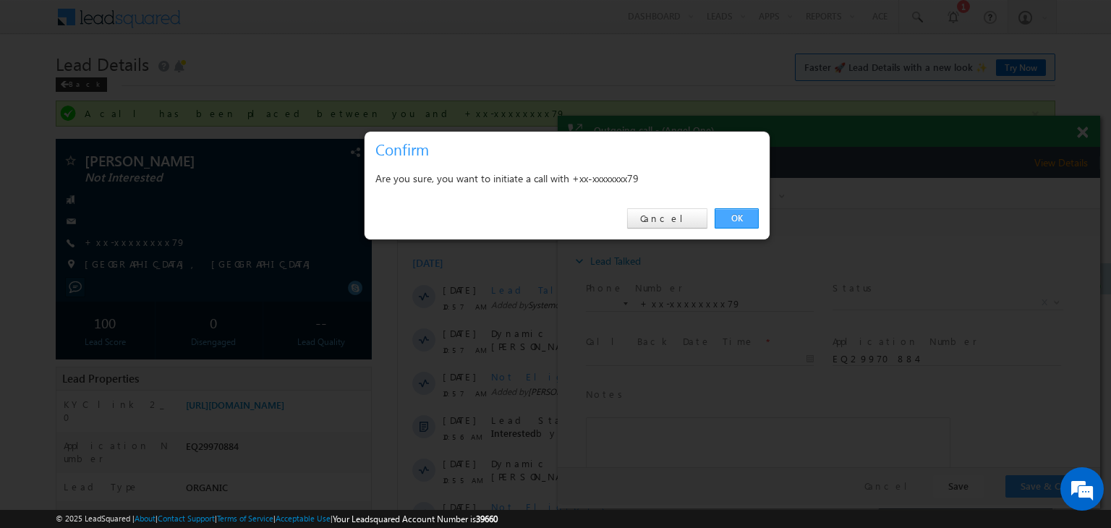
click at [735, 218] on link "OK" at bounding box center [737, 218] width 44 height 20
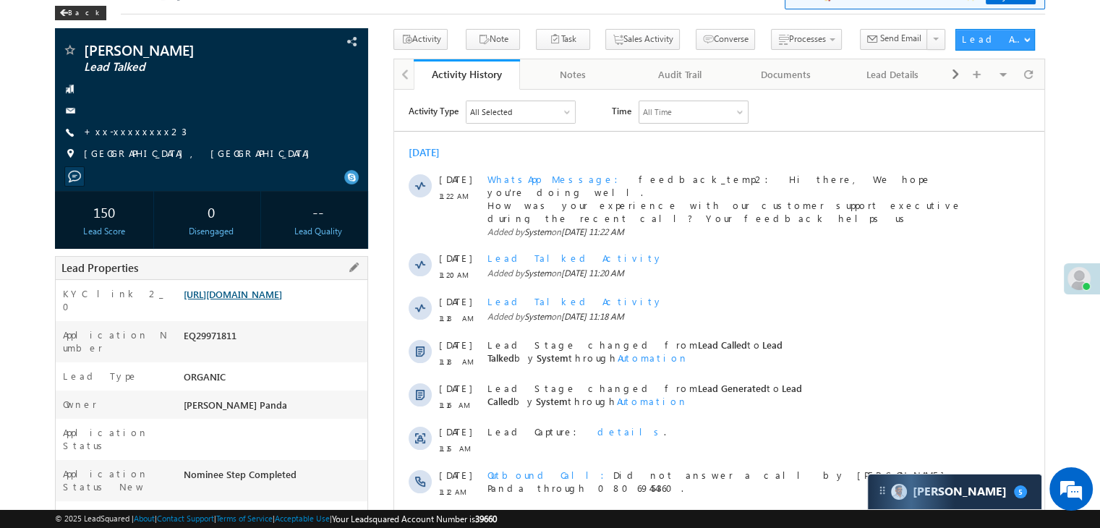
scroll to position [145, 0]
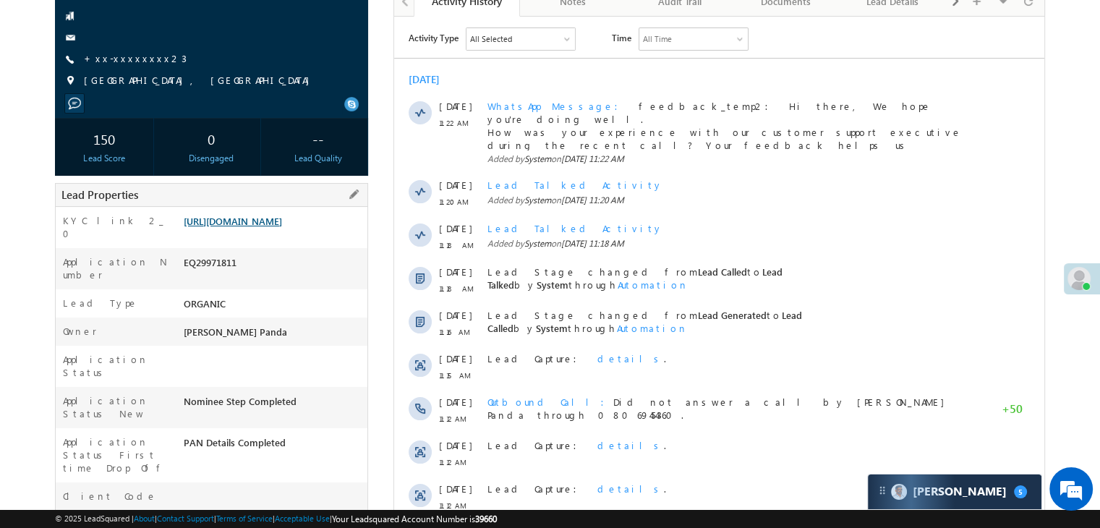
click at [282, 227] on link "https://angelbroking1-pk3em7sa.customui-test.leadsquared.com?leadId=04a7f47b-00…" at bounding box center [233, 221] width 98 height 12
click at [114, 60] on link "+xx-xxxxxxxx23" at bounding box center [135, 58] width 103 height 12
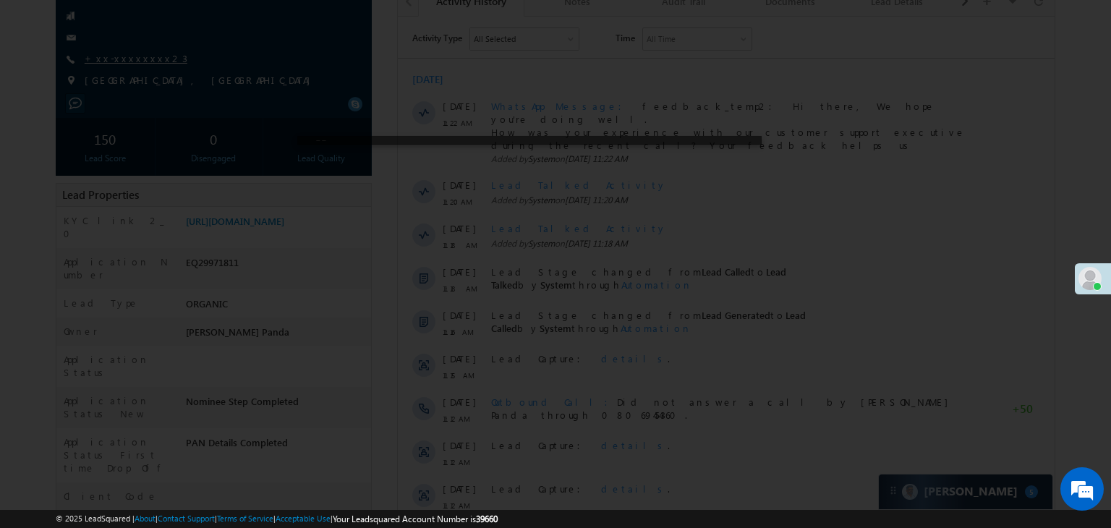
click at [114, 60] on div at bounding box center [555, 264] width 1111 height 528
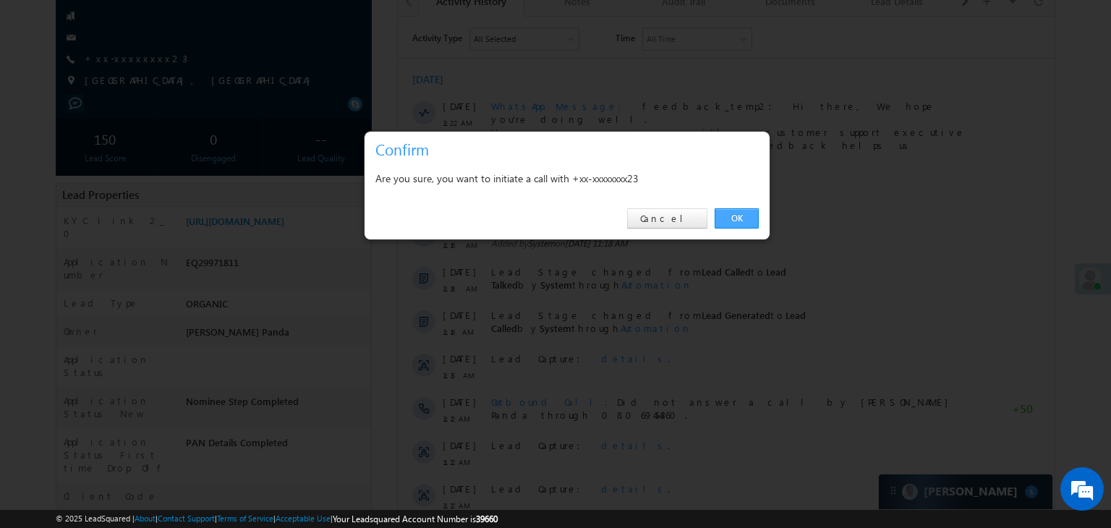
click at [737, 219] on link "OK" at bounding box center [737, 218] width 44 height 20
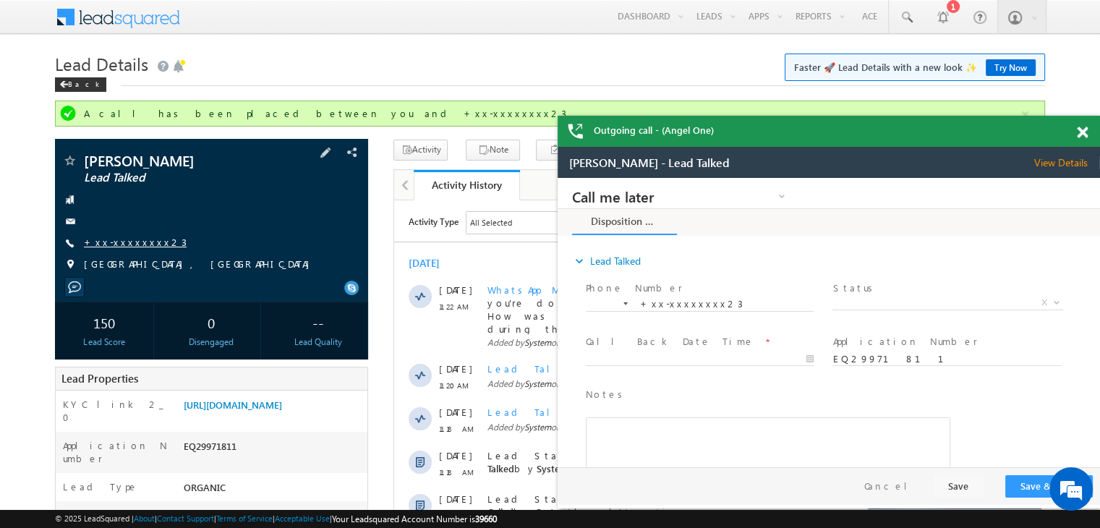
click at [124, 247] on link "+xx-xxxxxxxx23" at bounding box center [135, 242] width 103 height 12
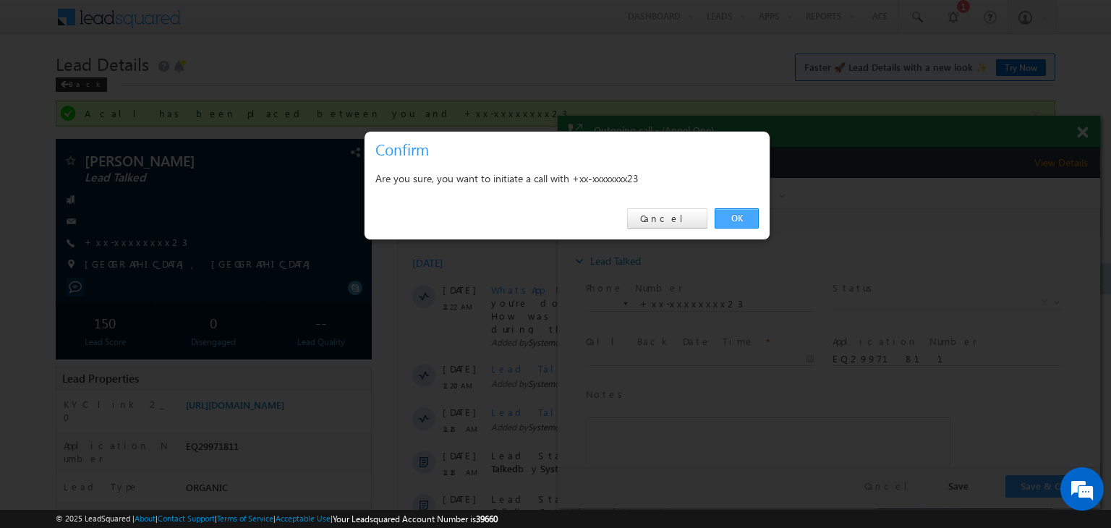
click at [734, 215] on link "OK" at bounding box center [737, 218] width 44 height 20
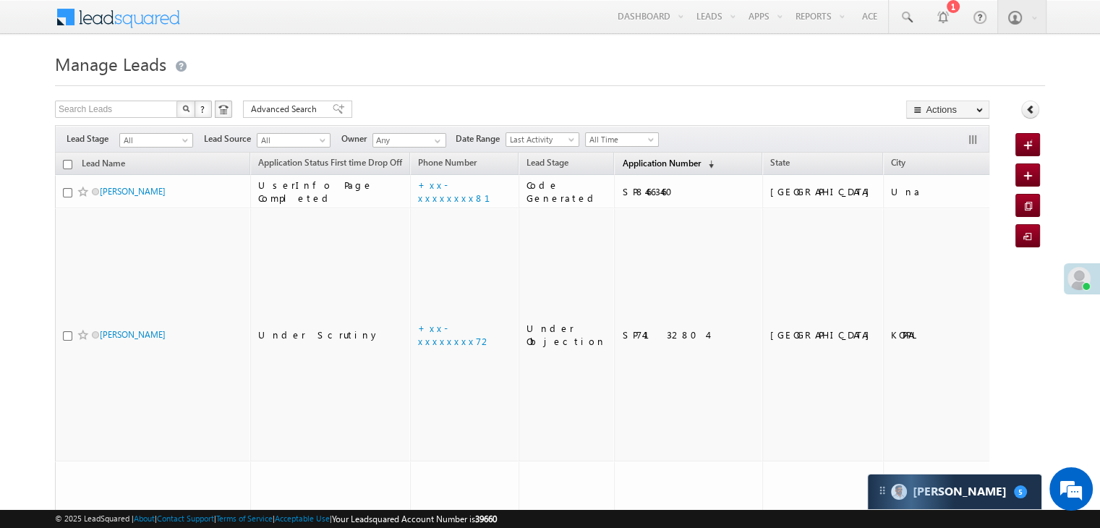
click at [622, 166] on span "Application Number" at bounding box center [661, 163] width 78 height 11
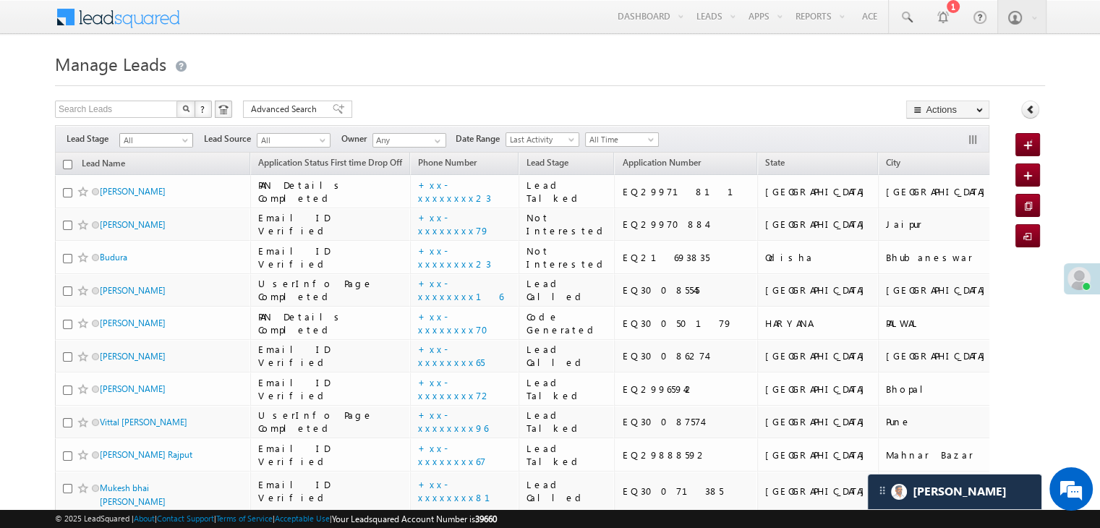
click at [185, 147] on span at bounding box center [187, 143] width 12 height 12
click at [166, 173] on link "Lead Generated" at bounding box center [156, 170] width 73 height 13
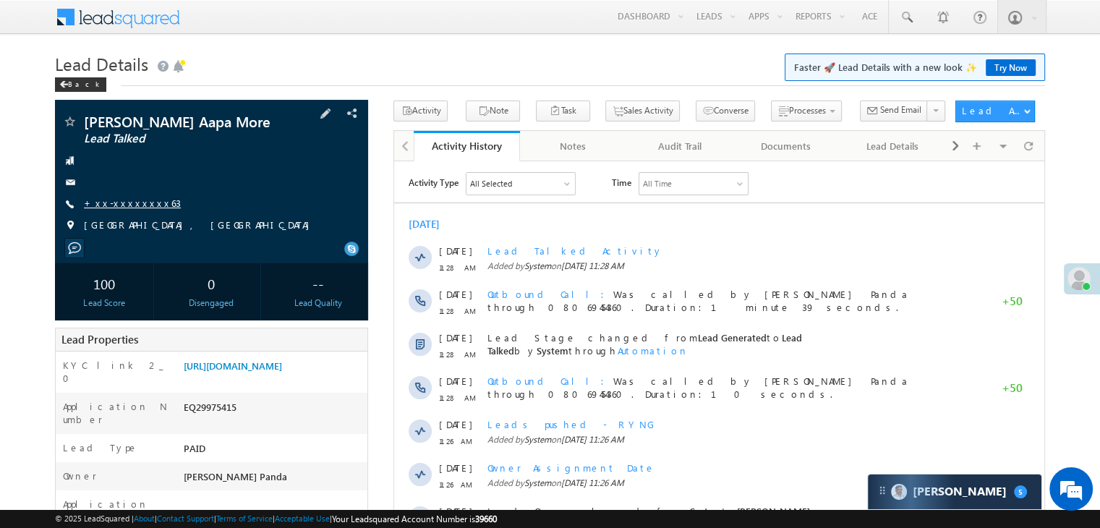
click at [116, 206] on link "+xx-xxxxxxxx63" at bounding box center [132, 203] width 97 height 12
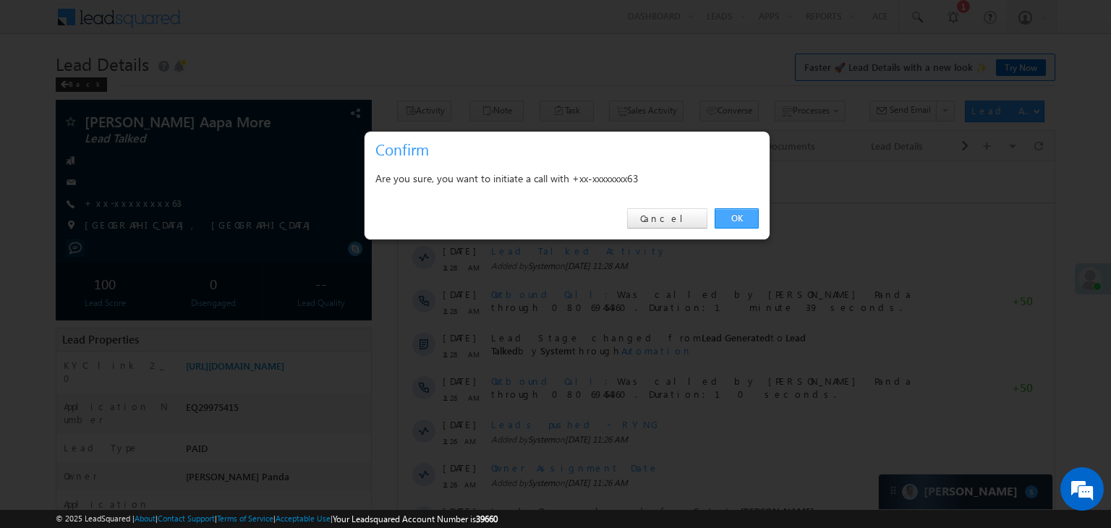
click at [729, 216] on link "OK" at bounding box center [737, 218] width 44 height 20
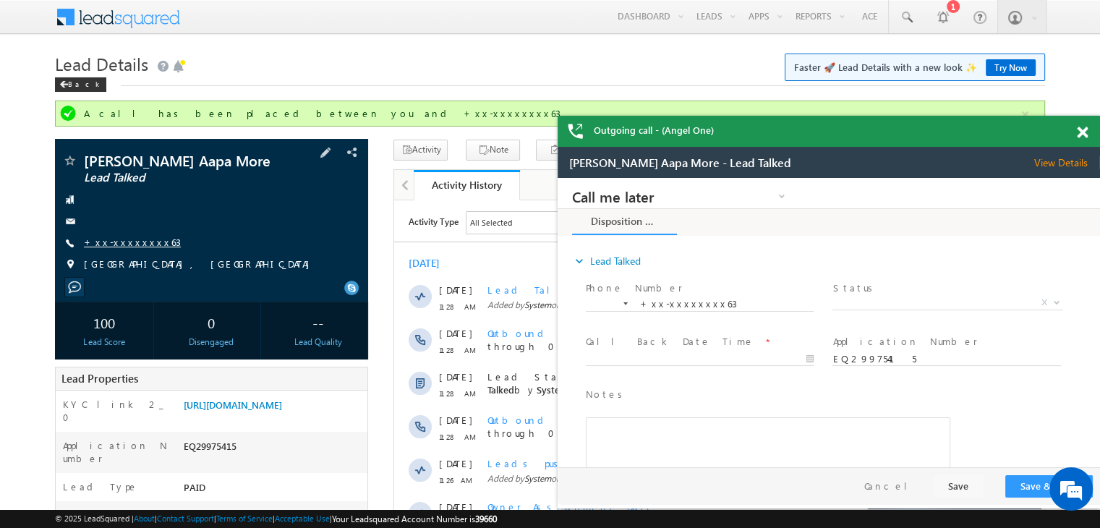
click at [122, 243] on link "+xx-xxxxxxxx63" at bounding box center [132, 242] width 97 height 12
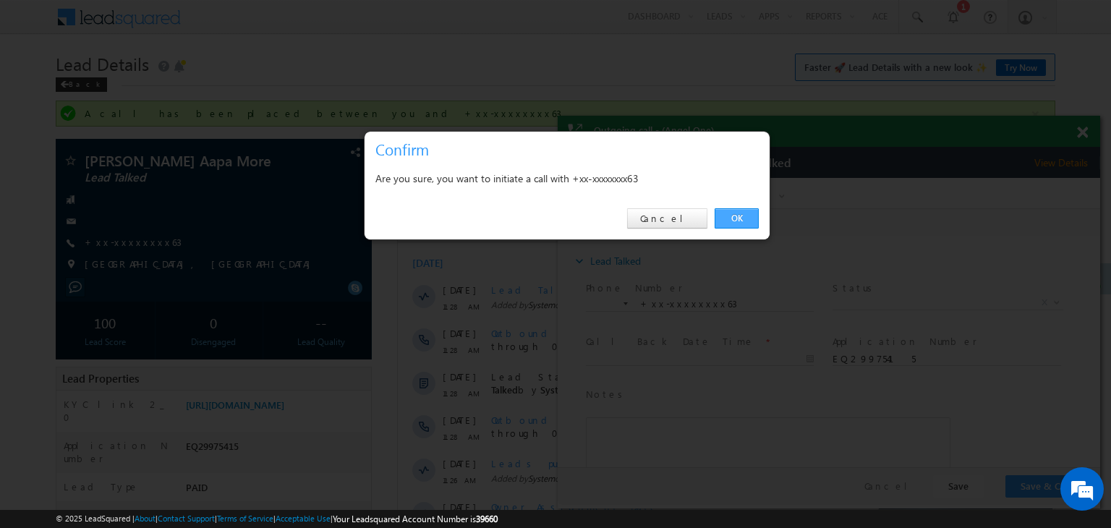
click at [740, 224] on link "OK" at bounding box center [737, 218] width 44 height 20
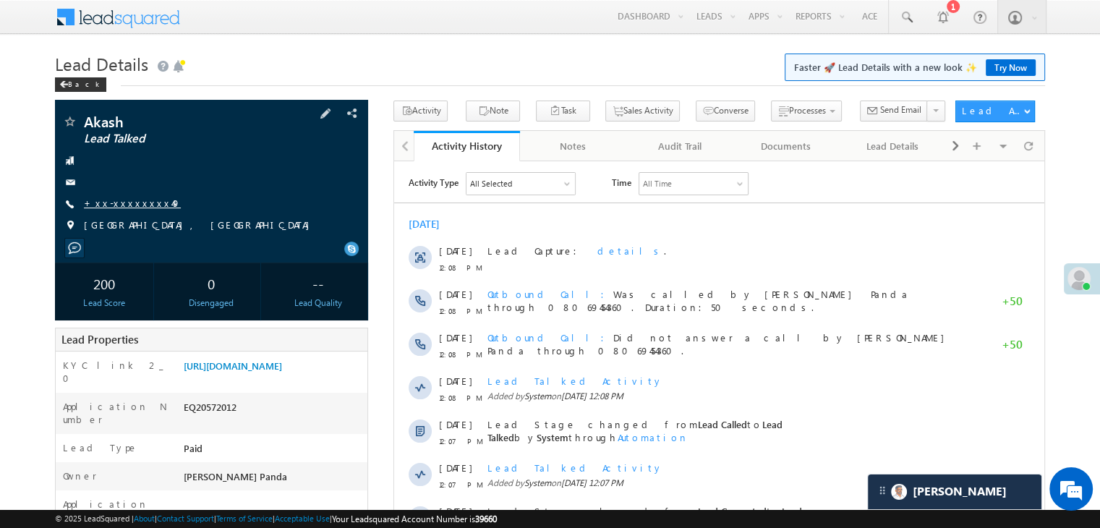
click at [129, 200] on link "+xx-xxxxxxxx49" at bounding box center [132, 203] width 97 height 12
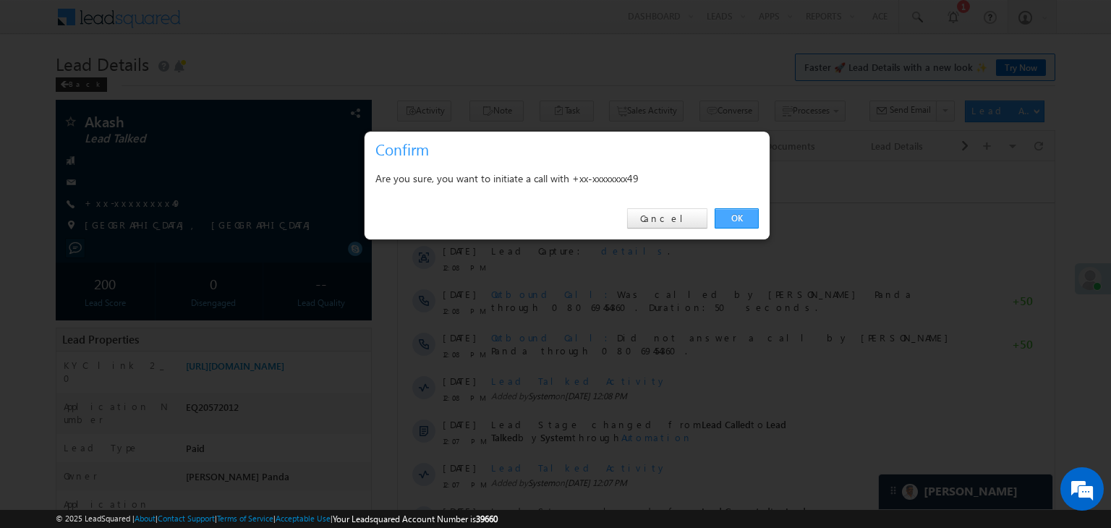
click at [741, 219] on link "OK" at bounding box center [737, 218] width 44 height 20
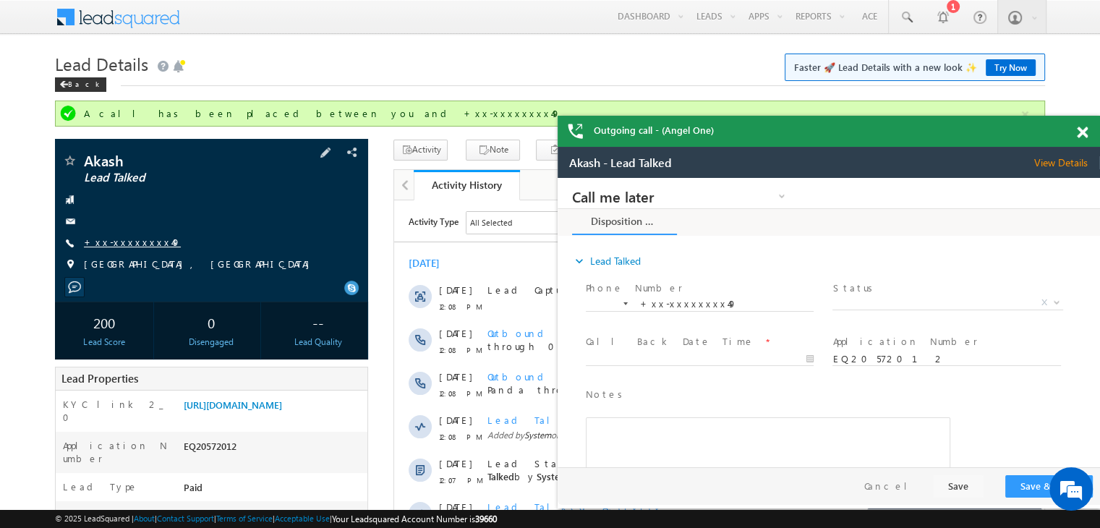
click at [128, 241] on link "+xx-xxxxxxxx49" at bounding box center [132, 242] width 97 height 12
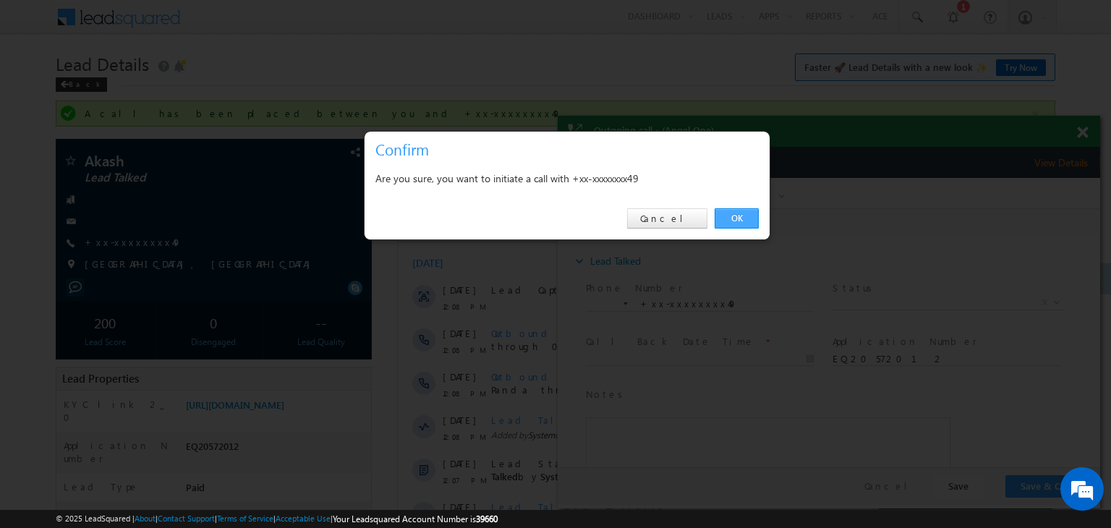
click at [731, 217] on link "OK" at bounding box center [737, 218] width 44 height 20
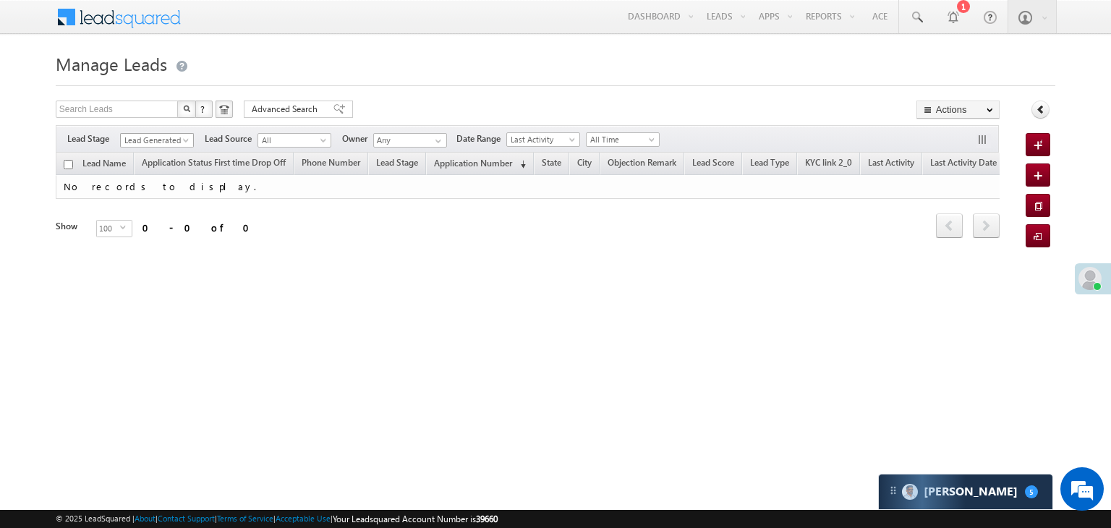
click at [159, 141] on span "Lead Generated" at bounding box center [155, 140] width 69 height 13
click at [161, 150] on link "All" at bounding box center [157, 156] width 73 height 13
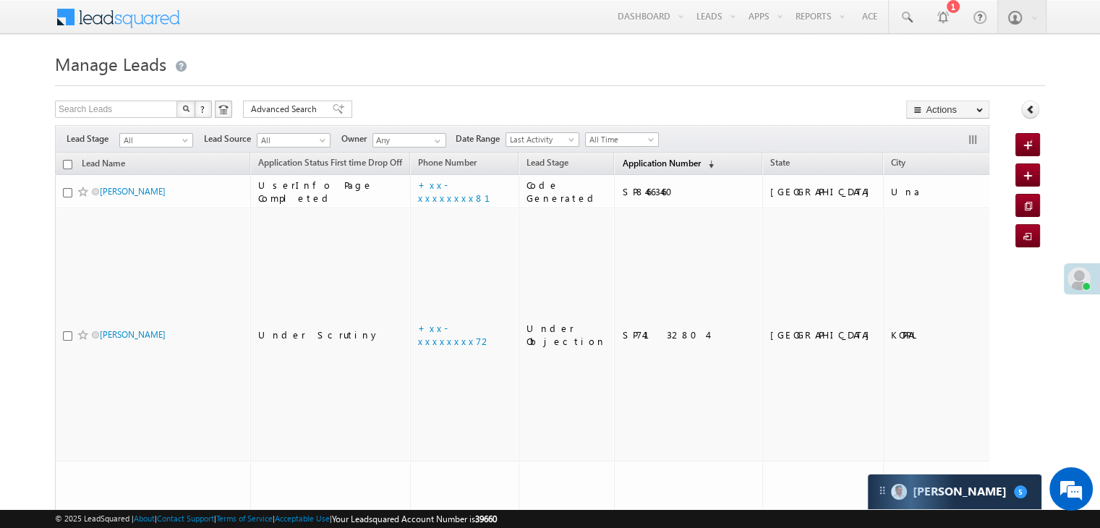
click at [637, 155] on link "Application Number (sorted descending)" at bounding box center [668, 164] width 106 height 19
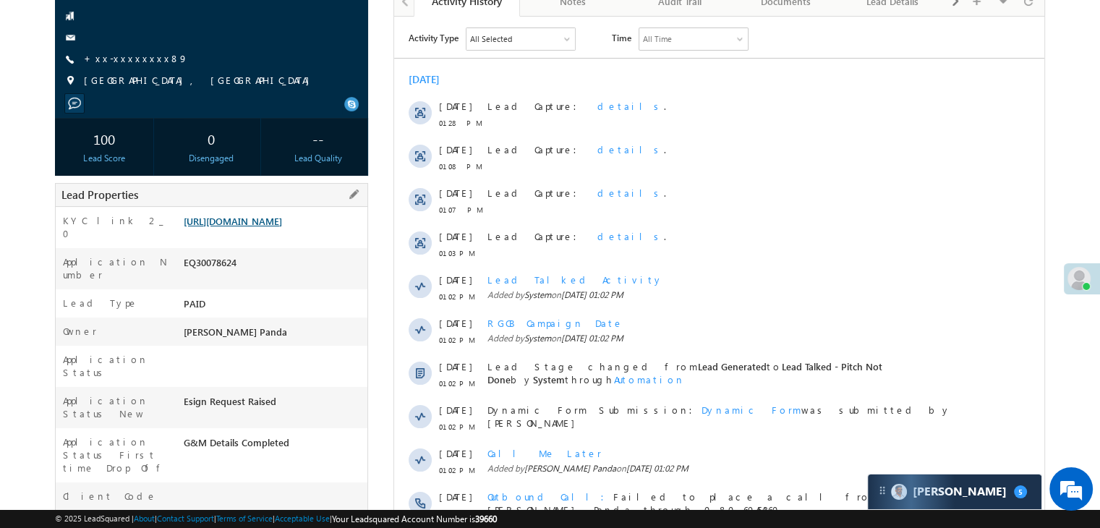
click at [275, 227] on link "[URL][DOMAIN_NAME]" at bounding box center [233, 221] width 98 height 12
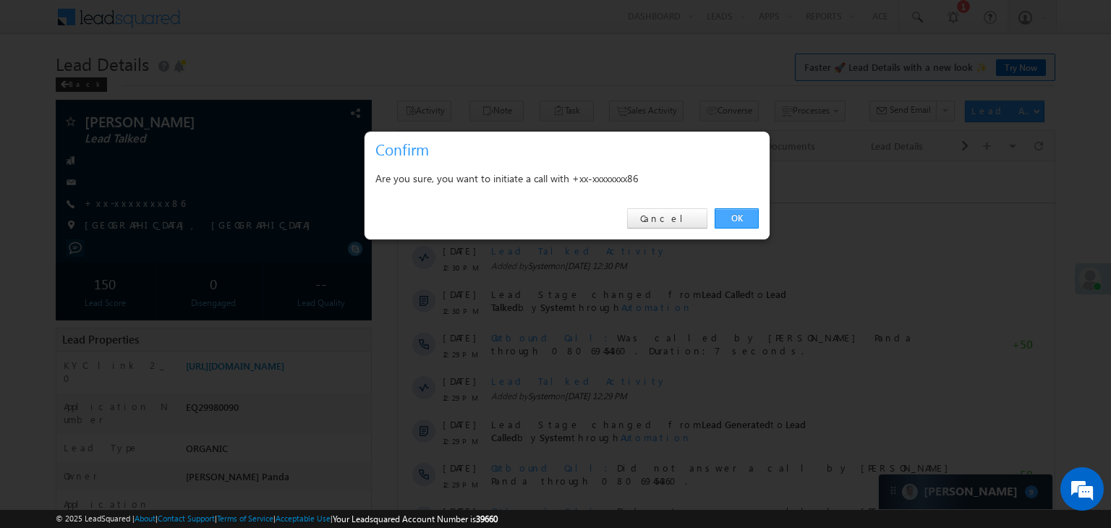
click at [735, 217] on link "OK" at bounding box center [737, 218] width 44 height 20
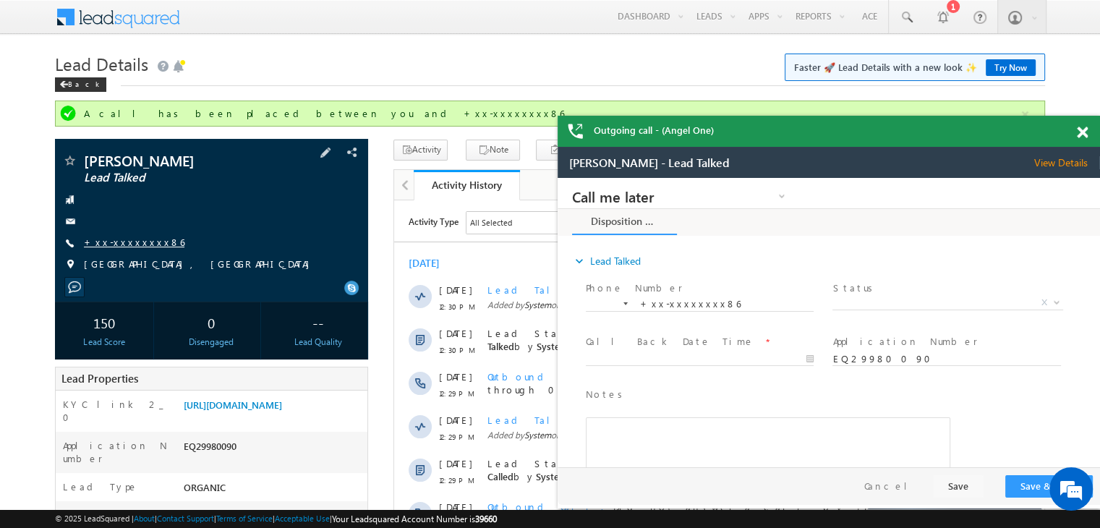
click at [124, 242] on link "+xx-xxxxxxxx86" at bounding box center [134, 242] width 101 height 12
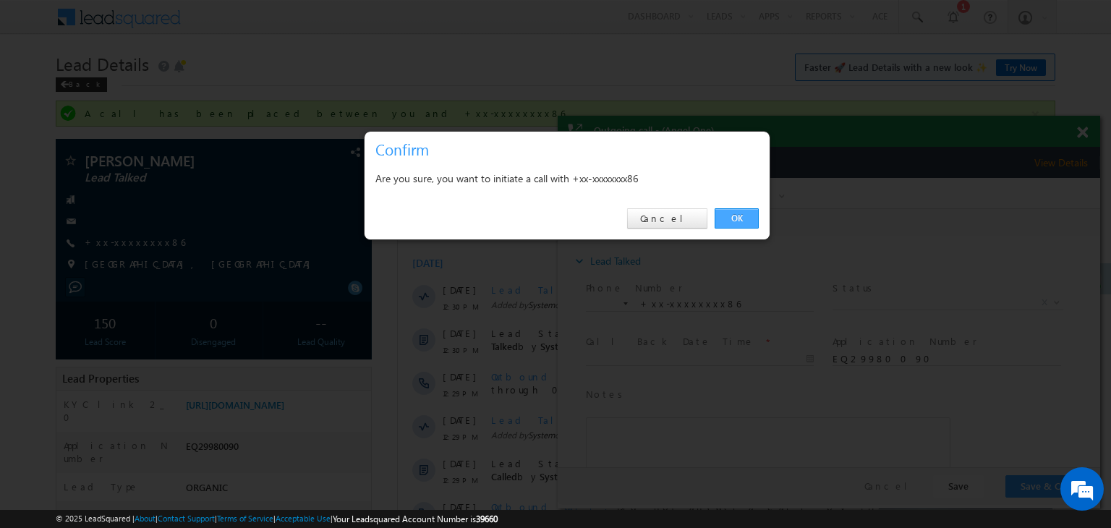
click at [736, 216] on link "OK" at bounding box center [737, 218] width 44 height 20
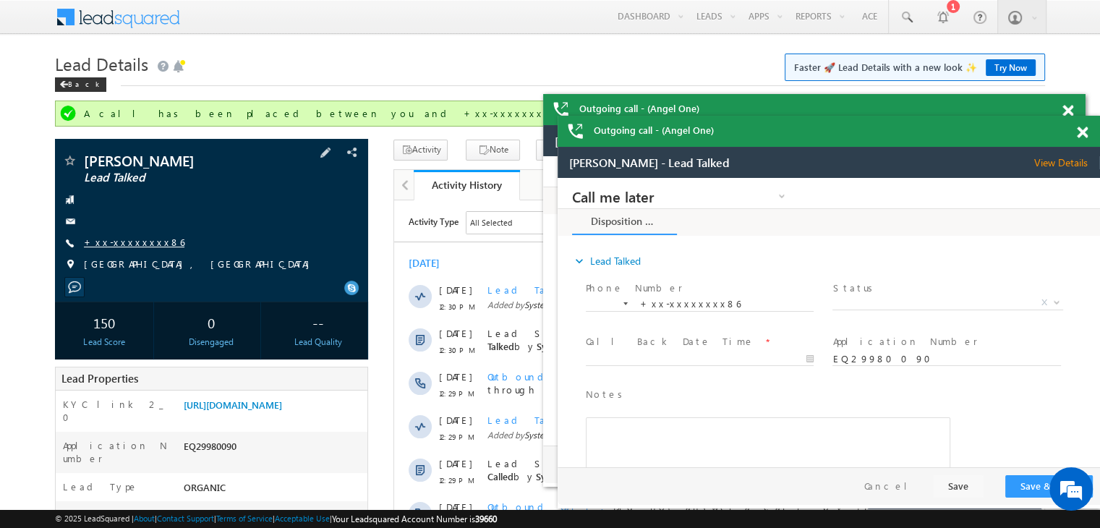
click at [136, 241] on link "+xx-xxxxxxxx86" at bounding box center [134, 242] width 101 height 12
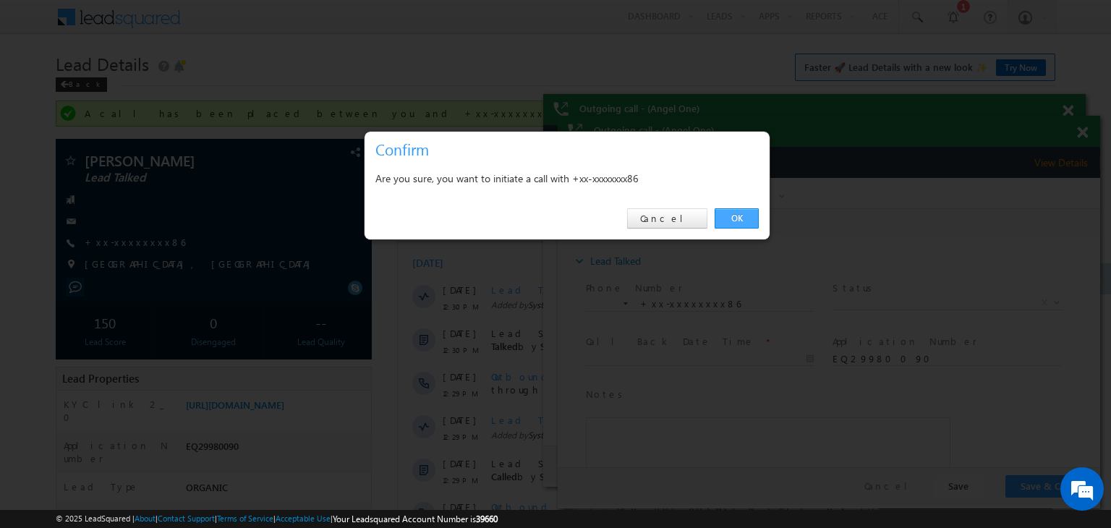
click at [747, 221] on link "OK" at bounding box center [737, 218] width 44 height 20
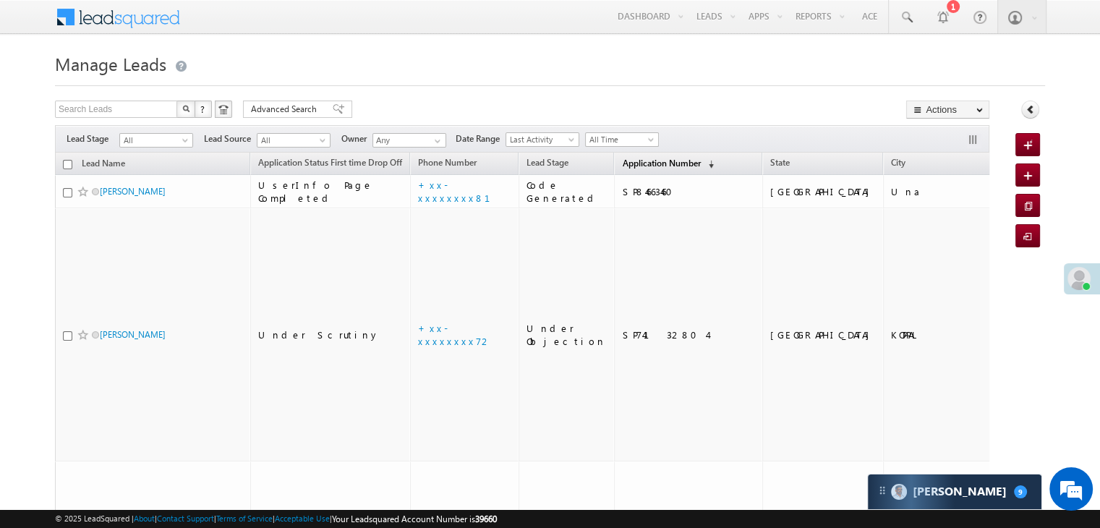
click at [624, 169] on link "Application Number (sorted descending)" at bounding box center [668, 164] width 106 height 19
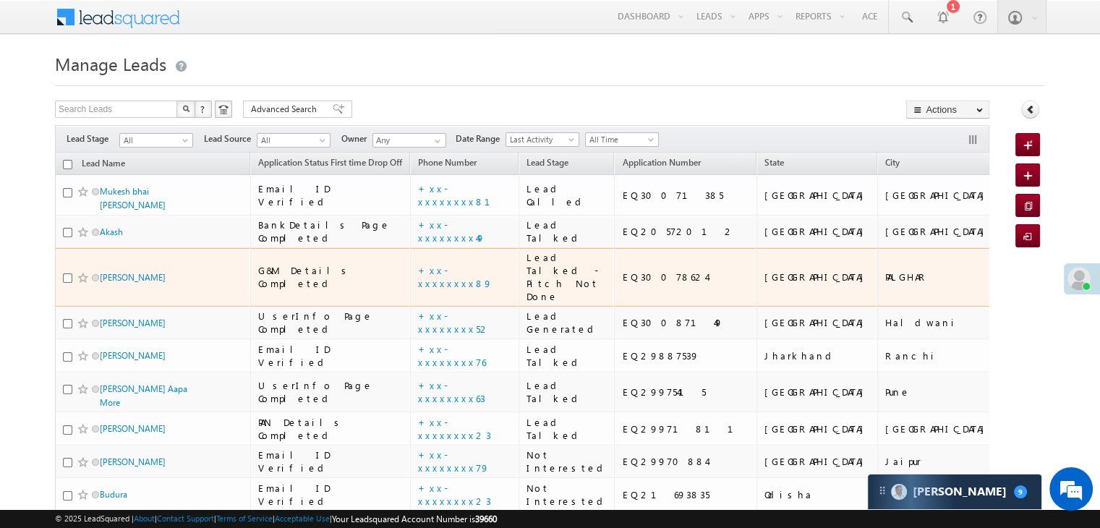
scroll to position [72, 0]
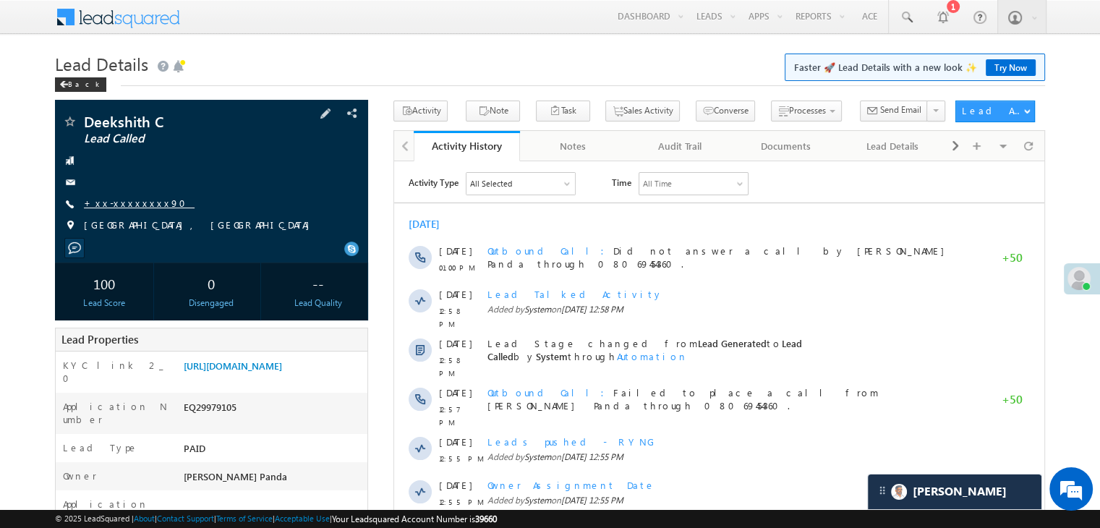
click at [111, 205] on link "+xx-xxxxxxxx90" at bounding box center [139, 203] width 111 height 12
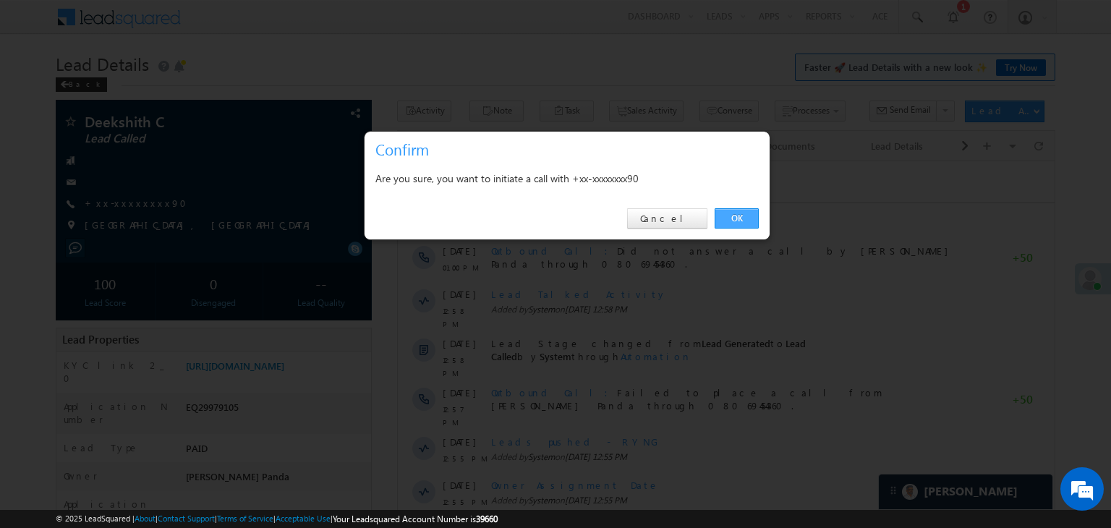
click at [739, 216] on link "OK" at bounding box center [737, 218] width 44 height 20
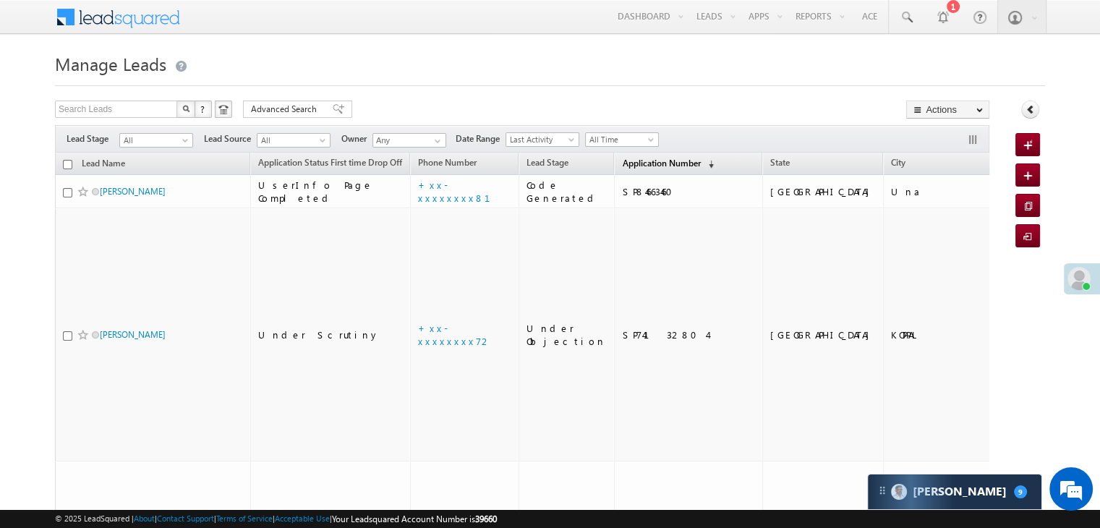
click at [626, 164] on span "Application Number" at bounding box center [661, 163] width 78 height 11
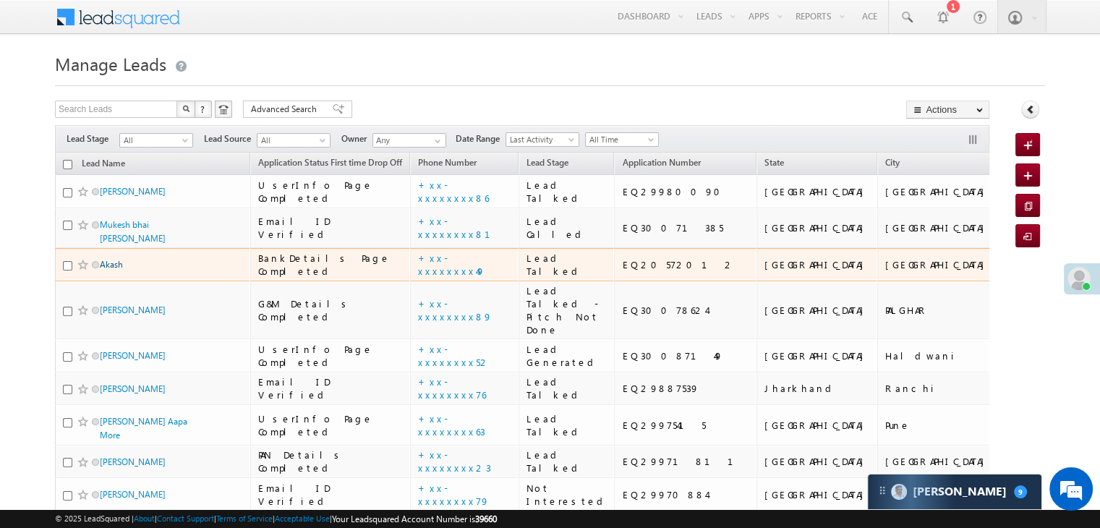
click at [111, 270] on link "Akash" at bounding box center [111, 264] width 23 height 11
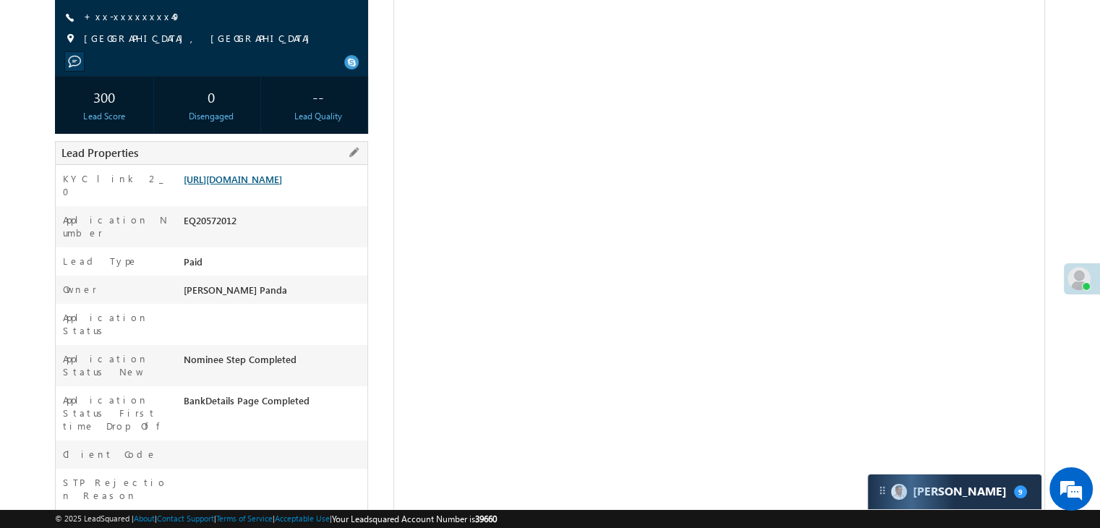
scroll to position [217, 0]
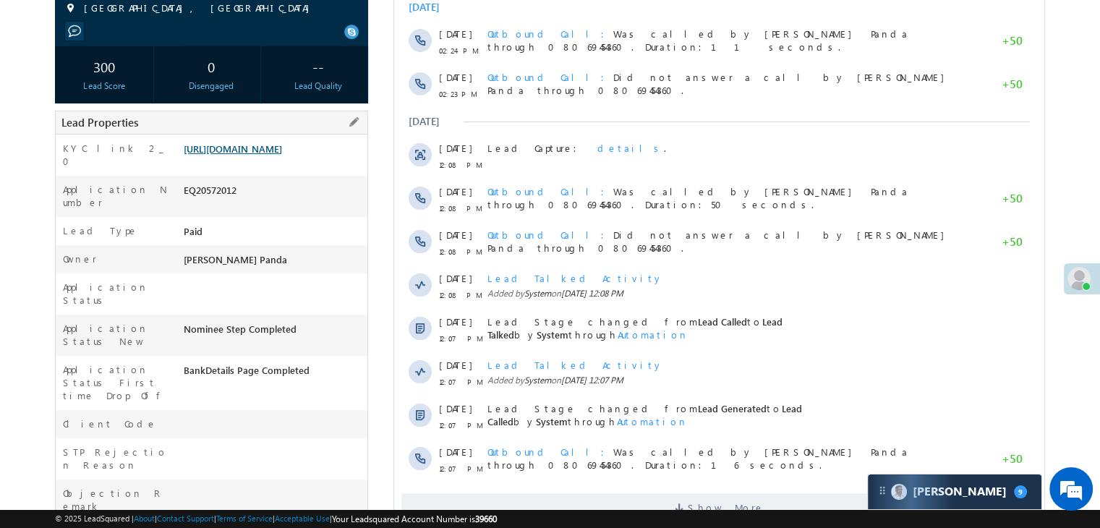
click at [246, 155] on link "[URL][DOMAIN_NAME]" at bounding box center [233, 149] width 98 height 12
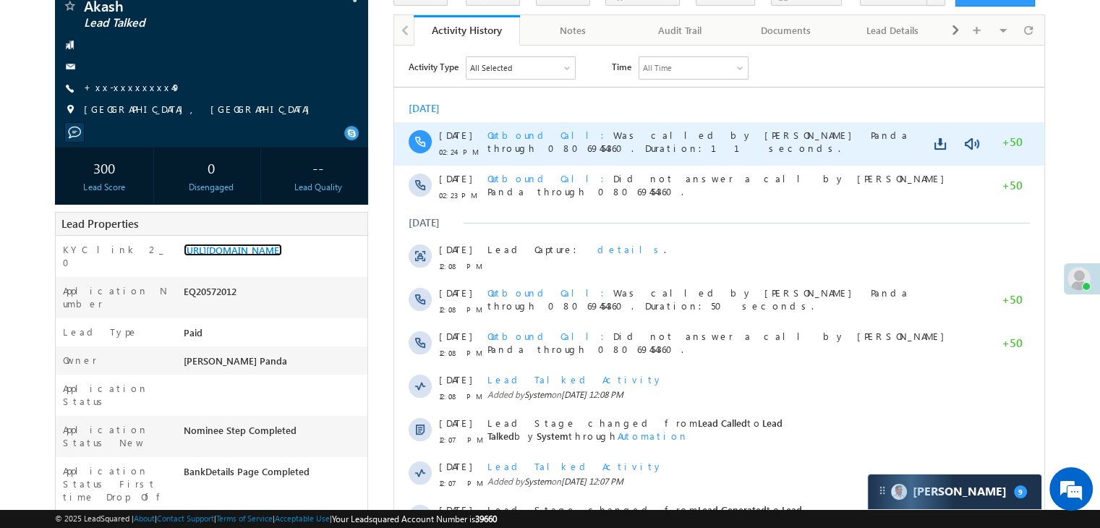
scroll to position [0, 0]
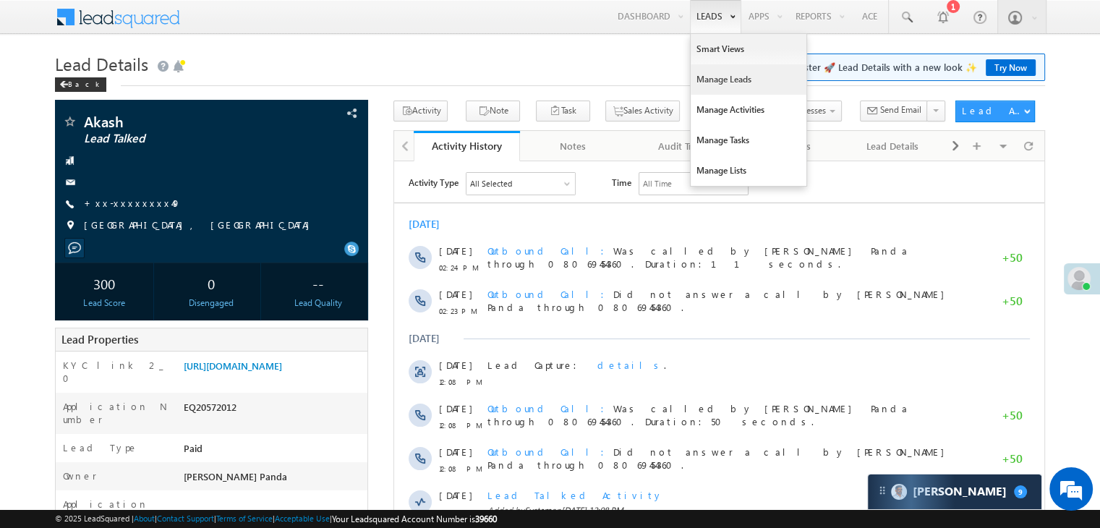
click at [718, 79] on link "Manage Leads" at bounding box center [749, 79] width 116 height 30
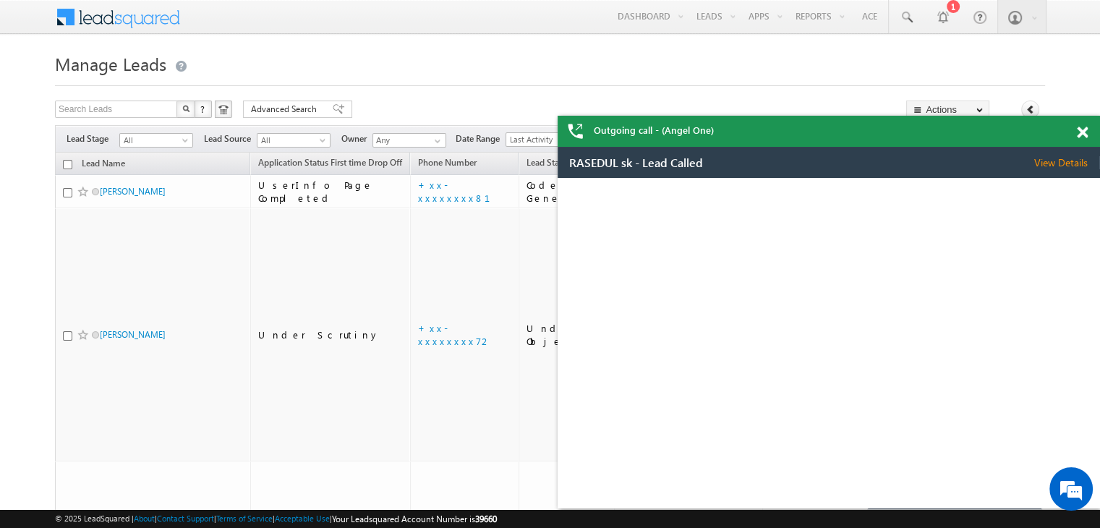
click at [1082, 132] on span at bounding box center [1082, 133] width 11 height 12
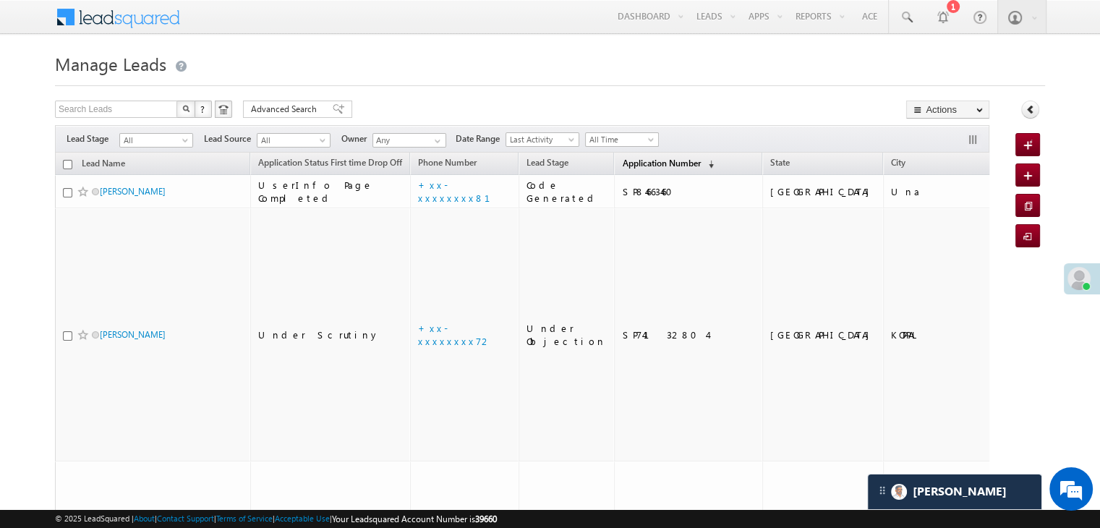
click at [633, 161] on span "Application Number" at bounding box center [661, 163] width 78 height 11
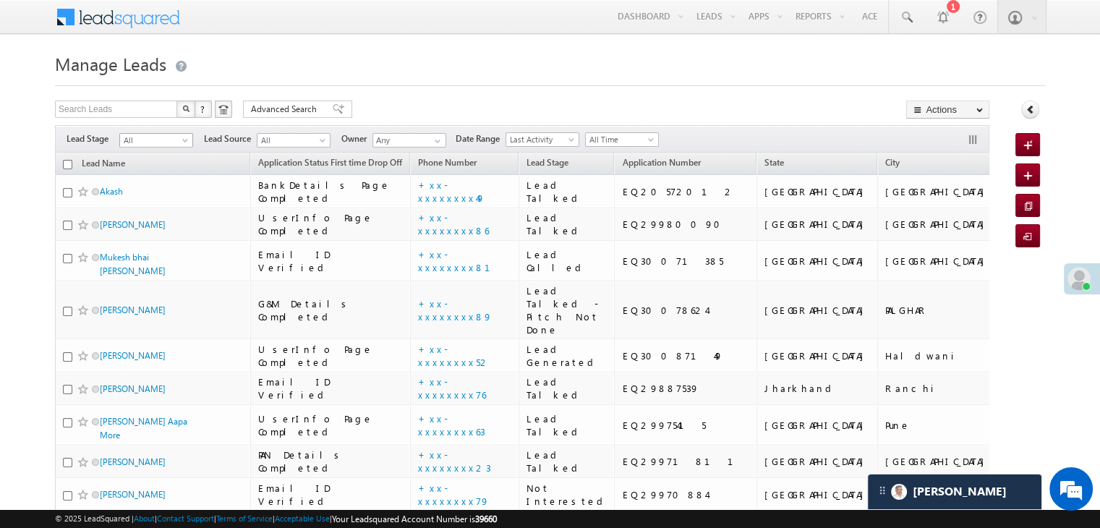
click at [184, 142] on span at bounding box center [187, 143] width 12 height 12
click at [148, 171] on link "Lead Generated" at bounding box center [156, 170] width 73 height 13
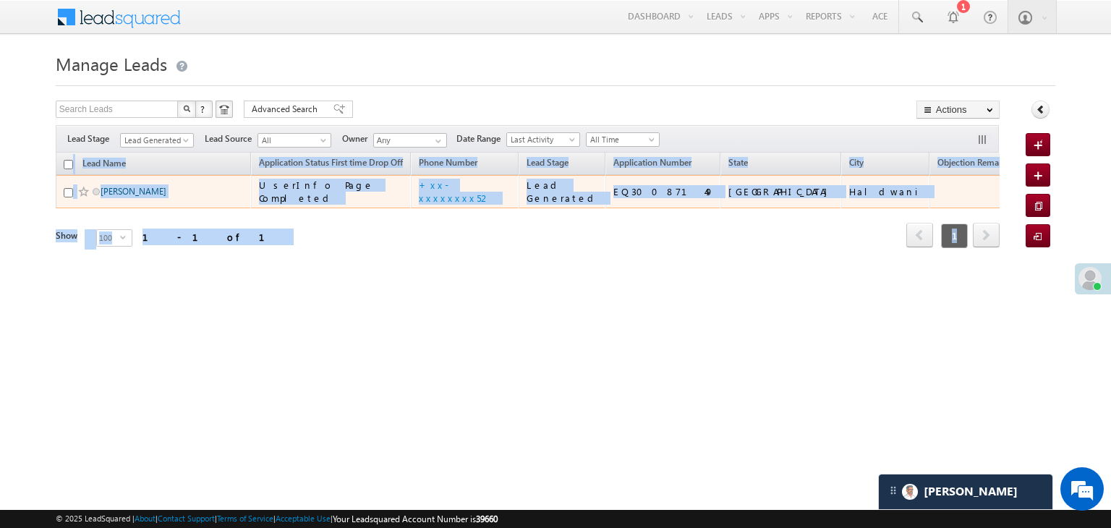
click at [132, 197] on link "[PERSON_NAME]" at bounding box center [134, 191] width 66 height 11
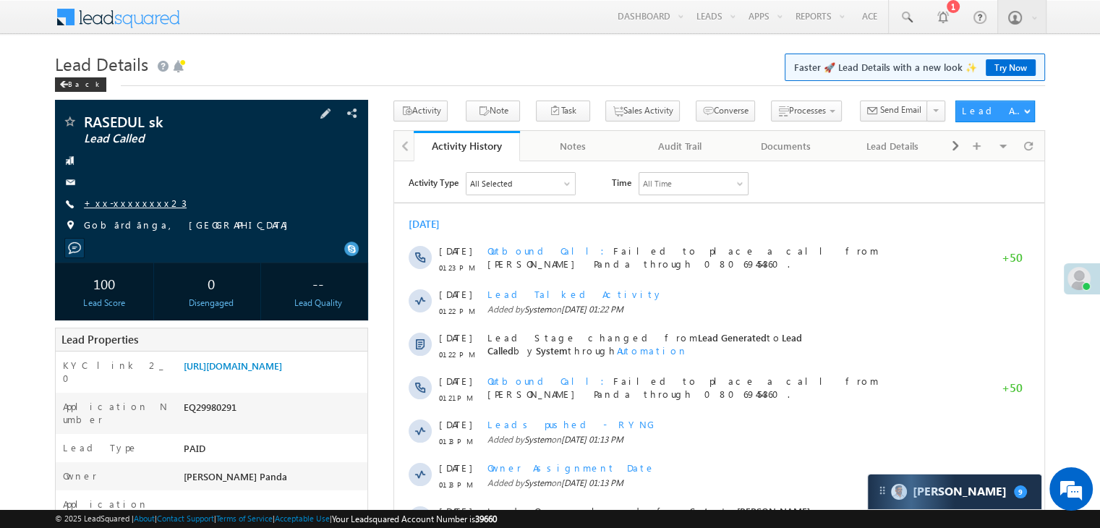
click at [127, 206] on link "+xx-xxxxxxxx23" at bounding box center [135, 203] width 103 height 12
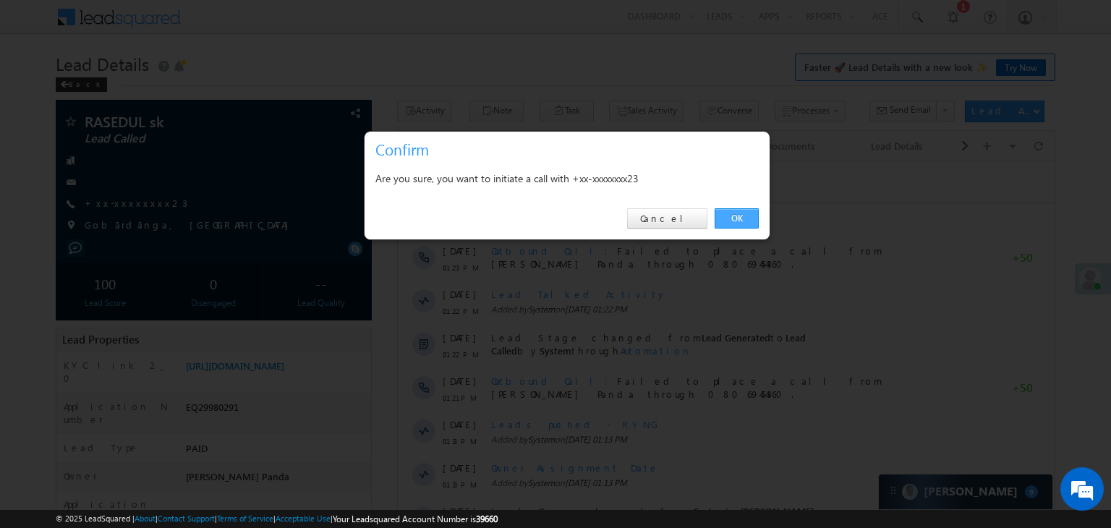
click at [735, 215] on link "OK" at bounding box center [737, 218] width 44 height 20
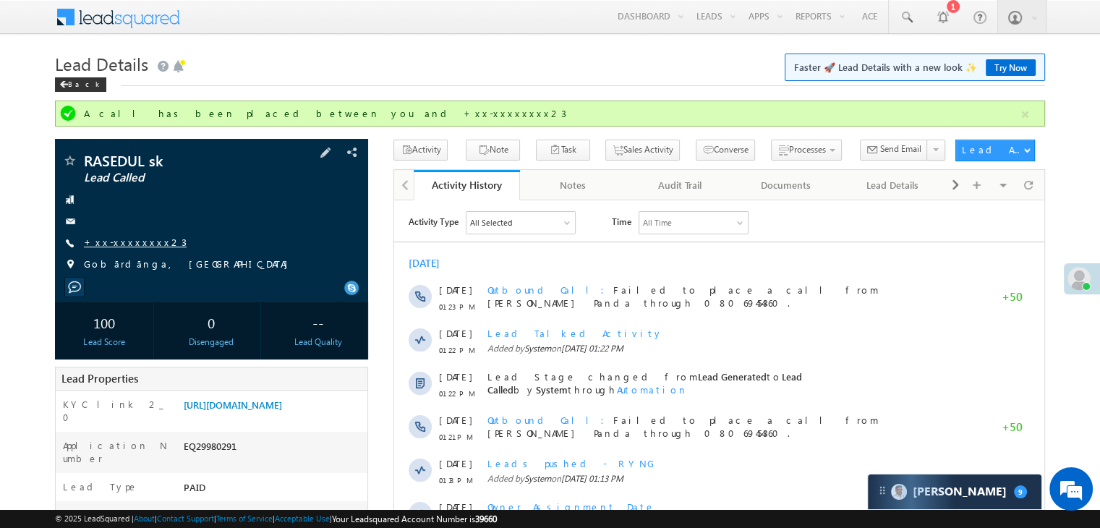
click at [126, 242] on link "+xx-xxxxxxxx23" at bounding box center [135, 242] width 103 height 12
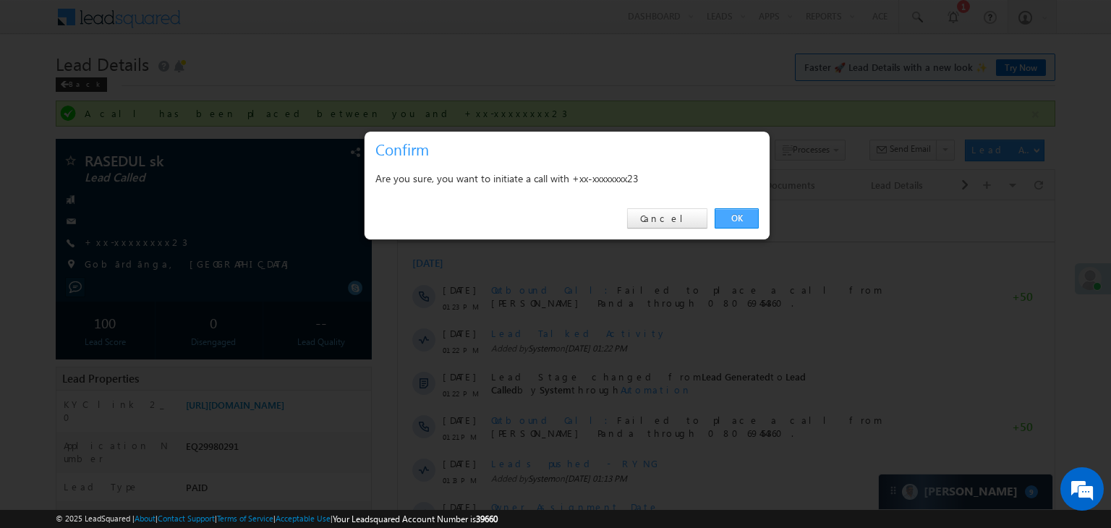
click at [736, 212] on link "OK" at bounding box center [737, 218] width 44 height 20
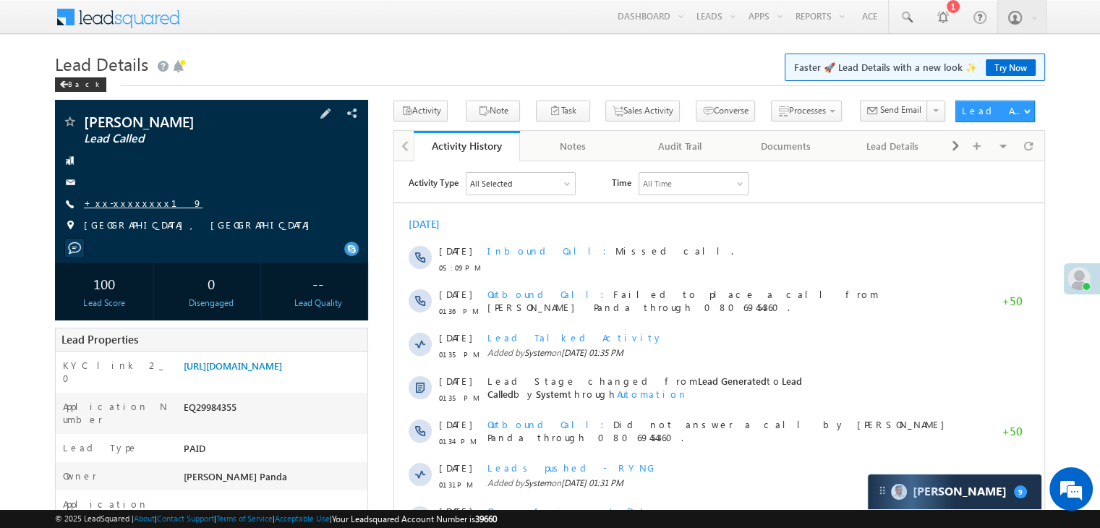
click at [129, 203] on link "+xx-xxxxxxxx19" at bounding box center [143, 203] width 119 height 12
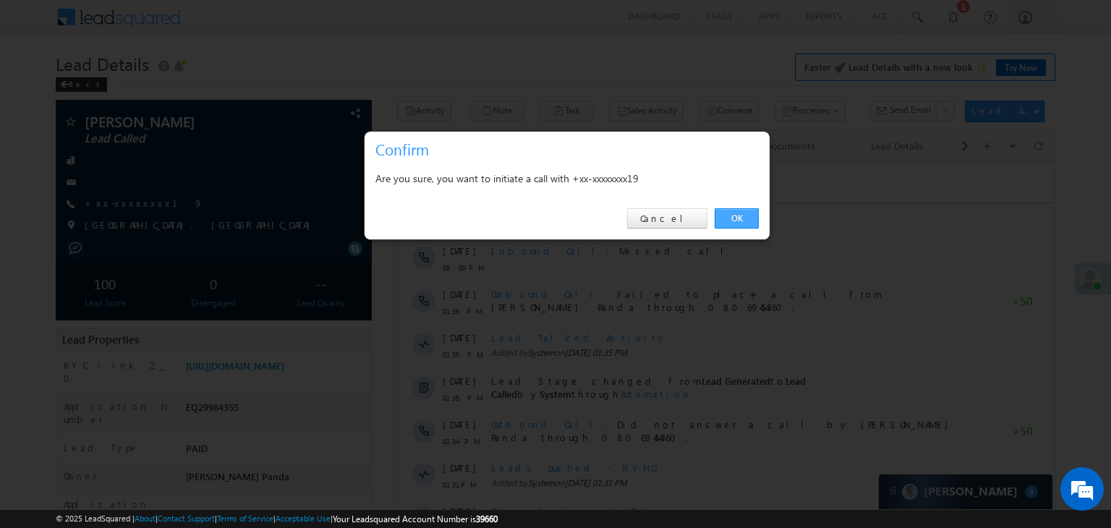
click at [735, 221] on link "OK" at bounding box center [737, 218] width 44 height 20
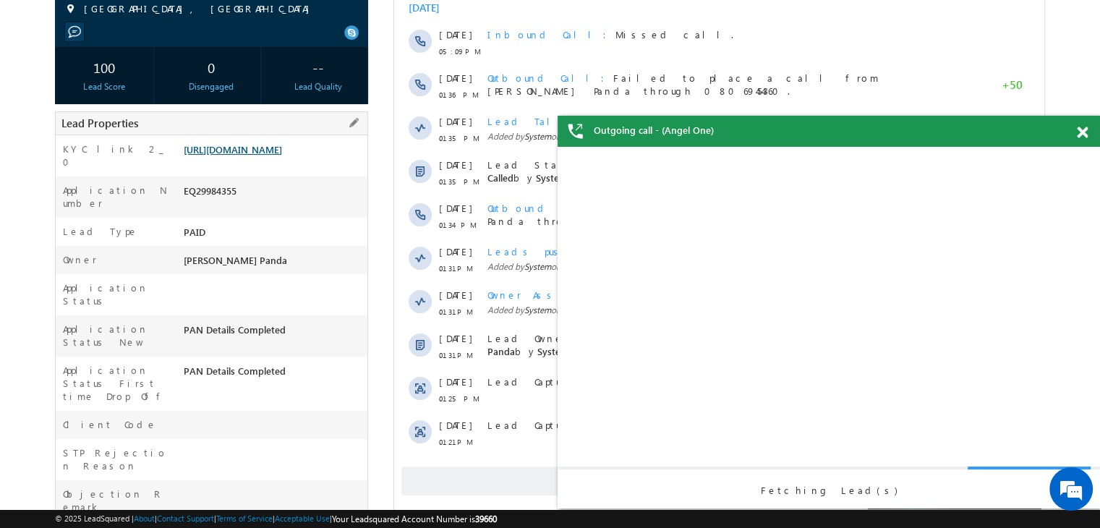
click at [282, 156] on link "[URL][DOMAIN_NAME]" at bounding box center [233, 149] width 98 height 12
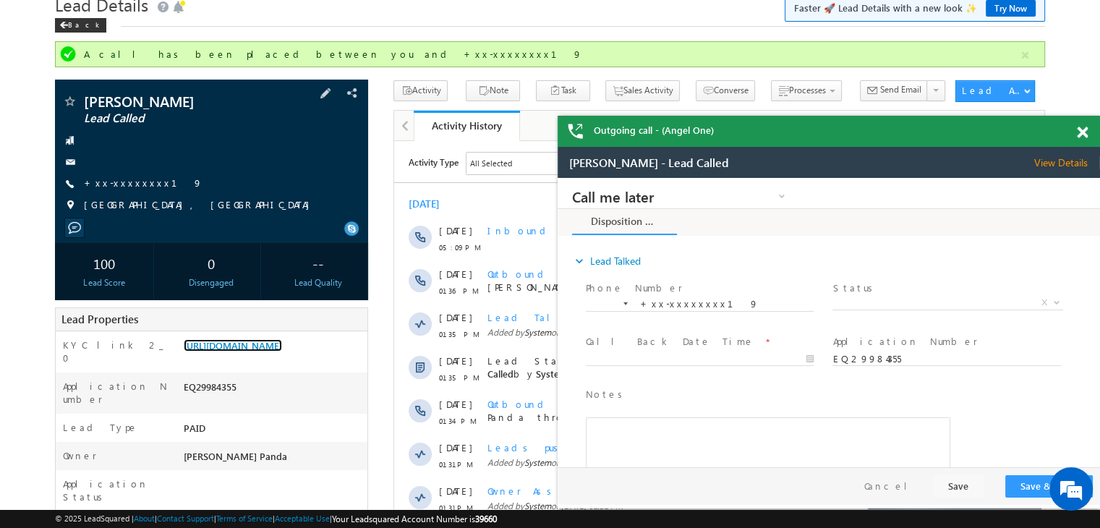
scroll to position [38, 0]
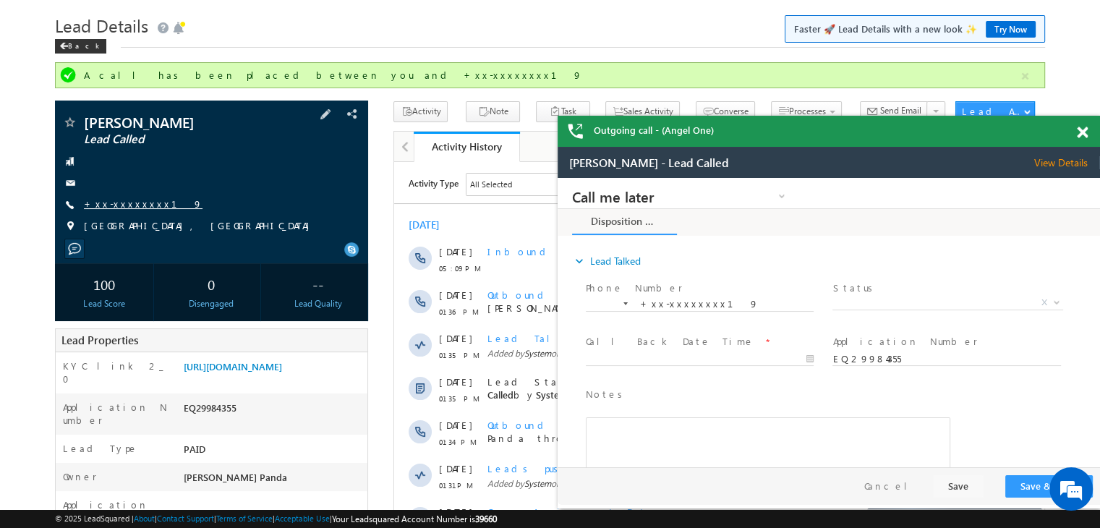
click at [129, 209] on link "+xx-xxxxxxxx19" at bounding box center [143, 203] width 119 height 12
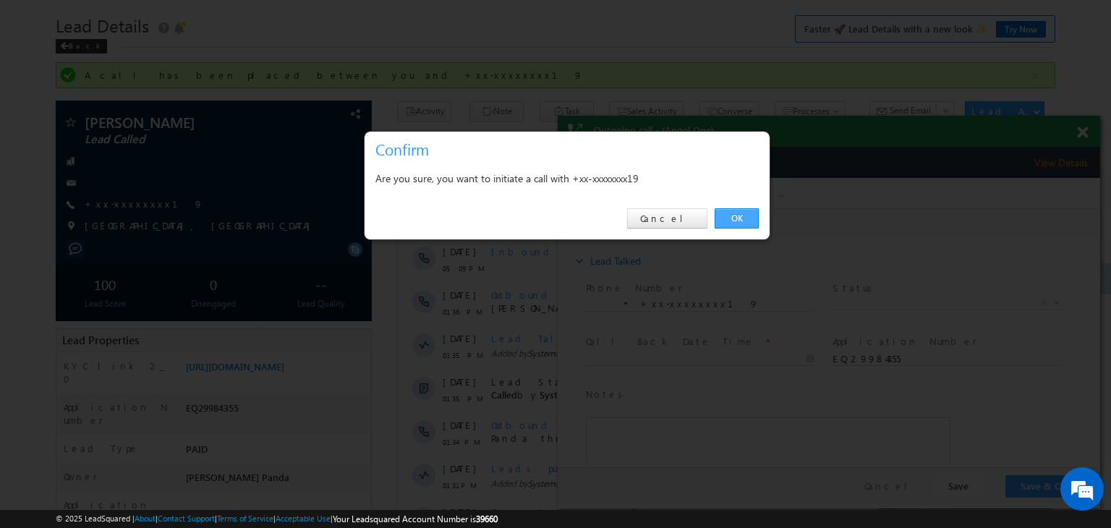
click at [722, 218] on link "OK" at bounding box center [737, 218] width 44 height 20
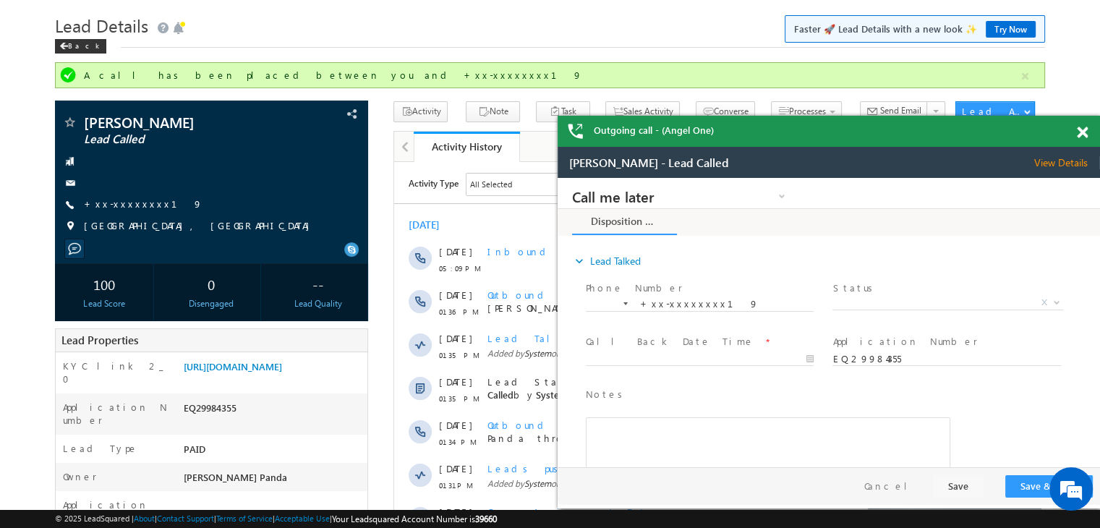
scroll to position [0, 0]
click at [120, 201] on link "+xx-xxxxxxxx19" at bounding box center [143, 203] width 119 height 12
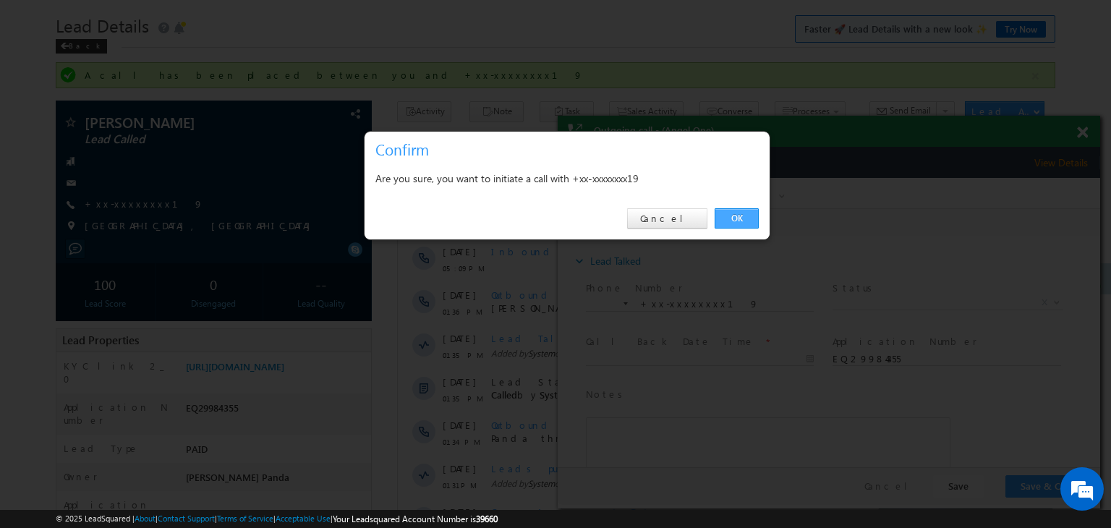
click at [736, 218] on link "OK" at bounding box center [737, 218] width 44 height 20
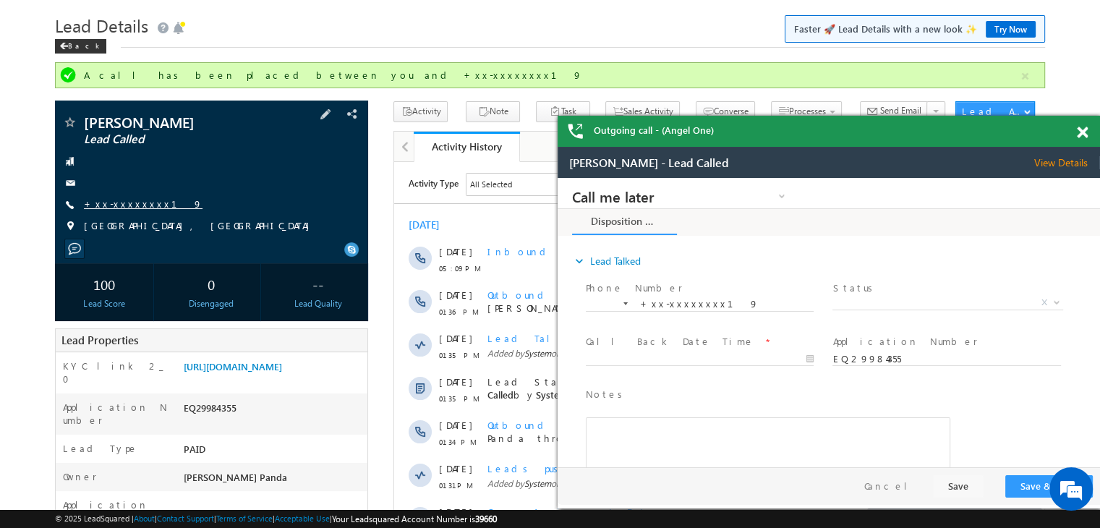
click at [129, 200] on link "+xx-xxxxxxxx19" at bounding box center [143, 203] width 119 height 12
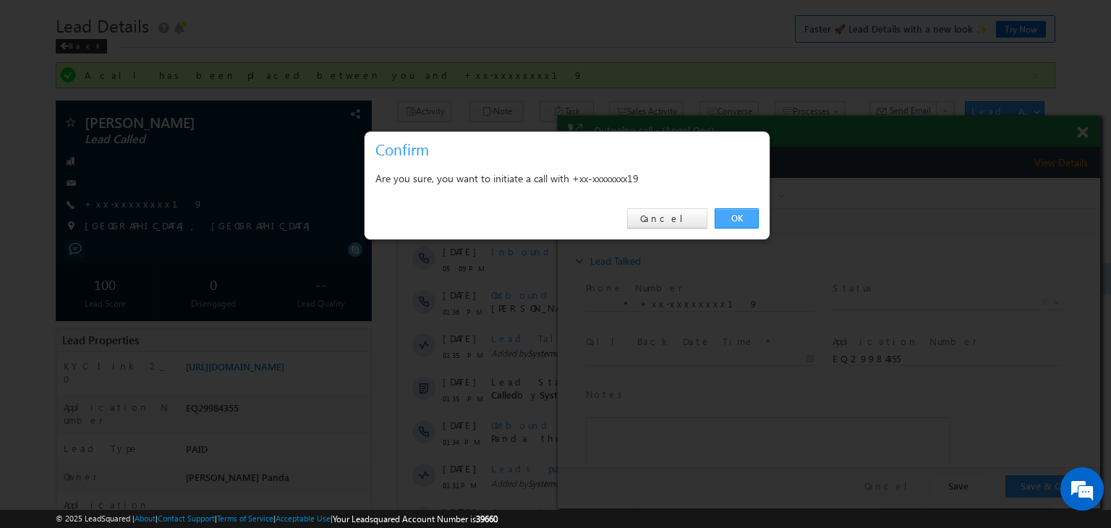
click at [744, 219] on link "OK" at bounding box center [737, 218] width 44 height 20
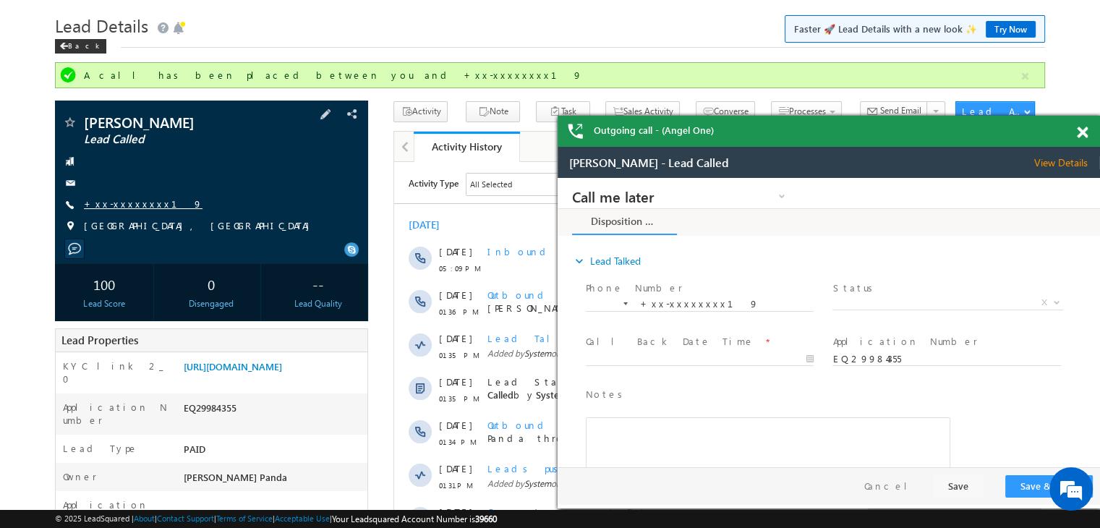
click at [116, 200] on link "+xx-xxxxxxxx19" at bounding box center [143, 203] width 119 height 12
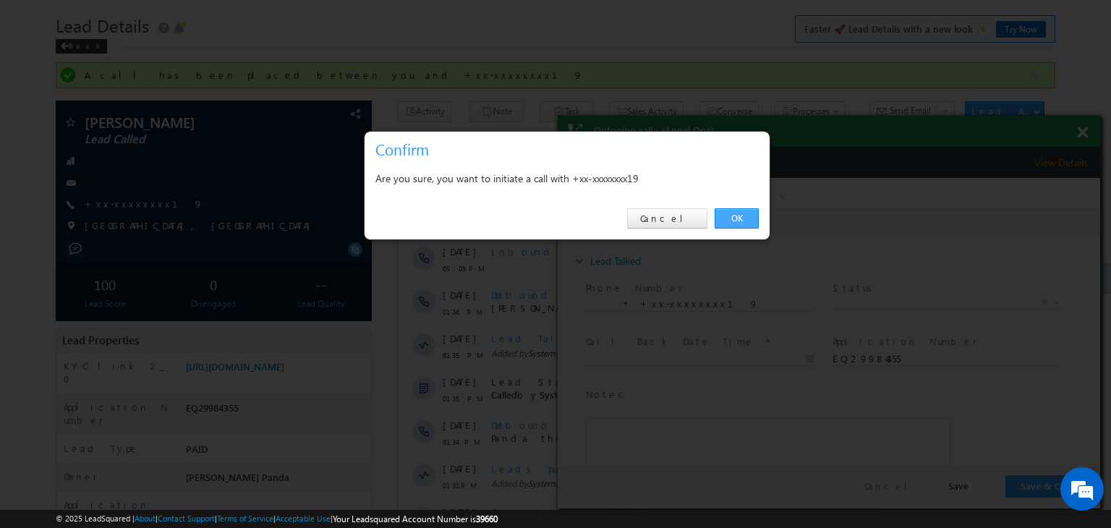
click at [735, 218] on link "OK" at bounding box center [737, 218] width 44 height 20
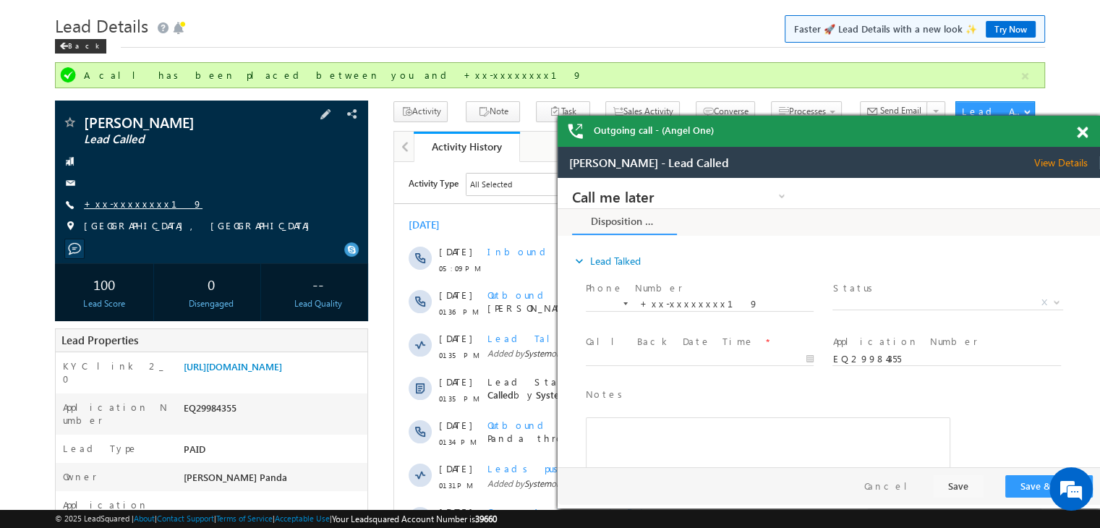
click at [130, 204] on link "+xx-xxxxxxxx19" at bounding box center [143, 203] width 119 height 12
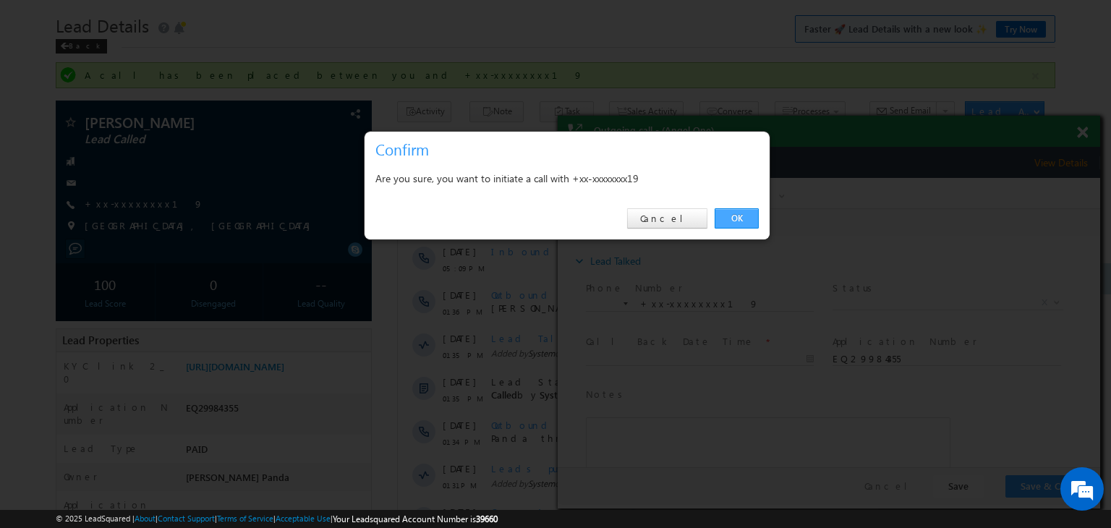
click at [752, 214] on link "OK" at bounding box center [737, 218] width 44 height 20
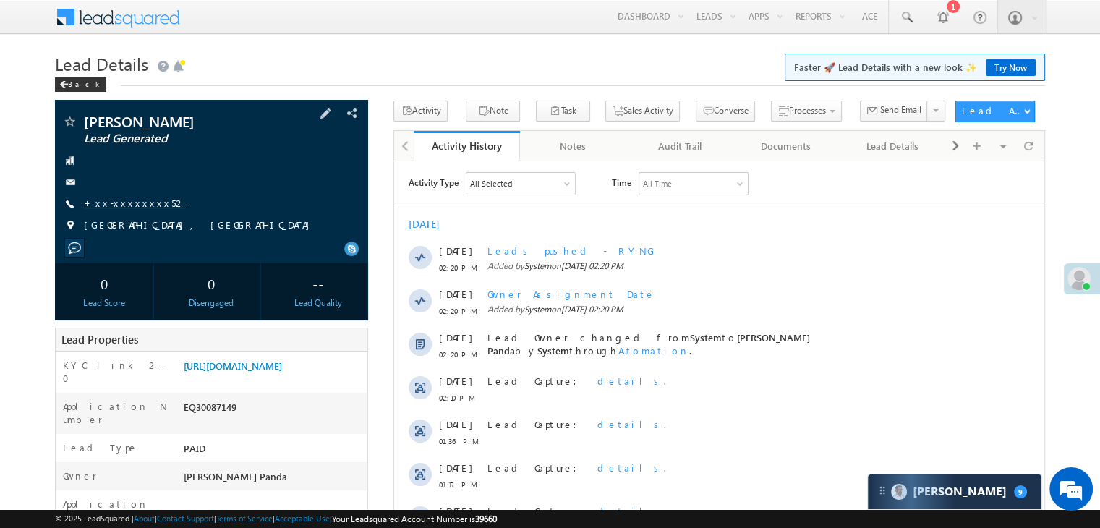
click at [103, 205] on link "+xx-xxxxxxxx52" at bounding box center [135, 203] width 102 height 12
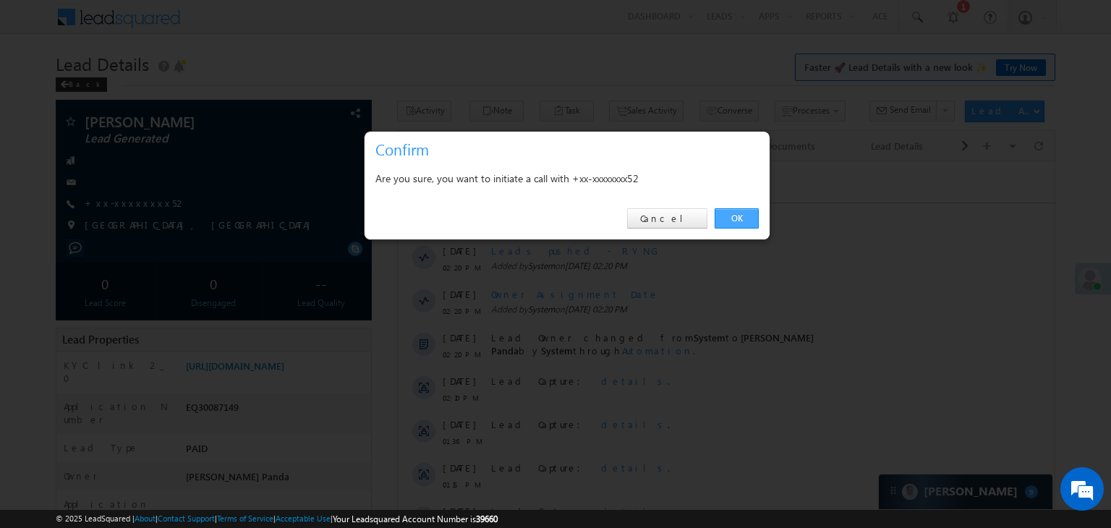
click at [737, 219] on link "OK" at bounding box center [737, 218] width 44 height 20
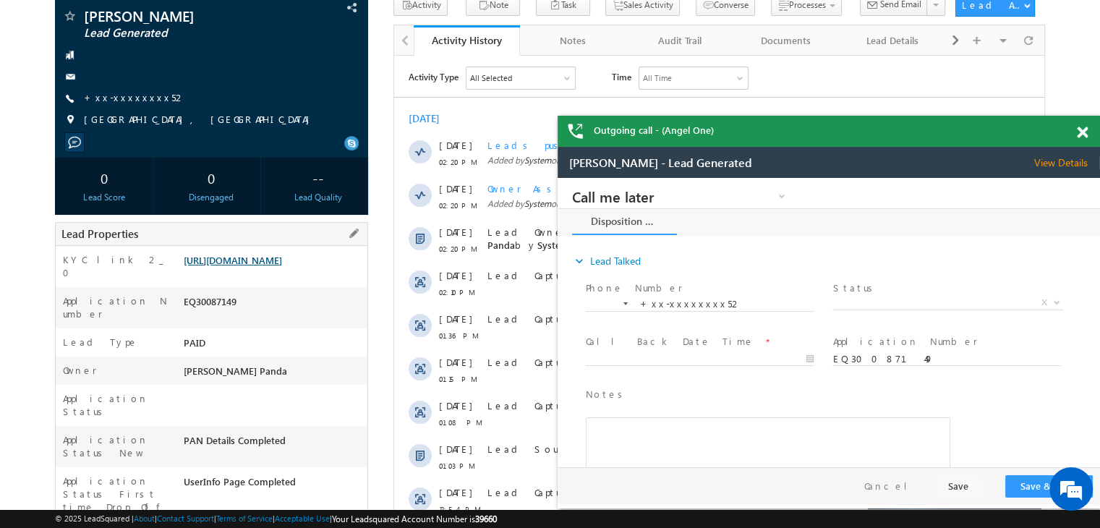
click at [282, 266] on link "https://angelbroking1-pk3em7sa.customui-test.leadsquared.com?leadId=317e7eb4-86…" at bounding box center [233, 260] width 98 height 12
click at [124, 98] on link "+xx-xxxxxxxx52" at bounding box center [135, 97] width 102 height 12
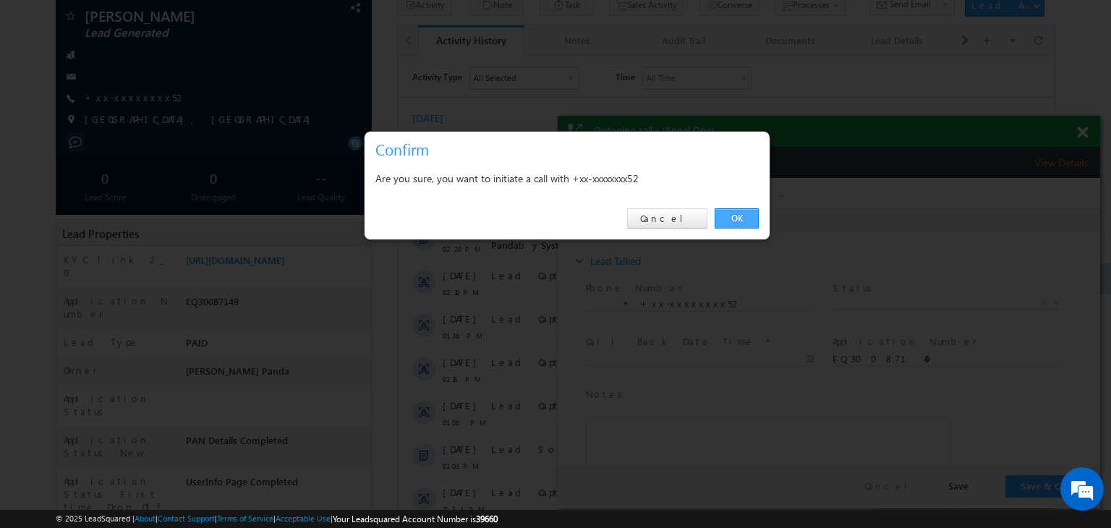
click at [738, 215] on link "OK" at bounding box center [737, 218] width 44 height 20
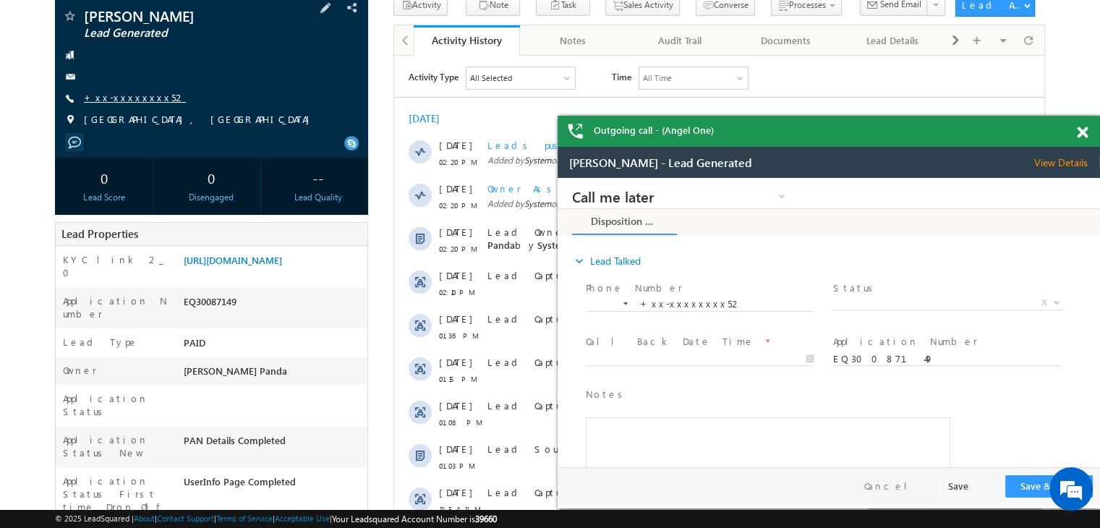
click at [129, 93] on link "+xx-xxxxxxxx52" at bounding box center [135, 97] width 102 height 12
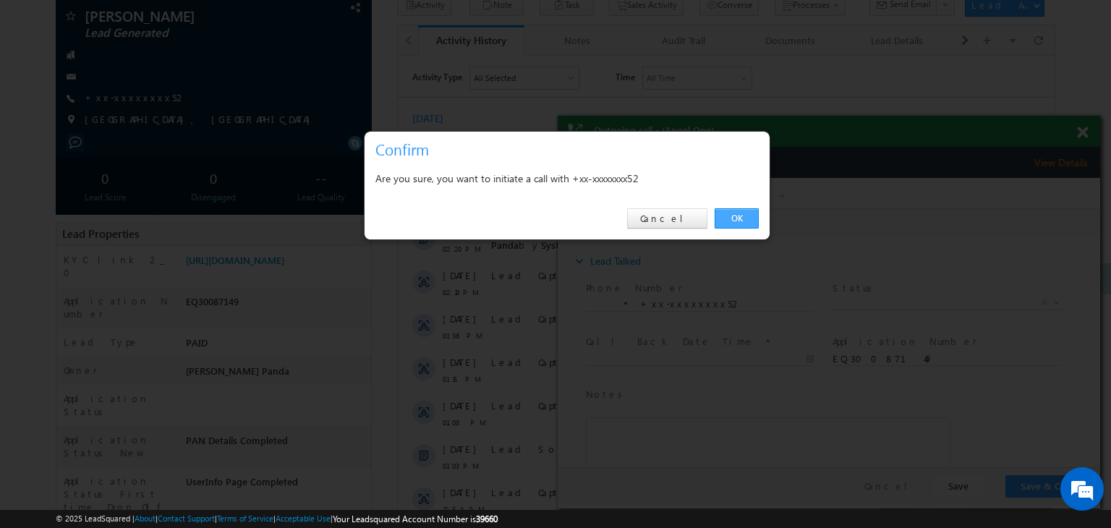
click at [738, 218] on link "OK" at bounding box center [737, 218] width 44 height 20
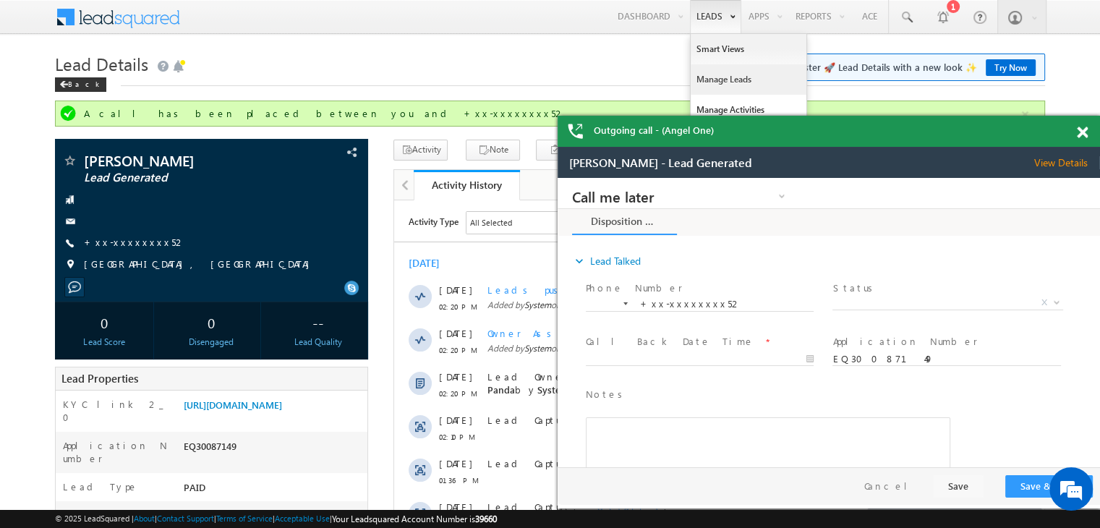
click at [709, 82] on link "Manage Leads" at bounding box center [749, 79] width 116 height 30
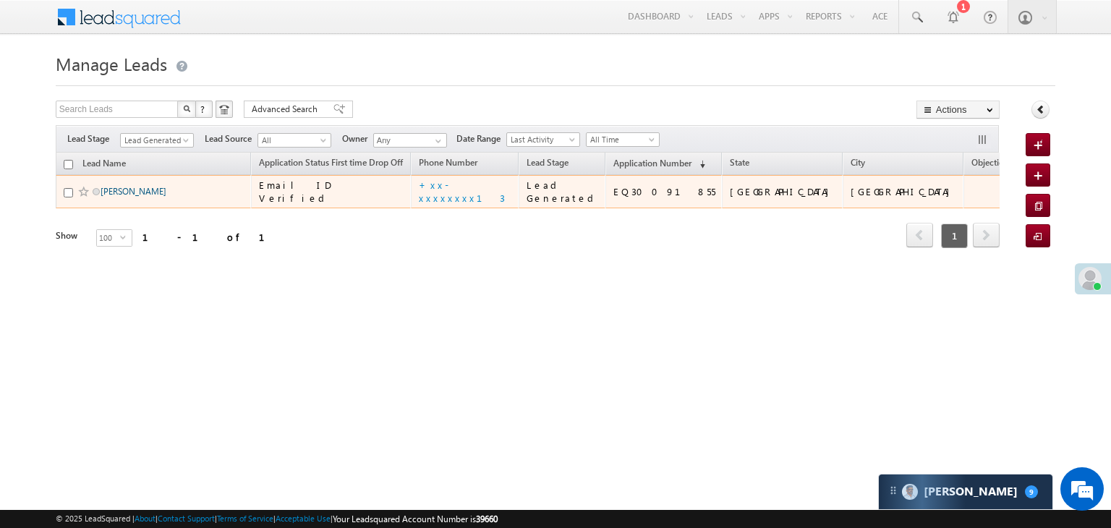
click at [110, 197] on link "[PERSON_NAME]" at bounding box center [134, 191] width 66 height 11
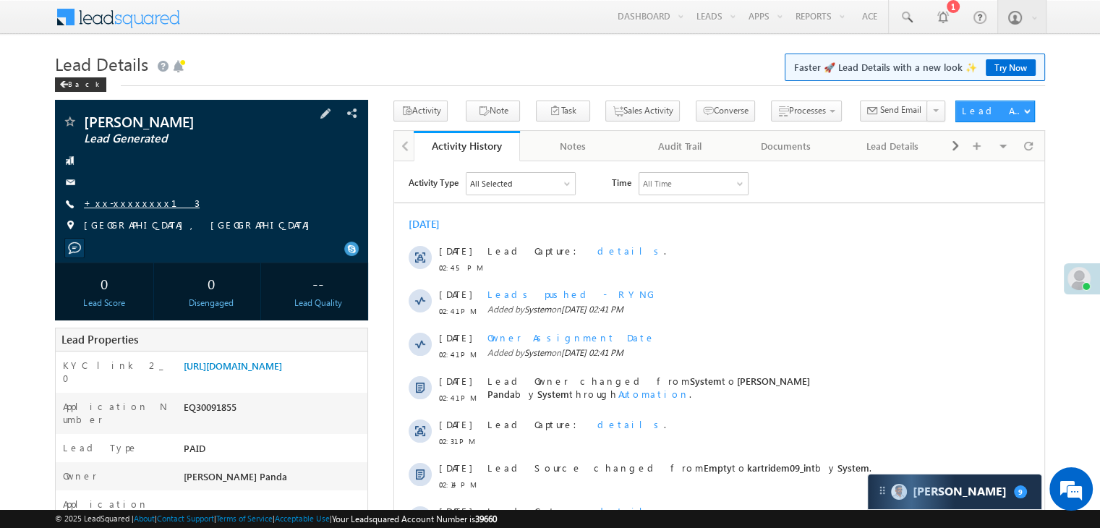
click at [128, 203] on link "+xx-xxxxxxxx13" at bounding box center [142, 203] width 116 height 12
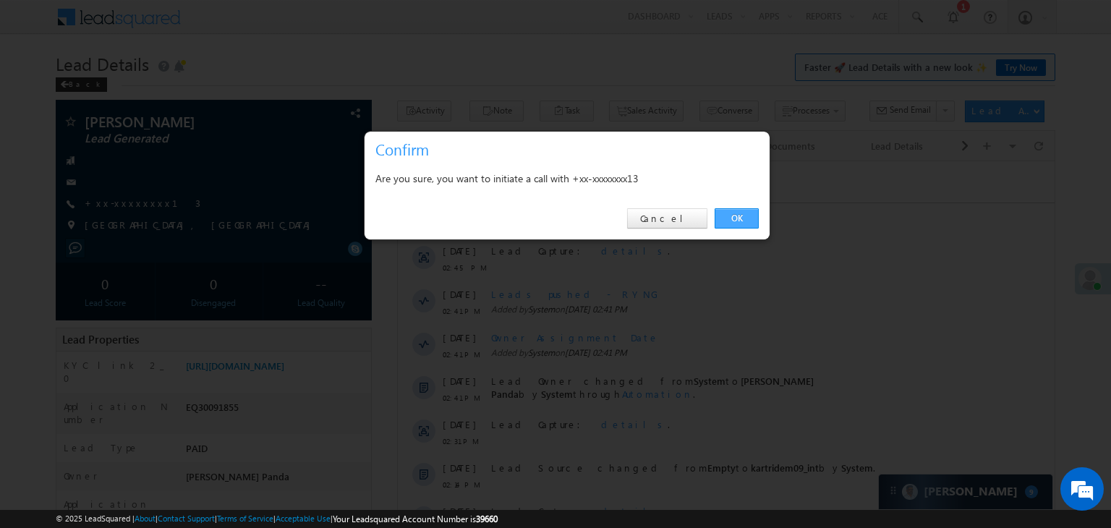
click at [739, 216] on link "OK" at bounding box center [737, 218] width 44 height 20
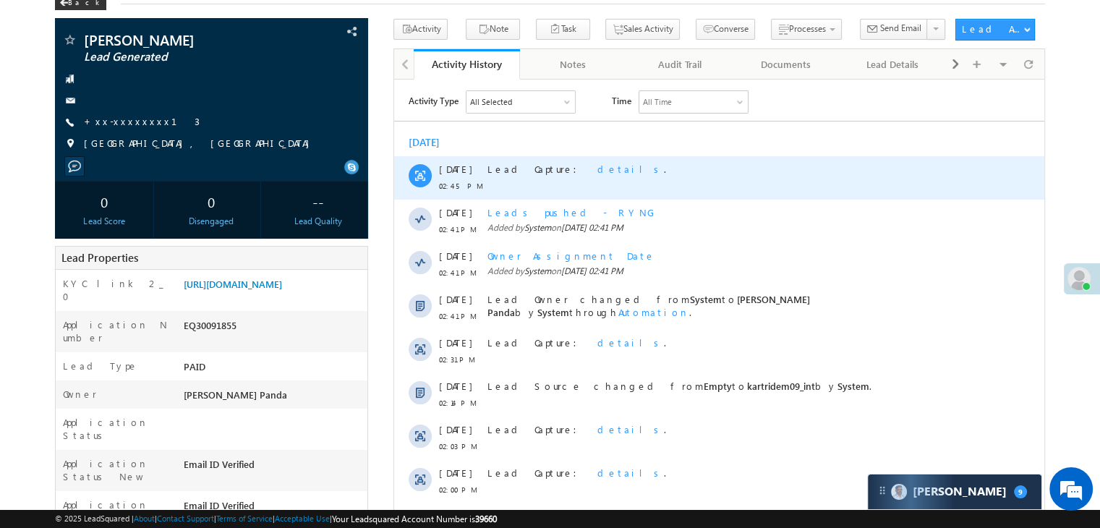
scroll to position [145, 0]
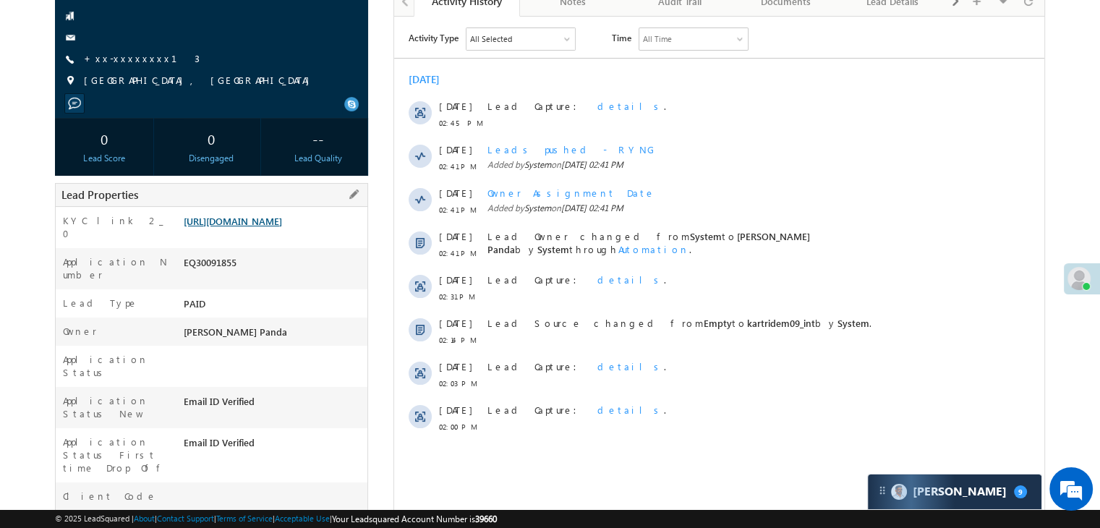
click at [278, 226] on link "https://angelbroking1-pk3em7sa.customui-test.leadsquared.com?leadId=8e3d27da-0f…" at bounding box center [233, 221] width 98 height 12
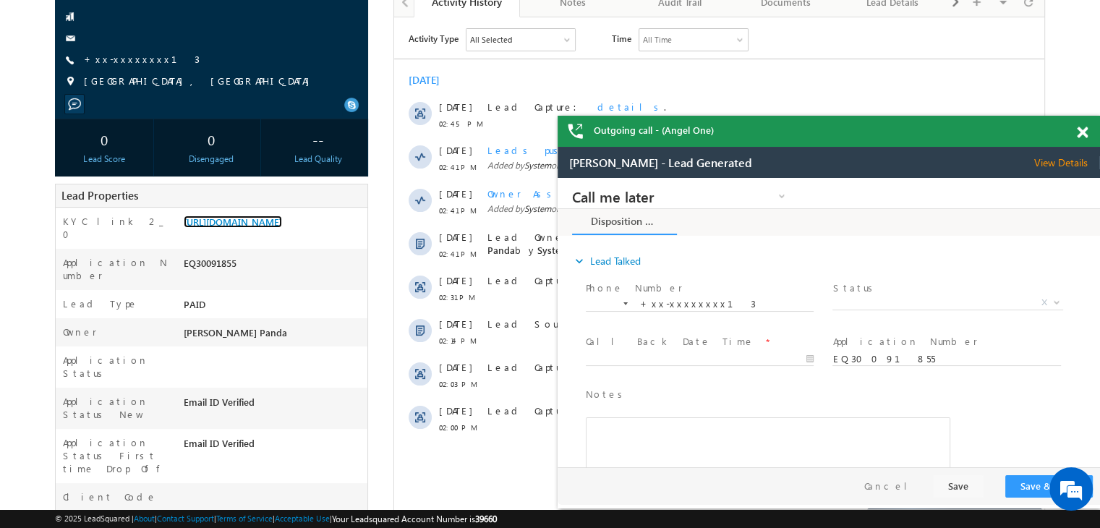
scroll to position [0, 0]
click at [124, 61] on link "+xx-xxxxxxxx13" at bounding box center [142, 59] width 116 height 12
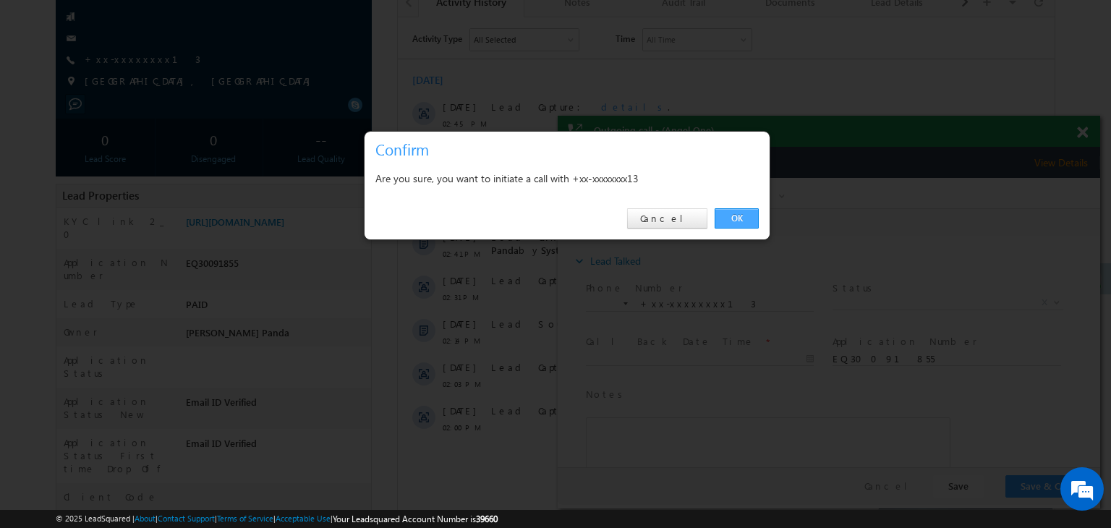
click at [740, 218] on link "OK" at bounding box center [737, 218] width 44 height 20
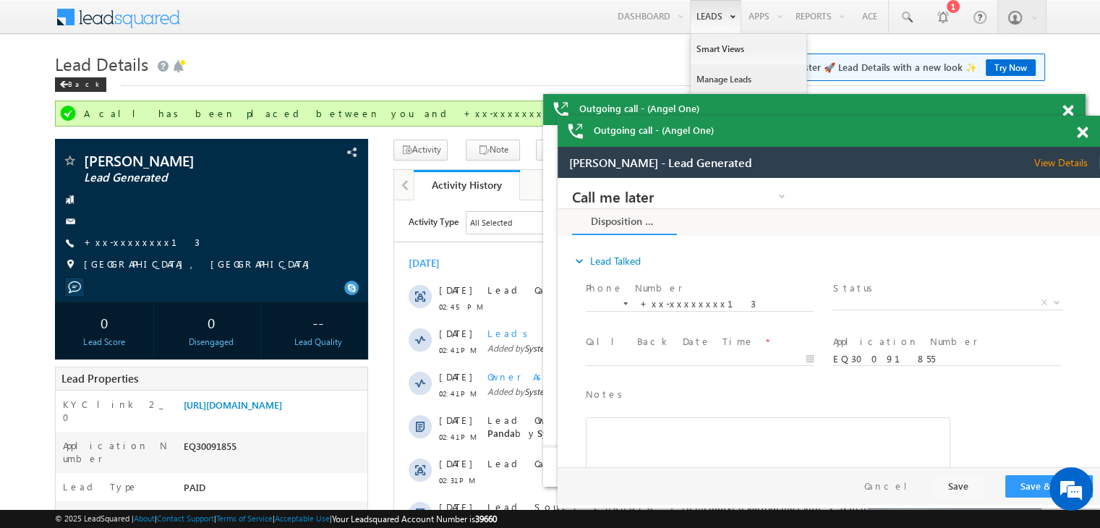
click at [728, 86] on link "Manage Leads" at bounding box center [749, 79] width 116 height 30
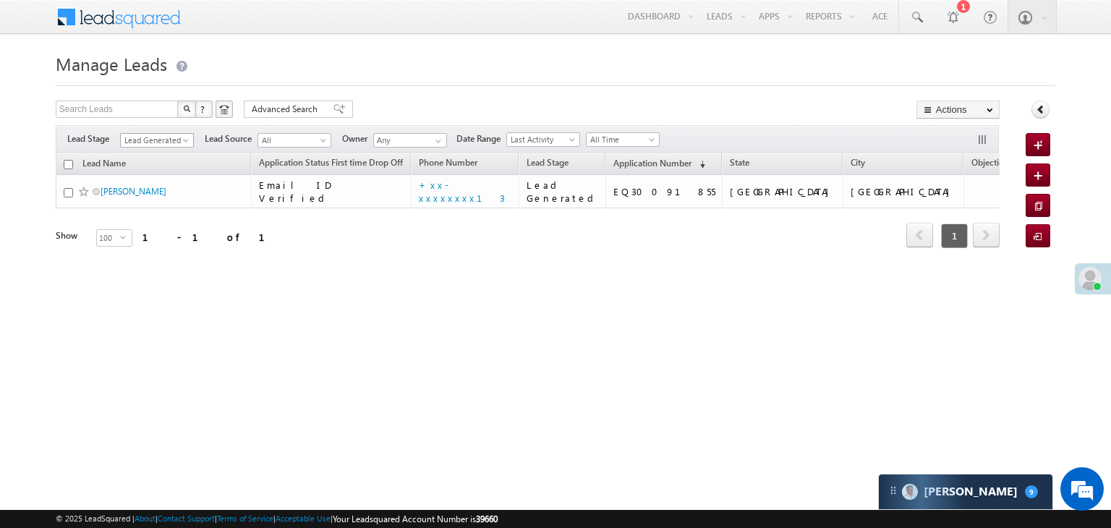
click at [182, 140] on span at bounding box center [188, 143] width 12 height 12
click at [160, 153] on link "All" at bounding box center [157, 156] width 73 height 13
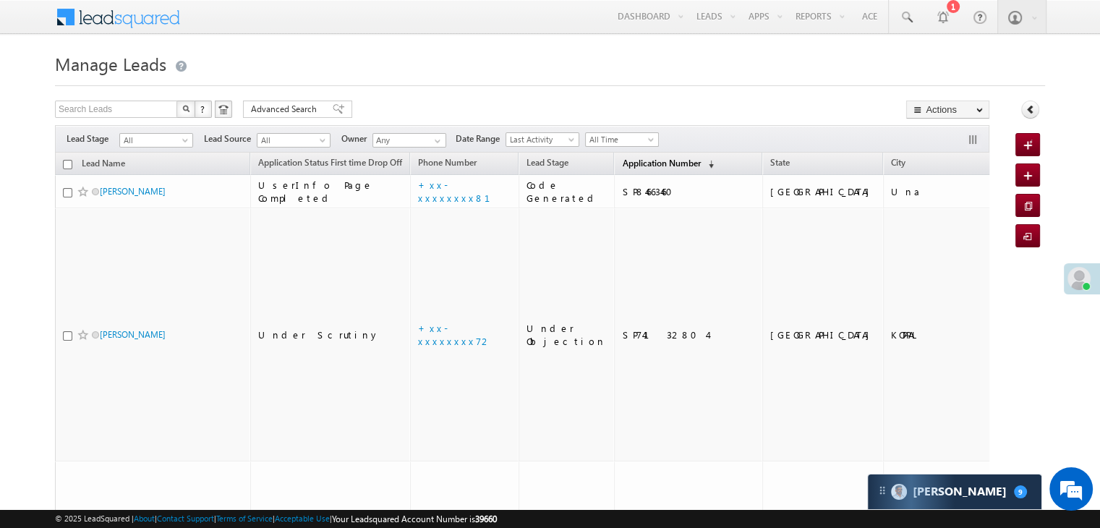
click at [634, 165] on span "Application Number" at bounding box center [661, 163] width 78 height 11
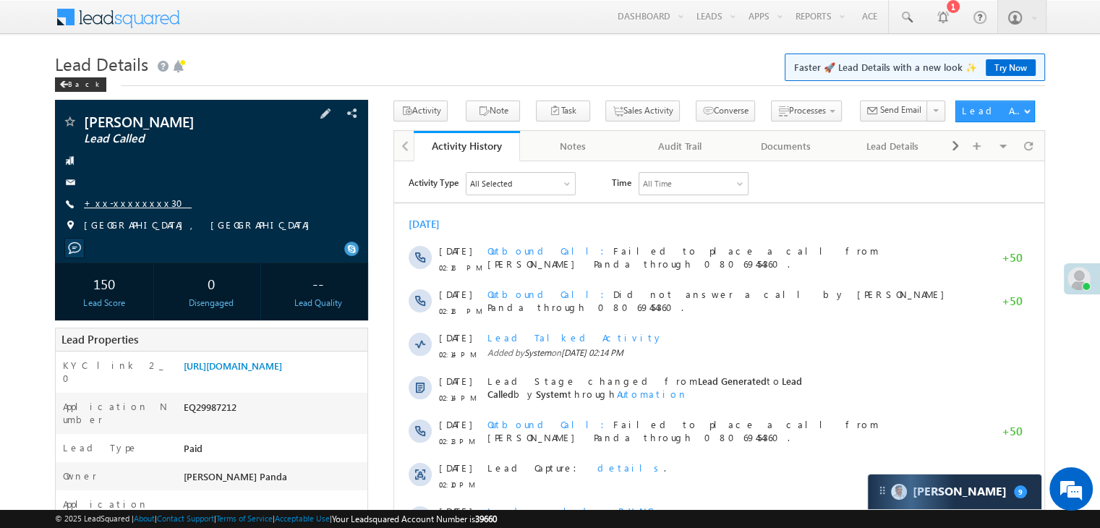
click at [135, 204] on link "+xx-xxxxxxxx30" at bounding box center [138, 203] width 108 height 12
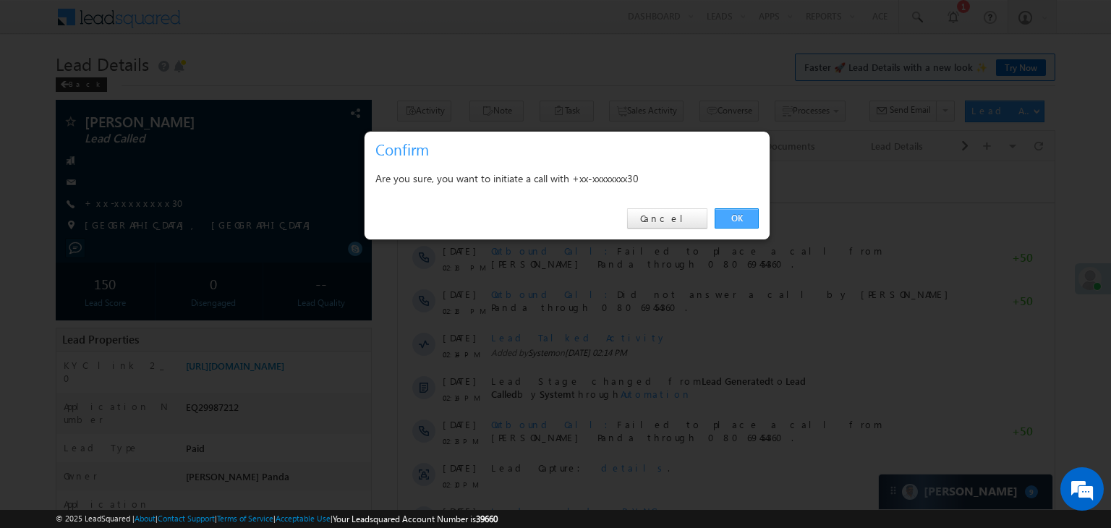
click at [744, 220] on link "OK" at bounding box center [737, 218] width 44 height 20
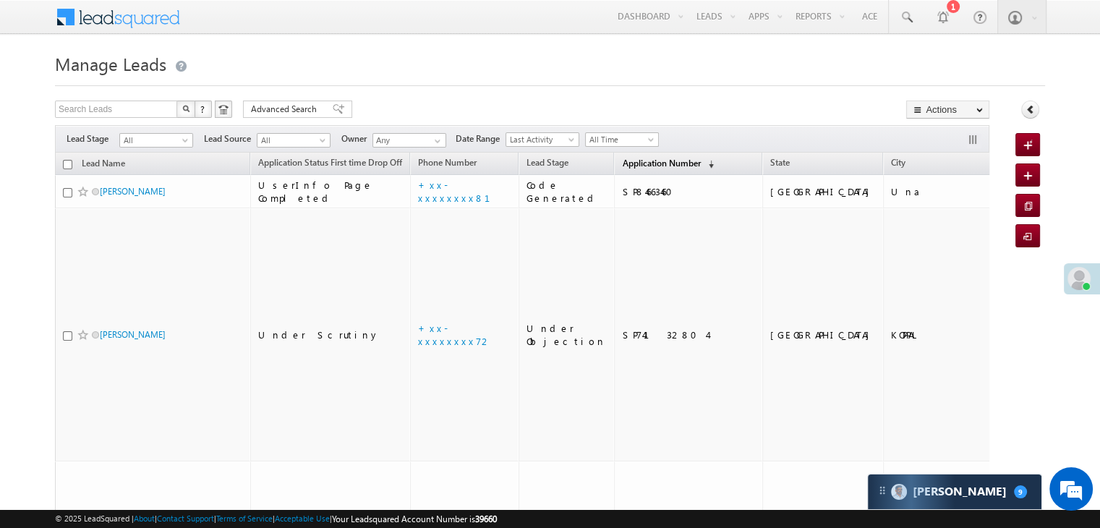
click at [641, 164] on span "Application Number" at bounding box center [661, 163] width 78 height 11
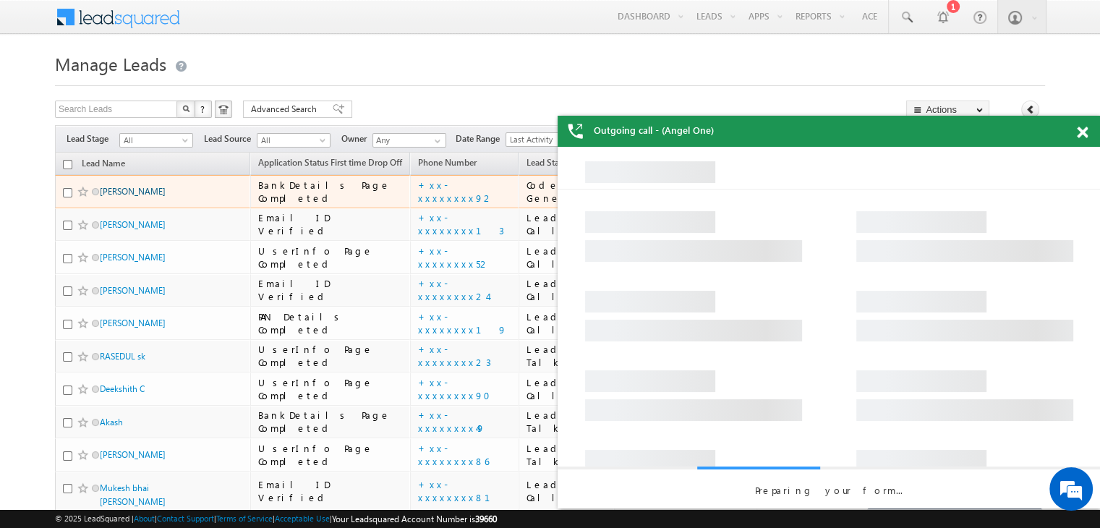
click at [115, 197] on link "Arjun Rathore" at bounding box center [133, 191] width 66 height 11
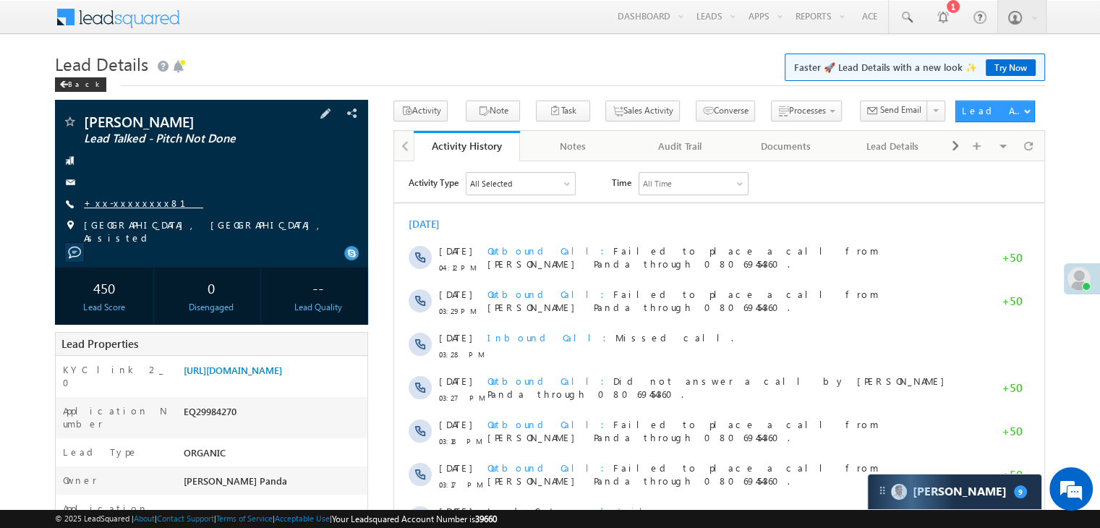
click at [122, 205] on link "+xx-xxxxxxxx81" at bounding box center [143, 203] width 119 height 12
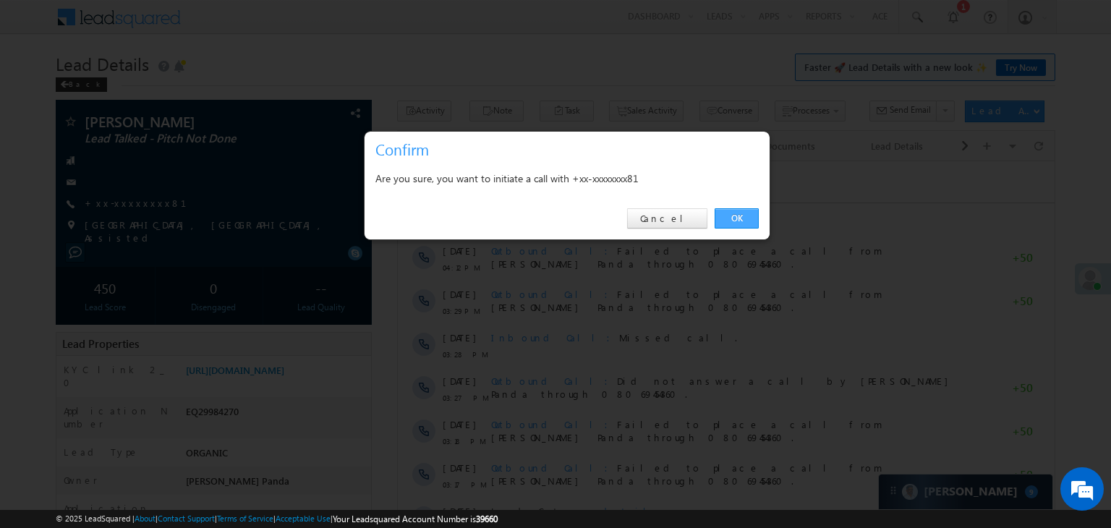
drag, startPoint x: 730, startPoint y: 212, endPoint x: 336, endPoint y: 51, distance: 425.3
click at [731, 212] on link "OK" at bounding box center [737, 218] width 44 height 20
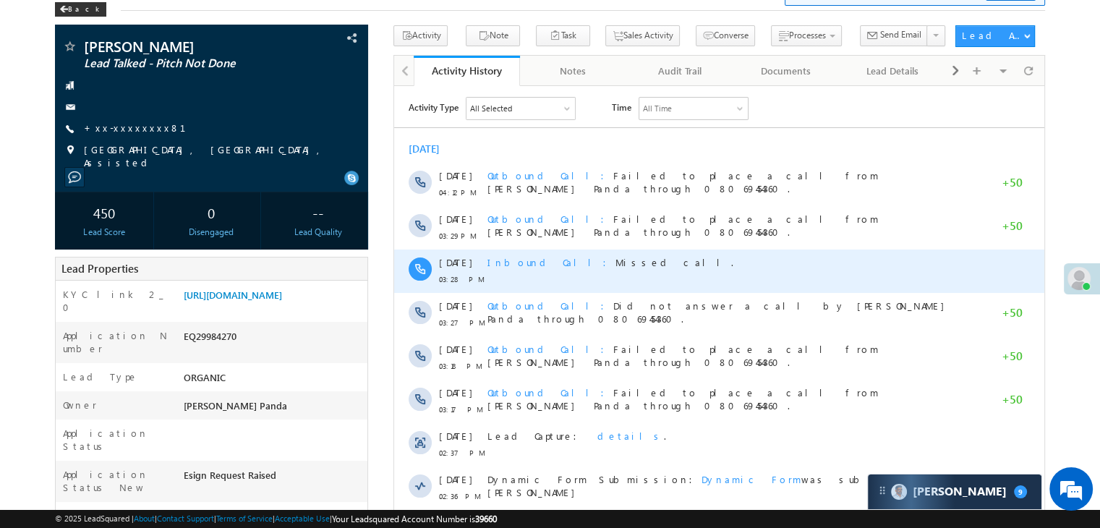
scroll to position [145, 0]
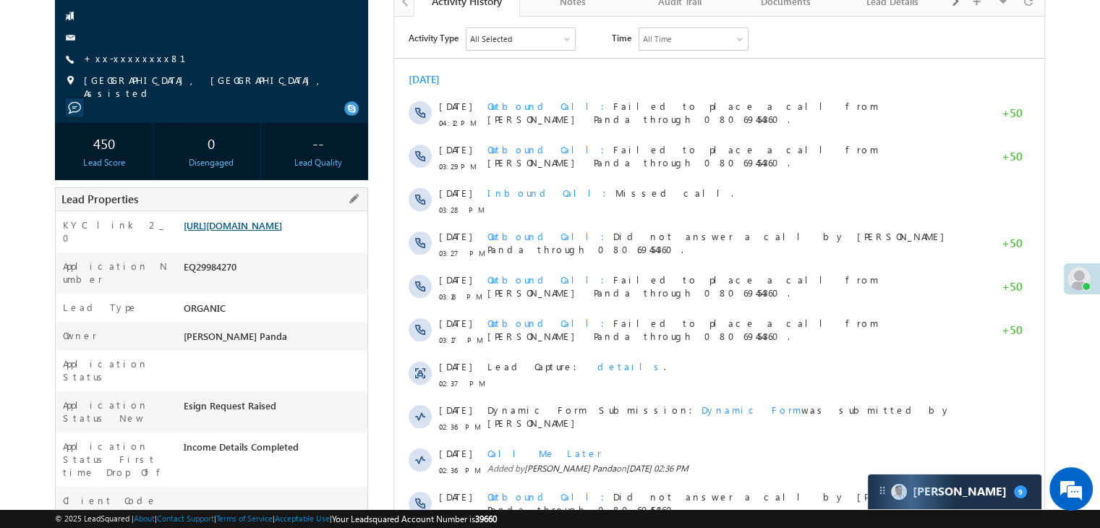
click at [258, 231] on link "https://angelbroking1-pk3em7sa.customui-test.leadsquared.com?leadId=6b0c68f8-de…" at bounding box center [233, 225] width 98 height 12
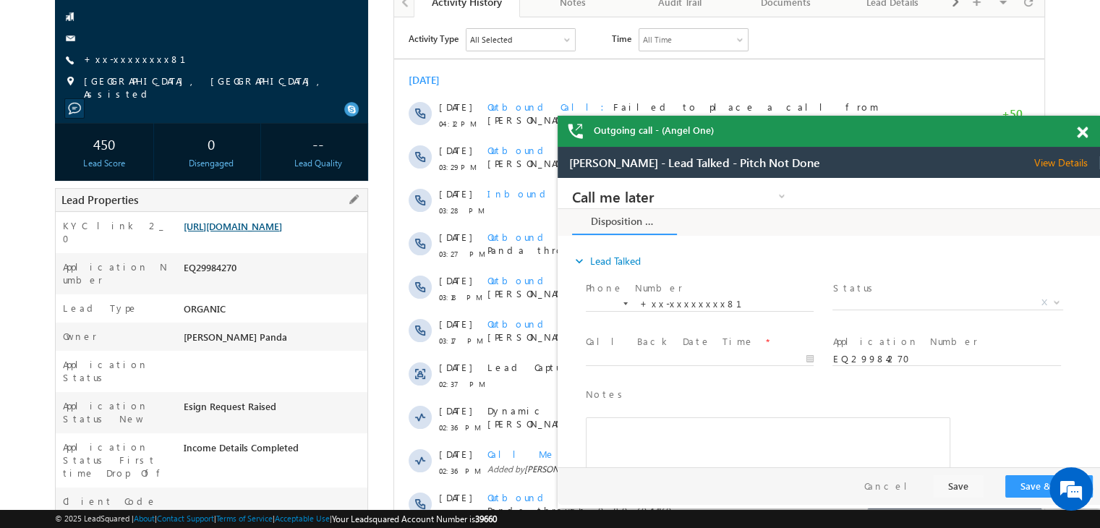
scroll to position [0, 0]
click at [110, 65] on span "+xx-xxxxxxxx81" at bounding box center [143, 60] width 119 height 14
click at [136, 58] on link "+xx-xxxxxxxx81" at bounding box center [143, 59] width 119 height 12
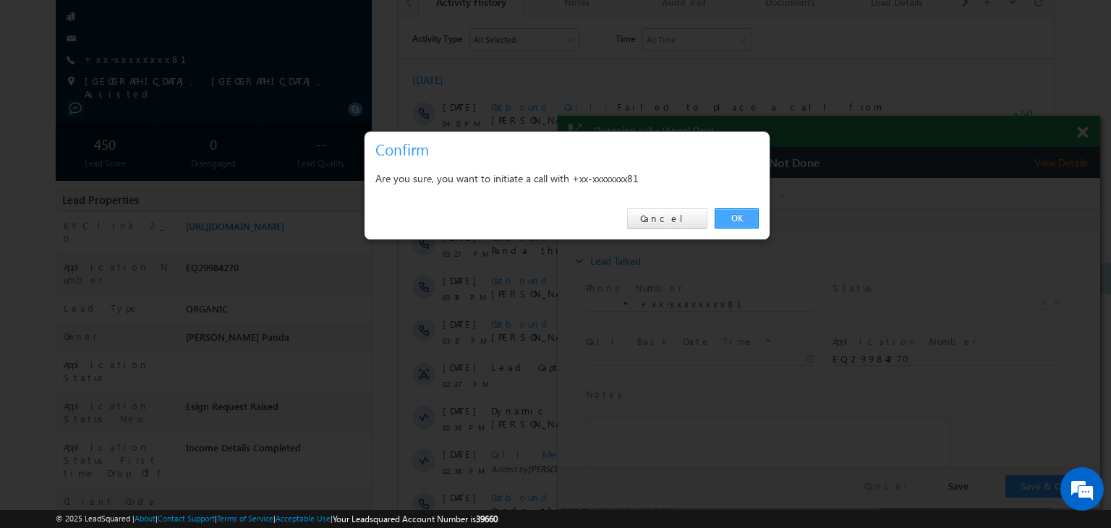
click at [741, 219] on link "OK" at bounding box center [737, 218] width 44 height 20
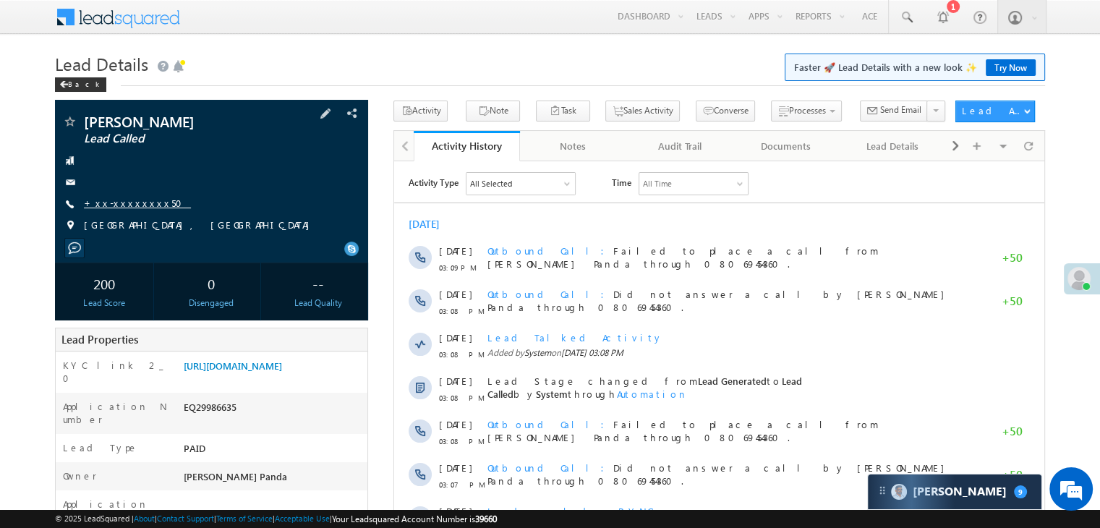
click at [120, 208] on link "+xx-xxxxxxxx50" at bounding box center [137, 203] width 107 height 12
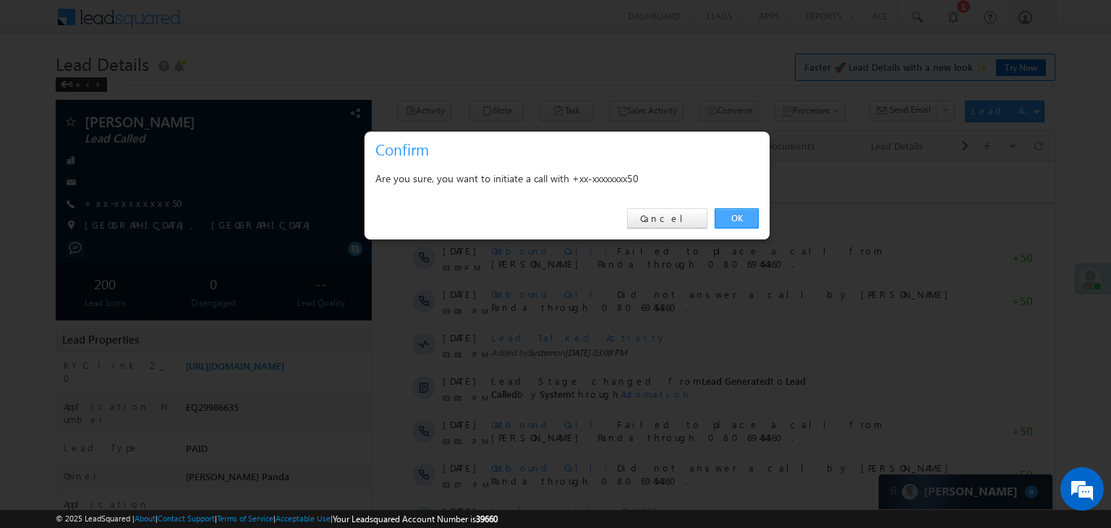
drag, startPoint x: 742, startPoint y: 220, endPoint x: 347, endPoint y: 56, distance: 427.5
click at [742, 220] on link "OK" at bounding box center [737, 218] width 44 height 20
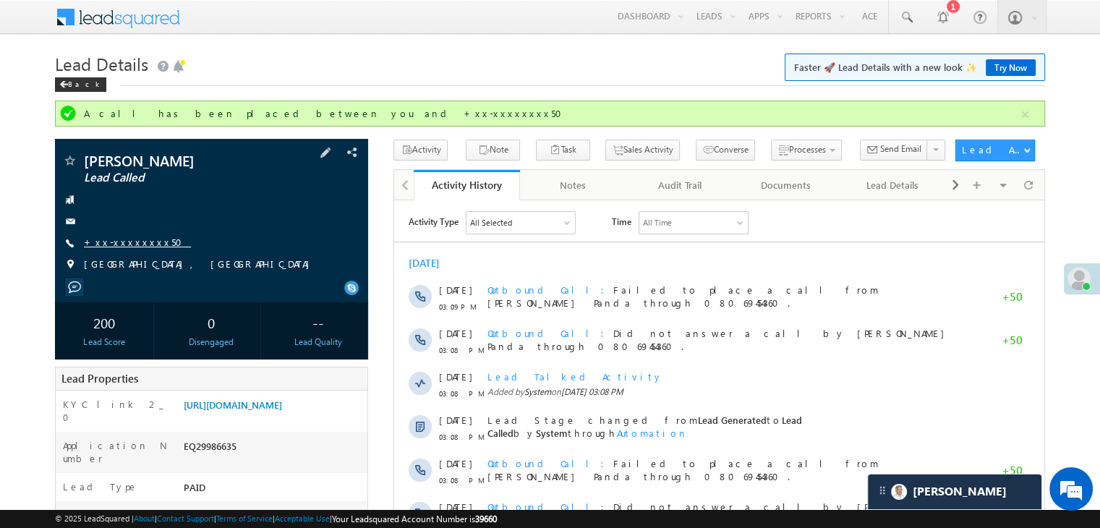
click at [135, 246] on link "+xx-xxxxxxxx50" at bounding box center [137, 242] width 107 height 12
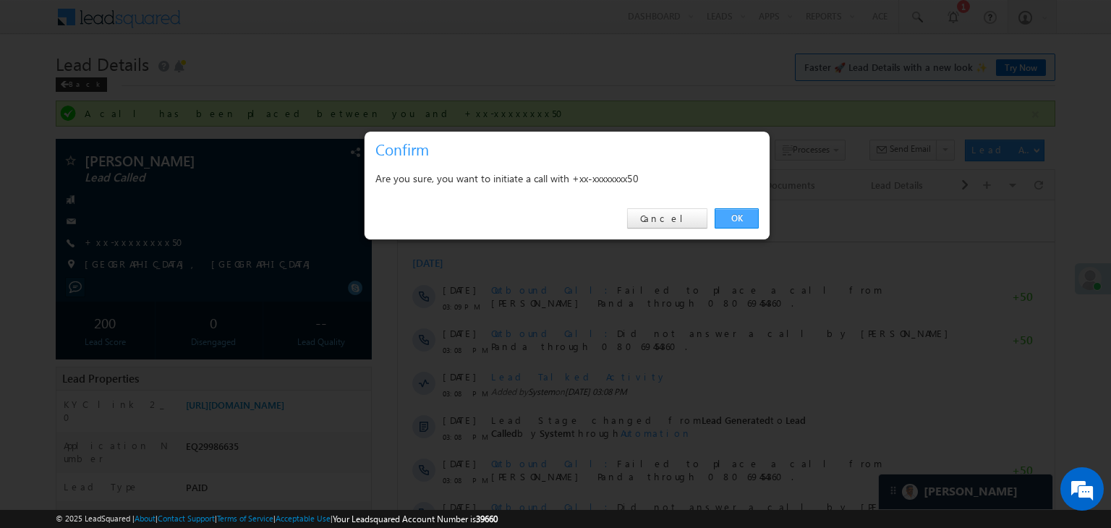
click at [734, 213] on link "OK" at bounding box center [737, 218] width 44 height 20
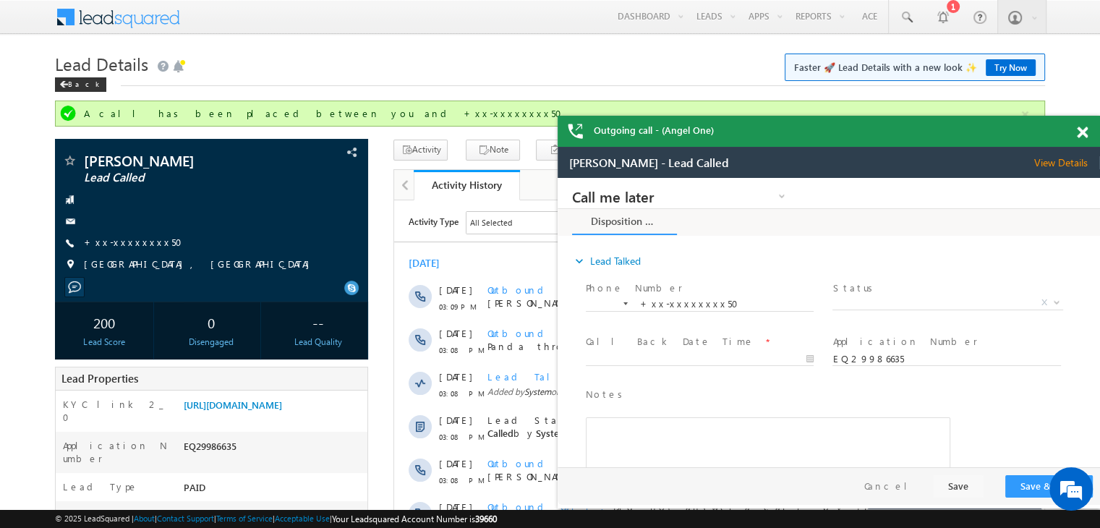
click at [1080, 137] on span at bounding box center [1082, 133] width 11 height 12
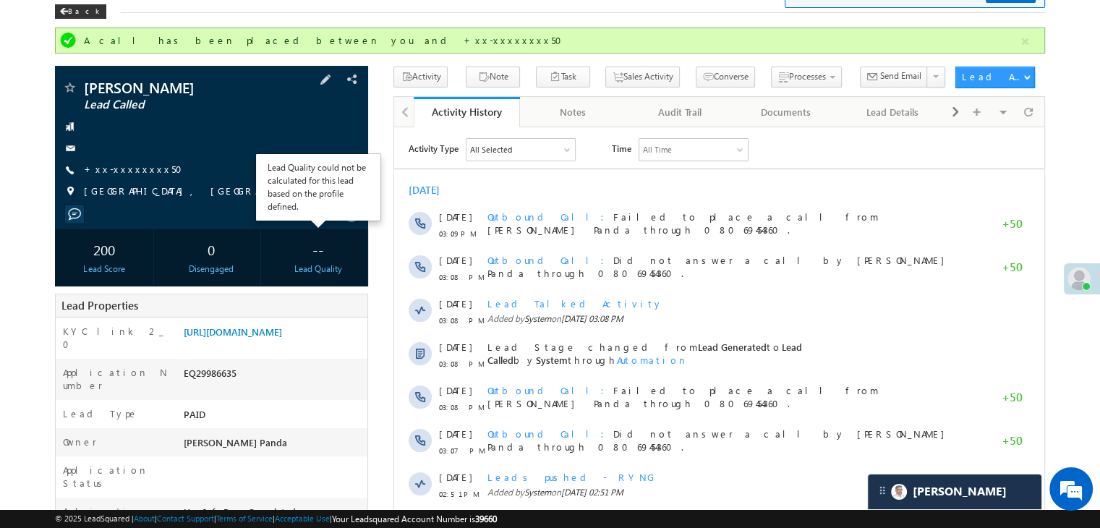
scroll to position [72, 0]
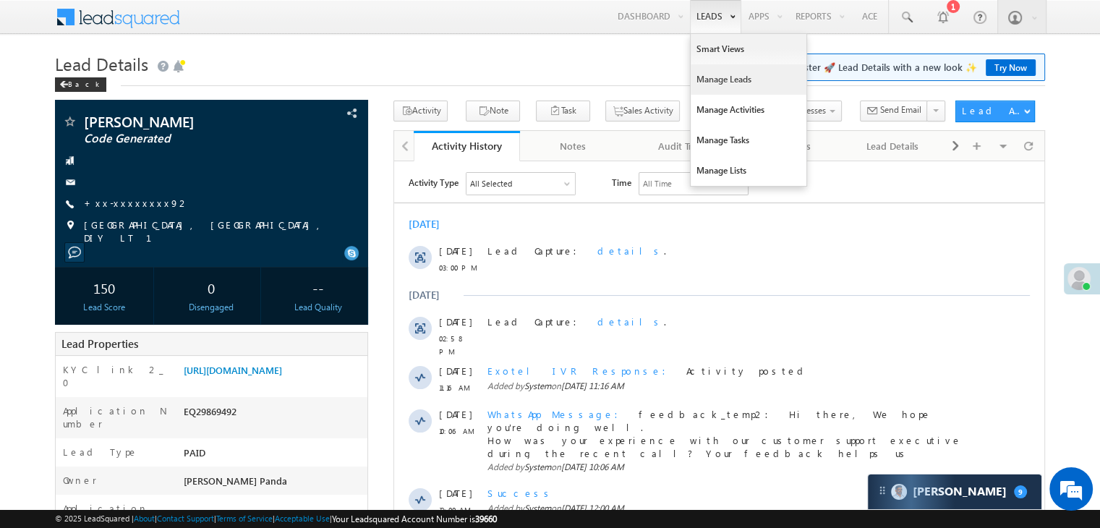
click at [718, 80] on link "Manage Leads" at bounding box center [749, 79] width 116 height 30
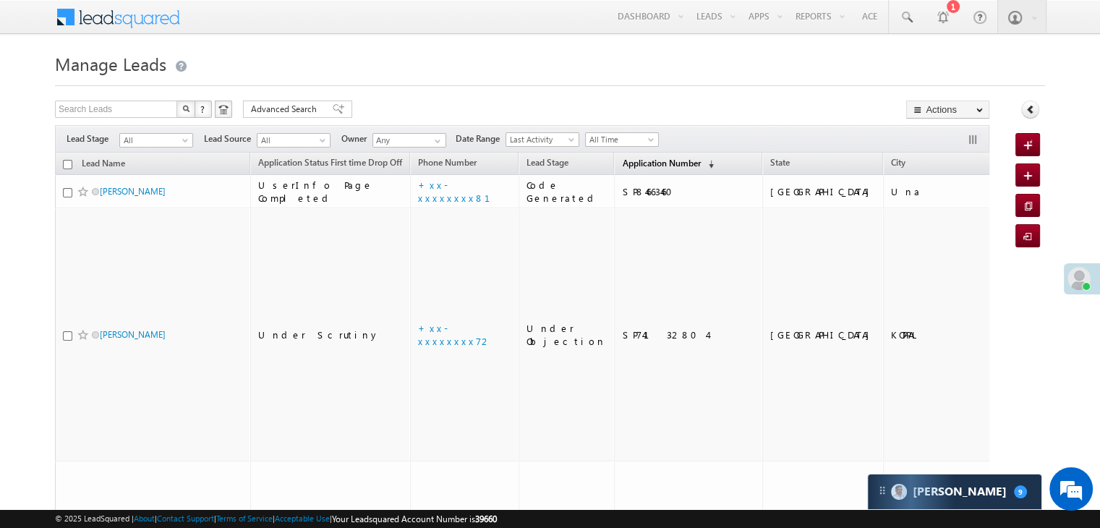
click at [628, 161] on span "Application Number" at bounding box center [661, 163] width 78 height 11
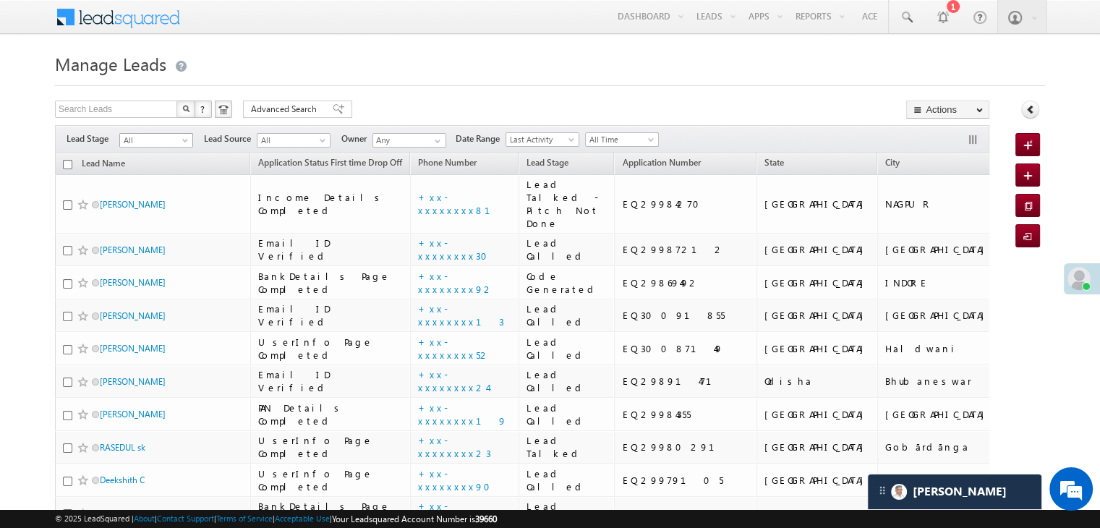
click at [182, 143] on span at bounding box center [187, 143] width 12 height 12
click at [169, 171] on link "Lead Generated" at bounding box center [156, 170] width 73 height 13
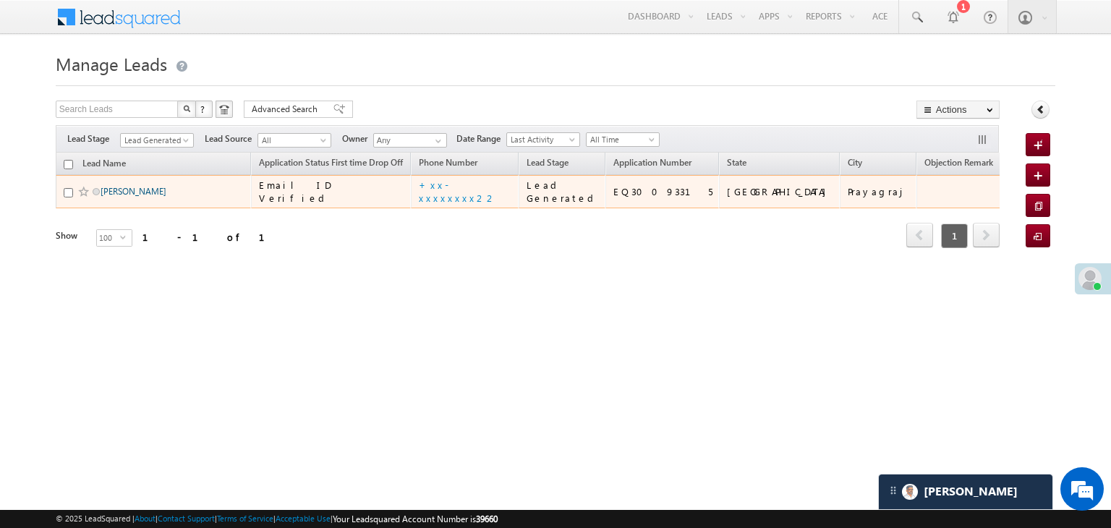
click at [141, 197] on link "ashish mishra" at bounding box center [134, 191] width 66 height 11
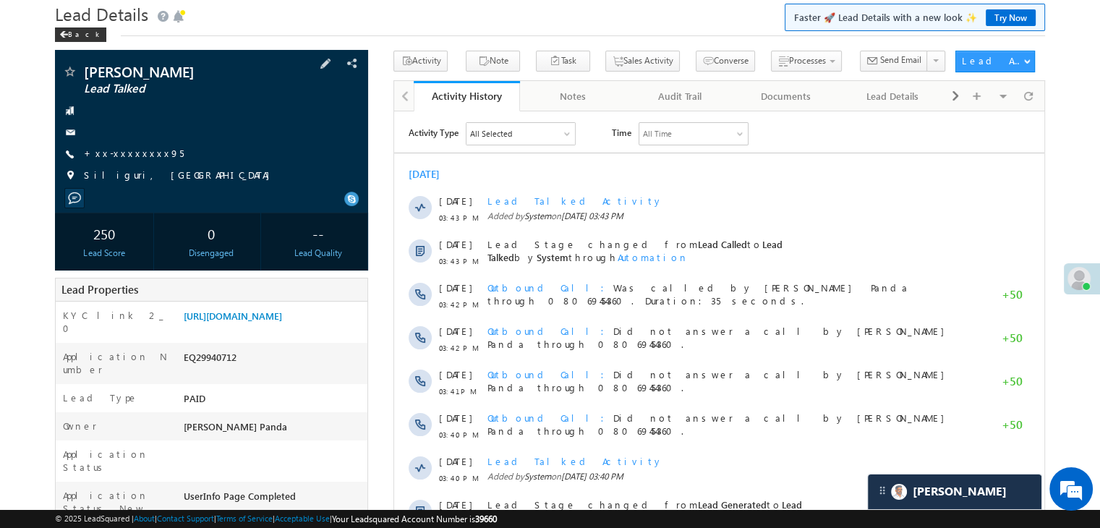
scroll to position [72, 0]
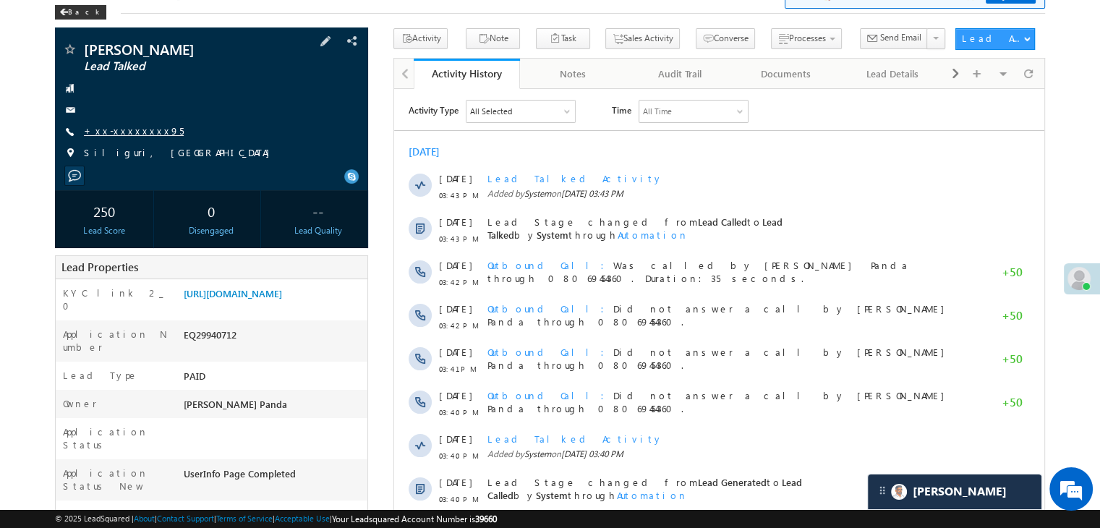
click at [109, 132] on link "+xx-xxxxxxxx95" at bounding box center [134, 130] width 100 height 12
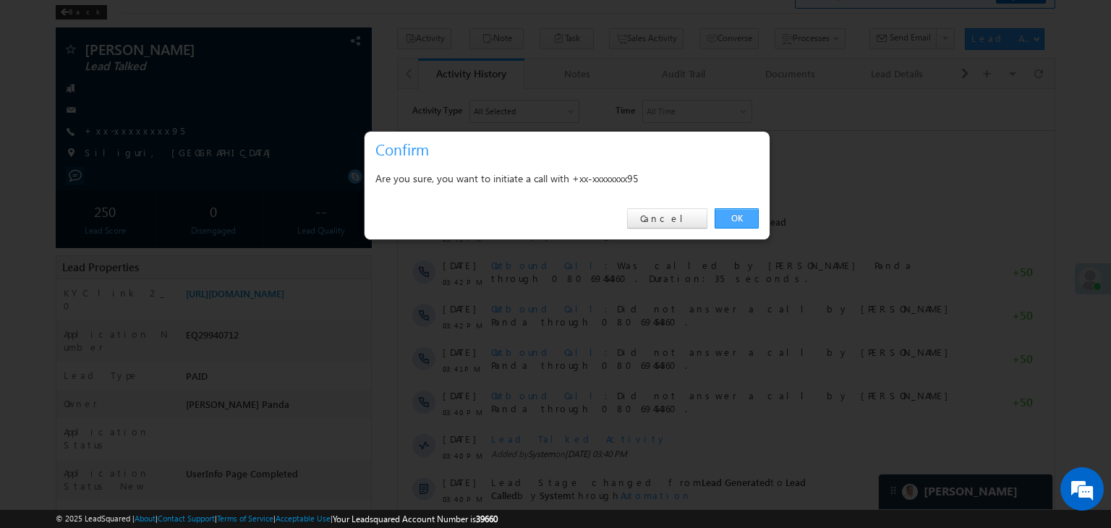
click at [731, 220] on link "OK" at bounding box center [737, 218] width 44 height 20
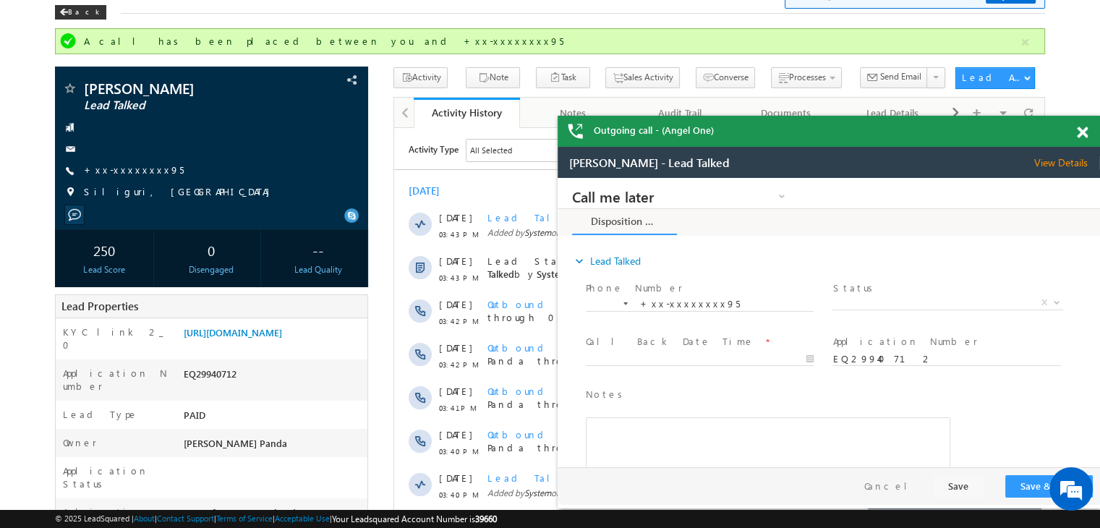
scroll to position [0, 0]
click at [123, 169] on link "+xx-xxxxxxxx95" at bounding box center [134, 169] width 100 height 12
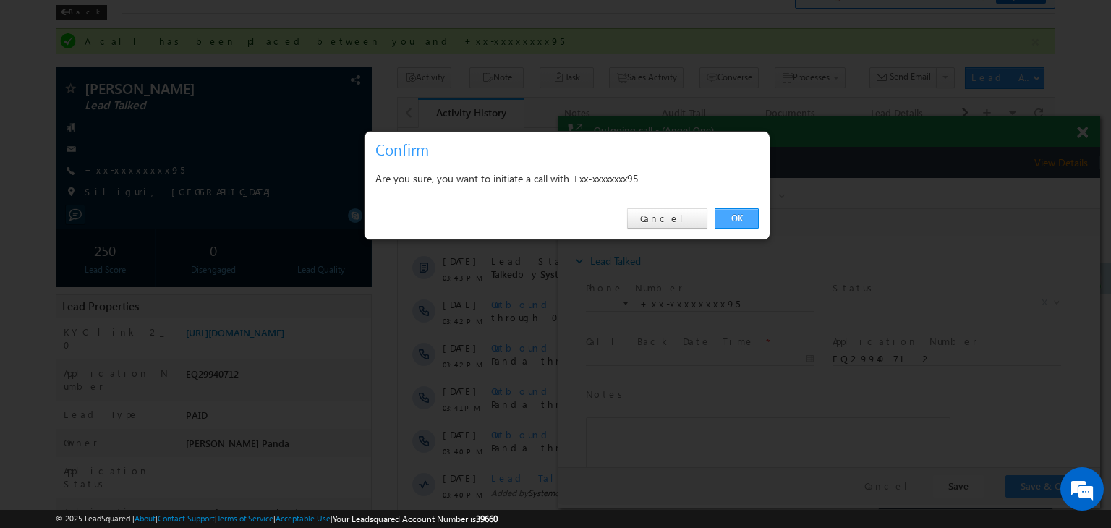
click at [737, 217] on link "OK" at bounding box center [737, 218] width 44 height 20
drag, startPoint x: 1295, startPoint y: 395, endPoint x: 737, endPoint y: 217, distance: 585.4
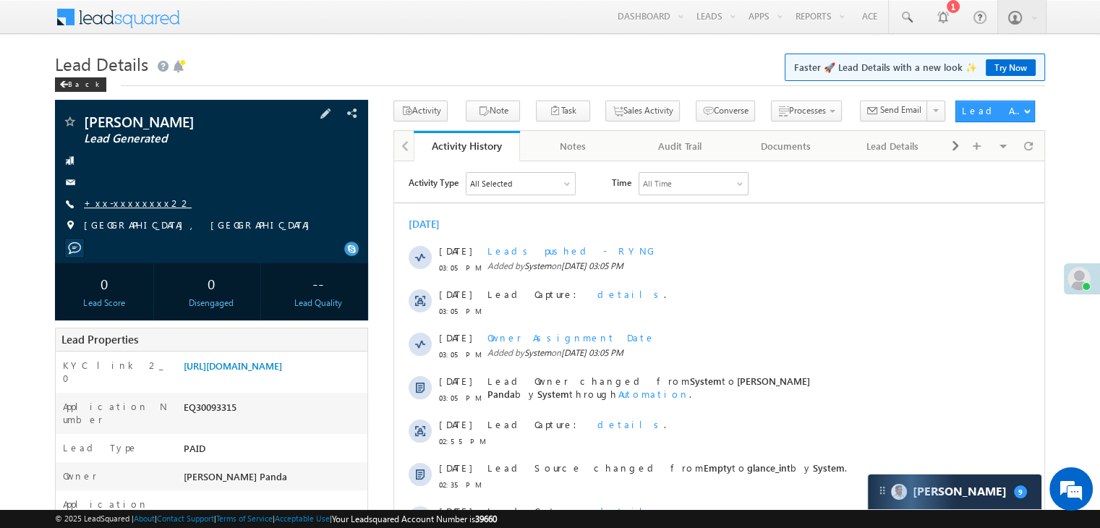
click at [136, 206] on link "+xx-xxxxxxxx22" at bounding box center [138, 203] width 108 height 12
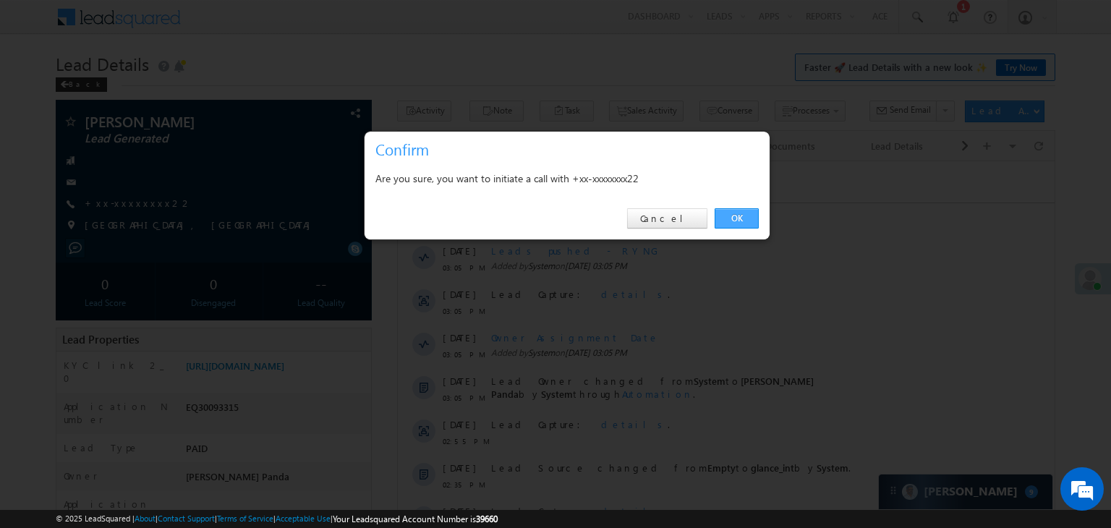
click at [754, 218] on link "OK" at bounding box center [737, 218] width 44 height 20
click at [757, 218] on div "[DATE]" at bounding box center [726, 223] width 657 height 13
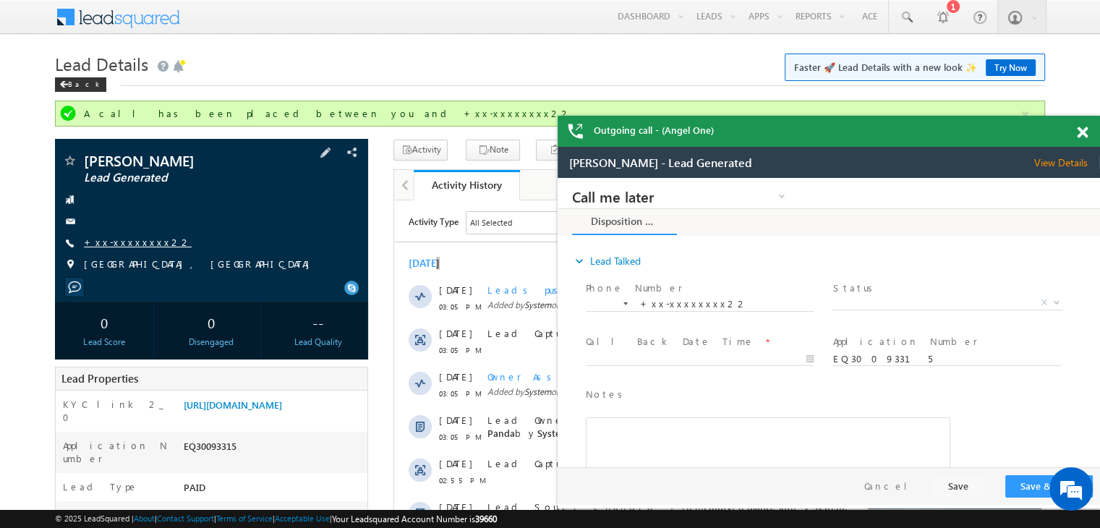
click at [117, 240] on link "+xx-xxxxxxxx22" at bounding box center [138, 242] width 108 height 12
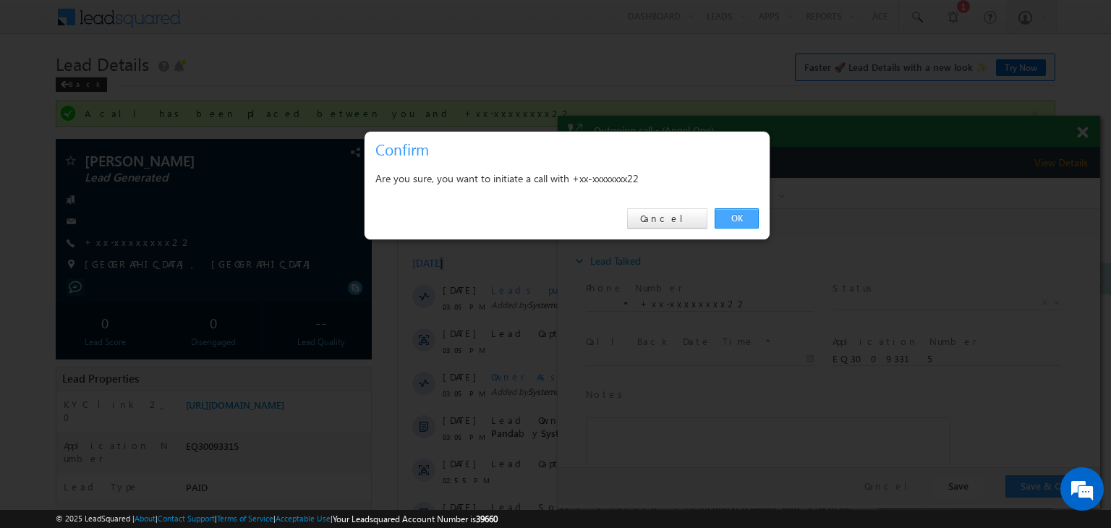
click at [739, 218] on link "OK" at bounding box center [737, 218] width 44 height 20
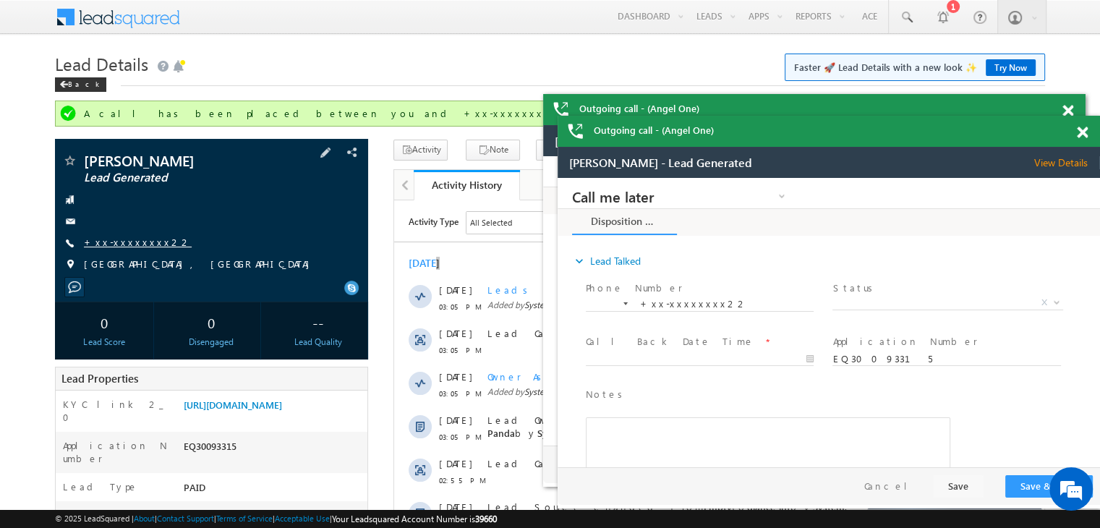
click at [124, 247] on link "+xx-xxxxxxxx22" at bounding box center [138, 242] width 108 height 12
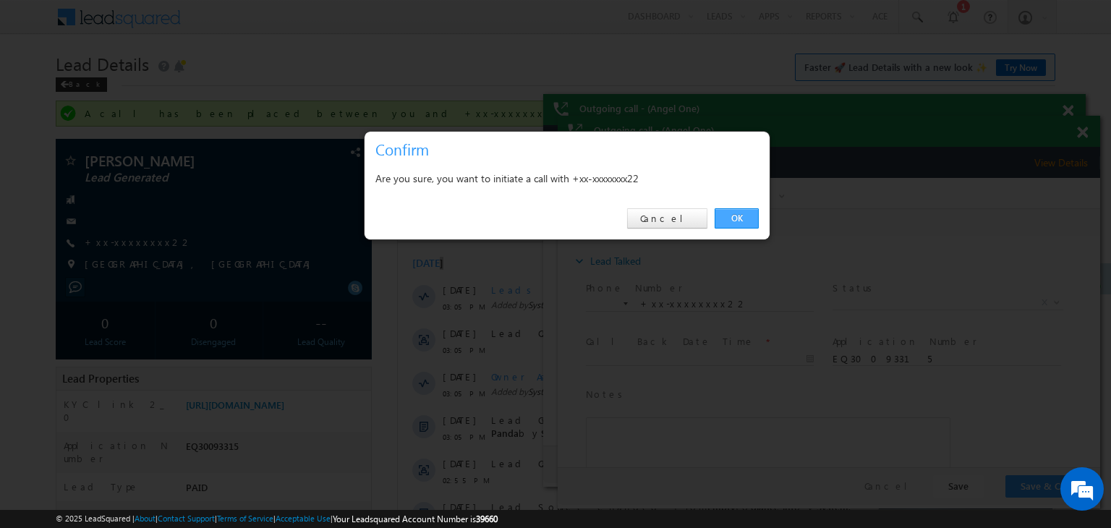
click at [734, 215] on link "OK" at bounding box center [737, 218] width 44 height 20
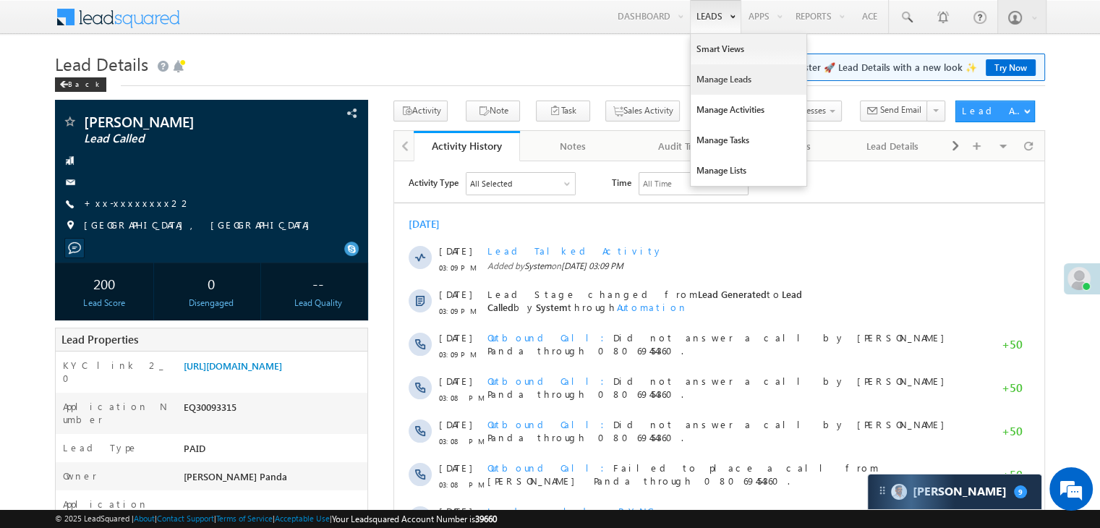
click at [715, 79] on link "Manage Leads" at bounding box center [749, 79] width 116 height 30
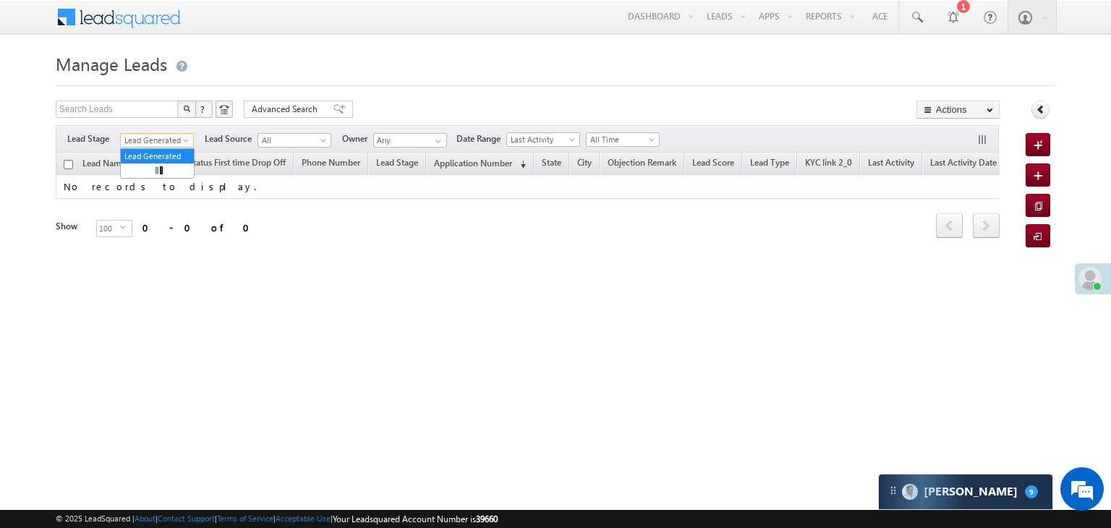
click at [182, 140] on span at bounding box center [188, 143] width 12 height 12
click at [158, 154] on link "All" at bounding box center [157, 156] width 73 height 13
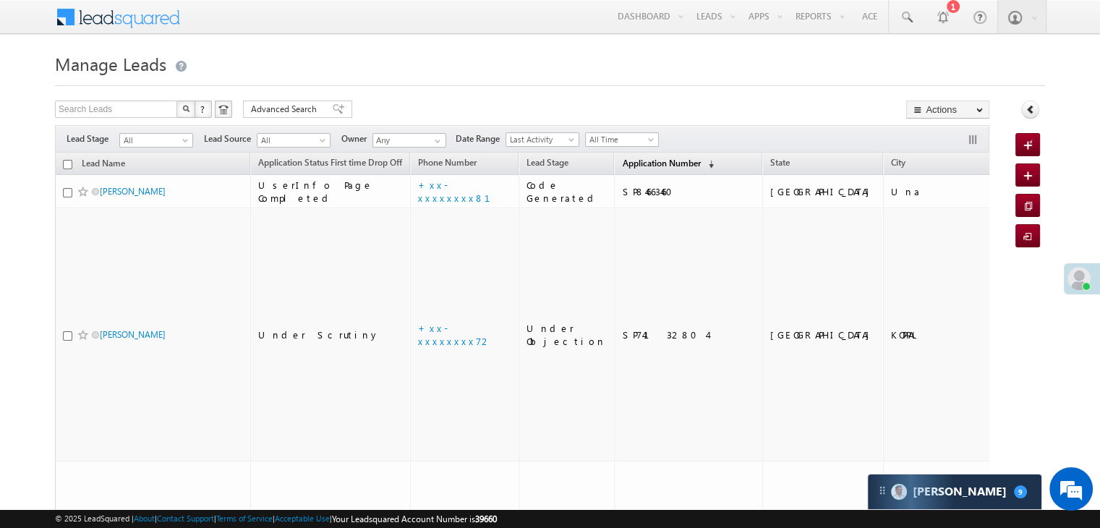
click at [635, 166] on span "Application Number" at bounding box center [661, 163] width 78 height 11
click at [626, 166] on span "Application Number" at bounding box center [661, 163] width 78 height 11
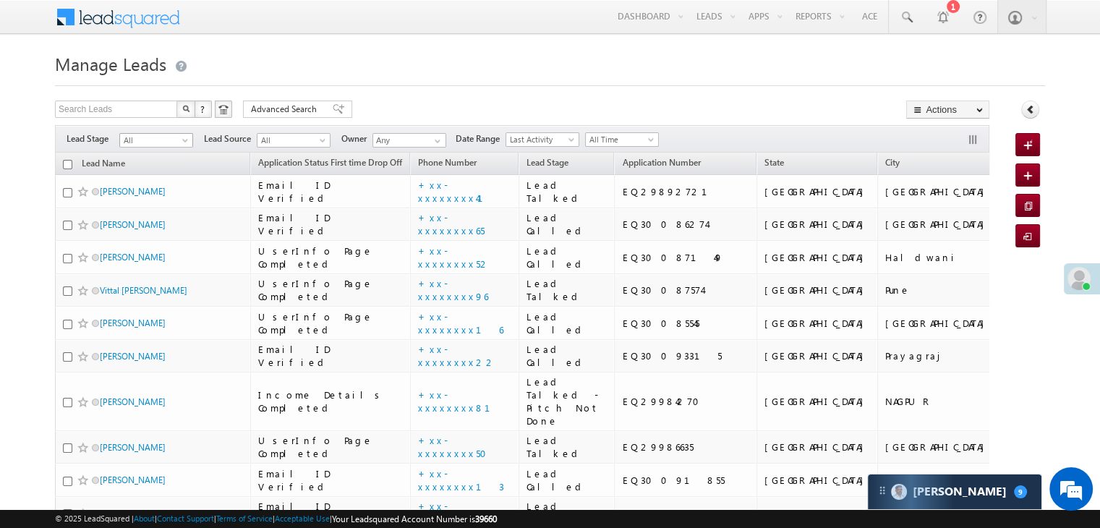
click at [182, 144] on span at bounding box center [187, 143] width 12 height 12
click at [159, 174] on link "Lead Generated" at bounding box center [156, 170] width 73 height 13
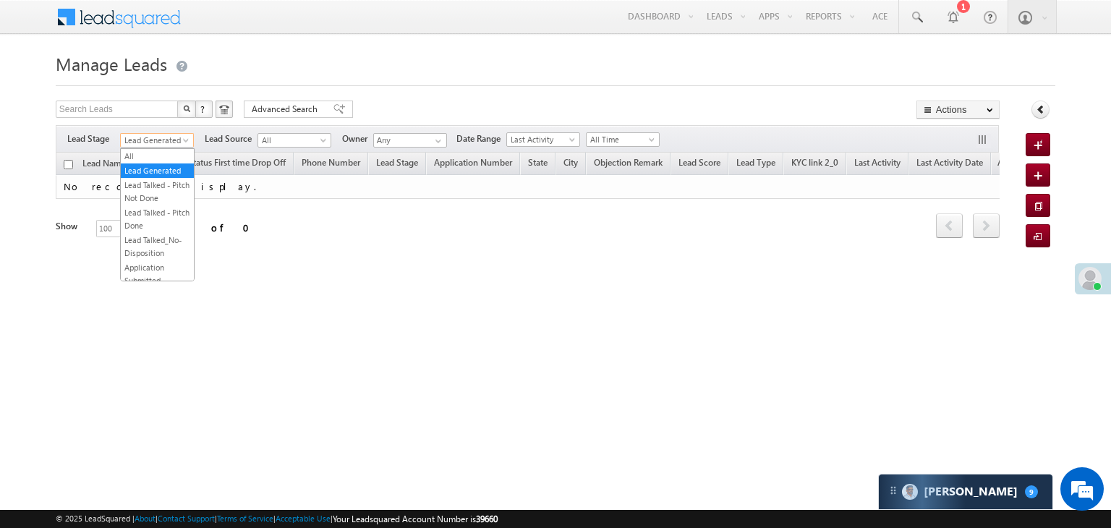
click at [169, 142] on span "Lead Generated" at bounding box center [155, 140] width 69 height 13
click at [157, 152] on link "All" at bounding box center [157, 156] width 73 height 13
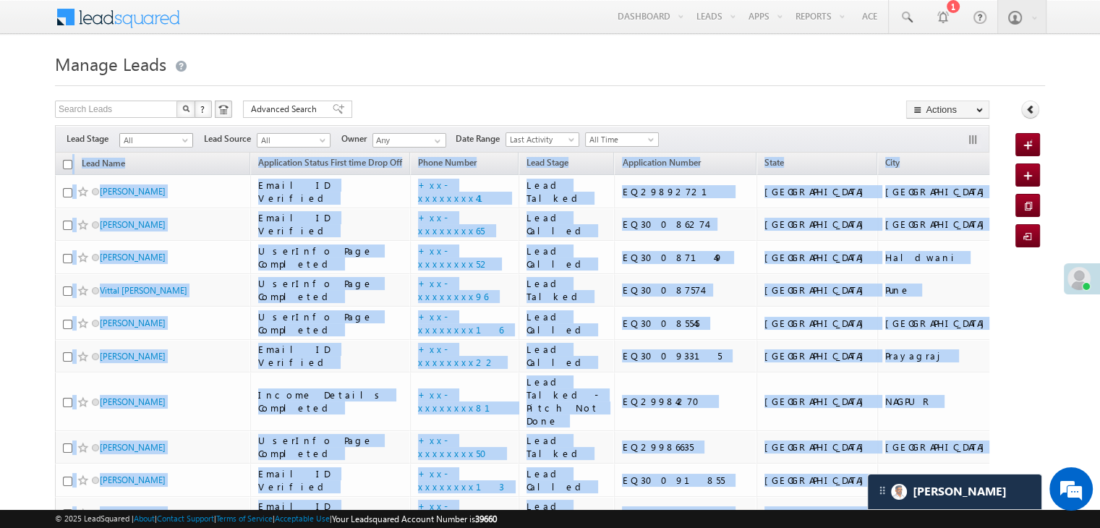
click at [184, 140] on span at bounding box center [187, 143] width 12 height 12
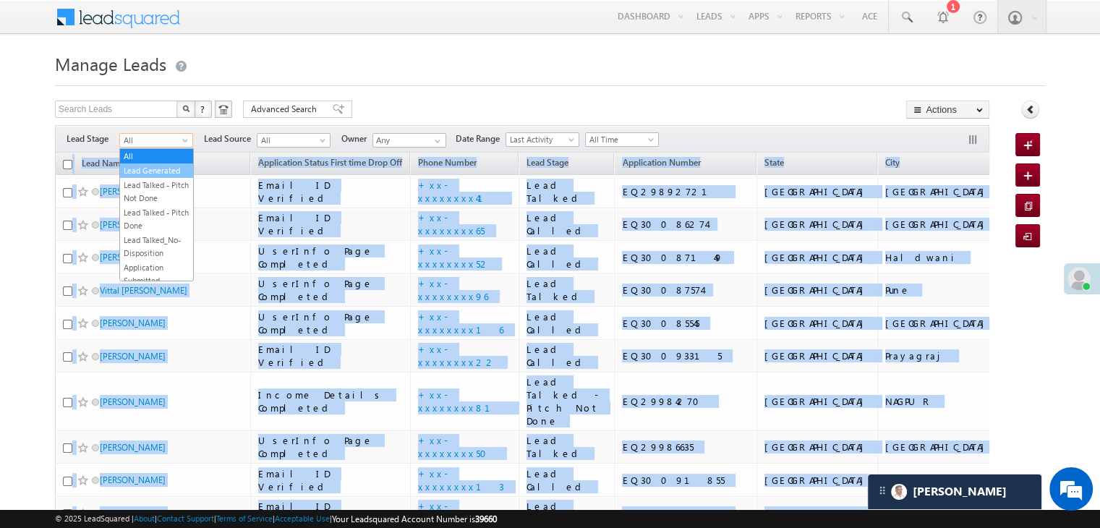
click at [164, 174] on link "Lead Generated" at bounding box center [156, 170] width 73 height 13
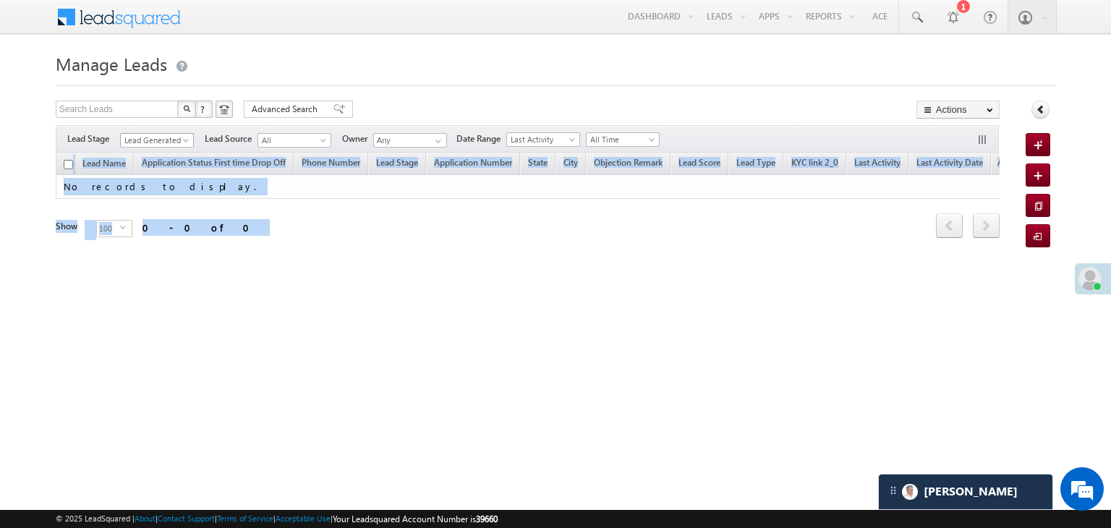
click at [184, 142] on span at bounding box center [188, 143] width 12 height 12
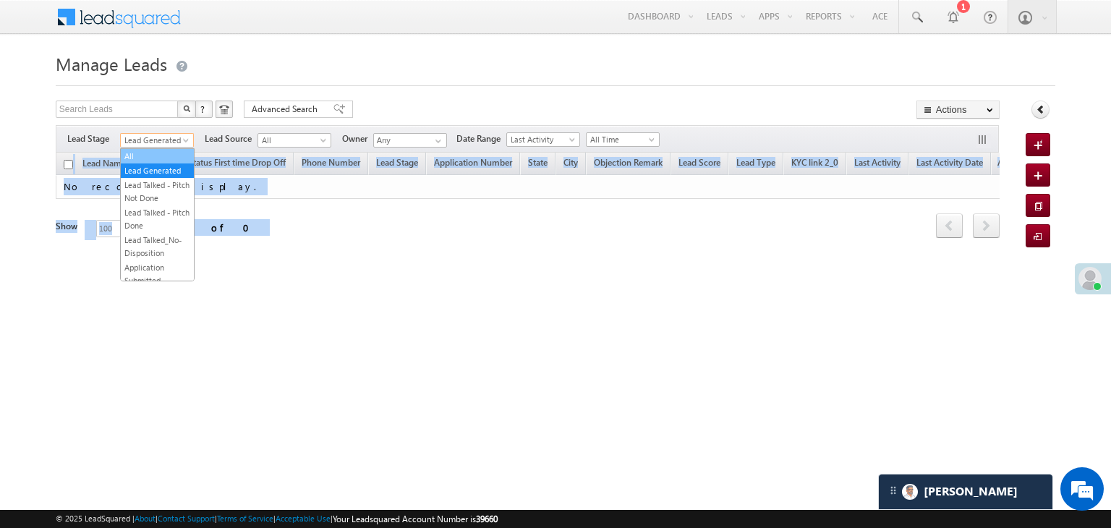
click at [153, 154] on link "All" at bounding box center [157, 156] width 73 height 13
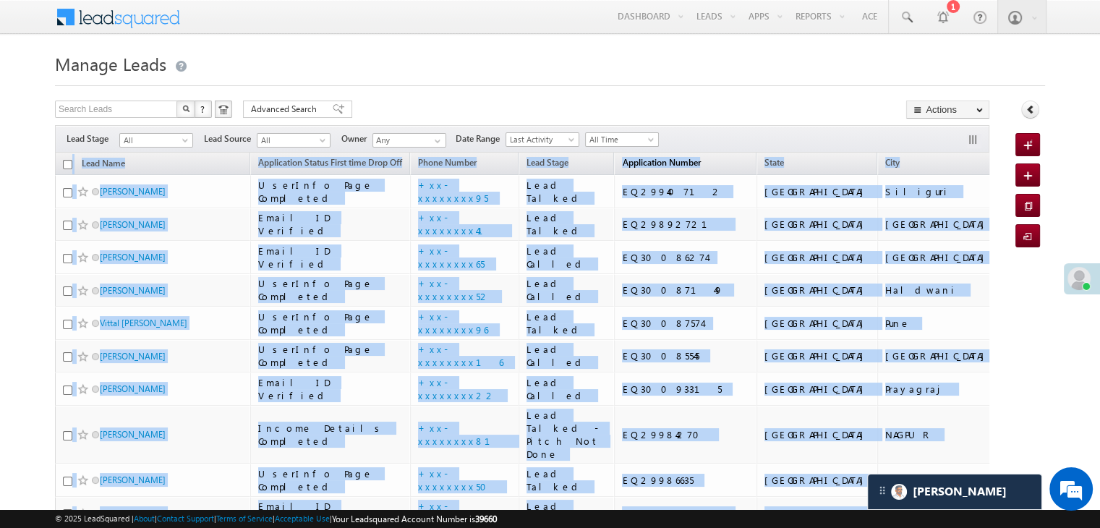
click at [647, 166] on span "Application Number" at bounding box center [661, 162] width 78 height 11
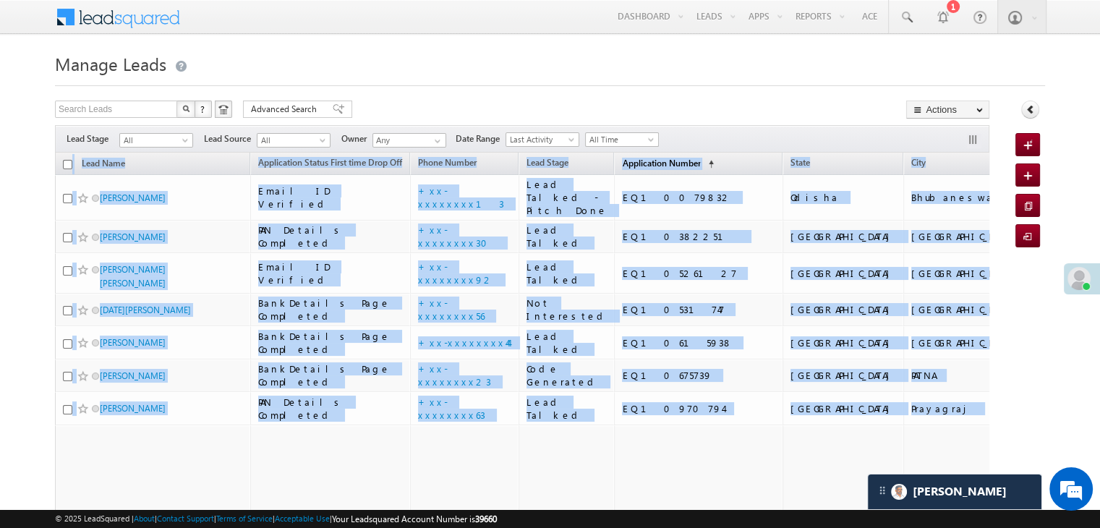
click at [642, 158] on span "Application Number" at bounding box center [661, 163] width 78 height 11
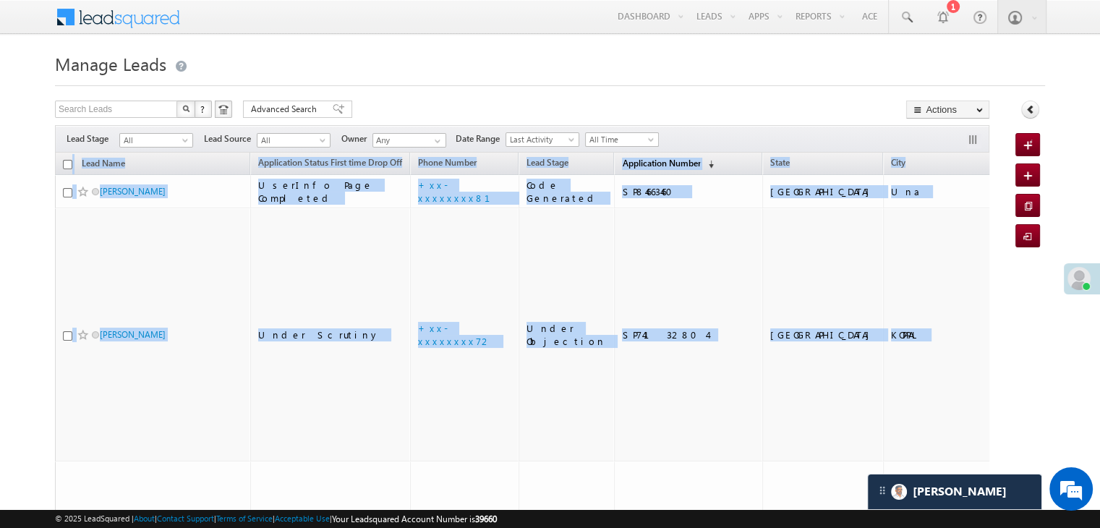
click at [642, 158] on span "Application Number" at bounding box center [661, 163] width 78 height 11
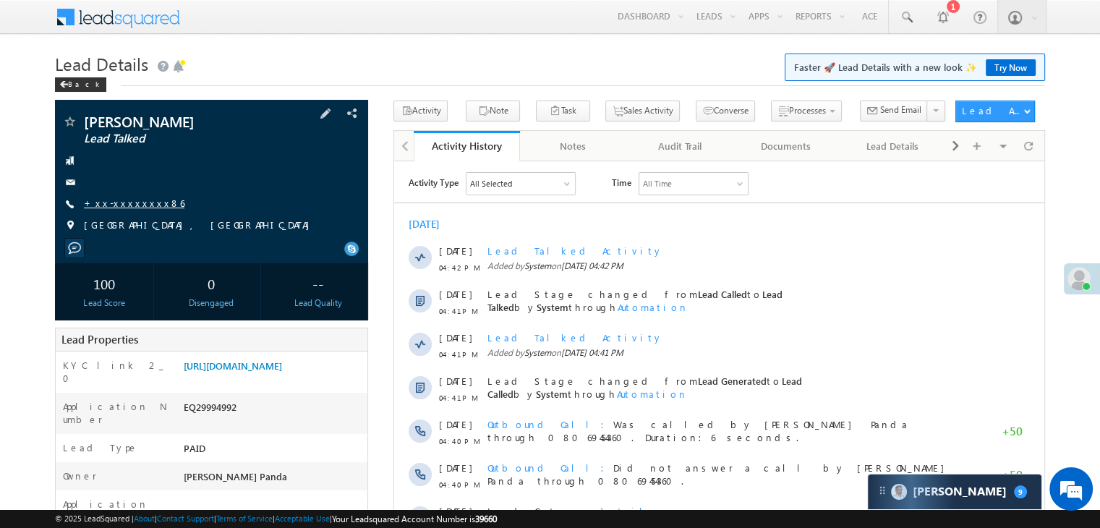
click at [117, 198] on link "+xx-xxxxxxxx86" at bounding box center [134, 203] width 101 height 12
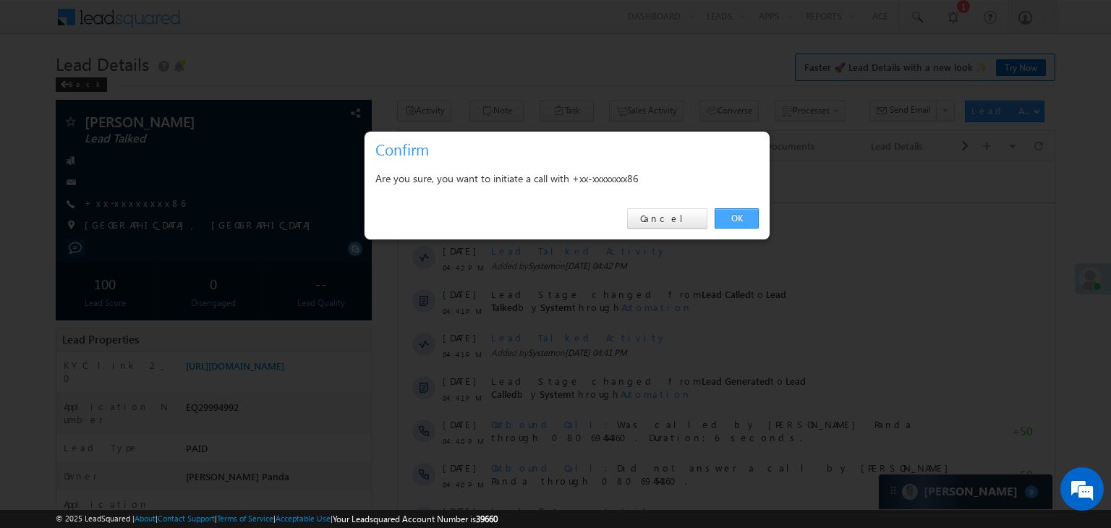
click at [738, 221] on link "OK" at bounding box center [737, 218] width 44 height 20
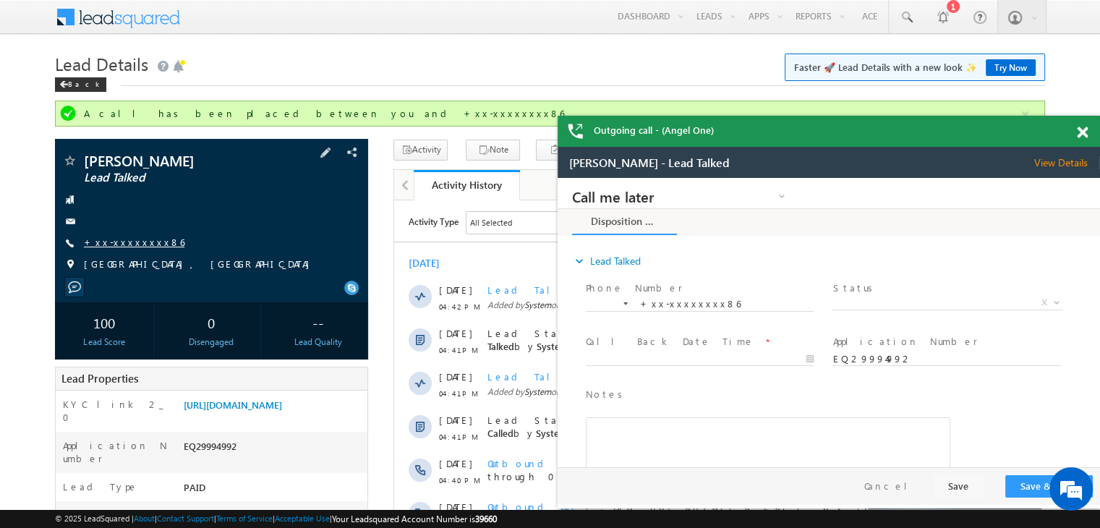
click at [122, 245] on link "+xx-xxxxxxxx86" at bounding box center [134, 242] width 101 height 12
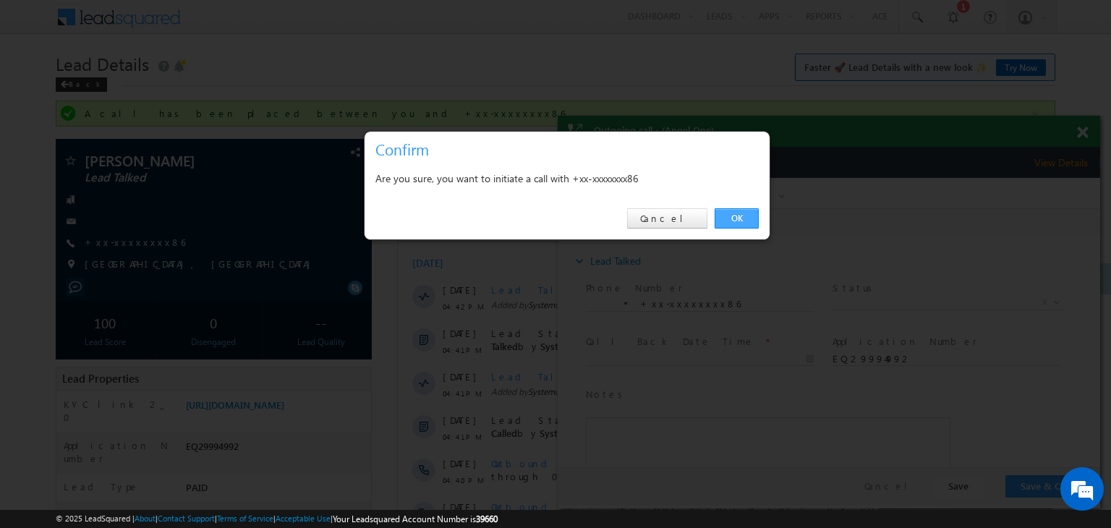
click at [728, 219] on link "OK" at bounding box center [737, 218] width 44 height 20
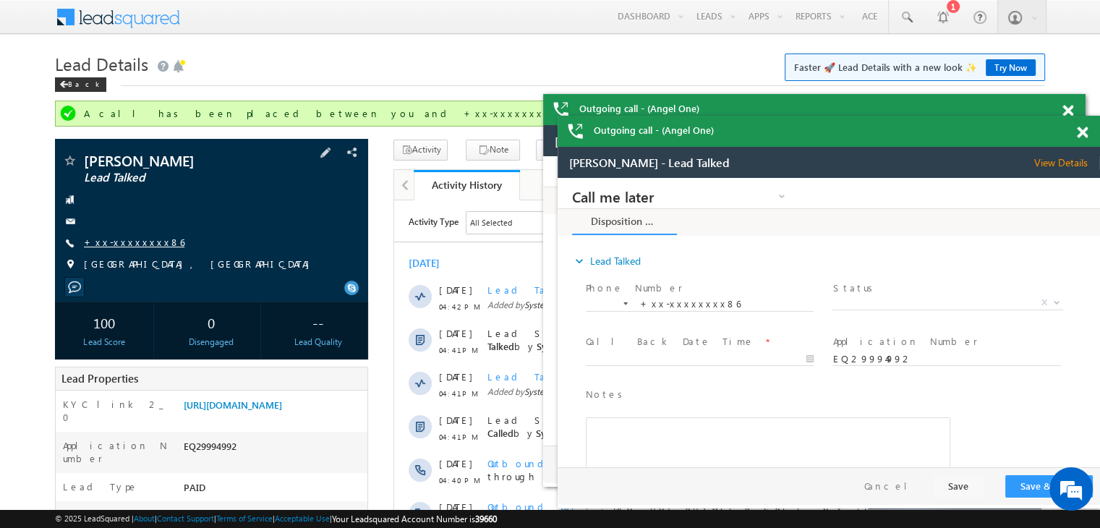
click at [122, 244] on link "+xx-xxxxxxxx86" at bounding box center [134, 242] width 101 height 12
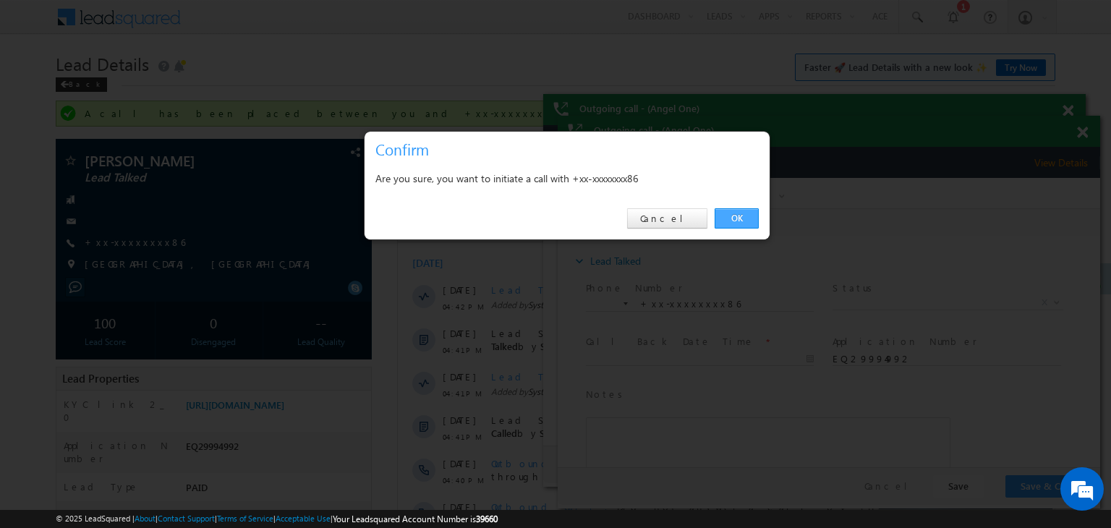
click at [740, 218] on link "OK" at bounding box center [737, 218] width 44 height 20
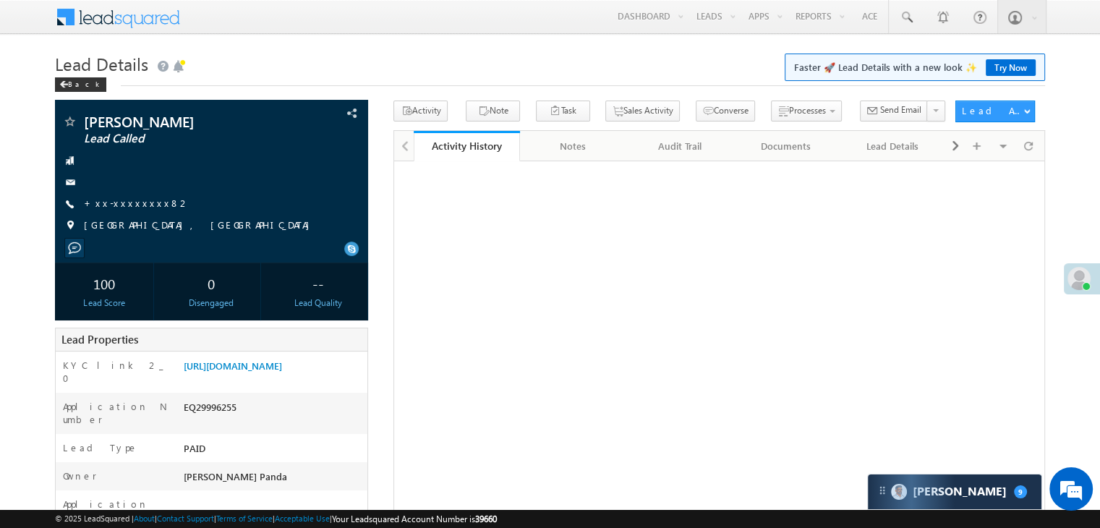
click at [115, 204] on link "+xx-xxxxxxxx82" at bounding box center [137, 203] width 106 height 12
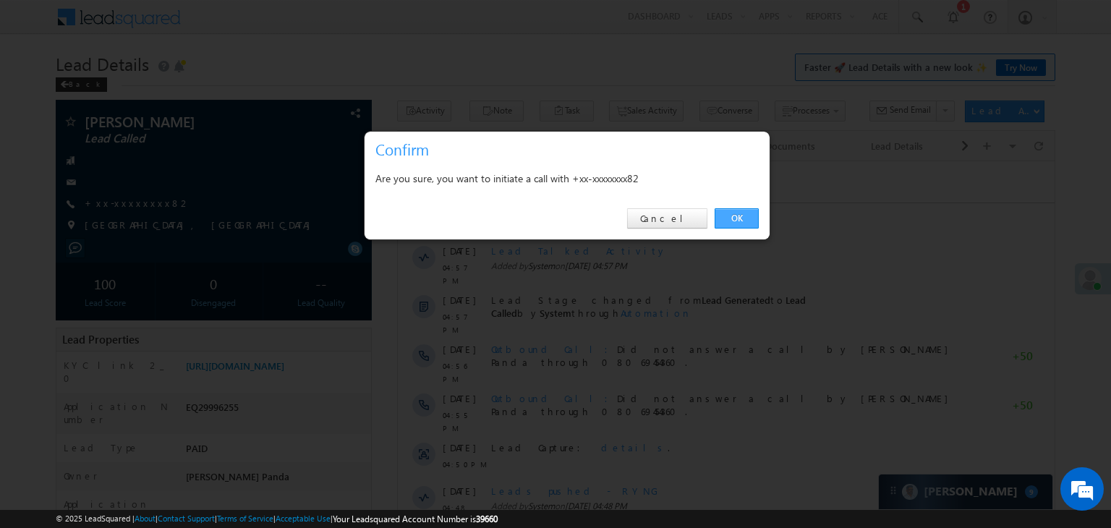
click at [730, 213] on link "OK" at bounding box center [737, 218] width 44 height 20
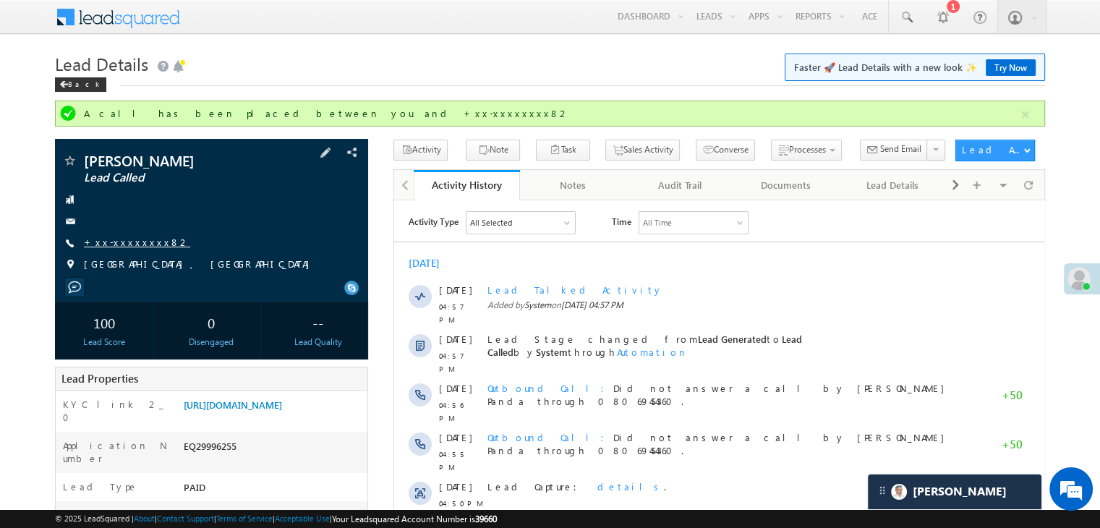
click at [122, 244] on link "+xx-xxxxxxxx82" at bounding box center [137, 242] width 106 height 12
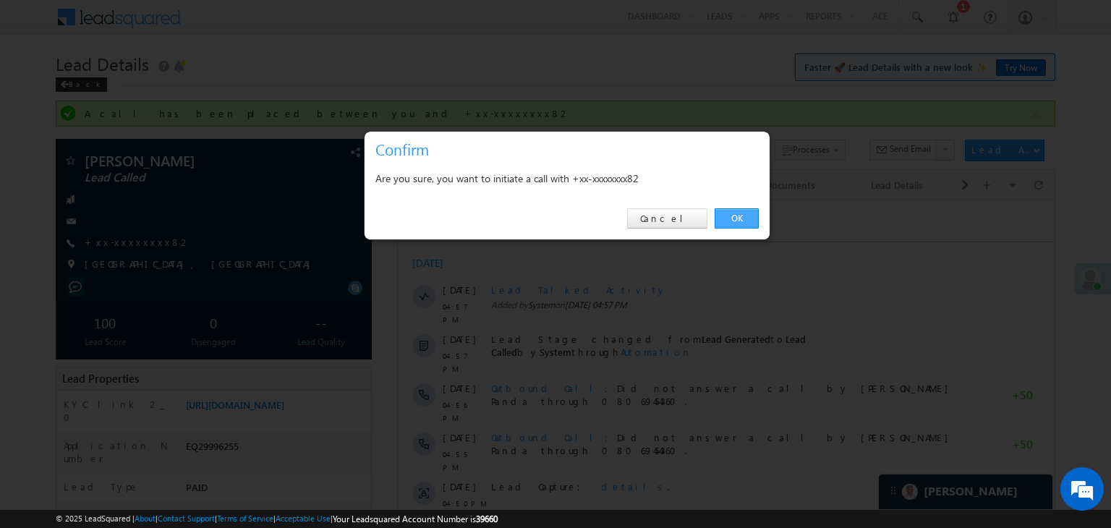
click at [738, 216] on link "OK" at bounding box center [737, 218] width 44 height 20
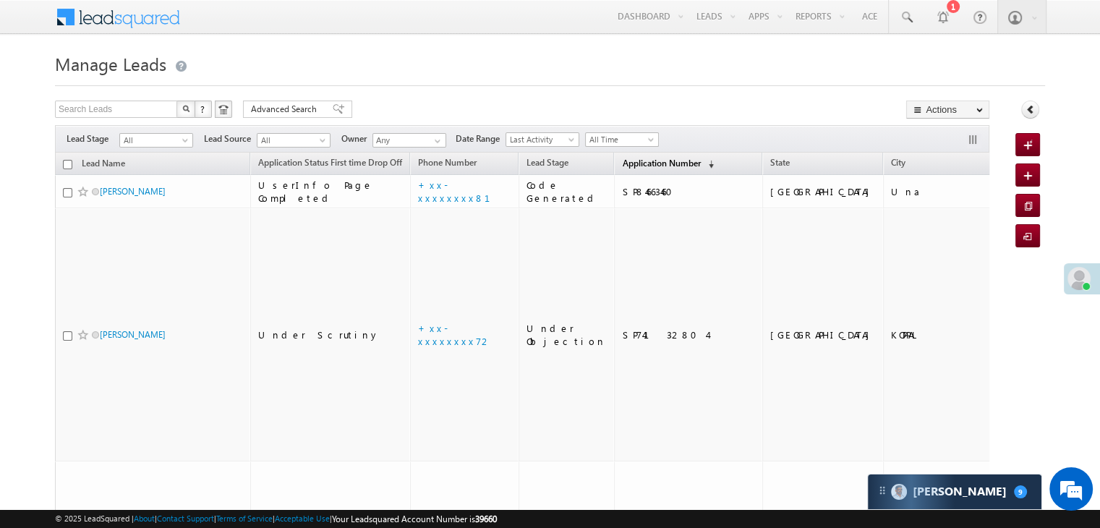
click at [622, 158] on span "Application Number" at bounding box center [661, 163] width 78 height 11
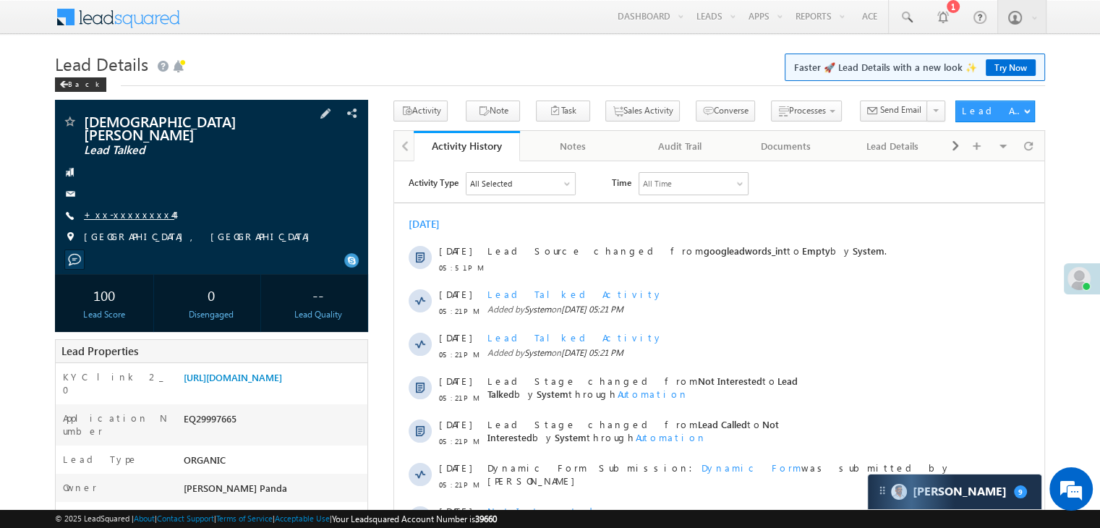
click at [112, 208] on link "+xx-xxxxxxxx44" at bounding box center [129, 214] width 90 height 12
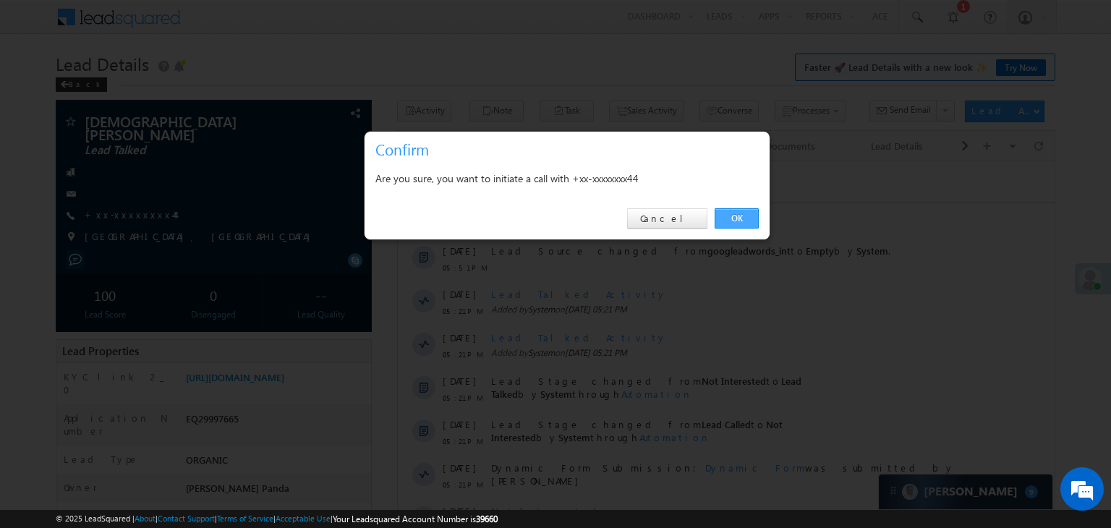
click at [735, 224] on link "OK" at bounding box center [737, 218] width 44 height 20
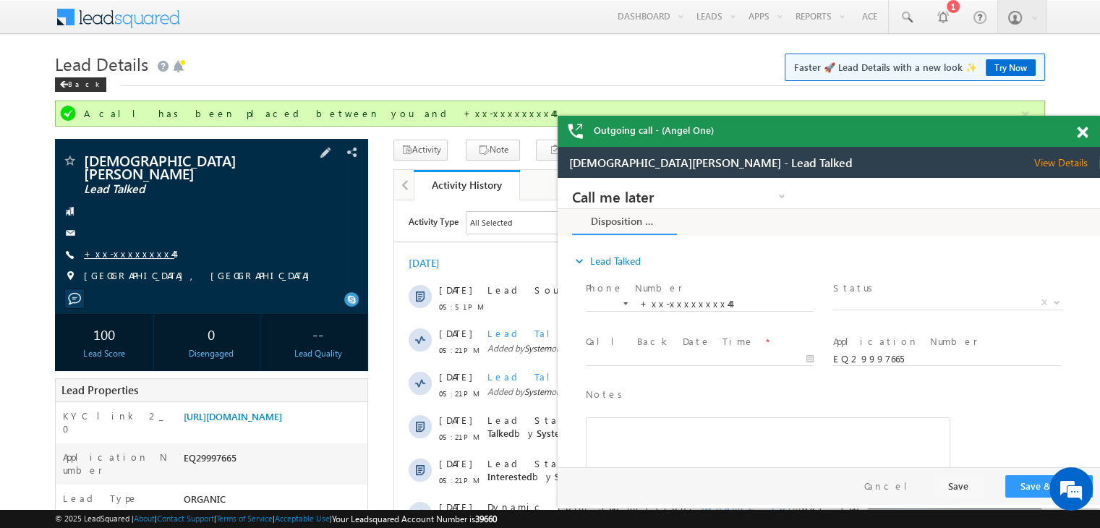
click at [119, 247] on link "+xx-xxxxxxxx44" at bounding box center [129, 253] width 90 height 12
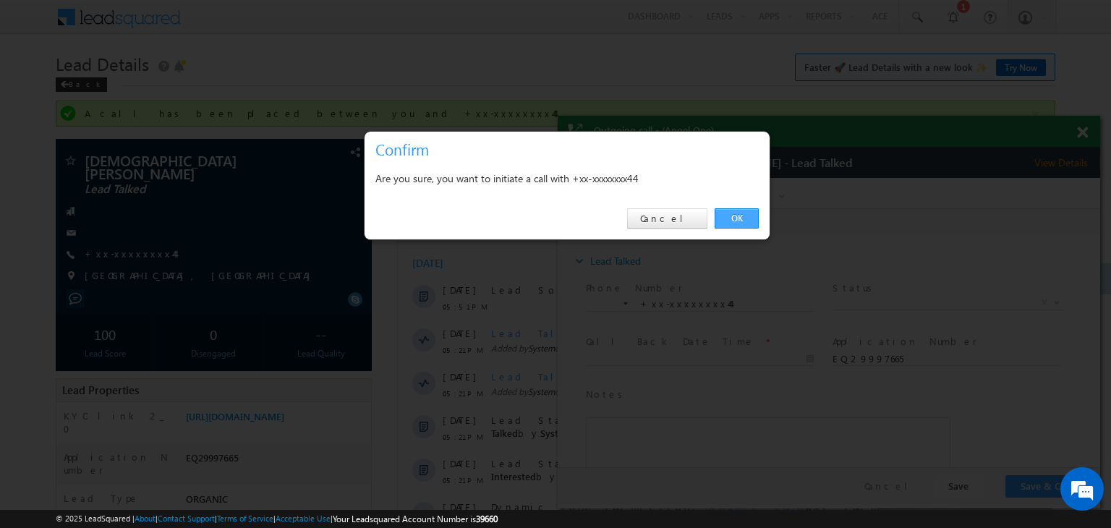
click at [742, 218] on link "OK" at bounding box center [737, 218] width 44 height 20
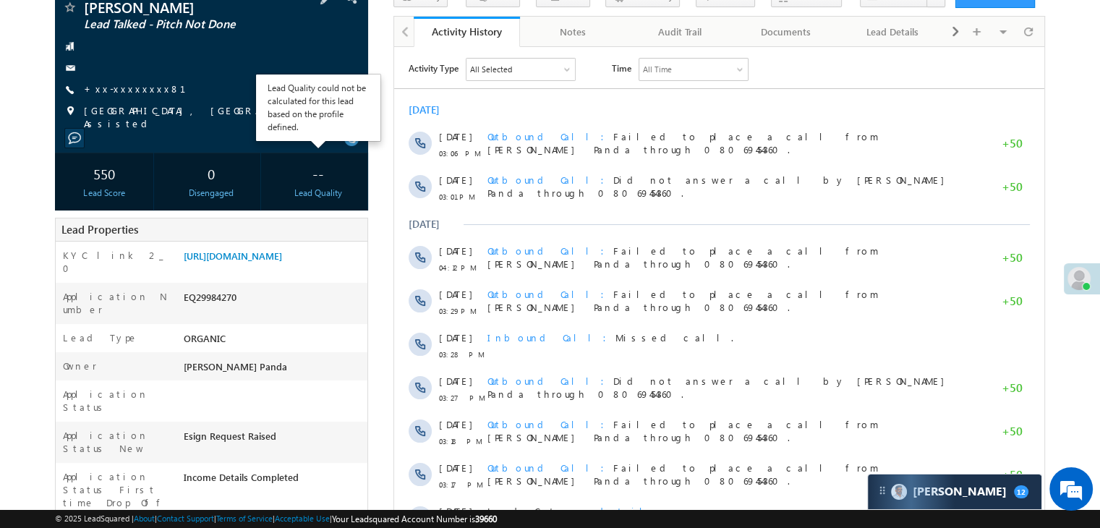
scroll to position [38, 0]
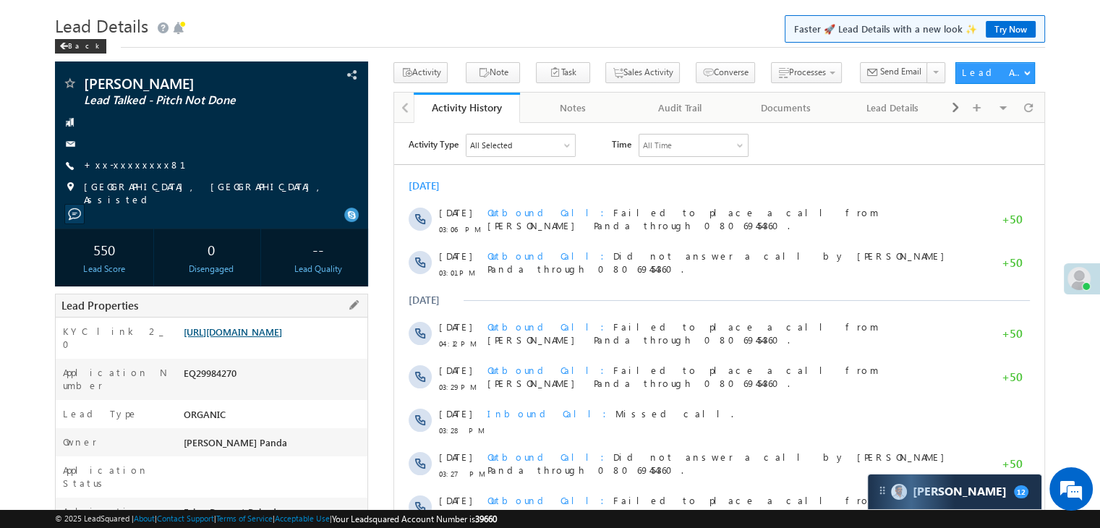
click at [281, 338] on link "https://angelbroking1-pk3em7sa.customui-test.leadsquared.com?leadId=6b0c68f8-de…" at bounding box center [233, 332] width 98 height 12
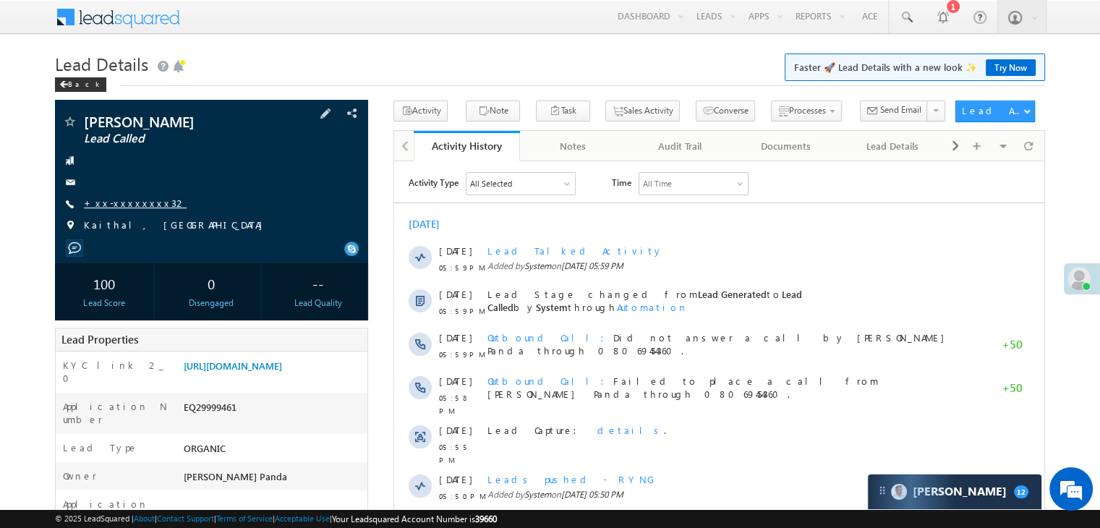
click at [124, 206] on link "+xx-xxxxxxxx32" at bounding box center [135, 203] width 103 height 12
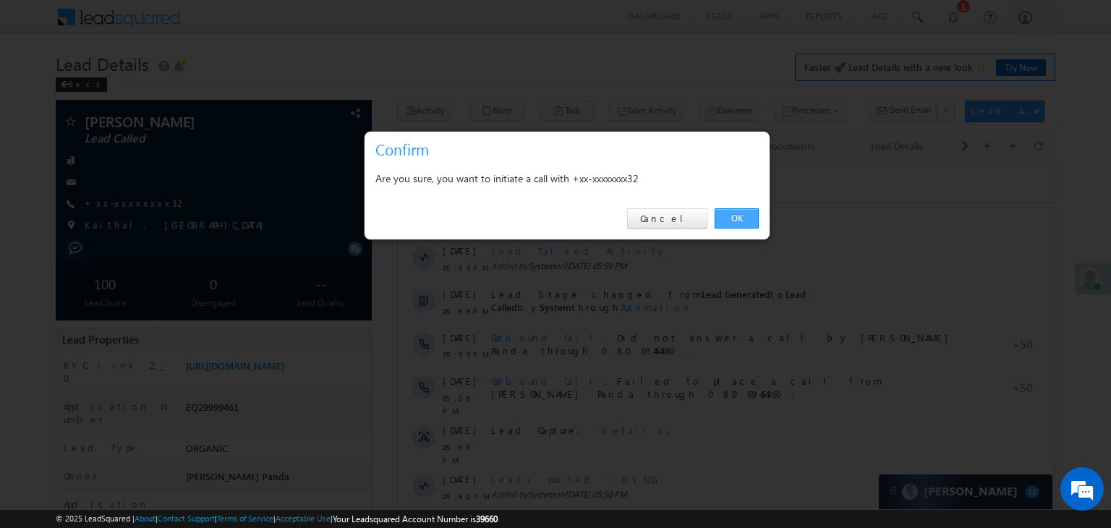
click at [738, 213] on link "OK" at bounding box center [737, 218] width 44 height 20
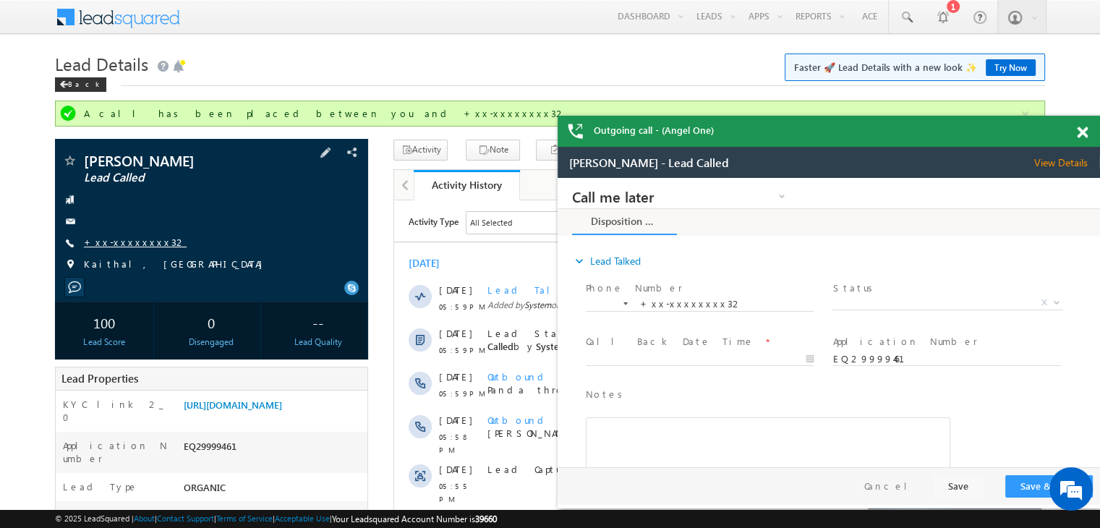
click at [121, 243] on link "+xx-xxxxxxxx32" at bounding box center [135, 242] width 103 height 12
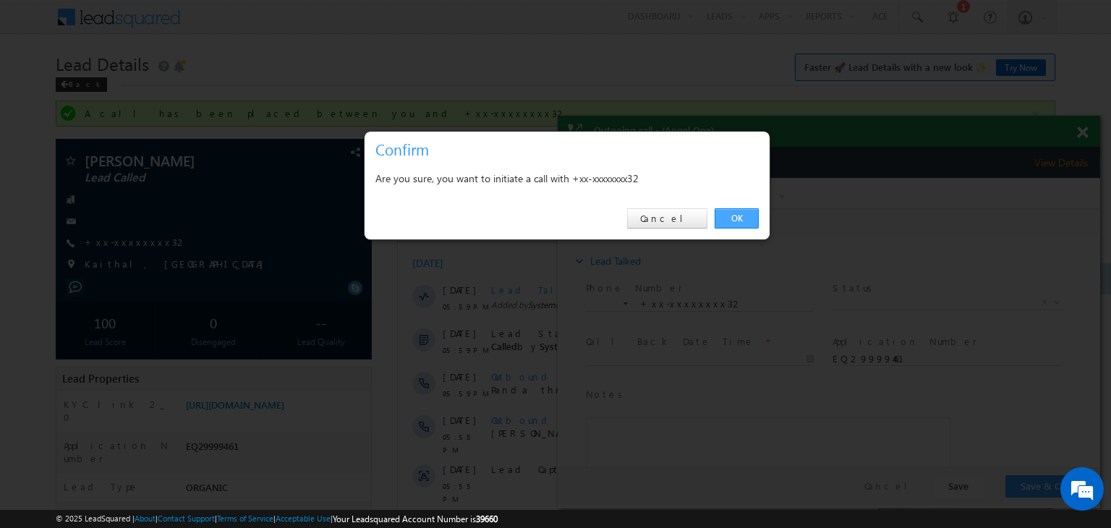
click at [734, 213] on link "OK" at bounding box center [737, 218] width 44 height 20
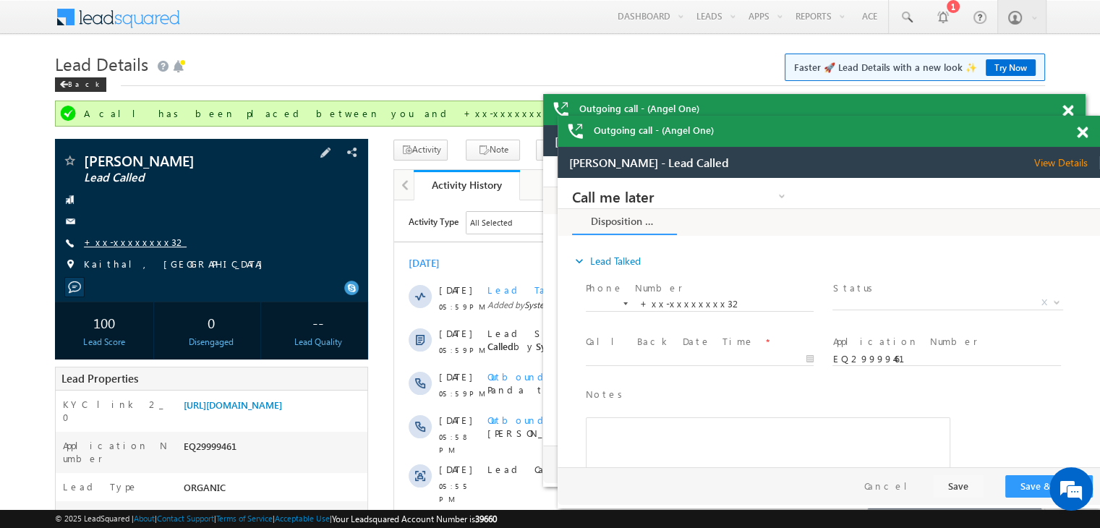
click at [124, 245] on link "+xx-xxxxxxxx32" at bounding box center [135, 242] width 103 height 12
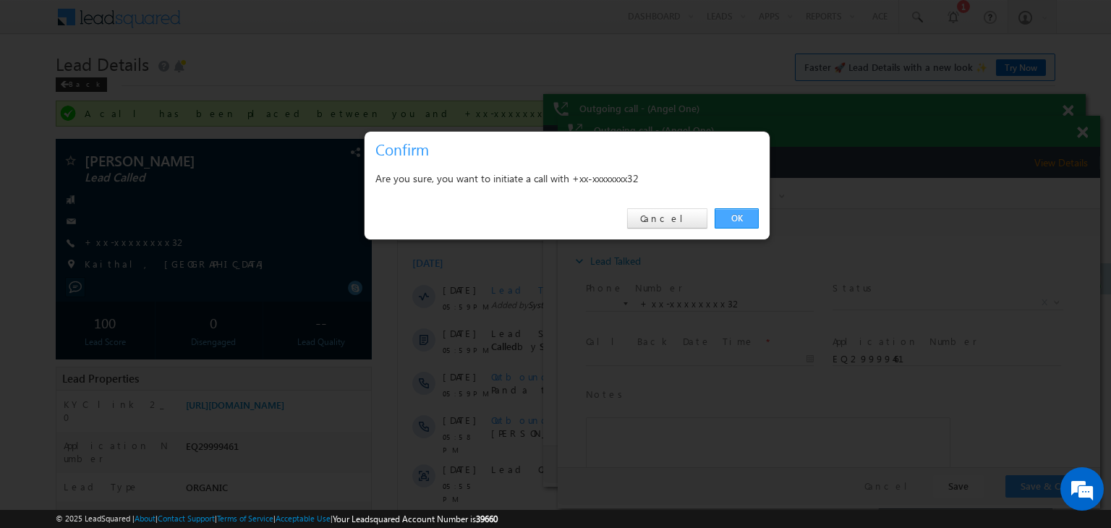
click at [739, 221] on link "OK" at bounding box center [737, 218] width 44 height 20
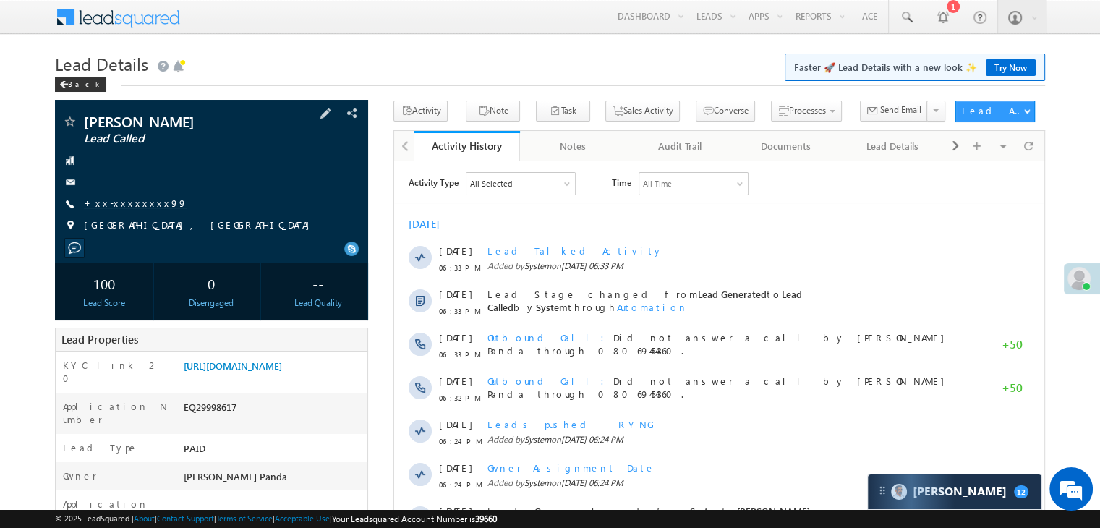
click at [133, 203] on link "+xx-xxxxxxxx99" at bounding box center [135, 203] width 103 height 12
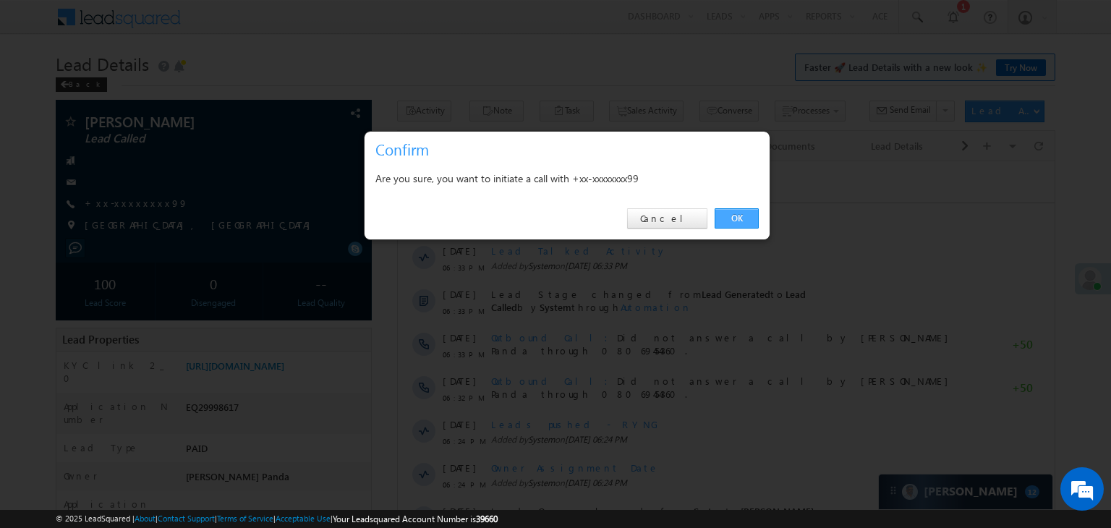
click at [736, 214] on link "OK" at bounding box center [737, 218] width 44 height 20
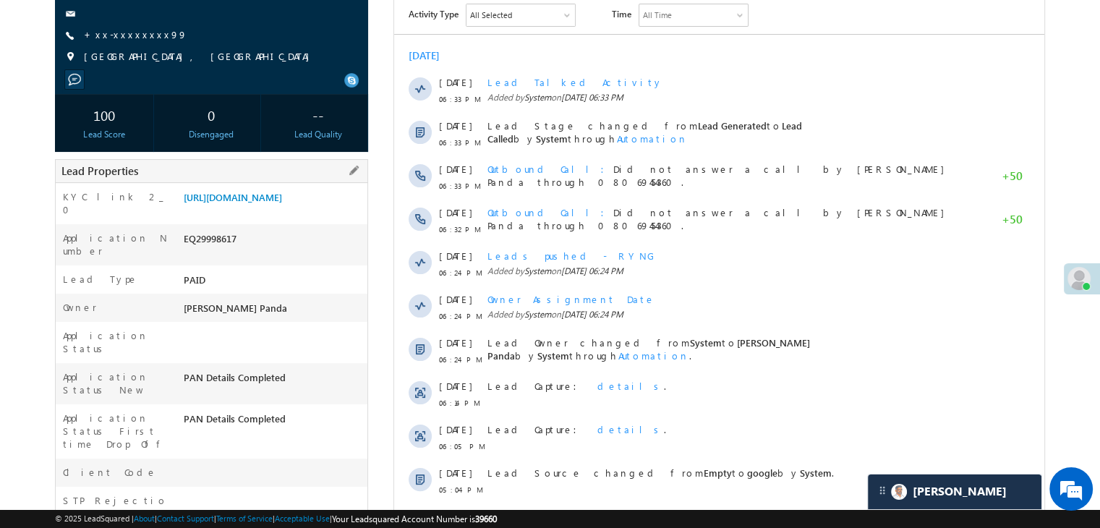
scroll to position [217, 0]
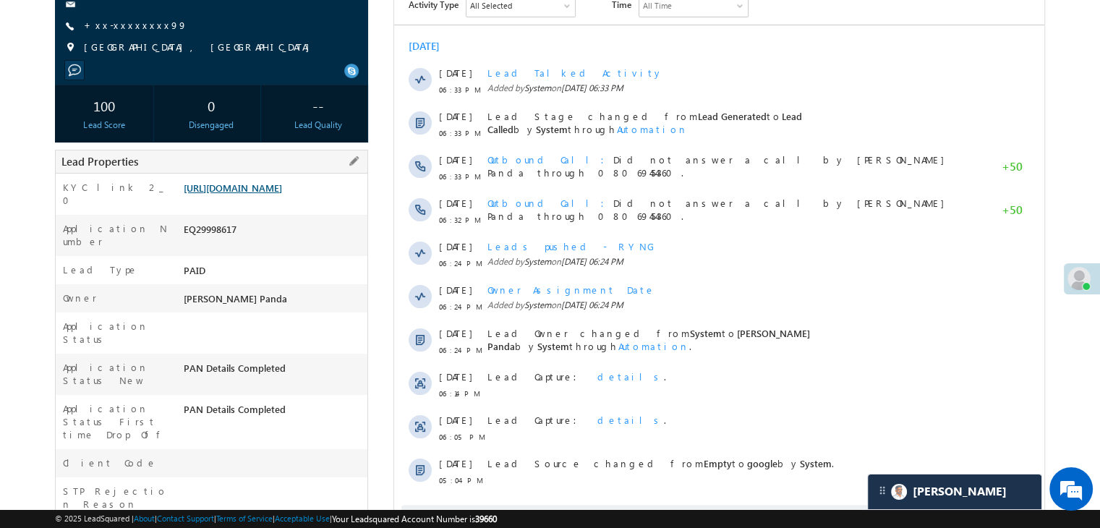
click at [235, 194] on link "https://angelbroking1-pk3em7sa.customui-test.leadsquared.com?leadId=ccabebe6-e4…" at bounding box center [233, 188] width 98 height 12
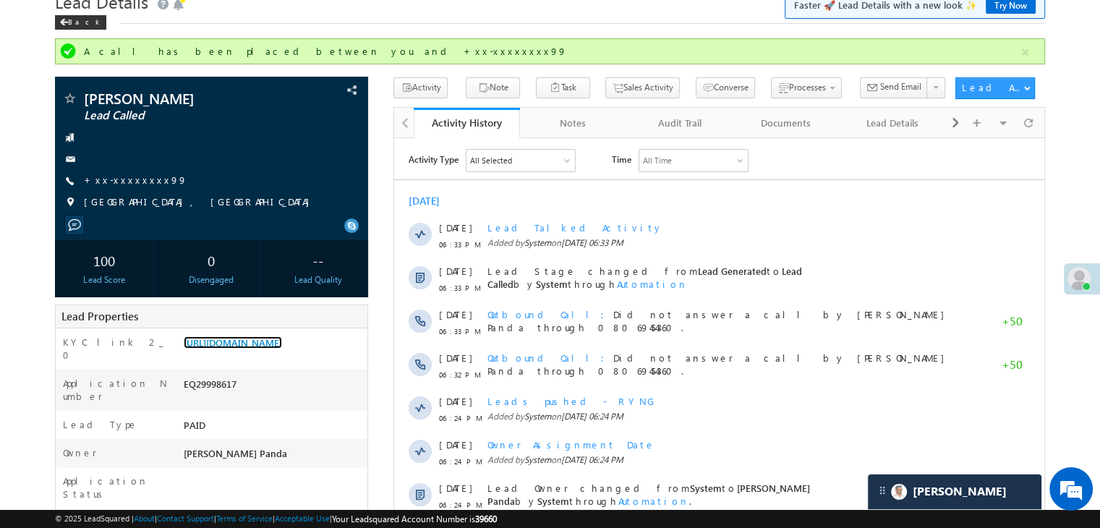
scroll to position [0, 0]
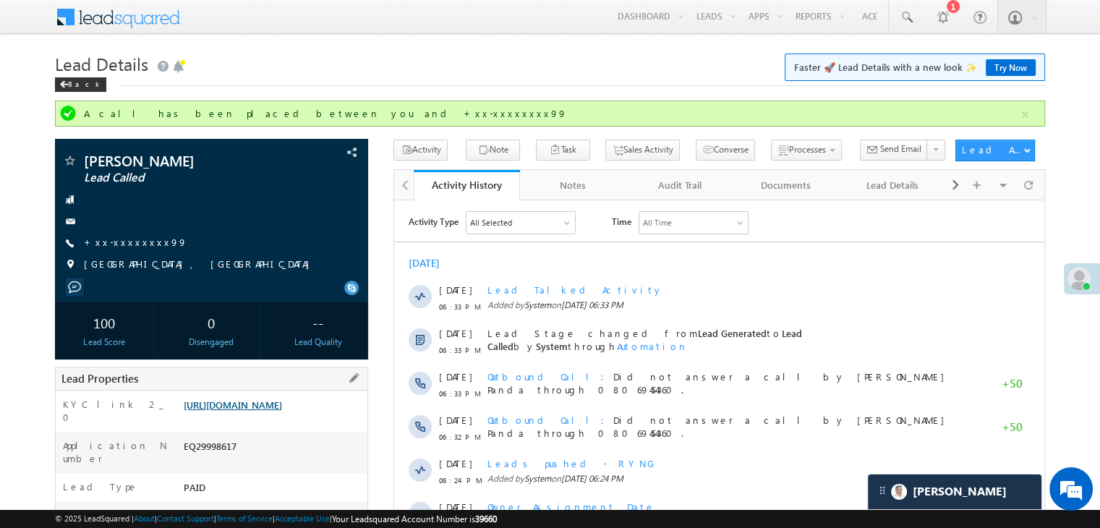
click at [271, 411] on link "https://angelbroking1-pk3em7sa.customui-test.leadsquared.com?leadId=ccabebe6-e4…" at bounding box center [233, 405] width 98 height 12
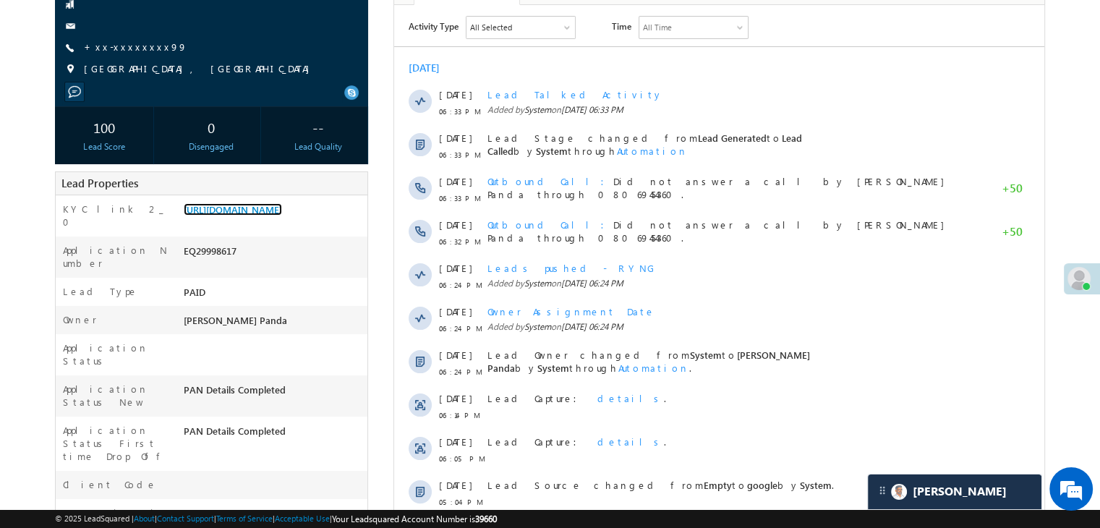
scroll to position [217, 0]
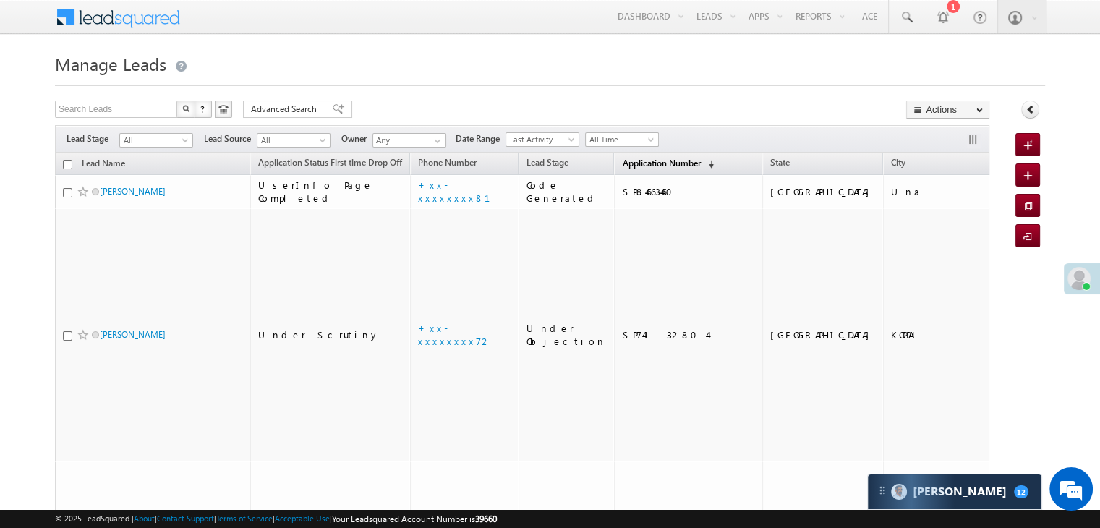
click at [630, 166] on span "Application Number" at bounding box center [661, 163] width 78 height 11
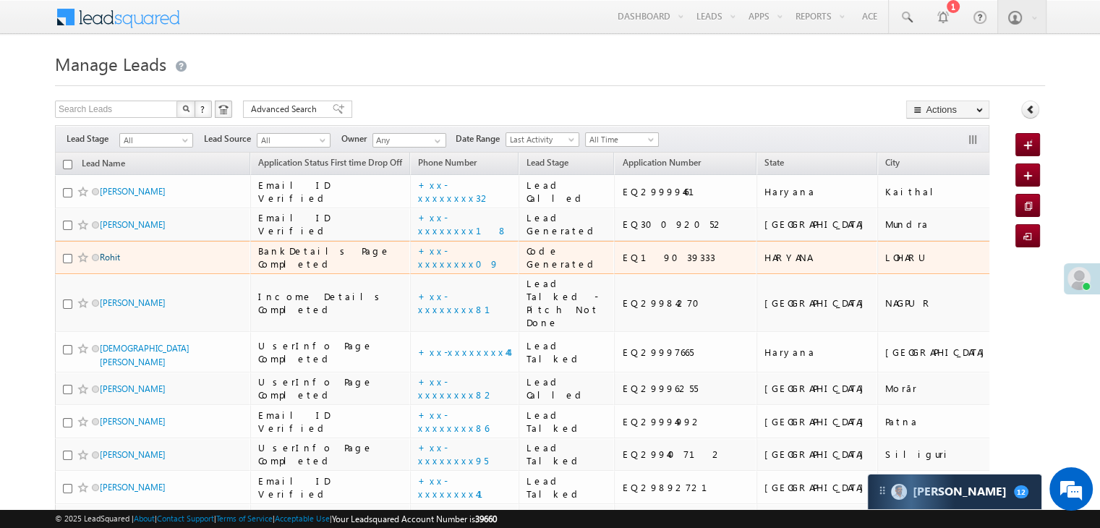
click at [116, 263] on link "Rohit" at bounding box center [110, 257] width 20 height 11
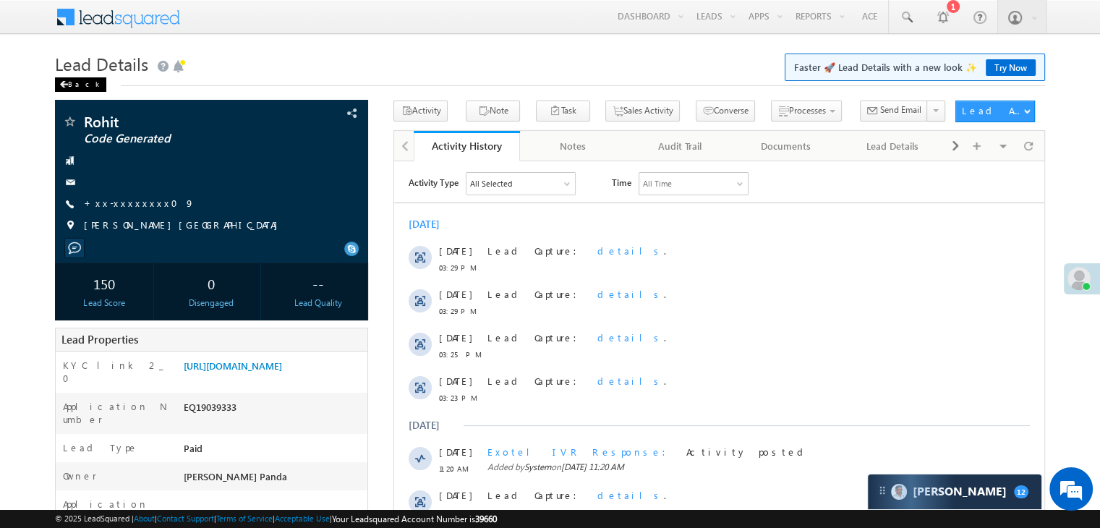
click at [74, 82] on div "Back" at bounding box center [80, 84] width 51 height 14
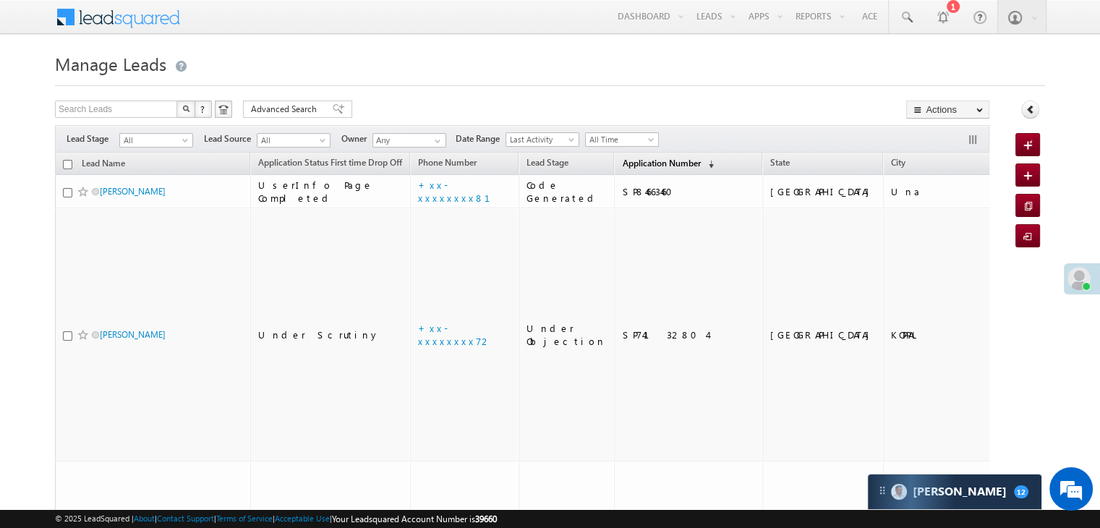
click at [651, 166] on span "Application Number" at bounding box center [661, 163] width 78 height 11
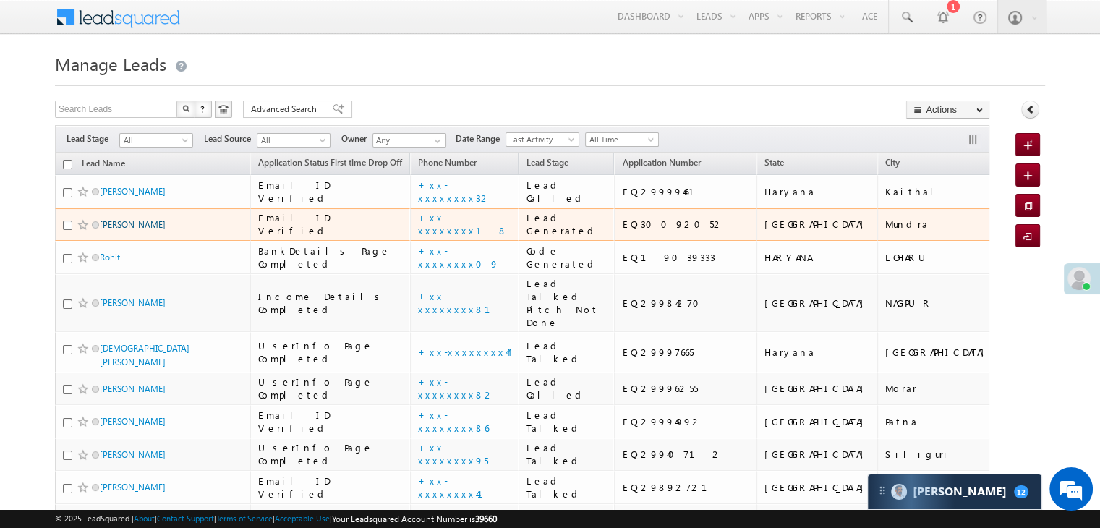
click at [111, 230] on link "[PERSON_NAME]" at bounding box center [133, 224] width 66 height 11
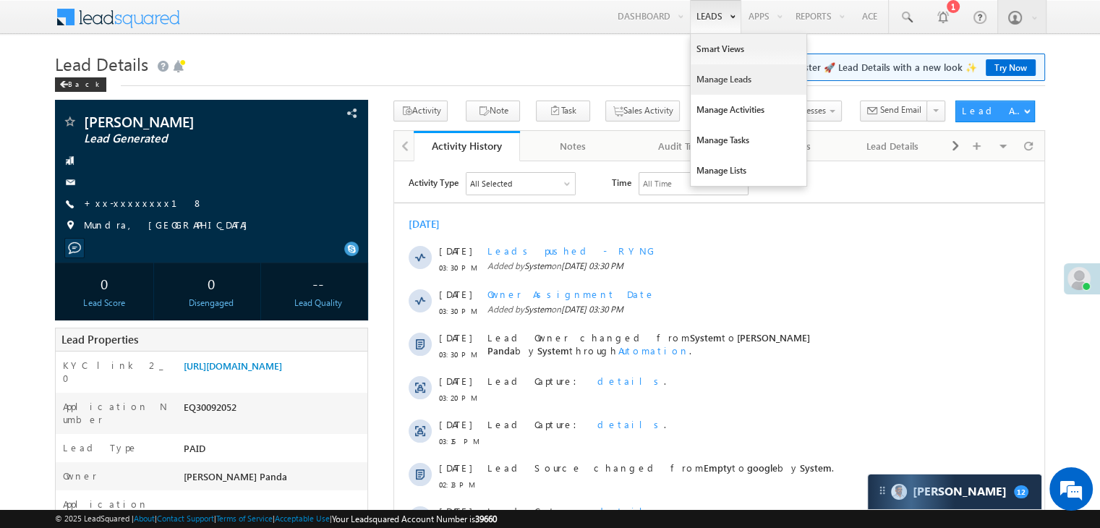
click at [712, 79] on link "Manage Leads" at bounding box center [749, 79] width 116 height 30
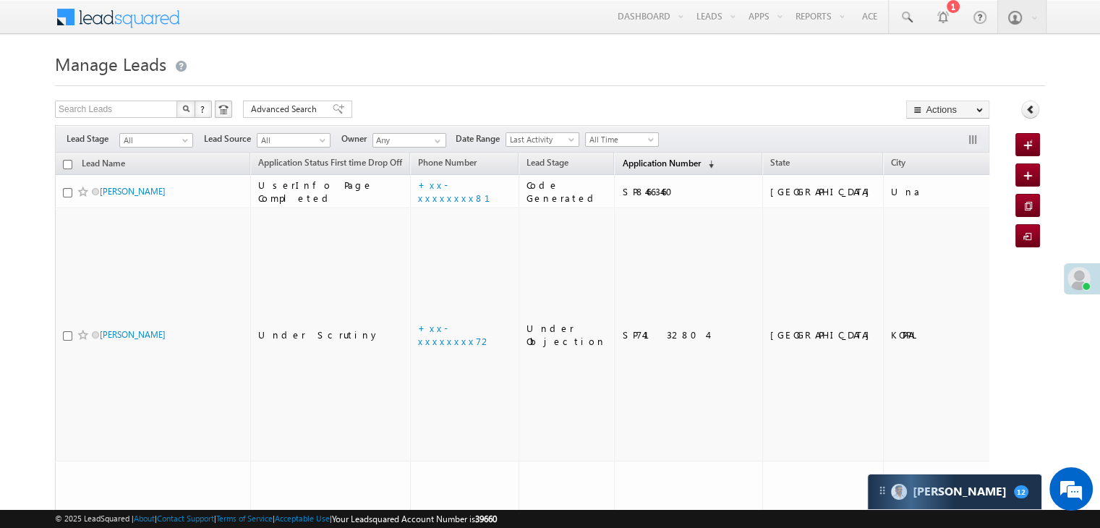
click at [650, 165] on span "Application Number" at bounding box center [661, 163] width 78 height 11
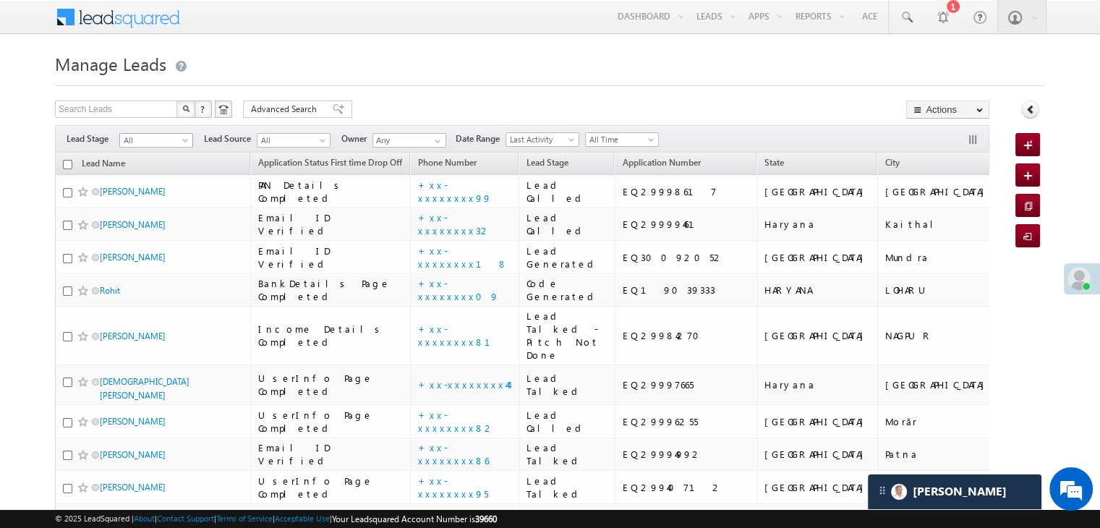
click at [182, 141] on span at bounding box center [187, 143] width 12 height 12
click at [171, 170] on link "Lead Generated" at bounding box center [156, 170] width 73 height 13
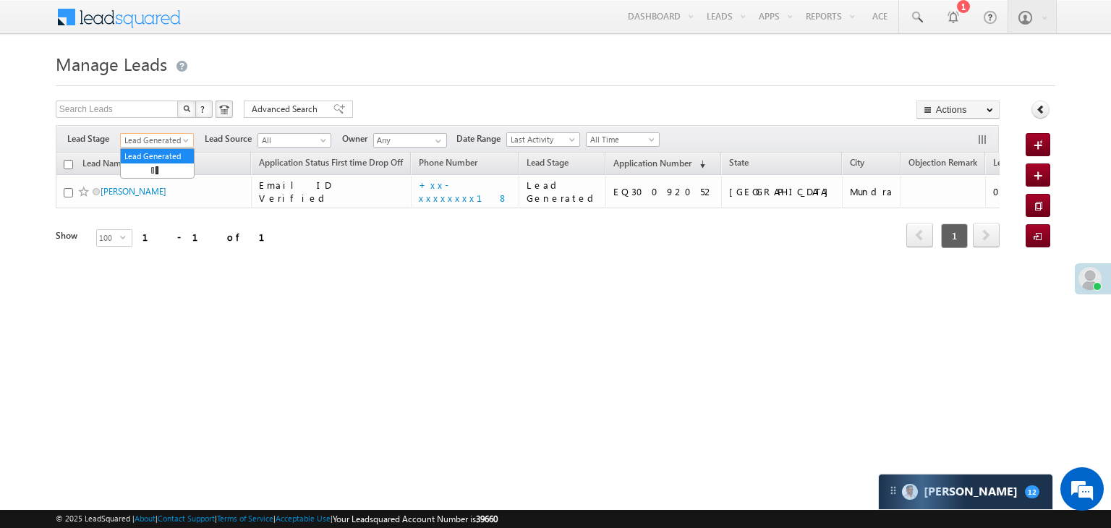
click at [178, 140] on span "Lead Generated" at bounding box center [155, 140] width 69 height 13
click at [156, 148] on ul "All Lead Generated Lead Talked - Pitch Not Done Lead Talked - Pitch Done Lead T…" at bounding box center [157, 214] width 75 height 133
click at [149, 153] on link "All" at bounding box center [157, 156] width 73 height 13
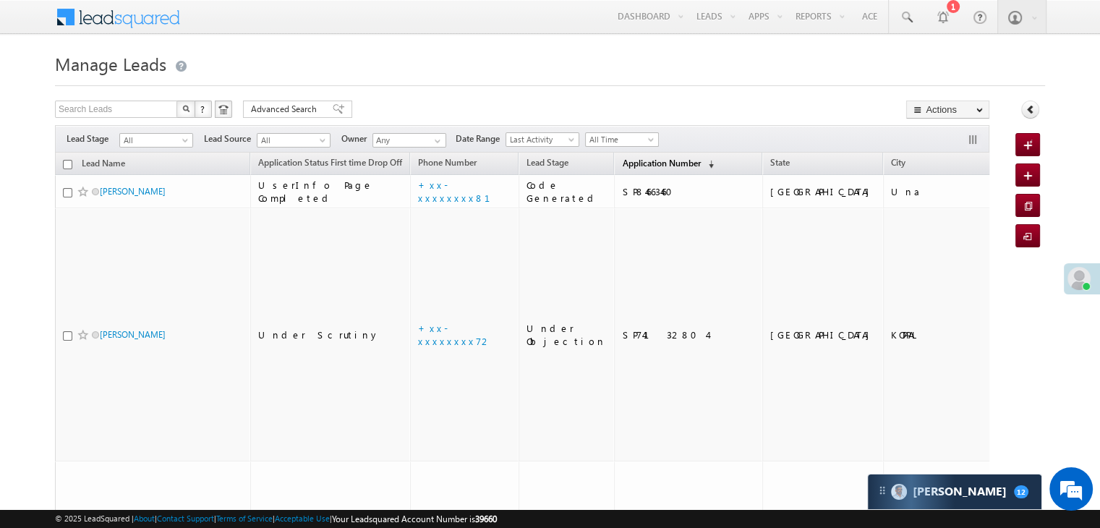
click at [642, 160] on span "Application Number" at bounding box center [661, 163] width 78 height 11
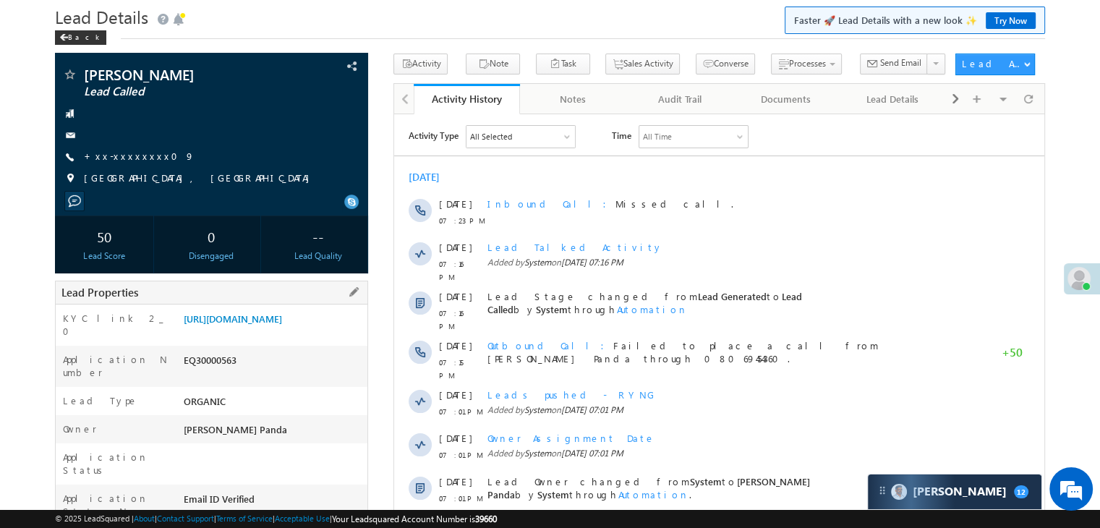
scroll to position [72, 0]
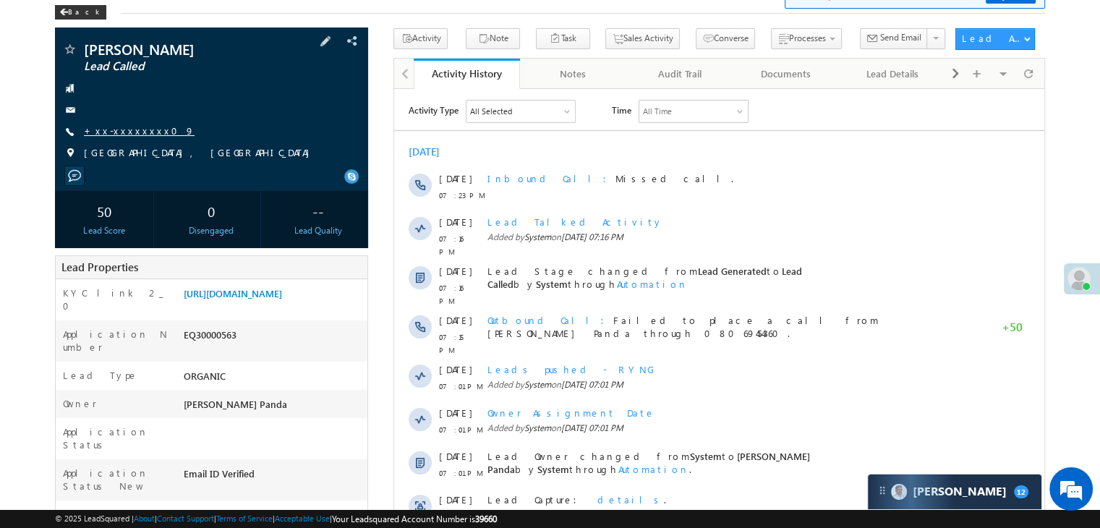
click at [128, 135] on link "+xx-xxxxxxxx09" at bounding box center [139, 130] width 111 height 12
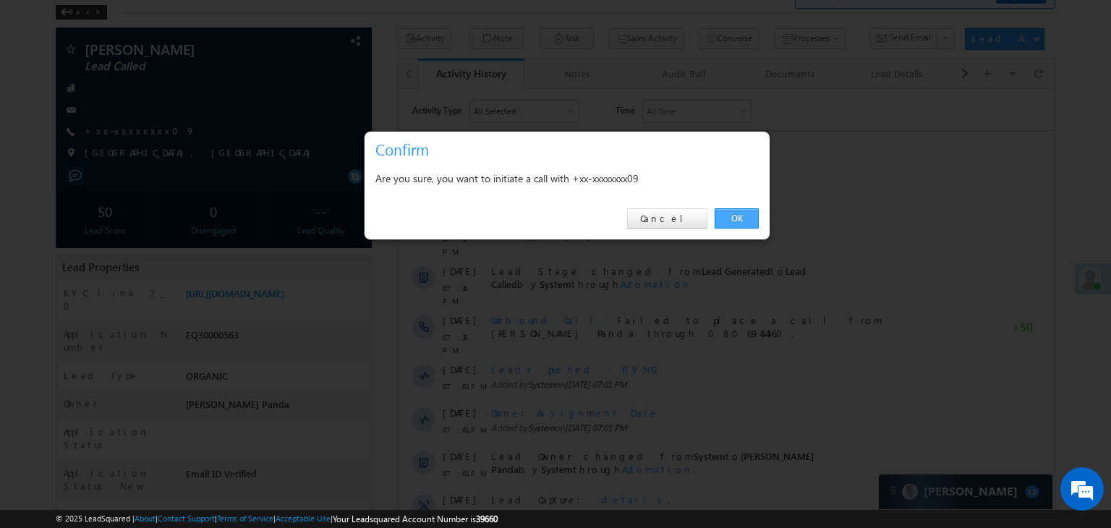
click at [744, 220] on link "OK" at bounding box center [737, 218] width 44 height 20
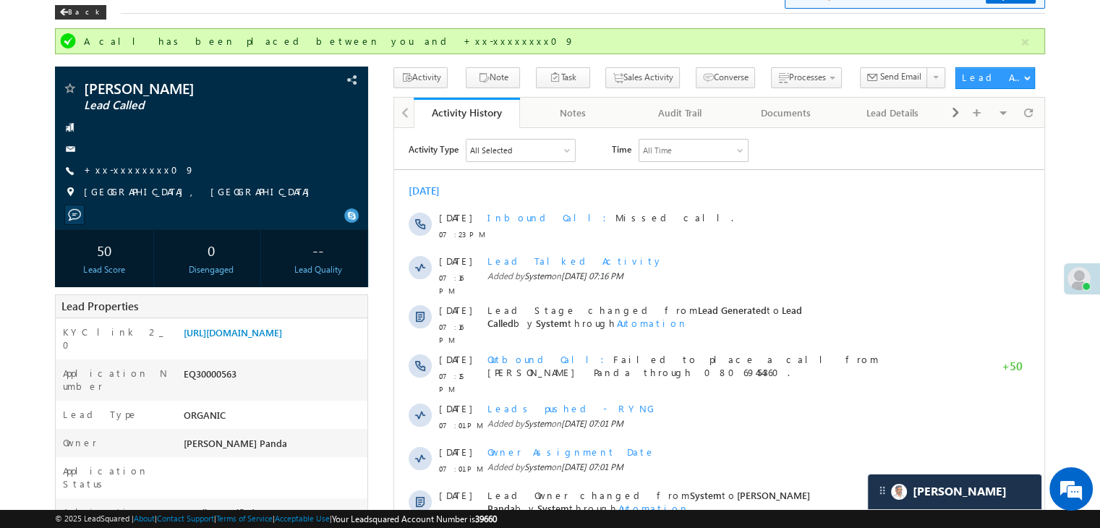
scroll to position [0, 0]
click at [138, 170] on link "+xx-xxxxxxxx09" at bounding box center [139, 169] width 111 height 12
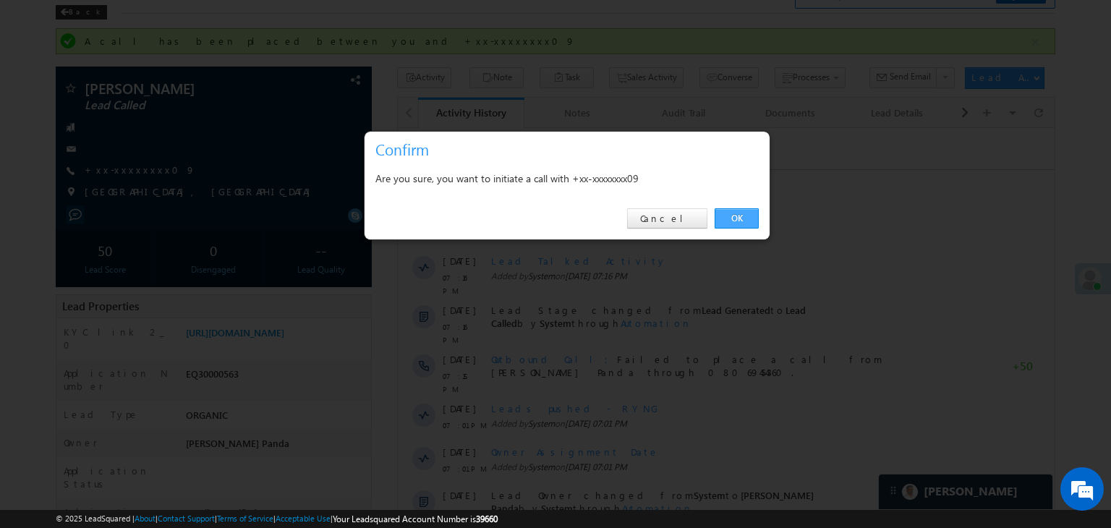
click at [741, 215] on link "OK" at bounding box center [737, 218] width 44 height 20
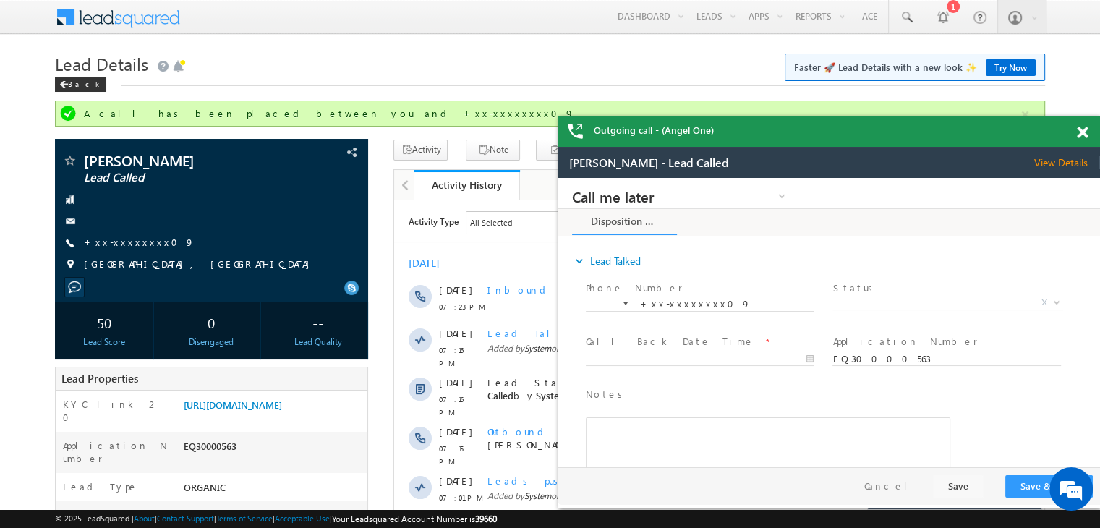
click at [1086, 135] on span at bounding box center [1082, 133] width 11 height 12
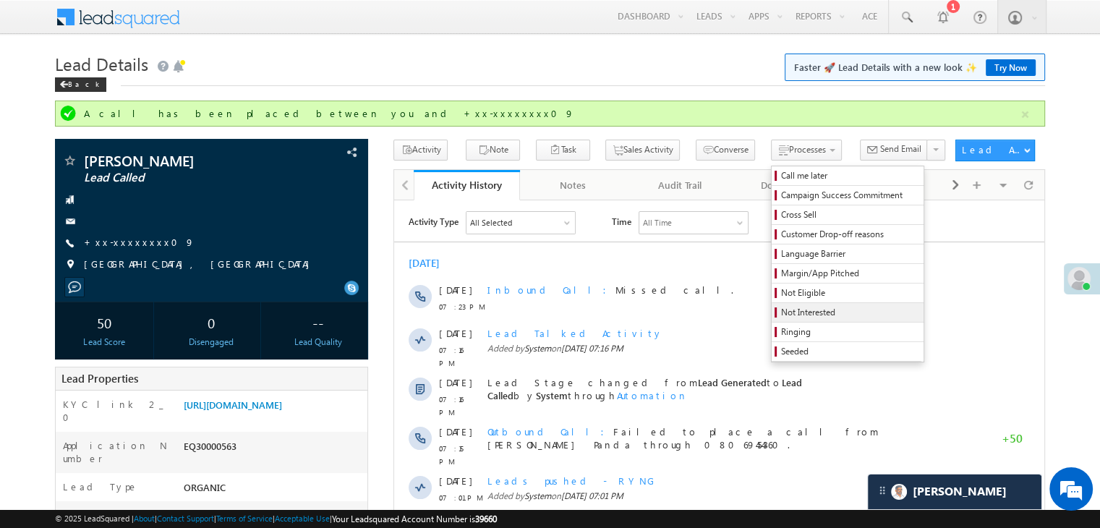
click at [781, 316] on span "Not Interested" at bounding box center [849, 312] width 137 height 13
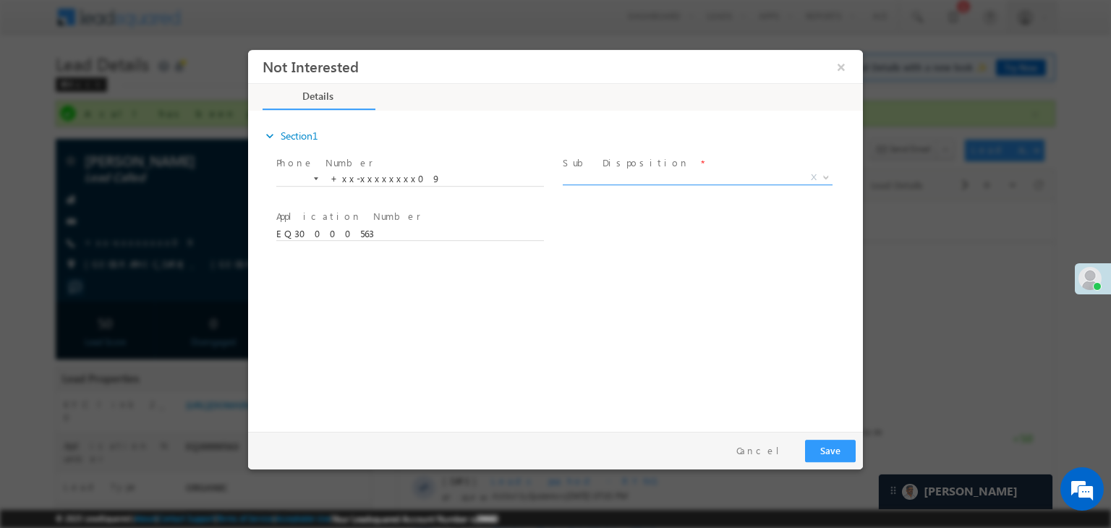
click at [668, 178] on span "X" at bounding box center [698, 178] width 270 height 14
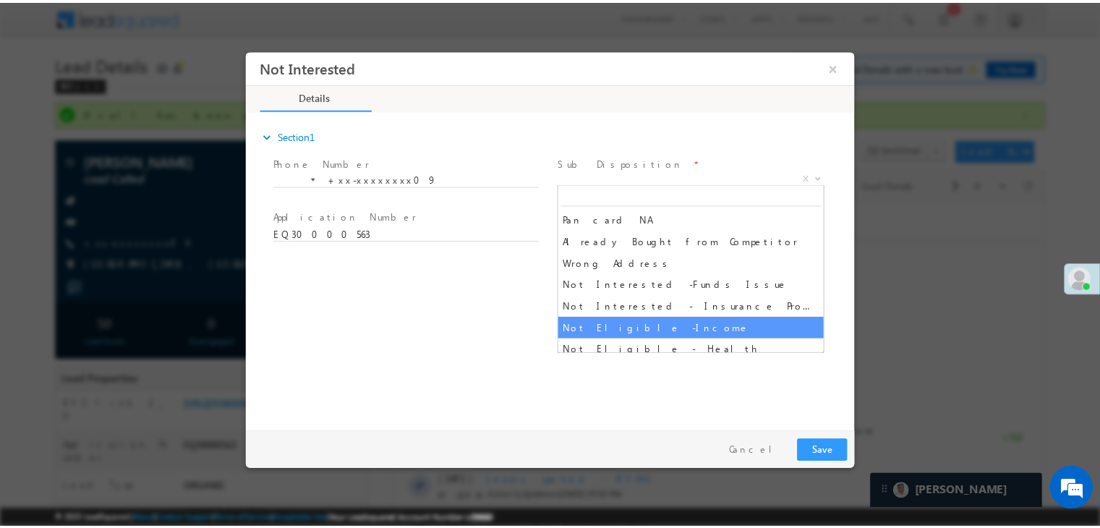
scroll to position [289, 0]
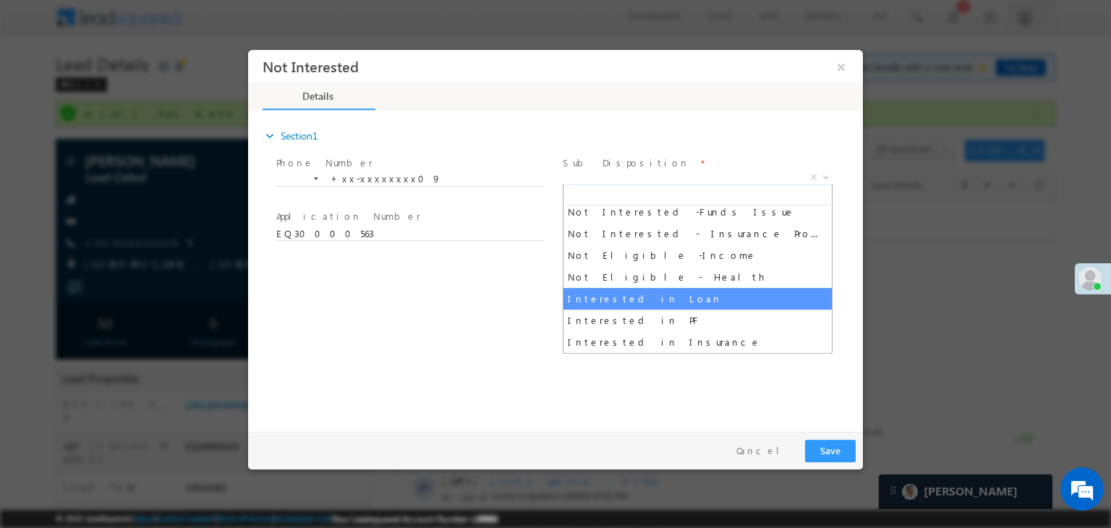
select select "Interested in Loan"
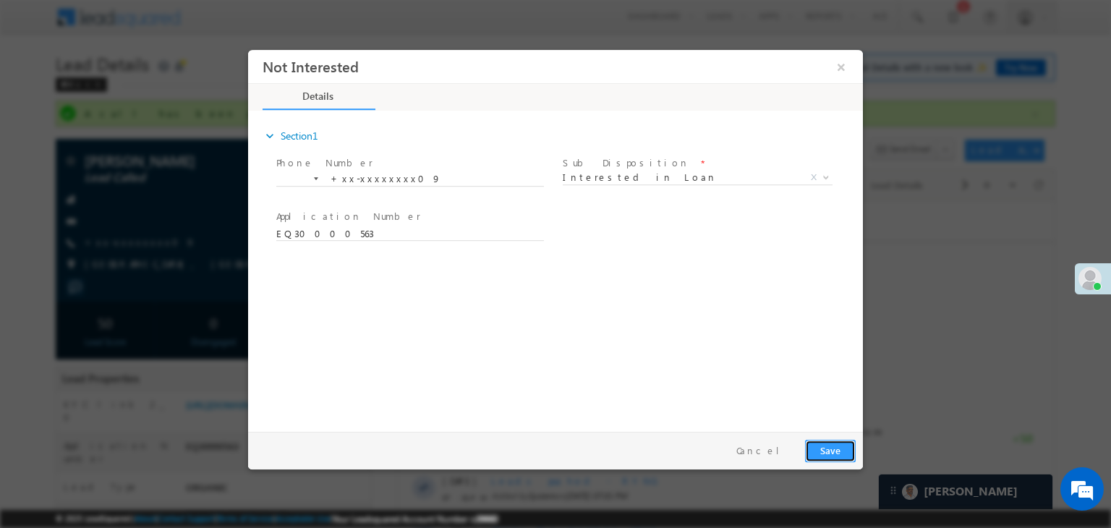
click at [833, 452] on button "Save" at bounding box center [830, 451] width 51 height 22
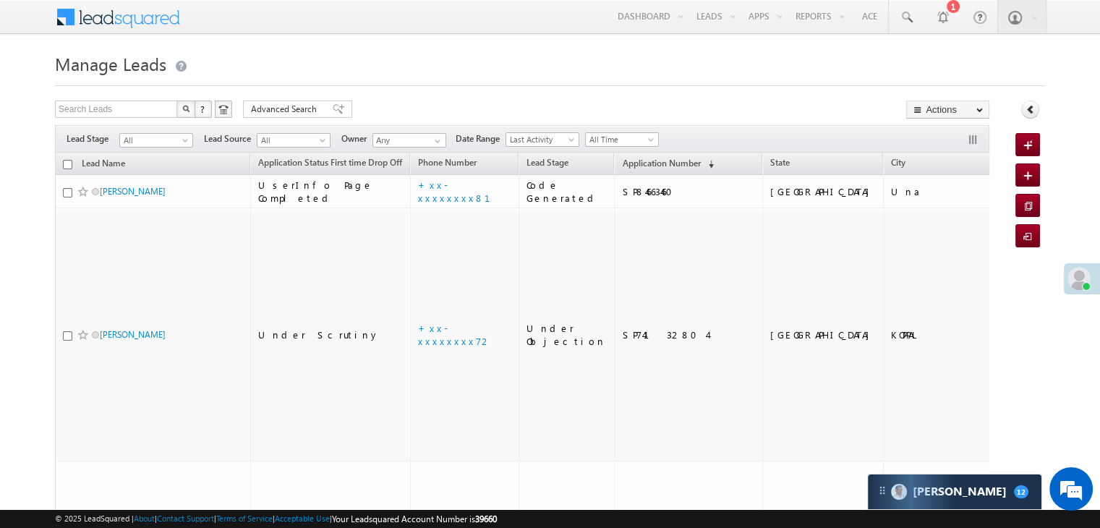
drag, startPoint x: 618, startPoint y: 163, endPoint x: 742, endPoint y: 76, distance: 151.1
click at [742, 76] on h1 "Manage Leads" at bounding box center [550, 62] width 990 height 28
drag, startPoint x: 619, startPoint y: 162, endPoint x: 752, endPoint y: 89, distance: 151.2
click at [624, 164] on span "Application Number" at bounding box center [661, 163] width 78 height 11
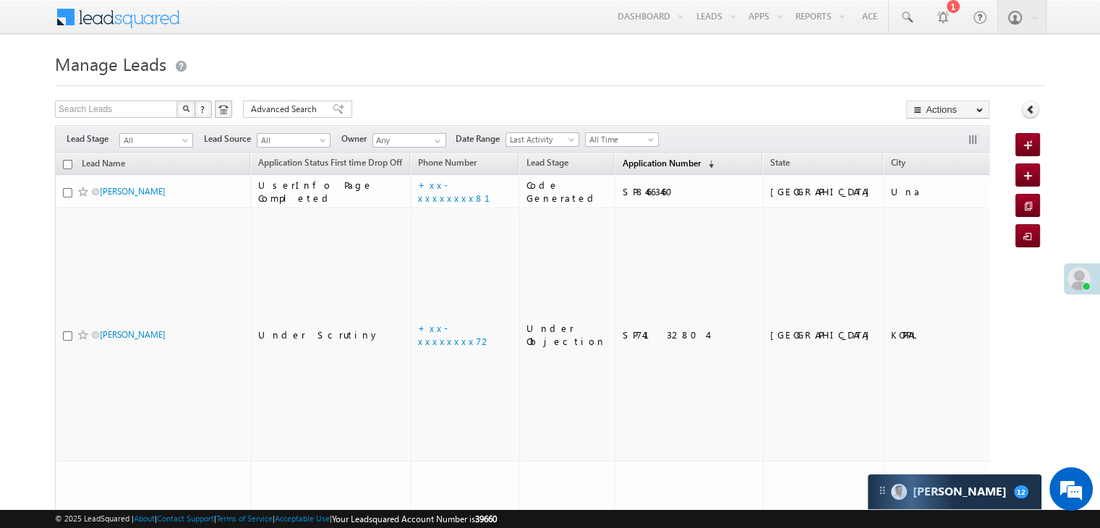
click at [631, 160] on span "Application Number" at bounding box center [661, 163] width 78 height 11
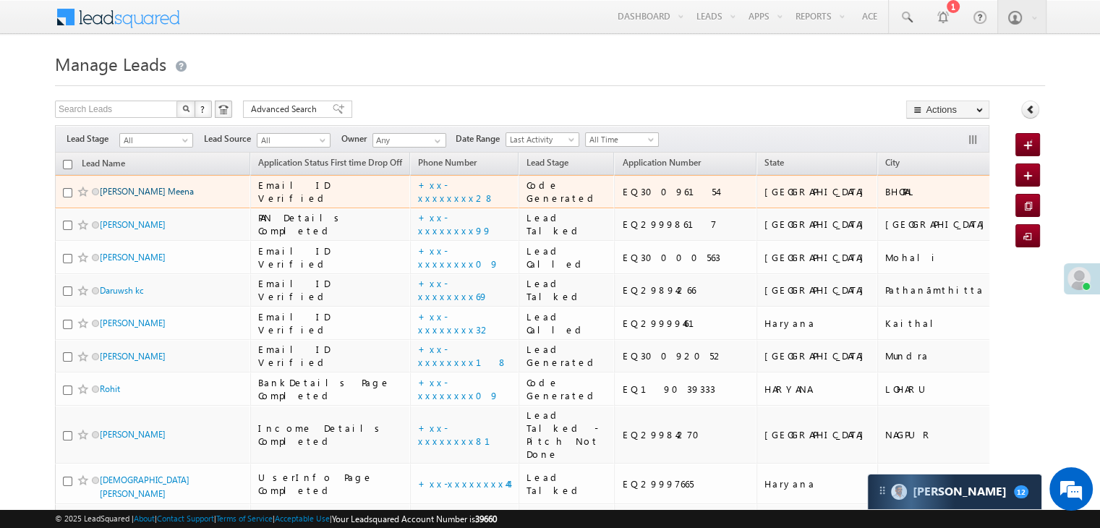
click at [133, 197] on link "[PERSON_NAME] Meena" at bounding box center [147, 191] width 94 height 11
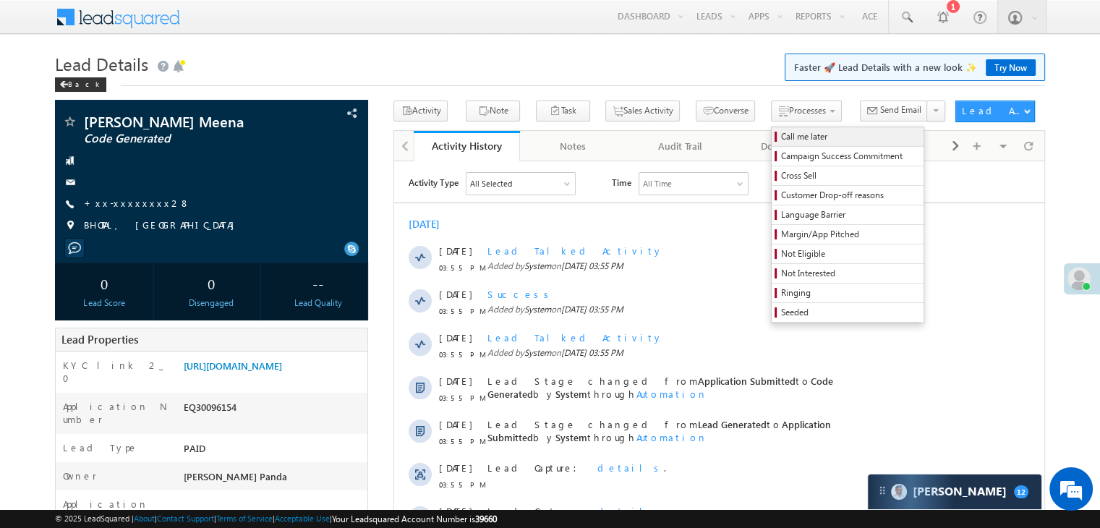
click at [794, 137] on span "Call me later" at bounding box center [849, 136] width 137 height 13
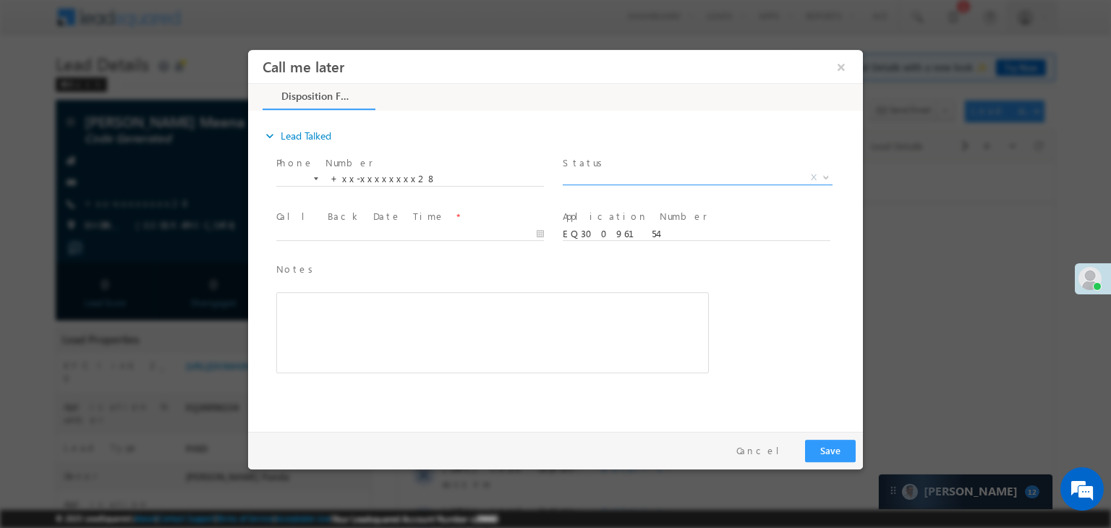
click at [680, 176] on span "X" at bounding box center [698, 178] width 270 height 14
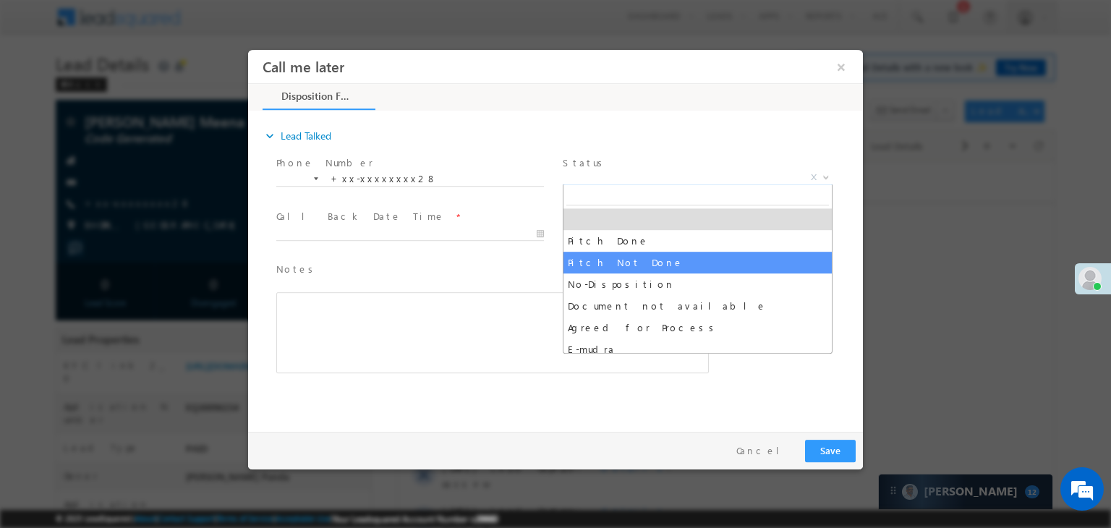
select select "Pitch Not Done"
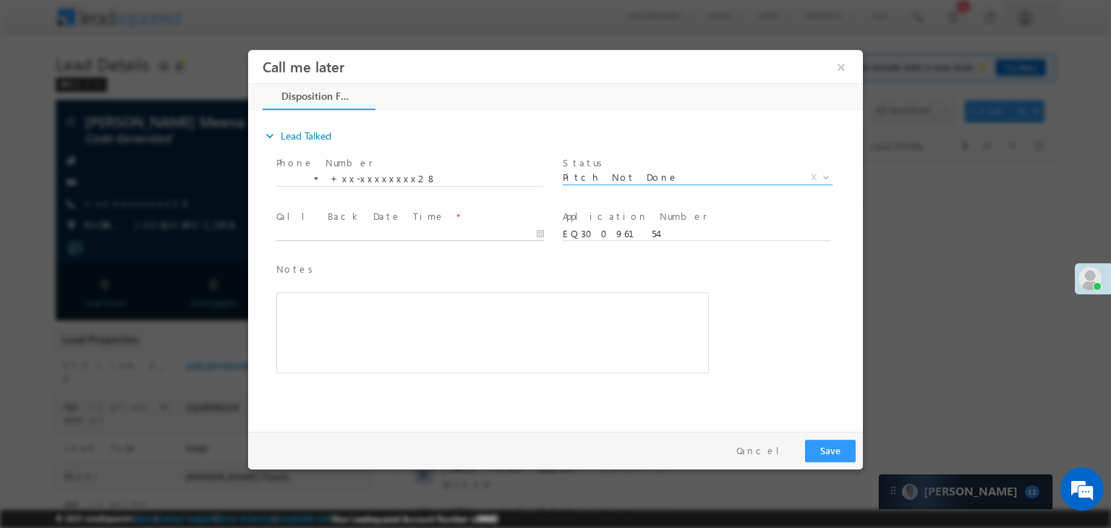
type input "[DATE] 4:00 PM"
click at [460, 236] on input "[DATE] 4:00 PM" at bounding box center [410, 234] width 268 height 14
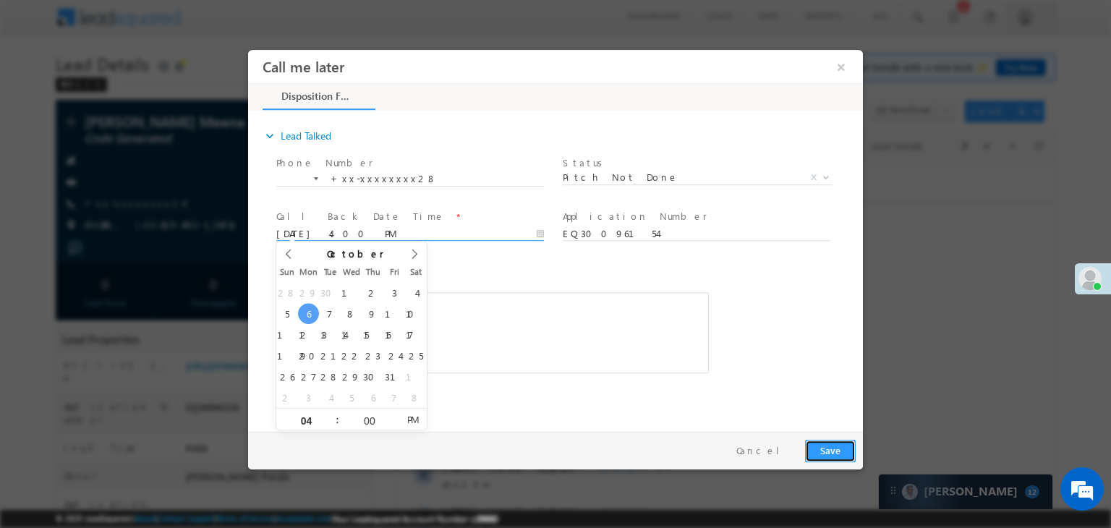
click at [830, 449] on button "Save" at bounding box center [830, 451] width 51 height 22
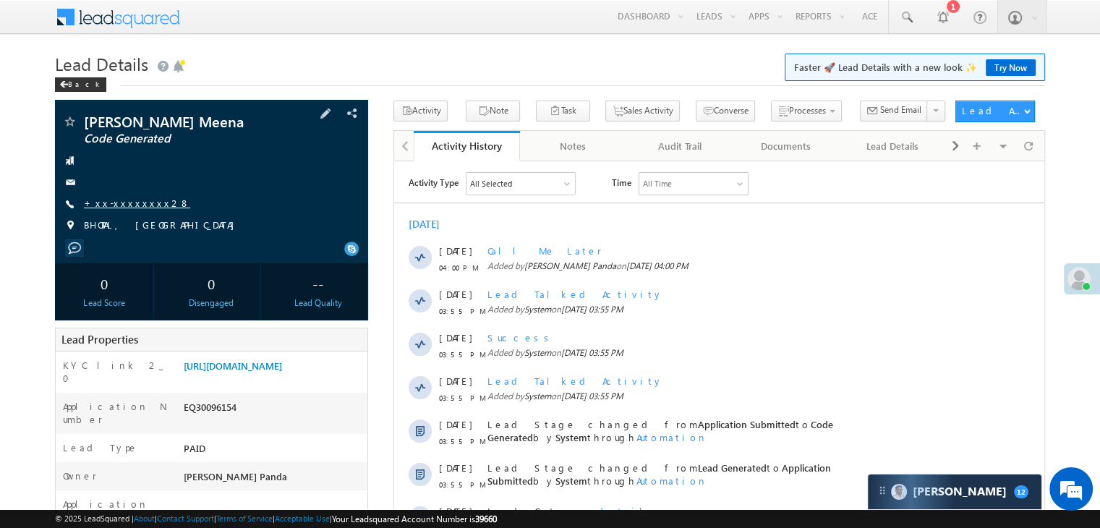
click at [127, 205] on link "+xx-xxxxxxxx28" at bounding box center [137, 203] width 106 height 12
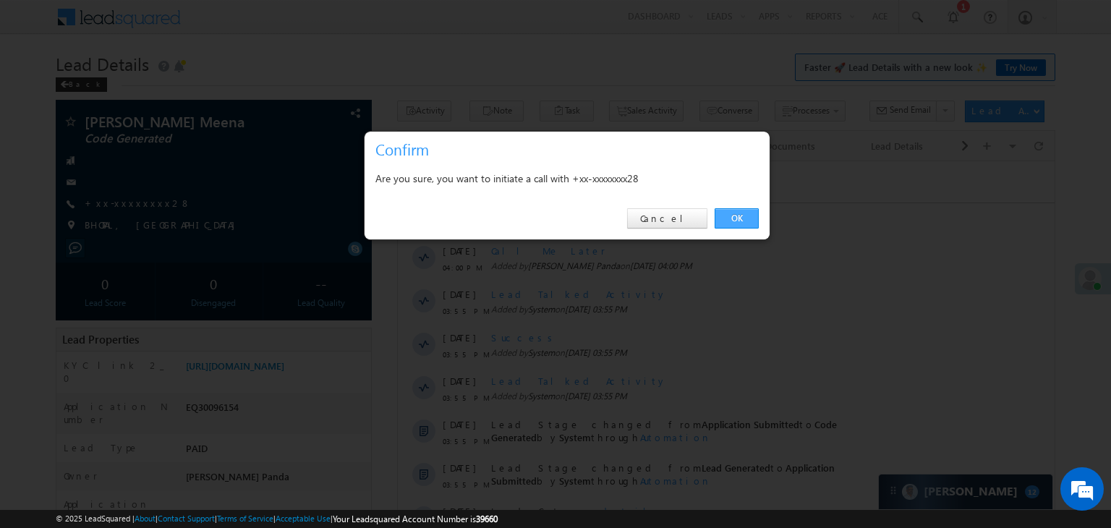
click at [737, 218] on link "OK" at bounding box center [737, 218] width 44 height 20
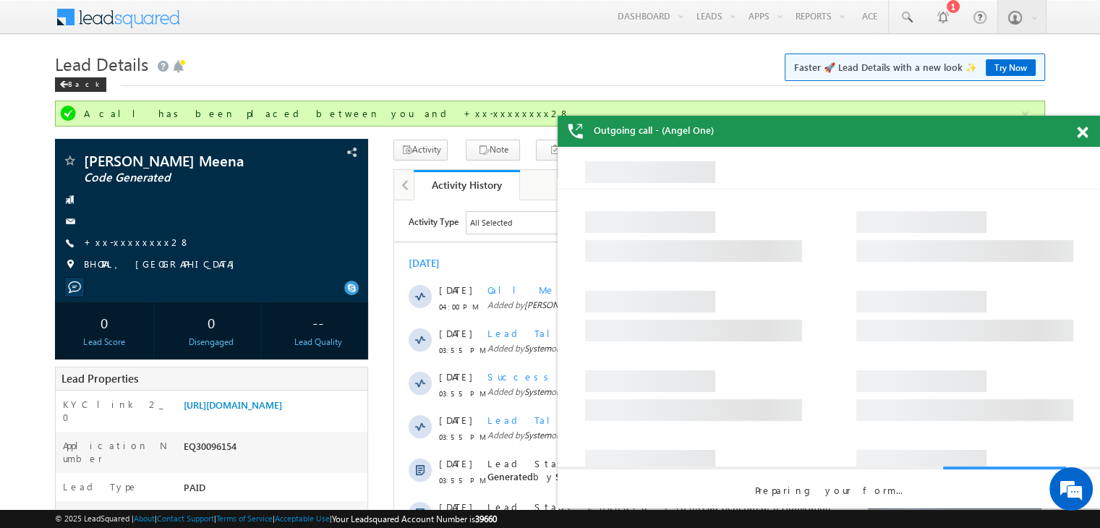
click at [1084, 132] on span at bounding box center [1082, 133] width 11 height 12
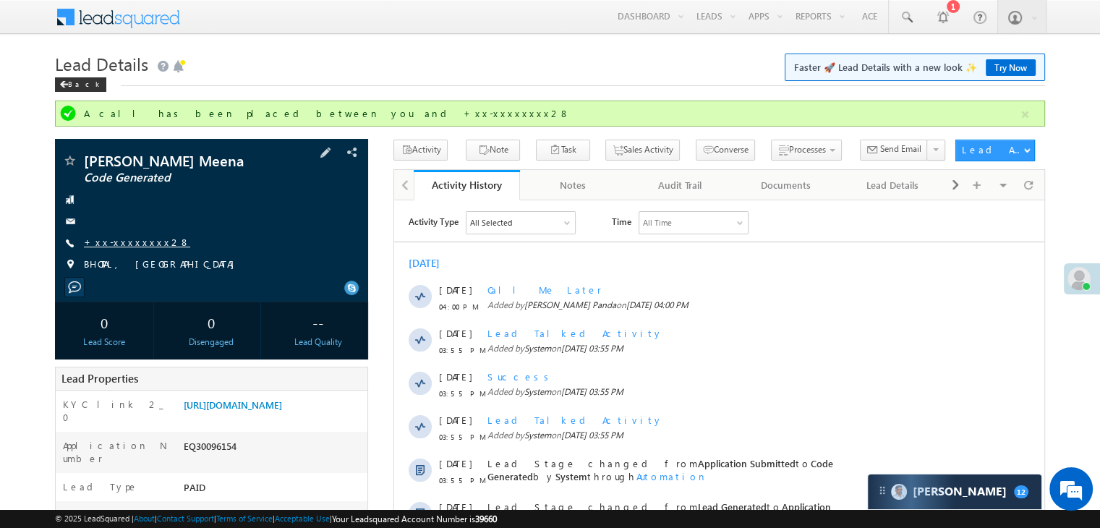
click at [127, 247] on link "+xx-xxxxxxxx28" at bounding box center [137, 242] width 106 height 12
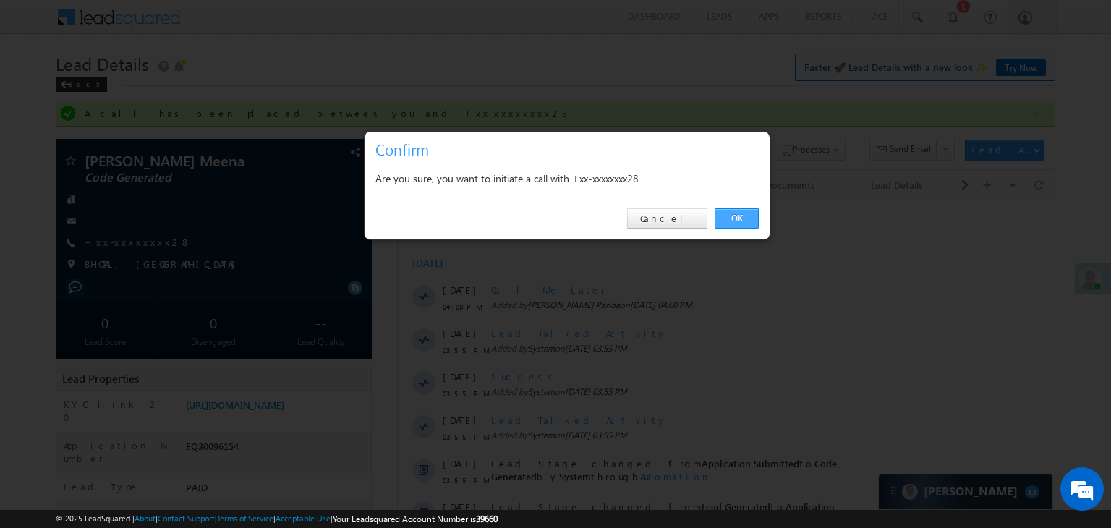
click at [736, 217] on link "OK" at bounding box center [737, 218] width 44 height 20
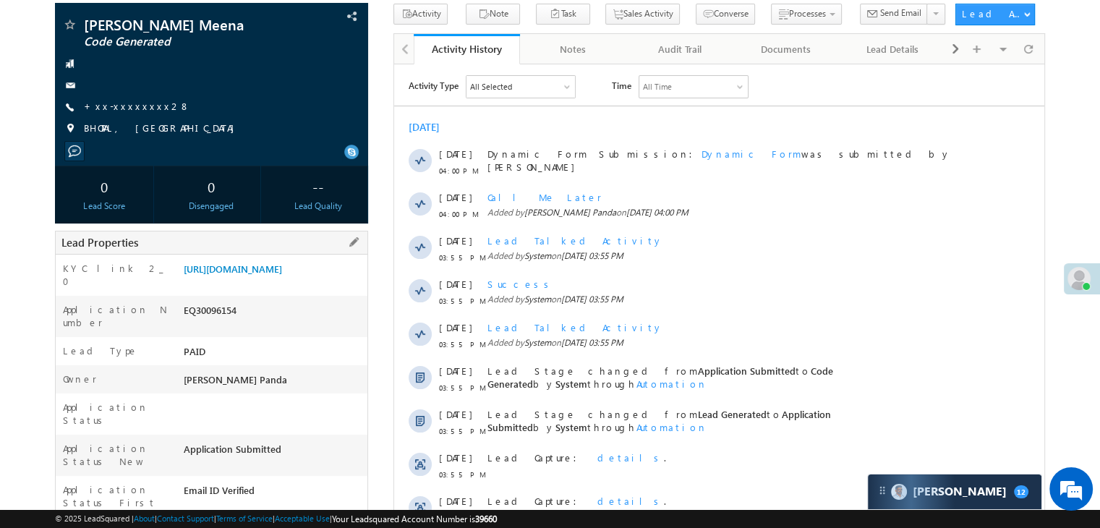
scroll to position [72, 0]
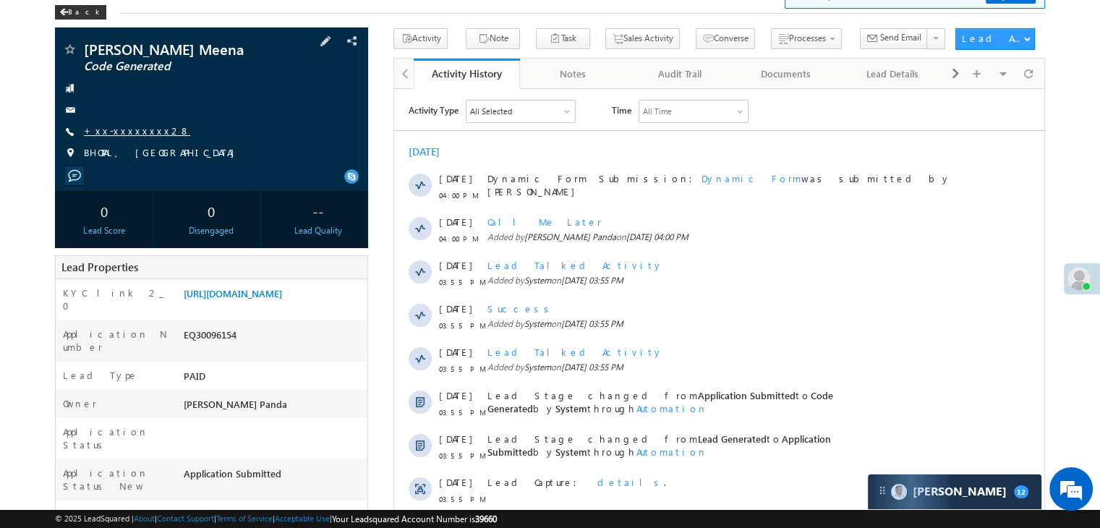
click at [122, 128] on link "+xx-xxxxxxxx28" at bounding box center [137, 130] width 106 height 12
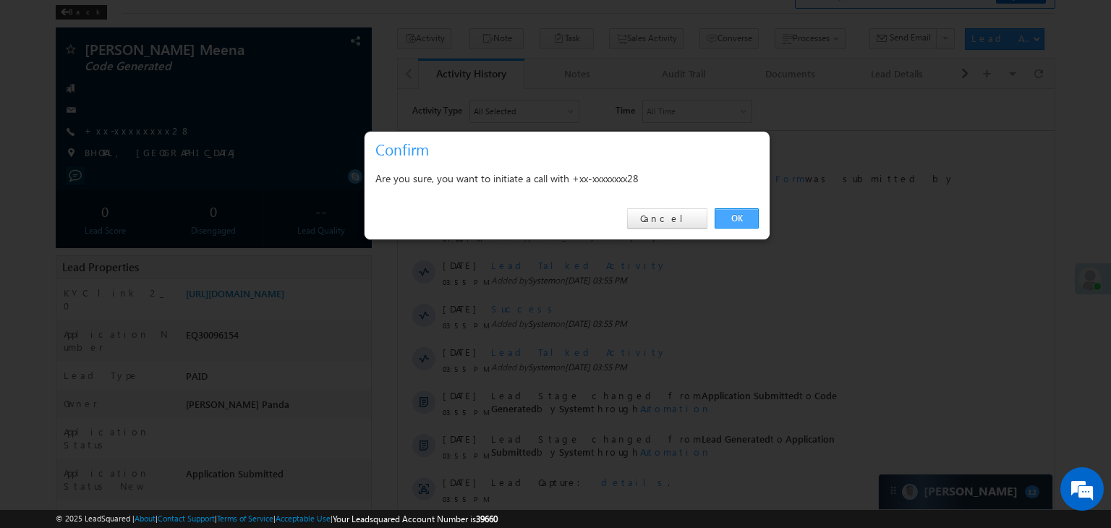
click at [738, 217] on link "OK" at bounding box center [737, 218] width 44 height 20
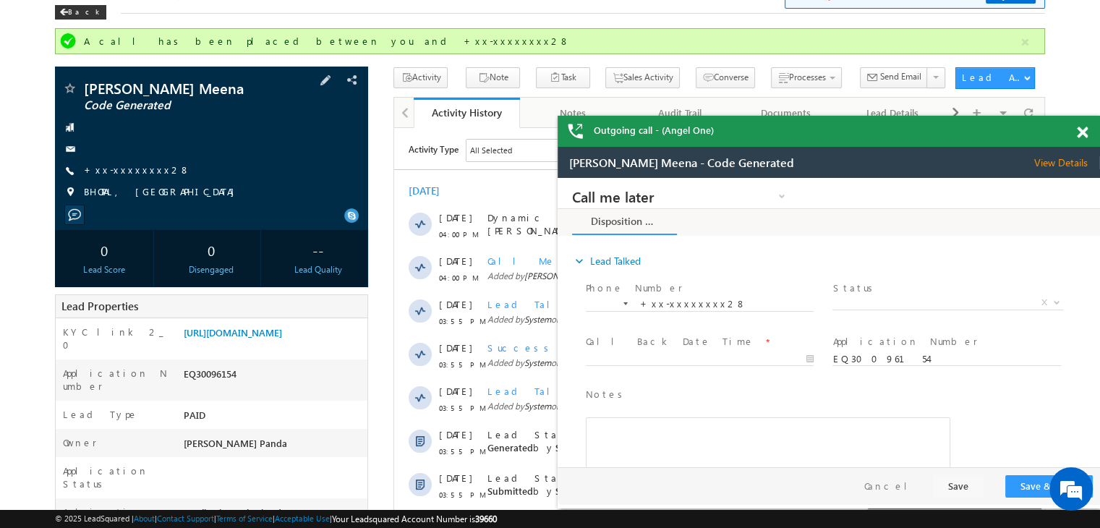
scroll to position [0, 0]
click at [122, 168] on link "+xx-xxxxxxxx28" at bounding box center [137, 169] width 106 height 12
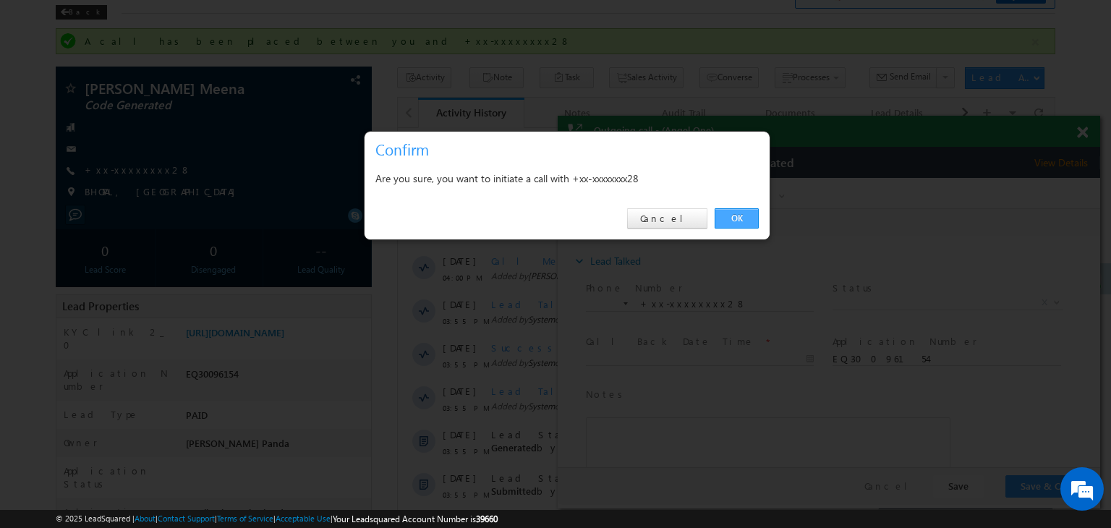
click at [736, 216] on link "OK" at bounding box center [737, 218] width 44 height 20
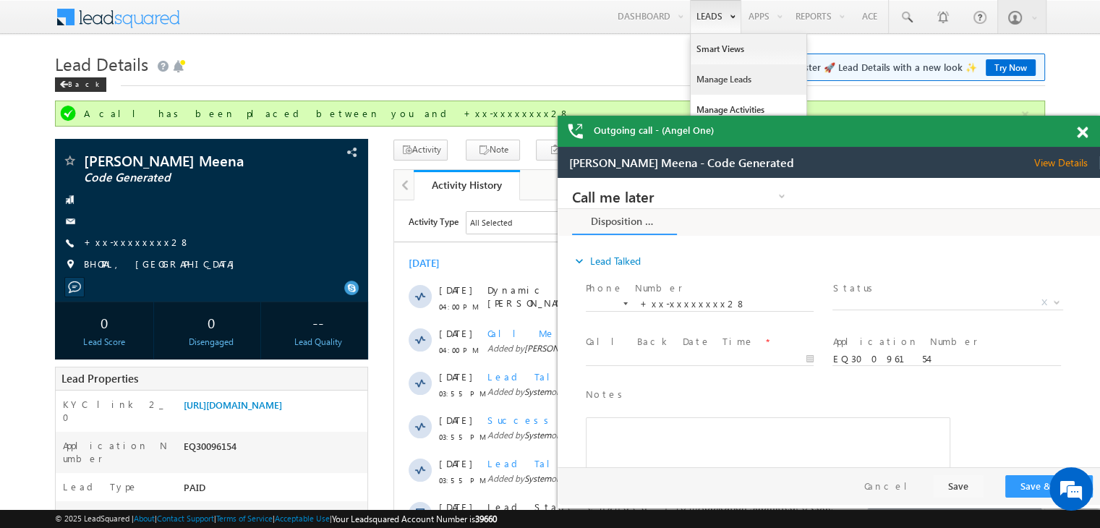
click at [715, 82] on link "Manage Leads" at bounding box center [749, 79] width 116 height 30
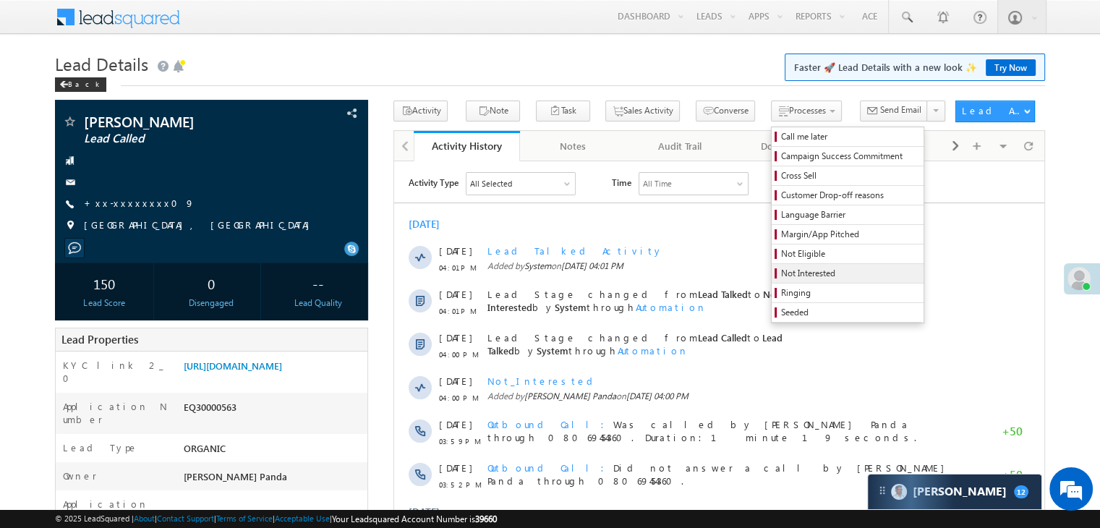
click at [792, 275] on span "Not Interested" at bounding box center [849, 273] width 137 height 13
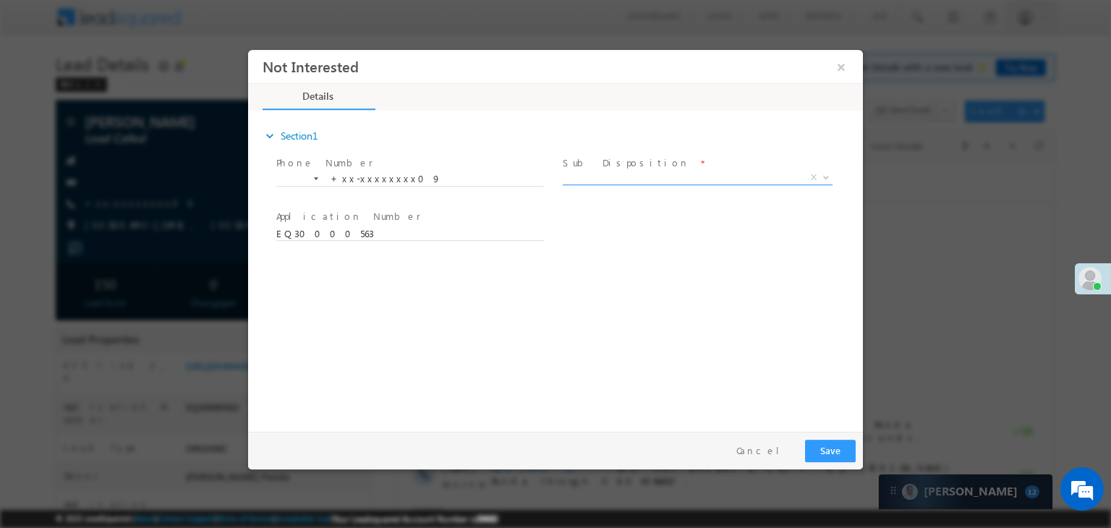
click at [673, 176] on span "X" at bounding box center [698, 178] width 270 height 14
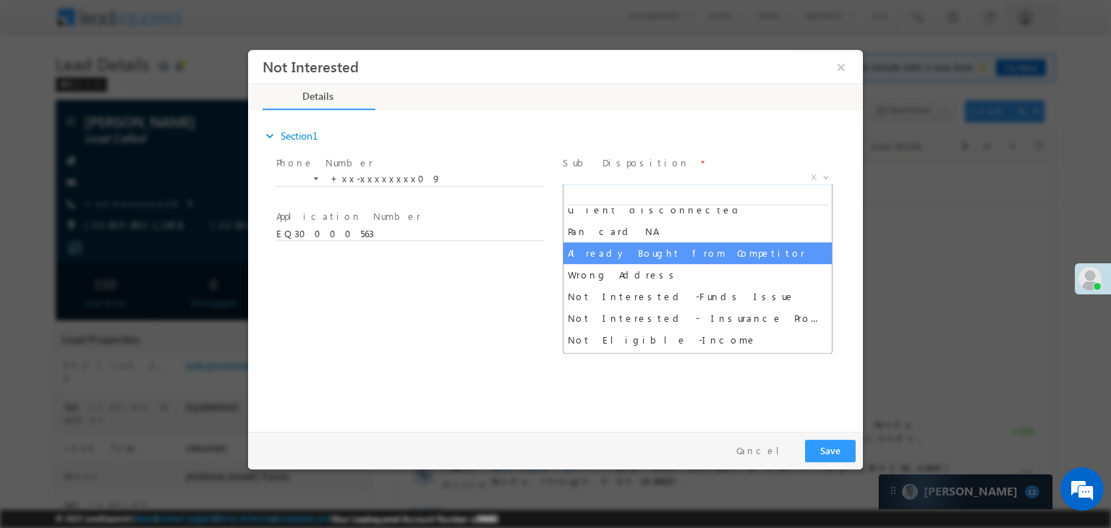
scroll to position [217, 0]
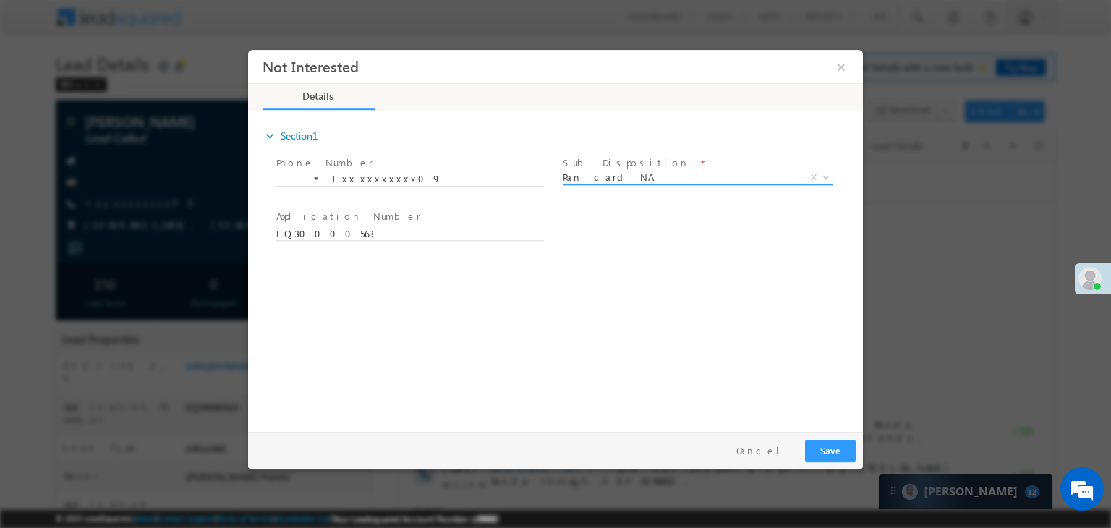
click at [623, 180] on span "Pan card NA" at bounding box center [680, 177] width 235 height 13
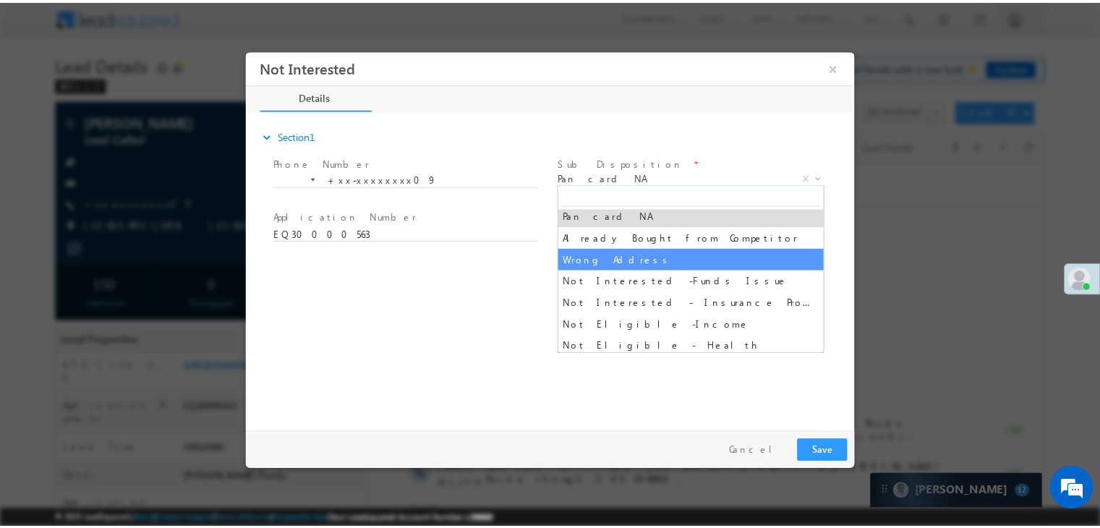
scroll to position [318, 0]
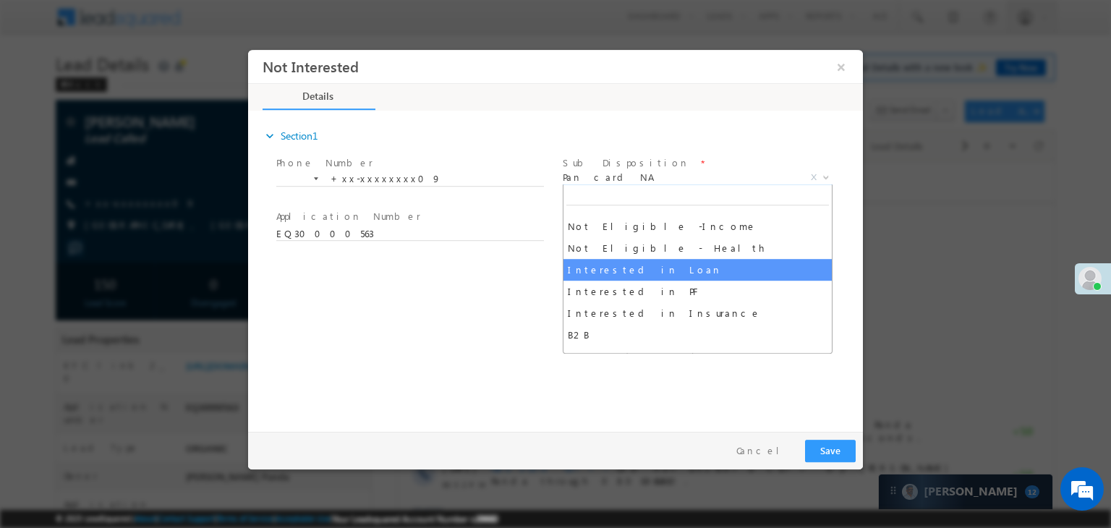
select select "Interested in Loan"
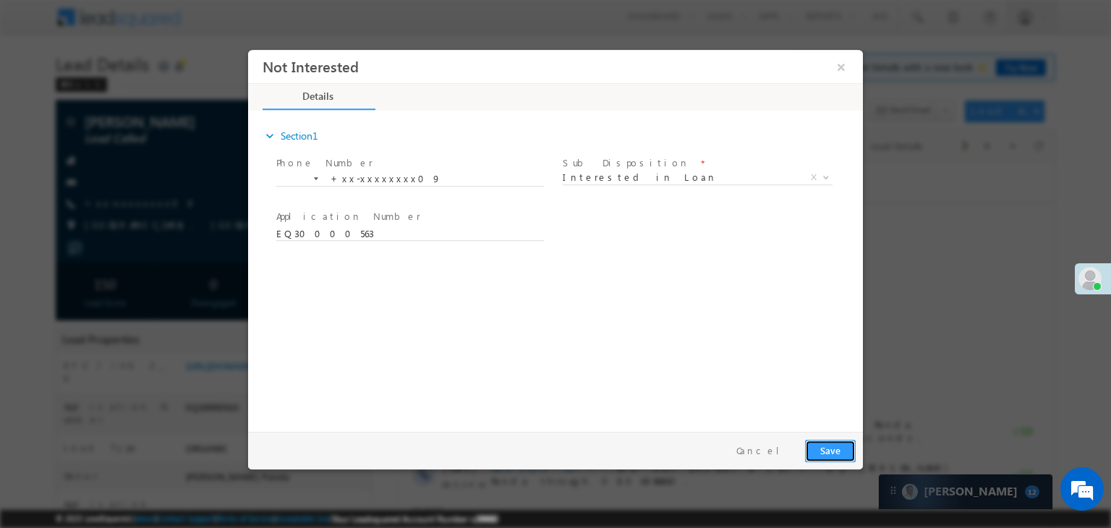
click at [827, 448] on button "Save" at bounding box center [830, 451] width 51 height 22
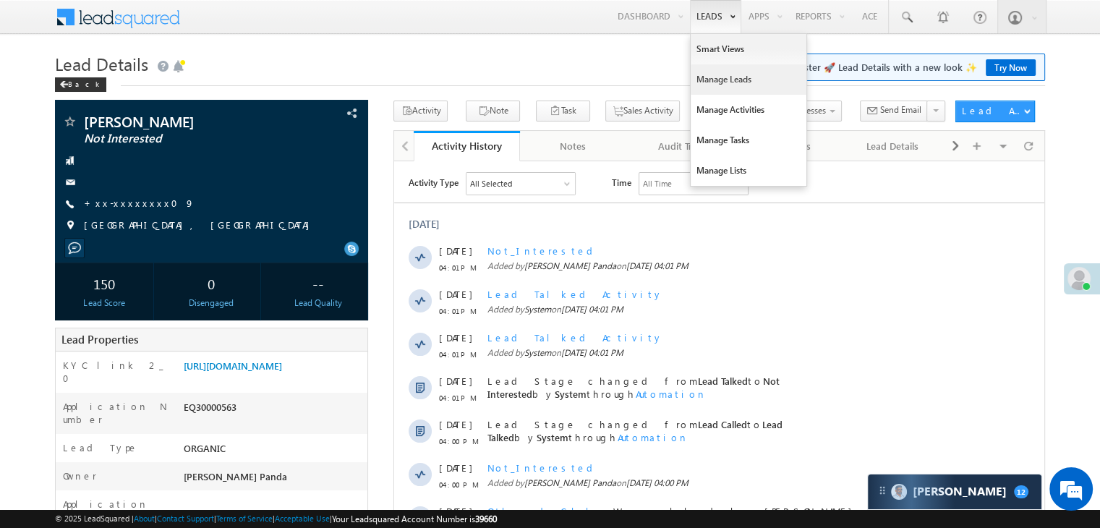
click at [702, 82] on link "Manage Leads" at bounding box center [749, 79] width 116 height 30
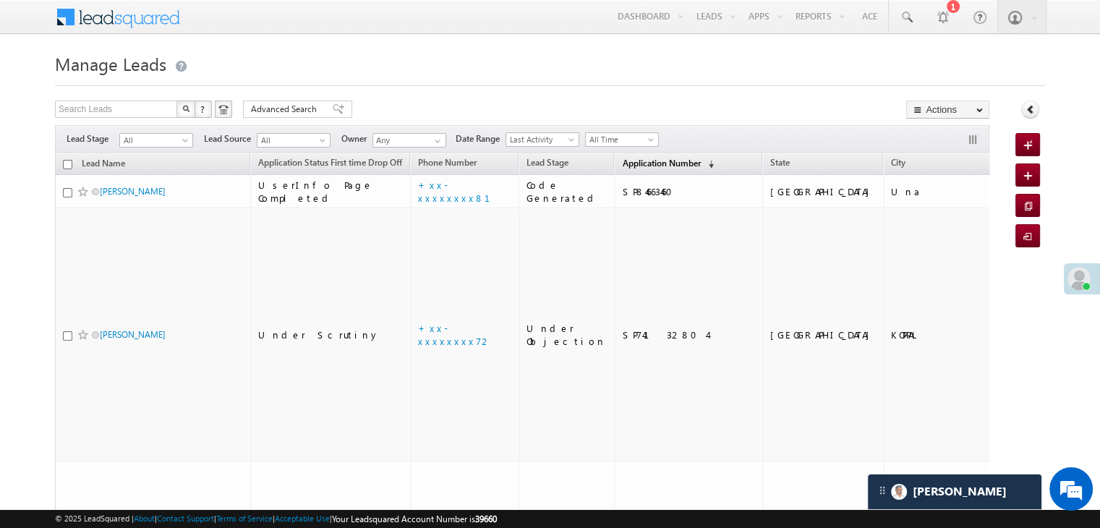
click at [629, 166] on span "Application Number" at bounding box center [661, 163] width 78 height 11
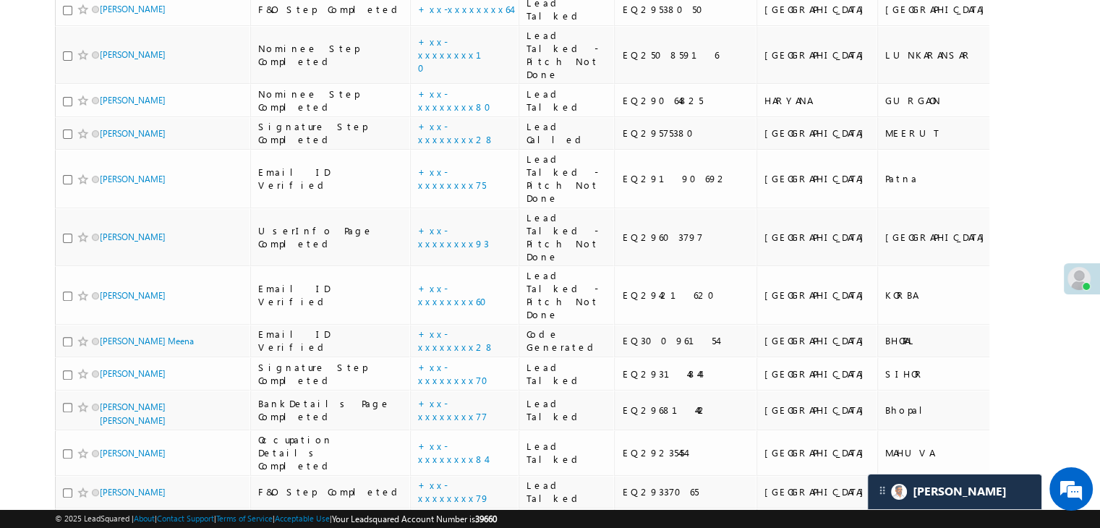
scroll to position [434, 0]
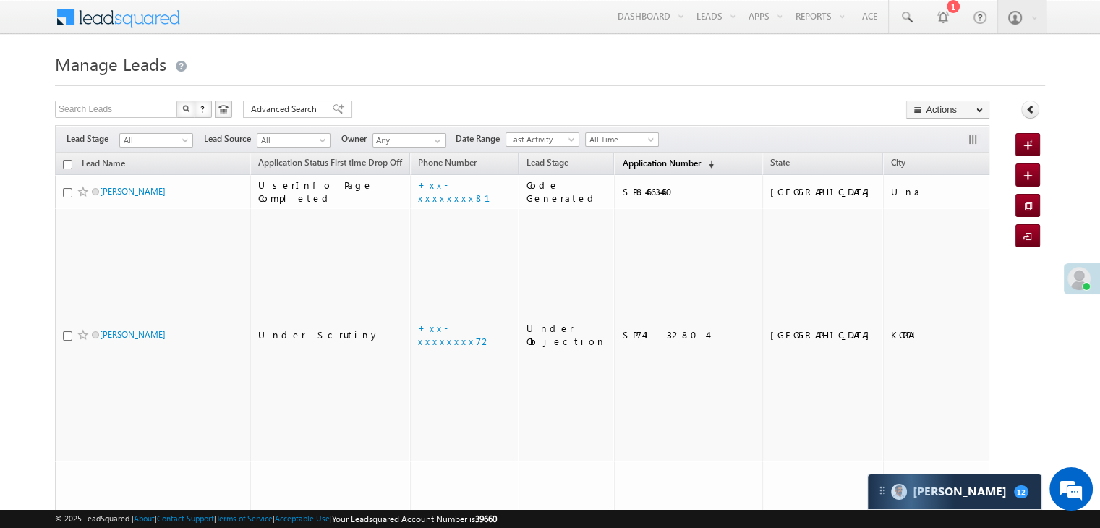
click at [622, 158] on span "Application Number" at bounding box center [661, 163] width 78 height 11
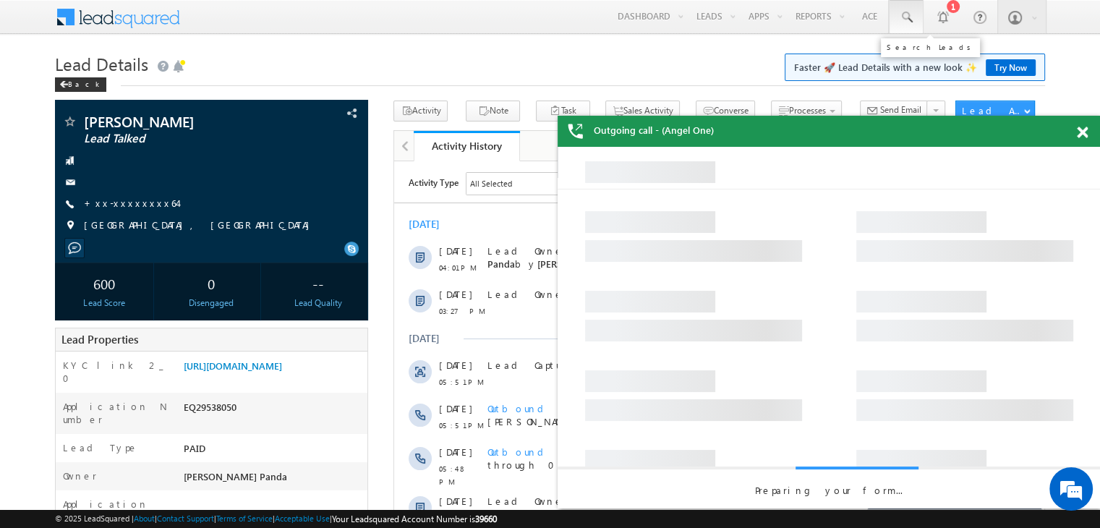
click at [909, 14] on span at bounding box center [906, 17] width 14 height 14
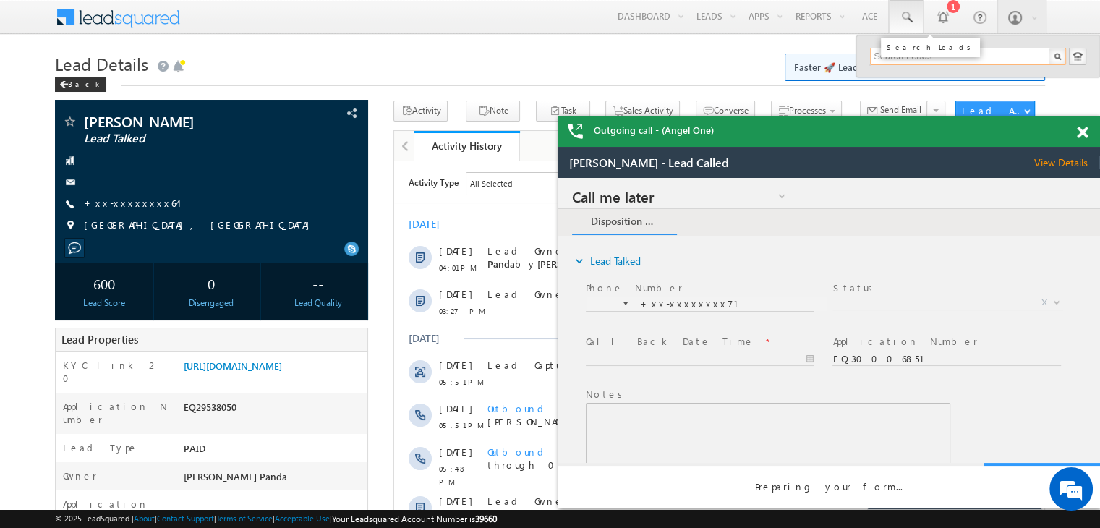
paste input "9548137185"
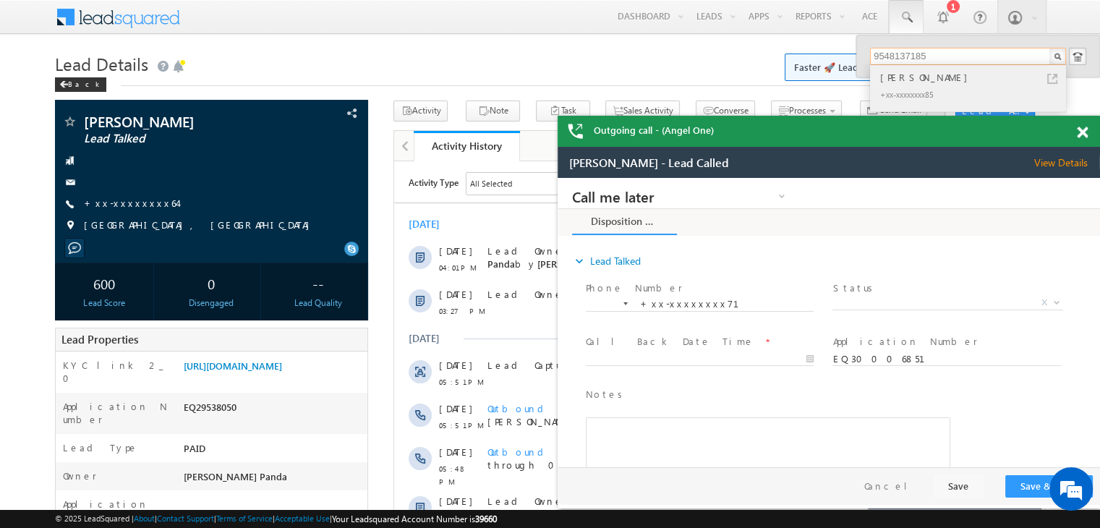
type input "9548137185"
click at [898, 79] on div "[PERSON_NAME]" at bounding box center [974, 77] width 194 height 16
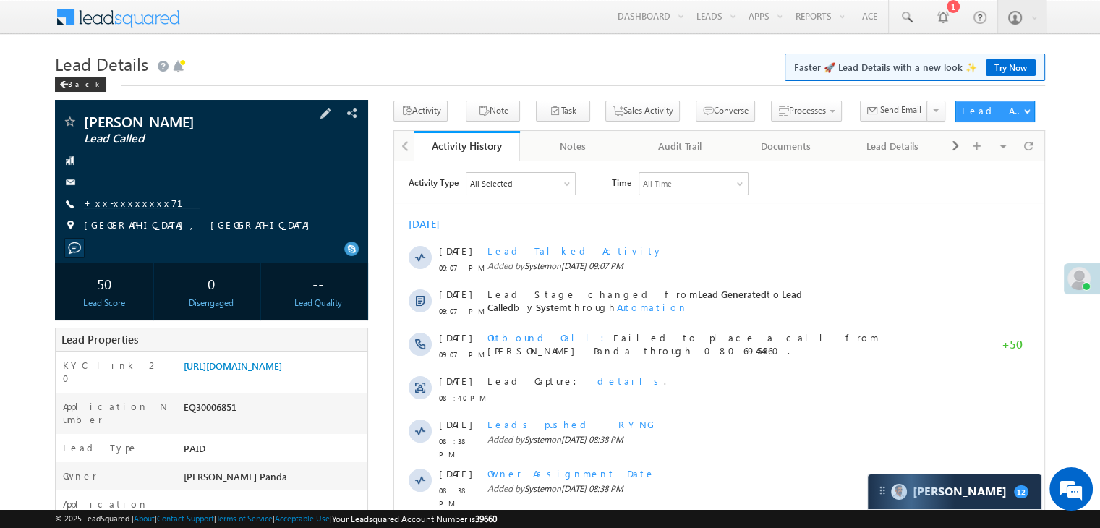
click at [110, 203] on link "+xx-xxxxxxxx71" at bounding box center [142, 203] width 116 height 12
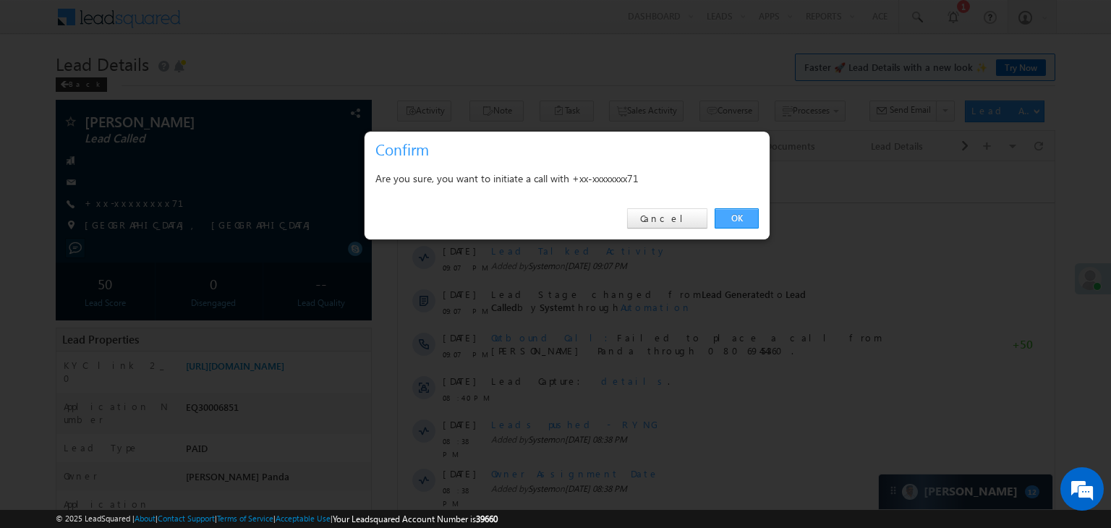
click at [738, 213] on link "OK" at bounding box center [737, 218] width 44 height 20
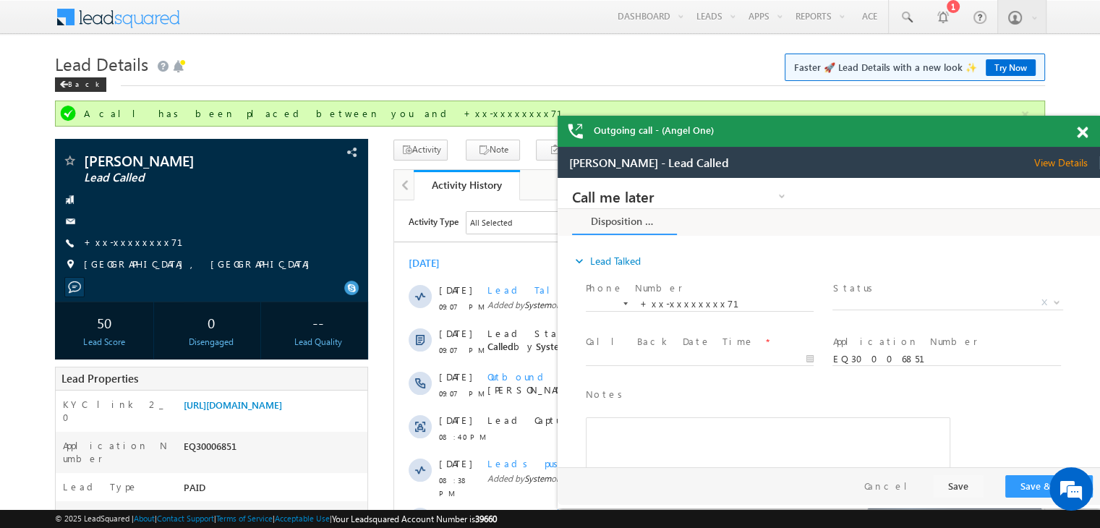
drag, startPoint x: 103, startPoint y: 245, endPoint x: 490, endPoint y: 65, distance: 426.2
click at [506, 58] on h1 "Lead Details Faster 🚀 Lead Details with a new look ✨ Try Now" at bounding box center [550, 62] width 990 height 28
click at [122, 247] on link "+xx-xxxxxxxx71" at bounding box center [142, 242] width 116 height 12
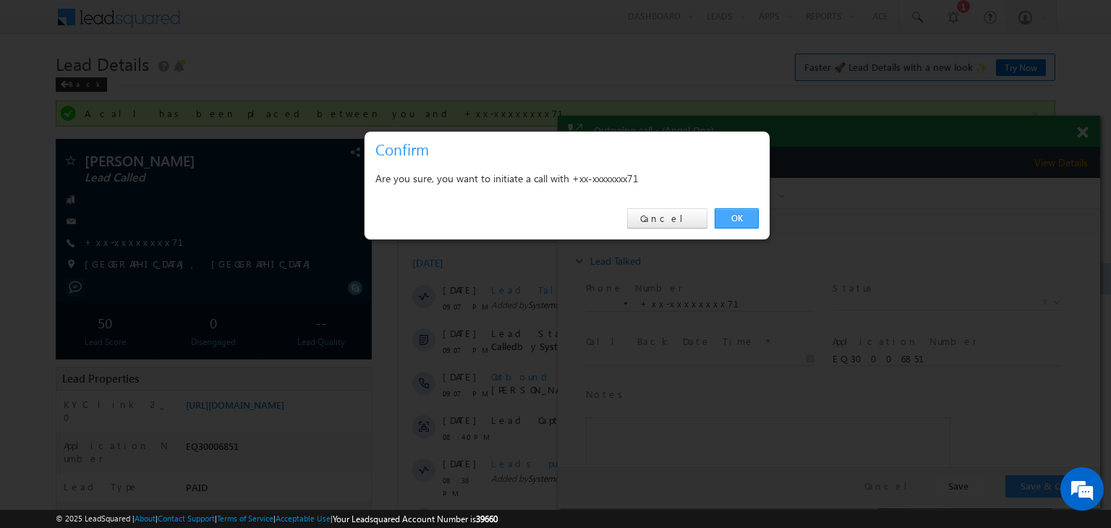
click at [734, 217] on link "OK" at bounding box center [737, 218] width 44 height 20
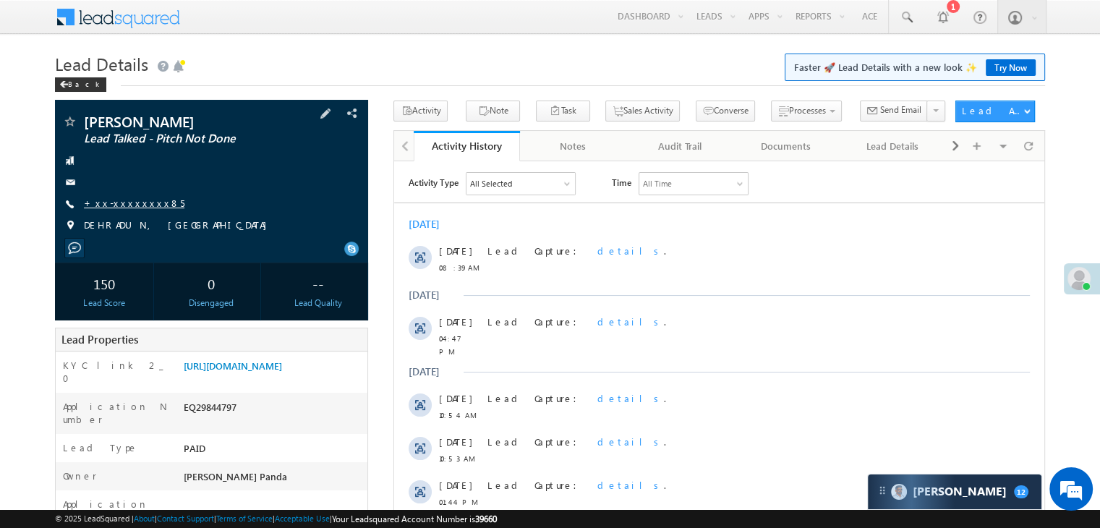
click at [145, 205] on link "+xx-xxxxxxxx85" at bounding box center [134, 203] width 101 height 12
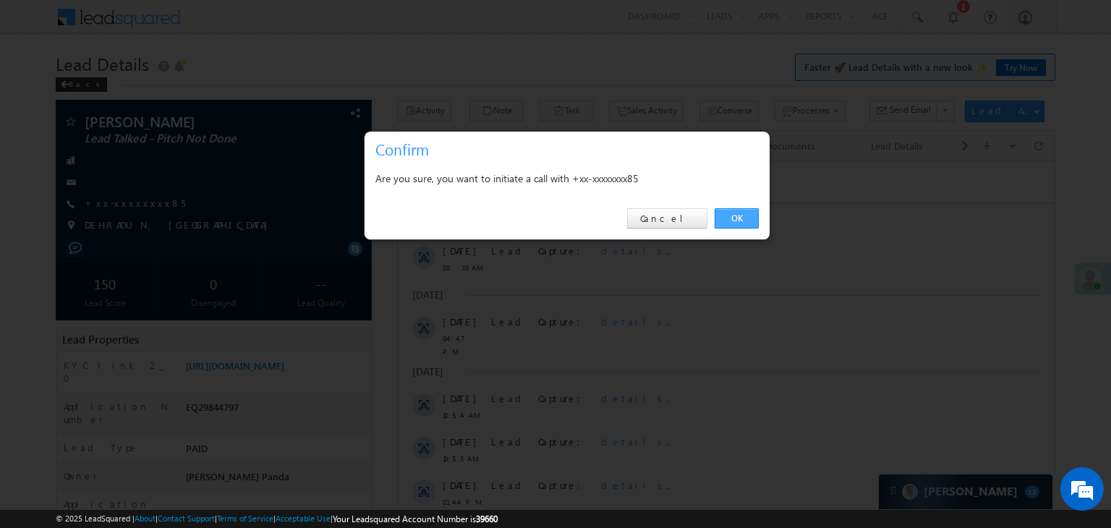
click at [737, 213] on link "OK" at bounding box center [737, 218] width 44 height 20
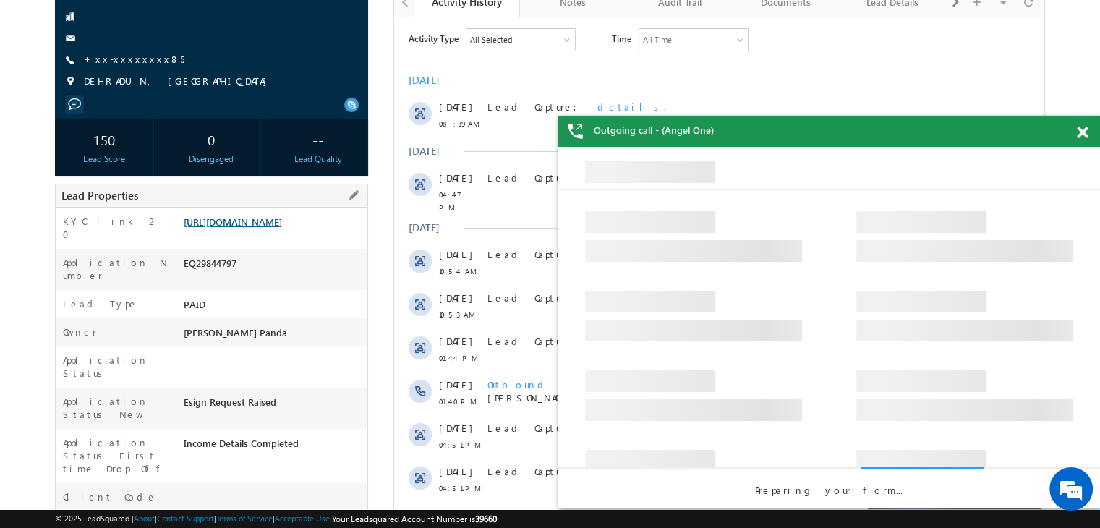
click at [282, 228] on link "[URL][DOMAIN_NAME]" at bounding box center [233, 222] width 98 height 12
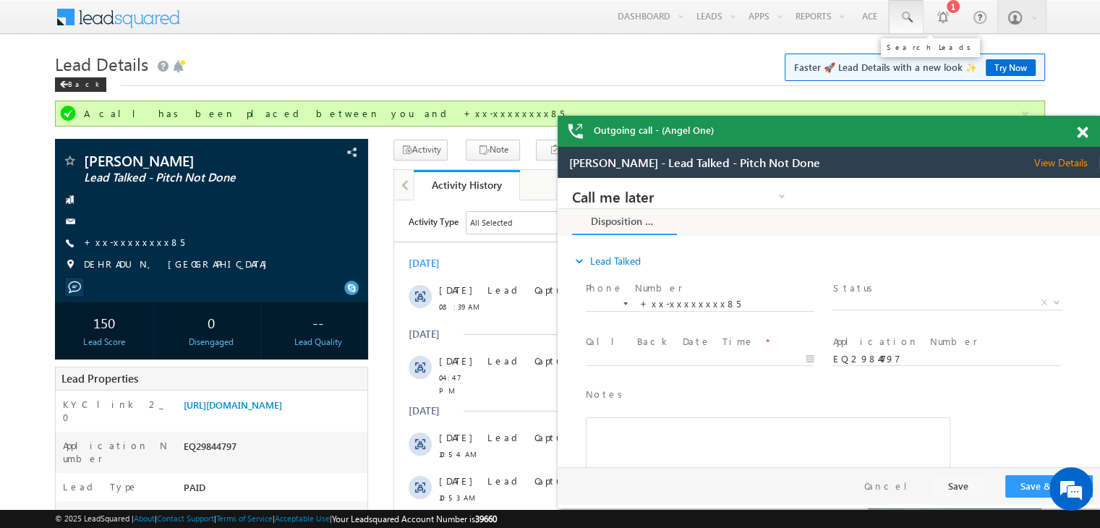
click at [906, 15] on span at bounding box center [906, 17] width 14 height 14
paste input "9660414226"
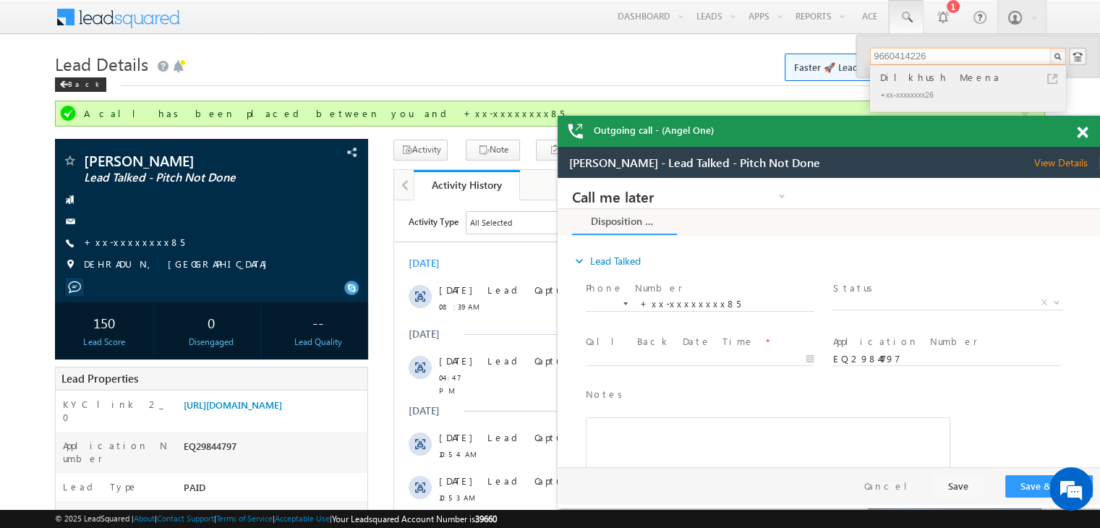
type input "9660414226"
click at [897, 80] on div "Dilkhush Meena" at bounding box center [974, 77] width 194 height 16
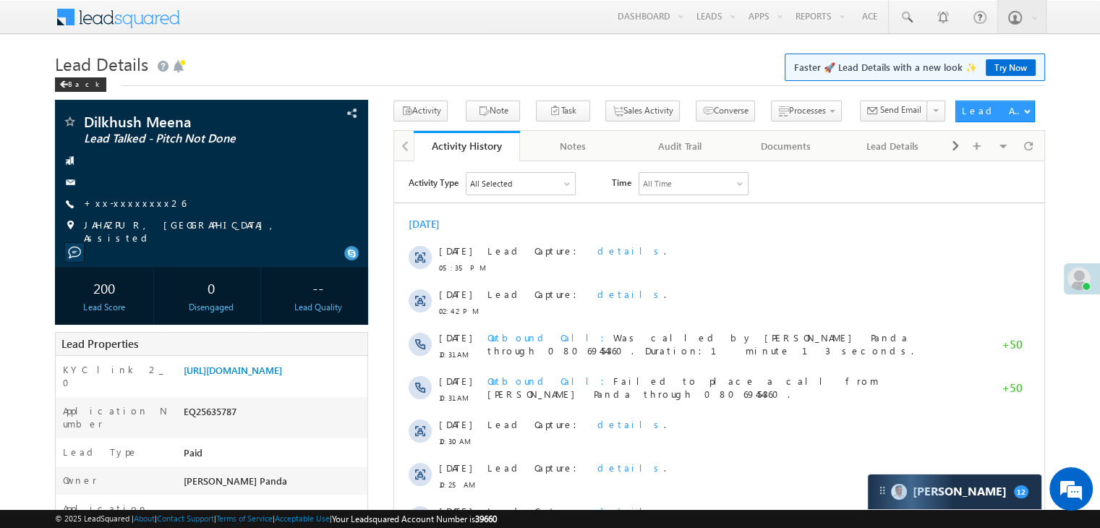
drag, startPoint x: 118, startPoint y: 201, endPoint x: 465, endPoint y: 68, distance: 371.9
click at [469, 67] on h1 "Lead Details Faster 🚀 Lead Details with a new look ✨ Try Now" at bounding box center [550, 62] width 990 height 28
click at [127, 203] on link "+xx-xxxxxxxx26" at bounding box center [135, 203] width 102 height 12
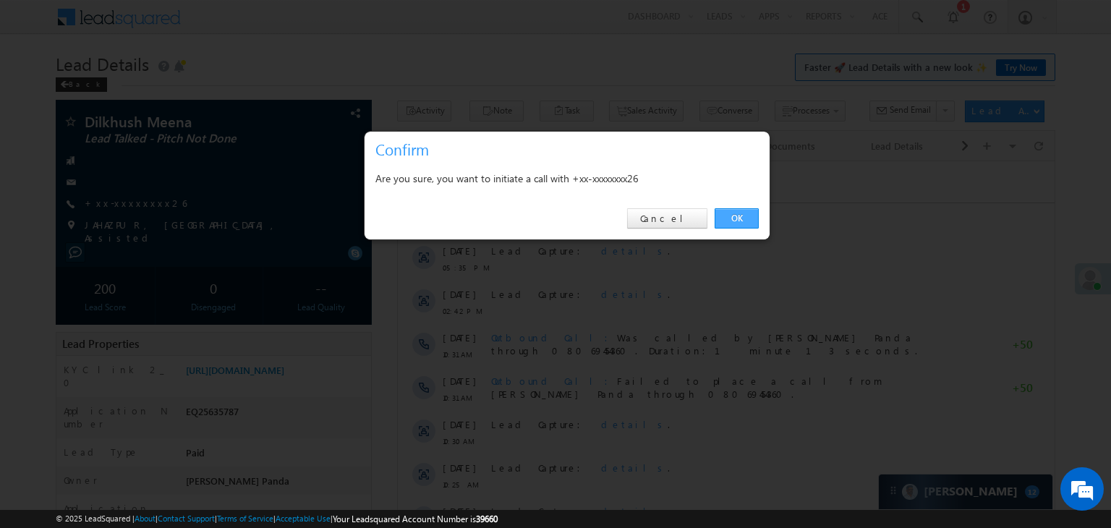
click at [739, 218] on link "OK" at bounding box center [737, 218] width 44 height 20
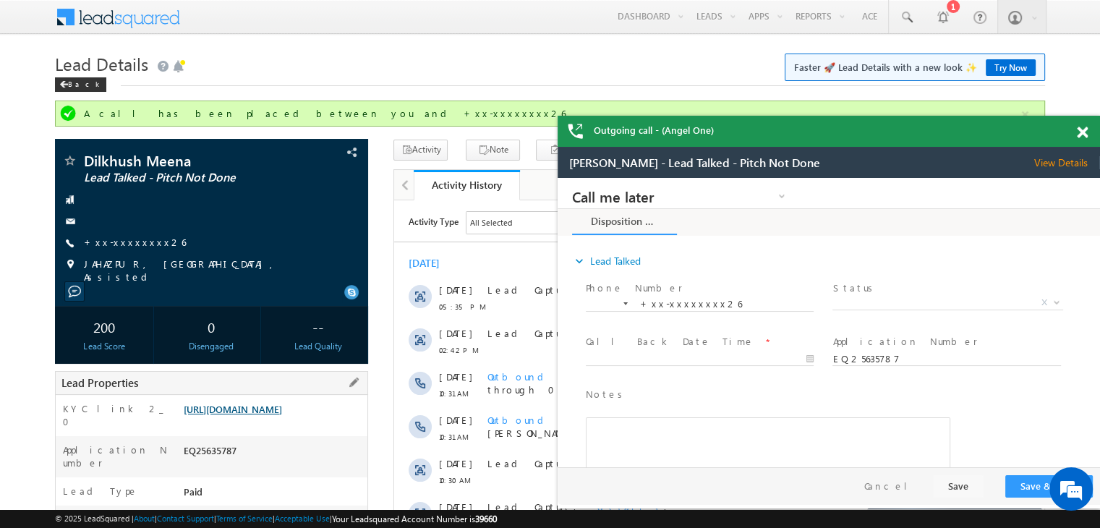
click at [282, 415] on link "[URL][DOMAIN_NAME]" at bounding box center [233, 409] width 98 height 12
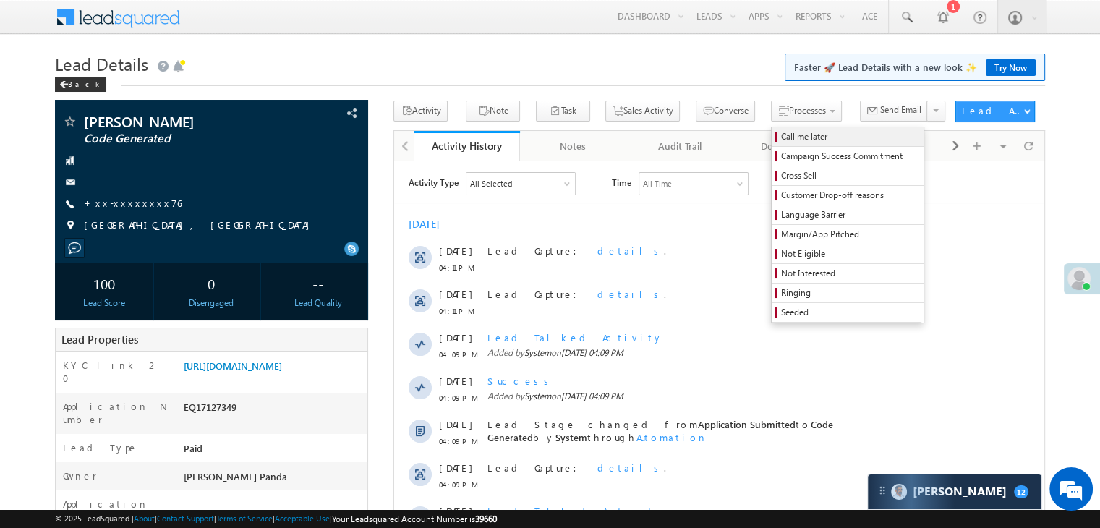
click at [781, 142] on span "Call me later" at bounding box center [849, 136] width 137 height 13
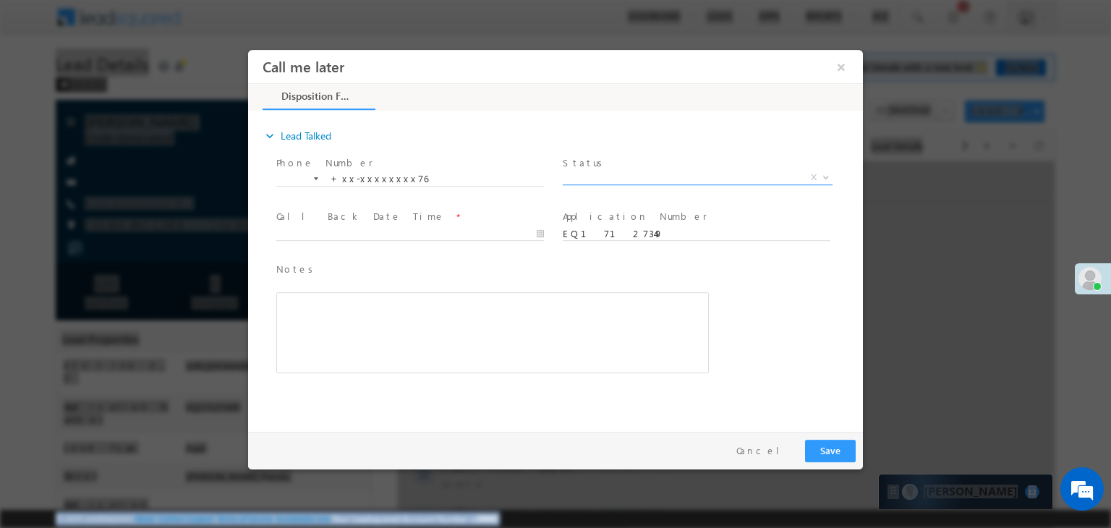
click at [720, 175] on span "X" at bounding box center [698, 178] width 270 height 14
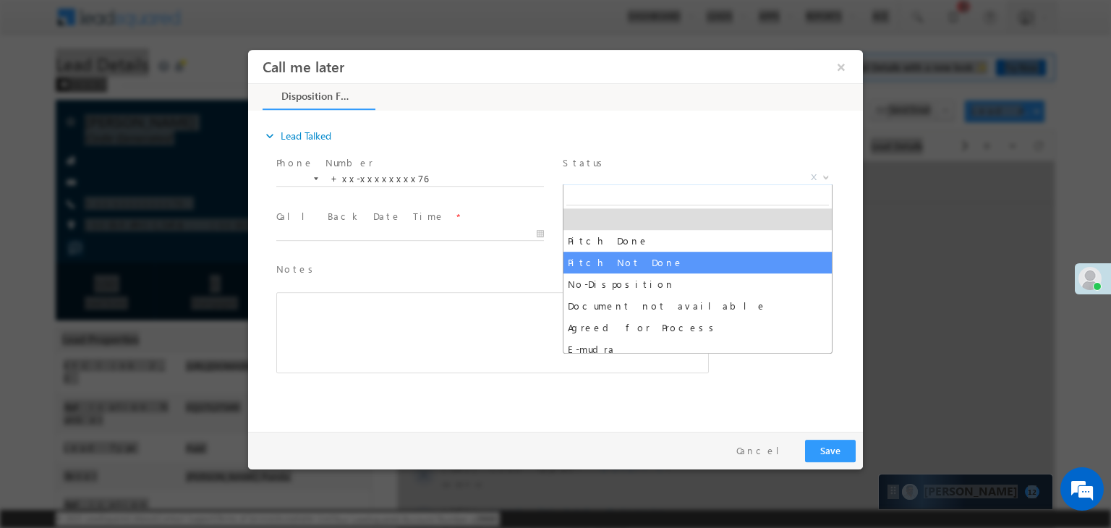
select select "Pitch Not Done"
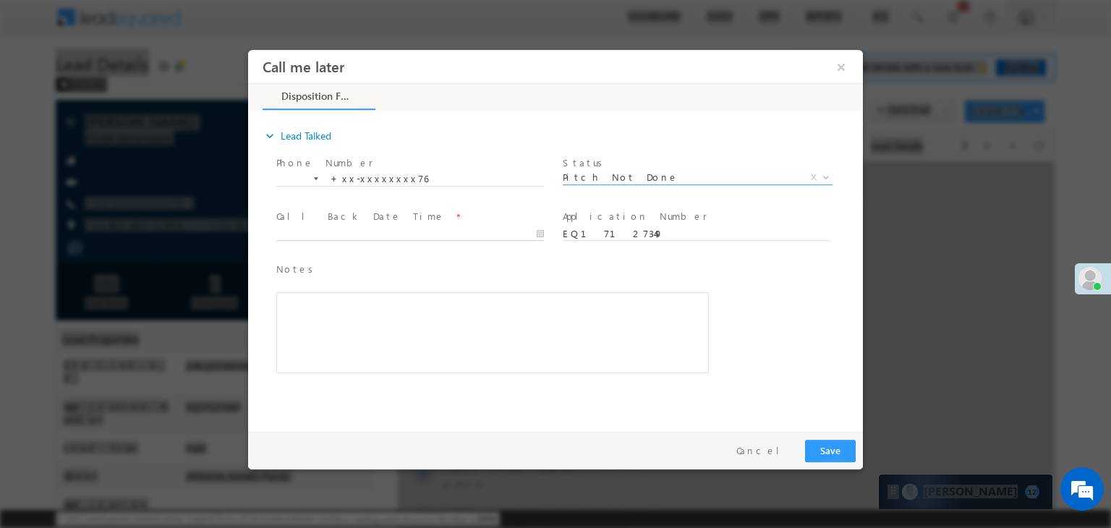
type input "10/06/25 4:12 PM"
click at [451, 231] on input "10/06/25 4:12 PM" at bounding box center [410, 234] width 268 height 14
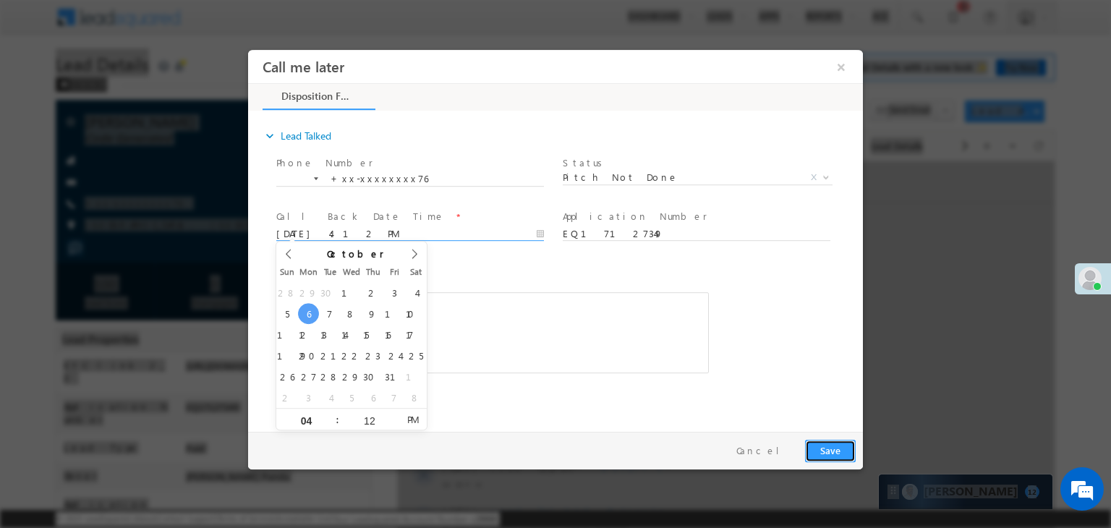
click at [830, 445] on button "Save" at bounding box center [830, 451] width 51 height 22
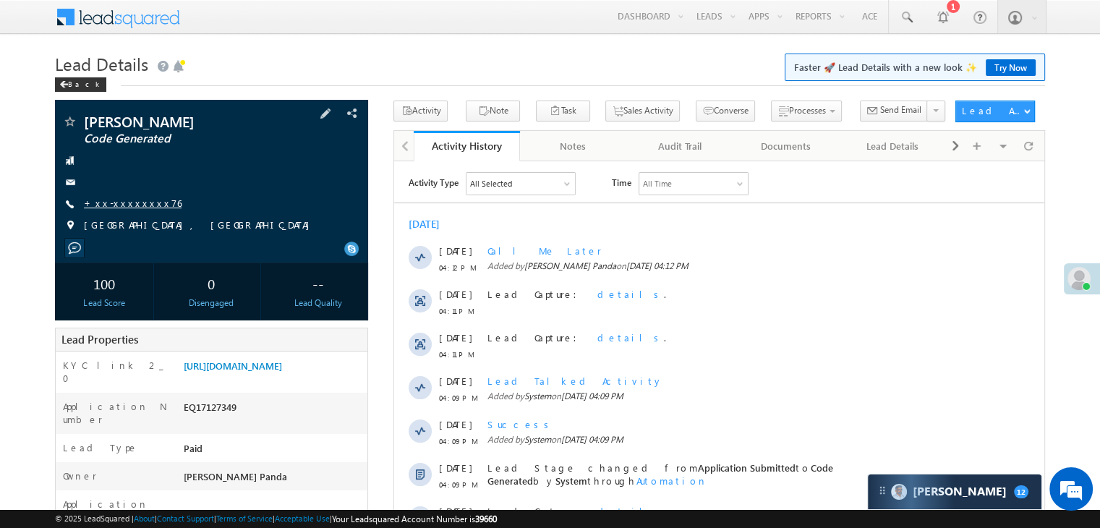
click at [123, 207] on link "+xx-xxxxxxxx76" at bounding box center [133, 203] width 98 height 12
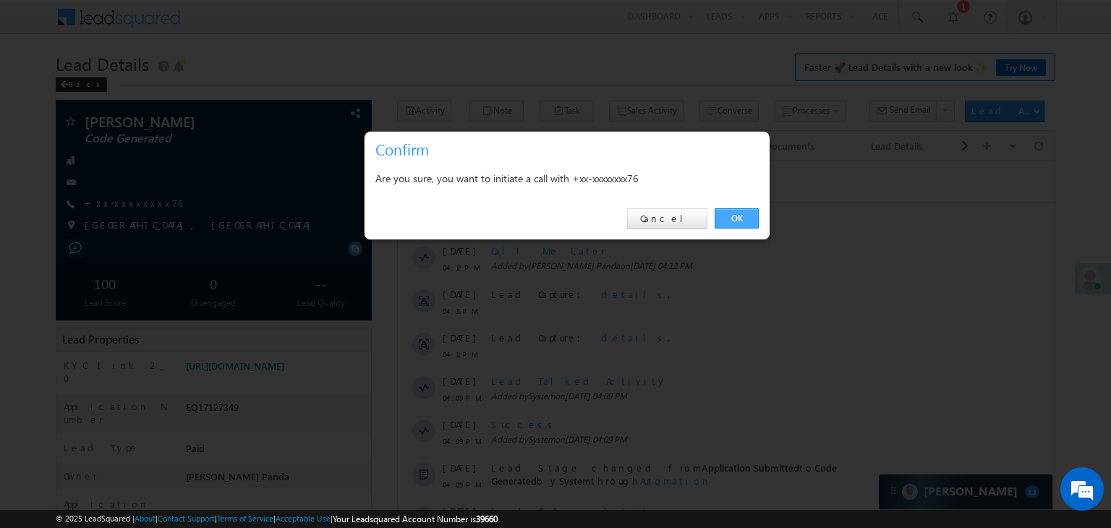
click at [736, 216] on link "OK" at bounding box center [737, 218] width 44 height 20
click at [740, 216] on div "Today 06 Oct 04:12 PM Call Me Later Added by Madhumita Panda on 06 Oct 2025 04:…" at bounding box center [726, 441] width 657 height 462
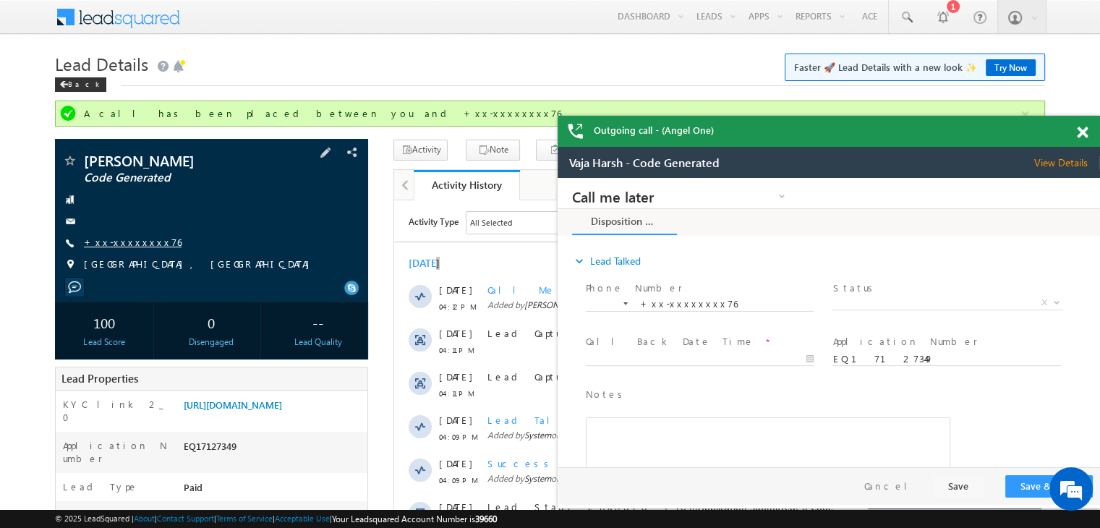
click at [119, 244] on link "+xx-xxxxxxxx76" at bounding box center [133, 242] width 98 height 12
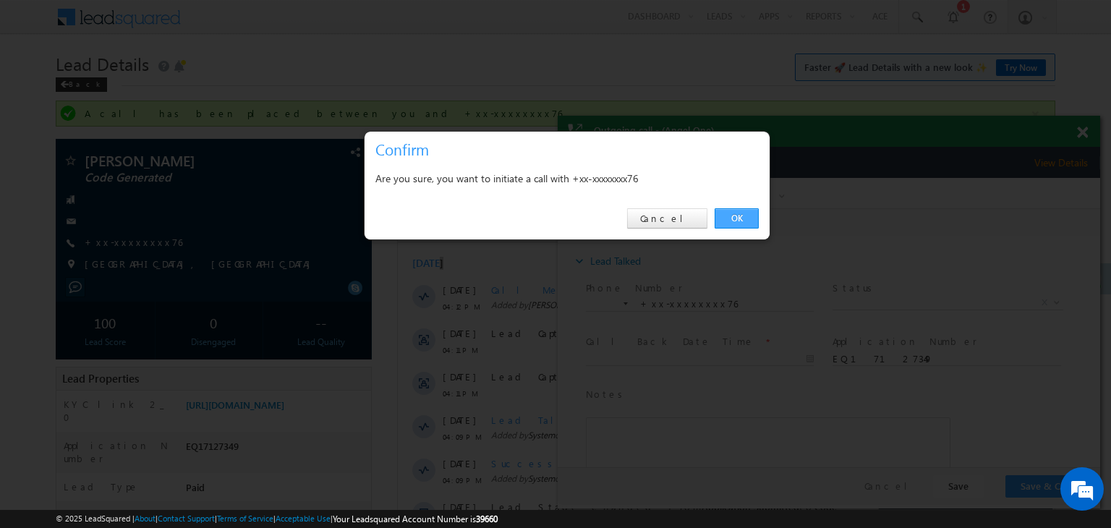
click at [736, 214] on link "OK" at bounding box center [737, 218] width 44 height 20
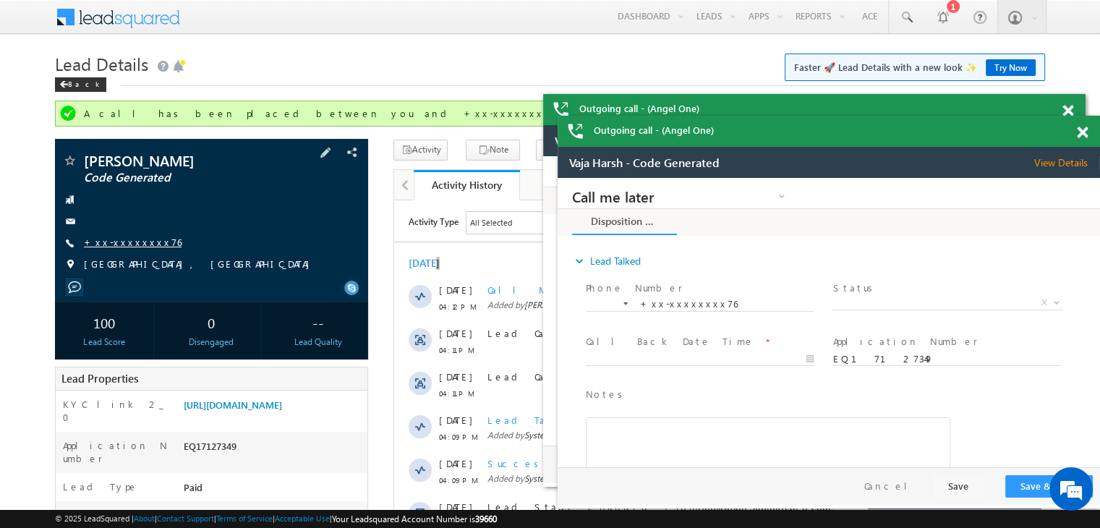
click at [136, 245] on link "+xx-xxxxxxxx76" at bounding box center [133, 242] width 98 height 12
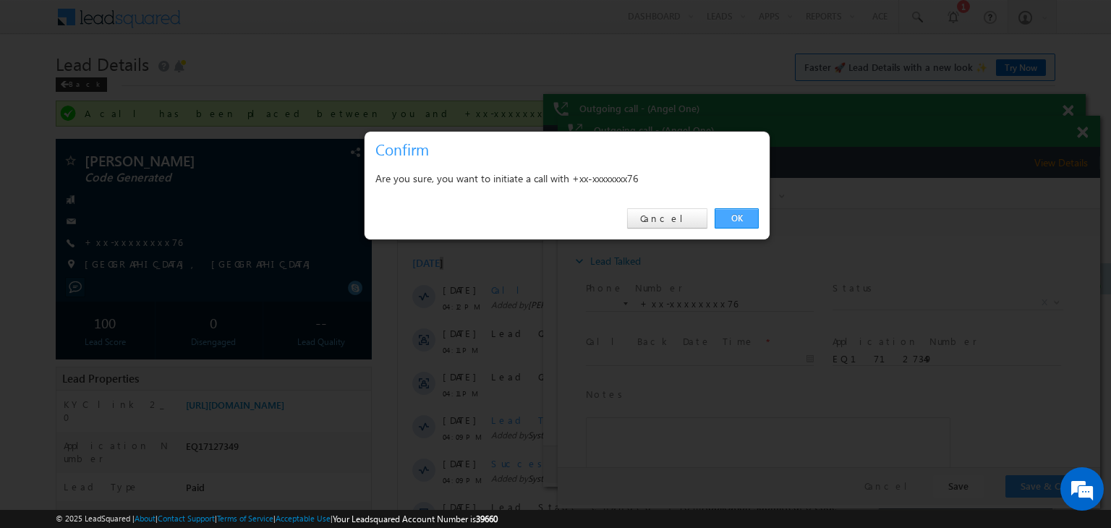
click at [736, 215] on link "OK" at bounding box center [737, 218] width 44 height 20
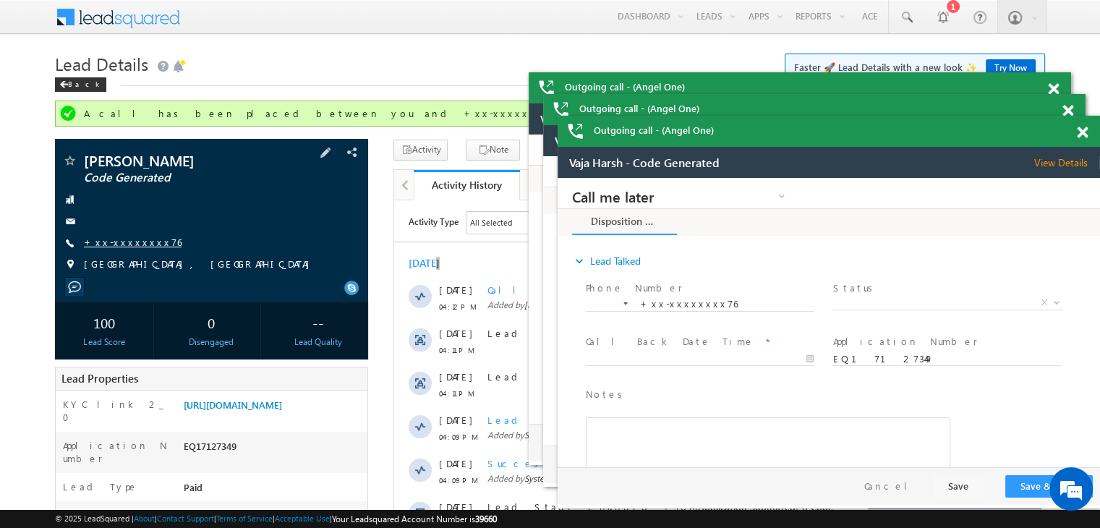
click at [115, 239] on link "+xx-xxxxxxxx76" at bounding box center [133, 242] width 98 height 12
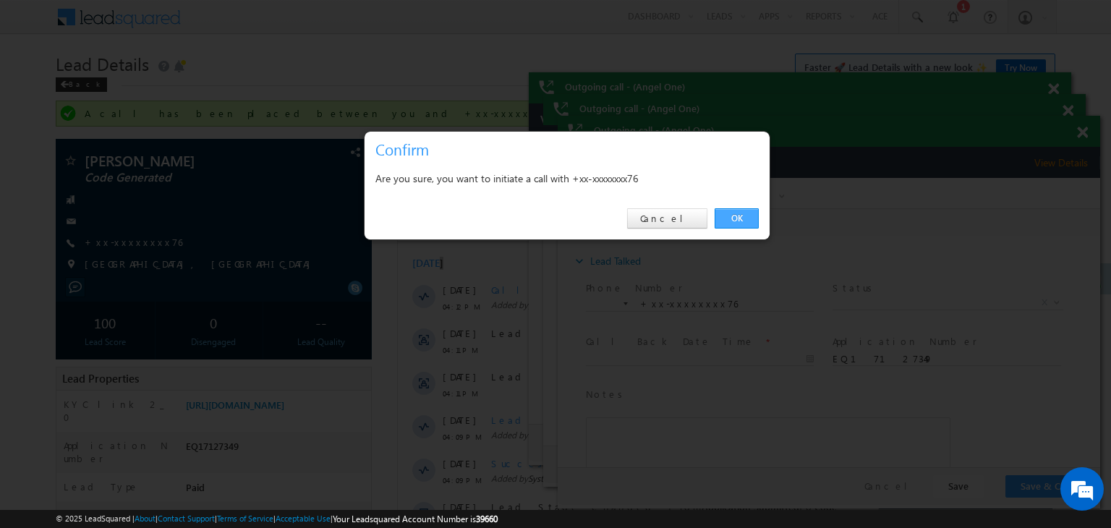
click at [743, 218] on link "OK" at bounding box center [737, 218] width 44 height 20
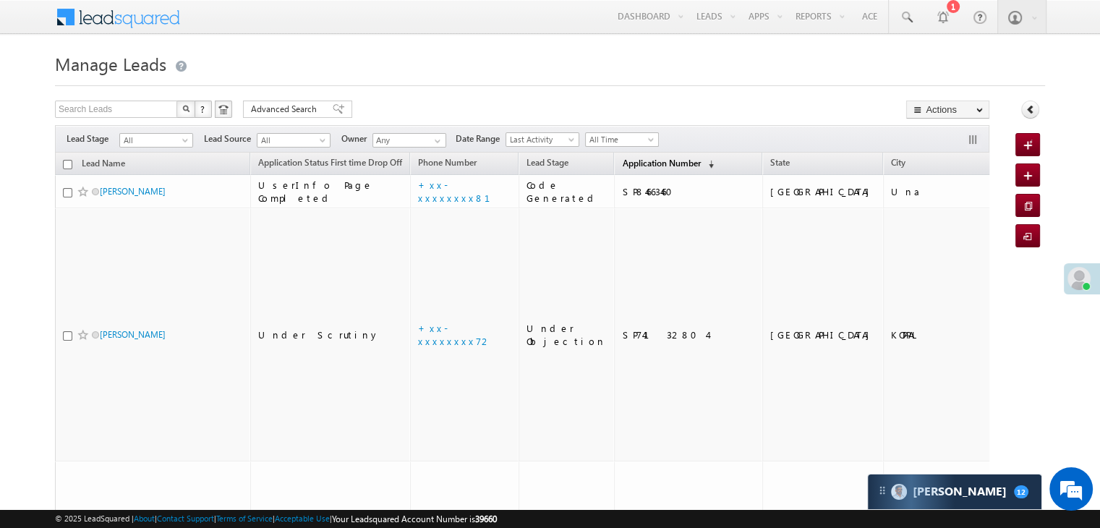
click at [622, 164] on span "Application Number" at bounding box center [661, 163] width 78 height 11
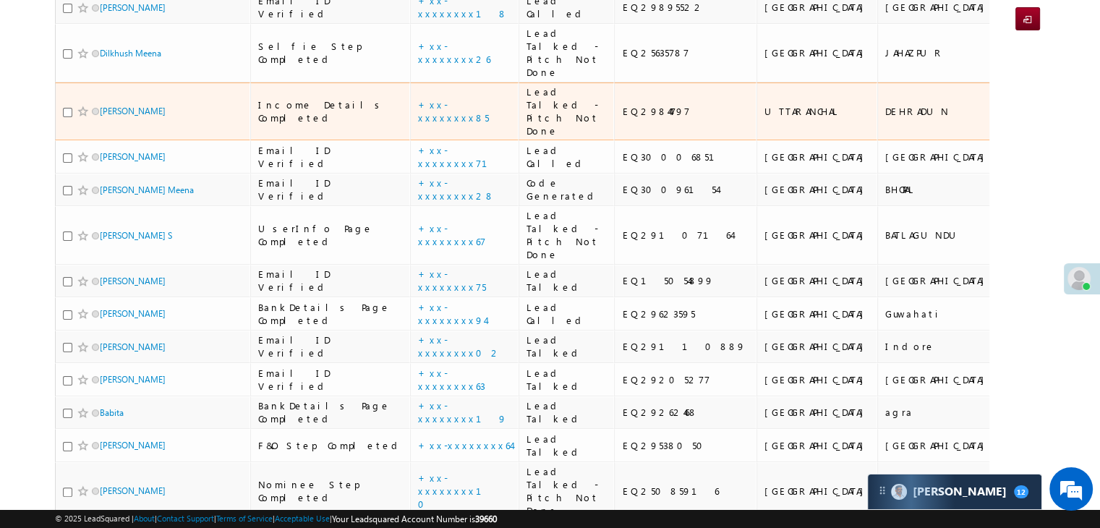
click at [79, 117] on span at bounding box center [83, 112] width 12 height 12
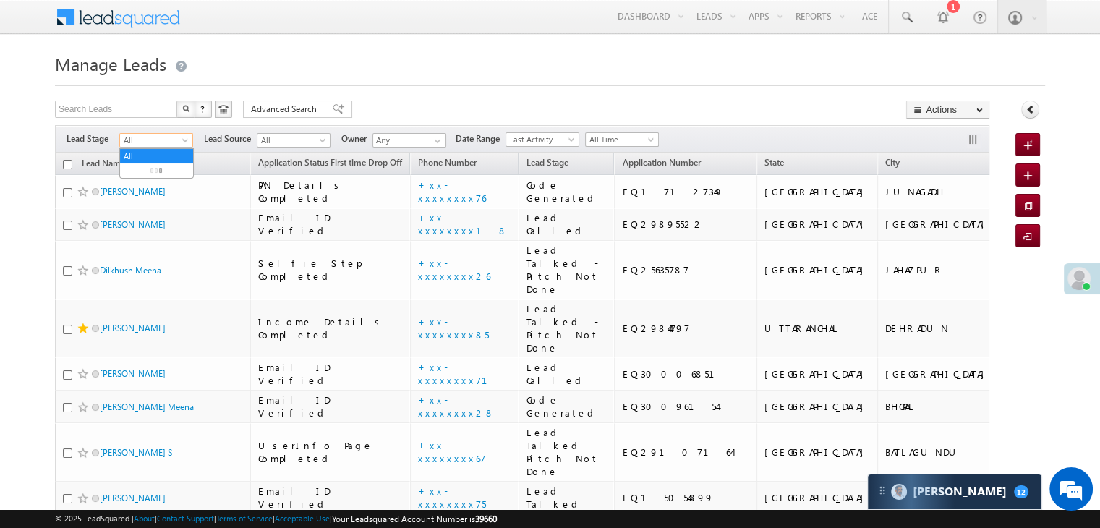
click at [185, 140] on span at bounding box center [187, 143] width 12 height 12
click at [158, 169] on link "Lead Generated" at bounding box center [156, 170] width 73 height 13
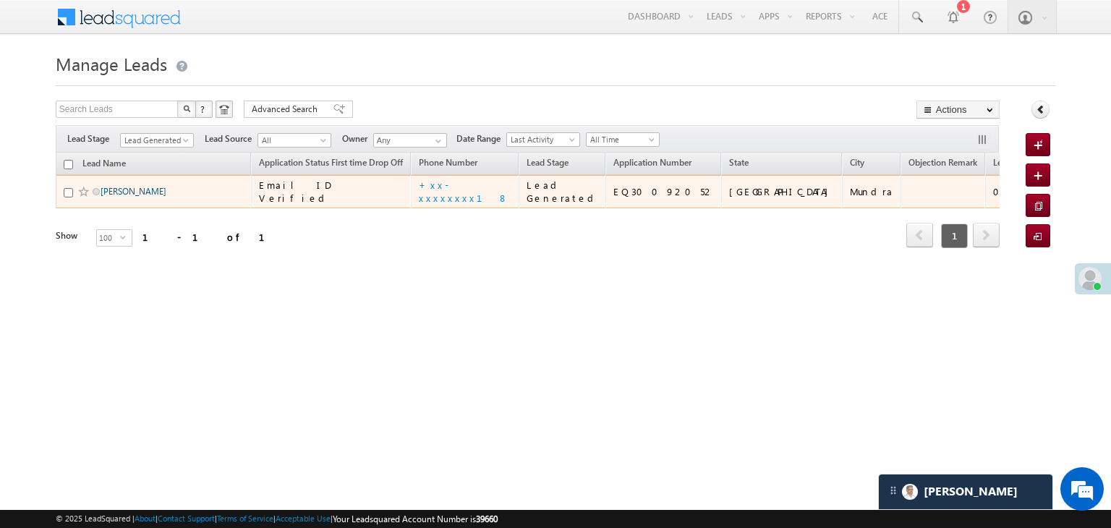
click at [114, 197] on link "[PERSON_NAME]" at bounding box center [134, 191] width 66 height 11
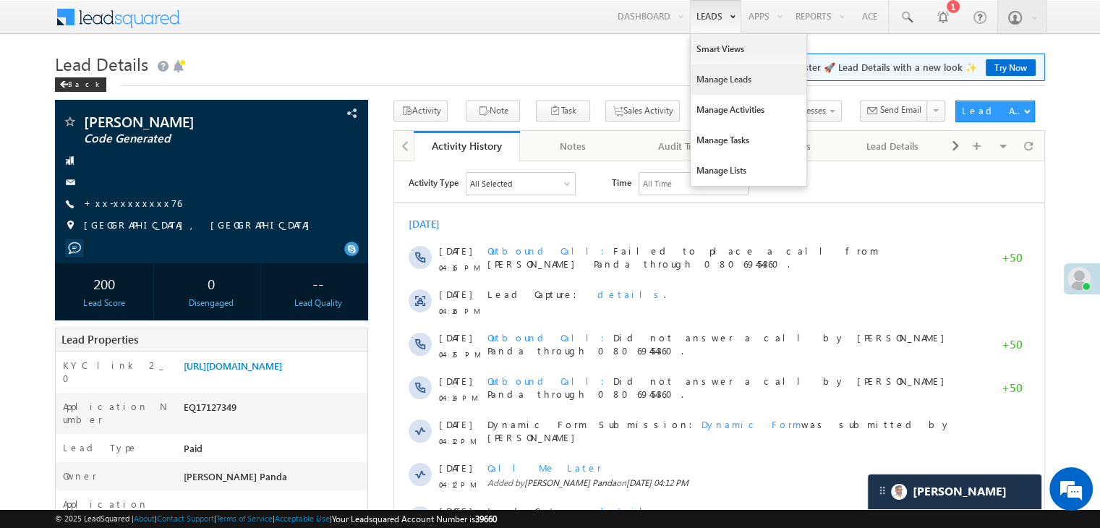
click at [719, 77] on link "Manage Leads" at bounding box center [749, 79] width 116 height 30
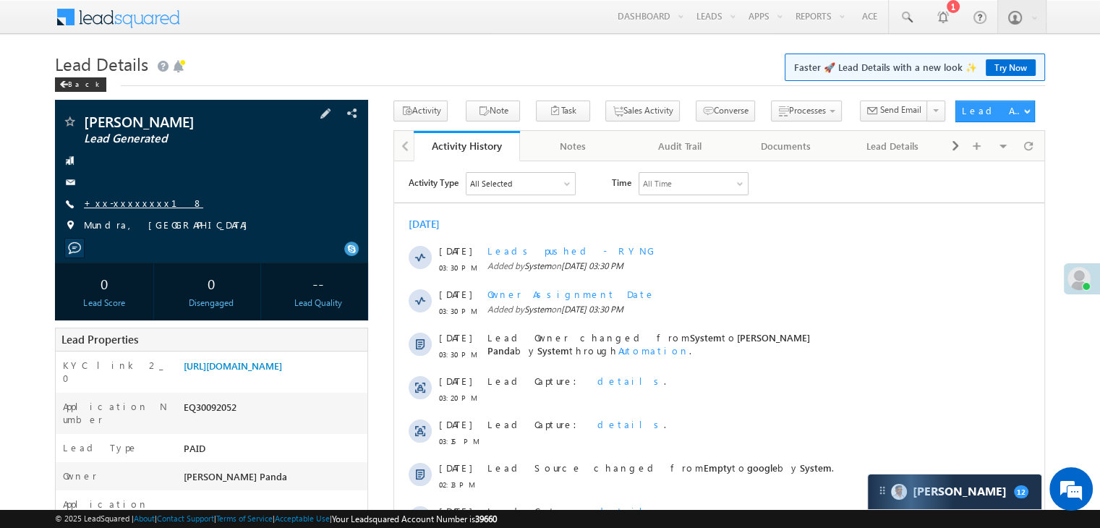
click at [132, 204] on link "+xx-xxxxxxxx18" at bounding box center [143, 203] width 119 height 12
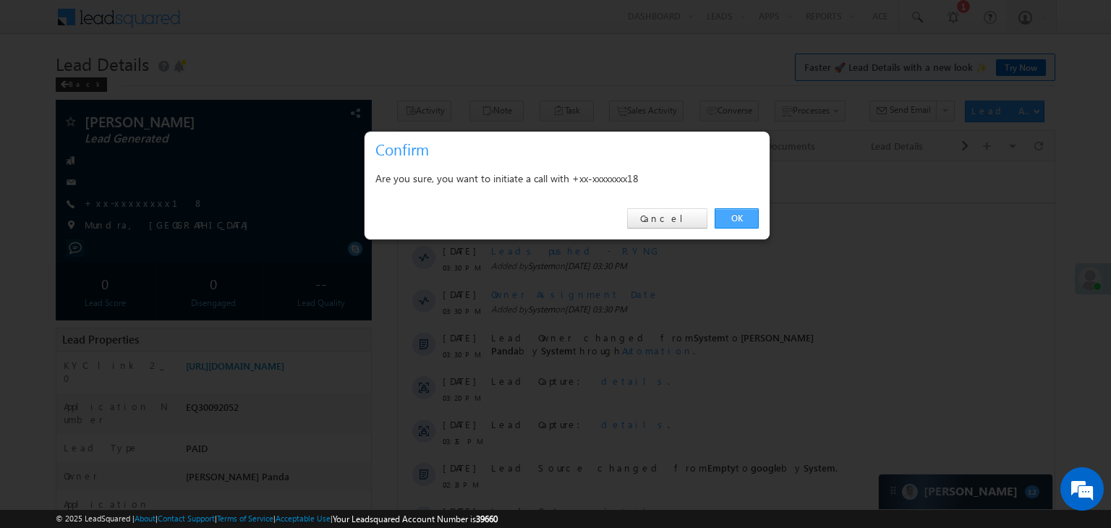
drag, startPoint x: 737, startPoint y: 215, endPoint x: 728, endPoint y: 218, distance: 9.4
click at [728, 218] on link "OK" at bounding box center [737, 218] width 44 height 20
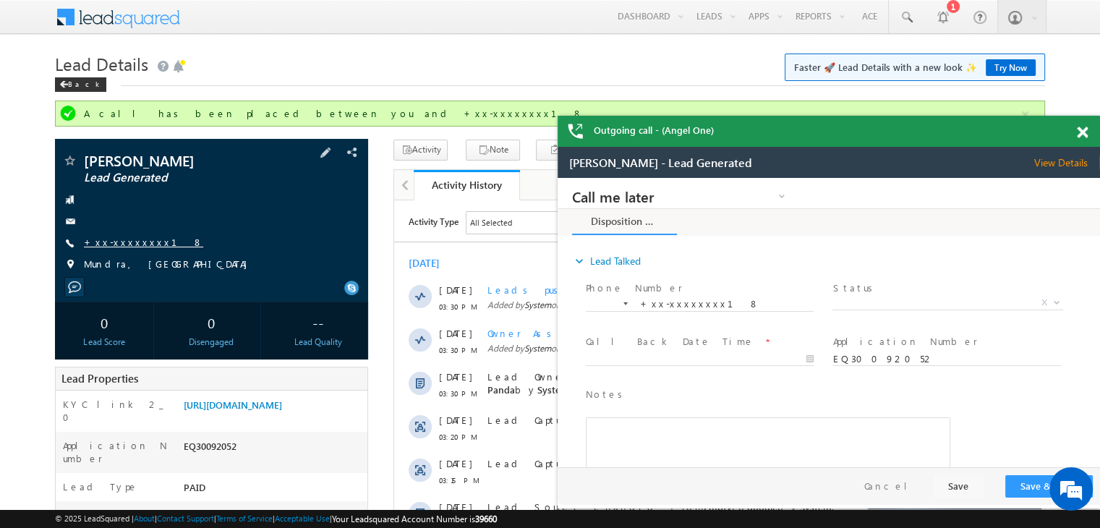
click at [127, 247] on link "+xx-xxxxxxxx18" at bounding box center [143, 242] width 119 height 12
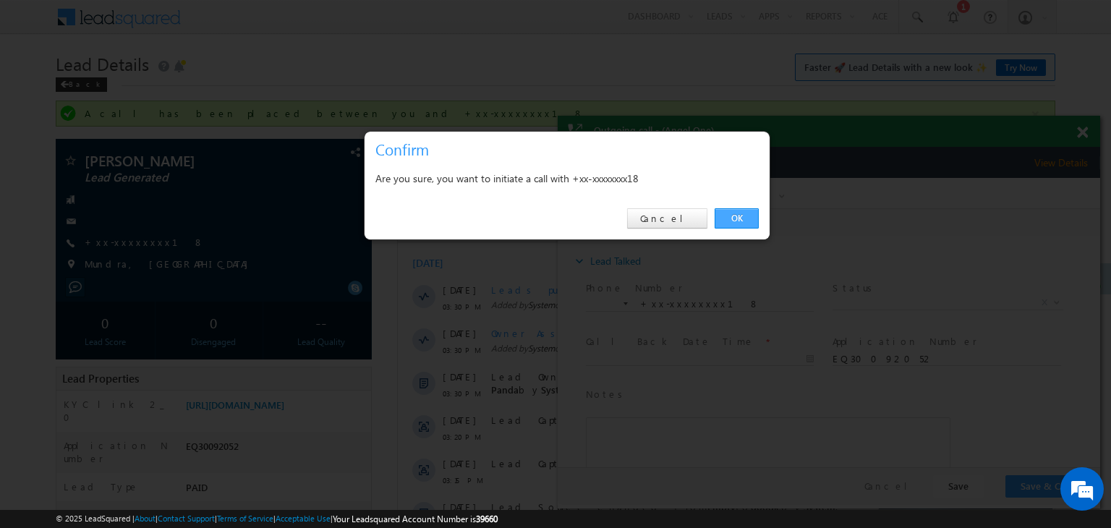
click at [736, 220] on link "OK" at bounding box center [737, 218] width 44 height 20
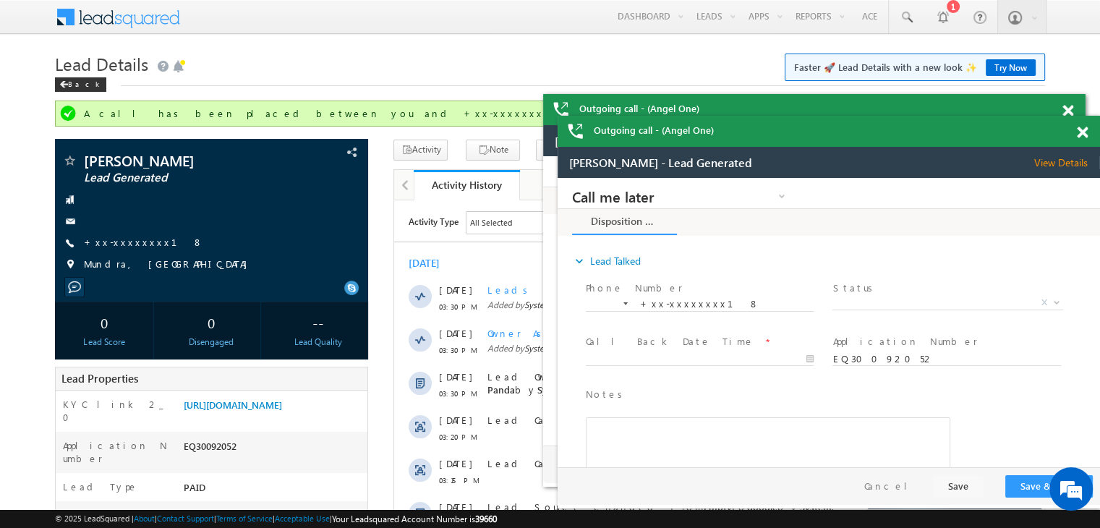
click at [1081, 132] on span at bounding box center [1082, 133] width 11 height 12
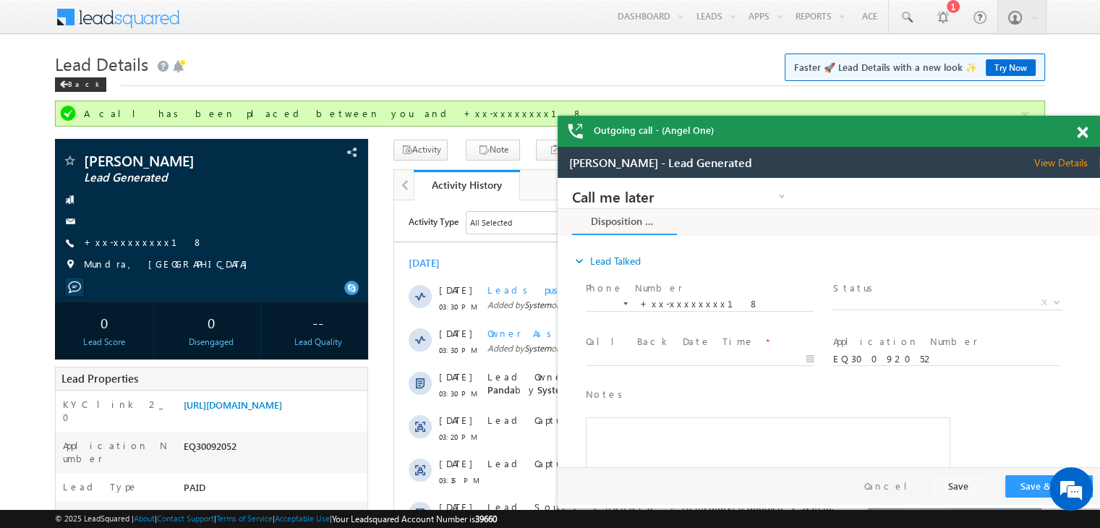
click at [1081, 132] on span at bounding box center [1082, 133] width 11 height 12
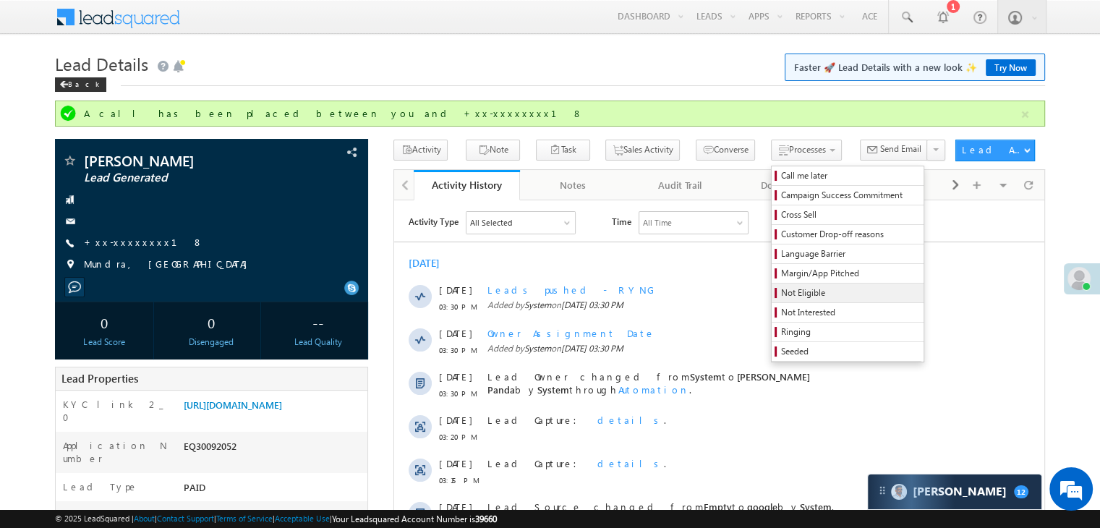
click at [772, 299] on link "Not Eligible" at bounding box center [848, 293] width 152 height 19
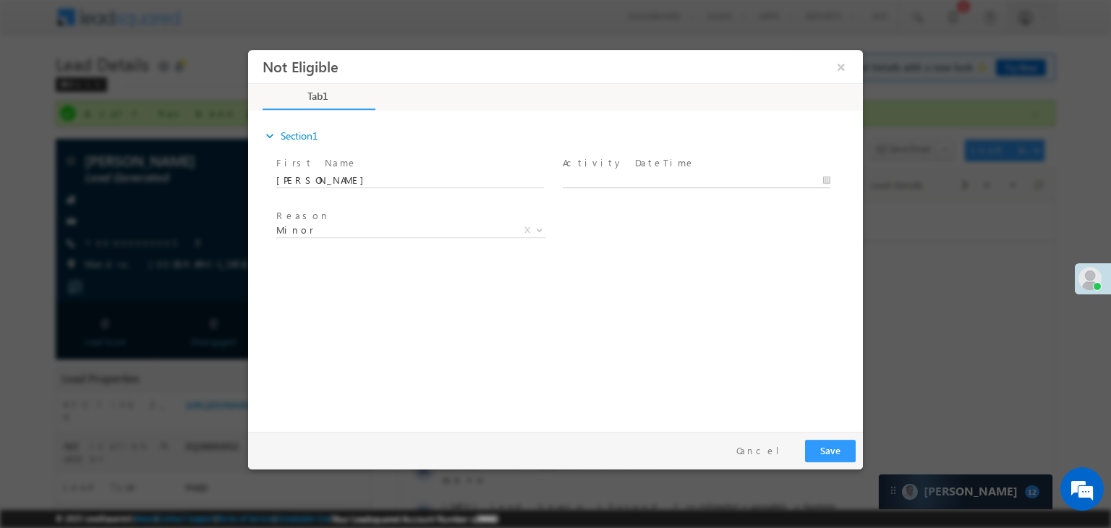
type input "[DATE] 4:20 PM"
click at [713, 179] on input "[DATE] 4:20 PM" at bounding box center [697, 181] width 268 height 14
click at [760, 226] on div "Reason * Minor Existing Client Out of India DRA - FDS Termination DRA - Already…" at bounding box center [568, 233] width 590 height 54
click at [830, 446] on button "Save" at bounding box center [830, 451] width 51 height 22
